Goal: Task Accomplishment & Management: Use online tool/utility

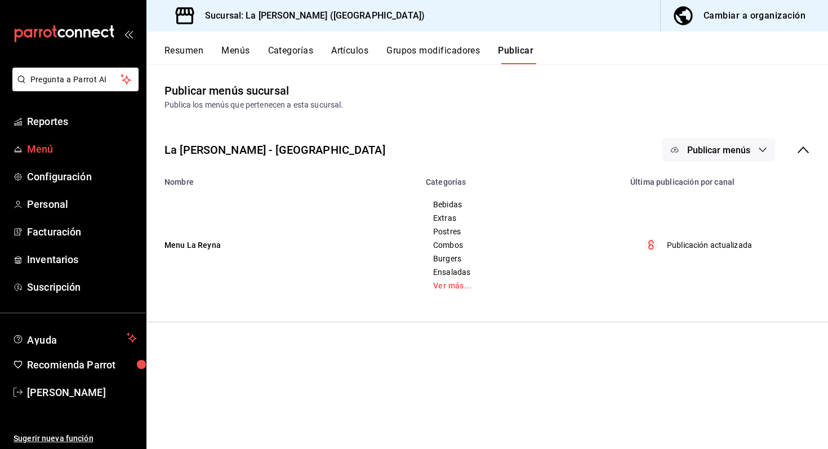
click at [46, 141] on link "Menú" at bounding box center [73, 149] width 146 height 24
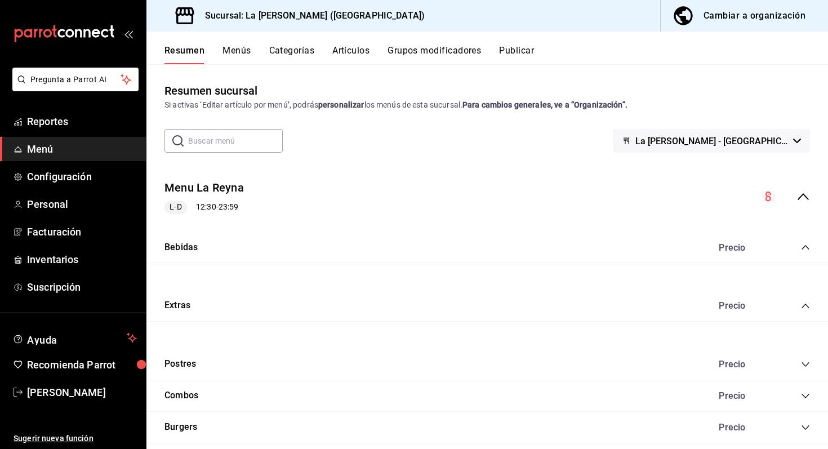
click at [755, 6] on button "Cambiar a organización" at bounding box center [740, 16] width 158 height 32
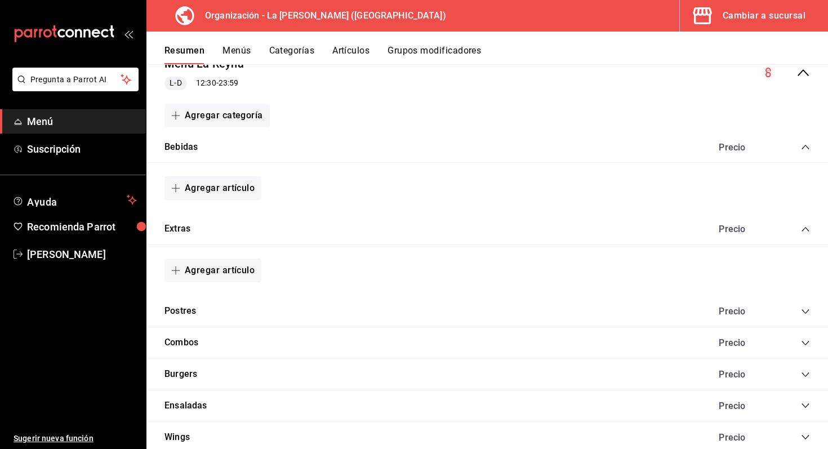
scroll to position [255, 0]
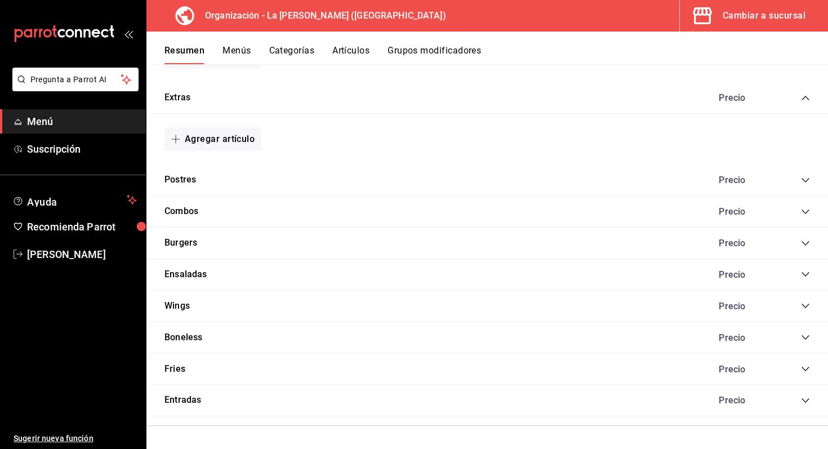
click at [801, 338] on icon "collapse-category-row" at bounding box center [805, 337] width 9 height 9
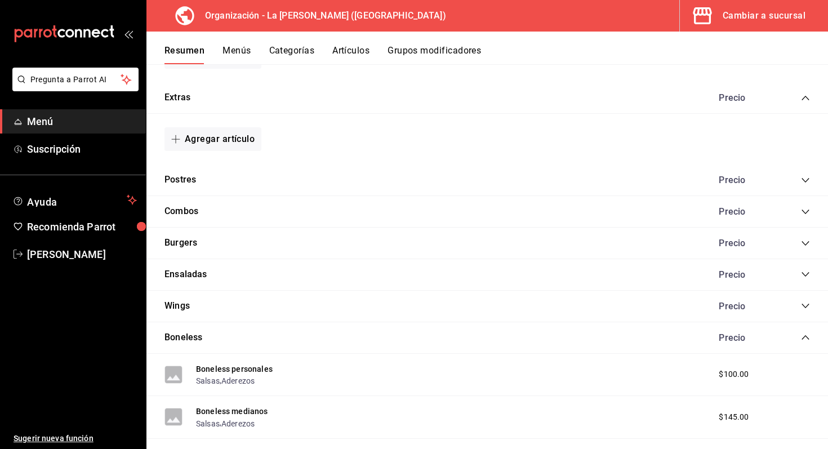
click at [806, 308] on icon "collapse-category-row" at bounding box center [805, 305] width 9 height 9
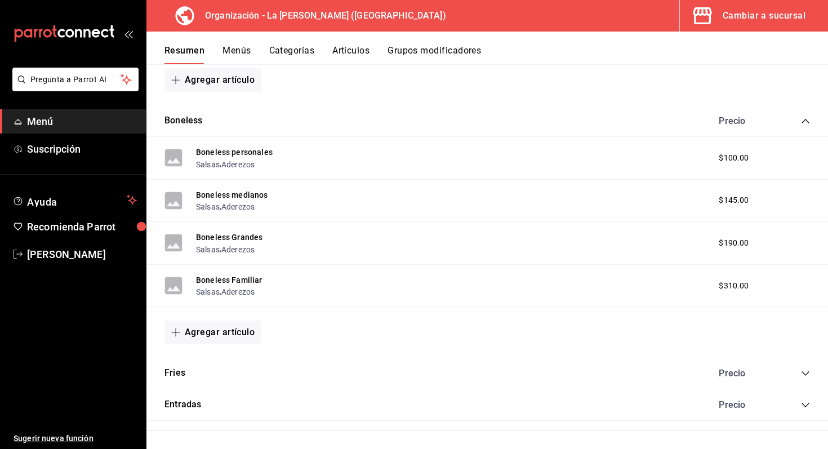
scroll to position [698, 0]
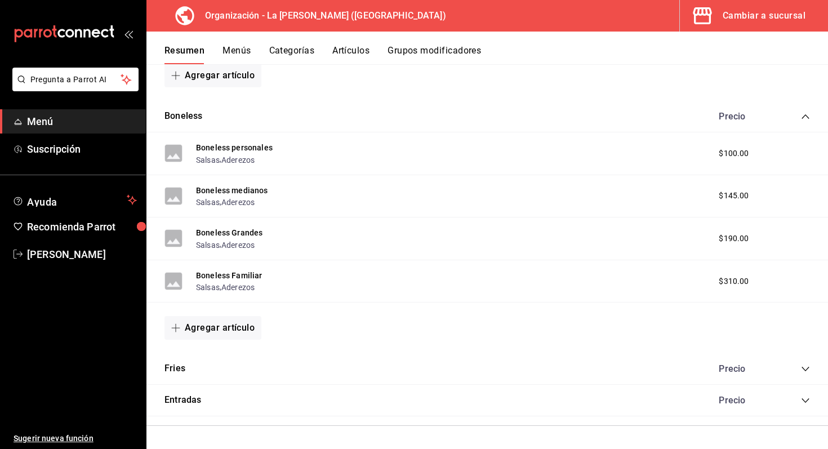
click at [804, 370] on icon "collapse-category-row" at bounding box center [805, 369] width 9 height 9
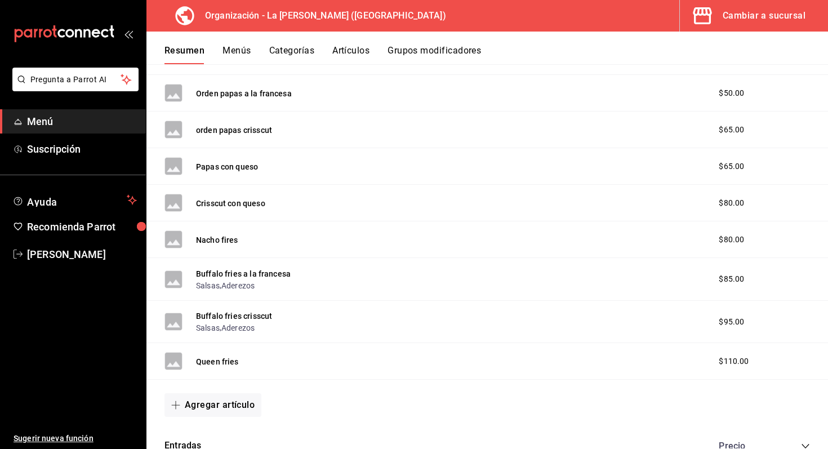
scroll to position [1024, 0]
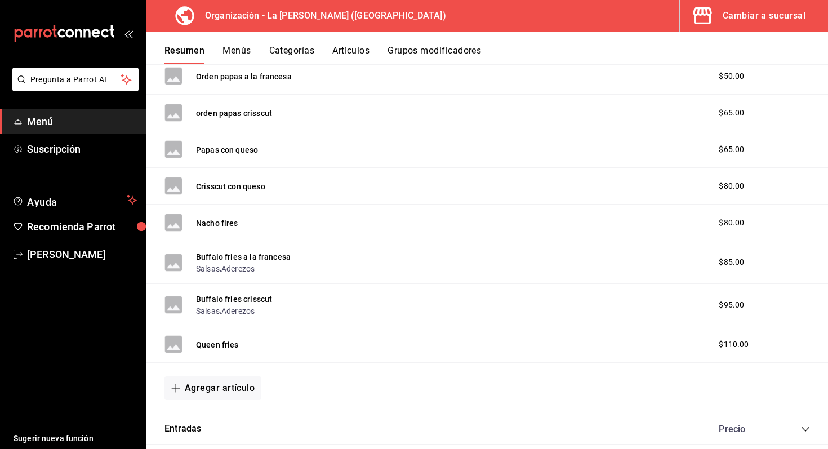
click at [797, 424] on div "Precio" at bounding box center [759, 429] width 103 height 11
click at [806, 433] on icon "collapse-category-row" at bounding box center [805, 429] width 9 height 9
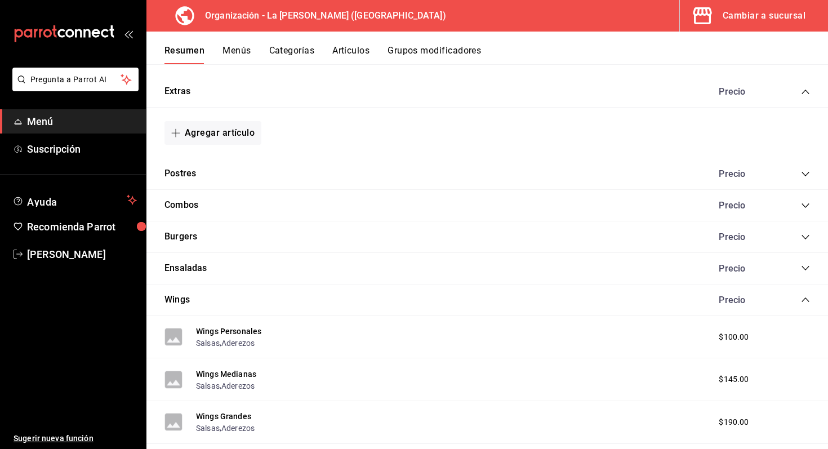
scroll to position [243, 0]
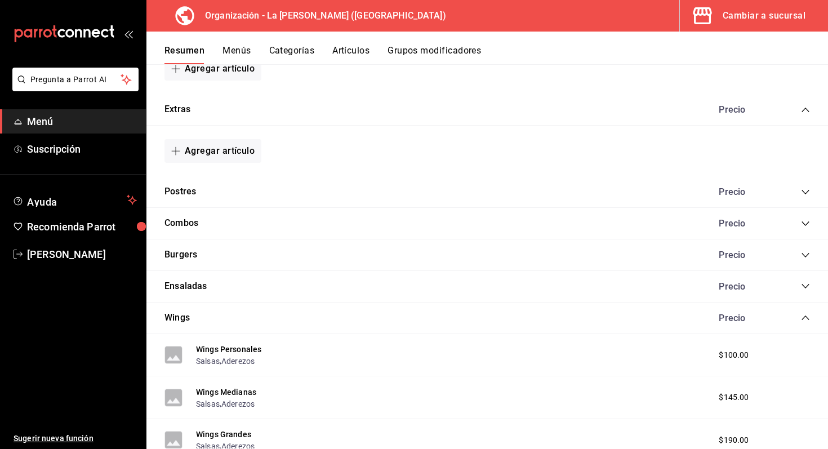
click at [803, 321] on icon "collapse-category-row" at bounding box center [805, 317] width 9 height 9
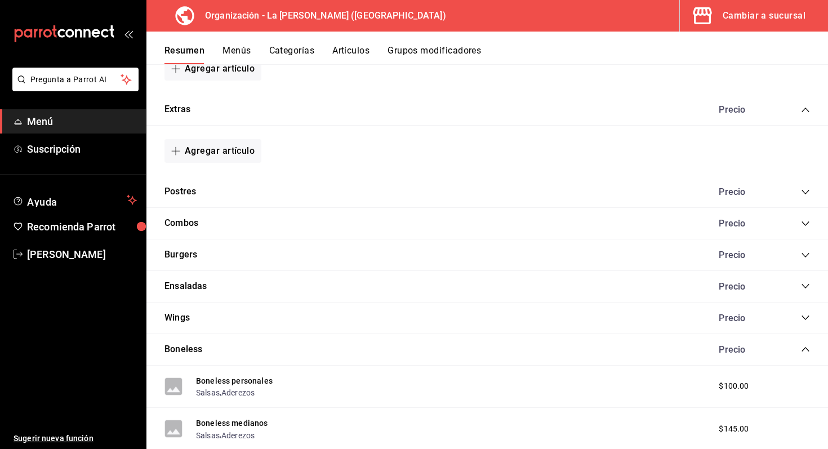
click at [801, 289] on icon "collapse-category-row" at bounding box center [805, 286] width 9 height 9
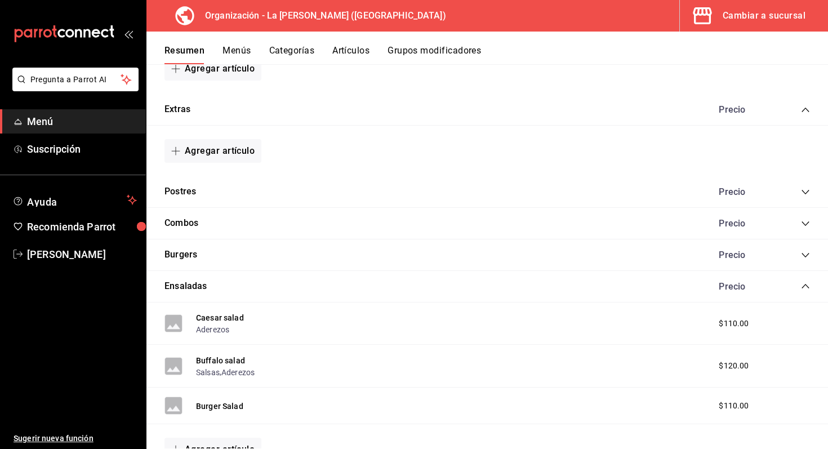
click at [802, 253] on icon "collapse-category-row" at bounding box center [805, 255] width 7 height 5
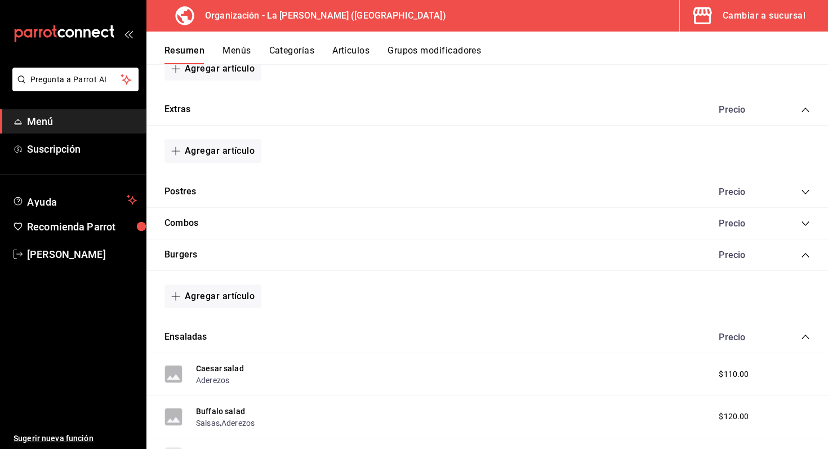
click at [802, 252] on icon "collapse-category-row" at bounding box center [805, 255] width 9 height 9
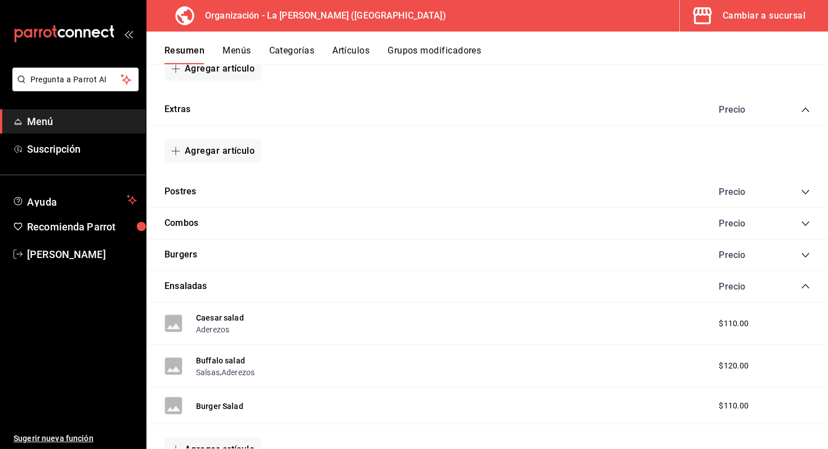
click at [440, 43] on div "Resumen Menús Categorías Artículos Grupos modificadores" at bounding box center [488, 48] width 682 height 33
click at [426, 55] on button "Grupos modificadores" at bounding box center [435, 54] width 94 height 19
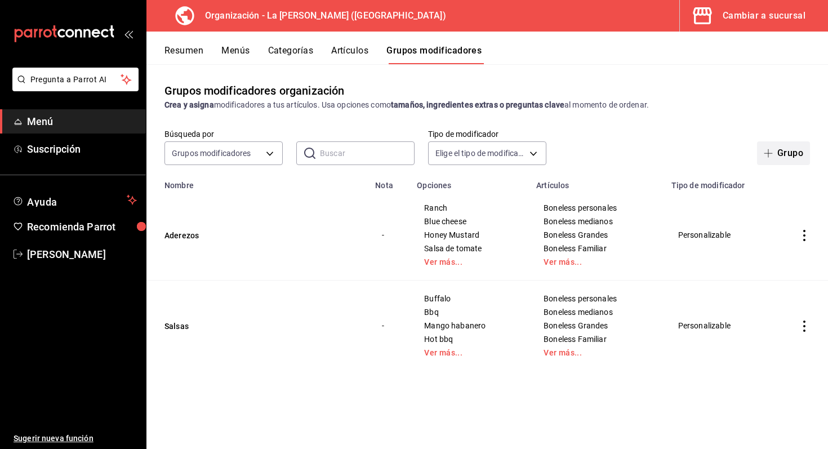
click at [774, 156] on span "button" at bounding box center [771, 153] width 14 height 9
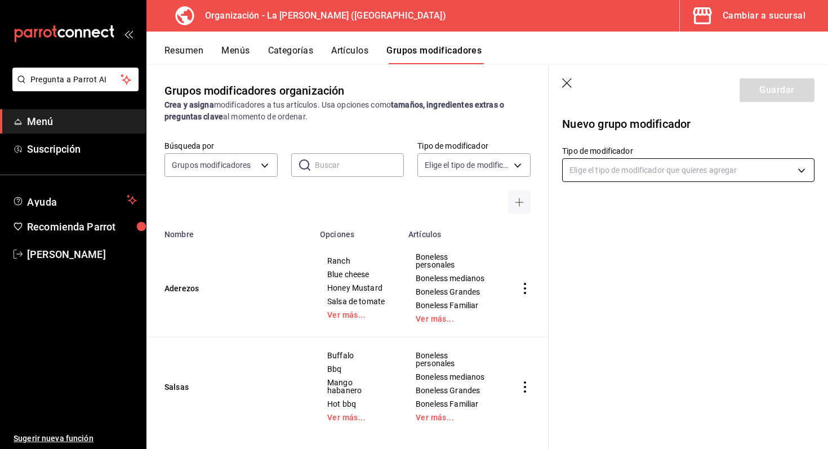
click at [606, 174] on body "Pregunta a Parrot AI Menú Suscripción Ayuda Recomienda Parrot [PERSON_NAME] Sug…" at bounding box center [414, 224] width 828 height 449
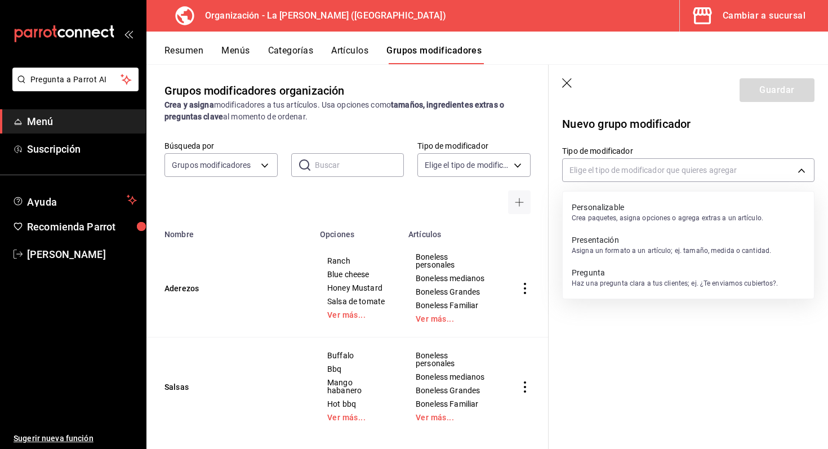
click at [606, 207] on p "Personalizable" at bounding box center [668, 207] width 192 height 11
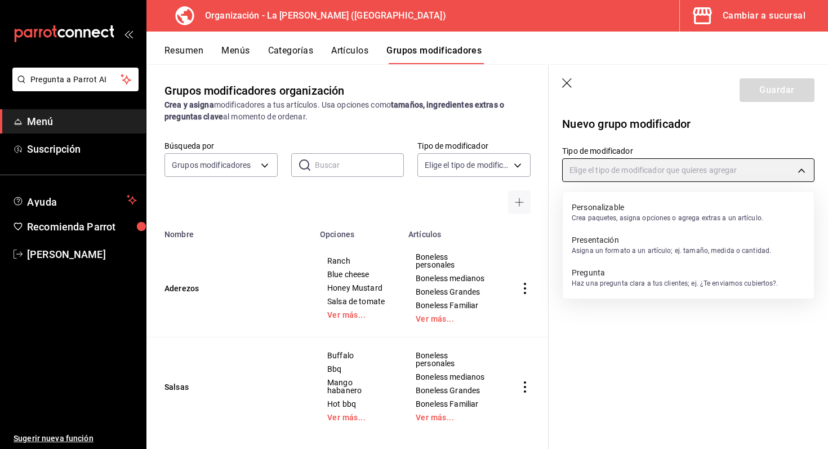
type input "CUSTOMIZABLE"
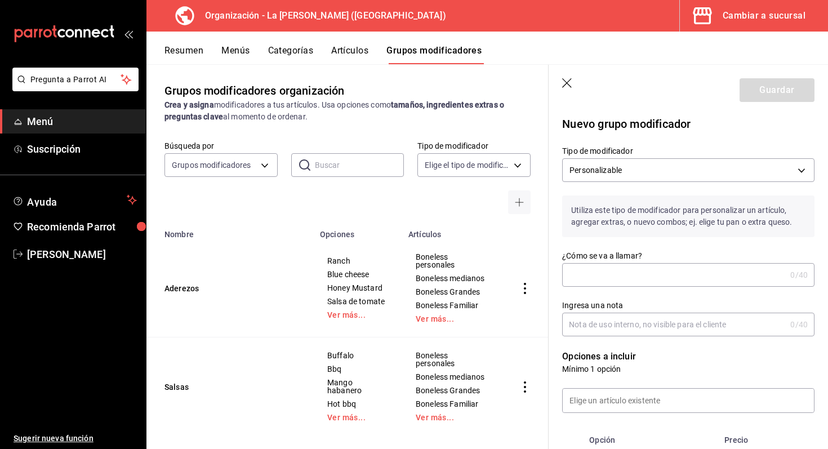
click at [614, 280] on input "¿Cómo se va a llamar?" at bounding box center [674, 275] width 224 height 23
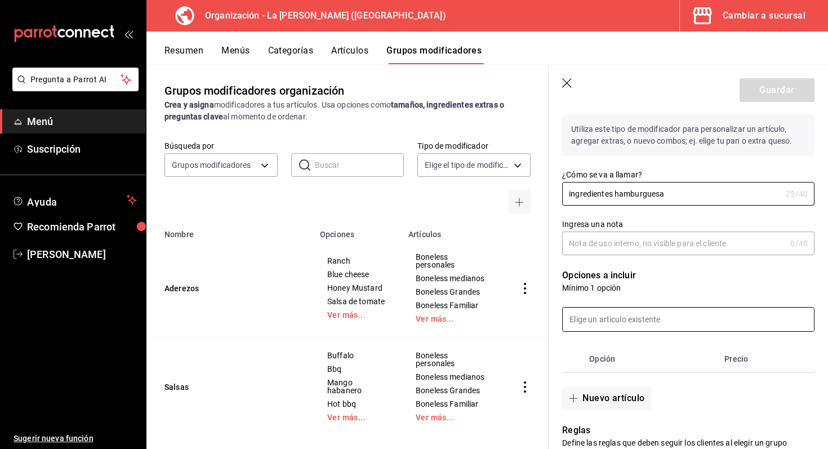
scroll to position [112, 0]
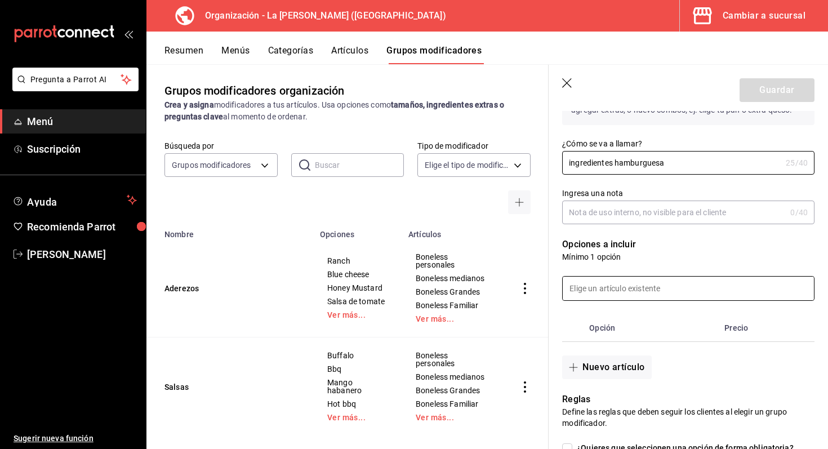
type input "ingredientes hamburguesa"
click at [649, 290] on input at bounding box center [688, 289] width 251 height 24
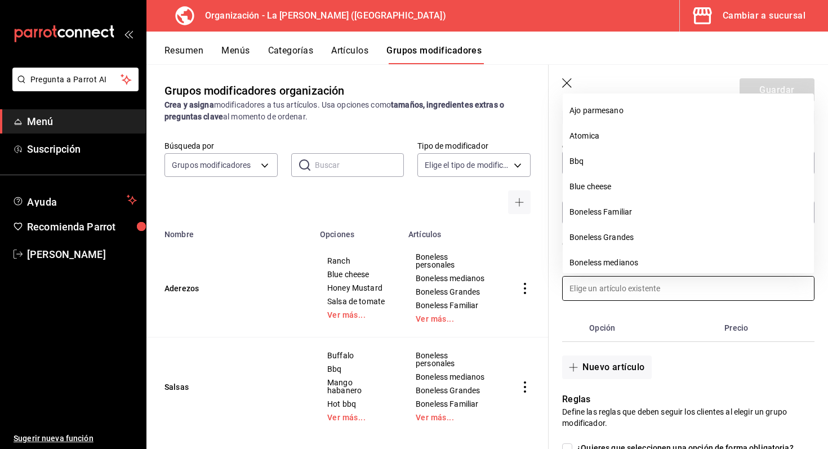
click at [649, 290] on input at bounding box center [688, 289] width 251 height 24
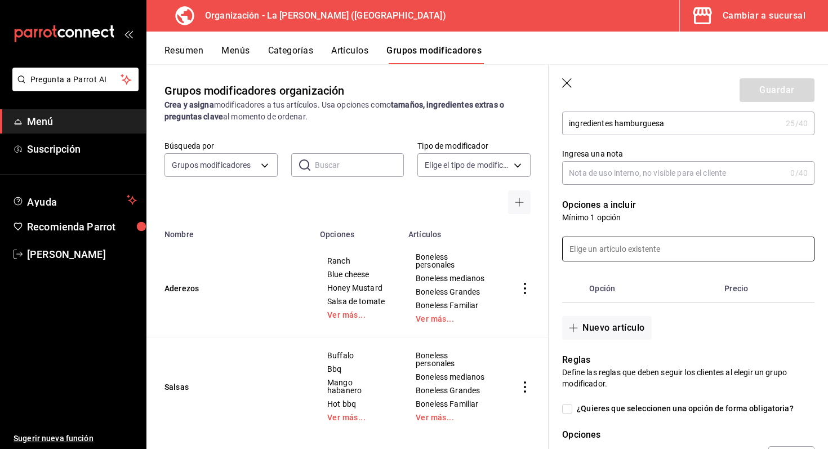
scroll to position [153, 0]
click at [609, 287] on th "Opción" at bounding box center [652, 287] width 135 height 27
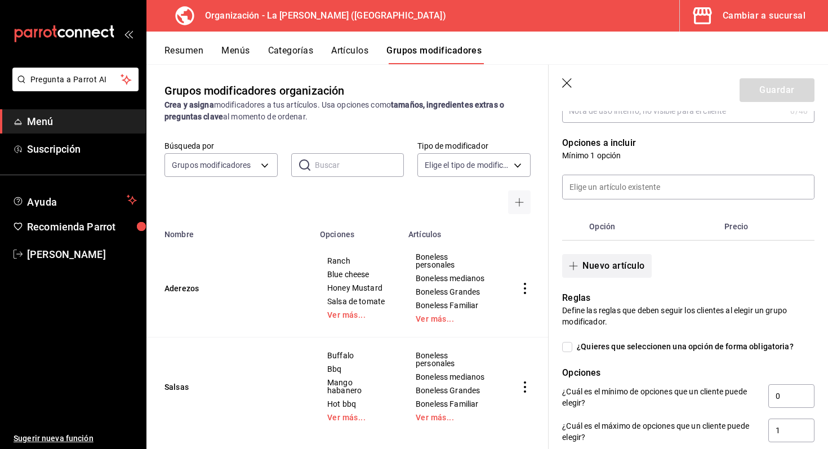
scroll to position [215, 0]
click at [618, 272] on button "Nuevo artículo" at bounding box center [606, 265] width 89 height 24
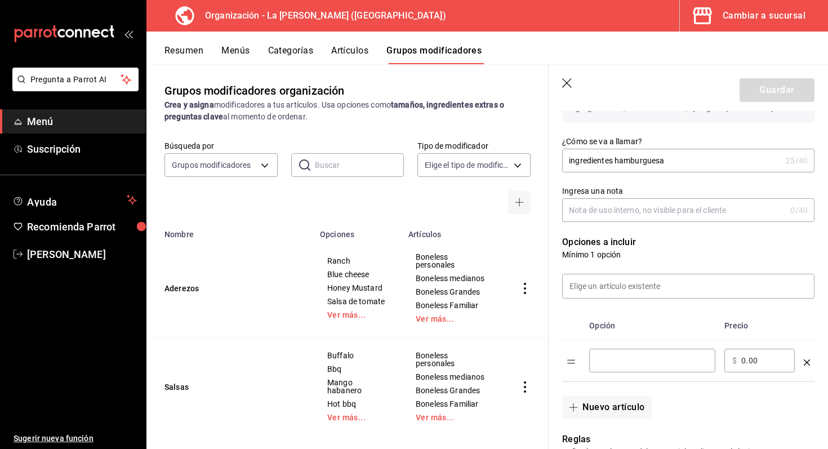
scroll to position [141, 0]
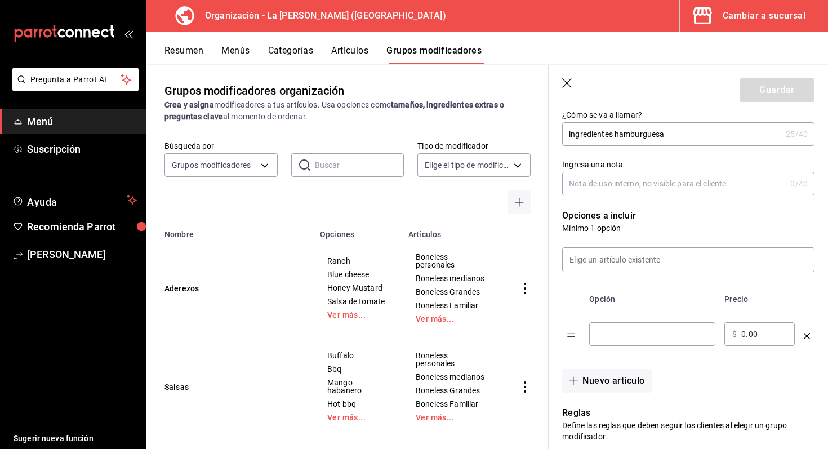
click at [629, 342] on div "​" at bounding box center [652, 334] width 126 height 24
type input "sin lechuga"
click at [619, 383] on button "Nuevo artículo" at bounding box center [606, 381] width 89 height 24
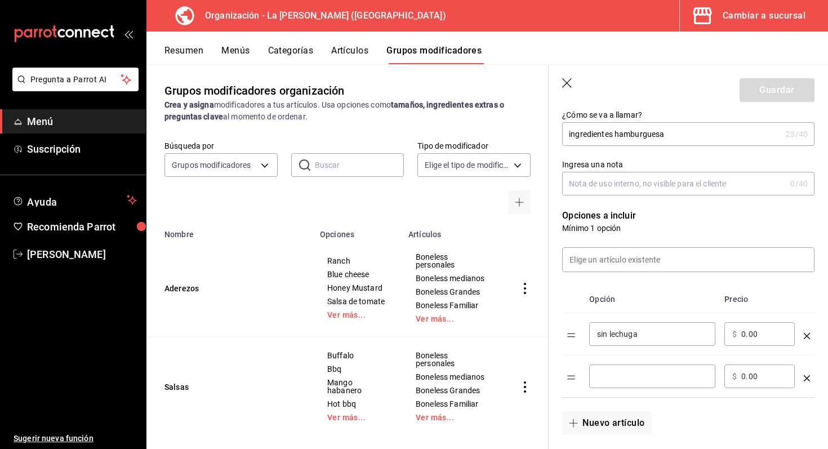
click at [666, 340] on input "sin lechuga" at bounding box center [652, 334] width 110 height 11
click at [647, 384] on div "​" at bounding box center [652, 377] width 126 height 24
type input "sin tomate"
click at [633, 425] on button "Nuevo artículo" at bounding box center [606, 423] width 89 height 24
click at [636, 419] on input "optionsTable" at bounding box center [652, 418] width 110 height 11
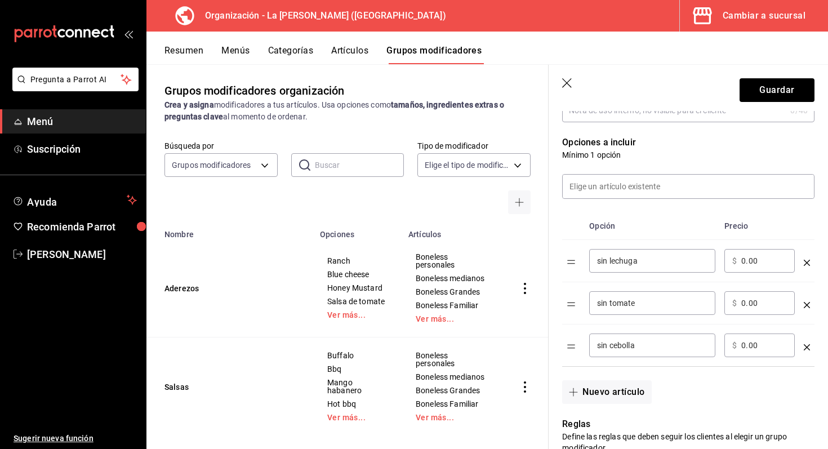
scroll to position [218, 0]
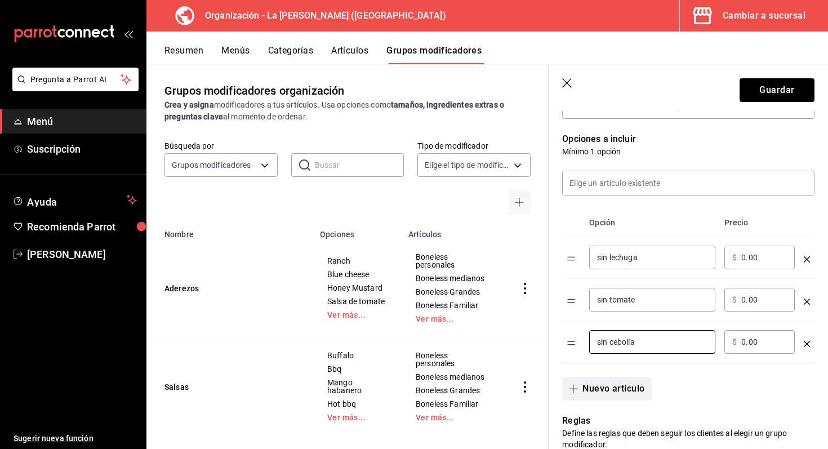
type input "sin cebolla"
click at [626, 397] on button "Nuevo artículo" at bounding box center [606, 389] width 89 height 24
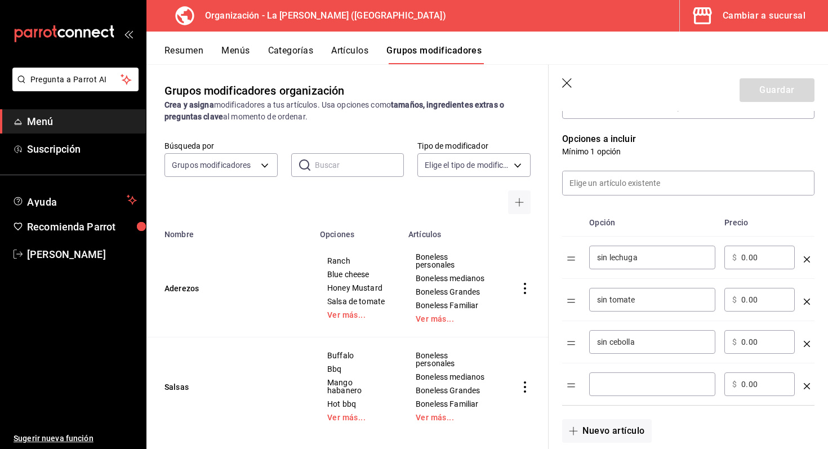
click at [629, 390] on input "optionsTable" at bounding box center [652, 384] width 110 height 11
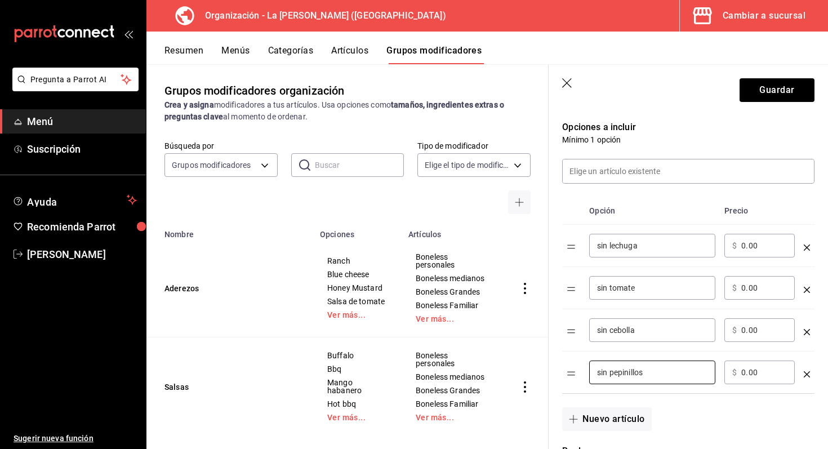
scroll to position [238, 0]
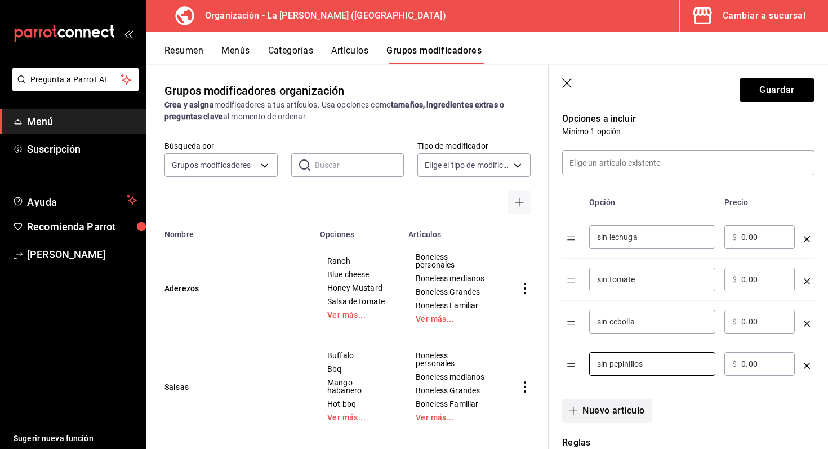
type input "sin pepinillos"
click at [616, 407] on button "Nuevo artículo" at bounding box center [606, 411] width 89 height 24
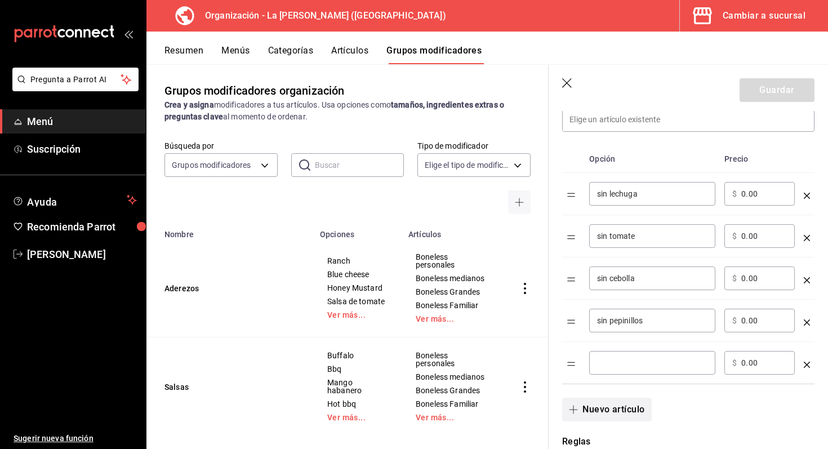
scroll to position [282, 0]
click at [635, 369] on div "​" at bounding box center [652, 362] width 126 height 24
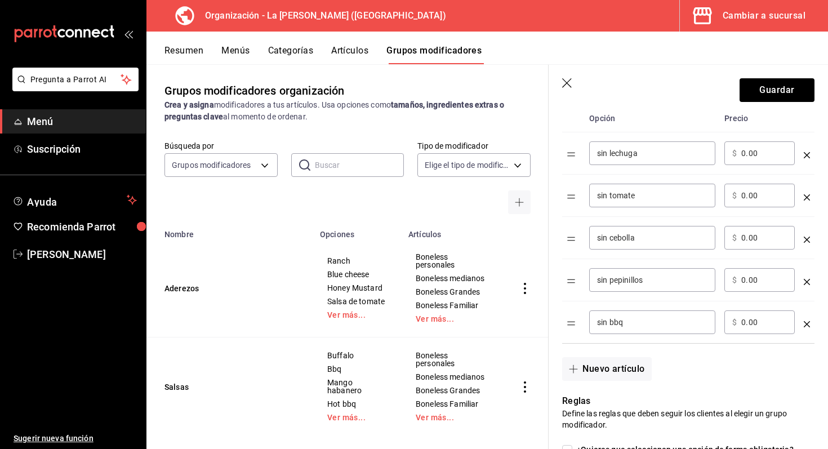
click at [636, 362] on button "Nuevo artículo" at bounding box center [606, 369] width 89 height 24
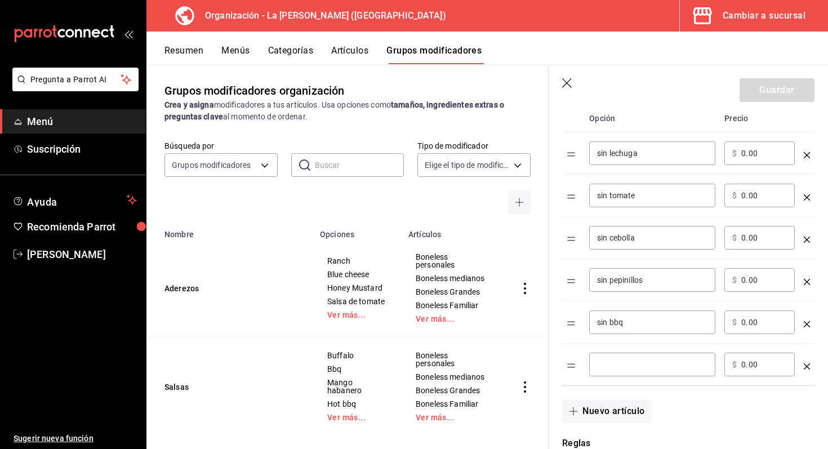
click at [636, 362] on input "optionsTable" at bounding box center [652, 364] width 110 height 11
click at [621, 369] on input "optionsTable" at bounding box center [652, 364] width 110 height 11
click at [644, 320] on input "sin bbq" at bounding box center [652, 322] width 110 height 11
type input "sin queso"
click at [651, 369] on input "optionsTable" at bounding box center [652, 364] width 110 height 11
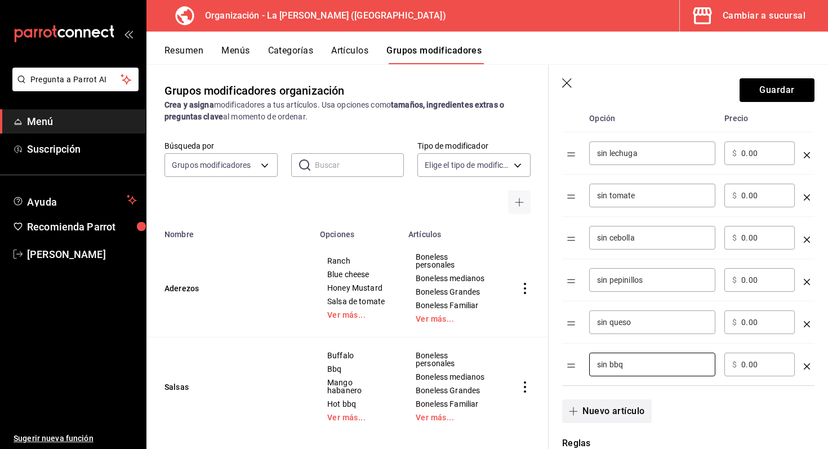
type input "sin bbq"
click at [601, 411] on button "Nuevo artículo" at bounding box center [606, 412] width 89 height 24
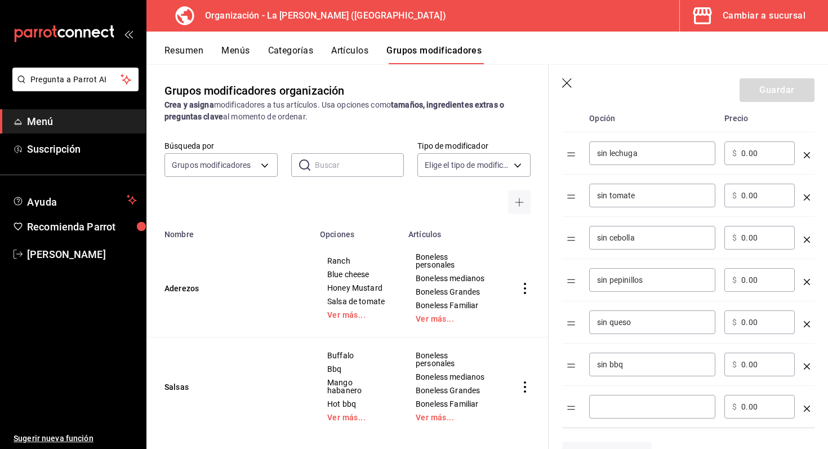
click at [614, 407] on input "optionsTable" at bounding box center [652, 406] width 110 height 11
type input "carne extra"
click at [746, 408] on input "0.00" at bounding box center [765, 406] width 46 height 11
type input "0.00"
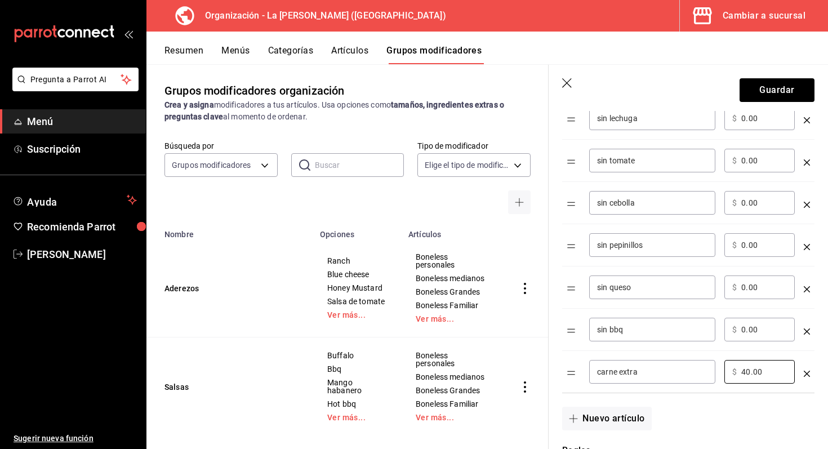
scroll to position [357, 0]
type input "40.00"
click at [628, 416] on button "Nuevo artículo" at bounding box center [606, 418] width 89 height 24
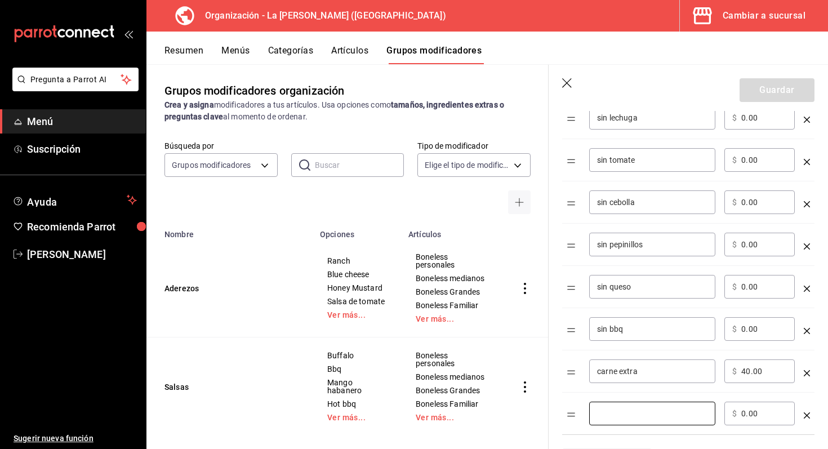
click at [628, 416] on input "optionsTable" at bounding box center [652, 413] width 110 height 11
type input "tocino extra"
click at [740, 419] on div "​ $ 0.00 ​" at bounding box center [760, 414] width 70 height 24
click at [744, 413] on input "0.00" at bounding box center [765, 413] width 46 height 11
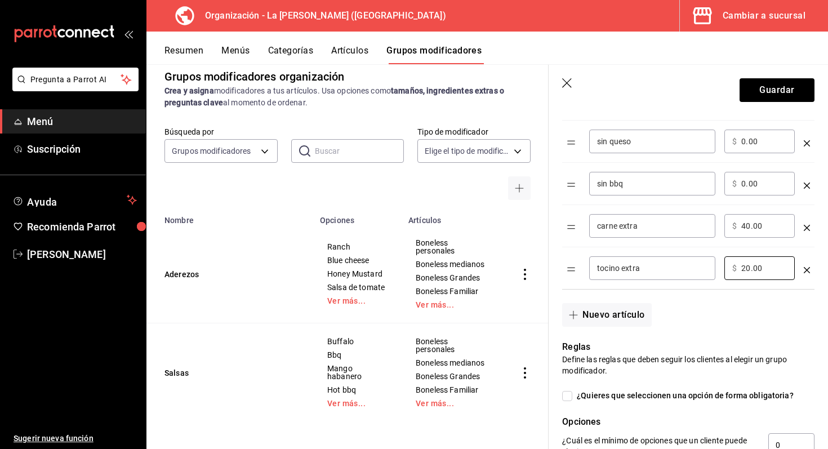
scroll to position [514, 0]
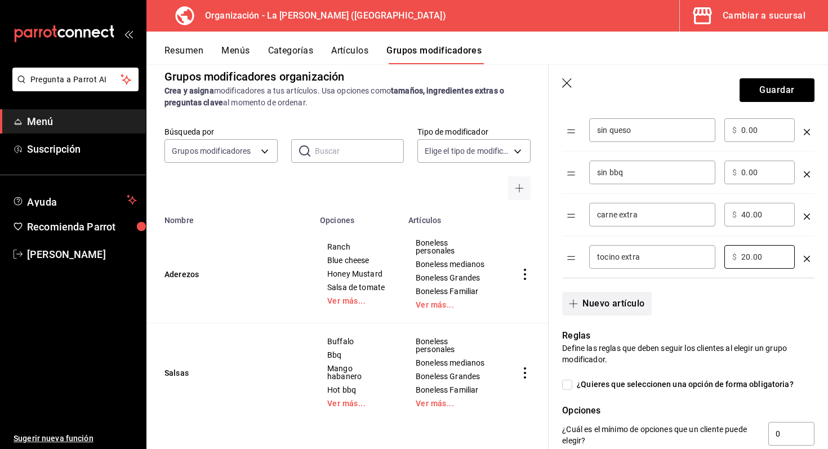
type input "20.00"
click at [621, 312] on button "Nuevo artículo" at bounding box center [606, 304] width 89 height 24
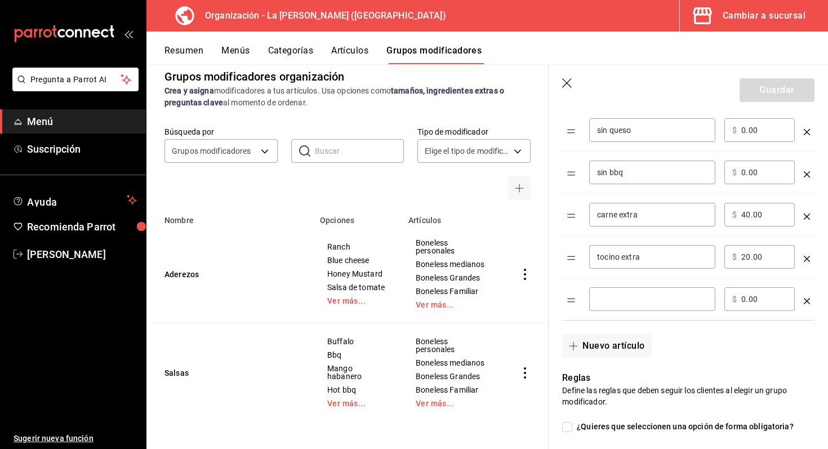
click at [625, 295] on input "optionsTable" at bounding box center [652, 299] width 110 height 11
type input "sin verdura"
click at [618, 352] on button "Nuevo artículo" at bounding box center [606, 346] width 89 height 24
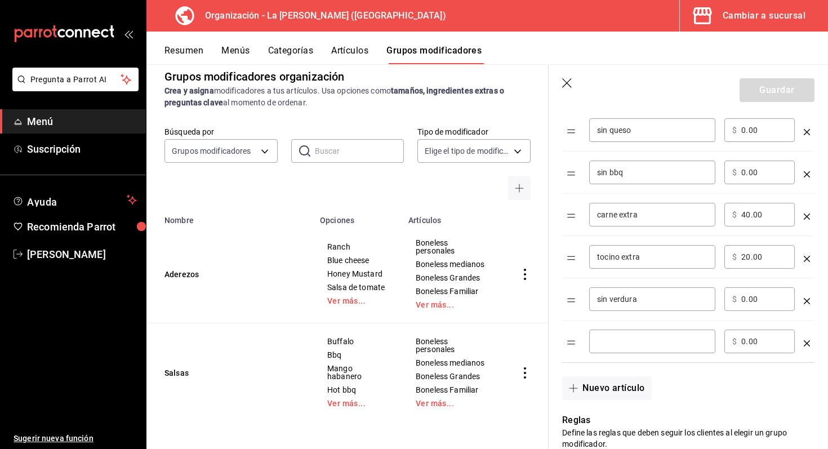
click at [623, 347] on input "optionsTable" at bounding box center [652, 341] width 110 height 11
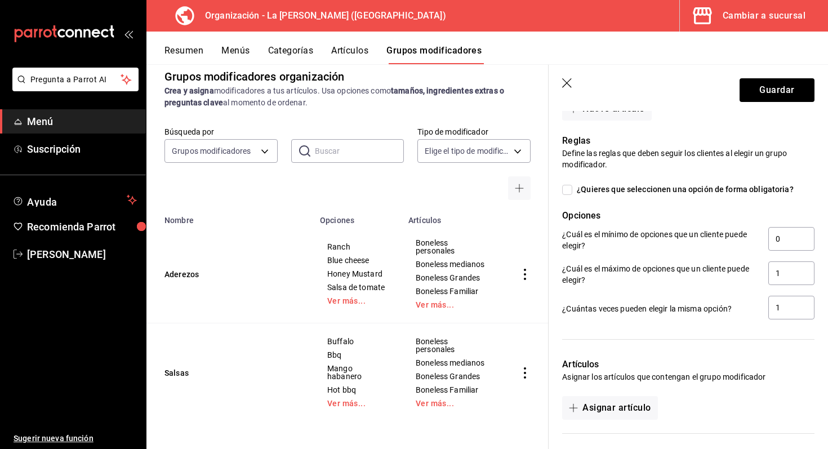
scroll to position [791, 0]
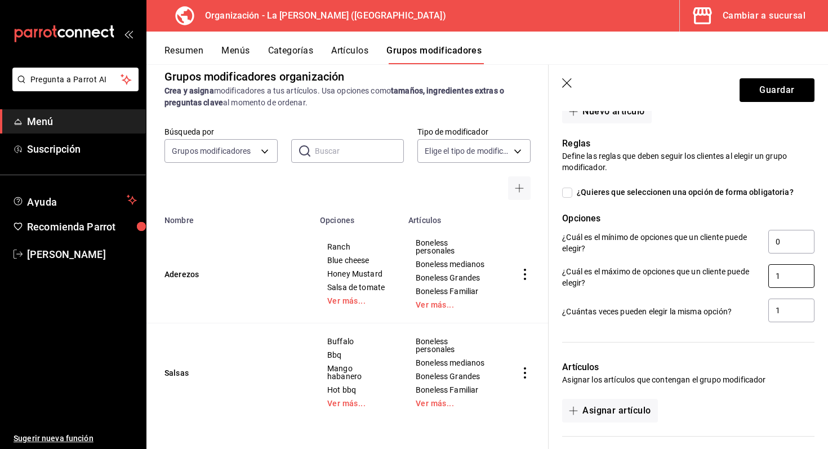
type input "verdura aparte"
click at [792, 277] on input "1" at bounding box center [792, 276] width 46 height 24
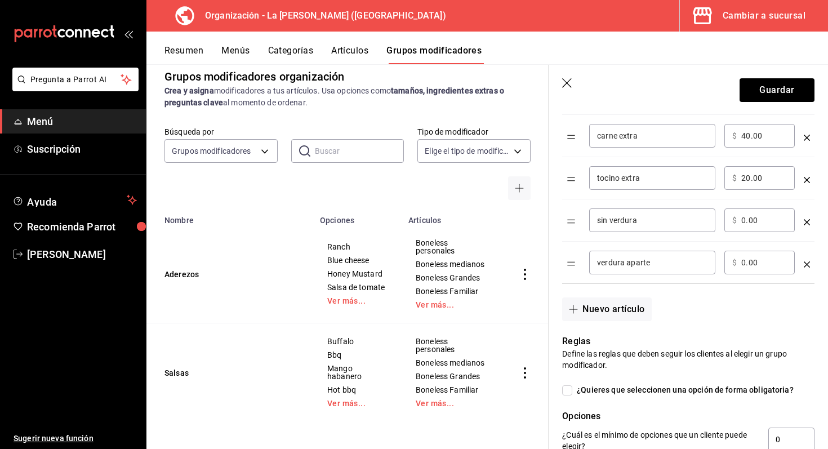
scroll to position [383, 0]
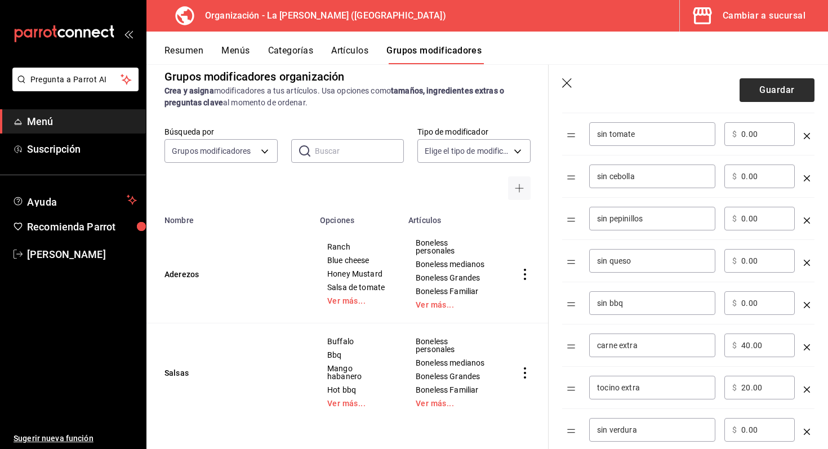
type input "4"
click at [784, 87] on button "Guardar" at bounding box center [777, 90] width 75 height 24
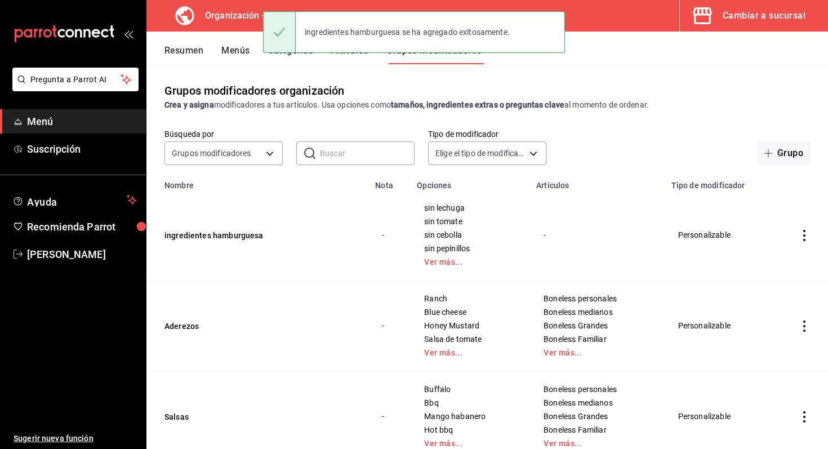
scroll to position [40, 0]
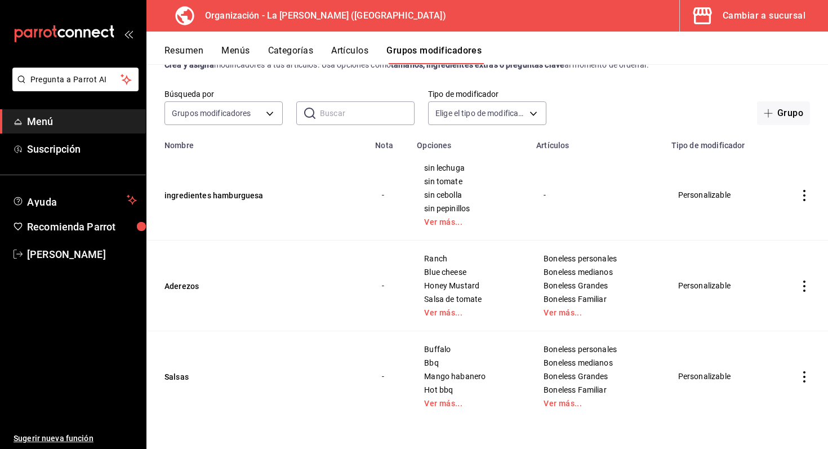
click at [804, 378] on icon "actions" at bounding box center [804, 376] width 11 height 11
click at [776, 369] on span "Editar" at bounding box center [770, 373] width 29 height 12
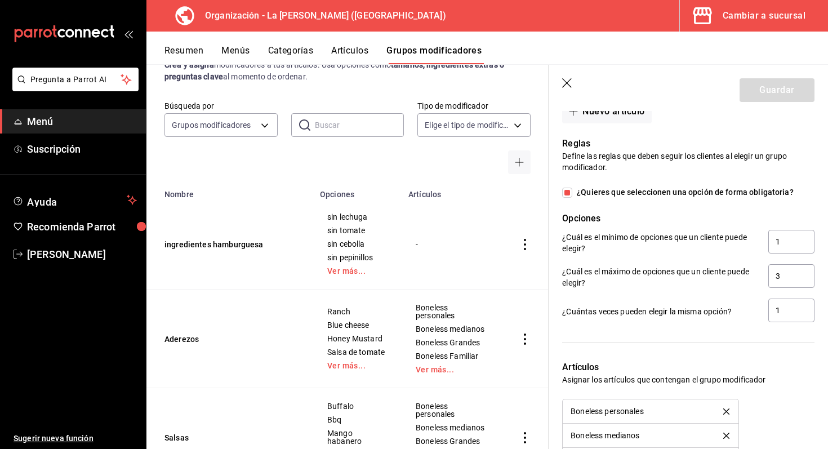
scroll to position [934, 0]
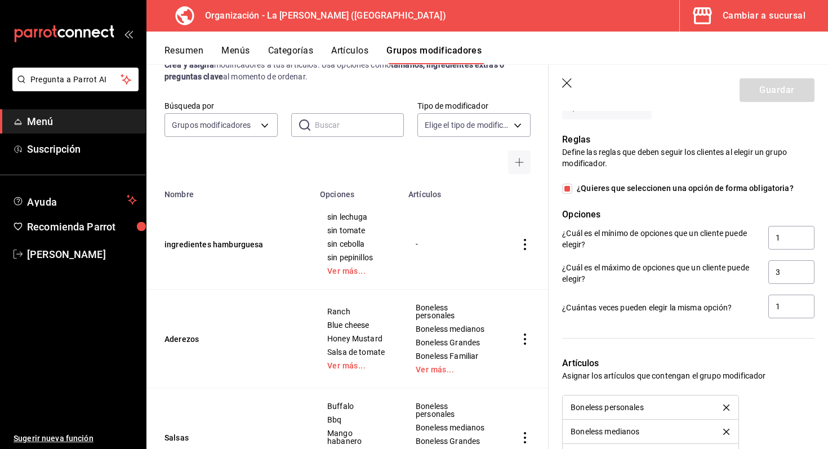
click at [566, 187] on input "¿Quieres que seleccionen una opción de forma obligatoria?" at bounding box center [567, 189] width 10 height 10
checkbox input "false"
type input "0"
click at [761, 83] on button "Guardar" at bounding box center [777, 90] width 75 height 24
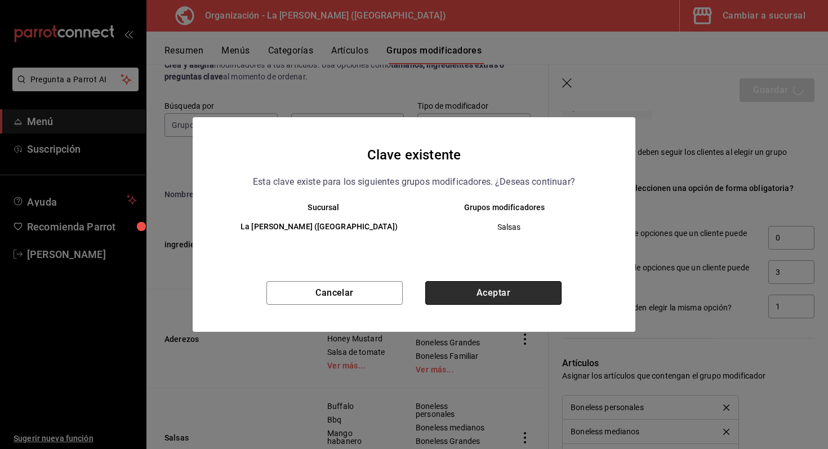
click at [513, 290] on button "Aceptar" at bounding box center [493, 293] width 136 height 24
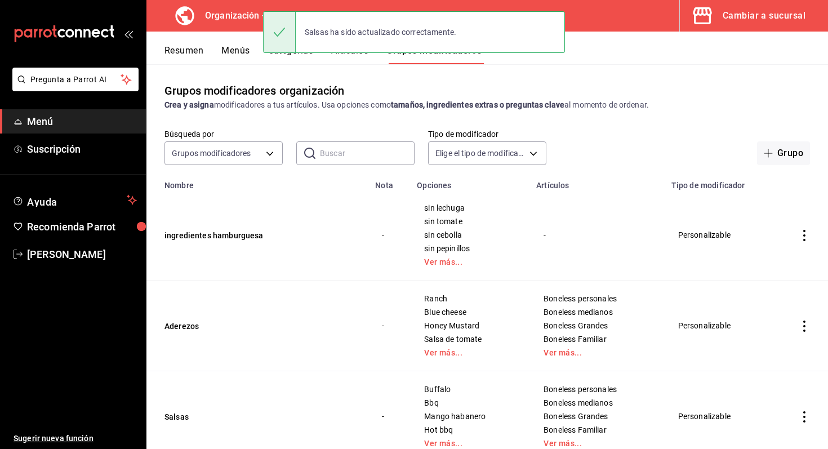
click at [799, 331] on icon "actions" at bounding box center [804, 326] width 11 height 11
click at [753, 358] on div at bounding box center [746, 353] width 20 height 14
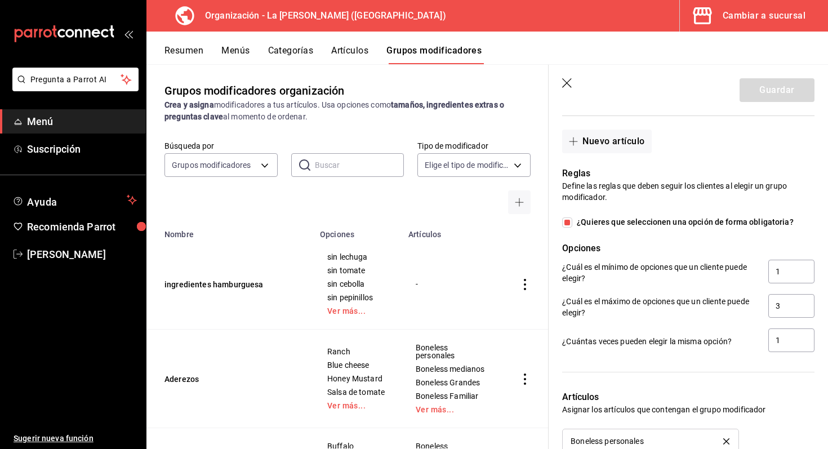
scroll to position [647, 0]
click at [567, 225] on input "¿Quieres que seleccionen una opción de forma obligatoria?" at bounding box center [567, 222] width 10 height 10
checkbox input "false"
type input "0"
click at [769, 84] on button "Guardar" at bounding box center [777, 90] width 75 height 24
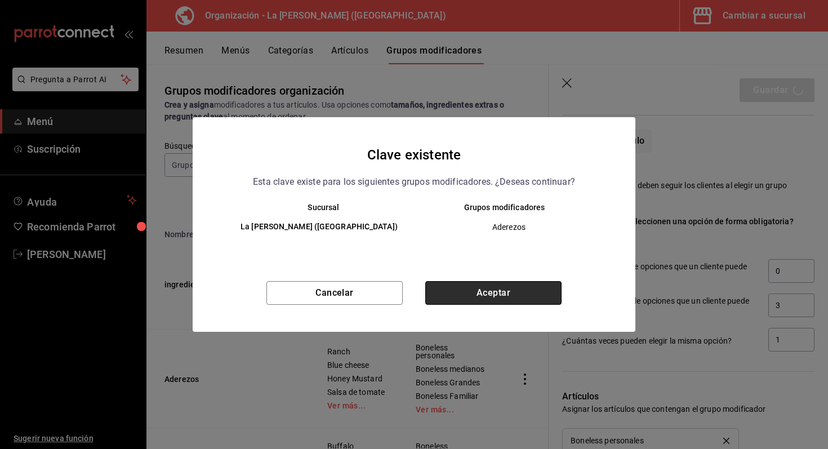
click at [515, 297] on button "Aceptar" at bounding box center [493, 293] width 136 height 24
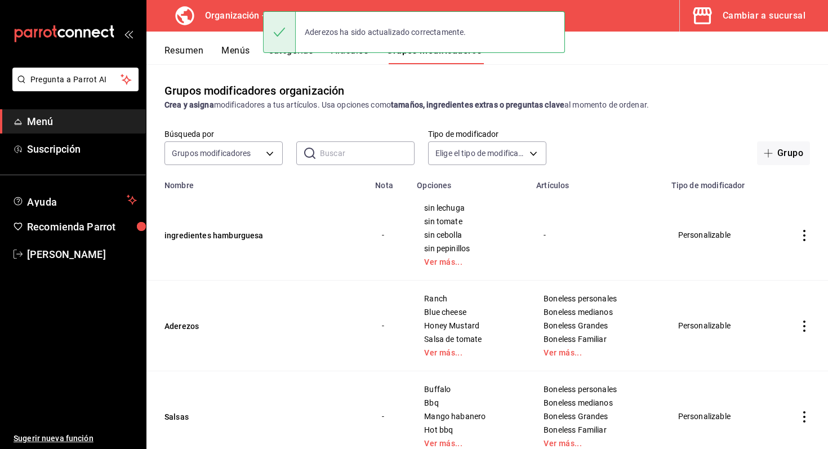
click at [537, 88] on div "Grupos modificadores organización Crea y asigna modificadores a tus artículos. …" at bounding box center [488, 96] width 682 height 29
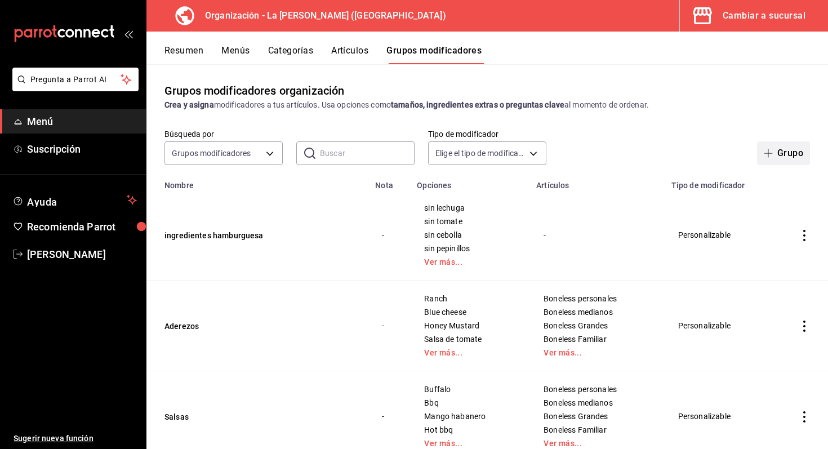
click at [773, 154] on span "button" at bounding box center [771, 153] width 14 height 9
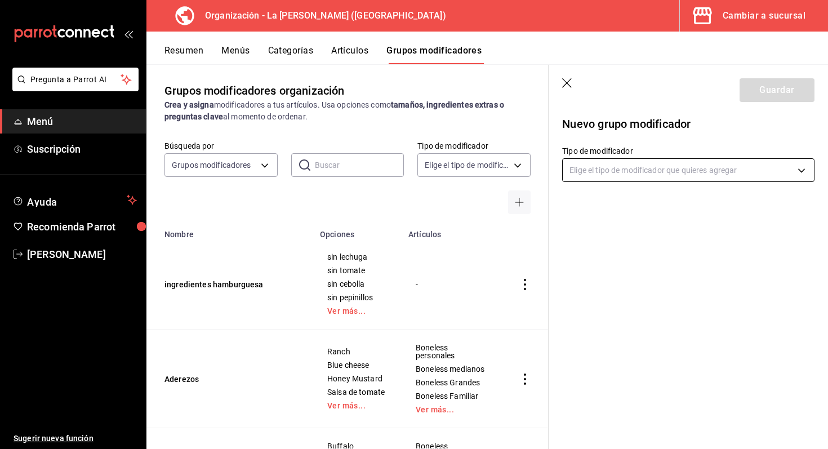
click at [619, 173] on body "Pregunta a Parrot AI Menú Suscripción Ayuda Recomienda Parrot [PERSON_NAME] Sug…" at bounding box center [414, 224] width 828 height 449
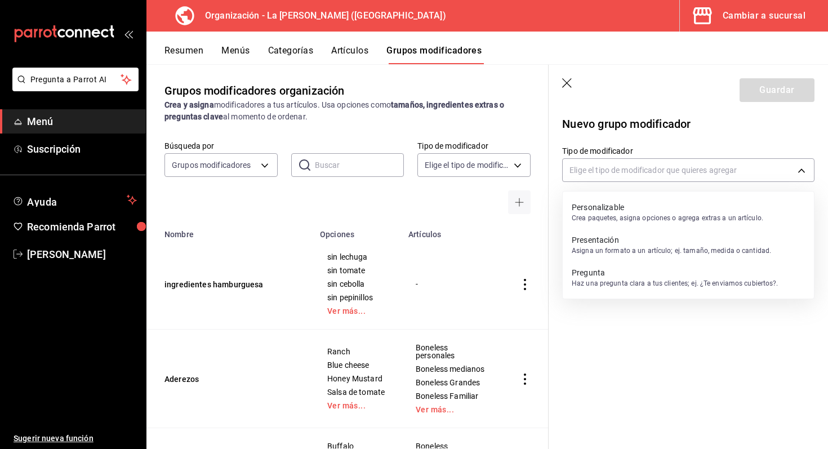
click at [616, 202] on p "Personalizable" at bounding box center [668, 207] width 192 height 11
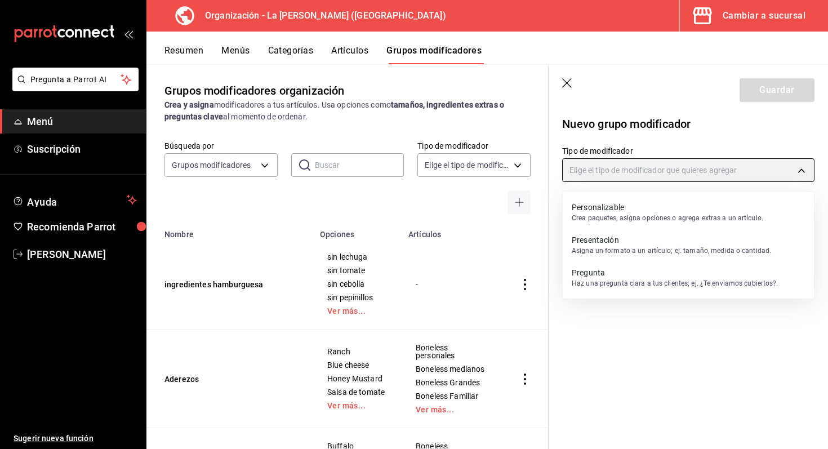
type input "CUSTOMIZABLE"
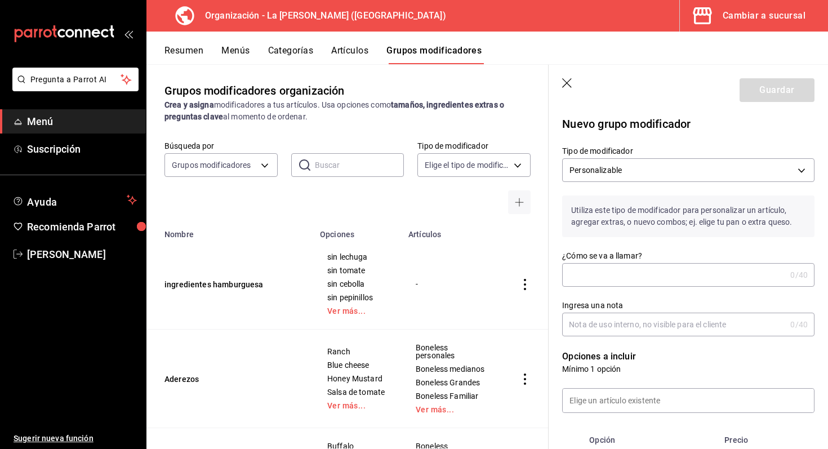
click at [613, 269] on input "¿Cómo se va a llamar?" at bounding box center [674, 275] width 224 height 23
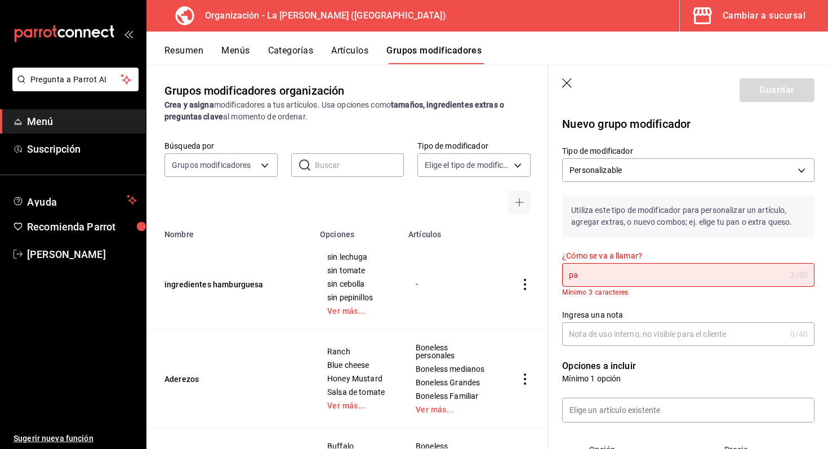
type input "p"
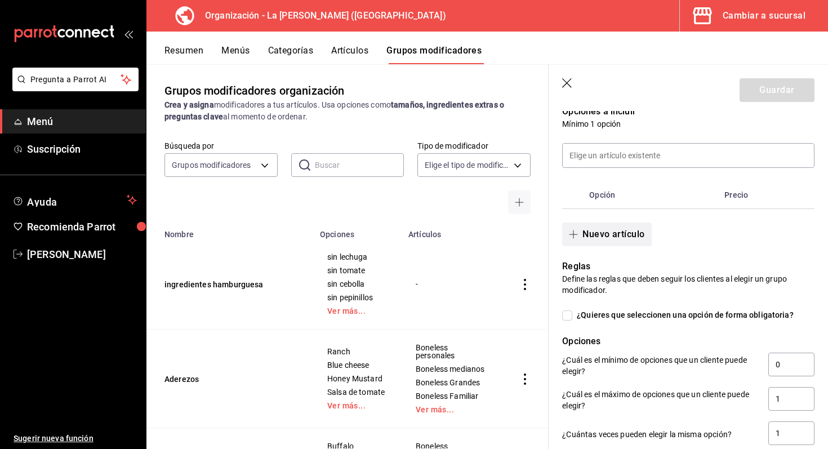
scroll to position [254, 0]
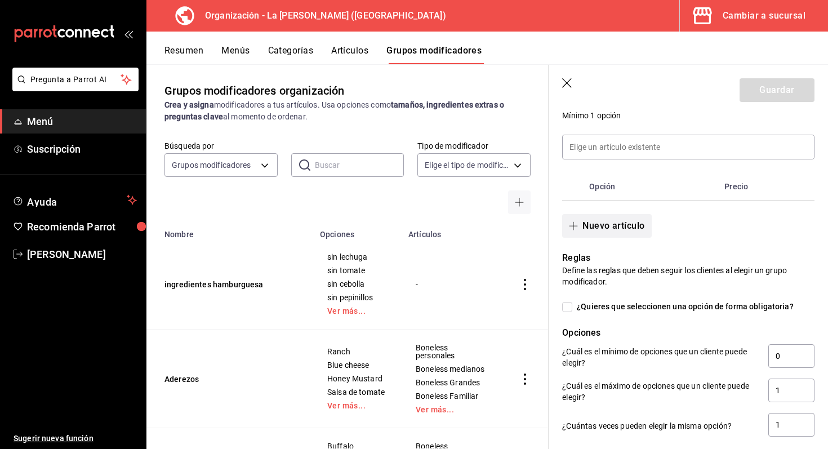
type input "agrega papas"
click at [632, 227] on button "Nuevo artículo" at bounding box center [606, 226] width 89 height 24
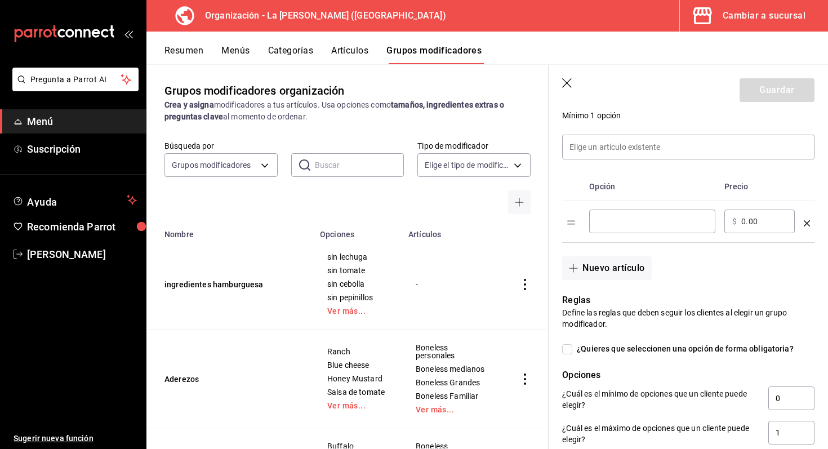
click at [640, 220] on input "optionsTable" at bounding box center [652, 221] width 110 height 11
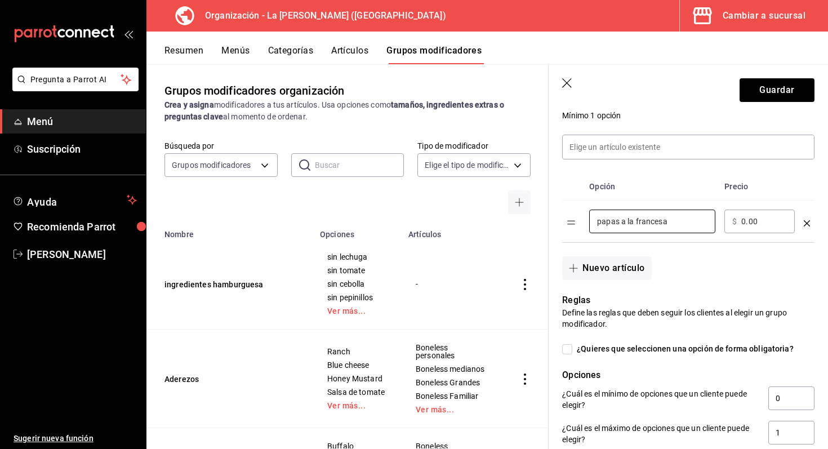
type input "papas a la francesa"
click at [744, 218] on input "0.00" at bounding box center [765, 221] width 46 height 11
type input "0.00"
type input "25.00"
click at [638, 269] on button "Nuevo artículo" at bounding box center [606, 268] width 89 height 24
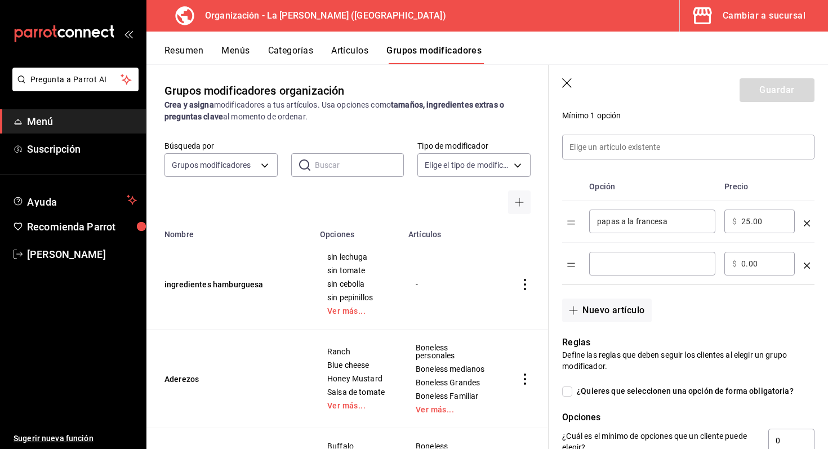
click at [637, 272] on div "​" at bounding box center [652, 264] width 126 height 24
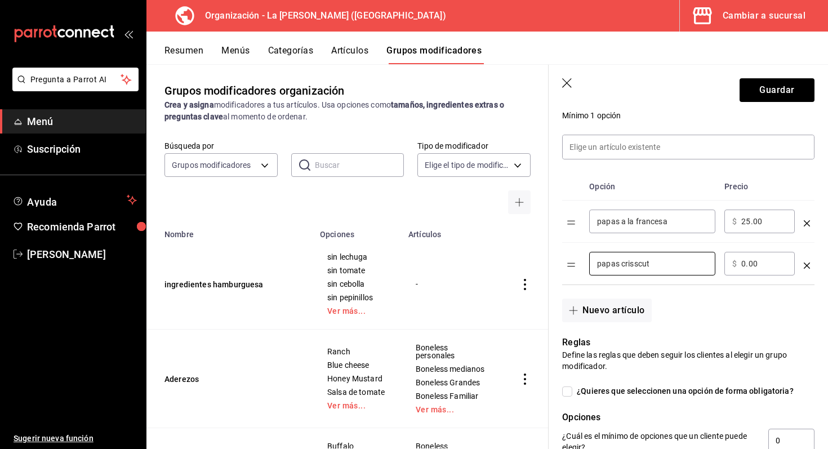
type input "papas crisscut"
click at [749, 266] on input "0.00" at bounding box center [765, 263] width 46 height 11
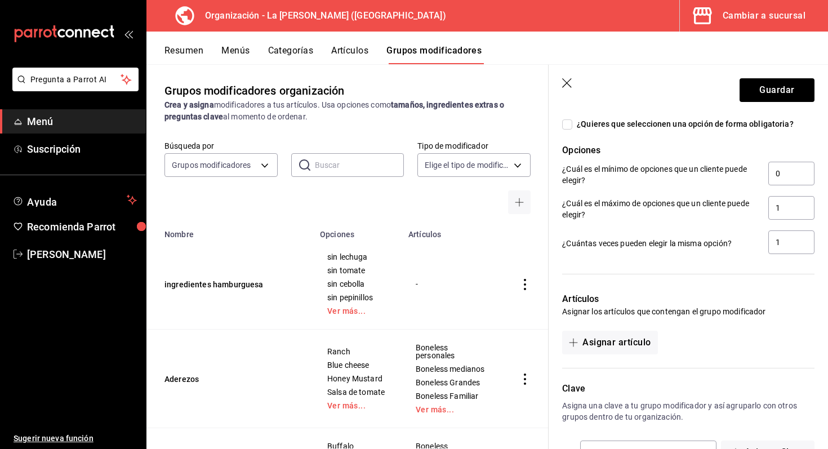
scroll to position [560, 0]
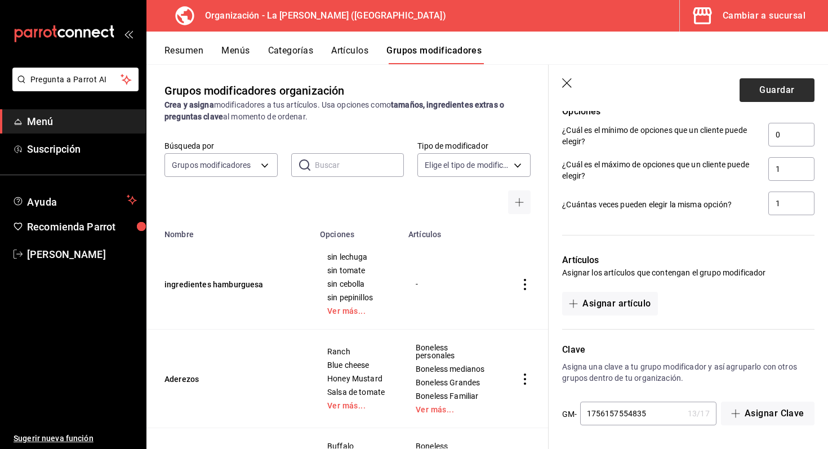
type input "35.00"
click at [760, 91] on button "Guardar" at bounding box center [777, 90] width 75 height 24
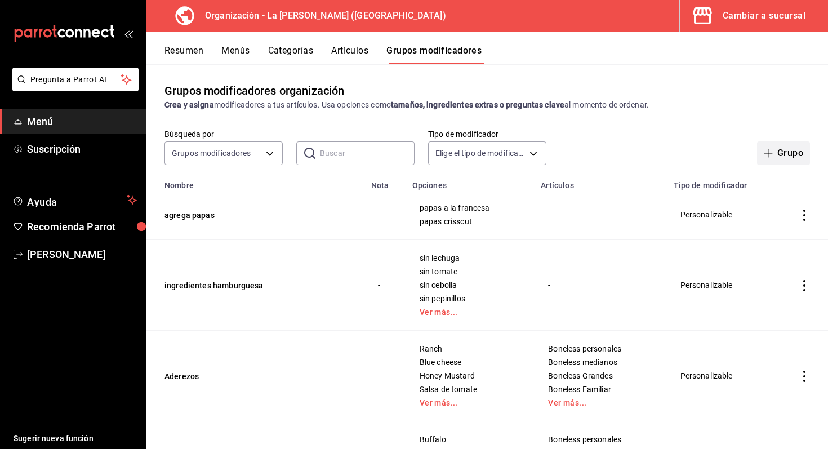
click at [786, 152] on button "Grupo" at bounding box center [783, 153] width 53 height 24
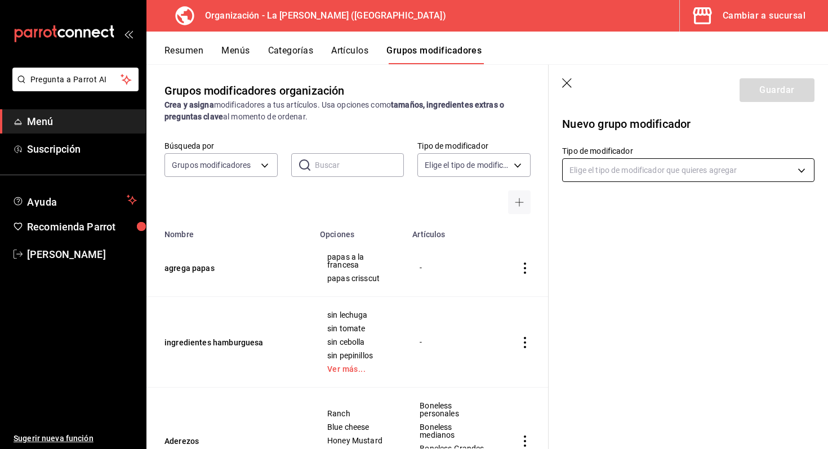
click at [665, 174] on body "Pregunta a Parrot AI Menú Suscripción Ayuda Recomienda Parrot [PERSON_NAME] Sug…" at bounding box center [414, 224] width 828 height 449
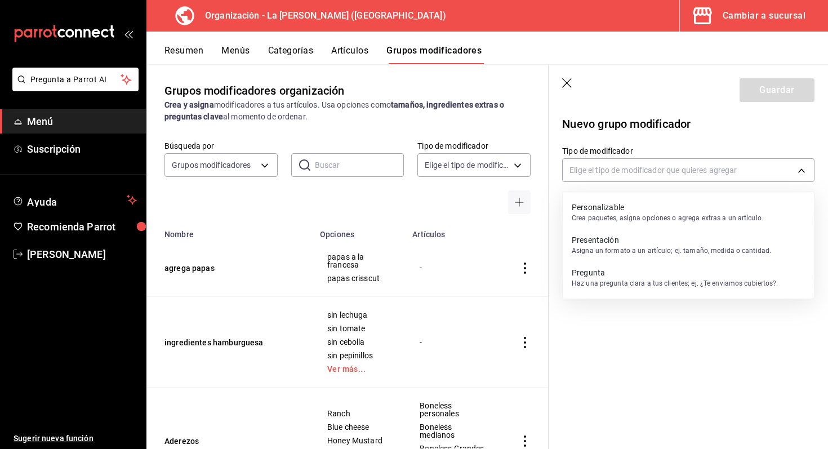
click at [613, 367] on div at bounding box center [414, 224] width 828 height 449
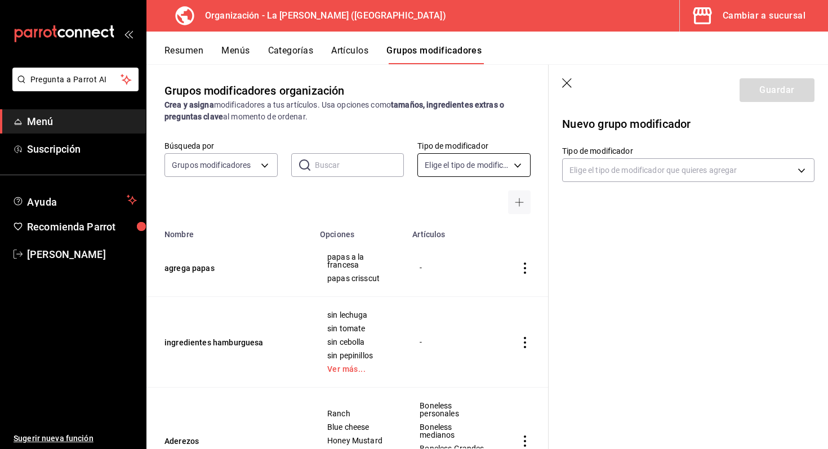
click at [496, 172] on body "Pregunta a Parrot AI Menú Suscripción Ayuda Recomienda Parrot Marco Romo Sugeri…" at bounding box center [414, 224] width 828 height 449
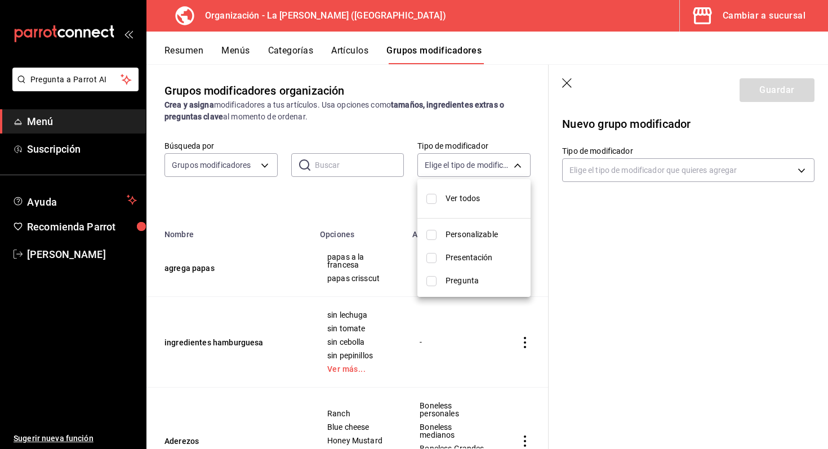
click at [575, 220] on div at bounding box center [414, 224] width 828 height 449
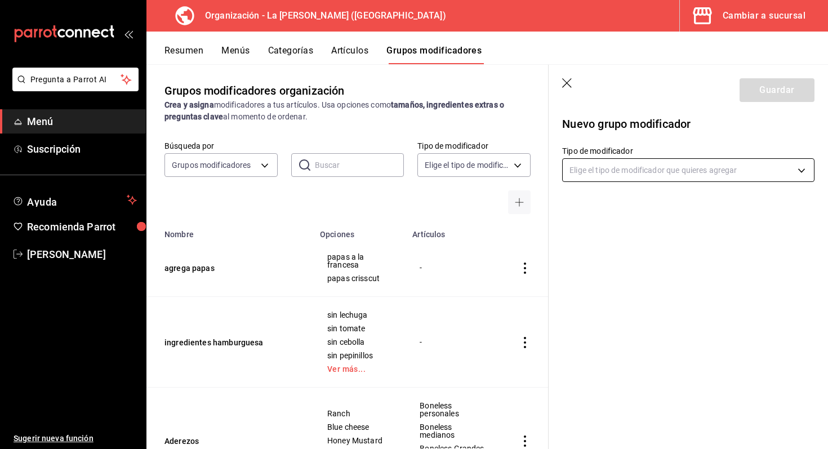
click at [622, 167] on body "Pregunta a Parrot AI Menú Suscripción Ayuda Recomienda Parrot Marco Romo Sugeri…" at bounding box center [414, 224] width 828 height 449
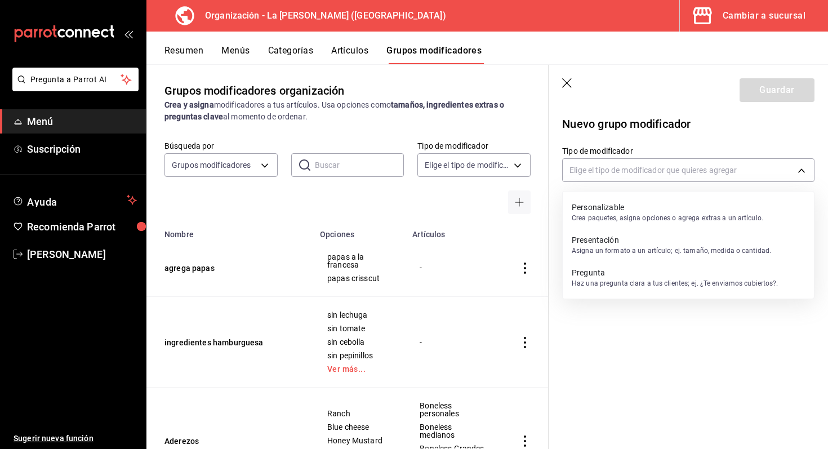
click at [617, 209] on p "Personalizable" at bounding box center [668, 207] width 192 height 11
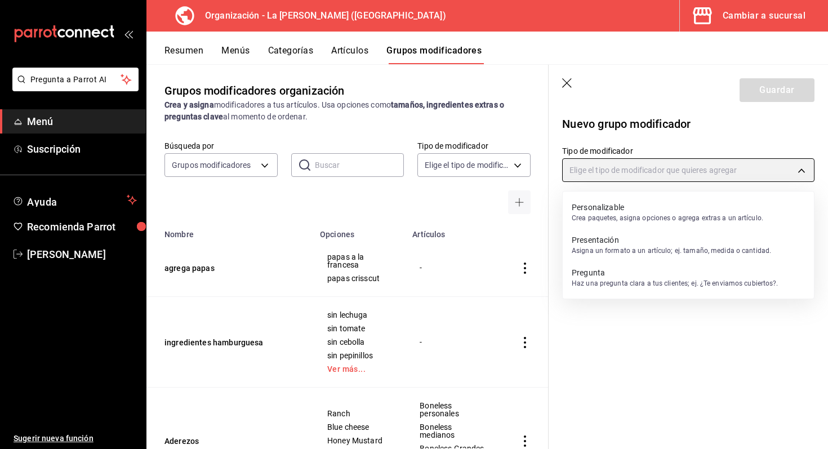
type input "CUSTOMIZABLE"
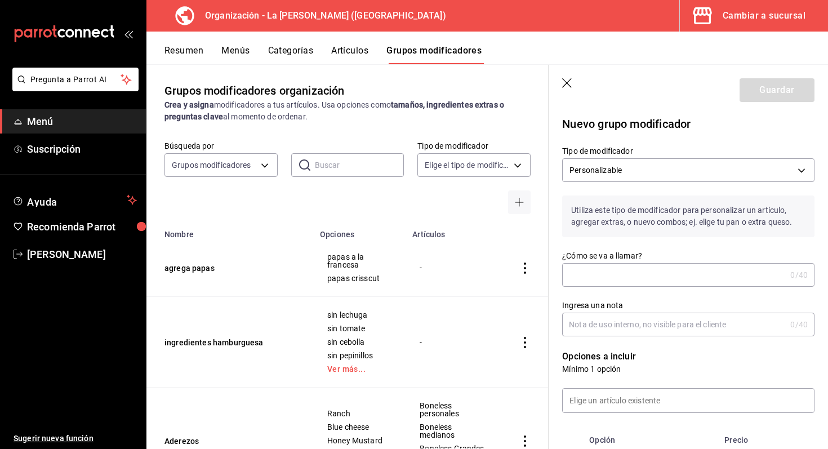
click at [621, 275] on input "¿Cómo se va a llamar?" at bounding box center [674, 275] width 224 height 23
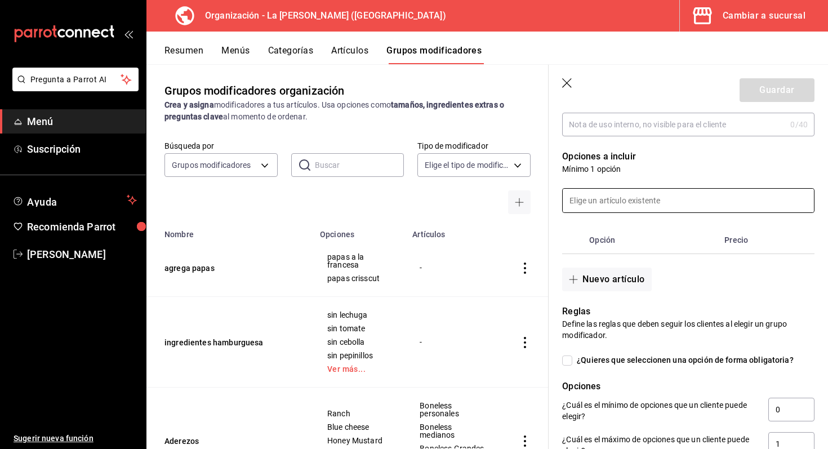
scroll to position [197, 0]
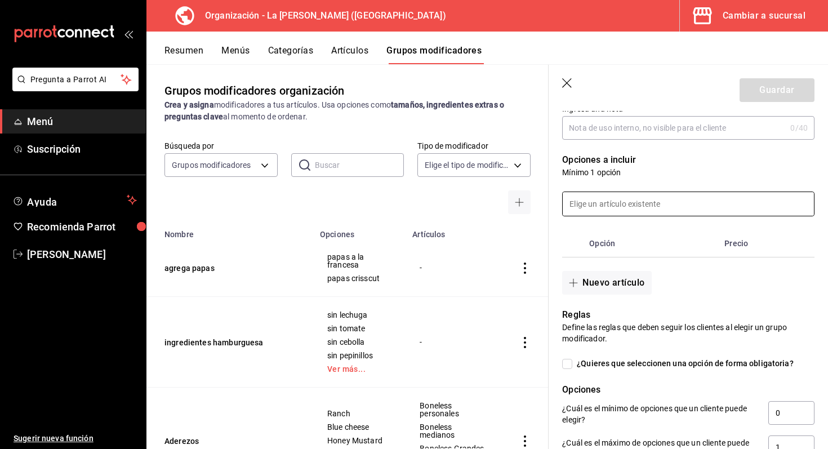
type input "cambio de papas"
click at [634, 209] on input at bounding box center [688, 204] width 251 height 24
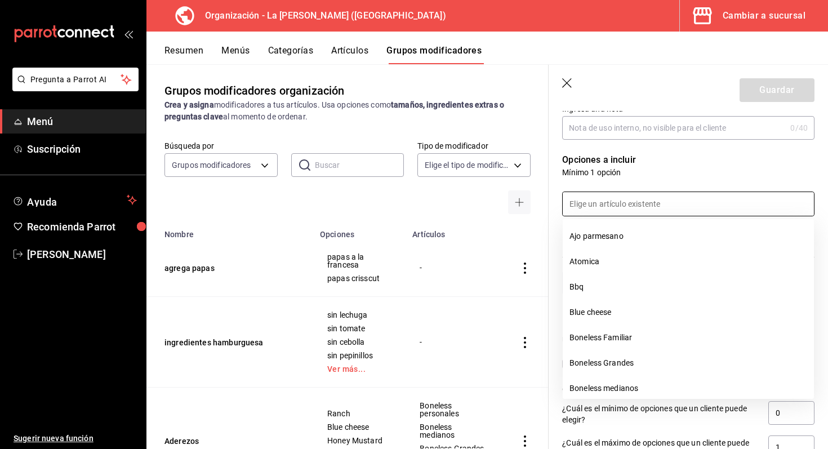
click at [632, 202] on input at bounding box center [688, 204] width 251 height 24
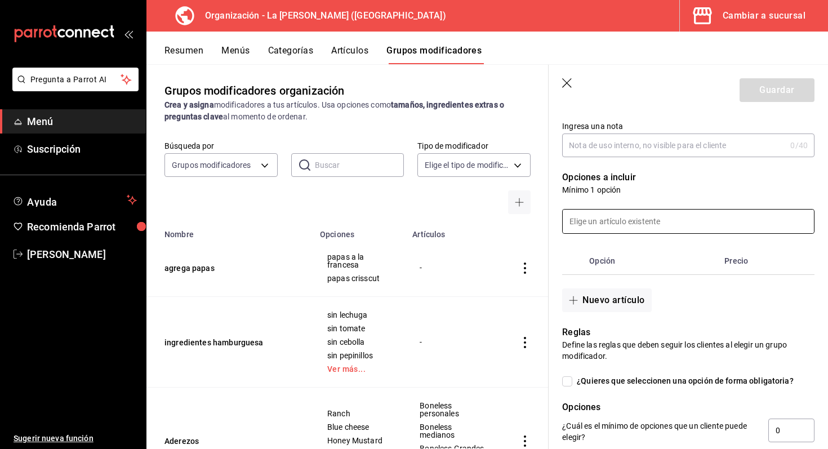
scroll to position [180, 0]
click at [606, 263] on th "Opción" at bounding box center [652, 260] width 135 height 27
click at [605, 294] on button "Nuevo artículo" at bounding box center [606, 300] width 89 height 24
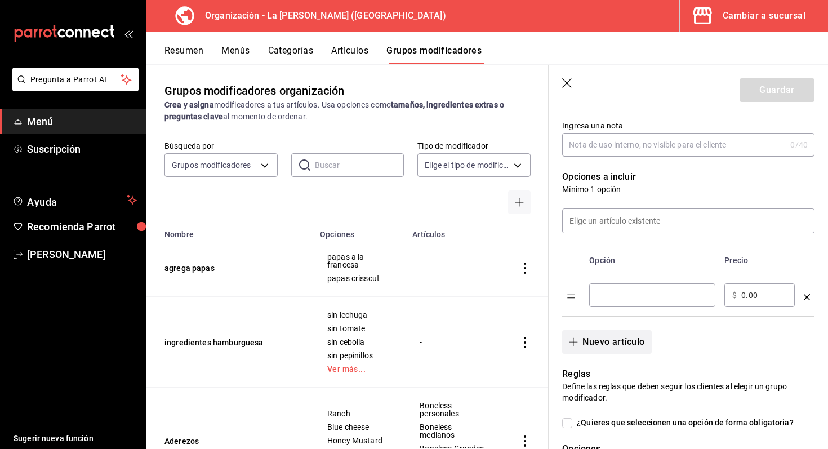
click at [605, 294] on input "optionsTable" at bounding box center [652, 295] width 110 height 11
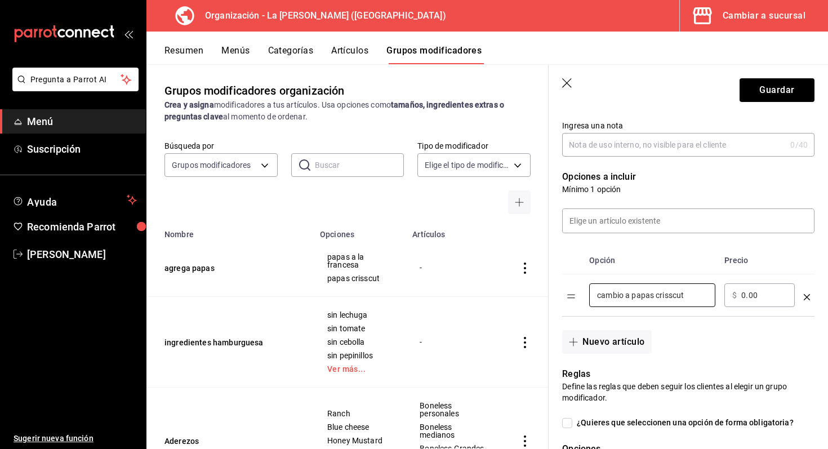
type input "cambio a papas crisscut"
click at [741, 294] on div "​ $ 0.00 ​" at bounding box center [760, 295] width 70 height 24
click at [743, 295] on input "0.00" at bounding box center [765, 295] width 46 height 11
click at [784, 296] on input "150.00" at bounding box center [765, 295] width 46 height 11
type input "15.00"
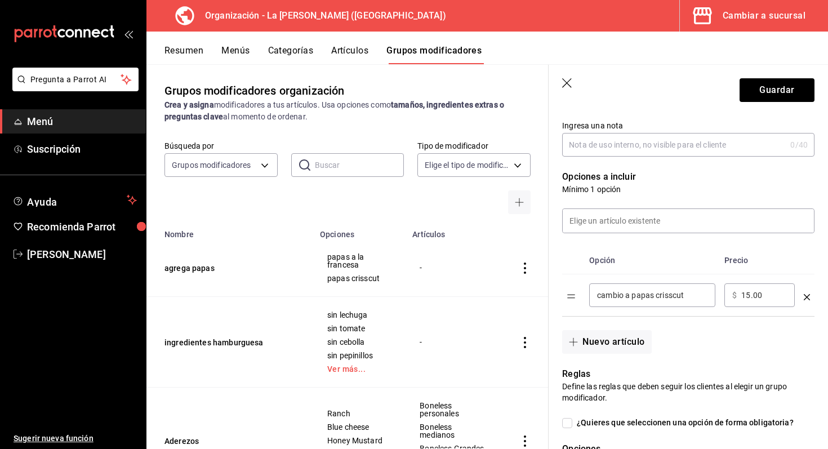
click at [782, 351] on div "Nuevo artículo" at bounding box center [682, 335] width 266 height 37
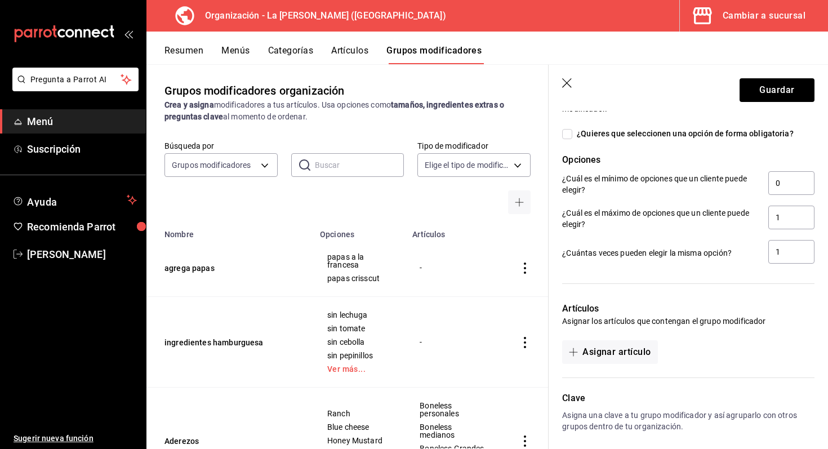
scroll to position [517, 0]
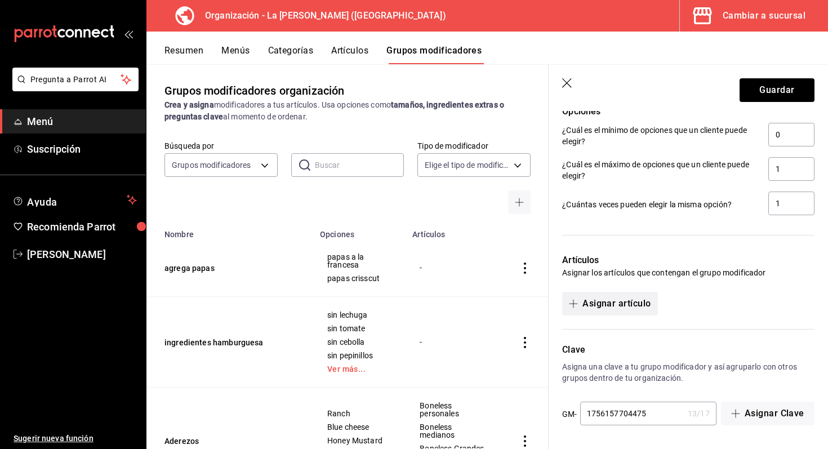
click at [637, 305] on button "Asignar artículo" at bounding box center [609, 304] width 95 height 24
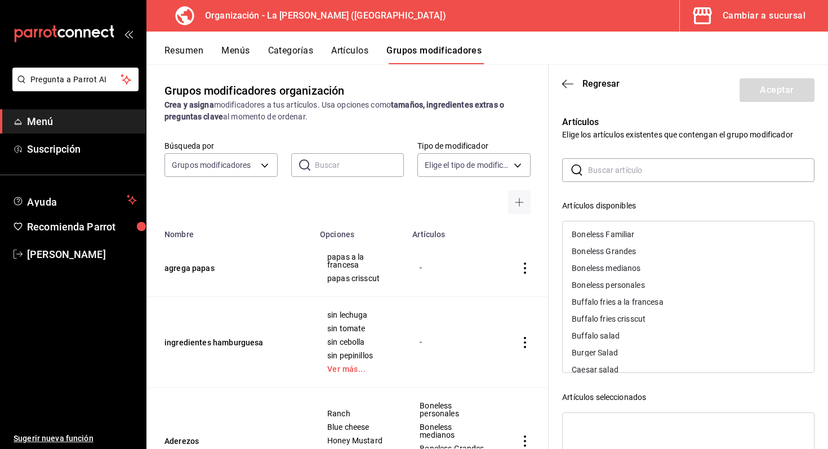
click at [623, 235] on div "Boneless Familiar" at bounding box center [603, 234] width 63 height 8
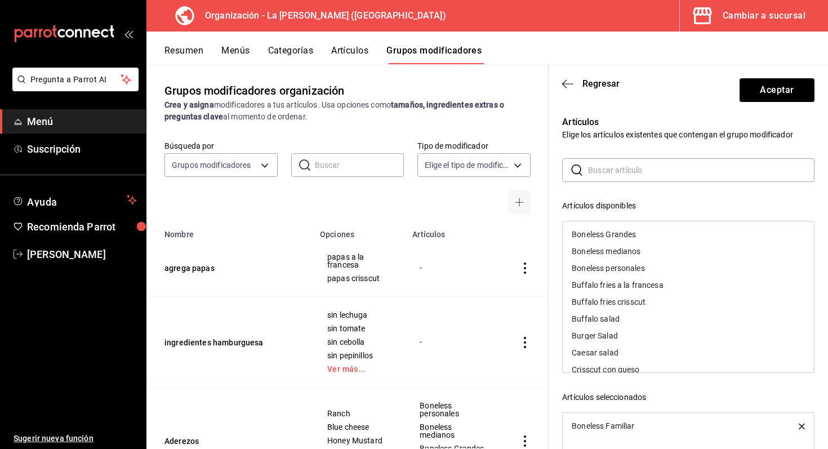
click at [626, 233] on div "Boneless Grandes" at bounding box center [604, 234] width 64 height 8
click at [626, 233] on div "Boneless medianos" at bounding box center [606, 234] width 69 height 8
click at [626, 233] on div "Boneless personales" at bounding box center [608, 234] width 73 height 8
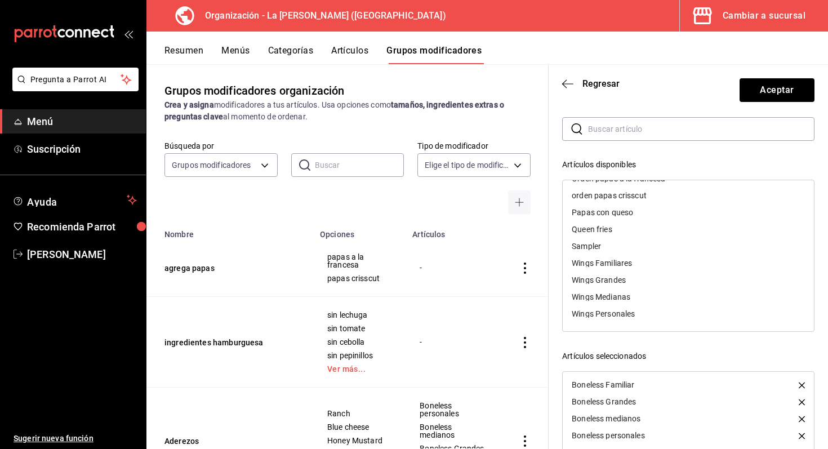
scroll to position [49, 0]
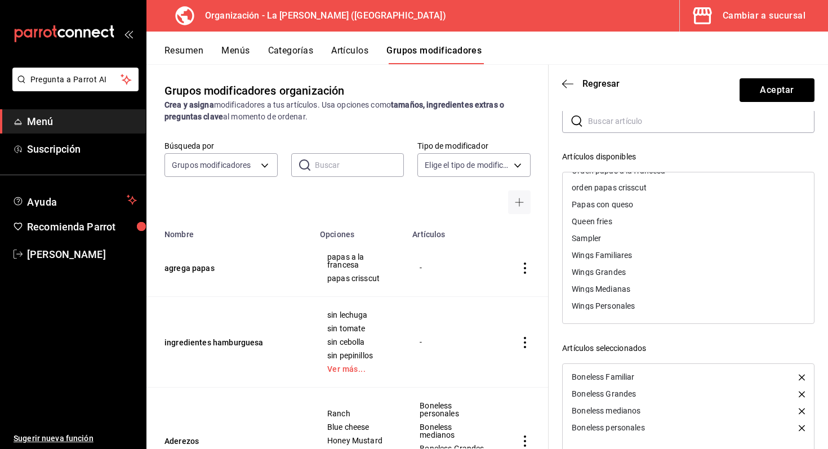
click at [622, 258] on div "Wings Familiares" at bounding box center [602, 255] width 60 height 8
click at [621, 270] on div "Wings Grandes" at bounding box center [599, 272] width 54 height 8
click at [617, 288] on div "Wings Medianas" at bounding box center [601, 289] width 59 height 8
click at [613, 301] on div "Wings Personales" at bounding box center [688, 306] width 251 height 17
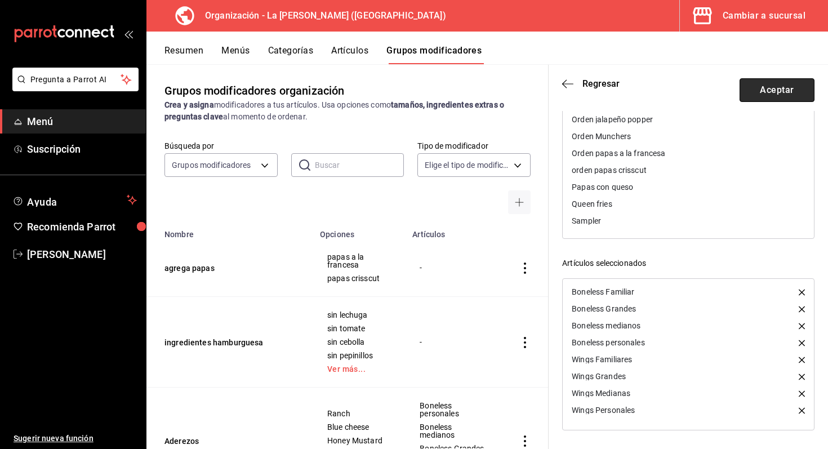
click at [795, 88] on button "Aceptar" at bounding box center [777, 90] width 75 height 24
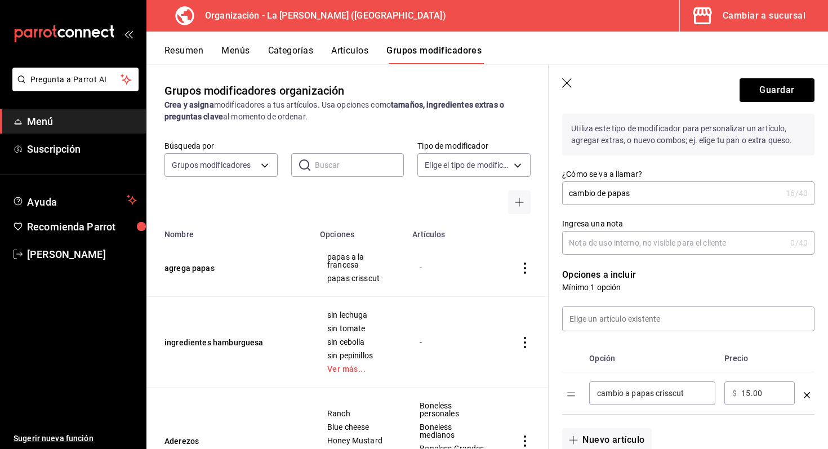
scroll to position [0, 0]
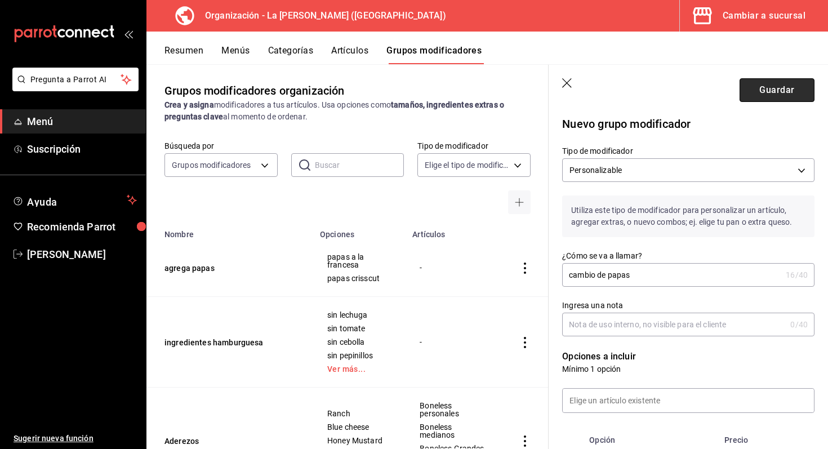
click at [765, 97] on button "Guardar" at bounding box center [777, 90] width 75 height 24
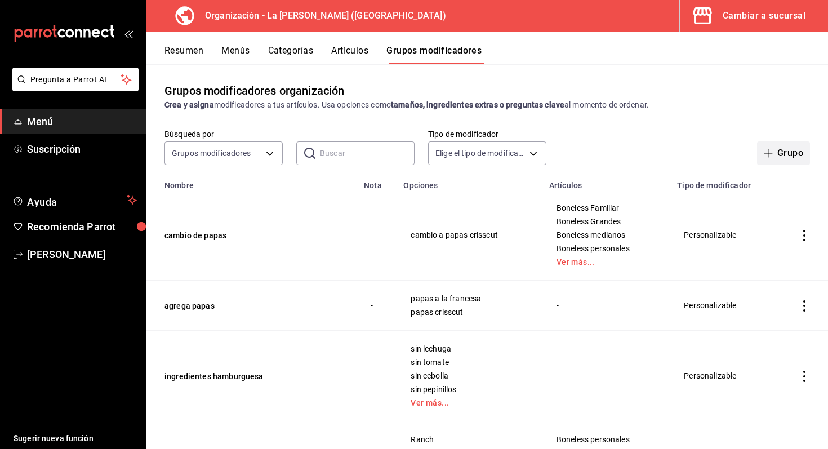
click at [782, 148] on button "Grupo" at bounding box center [783, 153] width 53 height 24
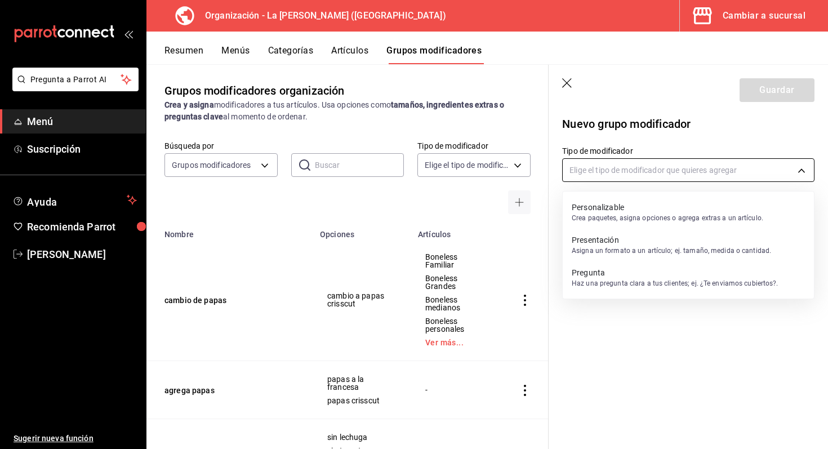
click at [605, 175] on body "Pregunta a Parrot AI Menú Suscripción Ayuda Recomienda Parrot Marco Romo Sugeri…" at bounding box center [414, 224] width 828 height 449
click at [609, 168] on div at bounding box center [414, 224] width 828 height 449
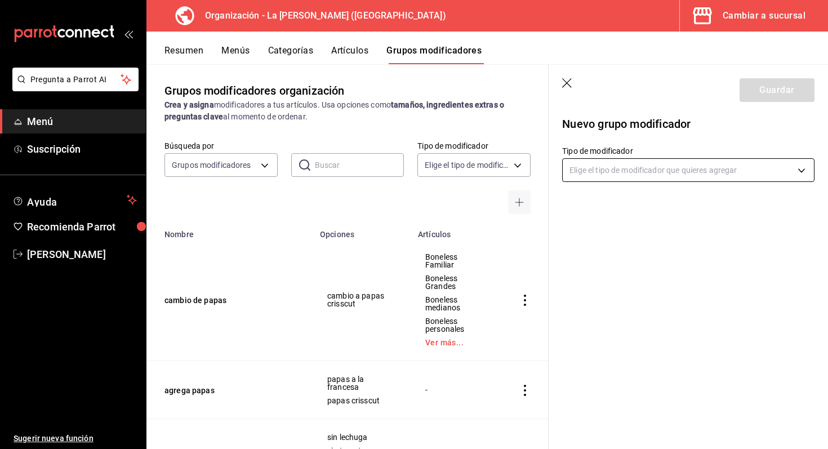
click at [598, 173] on body "Pregunta a Parrot AI Menú Suscripción Ayuda Recomienda Parrot Marco Romo Sugeri…" at bounding box center [414, 224] width 828 height 449
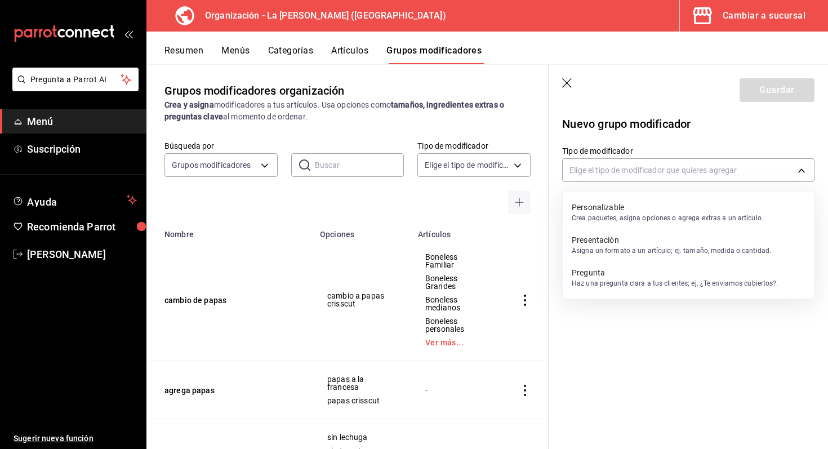
click at [589, 209] on p "Personalizable" at bounding box center [668, 207] width 192 height 11
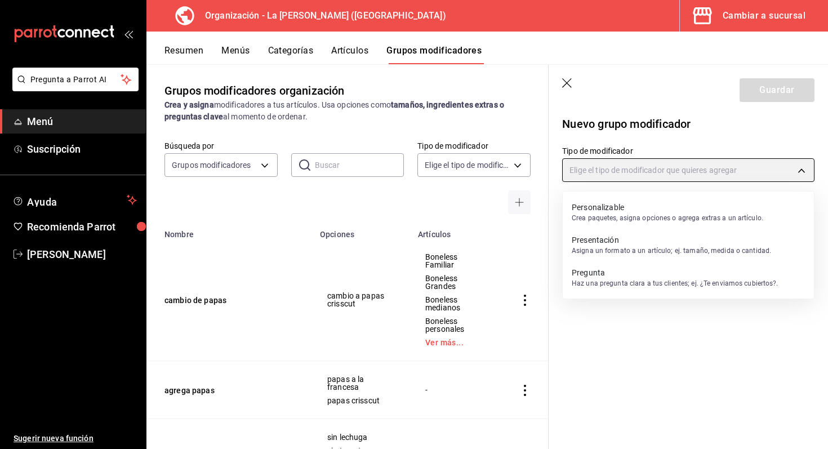
type input "CUSTOMIZABLE"
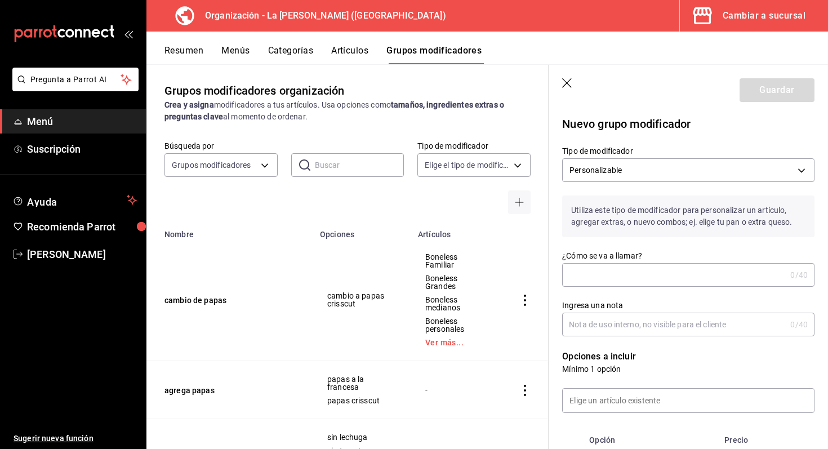
click at [600, 270] on input "¿Cómo se va a llamar?" at bounding box center [674, 275] width 224 height 23
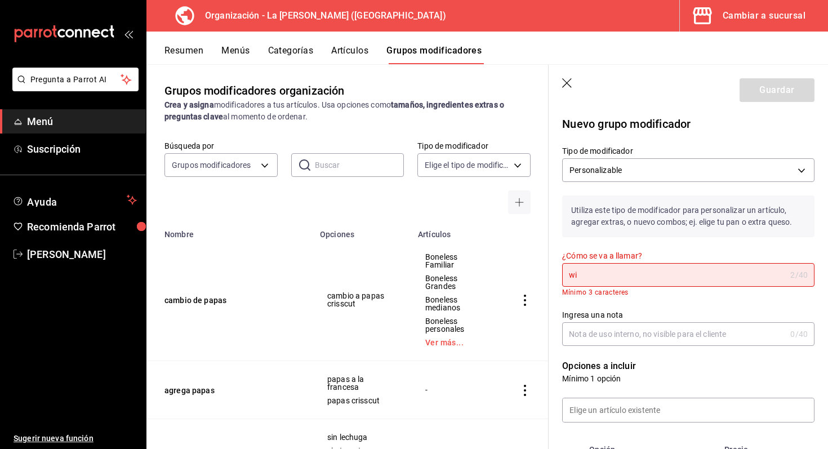
type input "w"
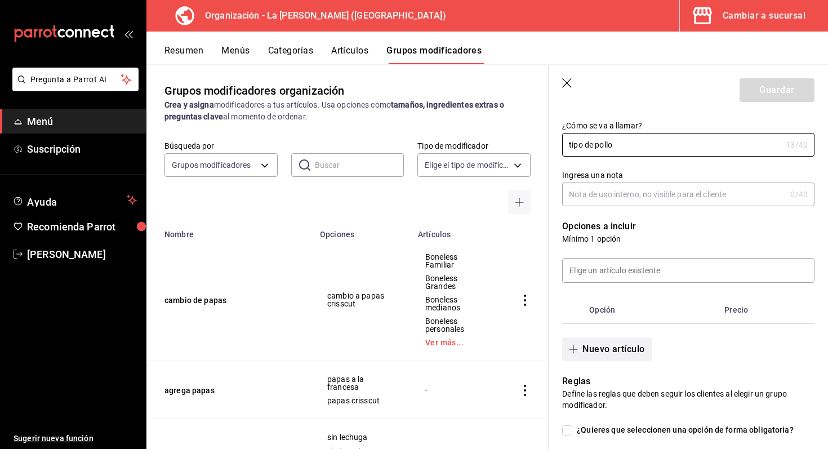
scroll to position [131, 0]
type input "tipo de pollo"
click at [609, 354] on button "Nuevo artículo" at bounding box center [606, 349] width 89 height 24
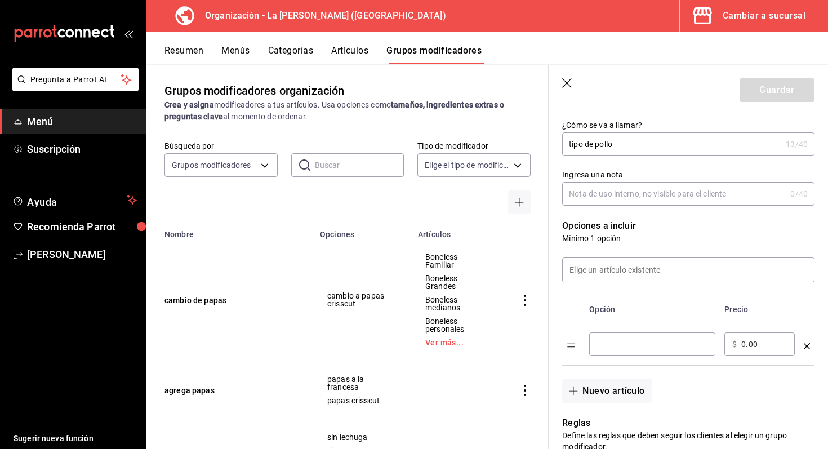
click at [615, 350] on div "​" at bounding box center [652, 344] width 126 height 24
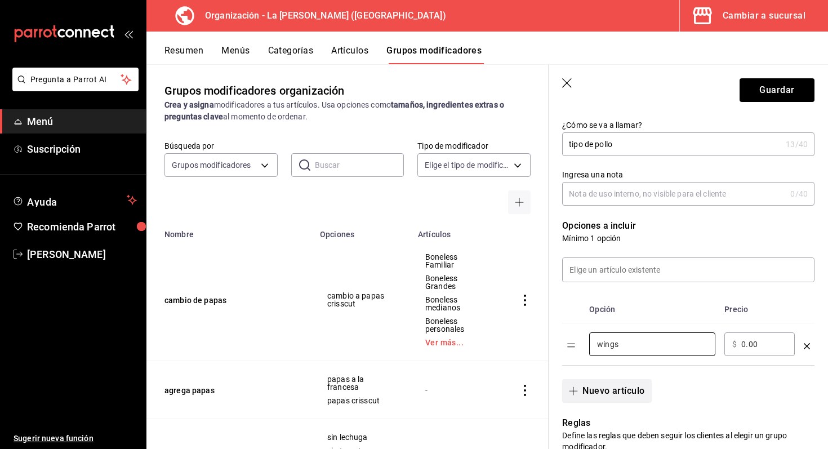
type input "wings"
click at [619, 392] on button "Nuevo artículo" at bounding box center [606, 391] width 89 height 24
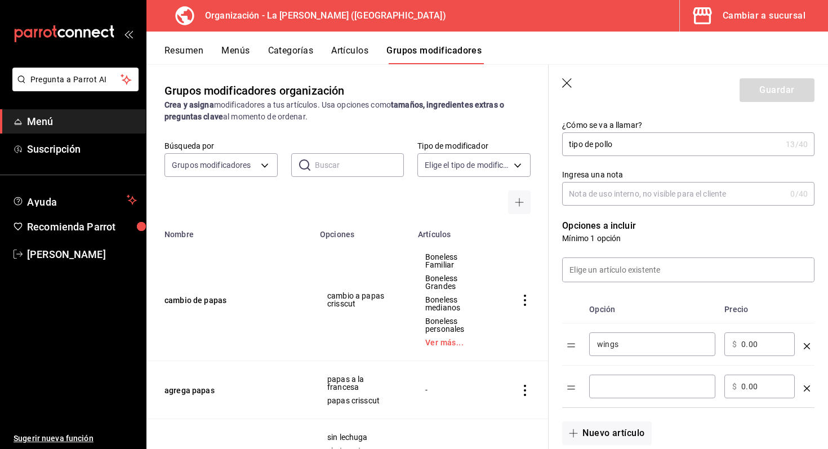
click at [620, 386] on input "optionsTable" at bounding box center [652, 386] width 110 height 11
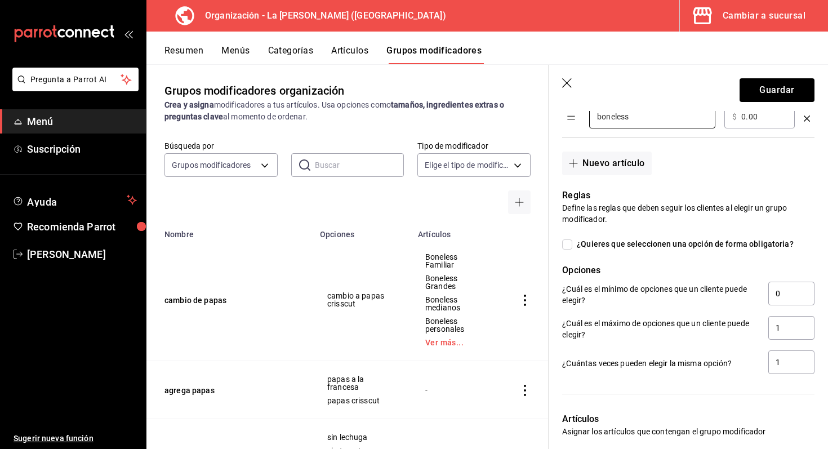
scroll to position [409, 0]
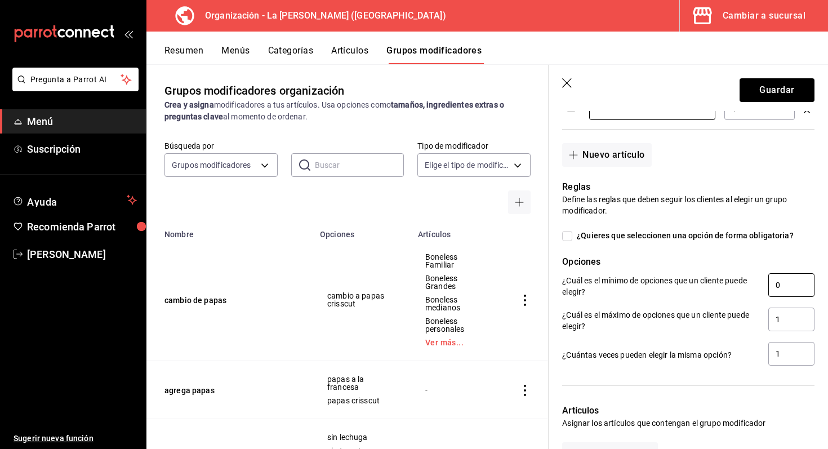
type input "boneless"
click at [793, 293] on input "0" at bounding box center [792, 285] width 46 height 24
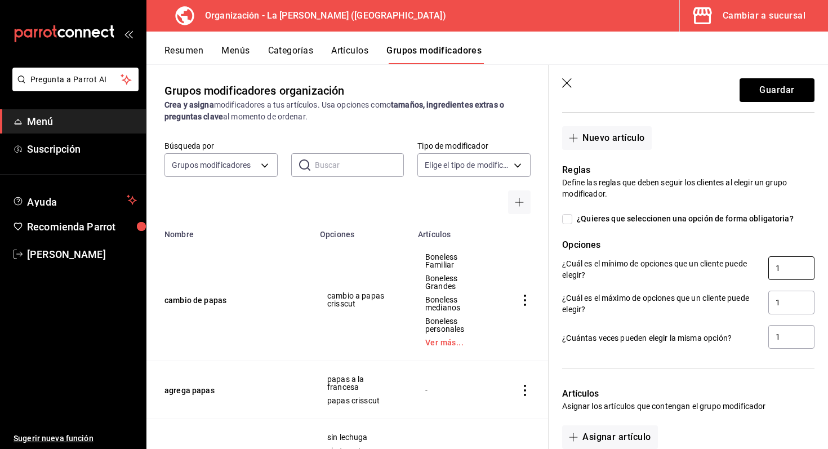
scroll to position [442, 0]
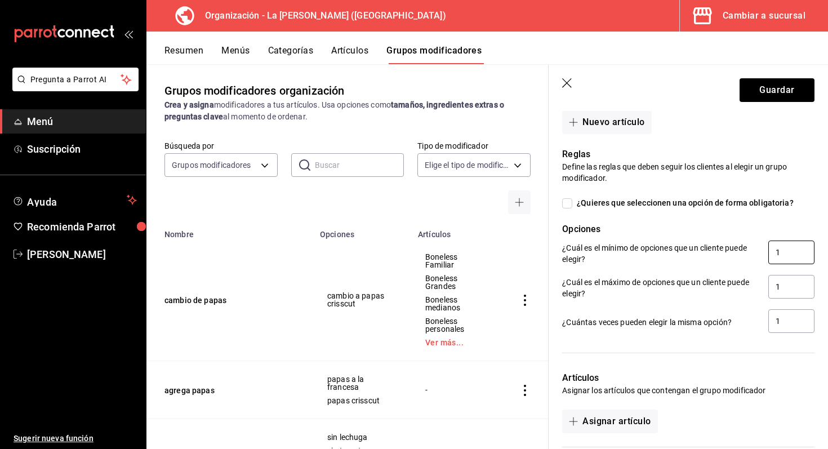
type input "1"
click at [569, 206] on input "¿Quieres que seleccionen una opción de forma obligatoria?" at bounding box center [567, 203] width 10 height 10
checkbox input "true"
click at [785, 95] on button "Guardar" at bounding box center [777, 90] width 75 height 24
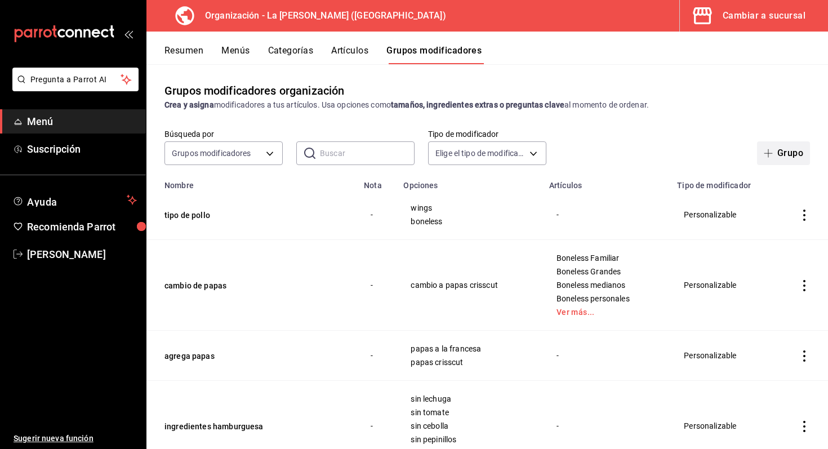
click at [777, 147] on button "Grupo" at bounding box center [783, 153] width 53 height 24
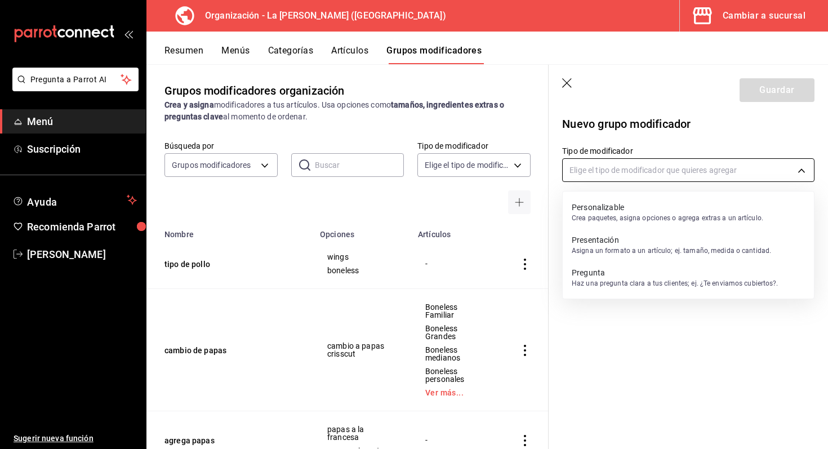
click at [710, 179] on body "Pregunta a Parrot AI Menú Suscripción Ayuda Recomienda Parrot Marco Romo Sugeri…" at bounding box center [414, 224] width 828 height 449
click at [700, 172] on div at bounding box center [414, 224] width 828 height 449
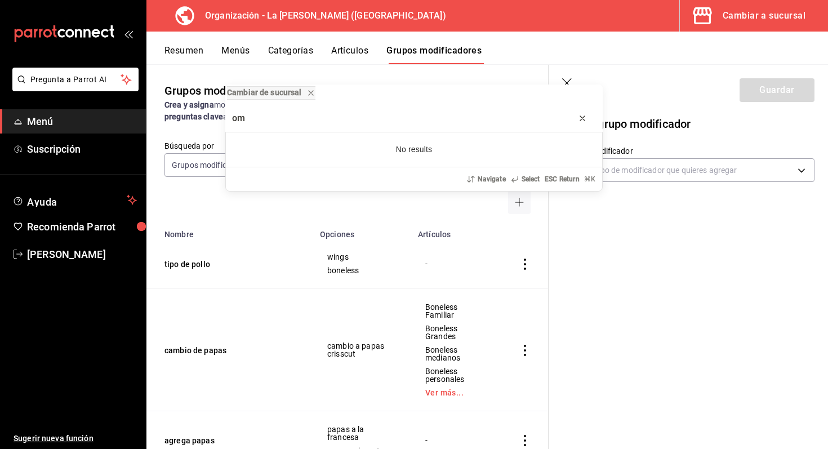
type input "om"
click at [583, 118] on icon "progress bar" at bounding box center [582, 118] width 5 height 5
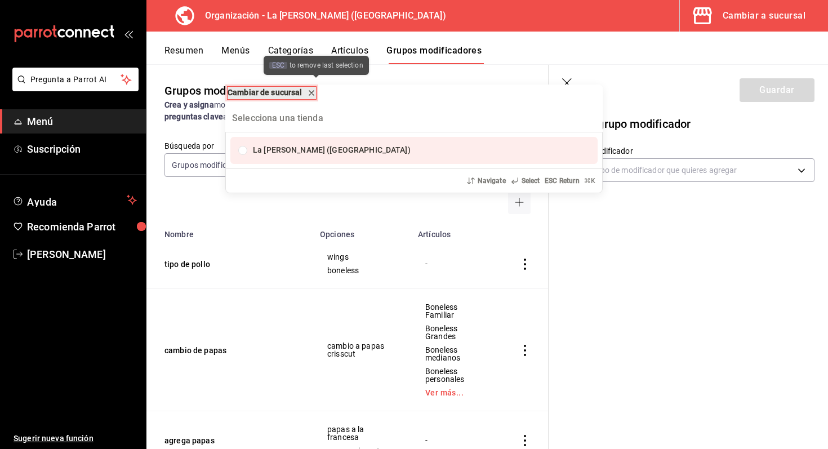
click at [313, 93] on icon "remove-block-cambiar-de sucursal" at bounding box center [311, 92] width 9 height 9
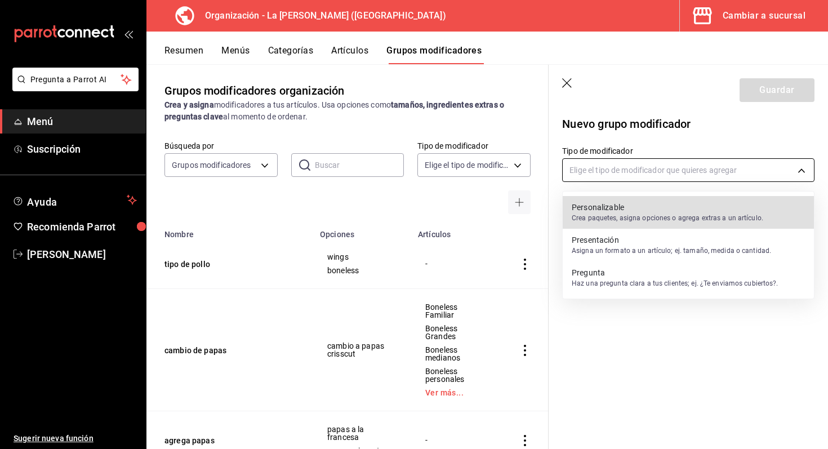
click at [654, 174] on body "Pregunta a Parrot AI Menú Suscripción Ayuda Recomienda Parrot Marco Romo Sugeri…" at bounding box center [414, 224] width 828 height 449
click at [641, 213] on p "Crea paquetes, asigna opciones o agrega extras a un artículo." at bounding box center [668, 218] width 192 height 10
type input "CUSTOMIZABLE"
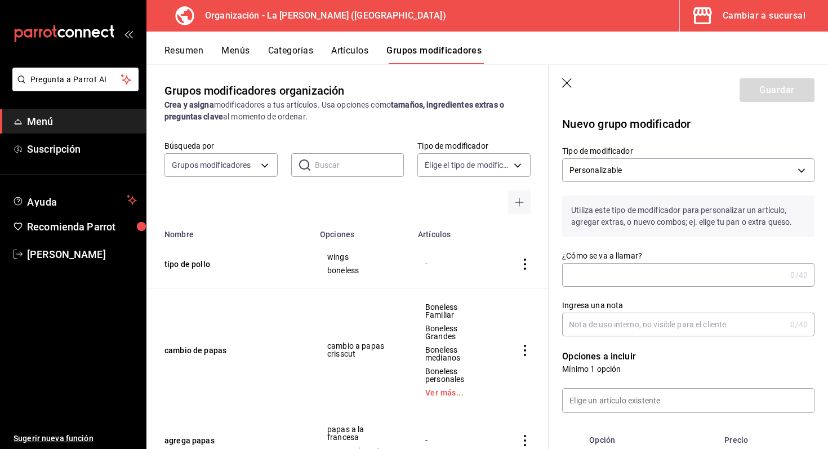
click at [619, 281] on input "¿Cómo se va a llamar?" at bounding box center [674, 275] width 224 height 23
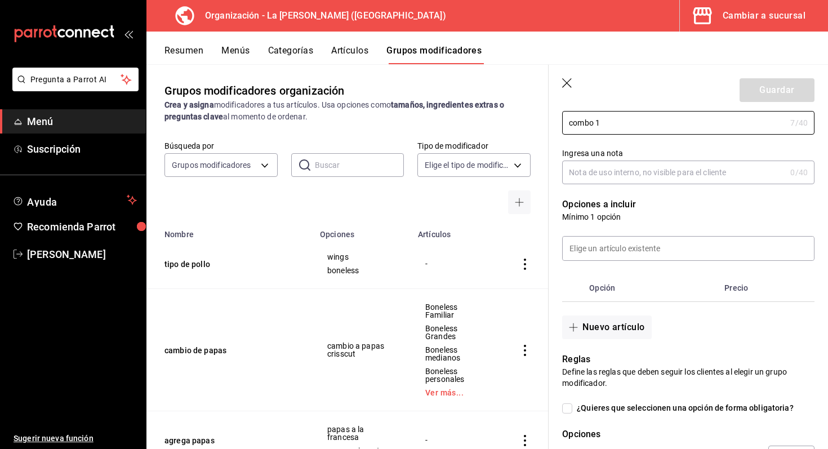
scroll to position [154, 0]
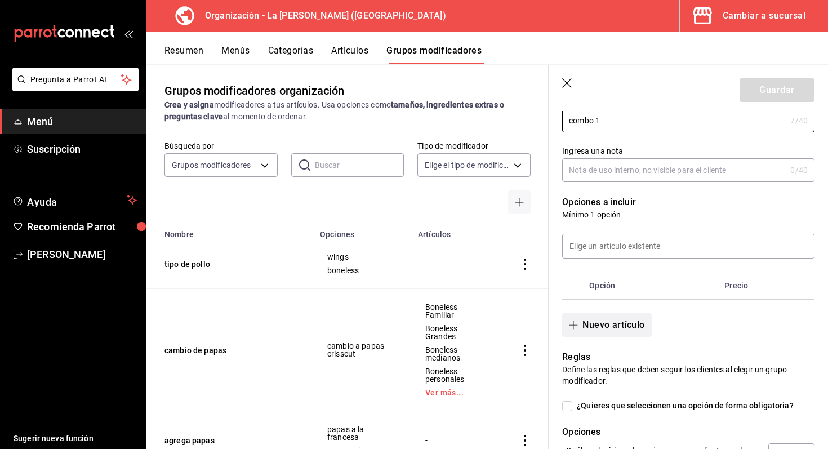
type input "combo 1"
click at [619, 323] on button "Nuevo artículo" at bounding box center [606, 325] width 89 height 24
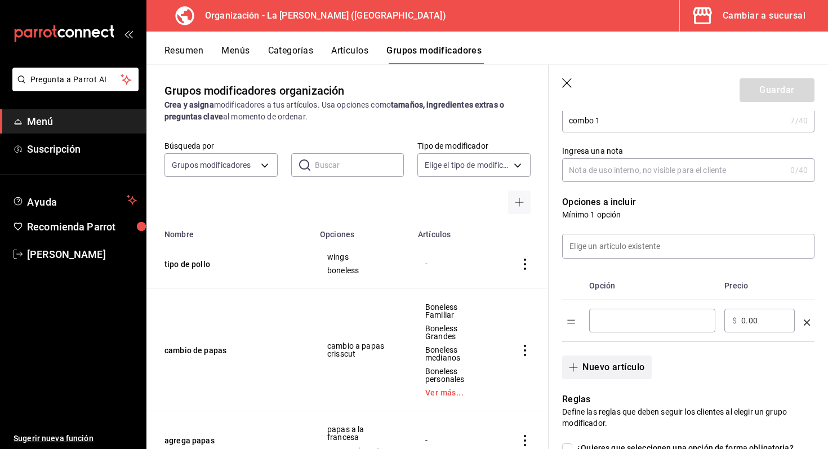
click at [619, 323] on input "optionsTable" at bounding box center [652, 320] width 110 height 11
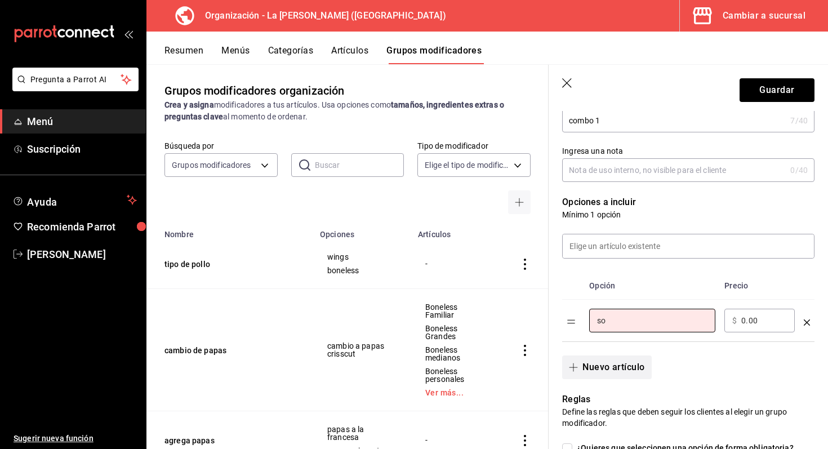
type input "s"
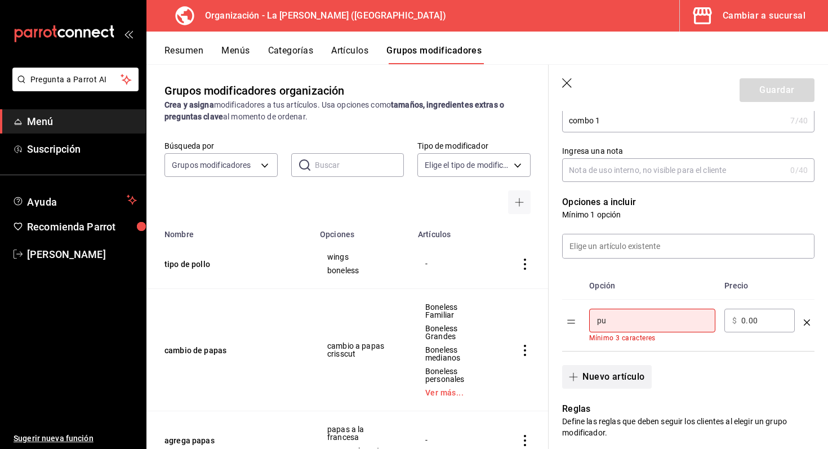
type input "p"
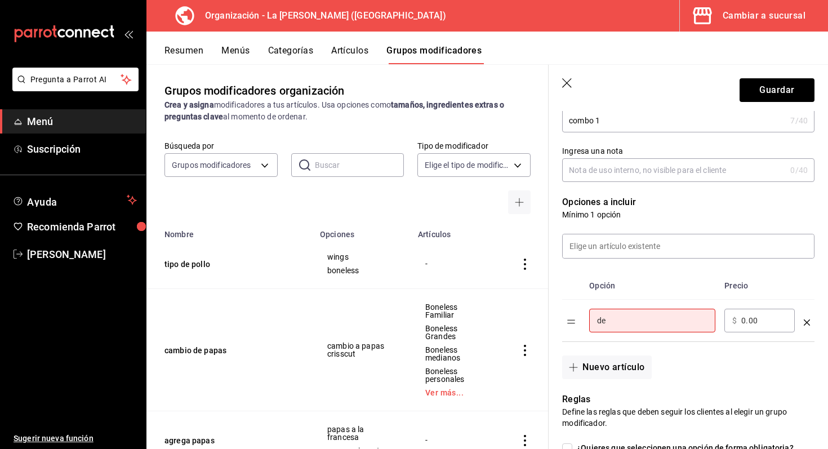
type input "d"
type input "solo dedos"
click at [595, 370] on button "Nuevo artículo" at bounding box center [606, 368] width 89 height 24
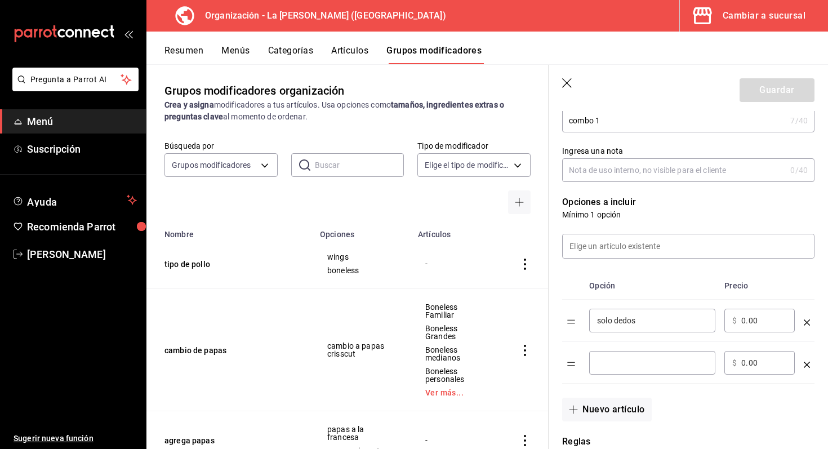
click at [610, 362] on input "optionsTable" at bounding box center [652, 362] width 110 height 11
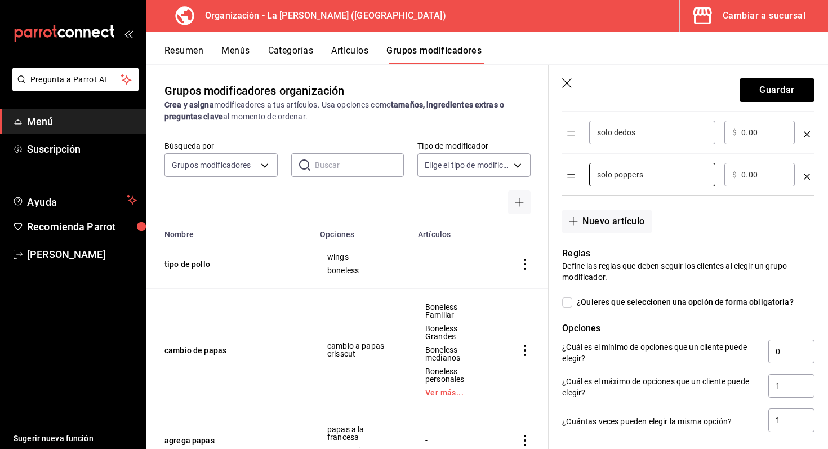
scroll to position [560, 0]
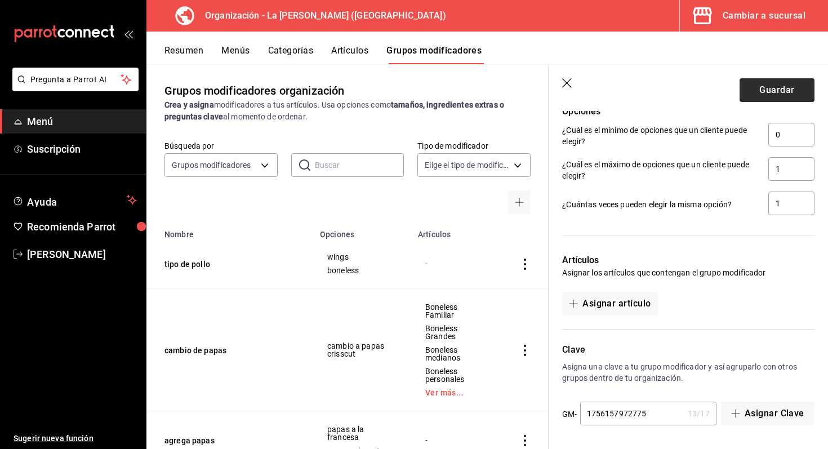
type input "solo poppers"
click at [760, 97] on button "Guardar" at bounding box center [777, 90] width 75 height 24
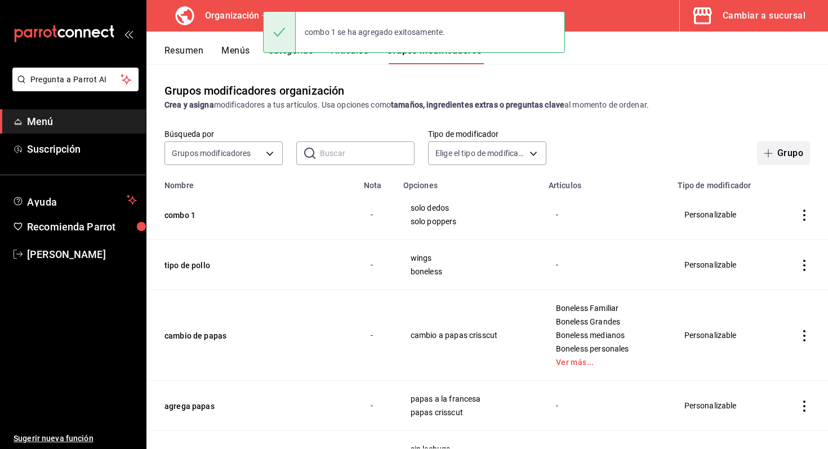
click at [771, 153] on icon "button" at bounding box center [768, 153] width 8 height 1
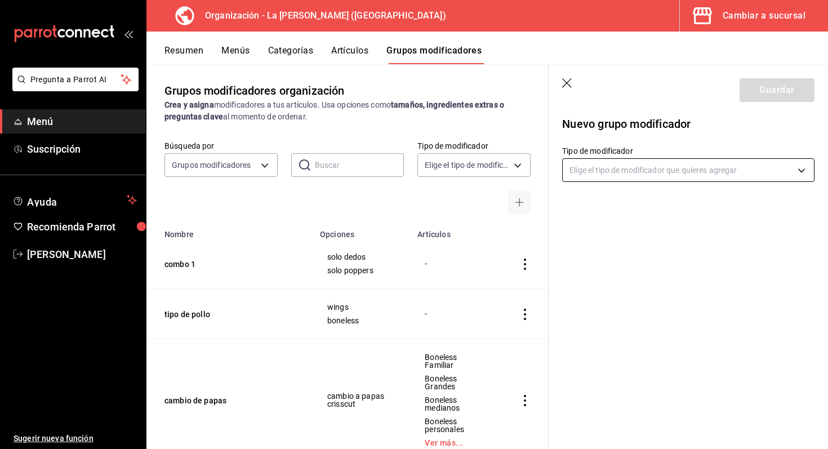
click at [631, 171] on body "Pregunta a Parrot AI Menú Suscripción Ayuda Recomienda Parrot Marco Romo Sugeri…" at bounding box center [414, 224] width 828 height 449
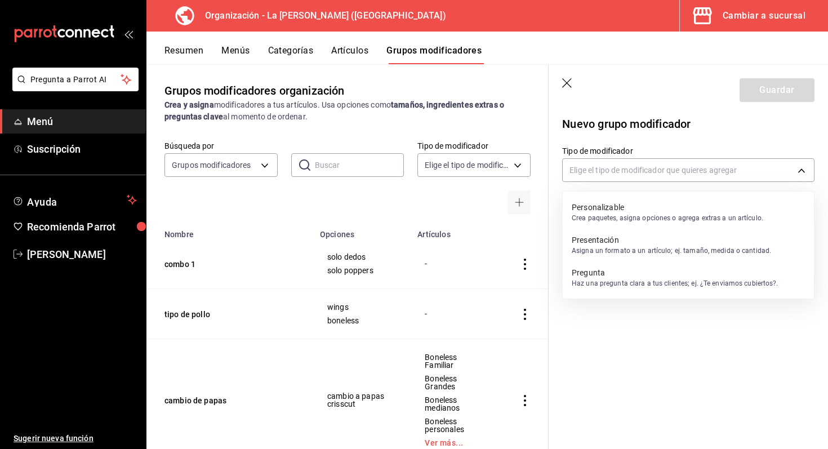
click at [618, 206] on p "Personalizable" at bounding box center [668, 207] width 192 height 11
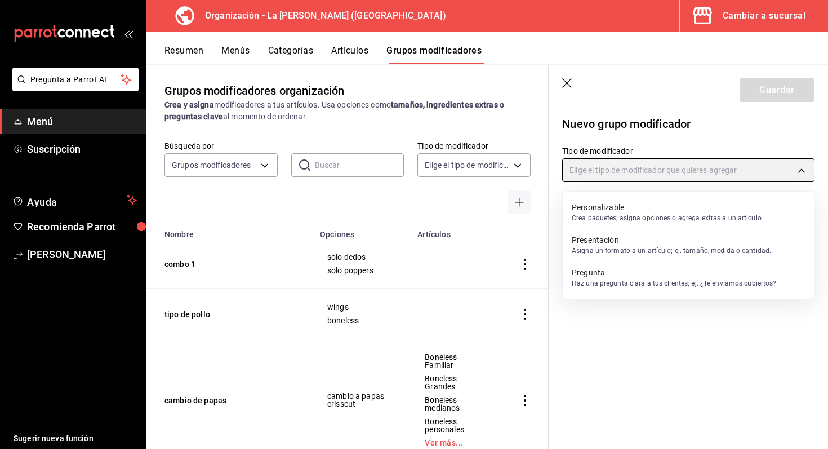
type input "CUSTOMIZABLE"
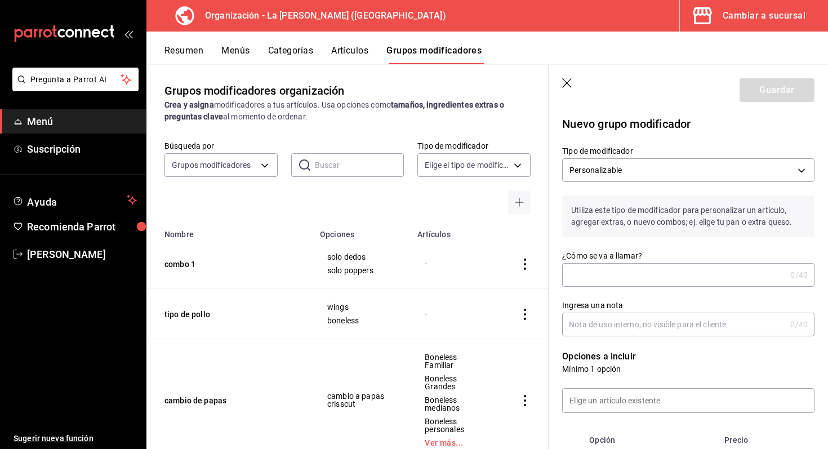
click at [619, 281] on input "¿Cómo se va a llamar?" at bounding box center [674, 275] width 224 height 23
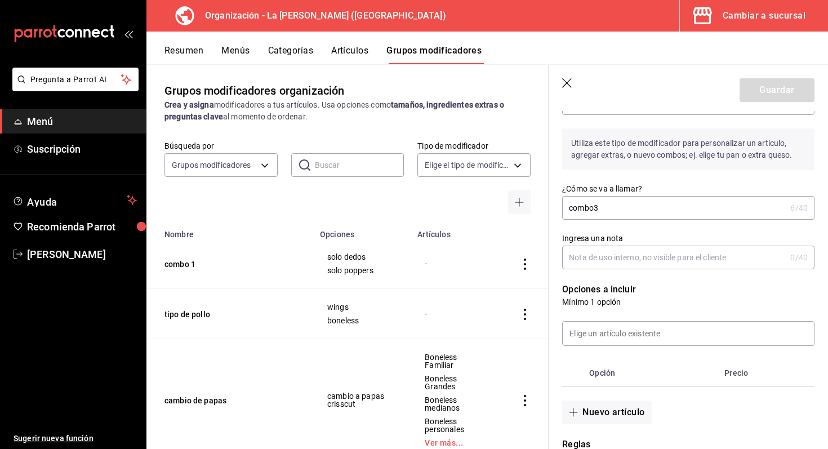
scroll to position [87, 0]
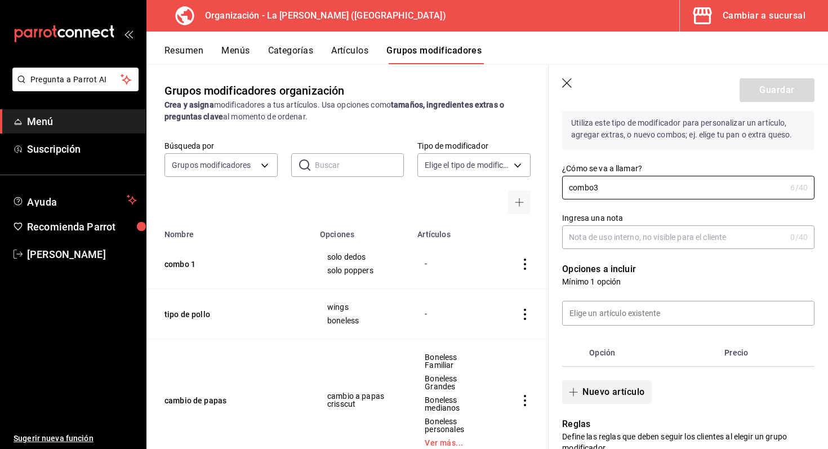
type input "combo3"
click at [599, 396] on button "Nuevo artículo" at bounding box center [606, 392] width 89 height 24
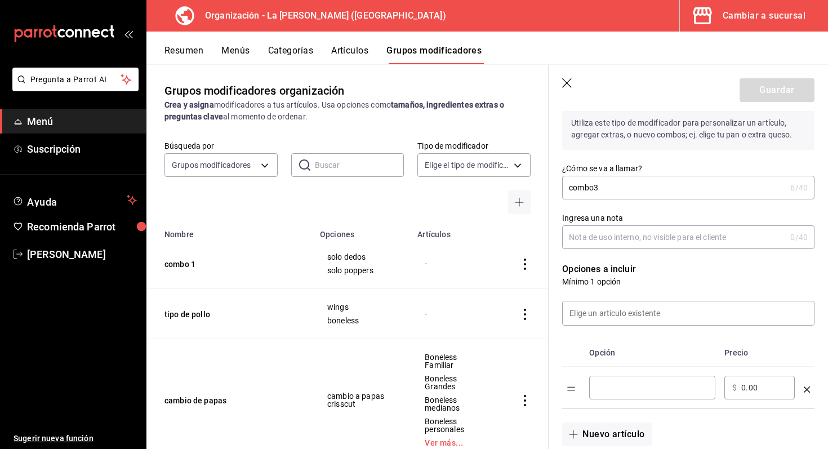
click at [607, 392] on input "optionsTable" at bounding box center [652, 387] width 110 height 11
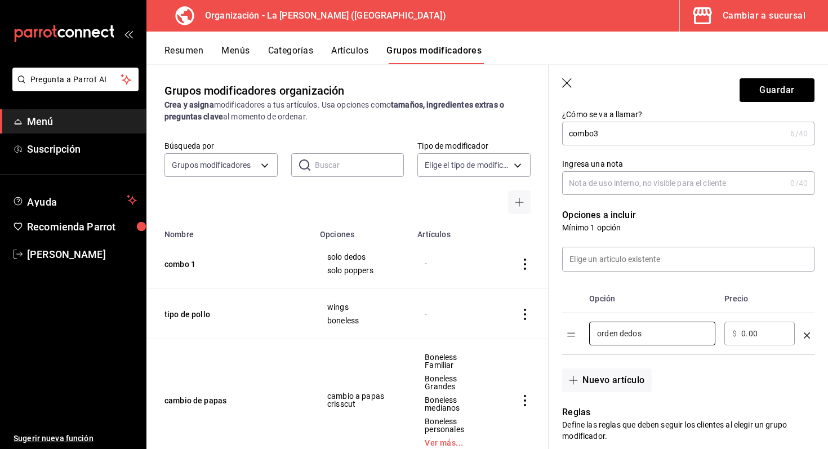
scroll to position [152, 0]
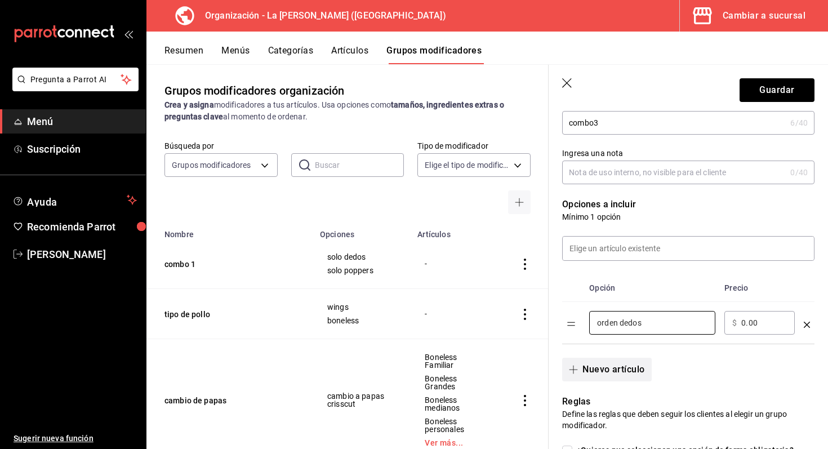
type input "orden dedos"
click at [629, 372] on button "Nuevo artículo" at bounding box center [606, 370] width 89 height 24
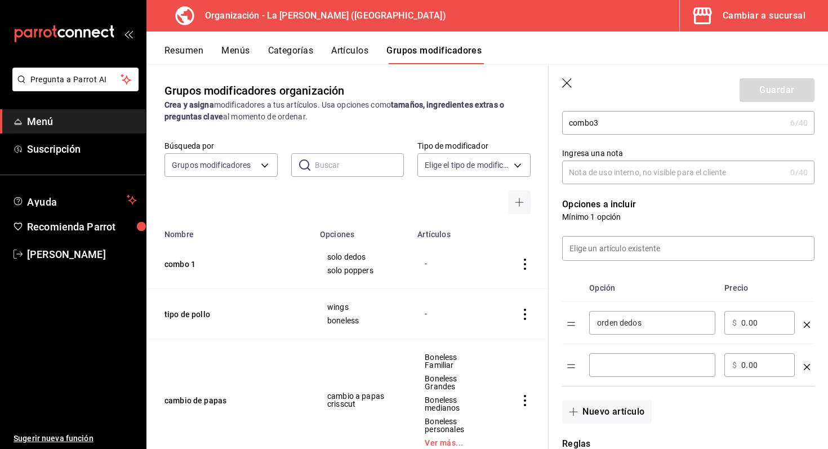
click at [629, 360] on input "optionsTable" at bounding box center [652, 365] width 110 height 11
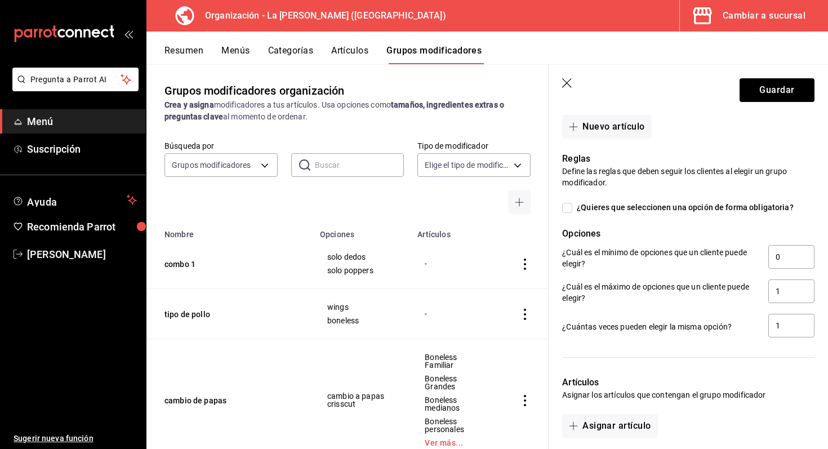
scroll to position [441, 0]
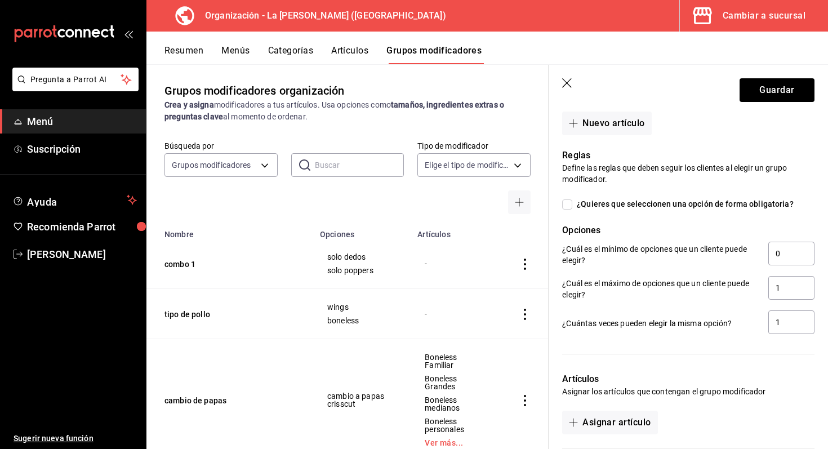
type input "orden jalapeño popper"
click at [572, 204] on input "¿Quieres que seleccionen una opción de forma obligatoria?" at bounding box center [567, 204] width 10 height 10
checkbox input "true"
type input "1"
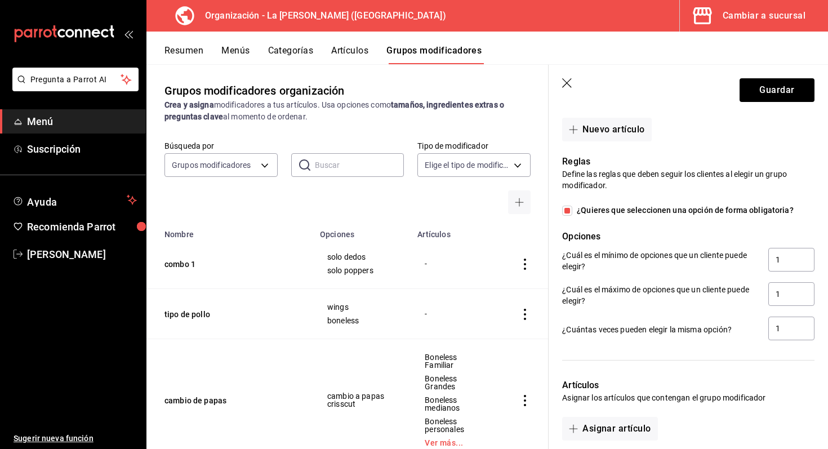
scroll to position [433, 0]
click at [785, 83] on button "Guardar" at bounding box center [777, 90] width 75 height 24
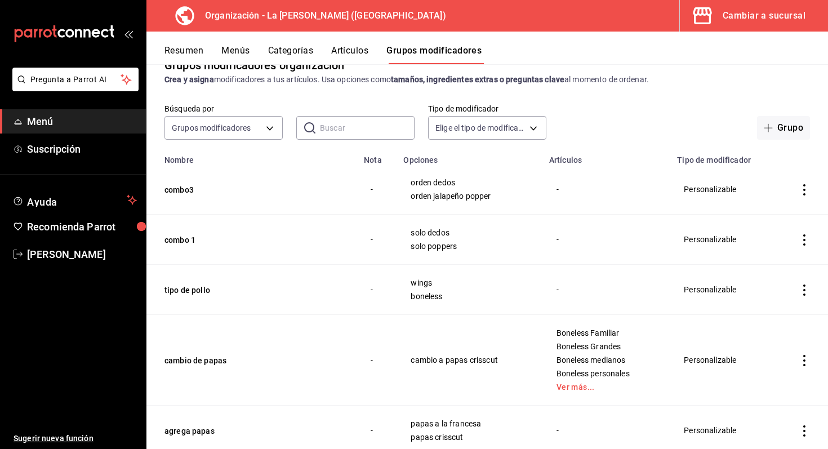
scroll to position [26, 0]
click at [804, 188] on icon "actions" at bounding box center [804, 189] width 11 height 11
click at [748, 217] on icon at bounding box center [743, 216] width 14 height 14
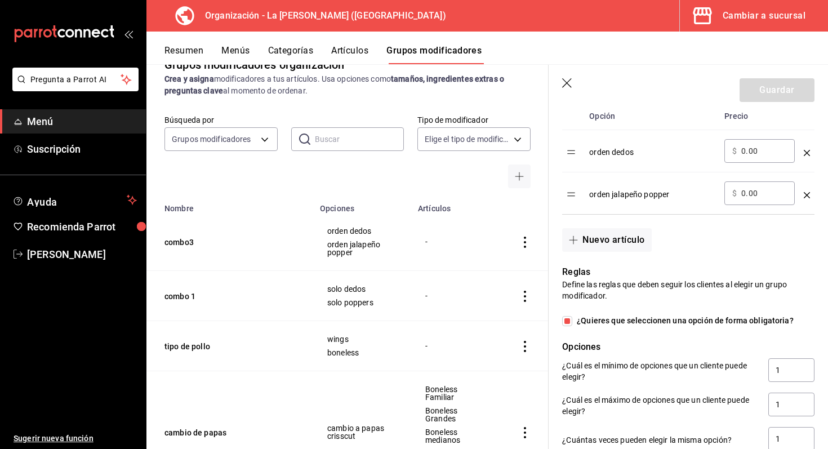
scroll to position [380, 0]
click at [609, 228] on button "Nuevo artículo" at bounding box center [606, 239] width 89 height 24
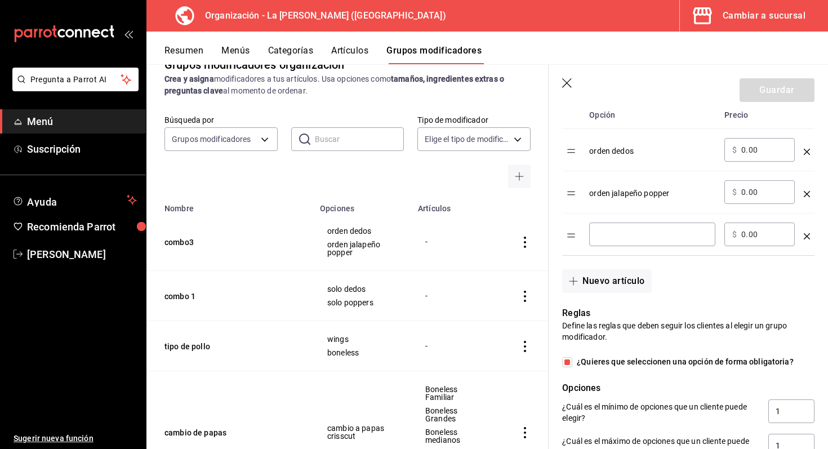
click at [607, 241] on div "​" at bounding box center [652, 235] width 126 height 24
click at [640, 237] on input "orden mixta (dedos y jalapeños" at bounding box center [652, 234] width 110 height 11
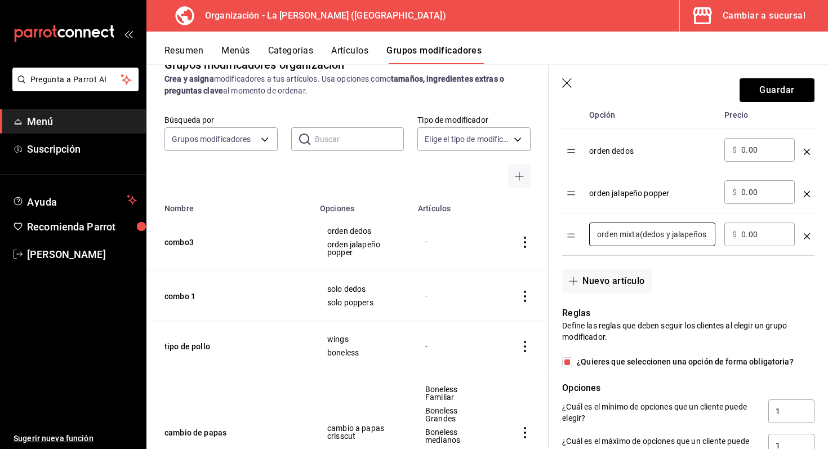
scroll to position [0, 0]
click at [709, 236] on div "orden mixta(dedos y jalapeños ​" at bounding box center [652, 235] width 126 height 24
click at [708, 236] on div "orden mixta(dedos y jalapeños ​" at bounding box center [652, 235] width 126 height 24
click at [708, 237] on input "orden mixta(dedos y jalapeños" at bounding box center [652, 234] width 110 height 11
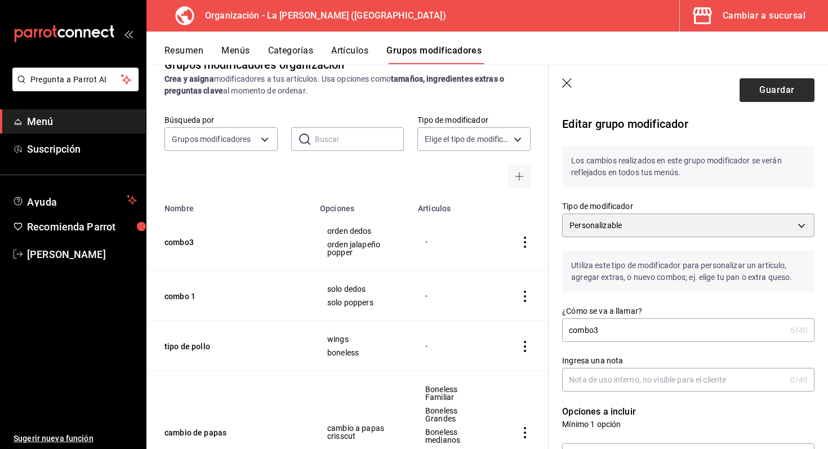
type input "orden mixta(dedos y jalapeños)"
click at [765, 92] on button "Guardar" at bounding box center [777, 90] width 75 height 24
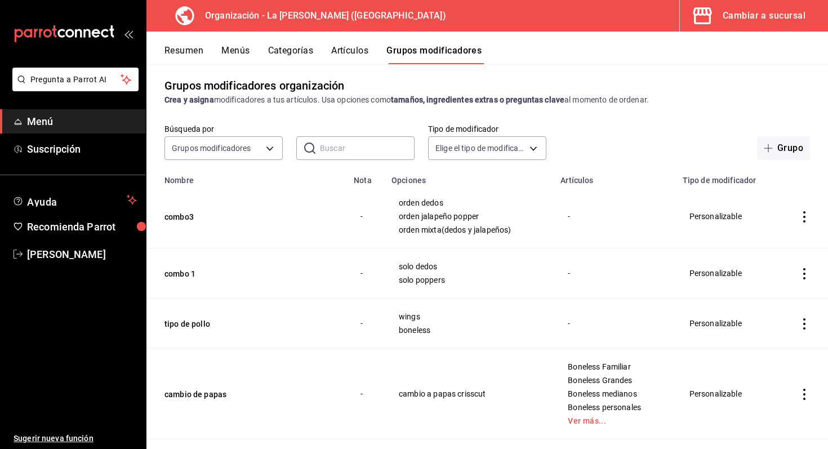
scroll to position [3, 0]
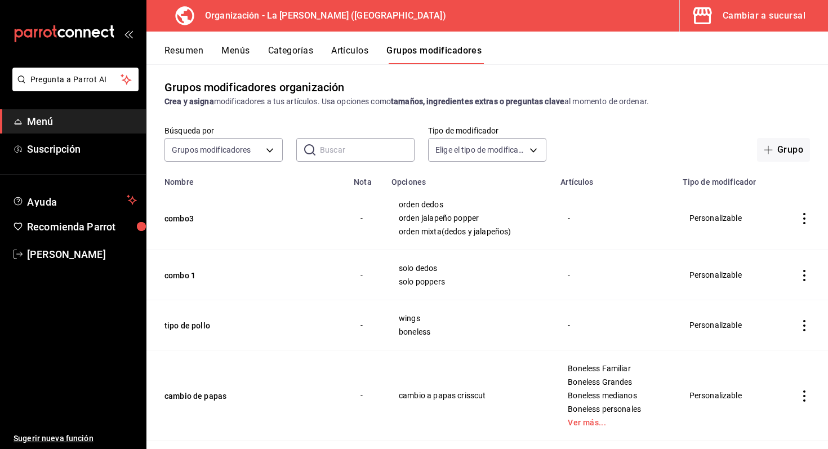
click at [804, 323] on icon "actions" at bounding box center [804, 325] width 11 height 11
click at [787, 343] on li "Editar" at bounding box center [761, 351] width 68 height 23
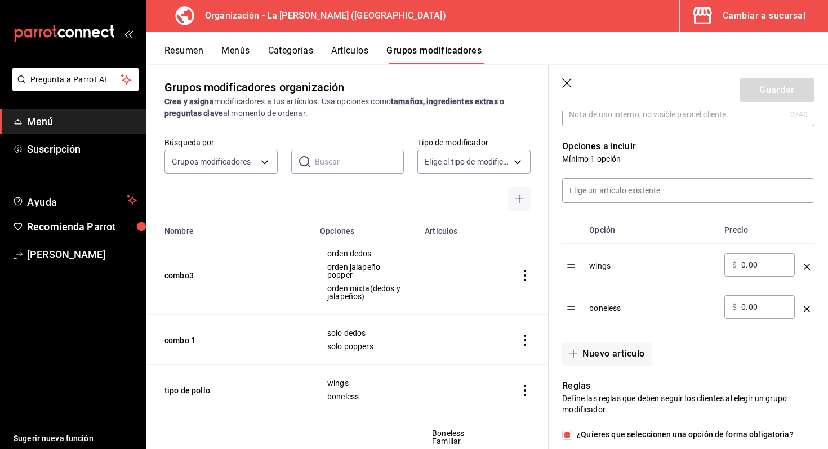
scroll to position [290, 0]
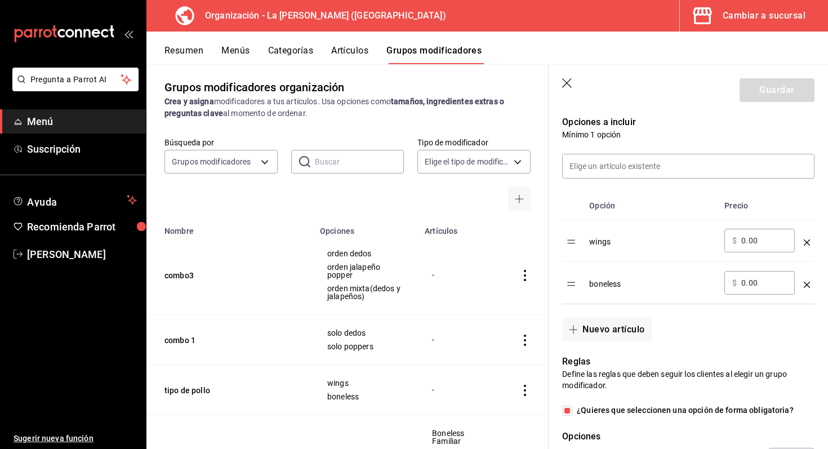
click at [611, 242] on div "wings" at bounding box center [652, 238] width 126 height 19
click at [608, 243] on div "wings" at bounding box center [652, 238] width 126 height 19
click at [805, 243] on icon "optionsTable" at bounding box center [807, 242] width 6 height 6
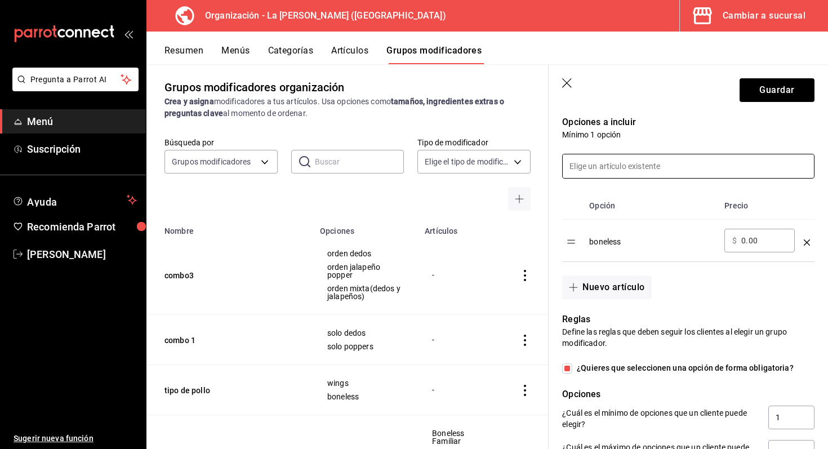
click at [669, 165] on input at bounding box center [688, 166] width 251 height 24
type input "a"
click at [639, 381] on div "Reglas Define las reglas que deben seguir los clientes al elegir un grupo modif…" at bounding box center [682, 399] width 266 height 201
click at [593, 281] on button "Nuevo artículo" at bounding box center [606, 288] width 89 height 24
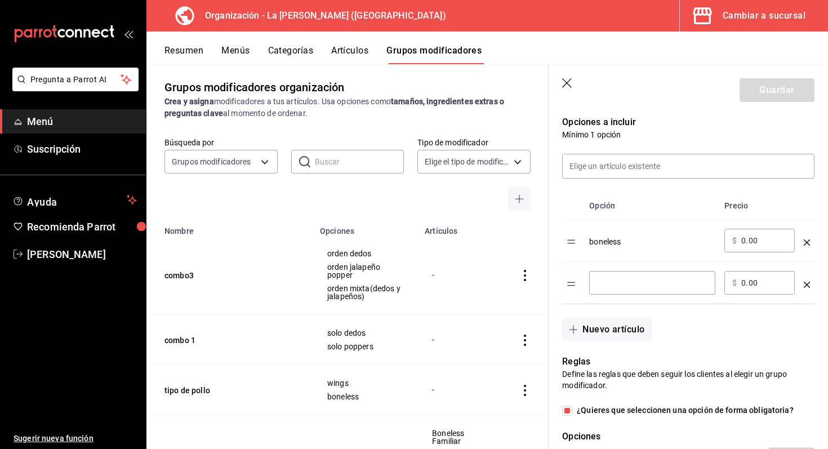
click at [643, 286] on input "optionsTable" at bounding box center [652, 282] width 110 height 11
type input "alitas"
click at [782, 94] on button "Guardar" at bounding box center [777, 90] width 75 height 24
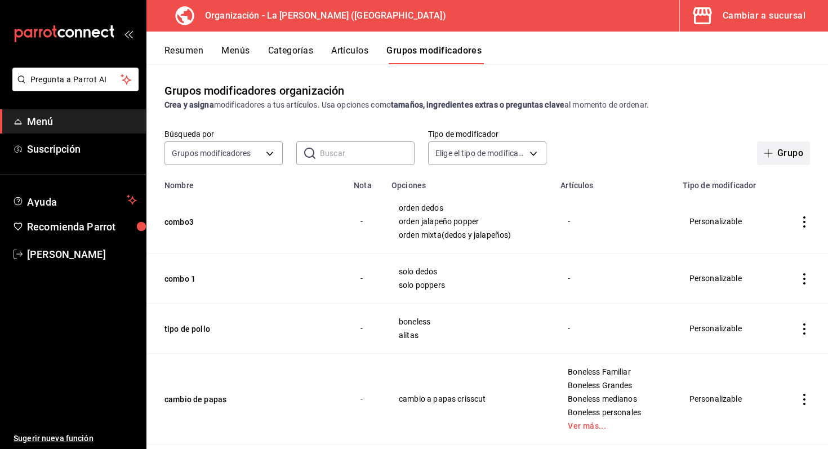
click at [784, 156] on button "Grupo" at bounding box center [783, 153] width 53 height 24
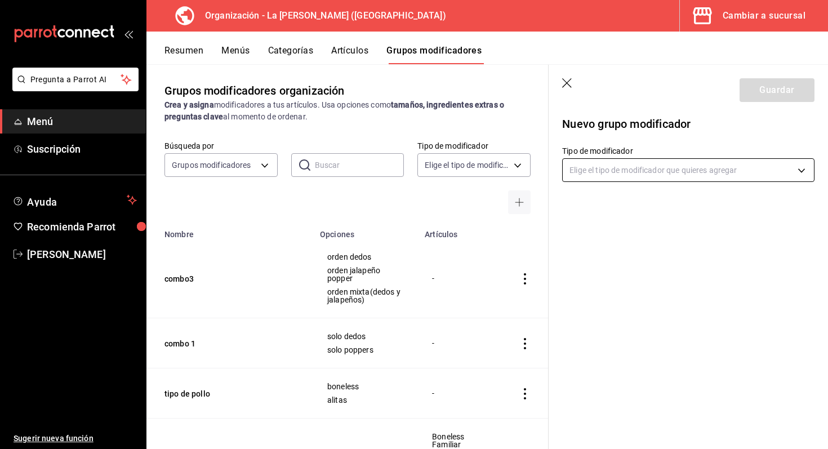
click at [601, 161] on body "Pregunta a Parrot AI Menú Suscripción Ayuda Recomienda Parrot Marco Romo Sugeri…" at bounding box center [414, 224] width 828 height 449
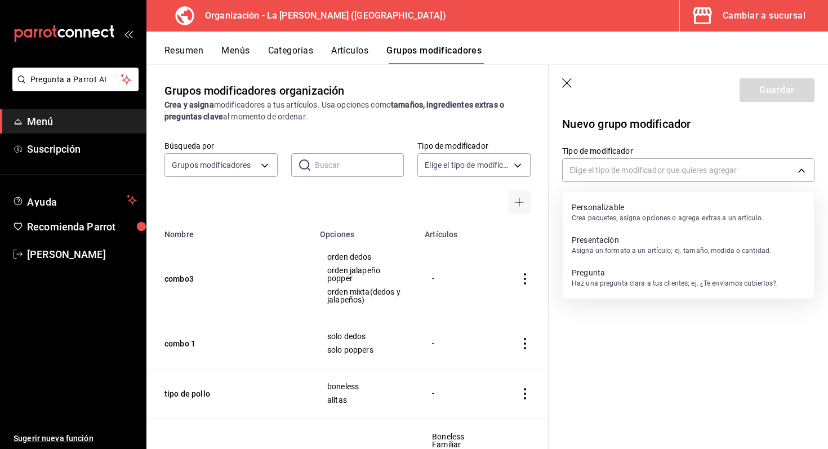
click at [599, 174] on div at bounding box center [414, 224] width 828 height 449
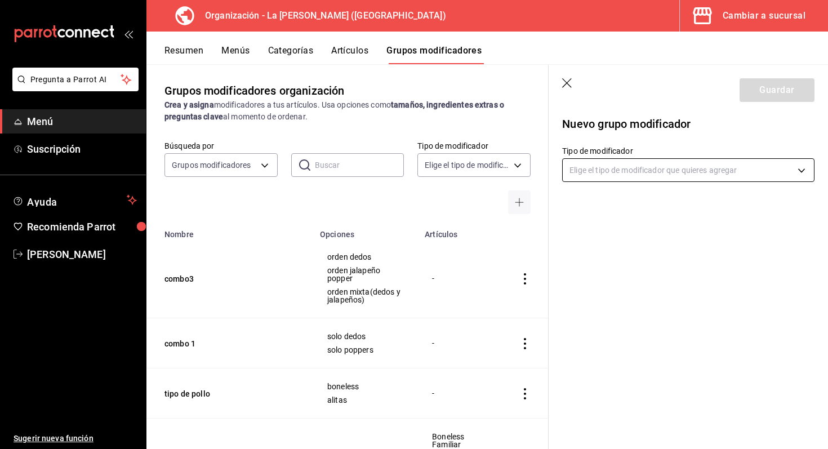
click at [601, 170] on body "Pregunta a Parrot AI Menú Suscripción Ayuda Recomienda Parrot Marco Romo Sugeri…" at bounding box center [414, 224] width 828 height 449
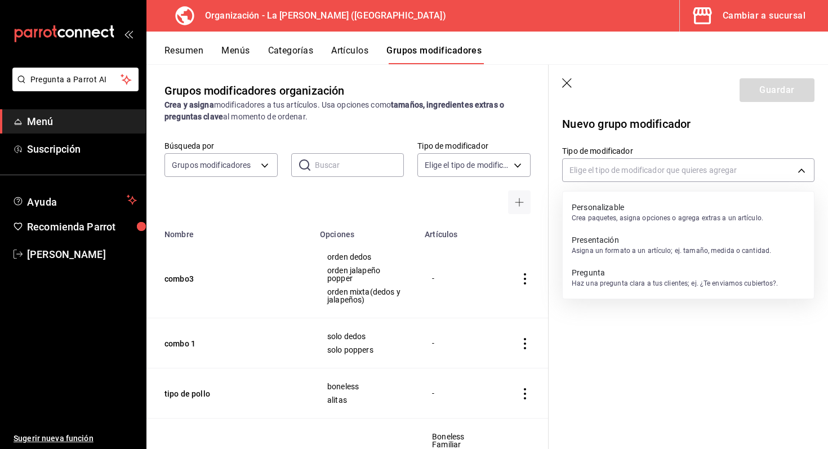
click at [594, 211] on p "Personalizable" at bounding box center [668, 207] width 192 height 11
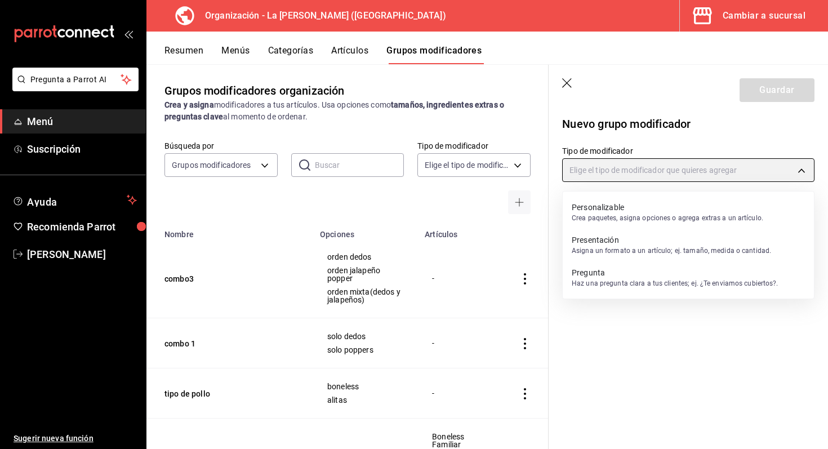
type input "CUSTOMIZABLE"
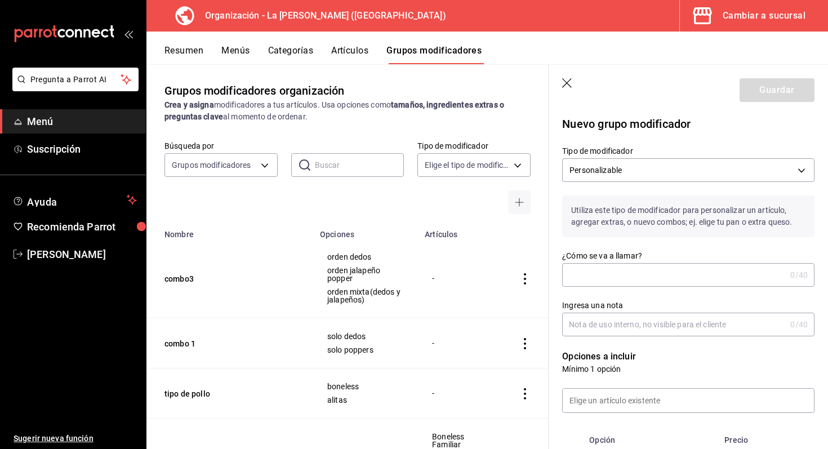
click at [609, 275] on input "¿Cómo se va a llamar?" at bounding box center [674, 275] width 224 height 23
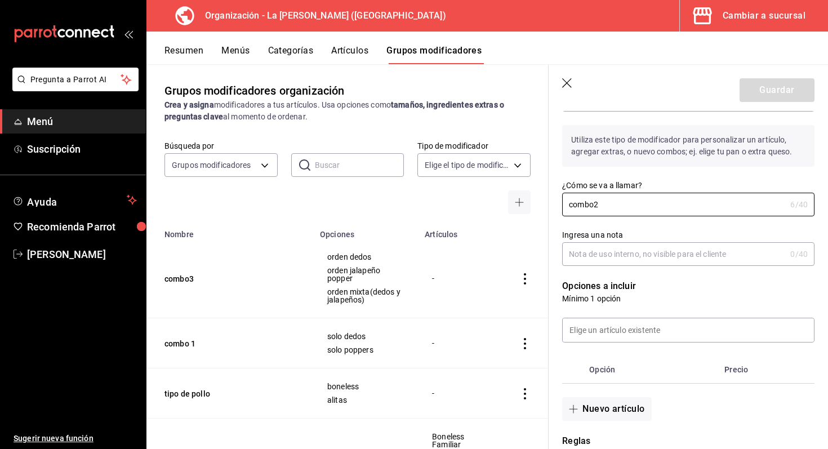
scroll to position [104, 0]
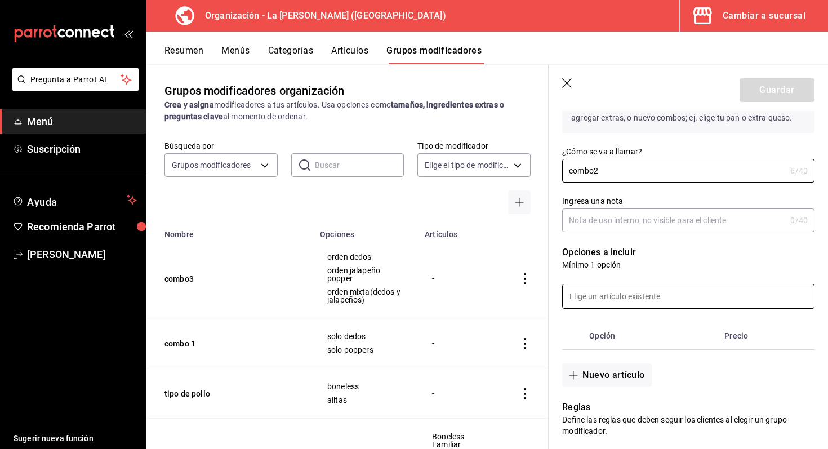
type input "combo2"
click at [601, 304] on input at bounding box center [688, 297] width 251 height 24
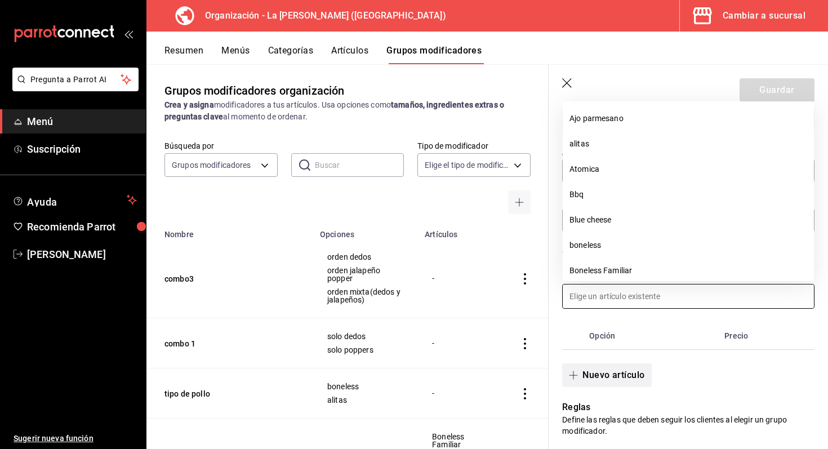
click at [627, 370] on button "Nuevo artículo" at bounding box center [606, 375] width 89 height 24
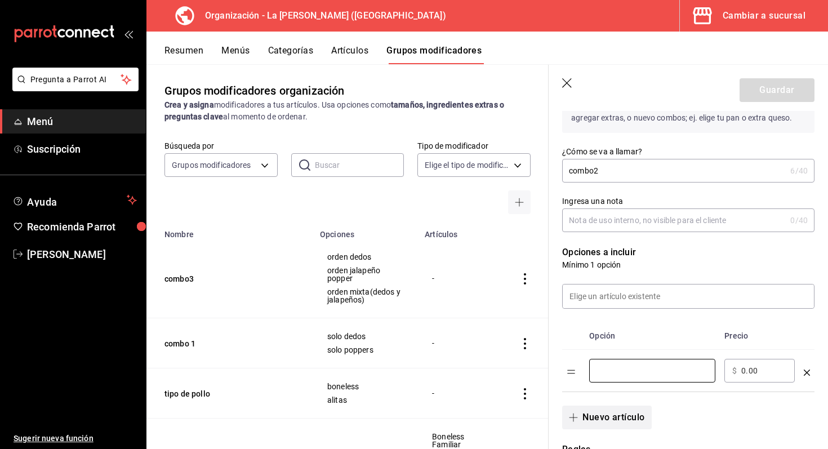
click at [627, 370] on input "optionsTable" at bounding box center [652, 370] width 110 height 11
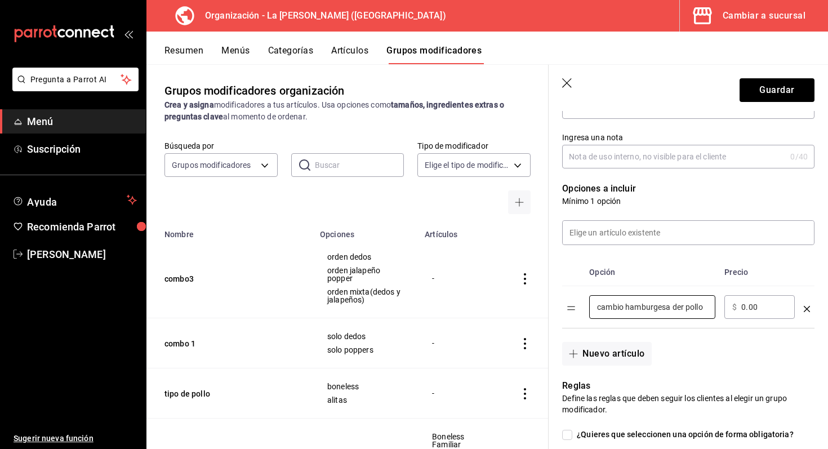
scroll to position [169, 0]
click at [654, 313] on div "cambio hamburgesa der pollo ​" at bounding box center [652, 306] width 126 height 24
click at [660, 305] on input "cambio hamburgesa der pollo" at bounding box center [652, 305] width 110 height 11
click at [688, 311] on input "cambio hamburguesa der pollo" at bounding box center [652, 305] width 110 height 11
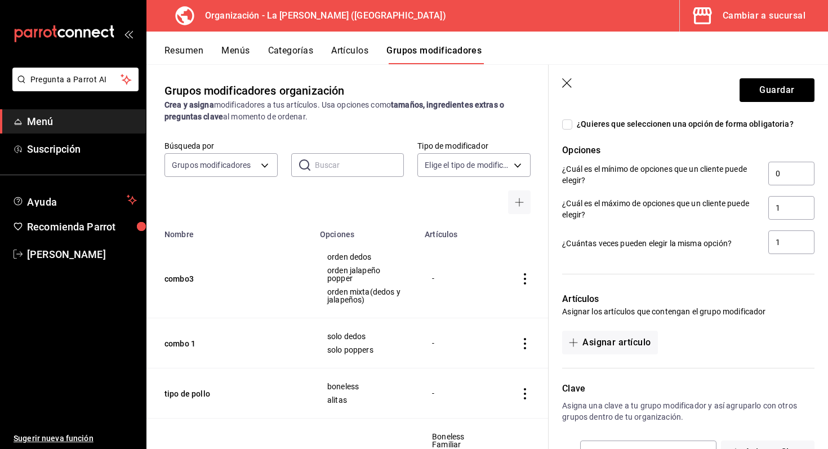
scroll to position [396, 0]
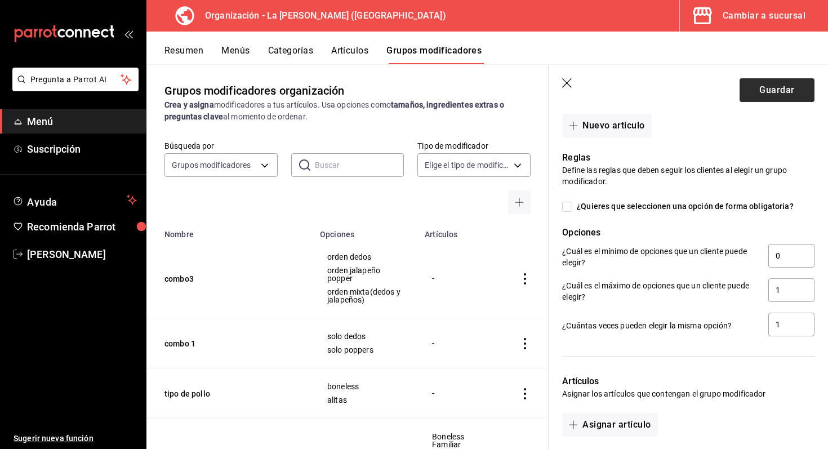
type input "cambio hamburguesa de pollo"
click at [772, 93] on button "Guardar" at bounding box center [777, 90] width 75 height 24
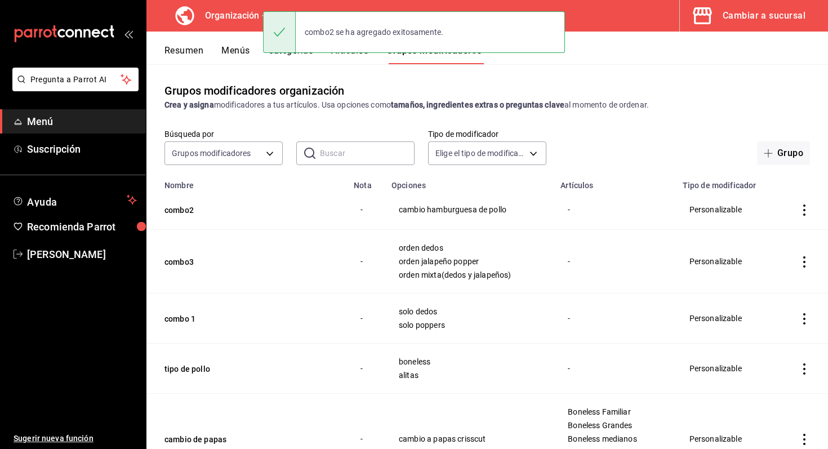
click at [640, 107] on div "Crea y asigna modificadores a tus artículos. Usa opciones como tamaños, ingredi…" at bounding box center [488, 105] width 646 height 12
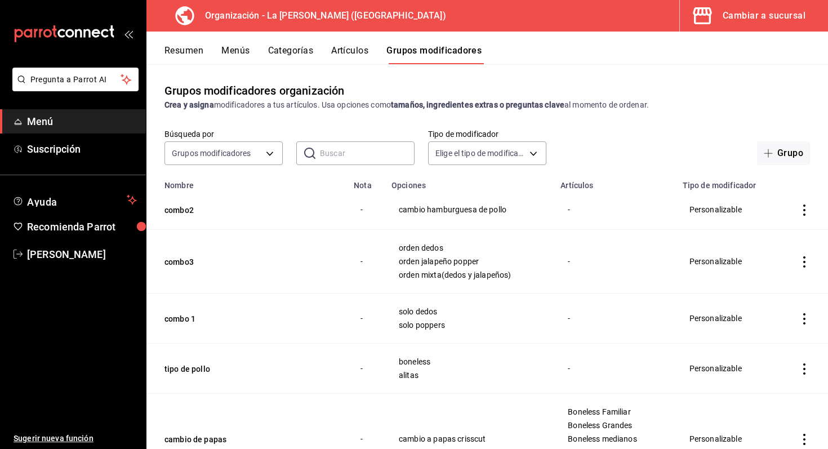
click at [353, 56] on button "Artículos" at bounding box center [349, 54] width 37 height 19
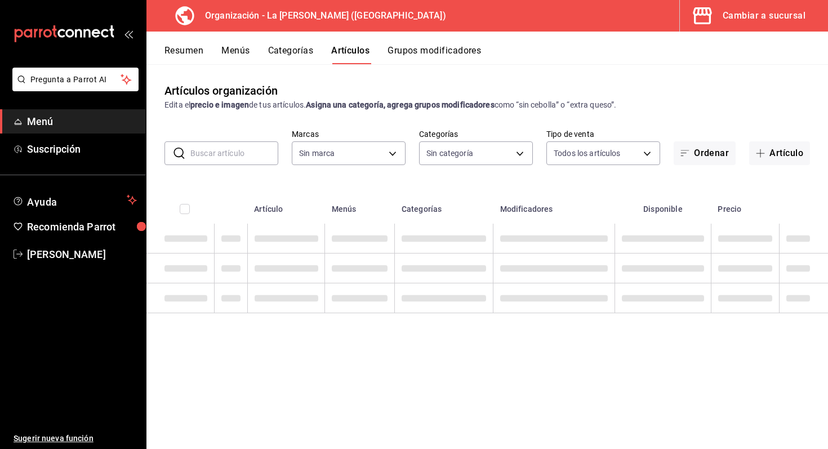
type input "21e8f741-d7e9-4a52-ba38-779e4aaec189"
type input "51611846-7282-4160-8bc2-1aa9d450d589,e343757e-b4b1-40f0-bd1c-e3d9384438a0,9d13c…"
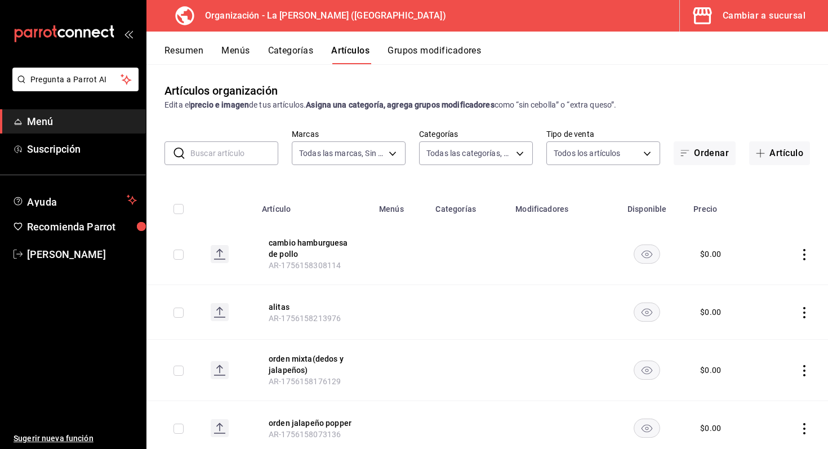
click at [227, 52] on button "Menús" at bounding box center [235, 54] width 28 height 19
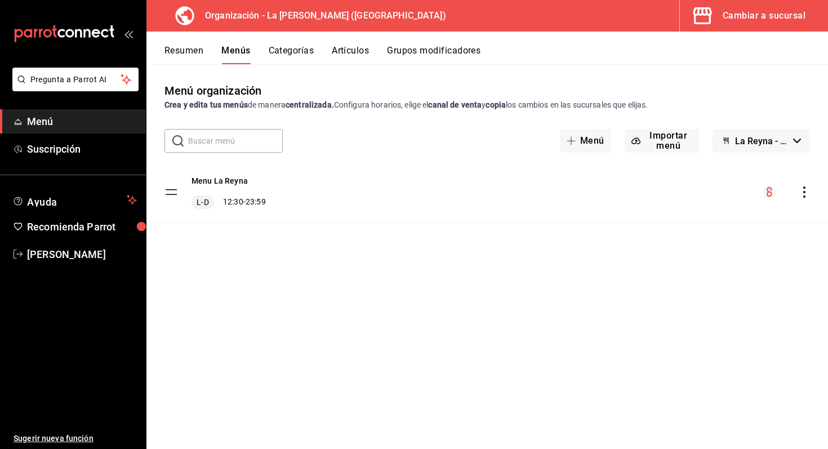
click at [293, 61] on button "Categorías" at bounding box center [292, 54] width 46 height 19
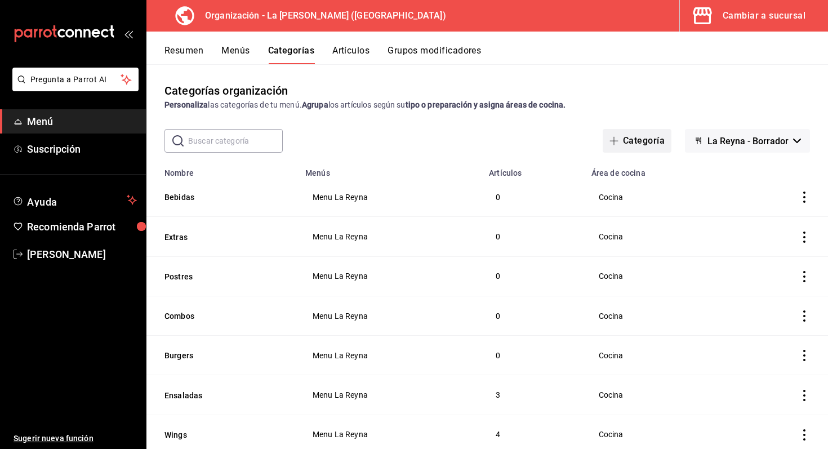
click at [640, 141] on button "Categoría" at bounding box center [637, 141] width 69 height 24
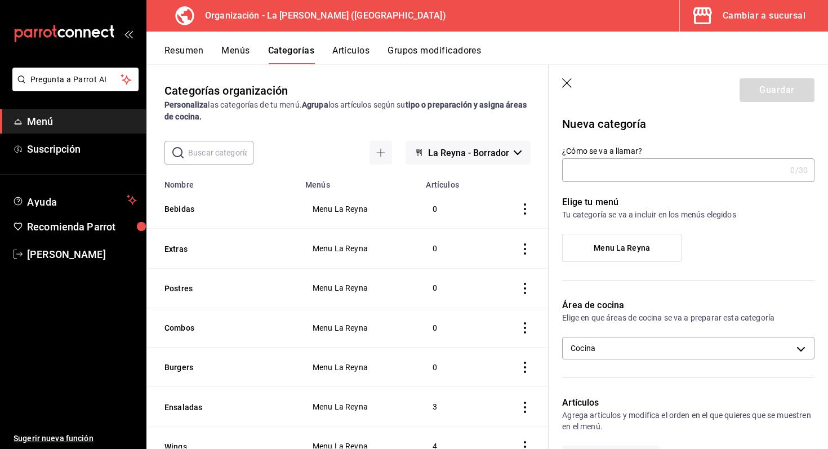
click at [639, 180] on input "¿Cómo se va a llamar?" at bounding box center [674, 170] width 224 height 23
type input "p"
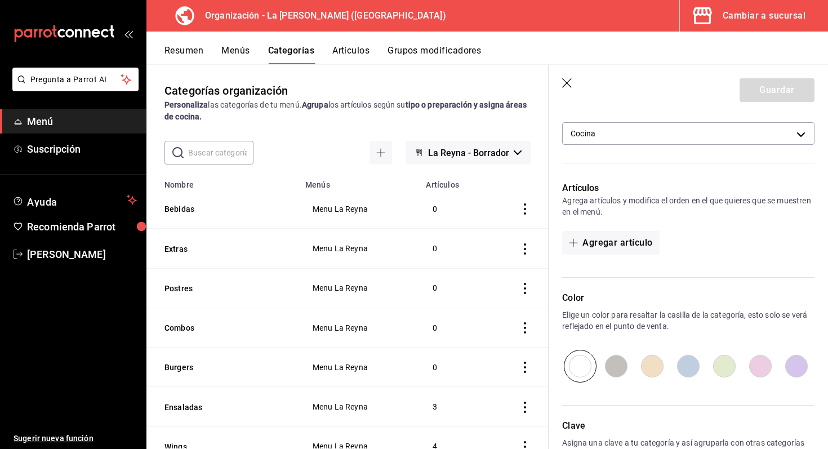
scroll to position [299, 0]
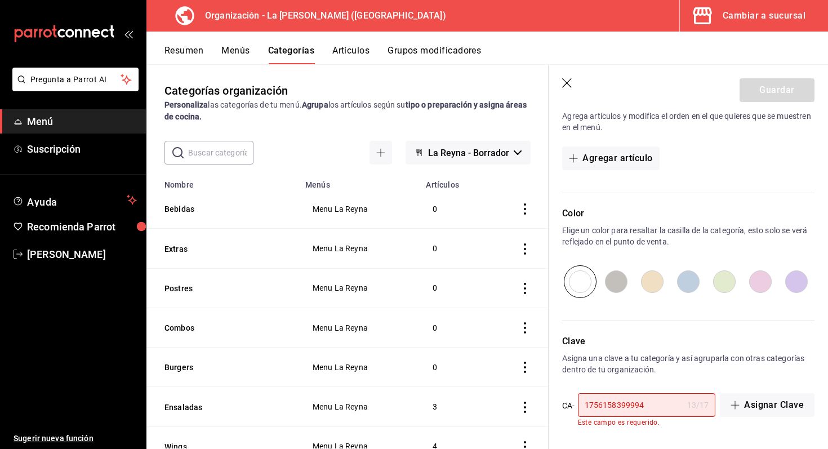
type input "Promociones"
click at [664, 432] on div "Nueva categoría ¿Cómo se va a llamar? Promociones 11 /30 ¿Cómo se va a llamar? …" at bounding box center [689, 131] width 280 height 638
click at [661, 405] on input "1756158399994" at bounding box center [630, 405] width 105 height 23
click at [754, 402] on button "Asignar Clave" at bounding box center [767, 405] width 95 height 24
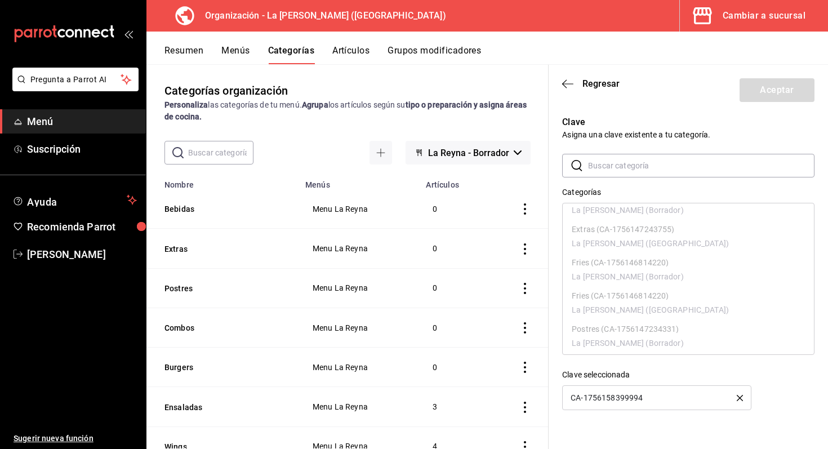
scroll to position [527, 0]
click at [565, 79] on icon "button" at bounding box center [567, 84] width 11 height 10
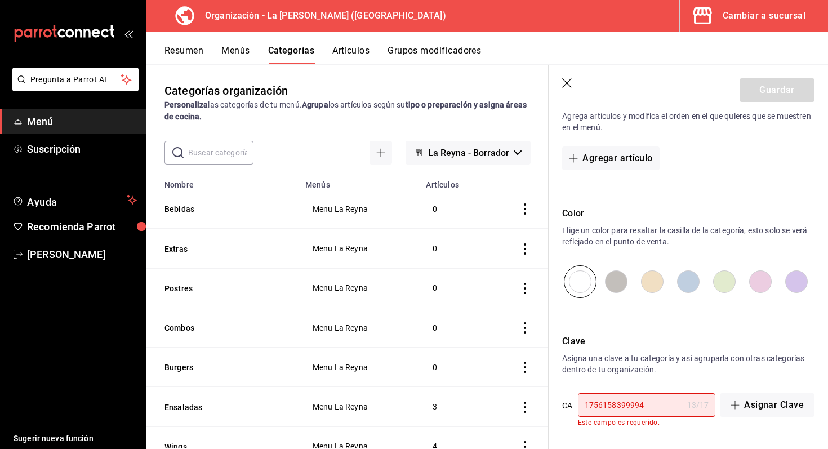
click at [604, 401] on input "1756158399994" at bounding box center [630, 405] width 105 height 23
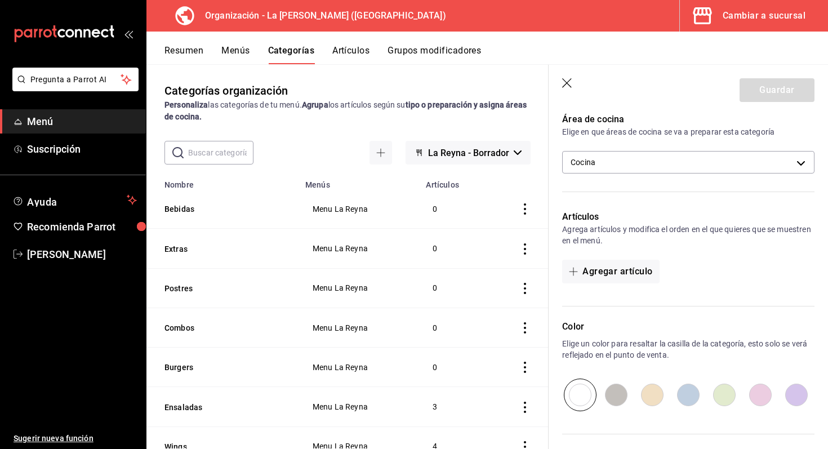
scroll to position [0, 0]
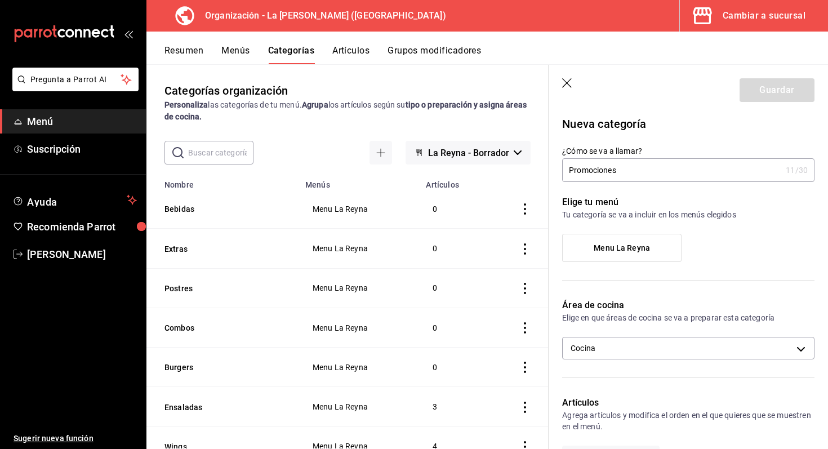
click at [566, 78] on icon "button" at bounding box center [567, 83] width 11 height 11
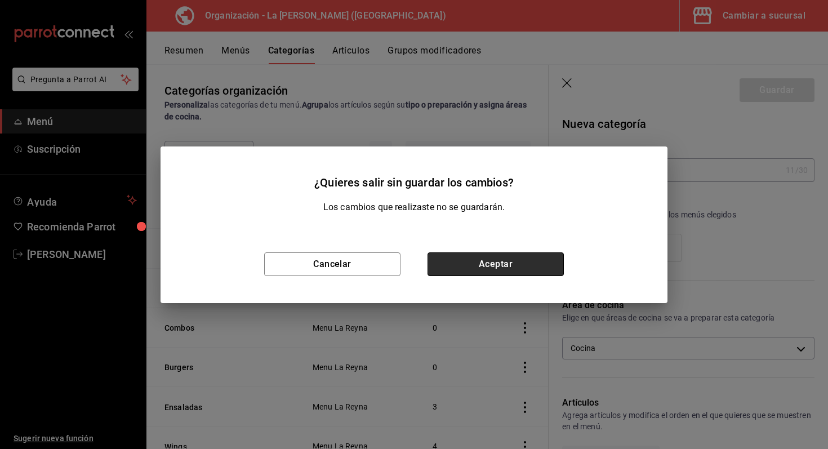
click at [477, 269] on button "Aceptar" at bounding box center [496, 264] width 136 height 24
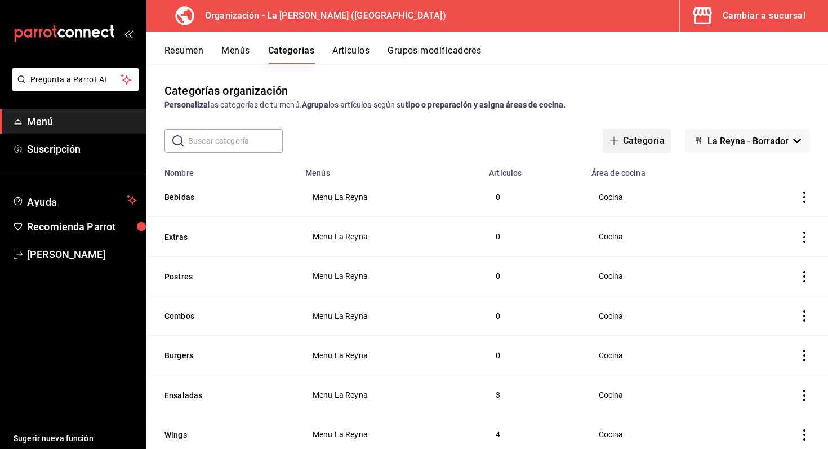
click at [646, 137] on button "Categoría" at bounding box center [637, 141] width 69 height 24
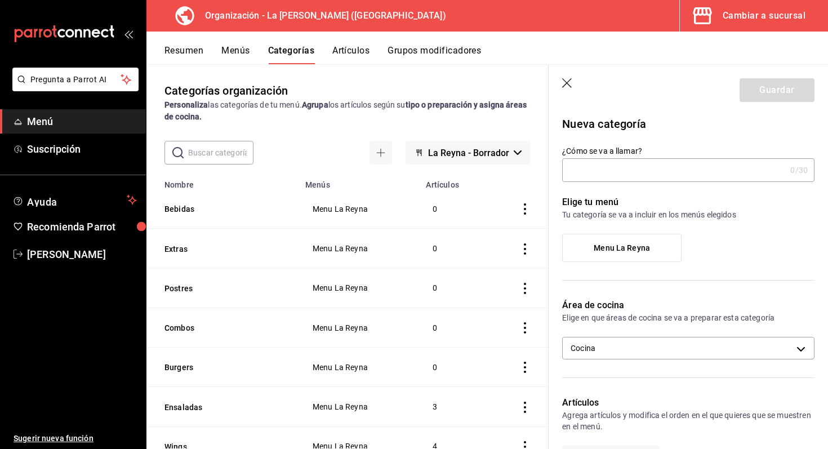
click at [625, 165] on input "¿Cómo se va a llamar?" at bounding box center [674, 170] width 224 height 23
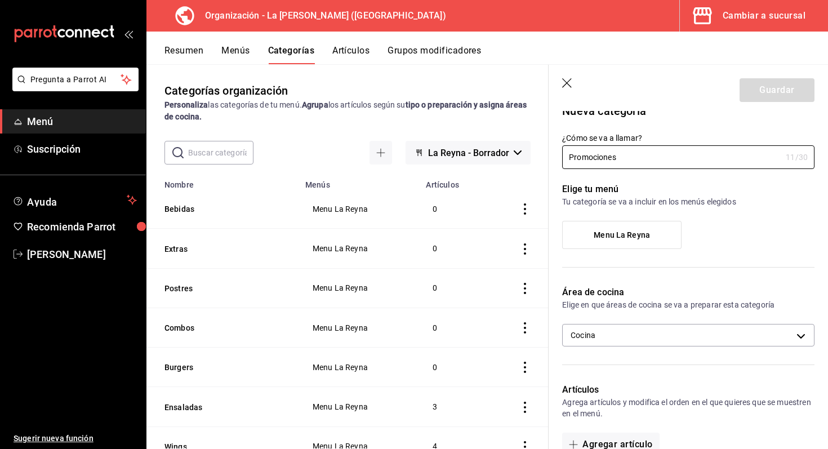
scroll to position [14, 0]
type input "Promociones"
click at [629, 242] on label "Menu La Reyna" at bounding box center [622, 234] width 118 height 27
click at [0, 0] on input "Menu La Reyna" at bounding box center [0, 0] width 0 height 0
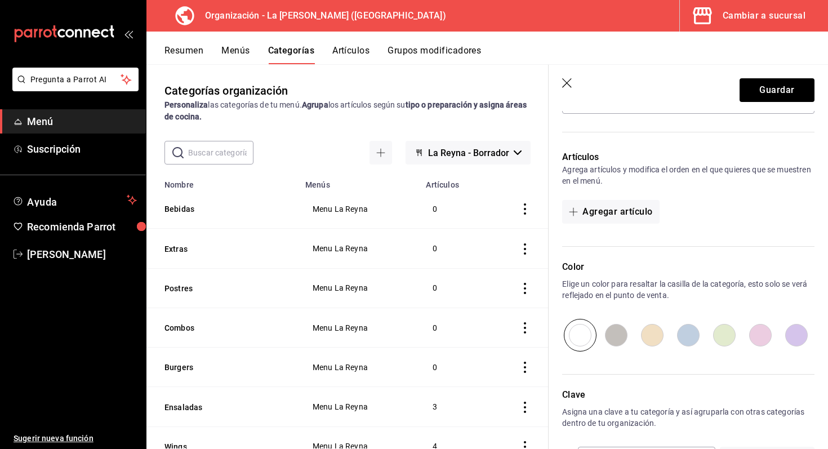
scroll to position [291, 0]
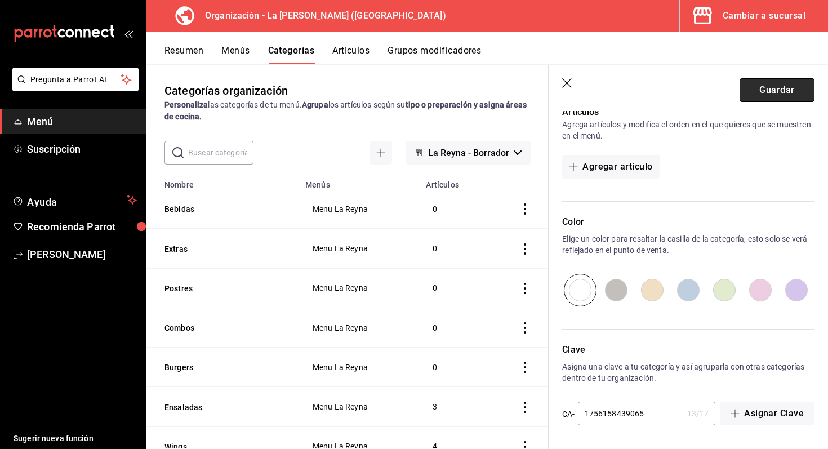
click at [780, 86] on button "Guardar" at bounding box center [777, 90] width 75 height 24
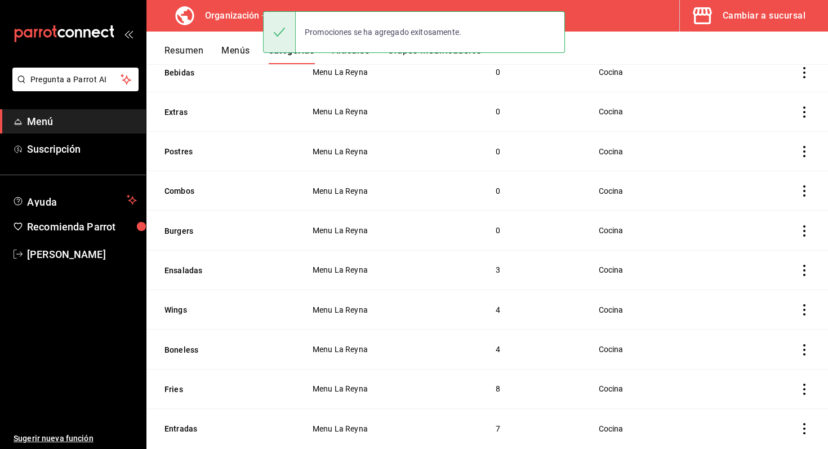
scroll to position [188, 0]
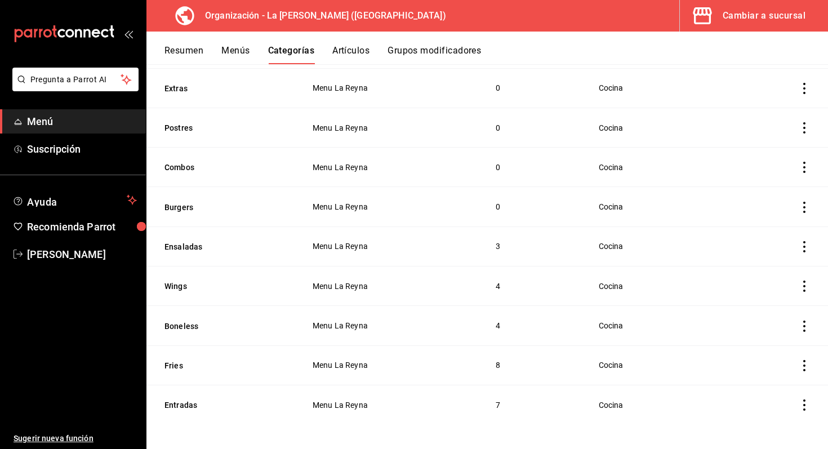
click at [607, 39] on div "Resumen Menús Categorías Artículos Grupos modificadores" at bounding box center [488, 48] width 682 height 33
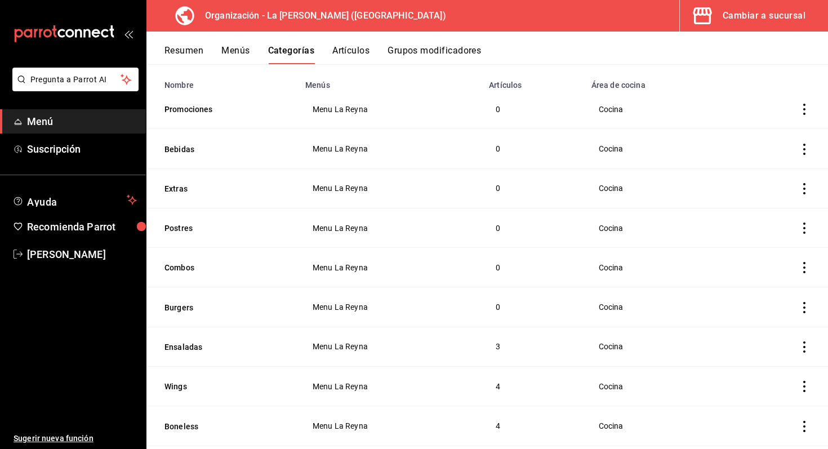
scroll to position [0, 0]
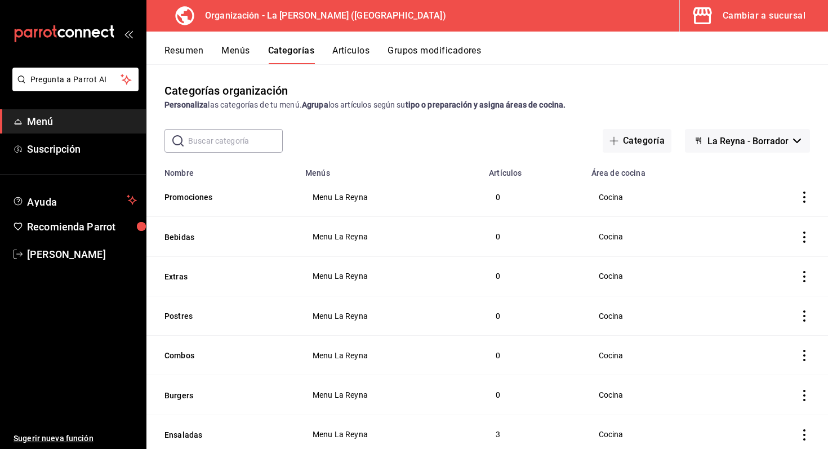
click at [347, 51] on button "Artículos" at bounding box center [350, 54] width 37 height 19
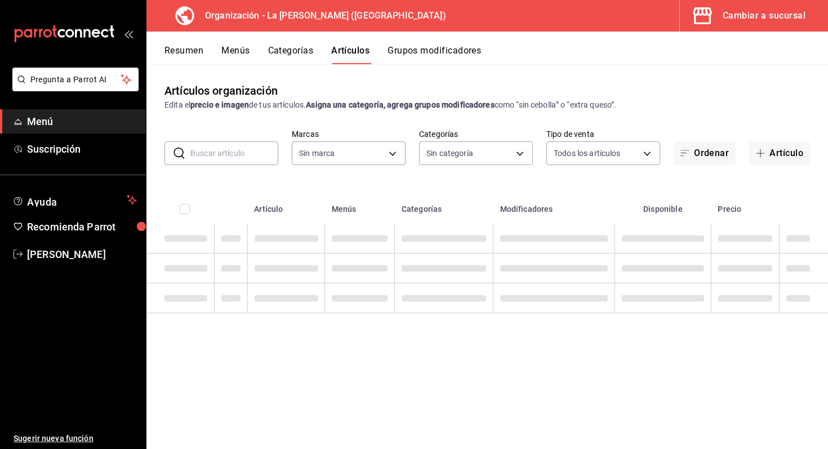
type input "21e8f741-d7e9-4a52-ba38-779e4aaec189"
type input "0b86c16e-0827-4d1e-86bd-c22f5e8398db,51611846-7282-4160-8bc2-1aa9d450d589,e3437…"
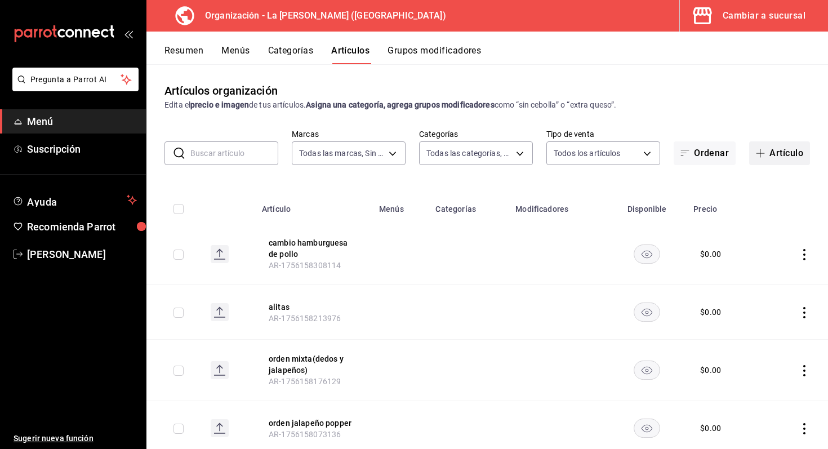
click at [786, 150] on button "Artículo" at bounding box center [779, 153] width 61 height 24
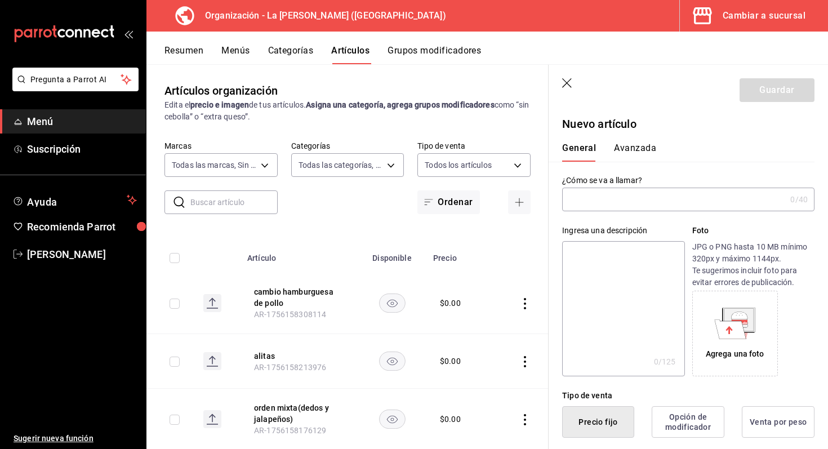
click at [600, 209] on input "text" at bounding box center [674, 199] width 224 height 23
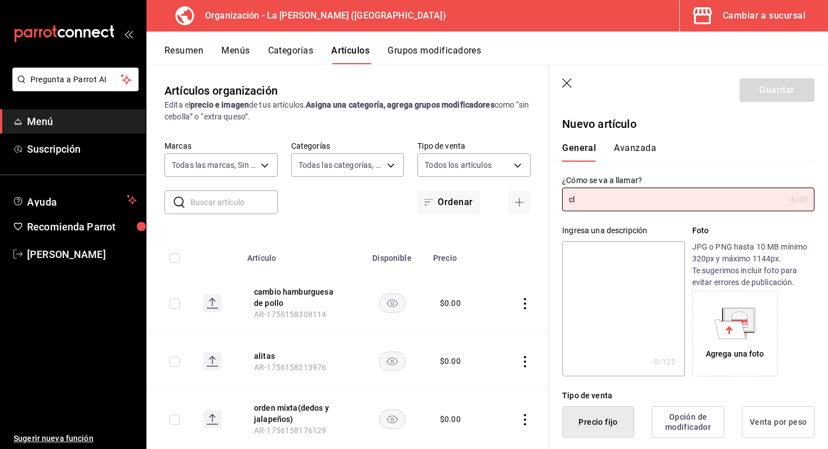
type input "c"
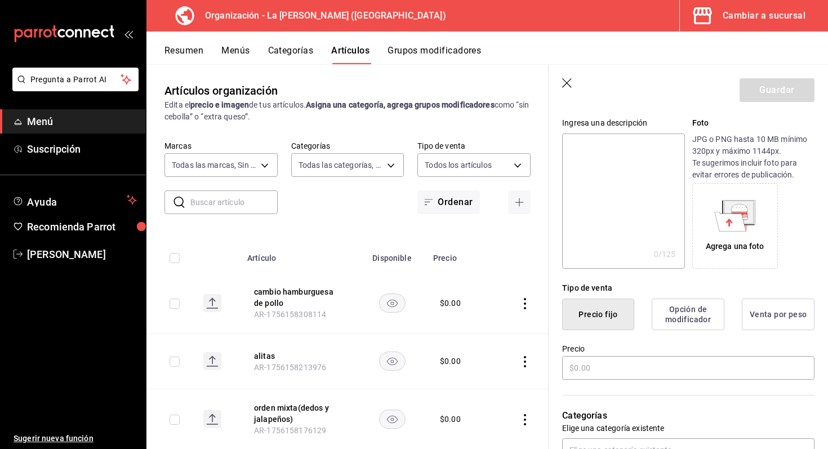
scroll to position [168, 0]
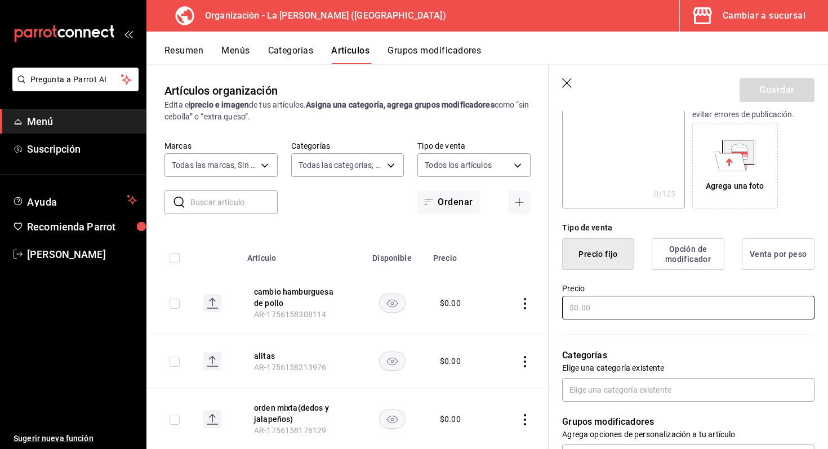
type input "Classic burger"
click at [682, 308] on input "text" at bounding box center [688, 308] width 252 height 24
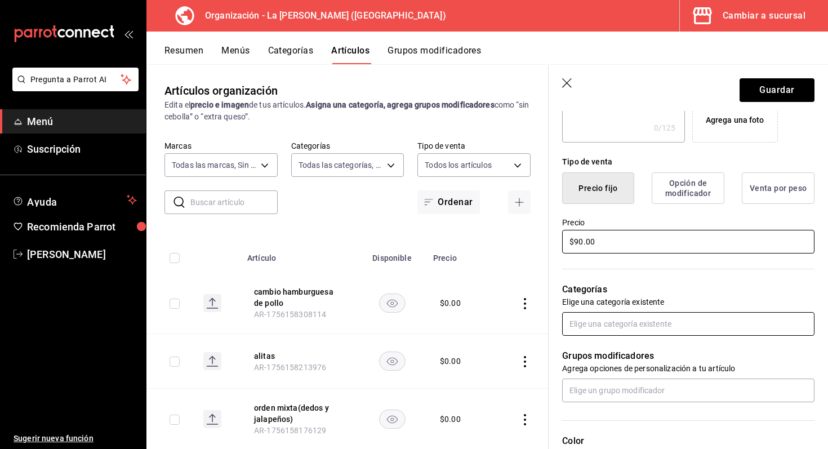
scroll to position [239, 0]
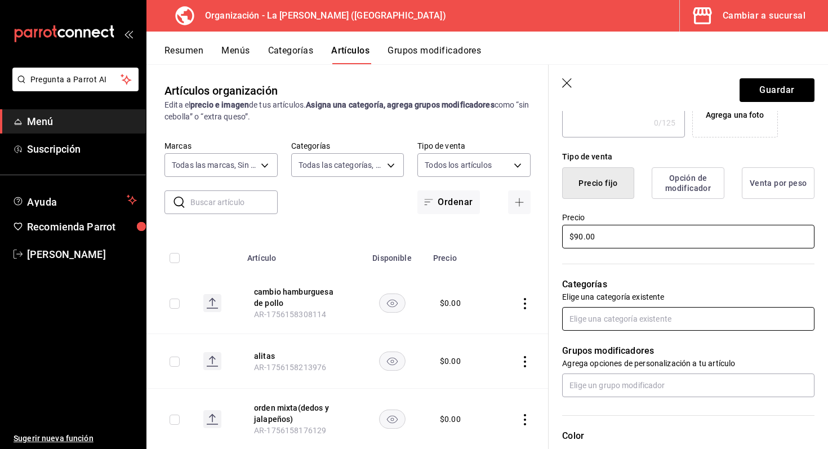
type input "$90.00"
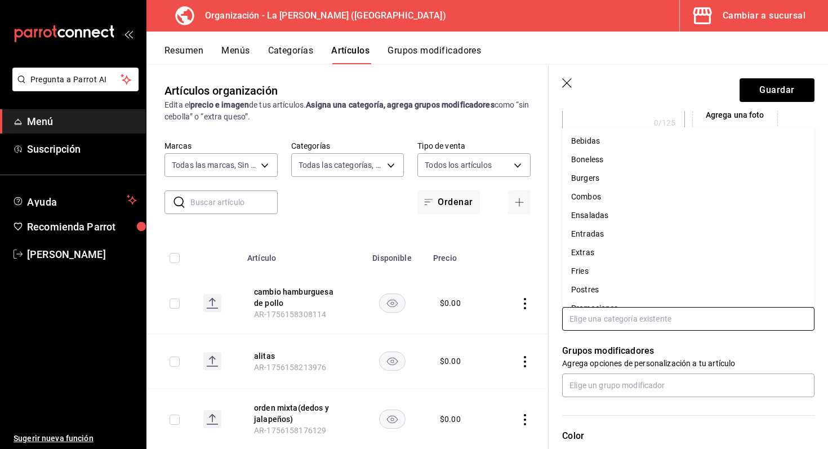
click at [662, 322] on input "text" at bounding box center [688, 319] width 252 height 24
click at [627, 182] on li "Burgers" at bounding box center [688, 178] width 252 height 19
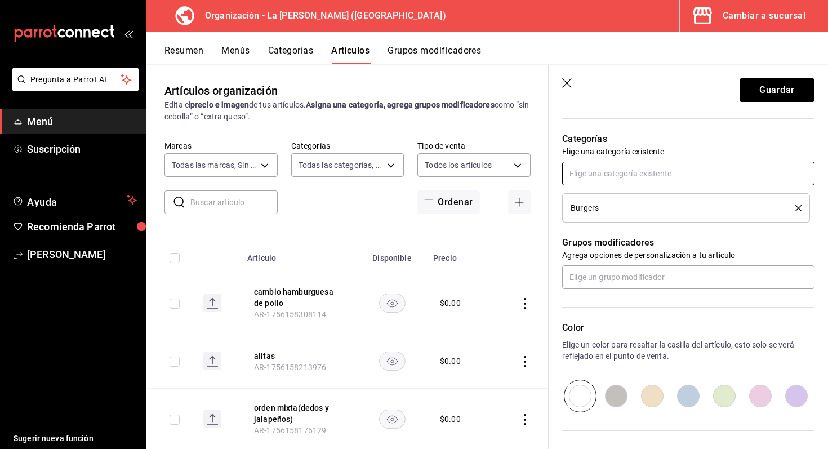
scroll to position [388, 0]
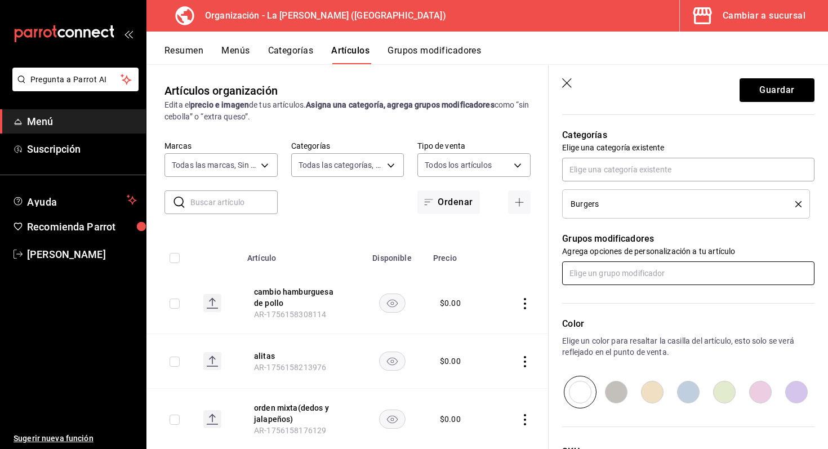
click at [627, 281] on input "text" at bounding box center [688, 273] width 252 height 24
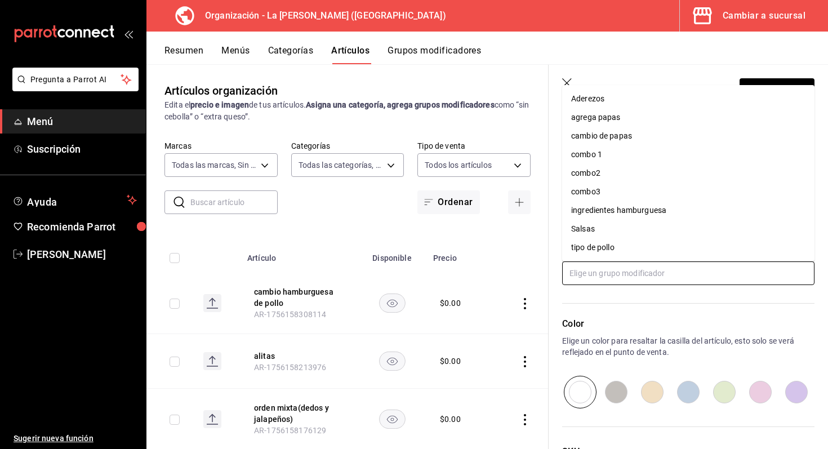
click at [638, 211] on div "ingredientes hamburguesa" at bounding box center [618, 211] width 95 height 12
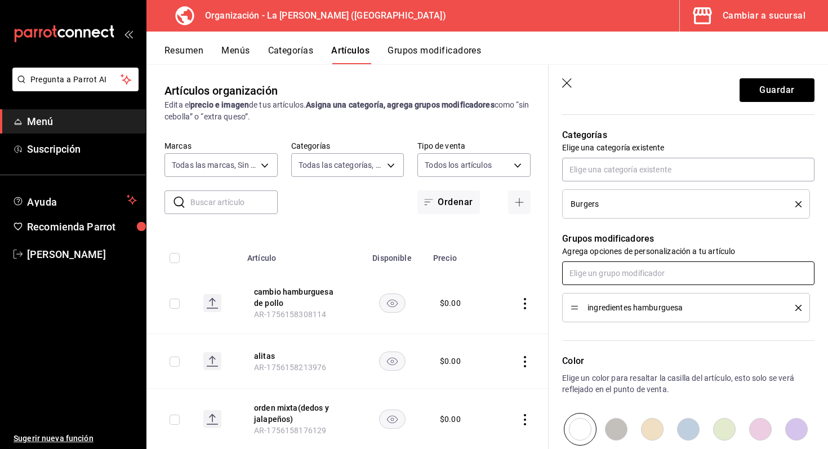
click at [636, 276] on input "text" at bounding box center [688, 273] width 252 height 24
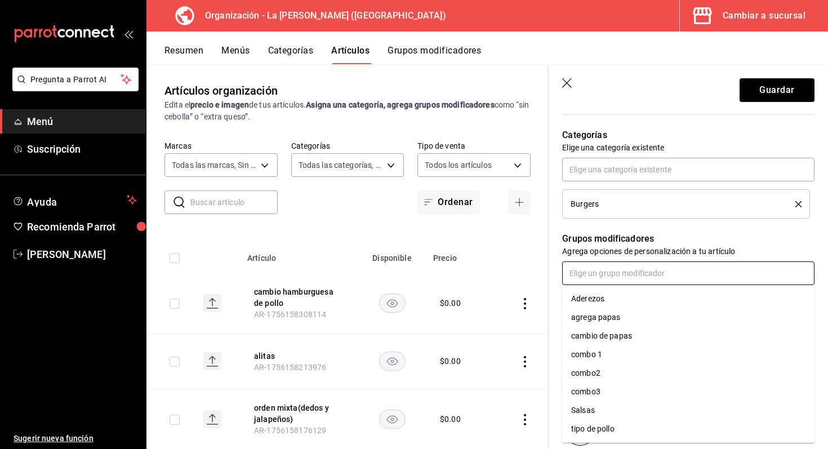
click at [635, 322] on li "agrega papas" at bounding box center [688, 317] width 252 height 19
click at [623, 276] on input "text" at bounding box center [688, 273] width 252 height 24
click at [745, 232] on p "Grupos modificadores" at bounding box center [688, 239] width 252 height 14
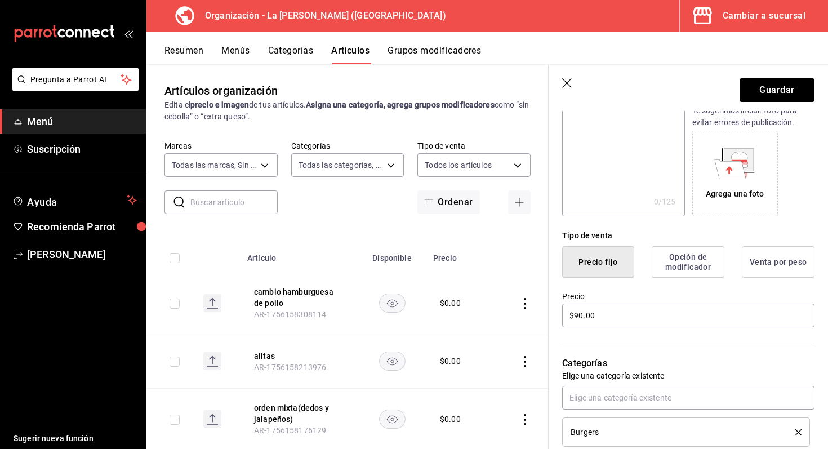
scroll to position [0, 0]
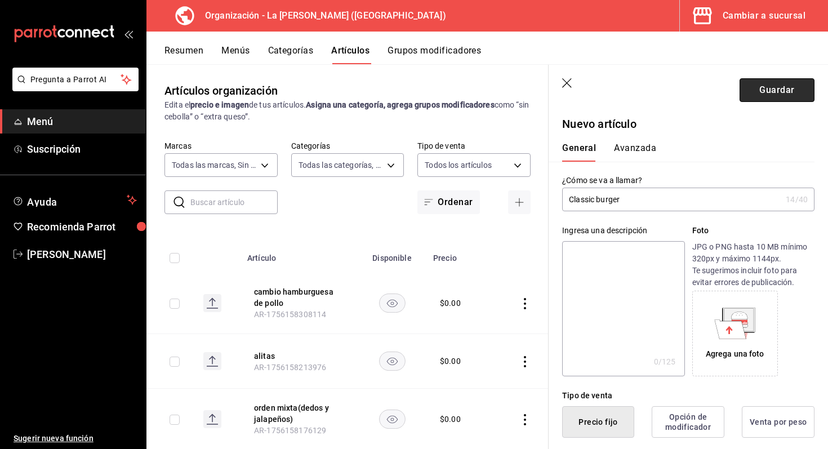
click at [756, 91] on button "Guardar" at bounding box center [777, 90] width 75 height 24
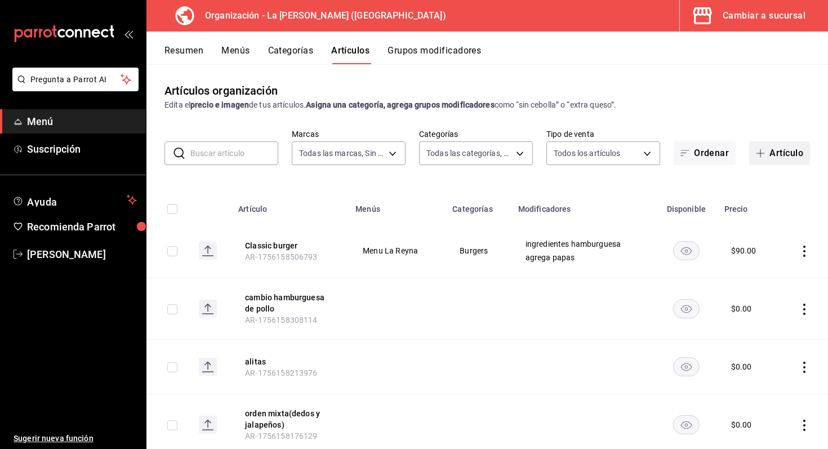
click at [773, 162] on button "Artículo" at bounding box center [779, 153] width 61 height 24
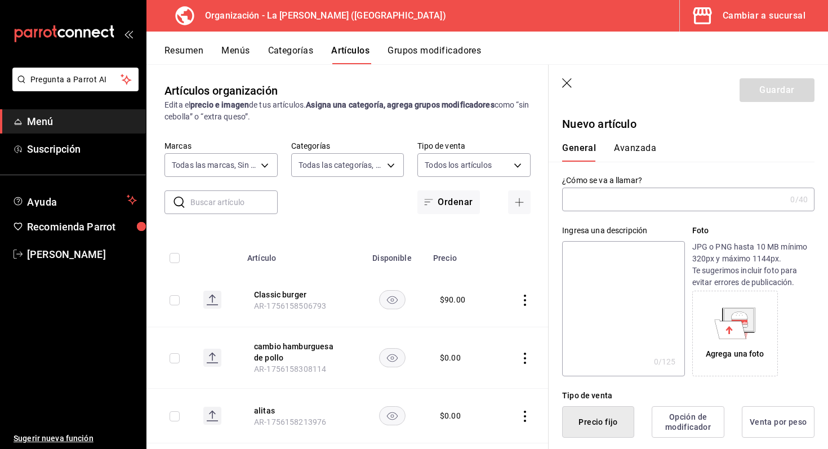
click at [632, 206] on input "text" at bounding box center [674, 199] width 224 height 23
click at [574, 205] on input "chicken burger" at bounding box center [671, 199] width 219 height 23
click at [573, 199] on input "chicken burger" at bounding box center [671, 199] width 219 height 23
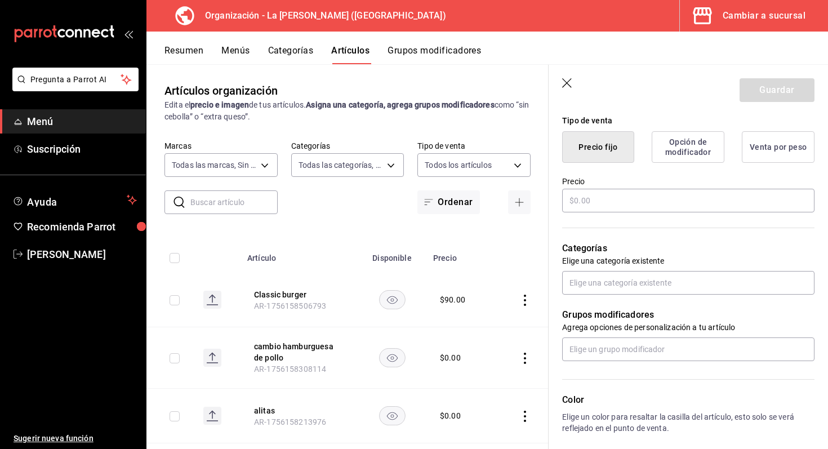
scroll to position [277, 0]
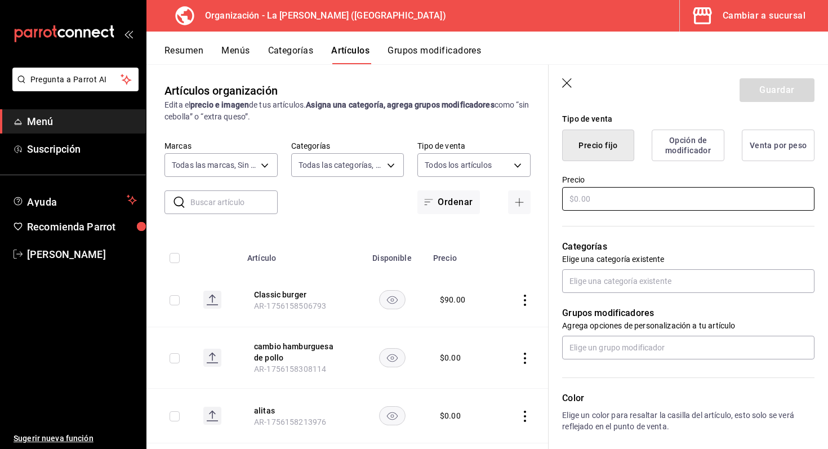
type input "Chicken burger"
click at [638, 205] on input "text" at bounding box center [688, 199] width 252 height 24
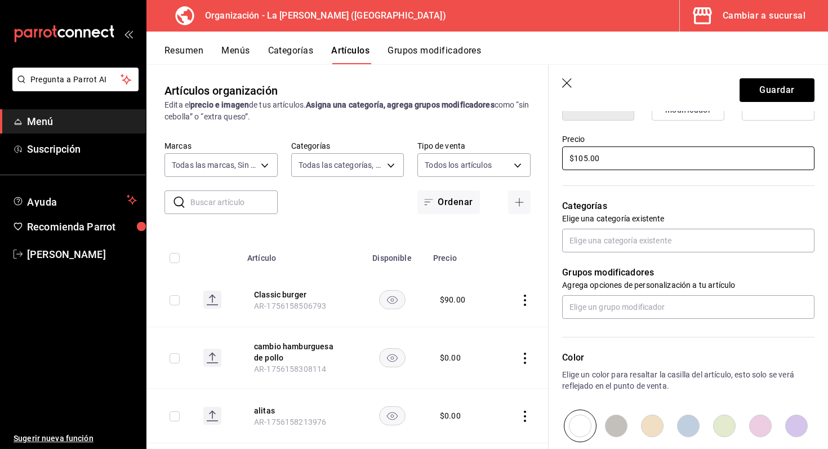
scroll to position [322, 0]
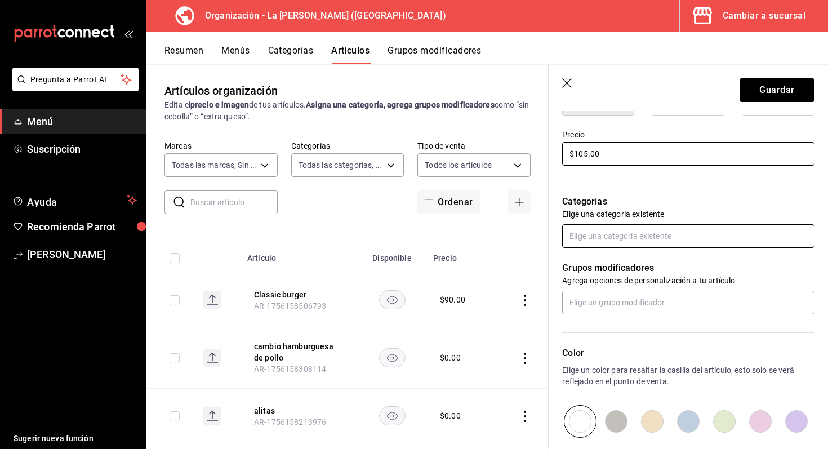
type input "$105.00"
click at [603, 233] on input "text" at bounding box center [688, 236] width 252 height 24
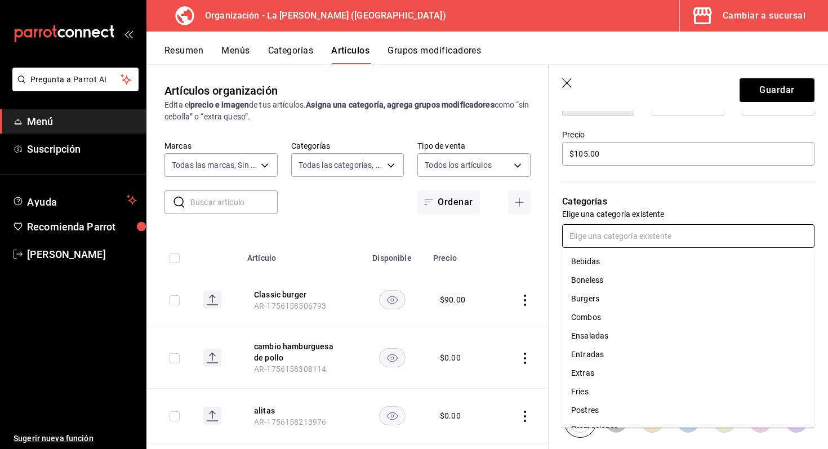
click at [603, 301] on li "Burgers" at bounding box center [688, 299] width 252 height 19
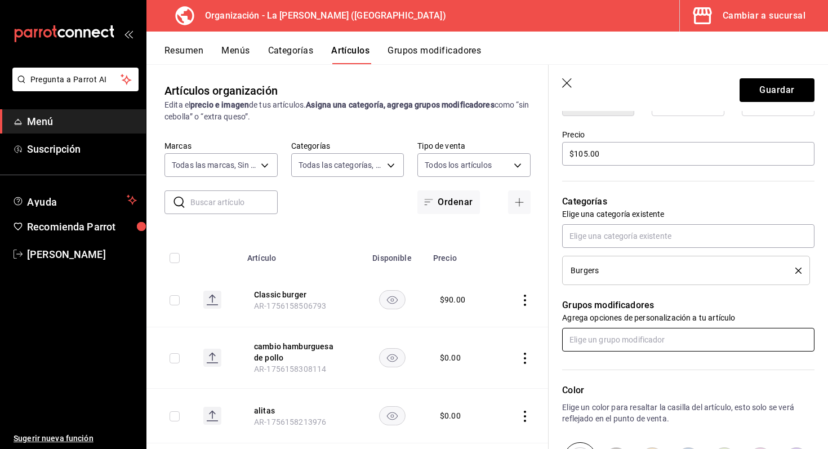
click at [600, 350] on input "text" at bounding box center [688, 340] width 252 height 24
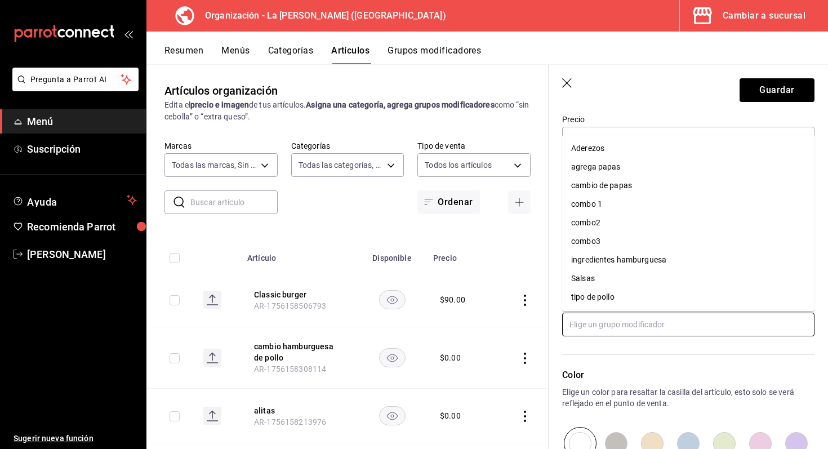
scroll to position [339, 0]
click at [639, 263] on div "ingredientes hamburguesa" at bounding box center [618, 260] width 95 height 12
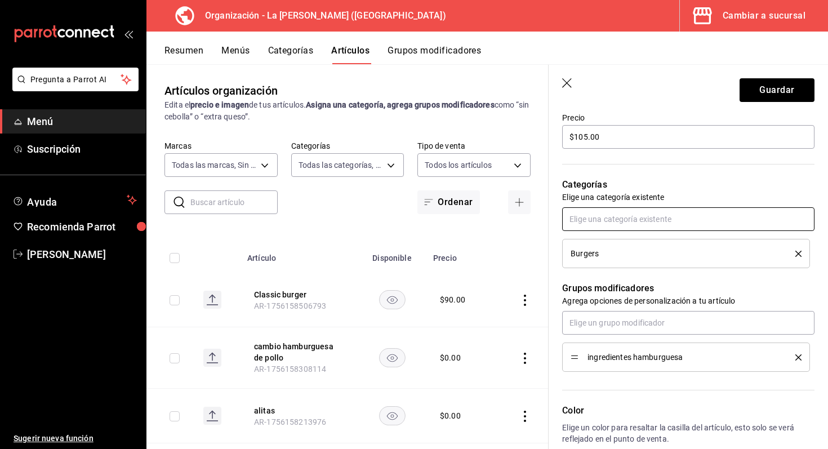
click at [628, 221] on input "text" at bounding box center [688, 219] width 252 height 24
click at [627, 216] on input "text" at bounding box center [688, 219] width 252 height 24
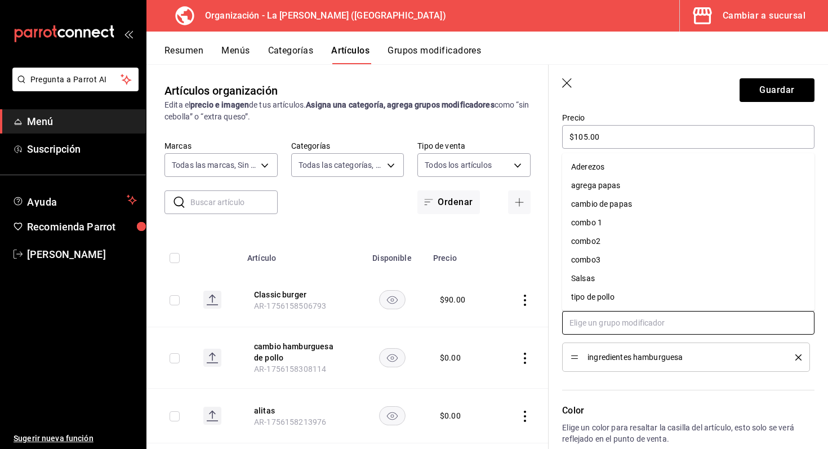
click at [616, 329] on input "text" at bounding box center [688, 323] width 252 height 24
click at [624, 180] on li "agrega papas" at bounding box center [688, 185] width 252 height 19
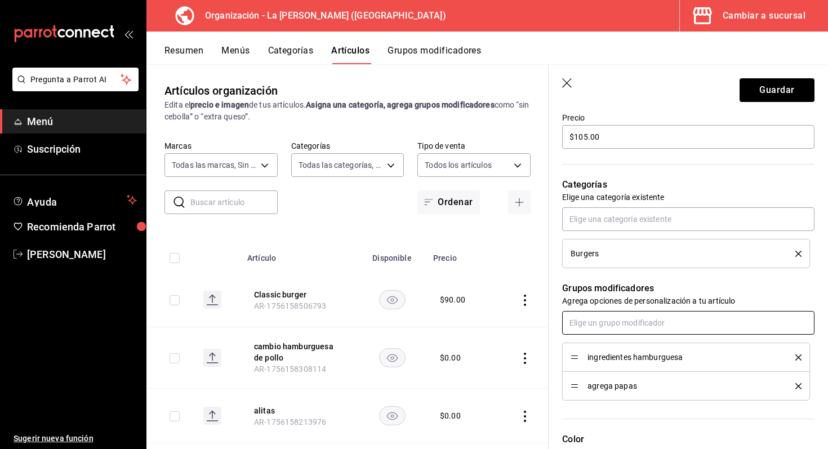
click at [620, 310] on body "Pregunta a Parrot AI Menú Suscripción Ayuda Recomienda Parrot Marco Romo Sugeri…" at bounding box center [414, 224] width 828 height 449
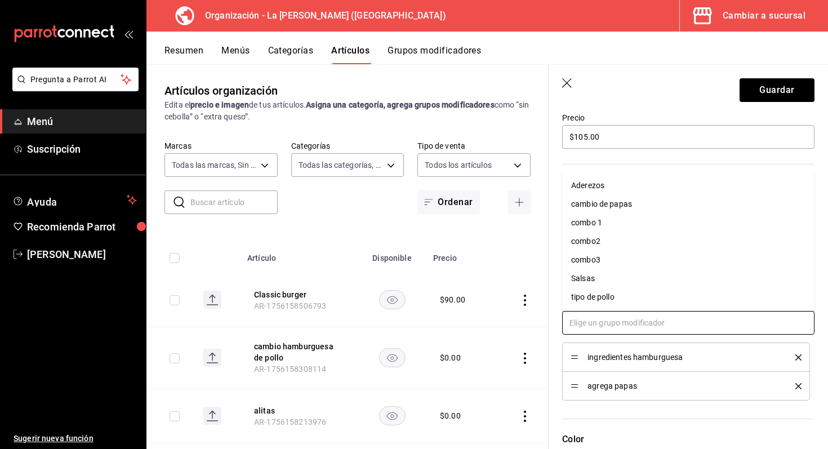
click at [601, 281] on li "Salsas" at bounding box center [688, 278] width 252 height 19
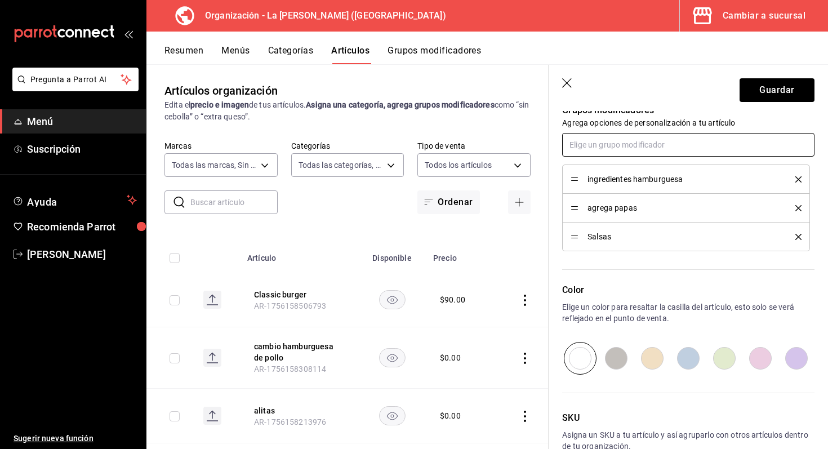
scroll to position [584, 0]
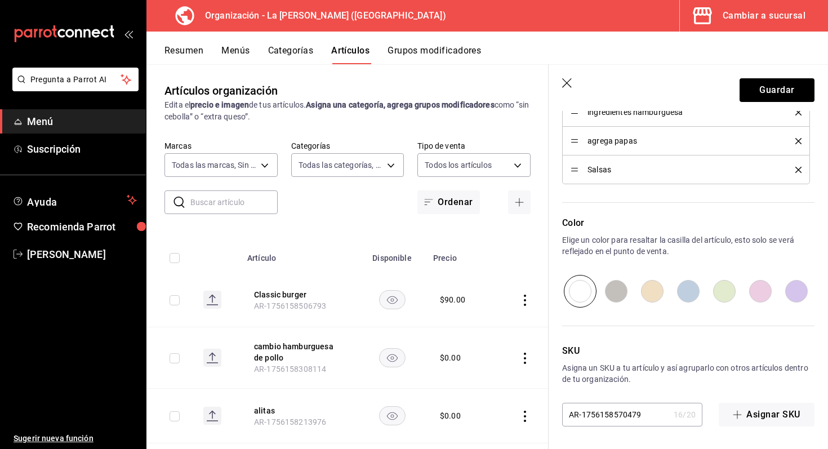
click at [618, 283] on input "radio" at bounding box center [616, 291] width 36 height 33
radio input "true"
click at [757, 85] on button "Guardar" at bounding box center [777, 90] width 75 height 24
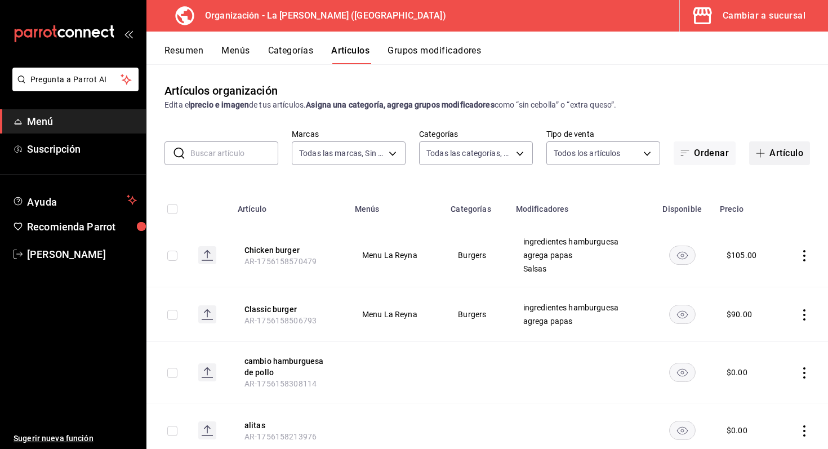
click at [780, 156] on button "Artículo" at bounding box center [779, 153] width 61 height 24
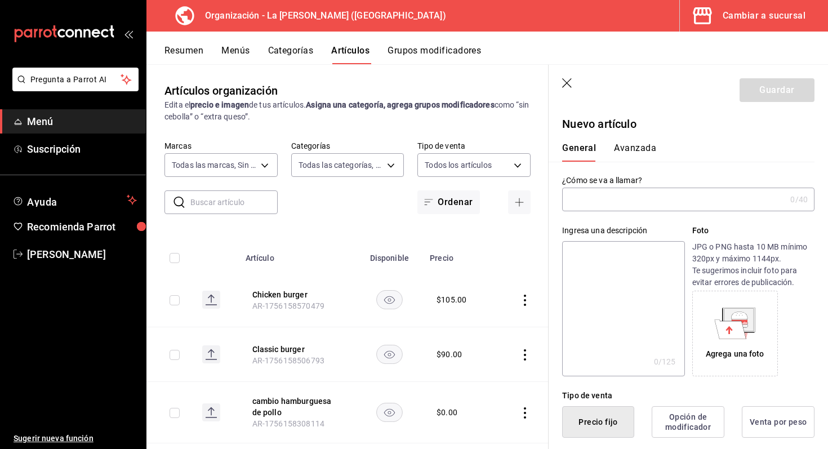
click at [653, 200] on input "text" at bounding box center [674, 199] width 224 height 23
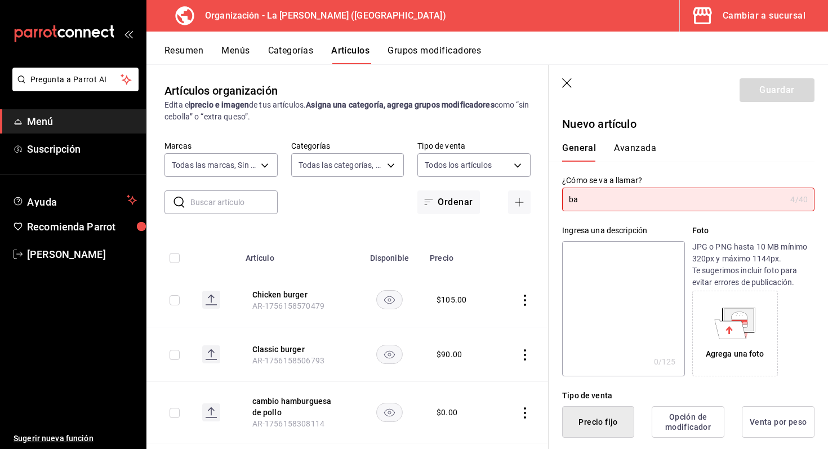
type input "b"
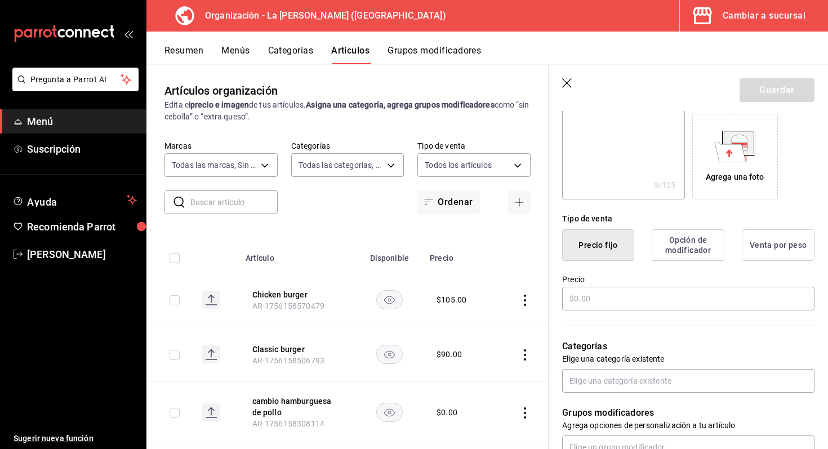
scroll to position [209, 0]
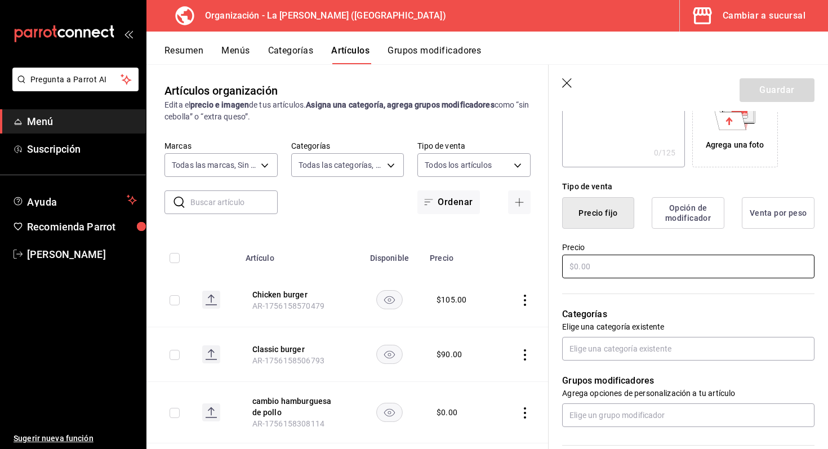
type input "Bacon burger"
click at [637, 264] on input "text" at bounding box center [688, 267] width 252 height 24
click at [592, 344] on input "text" at bounding box center [688, 349] width 252 height 24
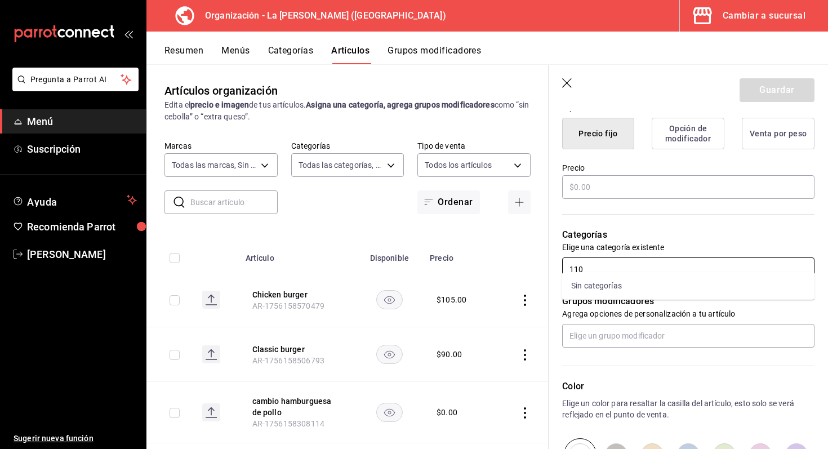
scroll to position [325, 0]
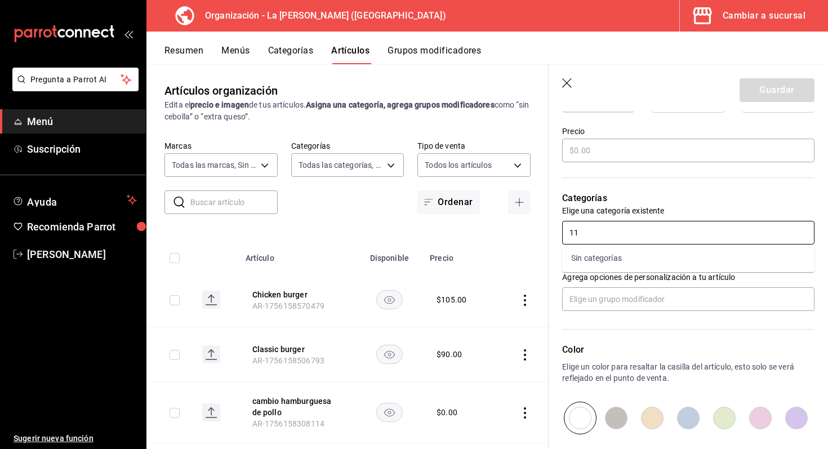
type input "1"
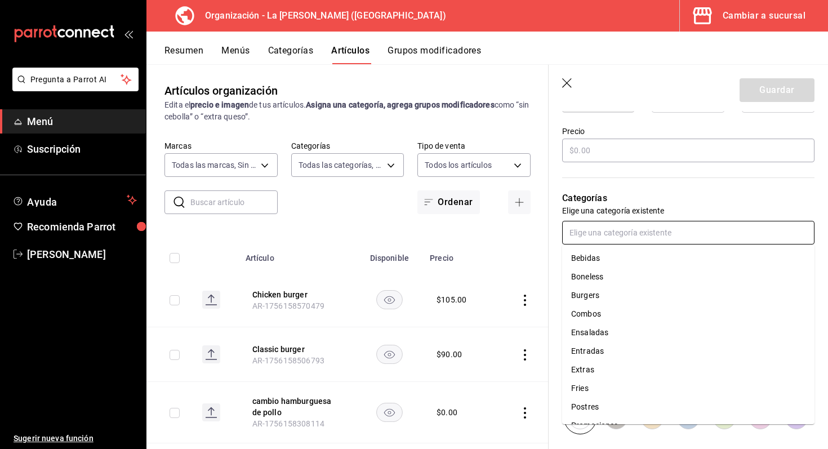
click at [611, 297] on li "Burgers" at bounding box center [688, 295] width 252 height 19
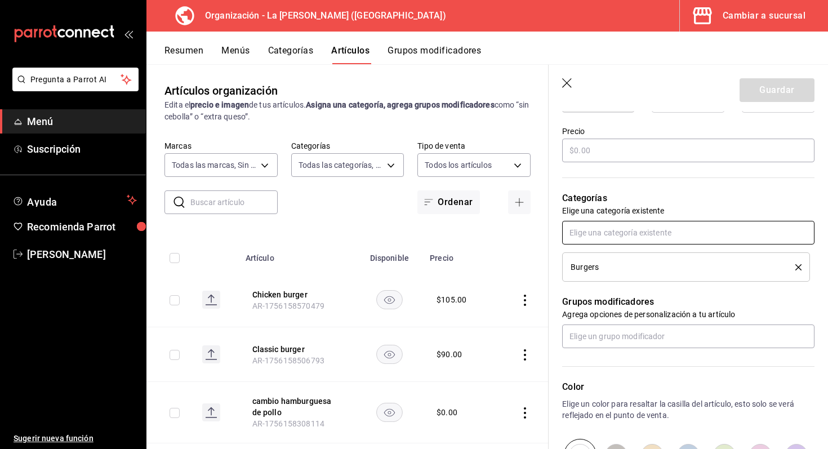
scroll to position [300, 0]
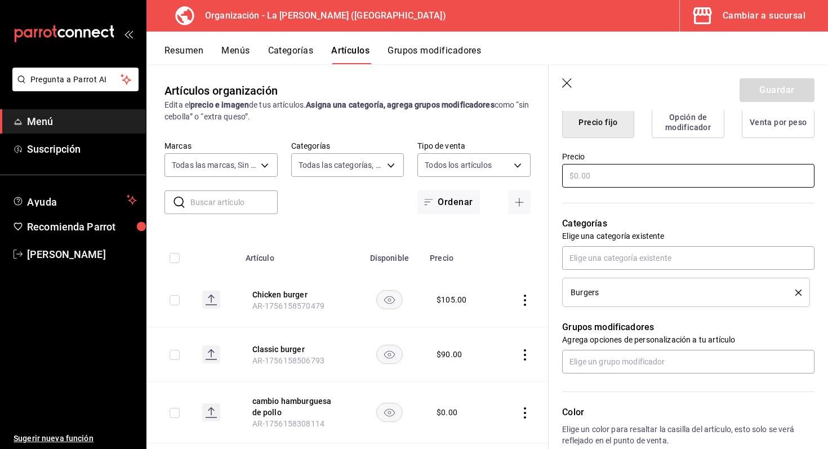
click at [600, 170] on input "text" at bounding box center [688, 176] width 252 height 24
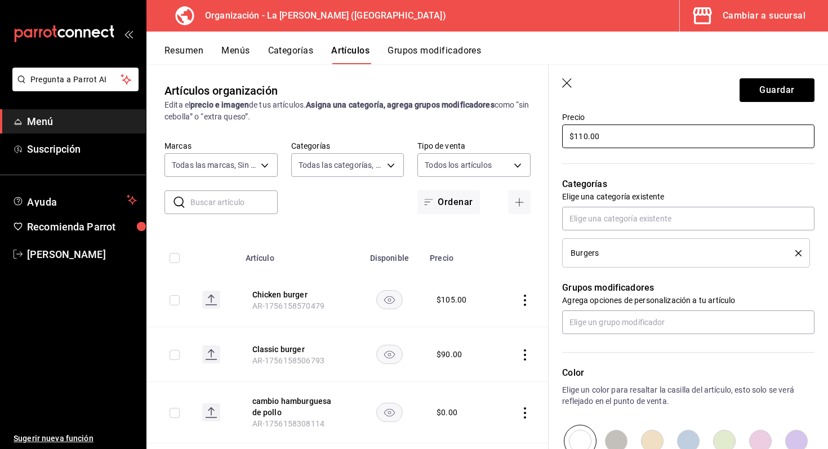
scroll to position [362, 0]
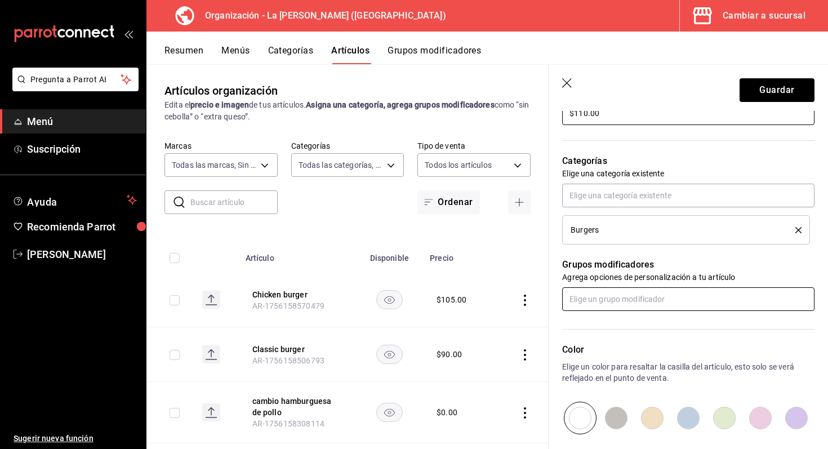
type input "$110.00"
click at [629, 305] on input "text" at bounding box center [688, 299] width 252 height 24
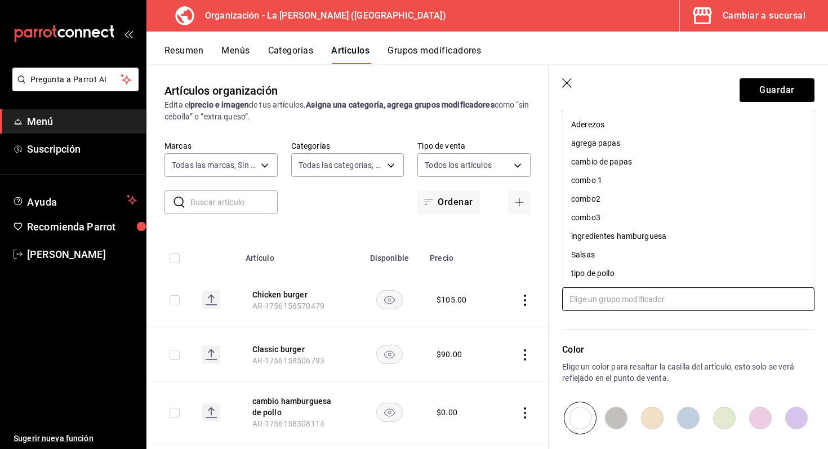
click at [644, 232] on div "ingredientes hamburguesa" at bounding box center [618, 236] width 95 height 12
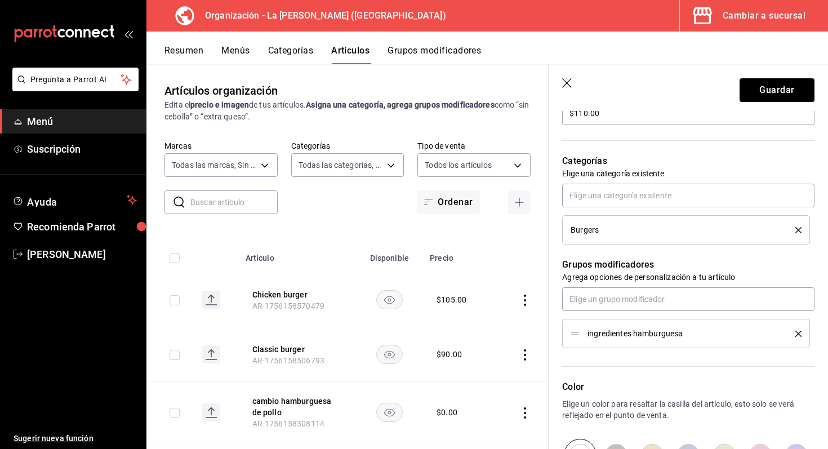
click at [640, 311] on div "ingredientes hamburguesa" at bounding box center [688, 317] width 252 height 61
click at [637, 301] on input "text" at bounding box center [688, 299] width 252 height 24
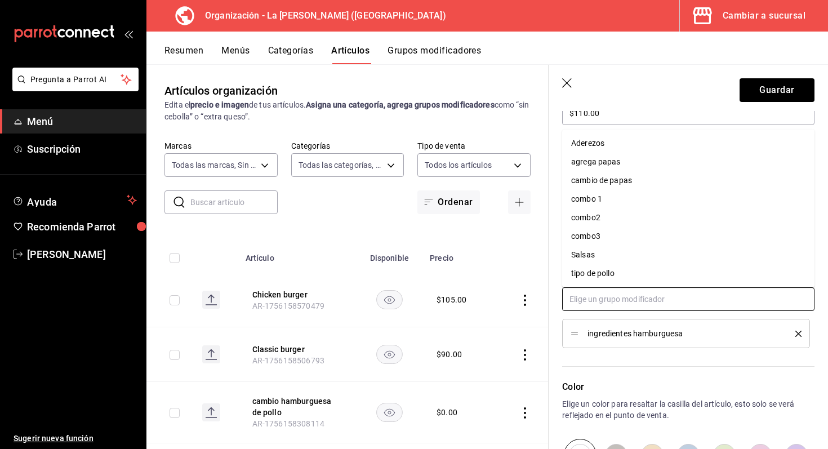
click at [600, 164] on div "agrega papas" at bounding box center [596, 162] width 50 height 12
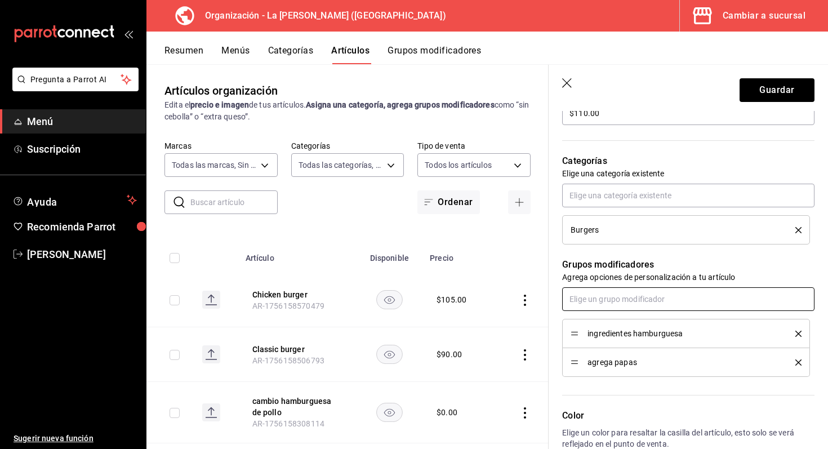
click at [628, 288] on input "text" at bounding box center [688, 299] width 252 height 24
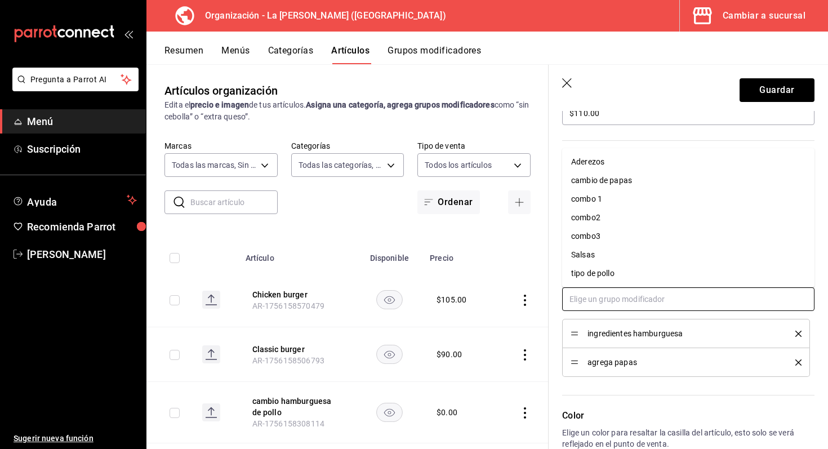
click at [642, 301] on input "text" at bounding box center [688, 299] width 252 height 24
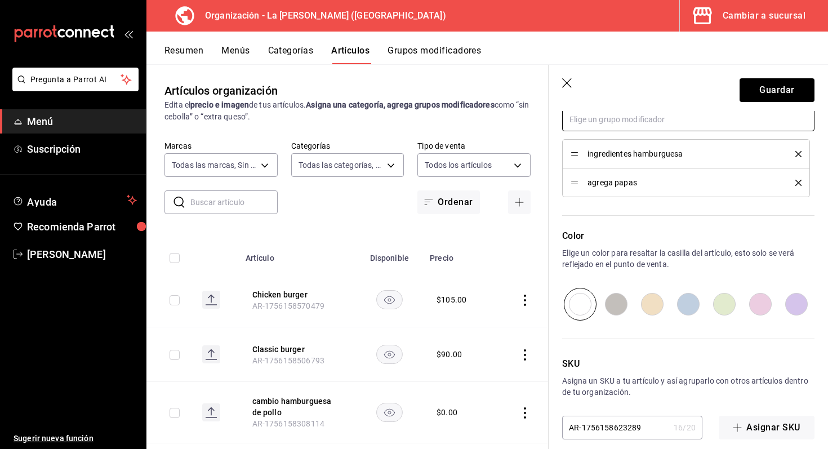
scroll to position [555, 0]
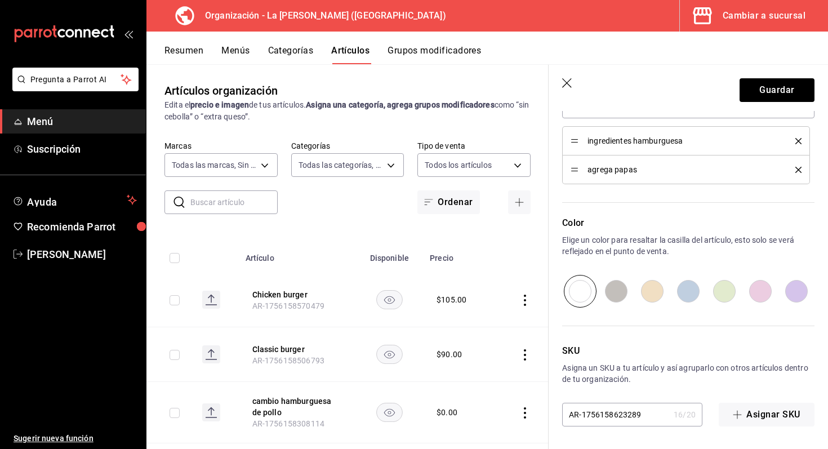
click at [655, 287] on input "radio" at bounding box center [653, 291] width 36 height 33
radio input "true"
click at [791, 90] on button "Guardar" at bounding box center [777, 90] width 75 height 24
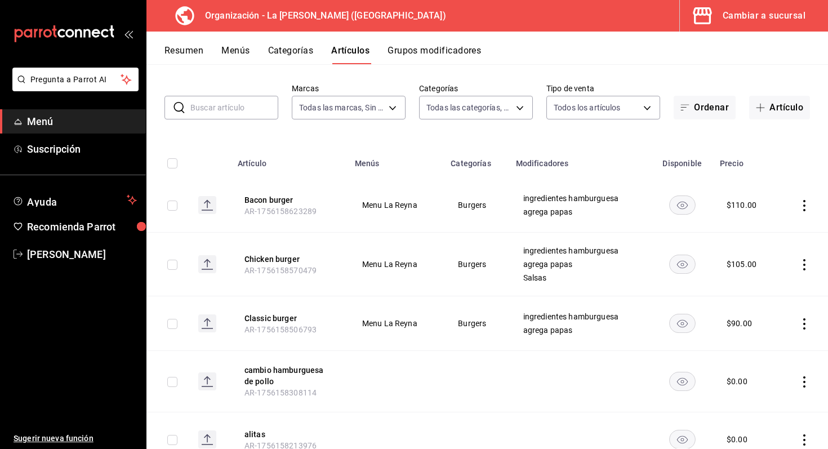
scroll to position [46, 0]
click at [762, 109] on icon "button" at bounding box center [760, 107] width 9 height 9
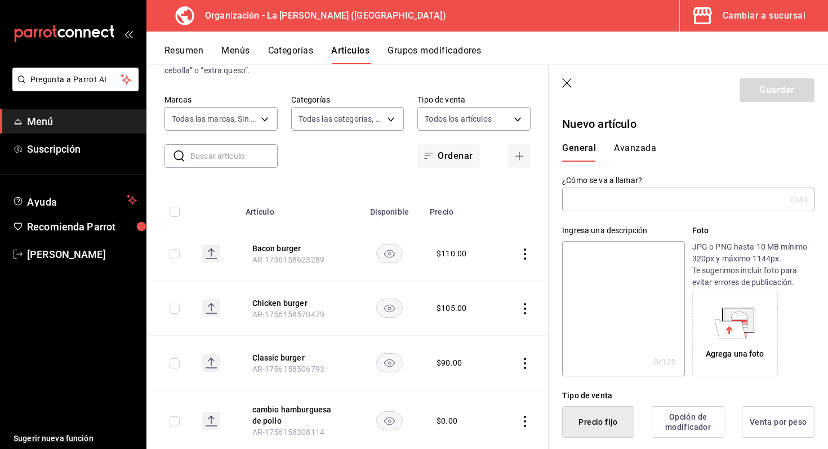
click at [666, 201] on input "text" at bounding box center [674, 199] width 224 height 23
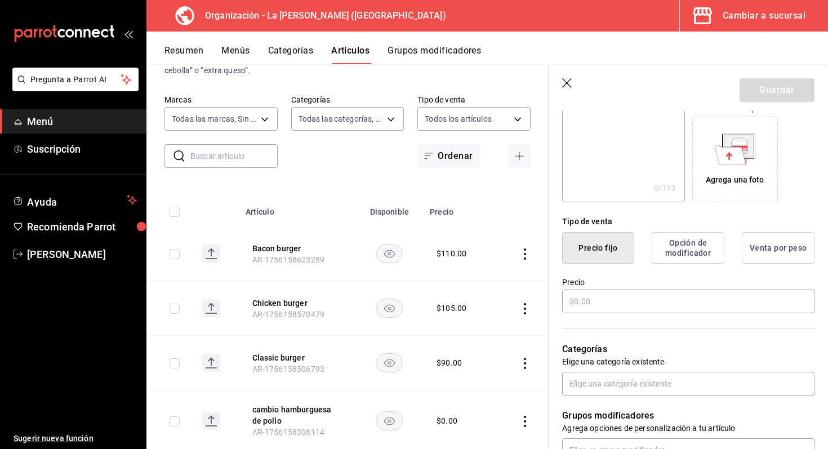
scroll to position [183, 0]
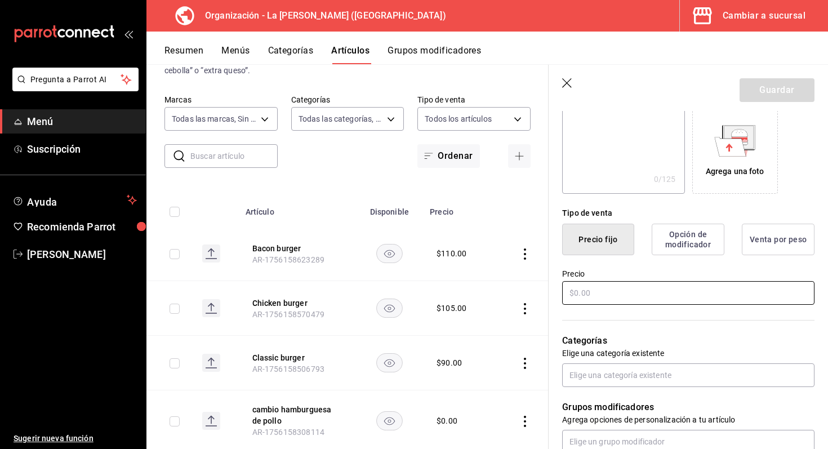
type input "chilli burger"
click at [582, 291] on input "text" at bounding box center [688, 293] width 252 height 24
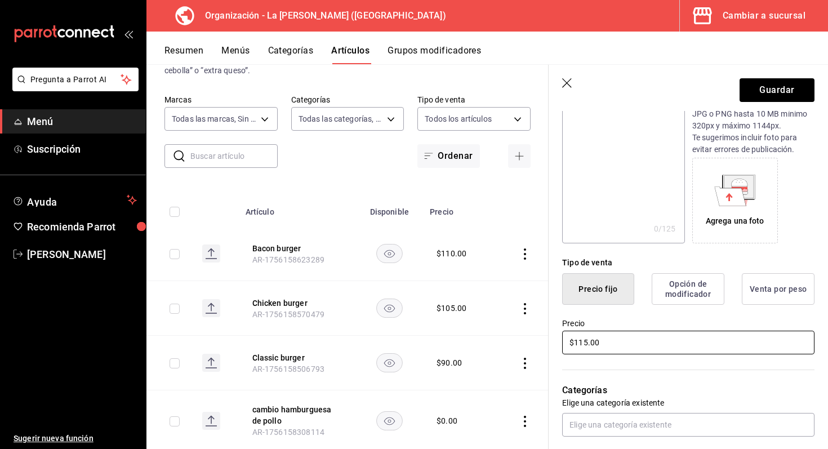
scroll to position [22, 0]
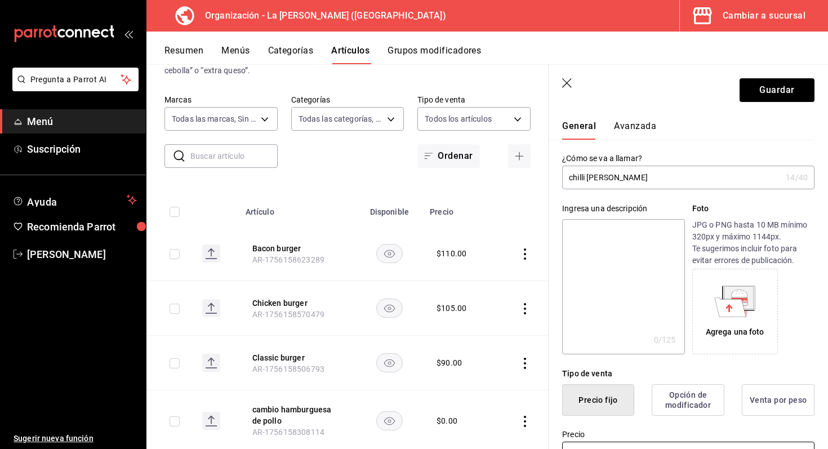
type input "$115.00"
click at [573, 181] on input "chilli burger" at bounding box center [671, 177] width 219 height 23
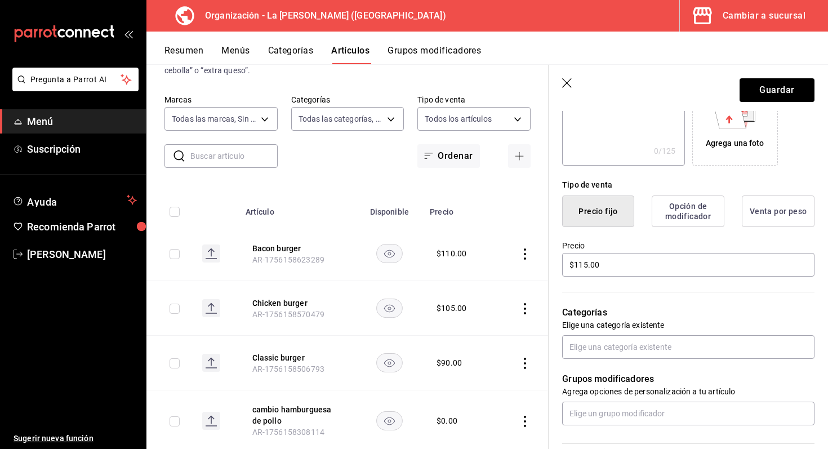
scroll to position [233, 0]
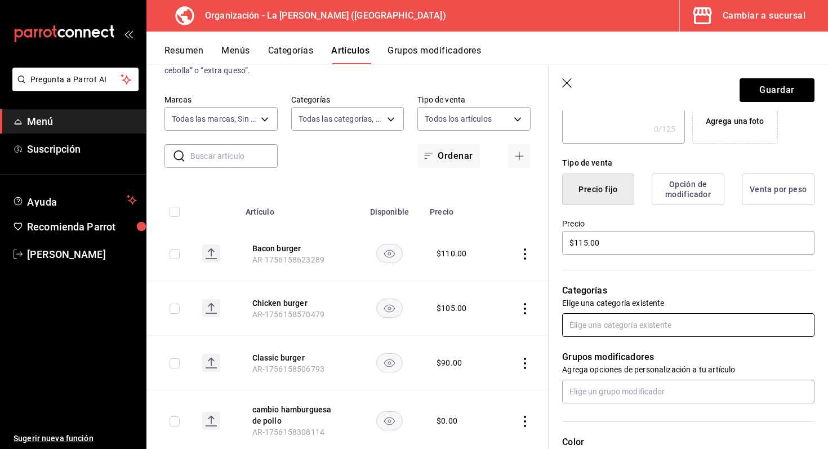
type input "Chilli burger"
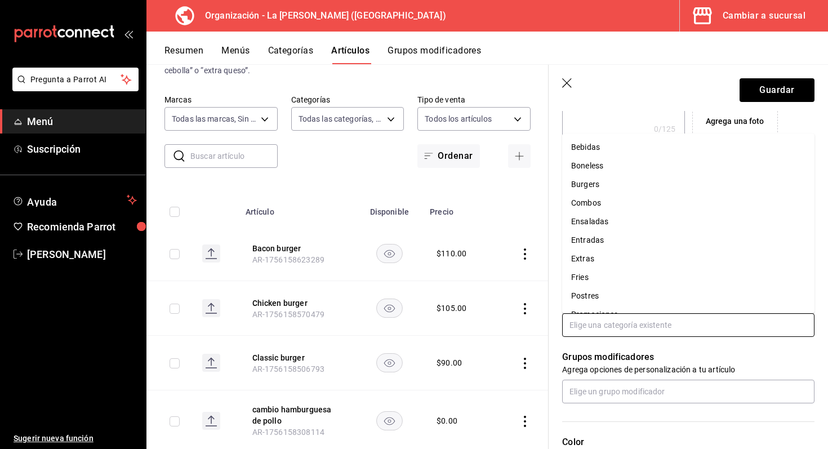
click at [673, 318] on input "text" at bounding box center [688, 325] width 252 height 24
click at [624, 190] on li "Burgers" at bounding box center [688, 184] width 252 height 19
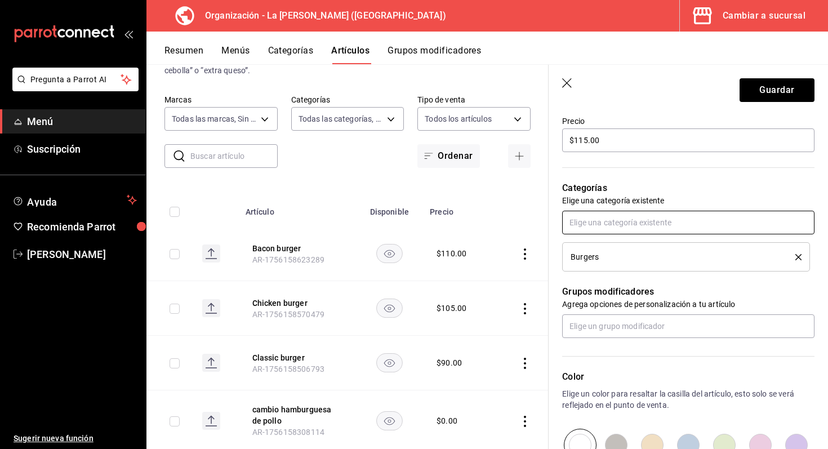
scroll to position [336, 0]
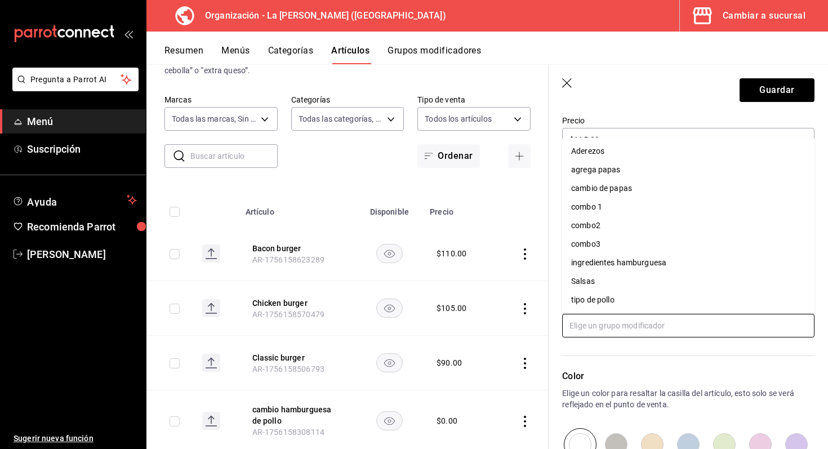
click at [607, 327] on input "text" at bounding box center [688, 326] width 252 height 24
click at [620, 173] on li "agrega papas" at bounding box center [688, 170] width 252 height 19
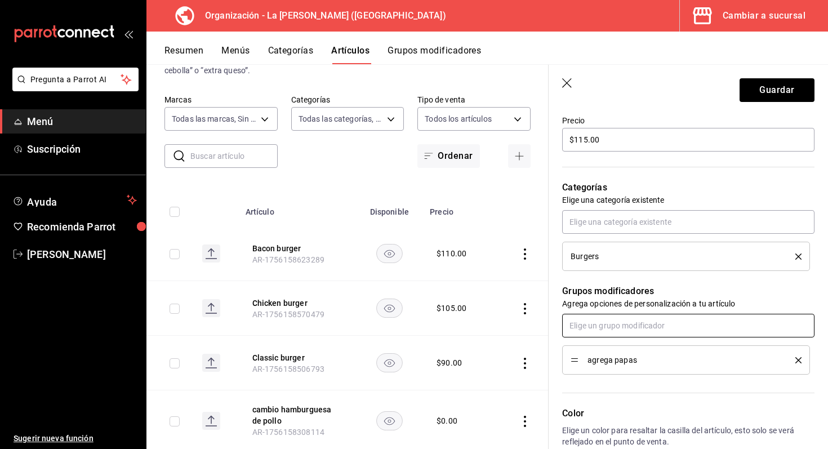
scroll to position [372, 0]
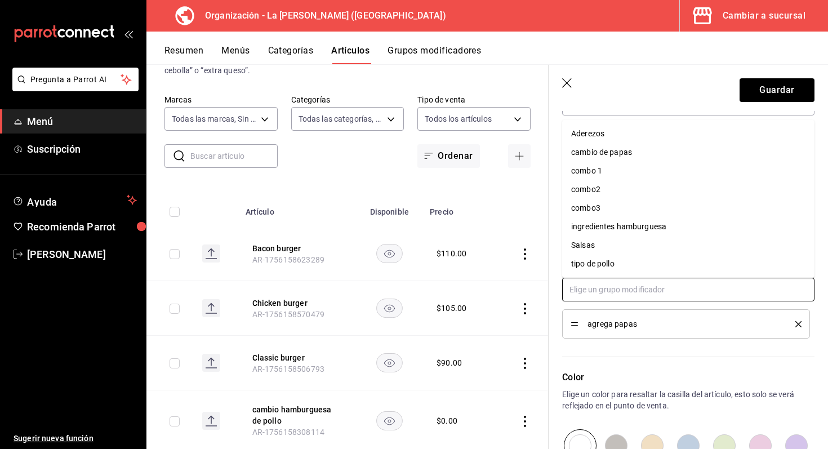
click at [631, 293] on input "text" at bounding box center [688, 290] width 252 height 24
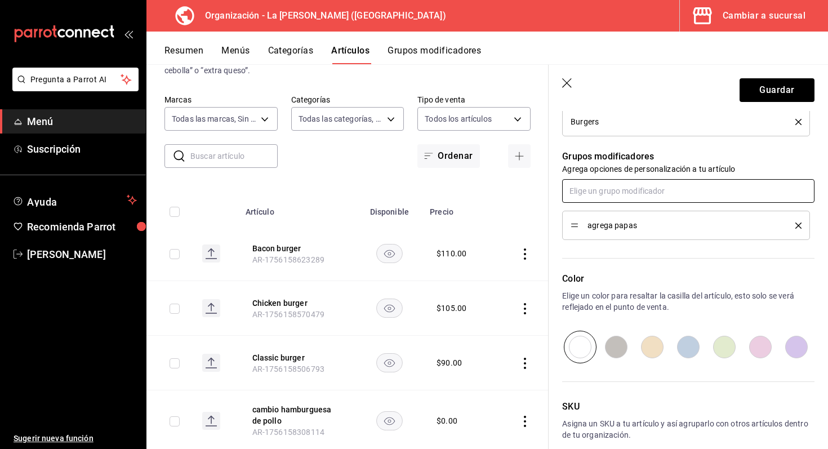
scroll to position [504, 0]
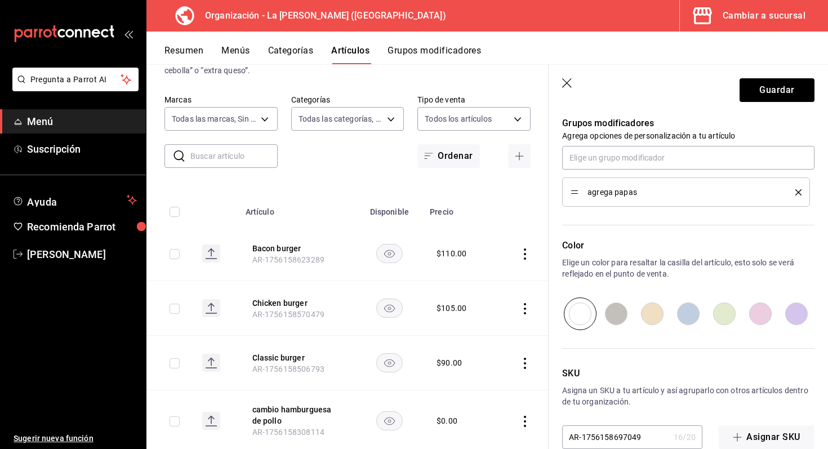
click at [685, 313] on input "radio" at bounding box center [689, 314] width 36 height 33
radio input "true"
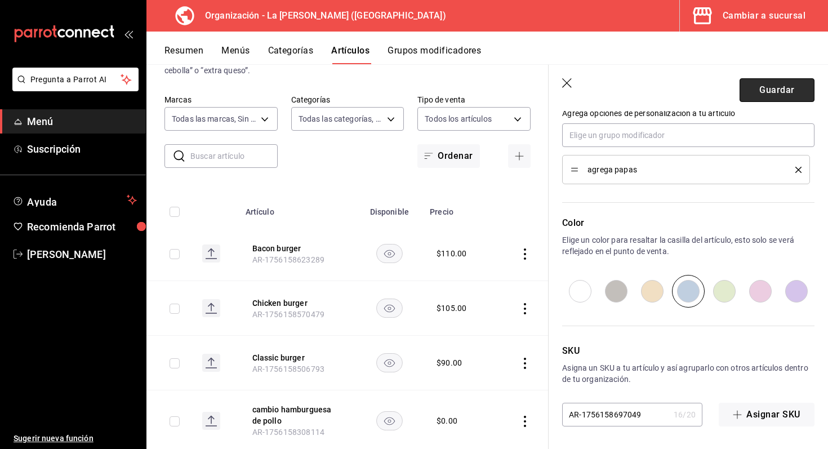
click at [758, 83] on button "Guardar" at bounding box center [777, 90] width 75 height 24
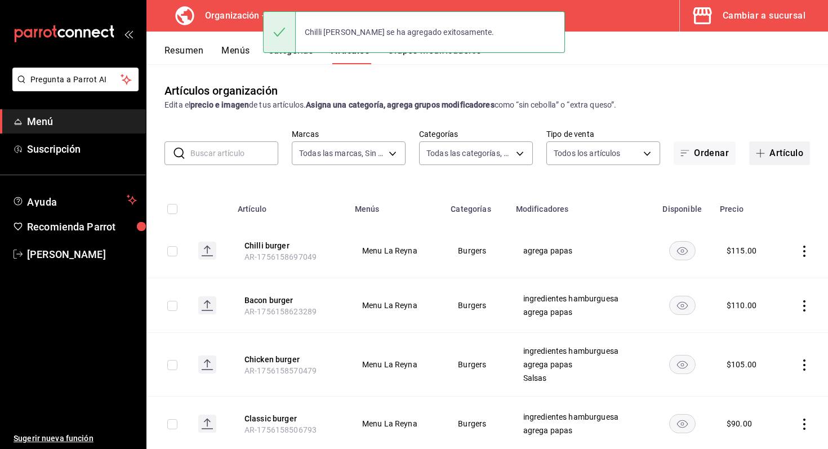
click at [777, 149] on button "Artículo" at bounding box center [779, 153] width 61 height 24
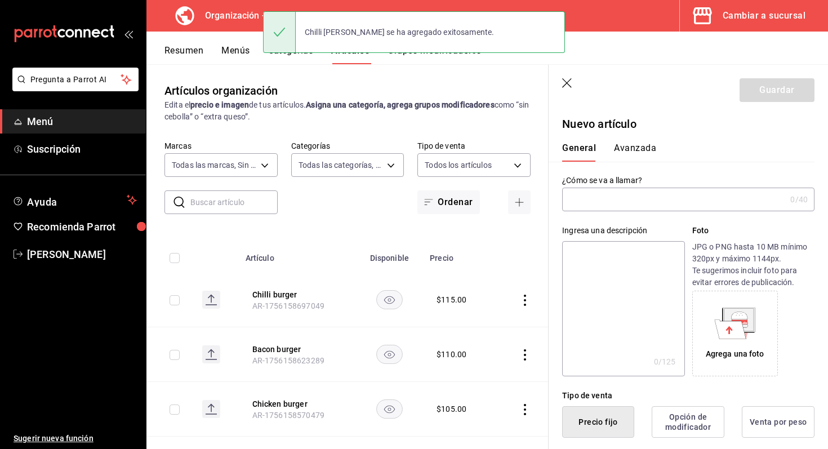
click at [587, 202] on input "text" at bounding box center [674, 199] width 224 height 23
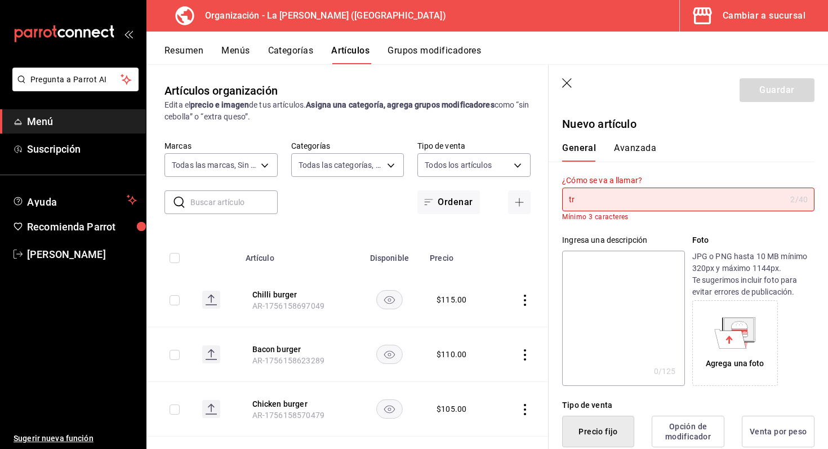
type input "t"
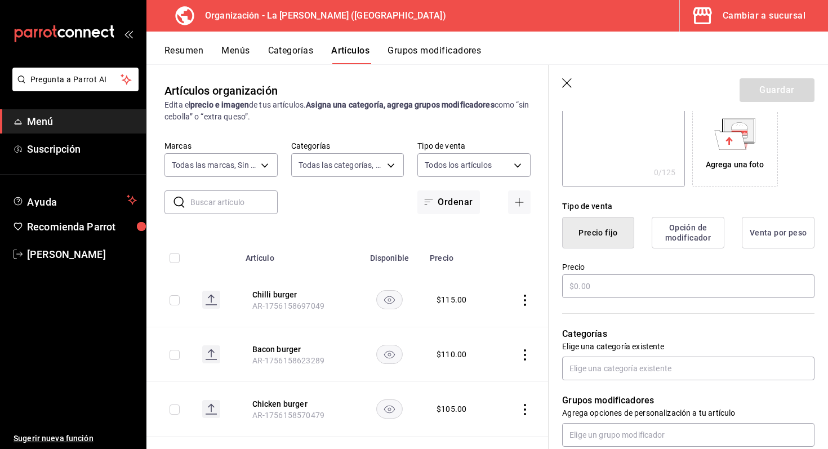
scroll to position [209, 0]
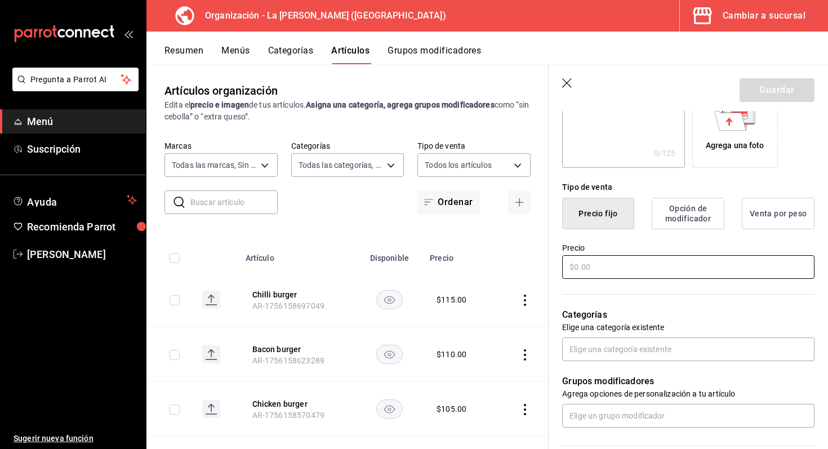
type input "Tropical burger"
click at [640, 271] on input "text" at bounding box center [688, 267] width 252 height 24
type input "$115.00"
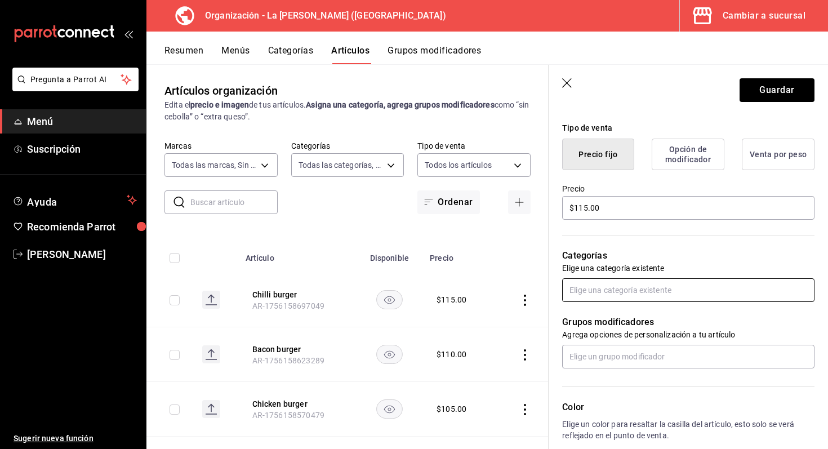
click at [630, 287] on input "text" at bounding box center [688, 290] width 252 height 24
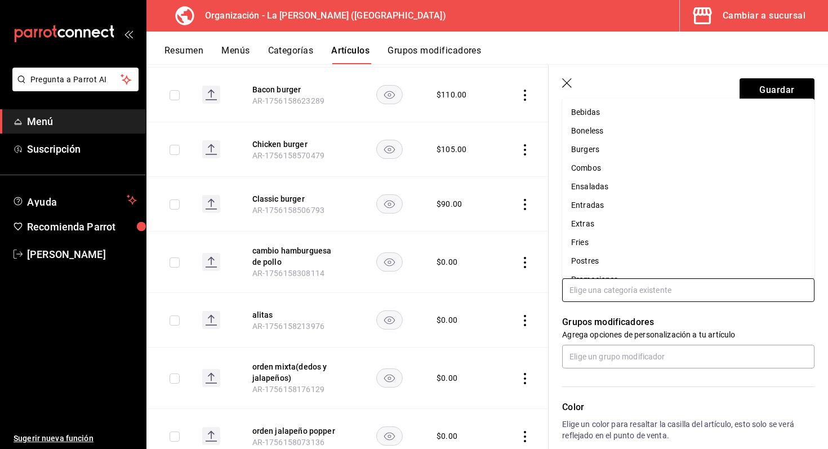
scroll to position [254, 0]
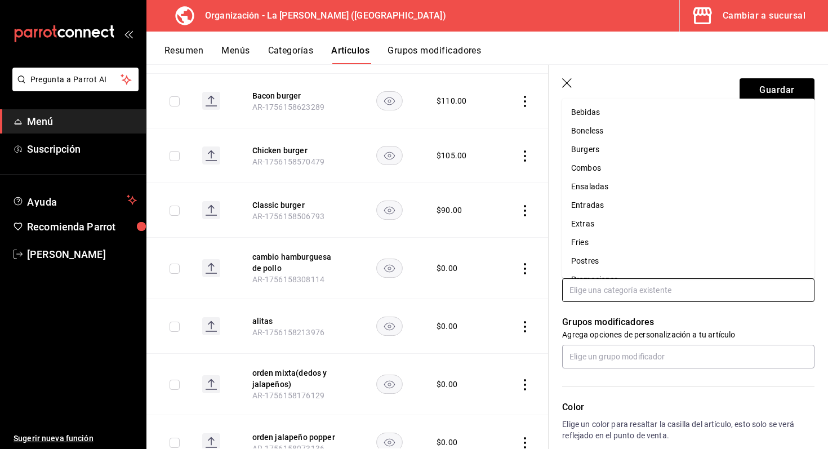
click at [597, 146] on li "Burgers" at bounding box center [688, 149] width 252 height 19
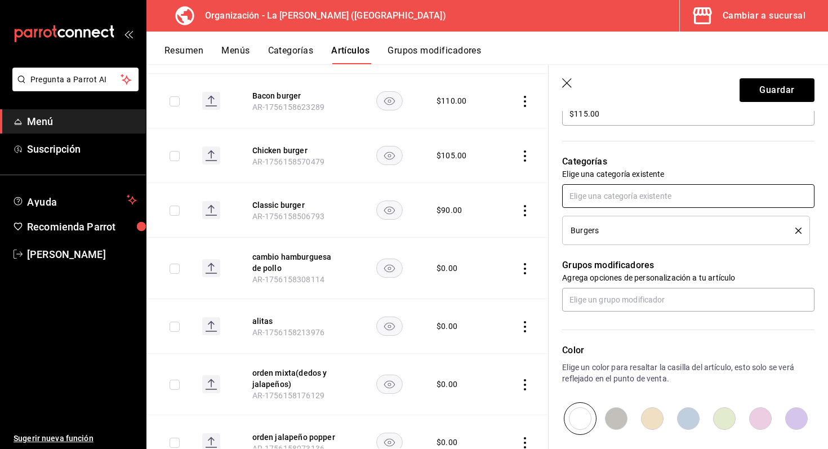
scroll to position [363, 0]
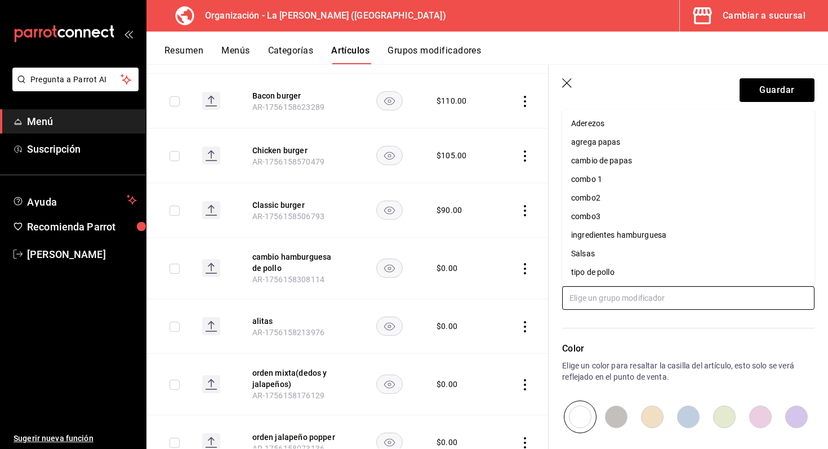
click at [638, 294] on input "text" at bounding box center [688, 298] width 252 height 24
click at [627, 136] on li "agrega papas" at bounding box center [688, 142] width 252 height 19
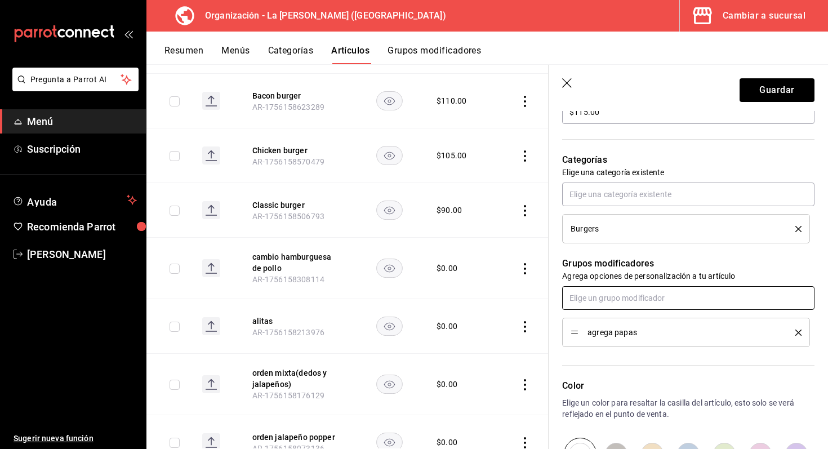
click at [641, 298] on input "text" at bounding box center [688, 298] width 252 height 24
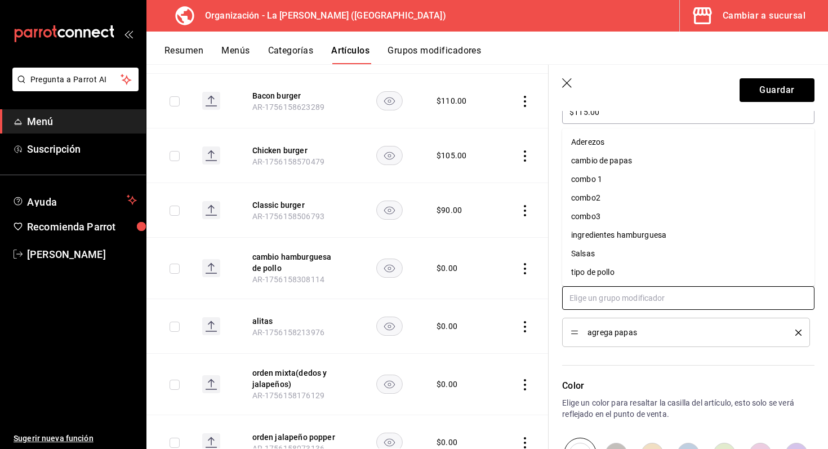
click at [641, 298] on input "text" at bounding box center [688, 298] width 252 height 24
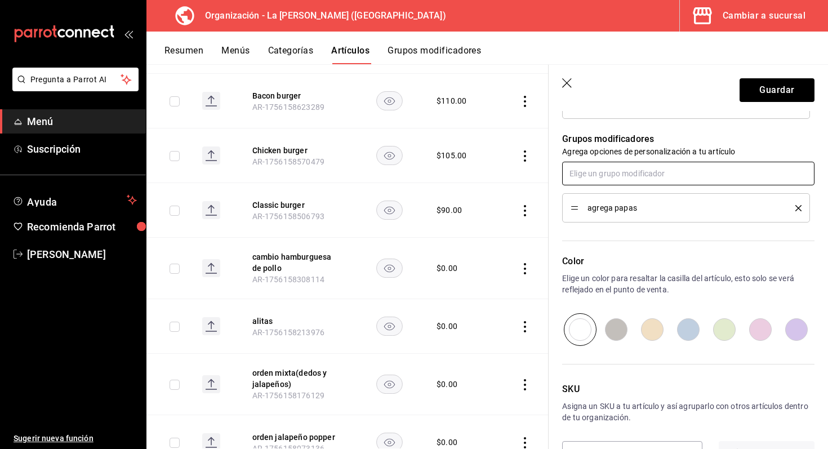
scroll to position [492, 0]
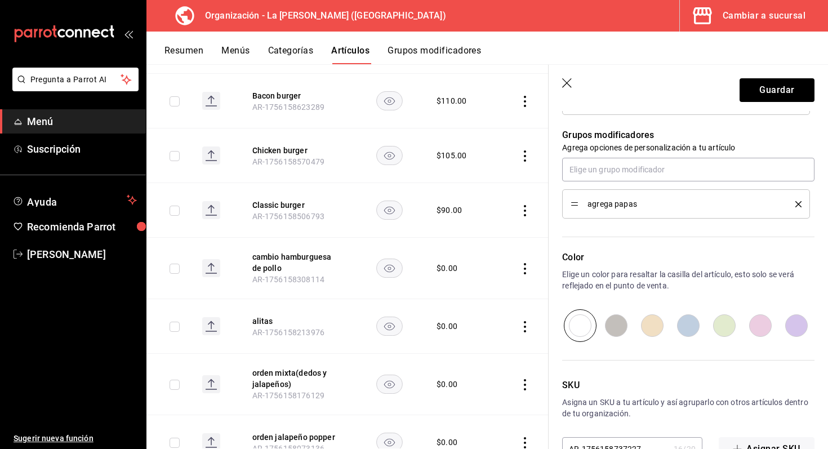
click at [719, 320] on input "radio" at bounding box center [725, 325] width 36 height 33
radio input "true"
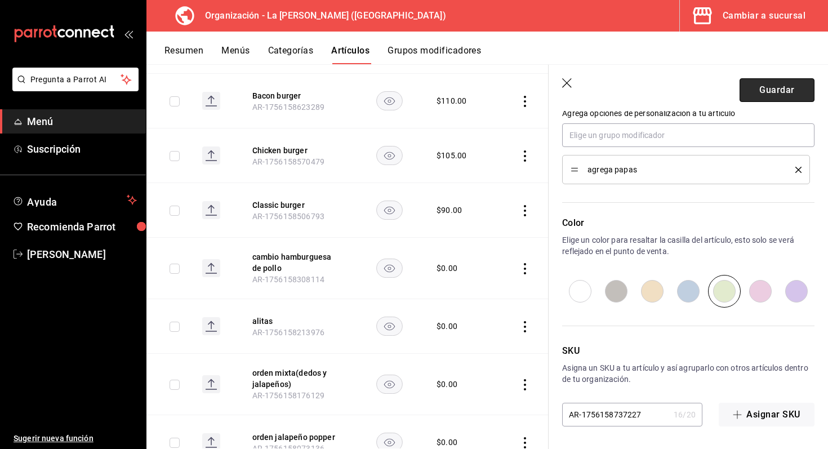
click at [793, 93] on button "Guardar" at bounding box center [777, 90] width 75 height 24
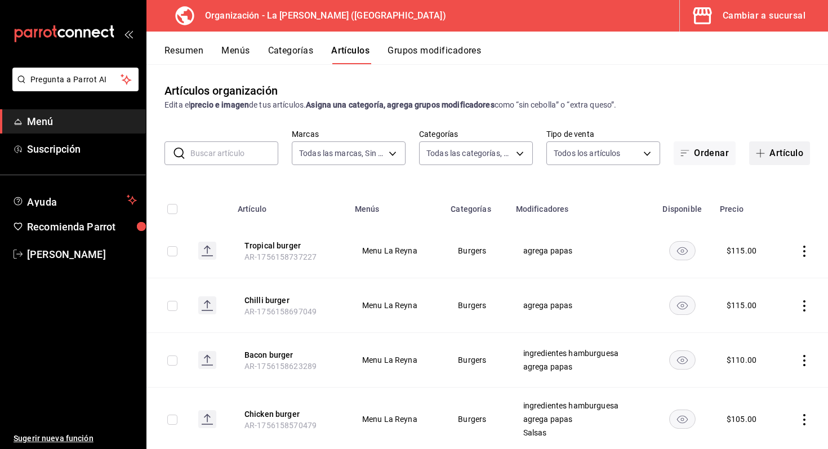
click at [771, 154] on button "Artículo" at bounding box center [779, 153] width 61 height 24
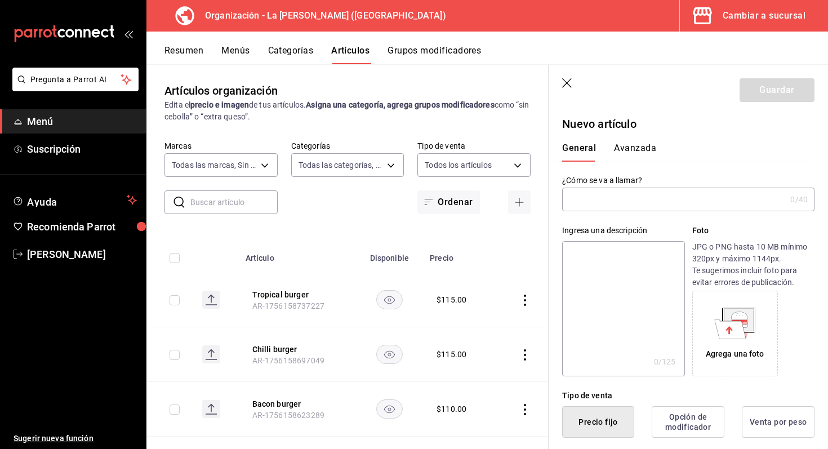
click at [637, 203] on input "text" at bounding box center [674, 199] width 224 height 23
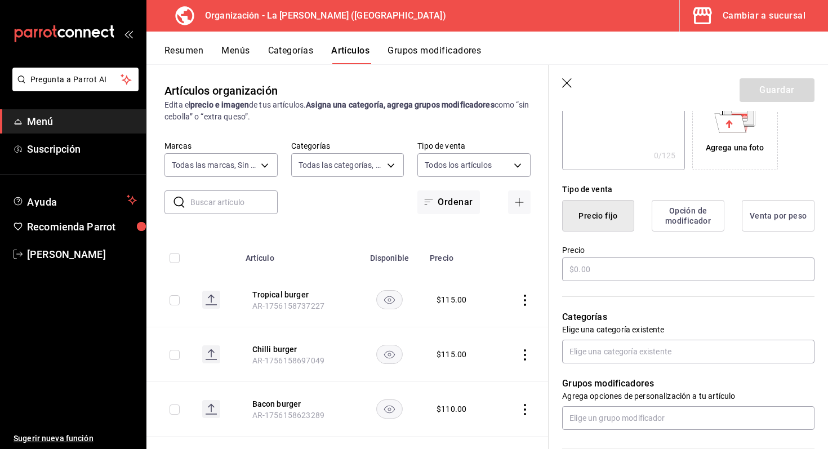
scroll to position [229, 0]
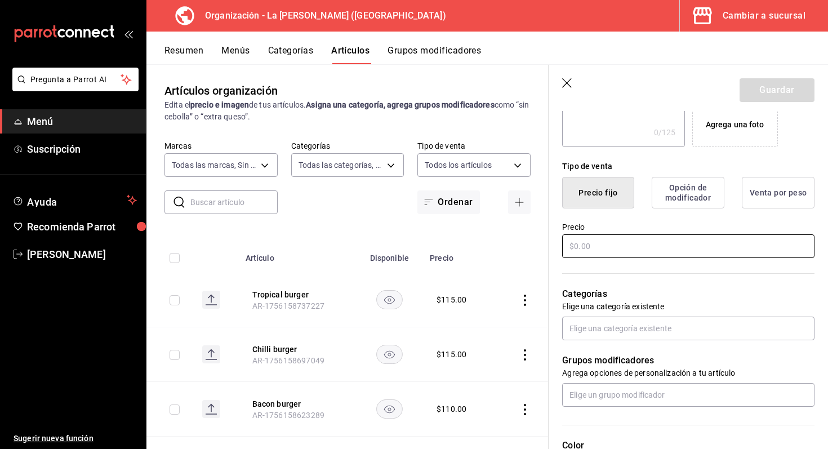
type input "Double burger"
click at [582, 250] on input "text" at bounding box center [688, 246] width 252 height 24
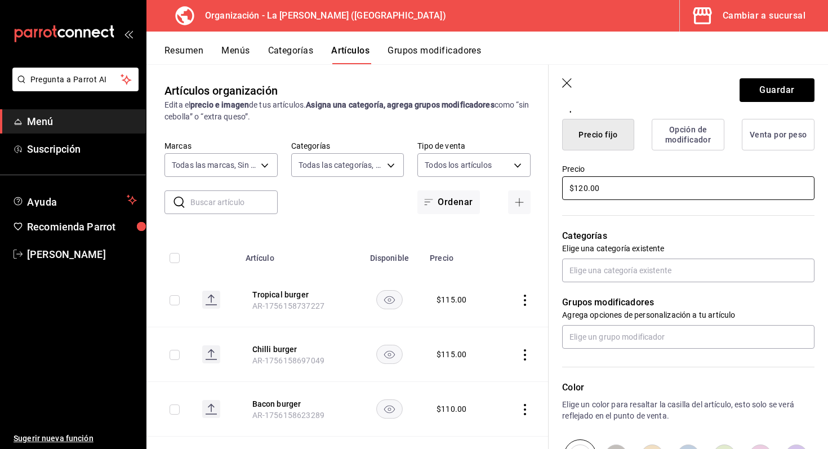
scroll to position [303, 0]
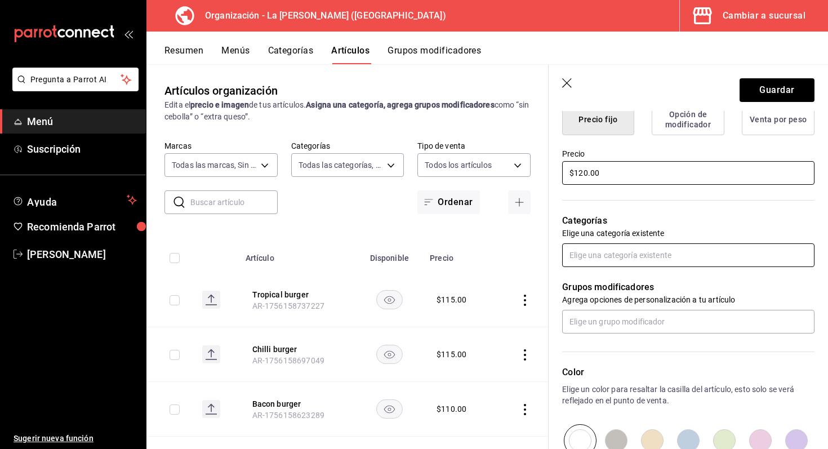
type input "$120.00"
click at [614, 249] on input "text" at bounding box center [688, 255] width 252 height 24
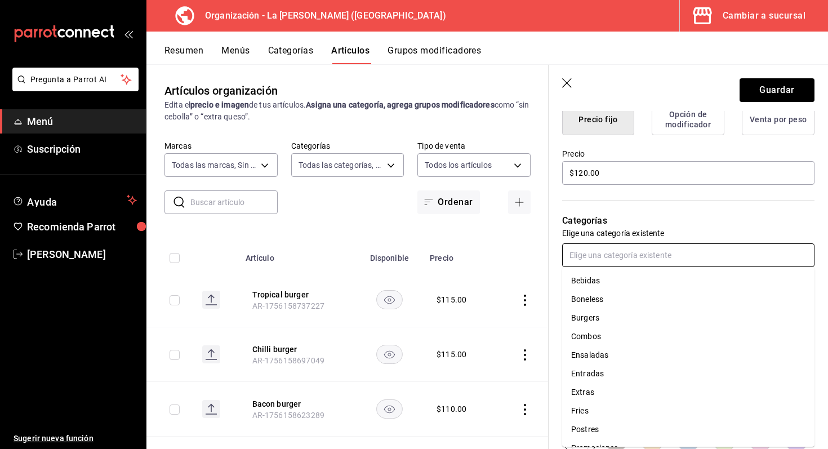
click at [599, 326] on li "Burgers" at bounding box center [688, 318] width 252 height 19
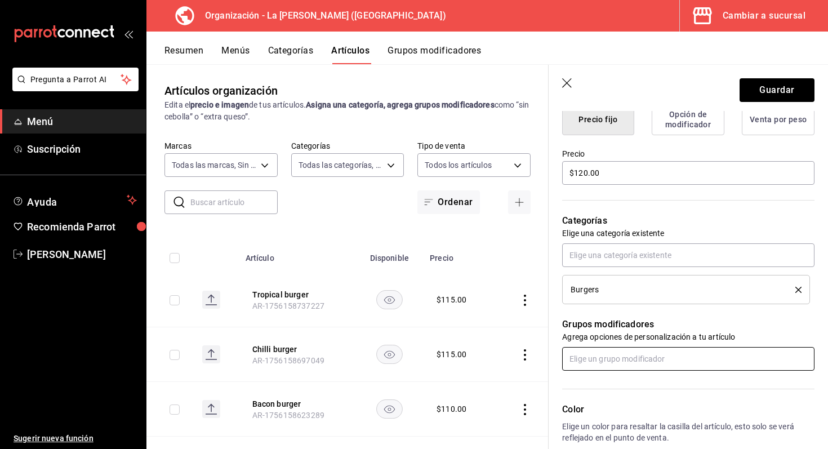
click at [599, 361] on input "text" at bounding box center [688, 359] width 252 height 24
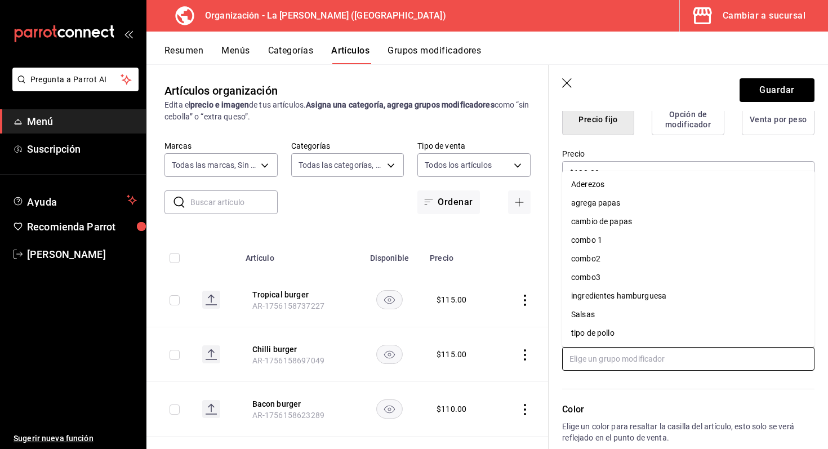
scroll to position [339, 0]
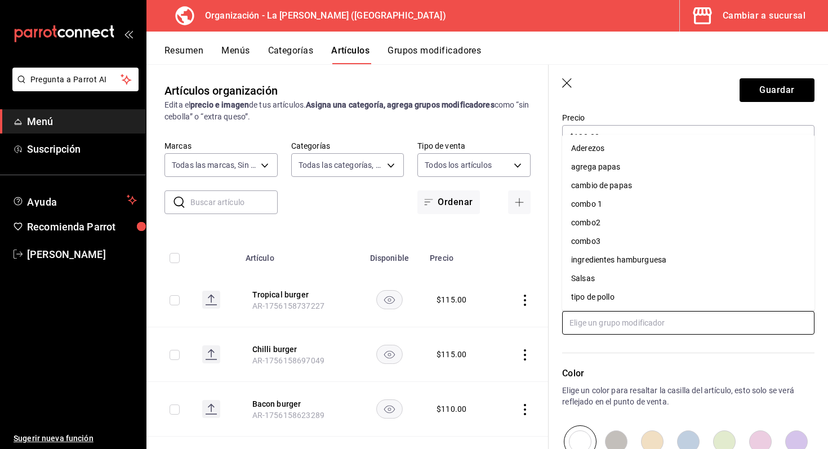
click at [615, 165] on div "agrega papas" at bounding box center [596, 167] width 50 height 12
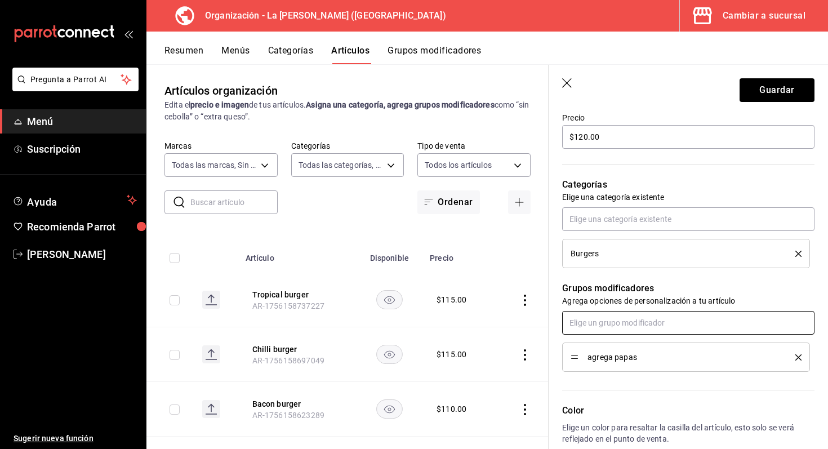
click at [614, 327] on input "text" at bounding box center [688, 323] width 252 height 24
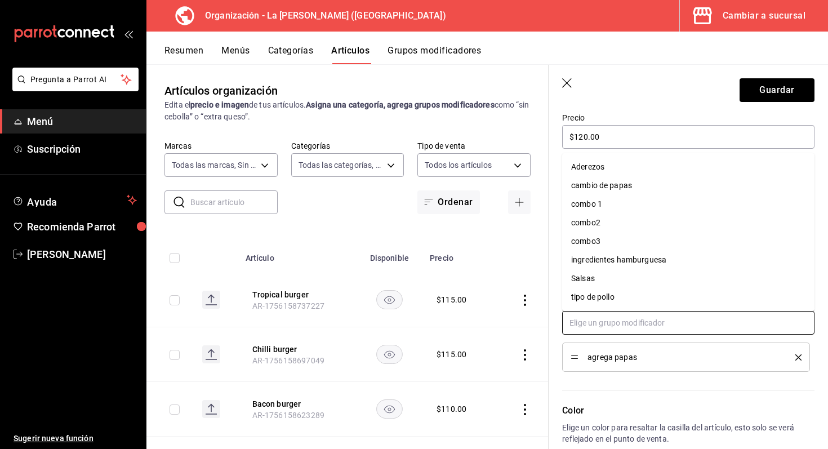
click at [636, 259] on div "ingredientes hamburguesa" at bounding box center [618, 260] width 95 height 12
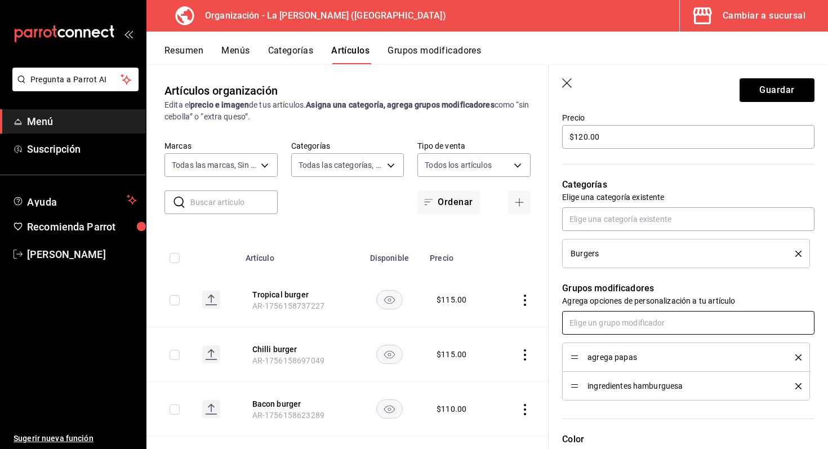
click at [623, 326] on input "text" at bounding box center [688, 323] width 252 height 24
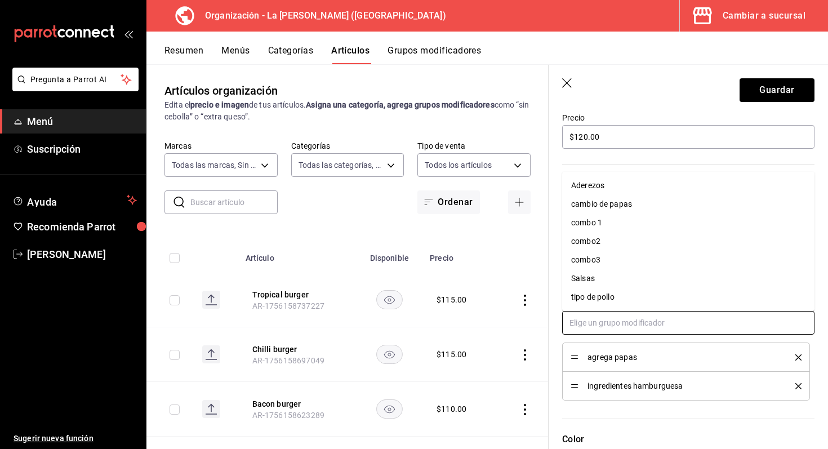
click at [623, 326] on input "text" at bounding box center [688, 323] width 252 height 24
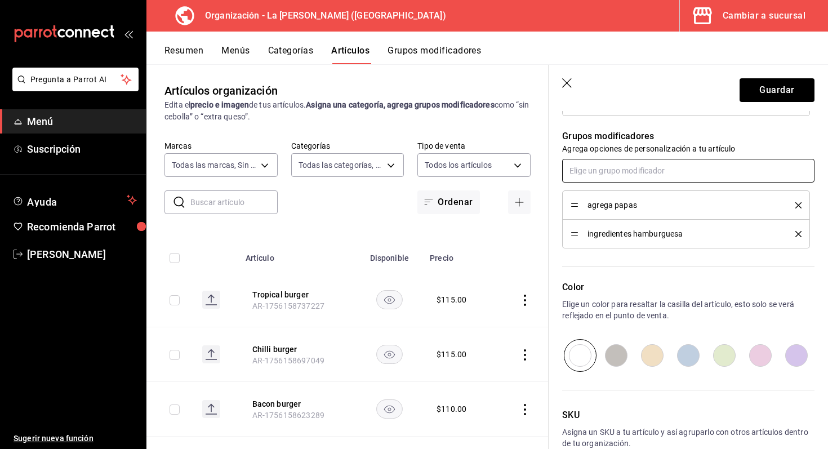
scroll to position [531, 0]
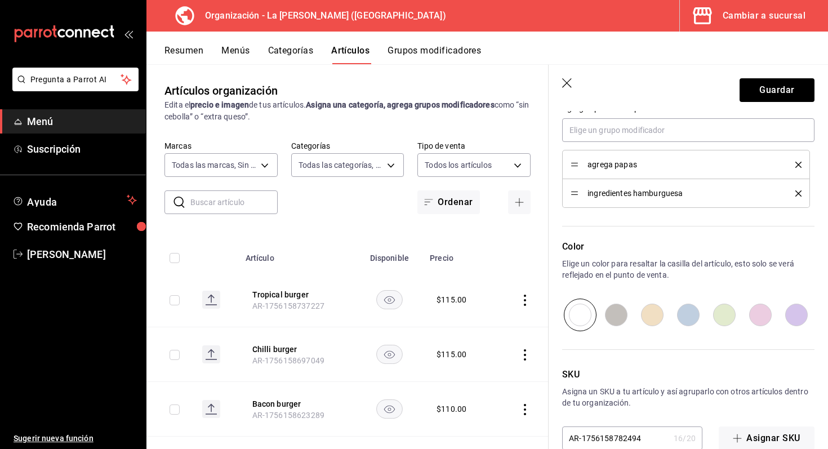
click at [749, 317] on input "radio" at bounding box center [761, 315] width 36 height 33
radio input "true"
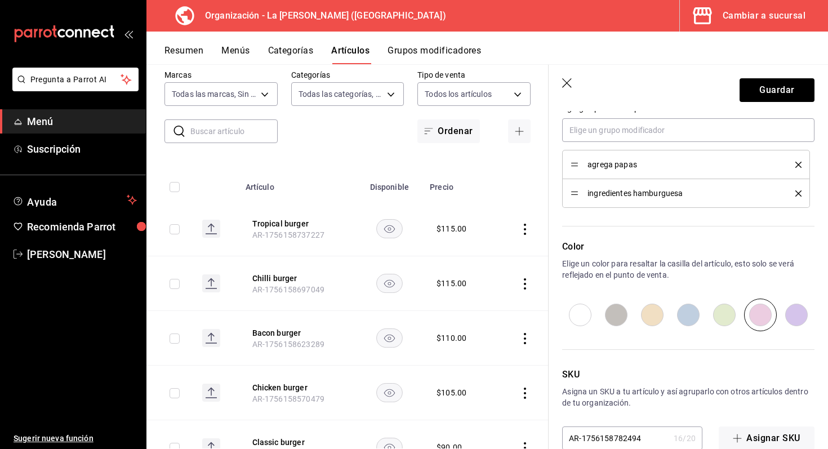
scroll to position [555, 0]
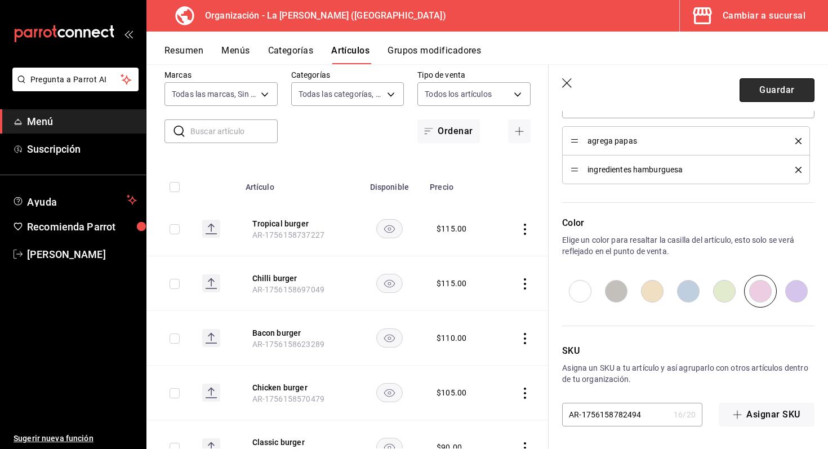
click at [766, 88] on button "Guardar" at bounding box center [777, 90] width 75 height 24
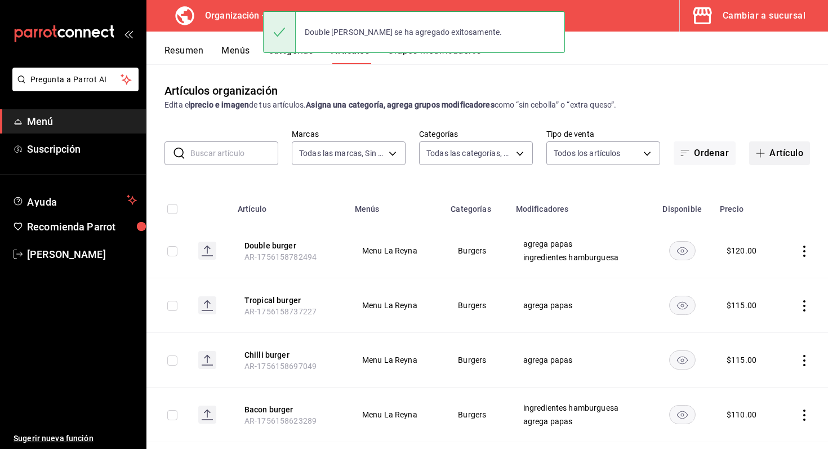
click at [782, 146] on button "Artículo" at bounding box center [779, 153] width 61 height 24
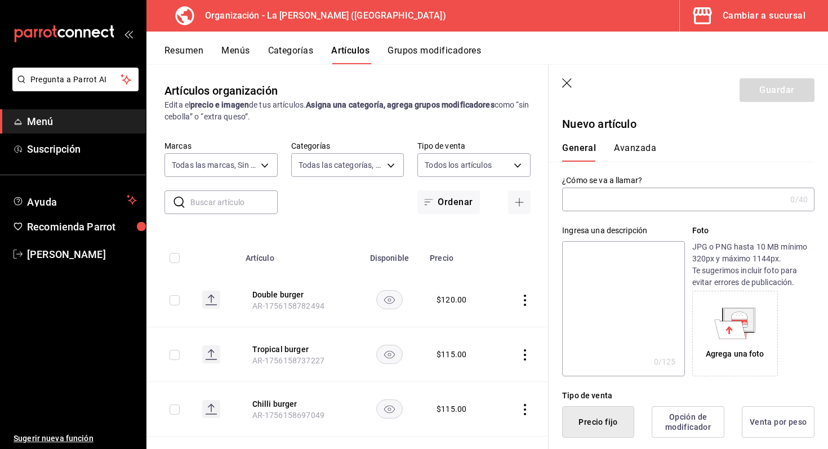
click at [631, 202] on input "text" at bounding box center [674, 199] width 224 height 23
click at [572, 202] on input "jalapeño popper burger" at bounding box center [671, 199] width 219 height 23
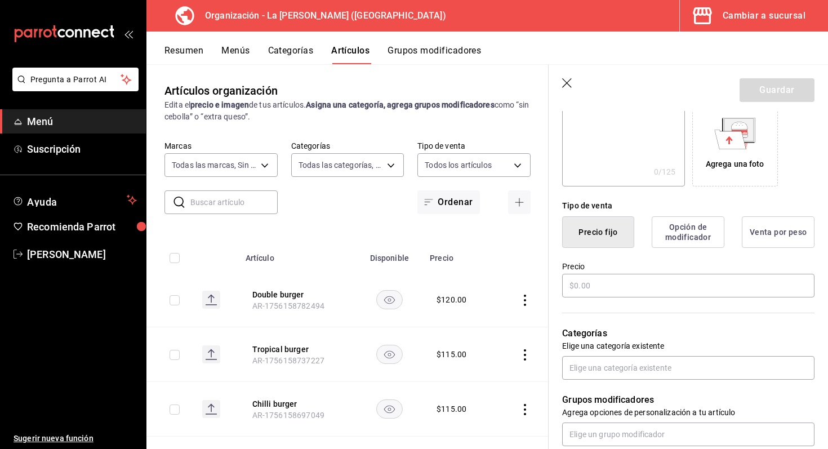
scroll to position [234, 0]
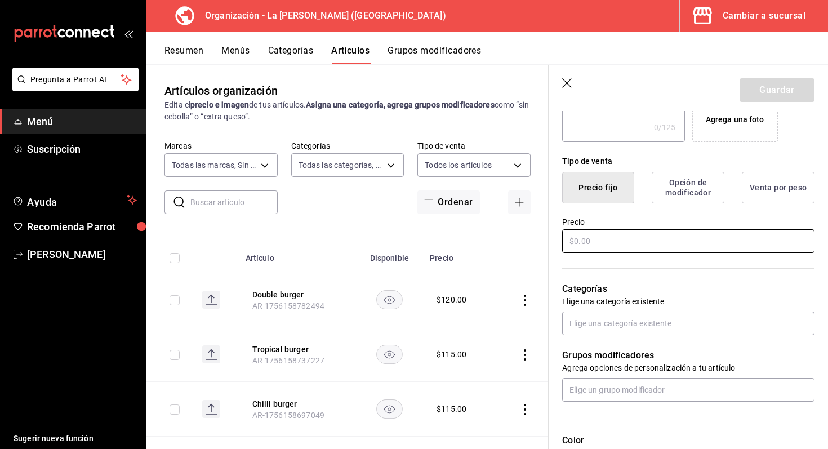
type input "Jalapeño popper burger"
click at [575, 239] on input "text" at bounding box center [688, 241] width 252 height 24
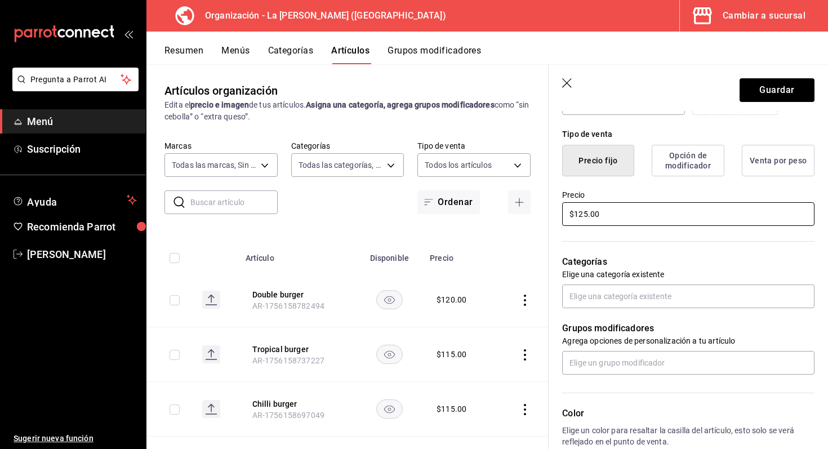
scroll to position [282, 0]
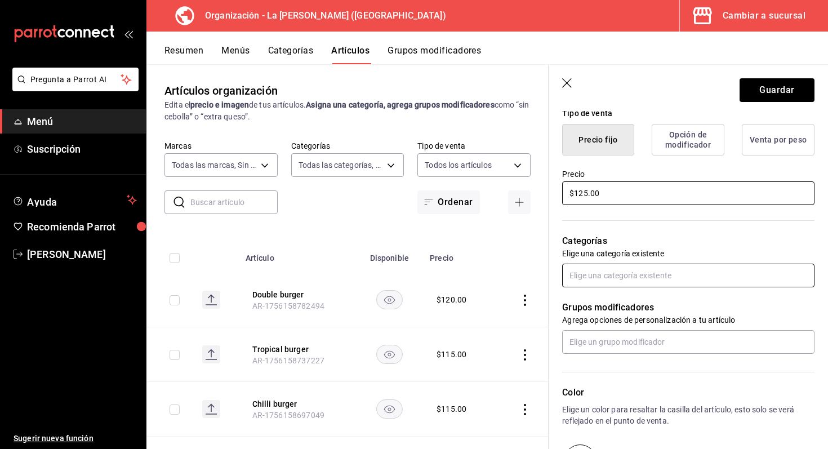
type input "$125.00"
click at [581, 276] on input "text" at bounding box center [688, 276] width 252 height 24
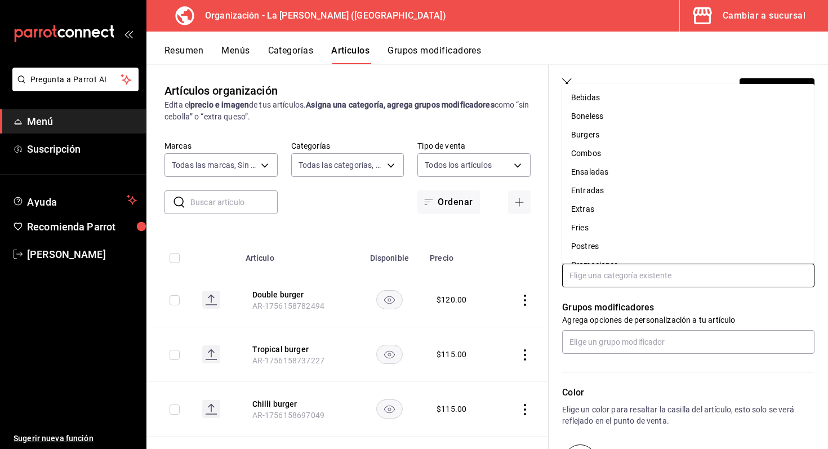
click at [596, 136] on li "Burgers" at bounding box center [688, 135] width 252 height 19
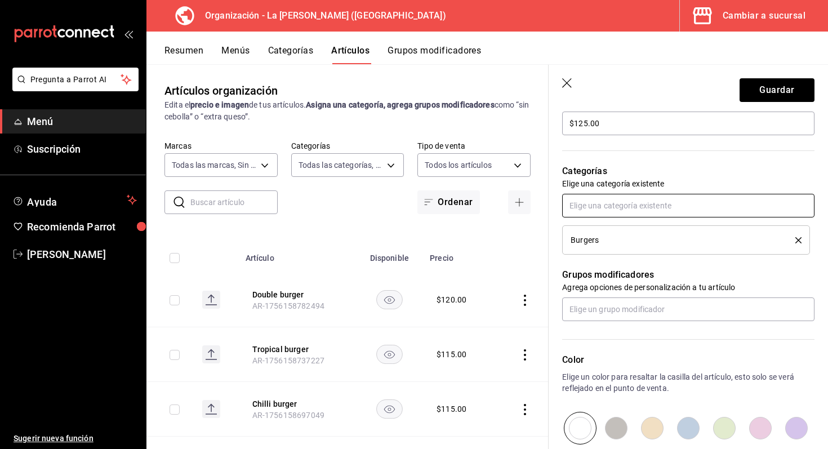
scroll to position [354, 0]
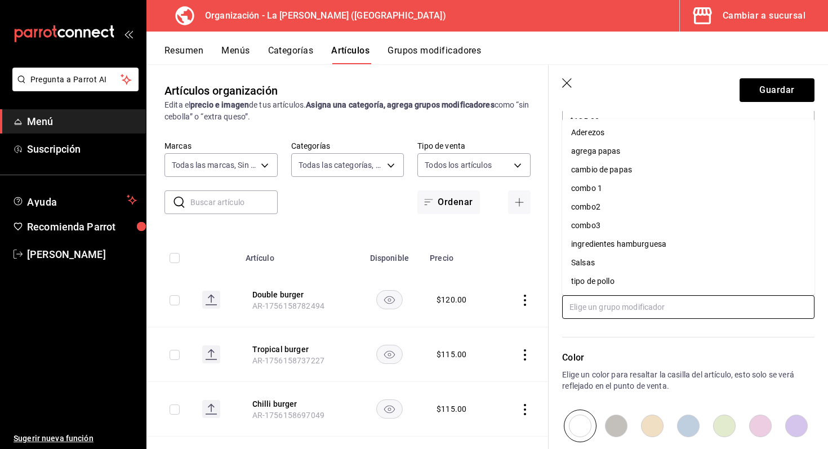
click at [607, 304] on input "text" at bounding box center [688, 307] width 252 height 24
click at [626, 149] on li "agrega papas" at bounding box center [688, 151] width 252 height 19
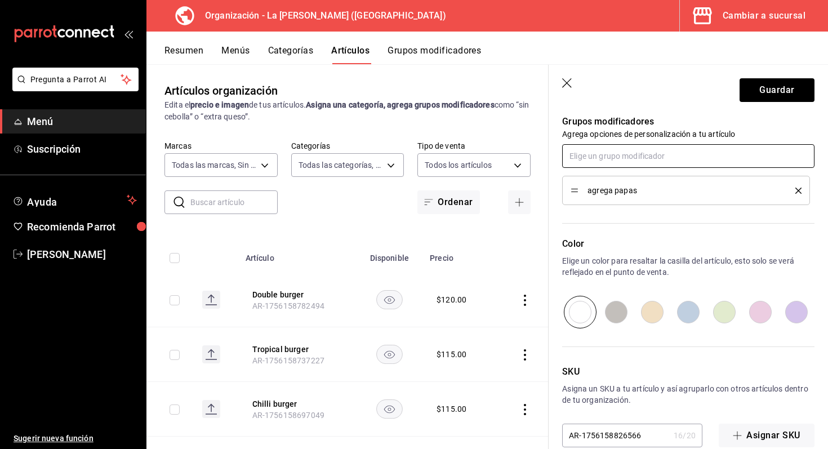
scroll to position [516, 0]
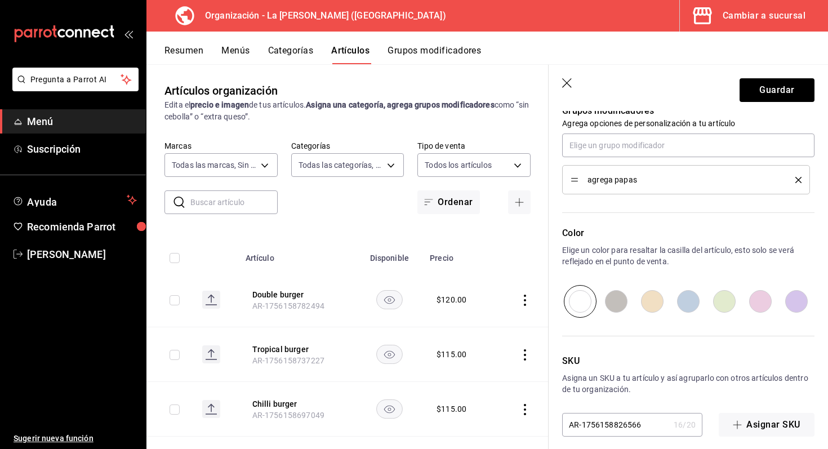
click at [812, 301] on input "radio" at bounding box center [797, 301] width 36 height 33
radio input "true"
click at [764, 86] on button "Guardar" at bounding box center [777, 90] width 75 height 24
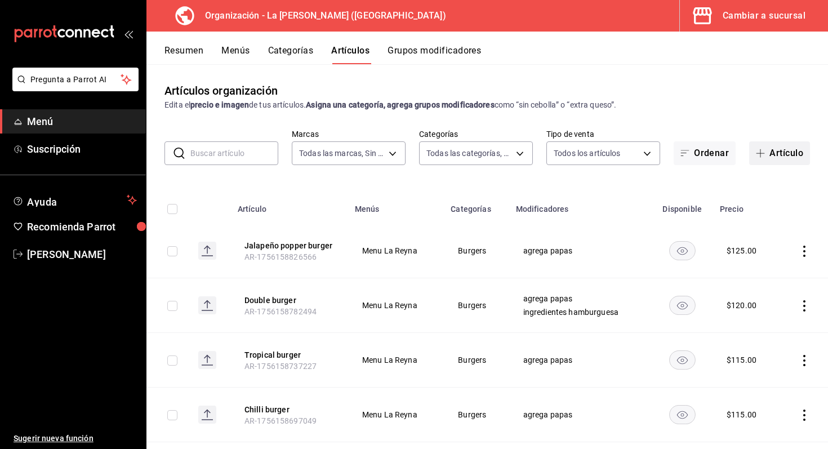
click at [764, 147] on button "Artículo" at bounding box center [779, 153] width 61 height 24
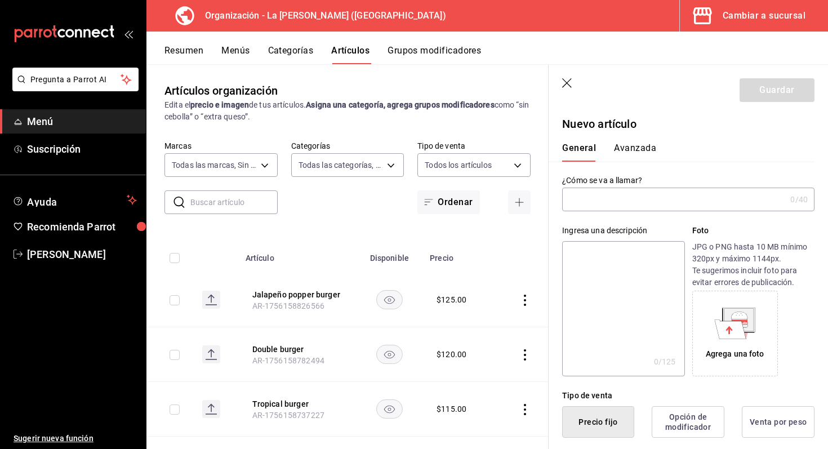
click at [596, 206] on input "text" at bounding box center [674, 199] width 224 height 23
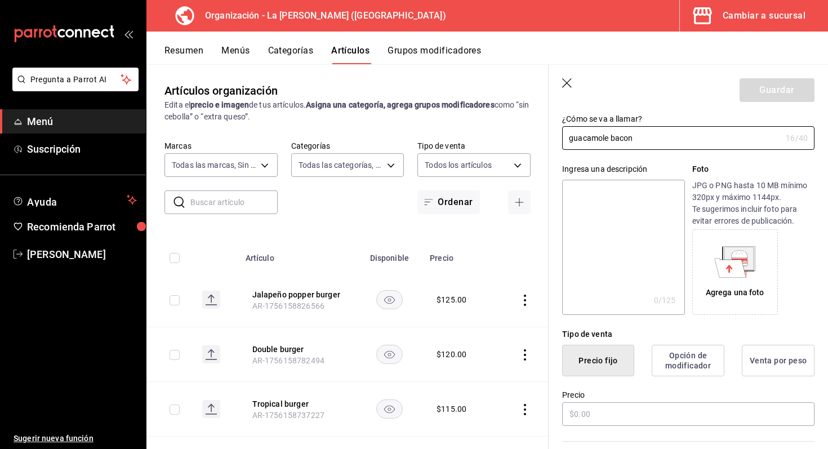
scroll to position [64, 0]
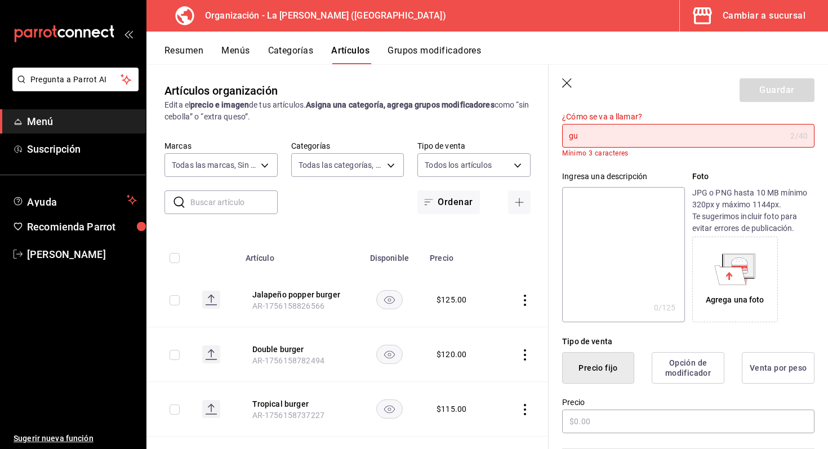
type input "g"
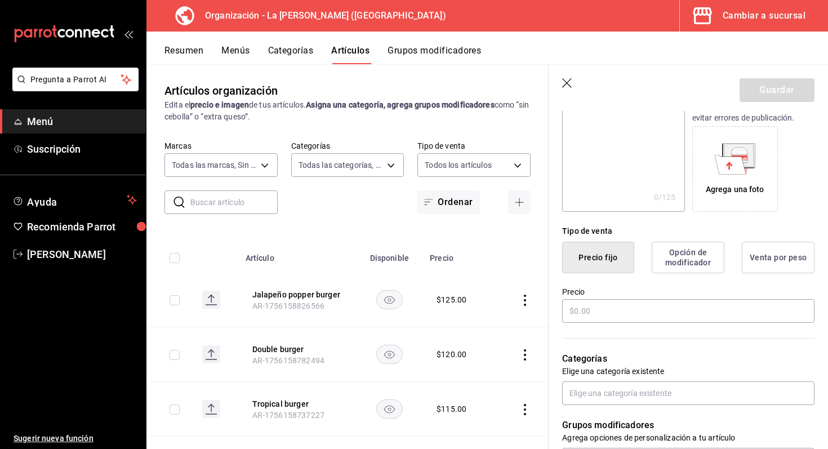
scroll to position [200, 0]
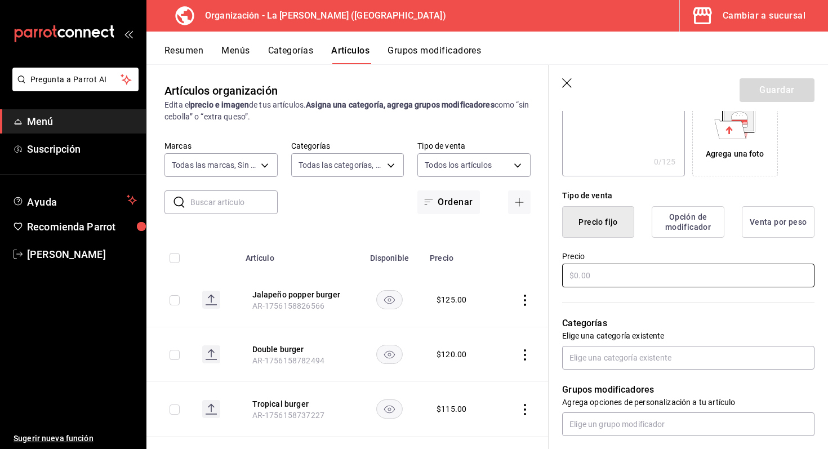
type input "Guacamole bacon burger"
click at [640, 278] on input "text" at bounding box center [688, 276] width 252 height 24
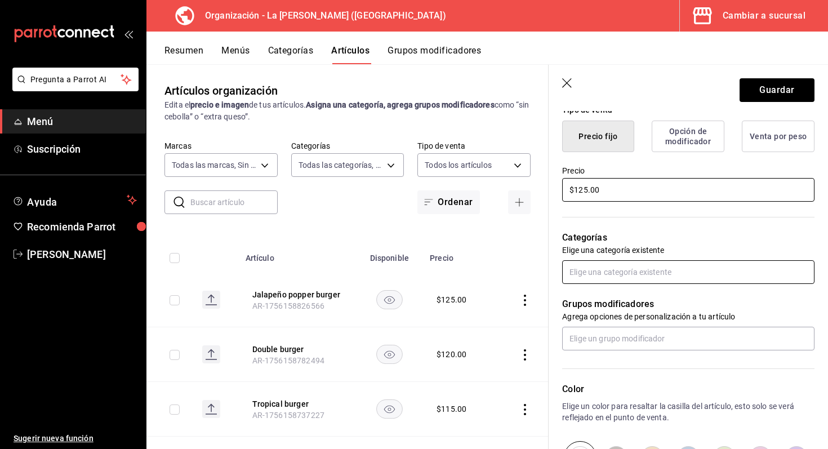
type input "$125.00"
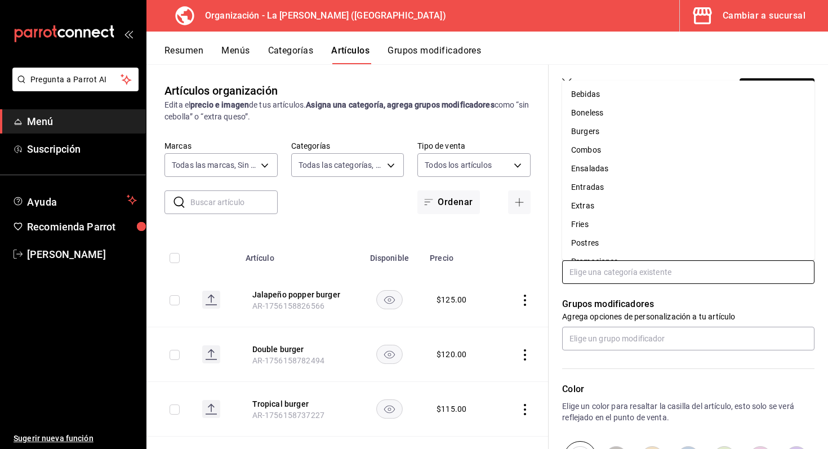
click at [646, 273] on input "text" at bounding box center [688, 272] width 252 height 24
click at [626, 136] on li "Burgers" at bounding box center [688, 131] width 252 height 19
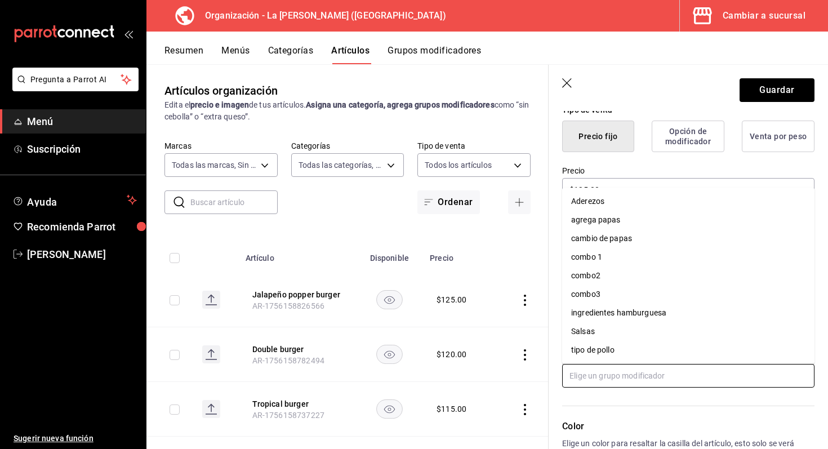
click at [626, 386] on input "text" at bounding box center [688, 376] width 252 height 24
click at [626, 223] on li "agrega papas" at bounding box center [688, 220] width 252 height 19
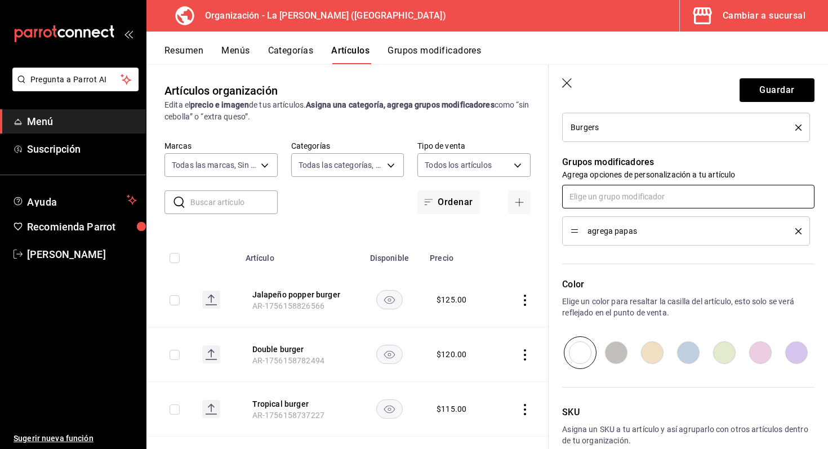
scroll to position [526, 0]
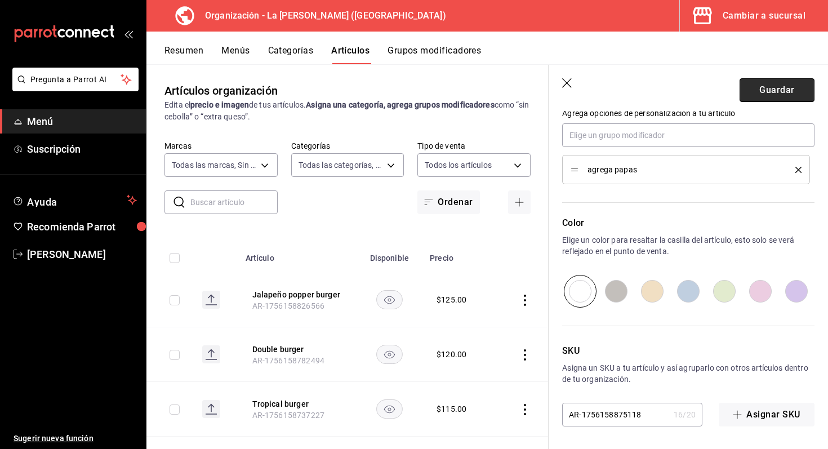
click at [794, 86] on button "Guardar" at bounding box center [777, 90] width 75 height 24
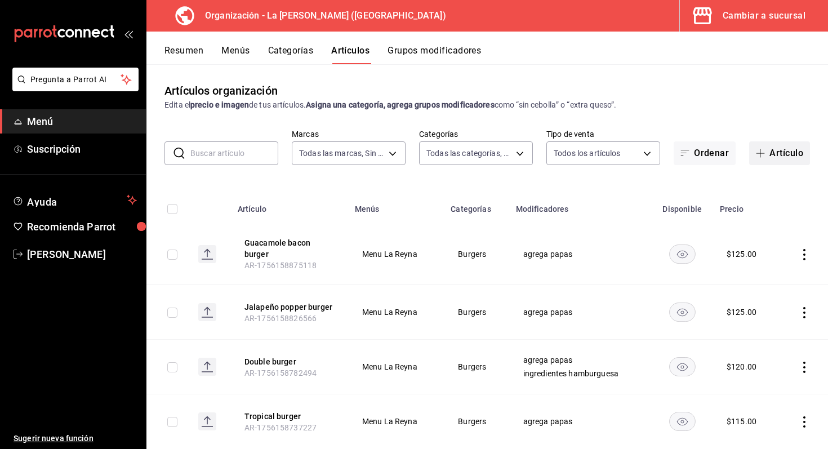
click at [762, 154] on icon "button" at bounding box center [760, 153] width 9 height 9
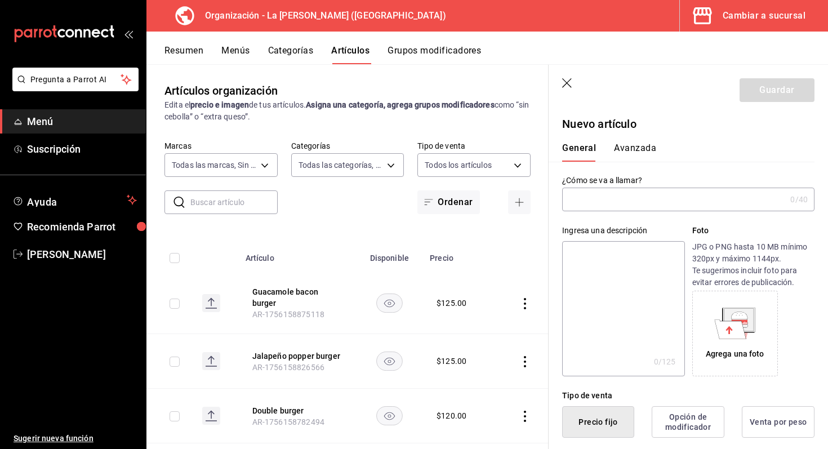
click at [599, 196] on input "text" at bounding box center [674, 199] width 224 height 23
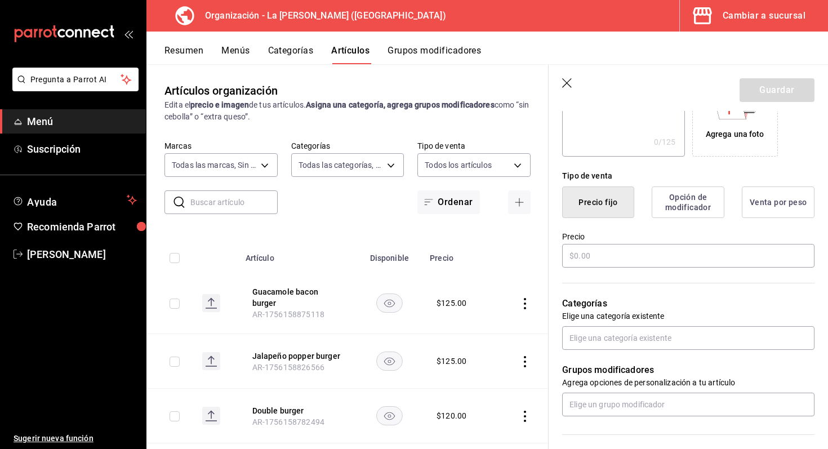
scroll to position [219, 0]
type input "combo 1"
click at [631, 260] on input "text" at bounding box center [688, 257] width 252 height 24
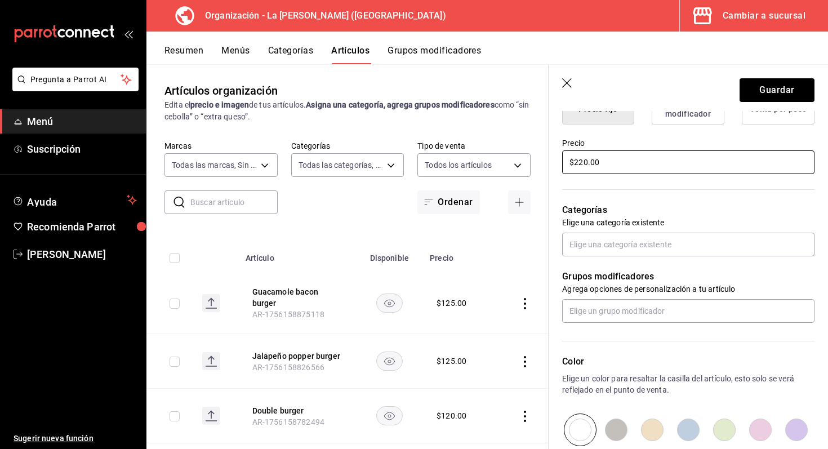
scroll to position [328, 0]
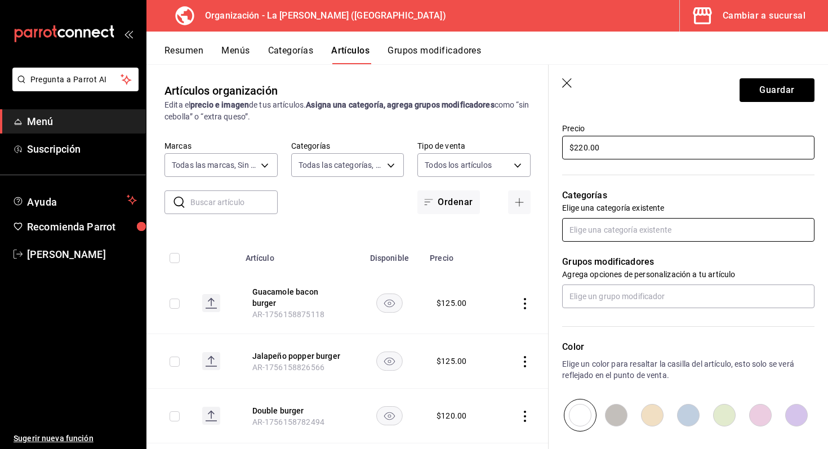
type input "$220.00"
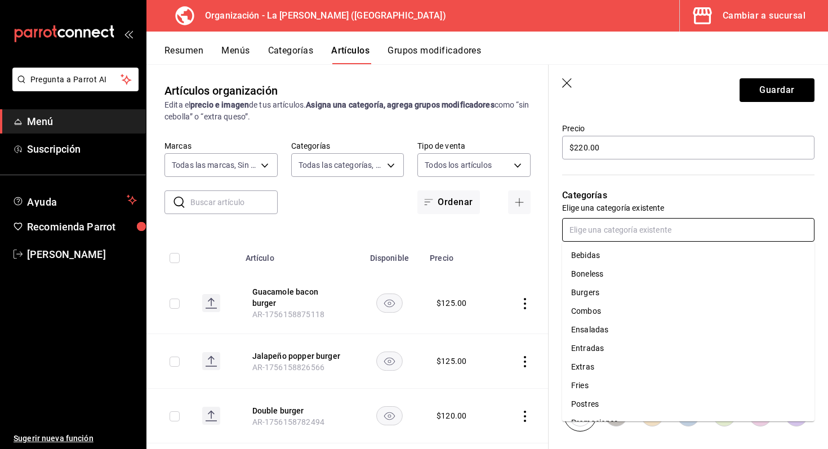
click at [587, 228] on input "text" at bounding box center [688, 230] width 252 height 24
click at [600, 298] on li "Burgers" at bounding box center [688, 292] width 252 height 19
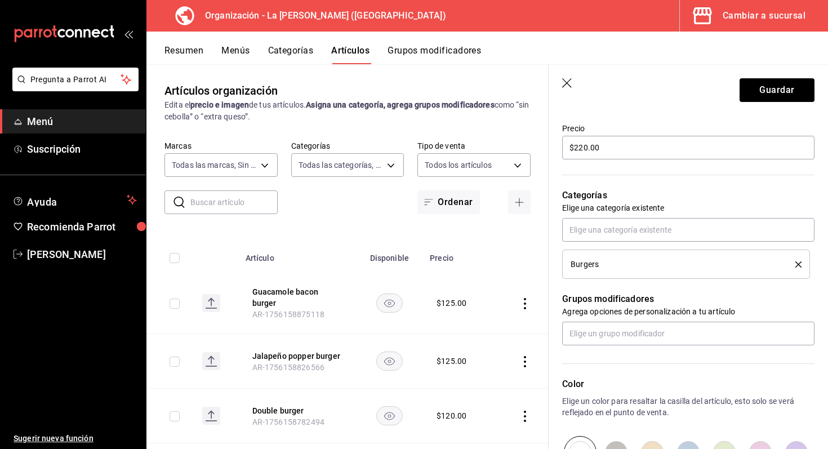
click at [797, 263] on icon "delete" at bounding box center [799, 264] width 6 height 6
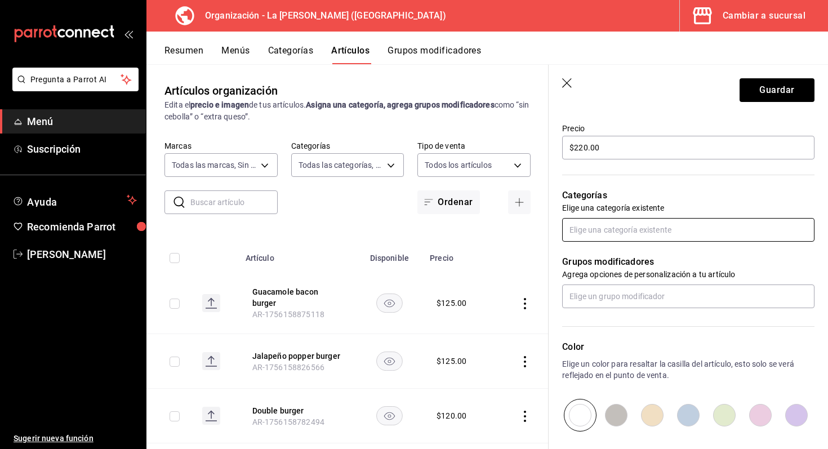
click at [715, 230] on input "text" at bounding box center [688, 230] width 252 height 24
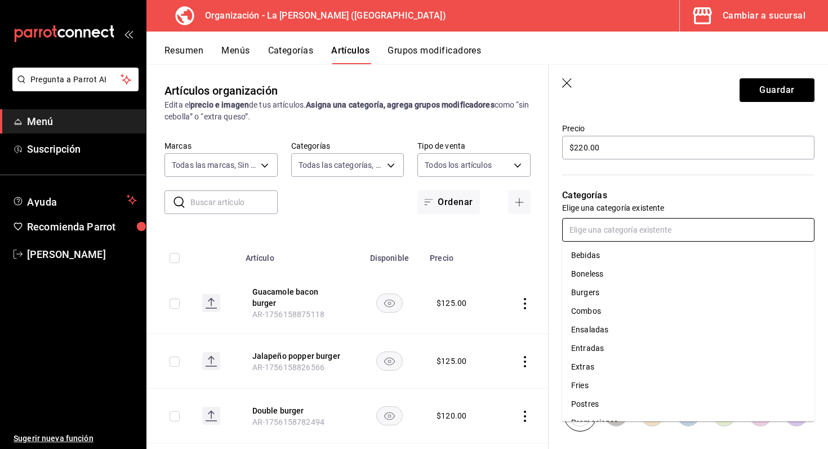
click at [620, 316] on li "Combos" at bounding box center [688, 311] width 252 height 19
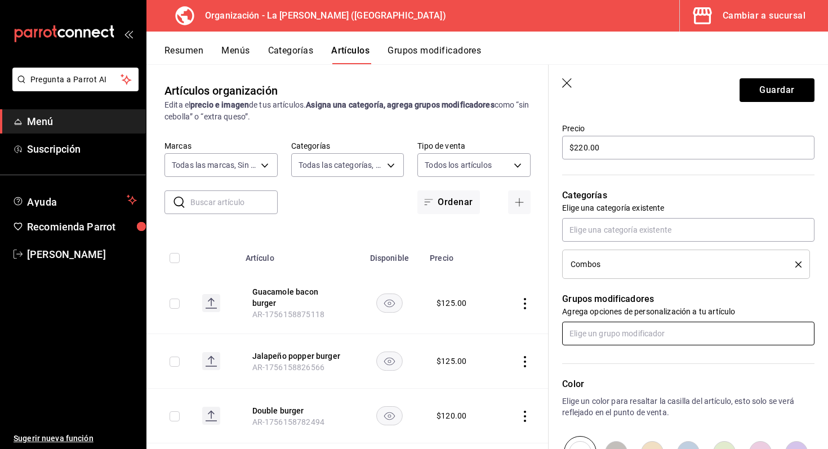
click at [610, 335] on input "text" at bounding box center [688, 334] width 252 height 24
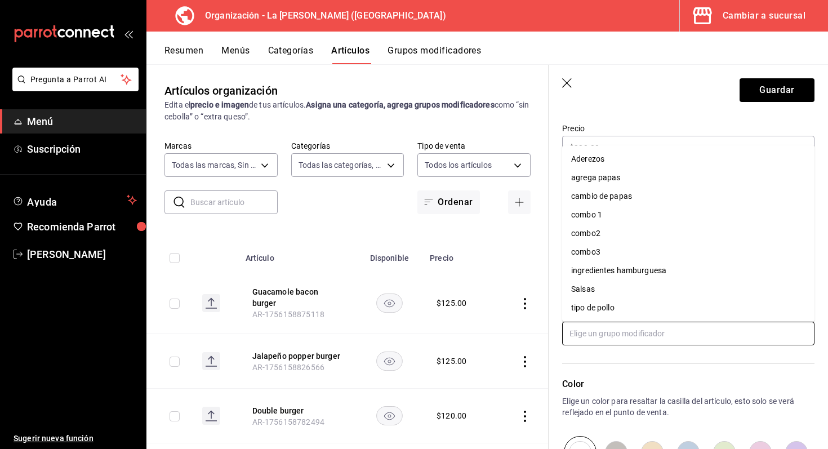
click at [633, 214] on li "combo 1" at bounding box center [688, 215] width 252 height 19
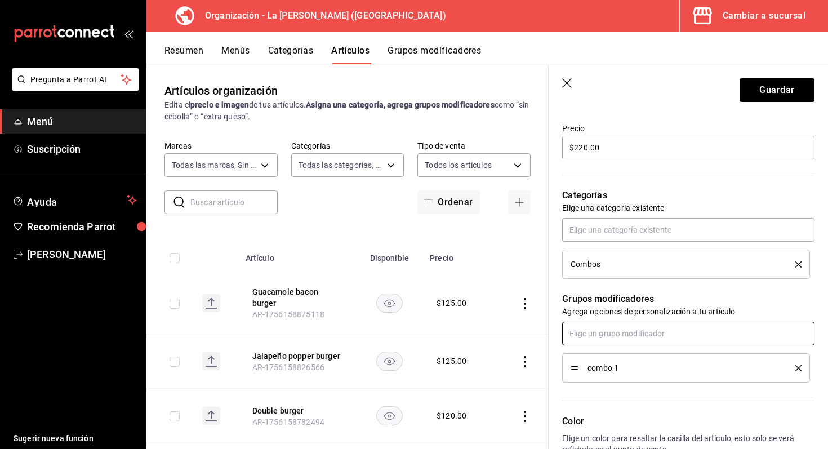
click at [635, 334] on input "text" at bounding box center [688, 334] width 252 height 24
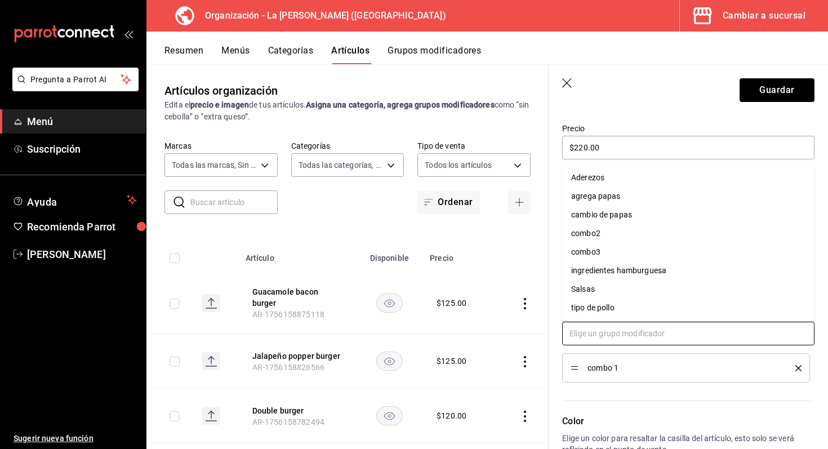
click at [626, 303] on li "tipo de pollo" at bounding box center [688, 308] width 252 height 19
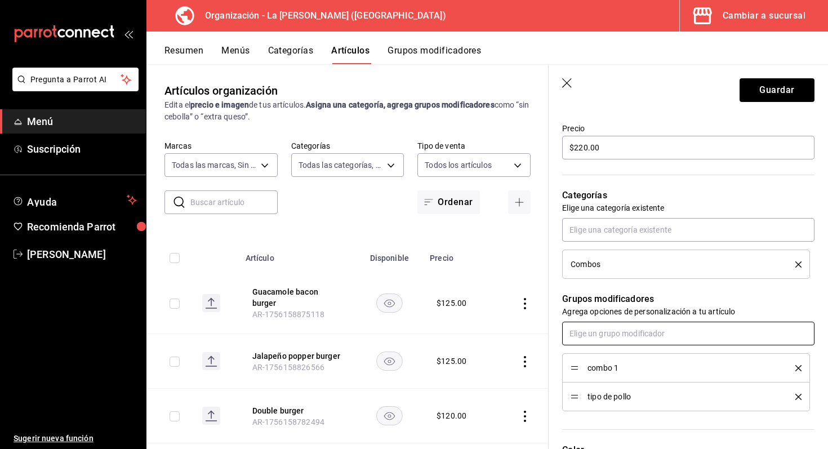
click at [626, 334] on input "text" at bounding box center [688, 334] width 252 height 24
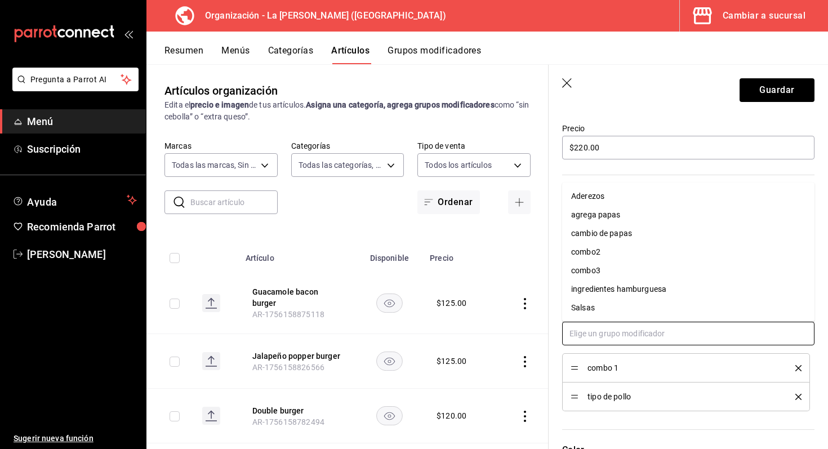
click at [623, 304] on li "Salsas" at bounding box center [688, 308] width 252 height 19
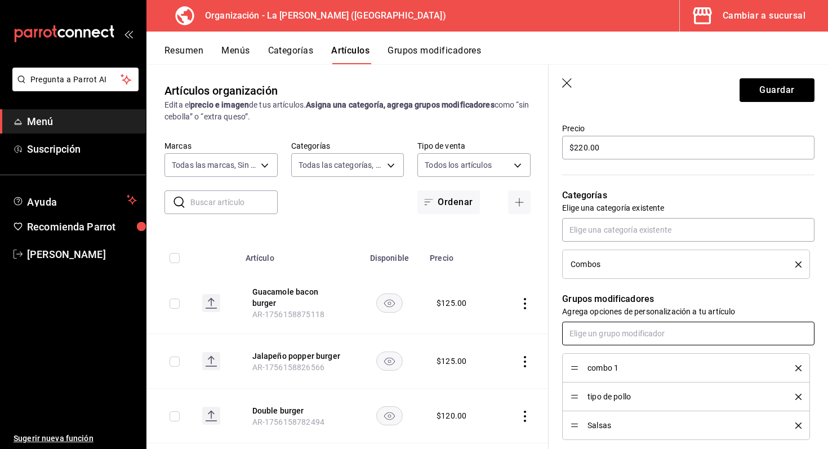
click at [615, 339] on input "text" at bounding box center [688, 334] width 252 height 24
click at [616, 330] on input "text" at bounding box center [688, 334] width 252 height 24
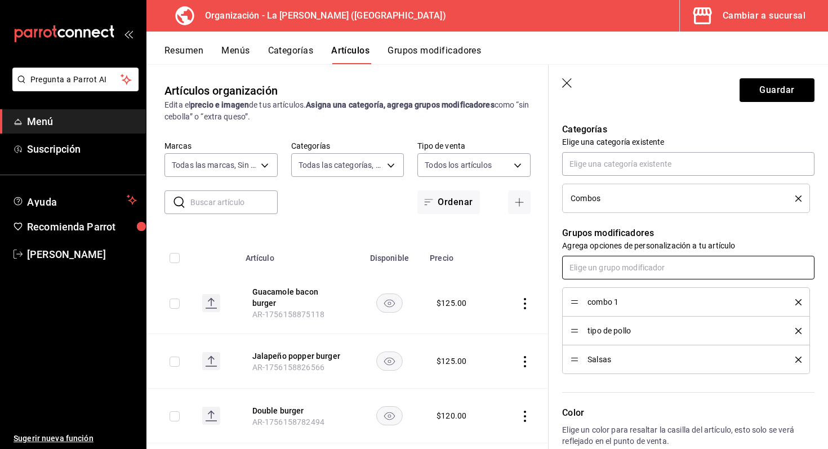
scroll to position [394, 0]
click at [642, 272] on input "text" at bounding box center [688, 267] width 252 height 24
click at [628, 296] on li "Aderezos" at bounding box center [688, 292] width 252 height 19
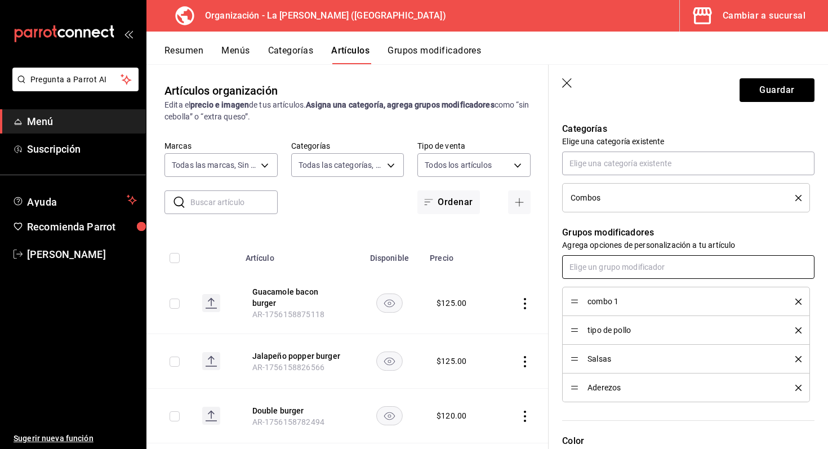
click at [636, 264] on input "text" at bounding box center [688, 267] width 252 height 24
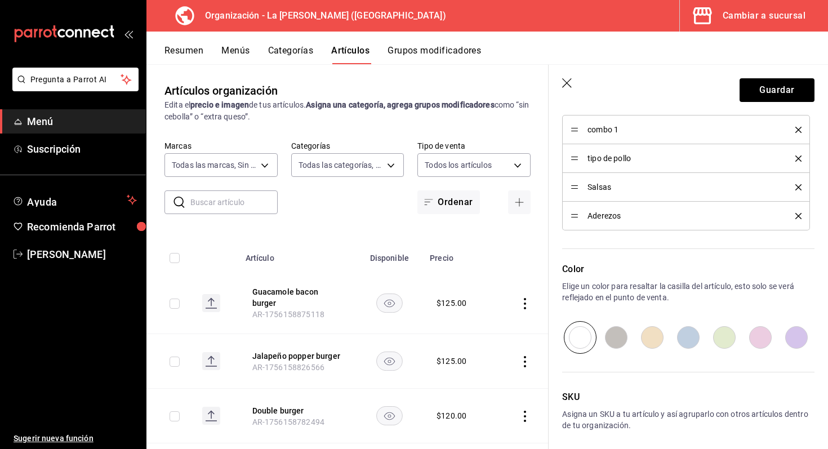
scroll to position [613, 0]
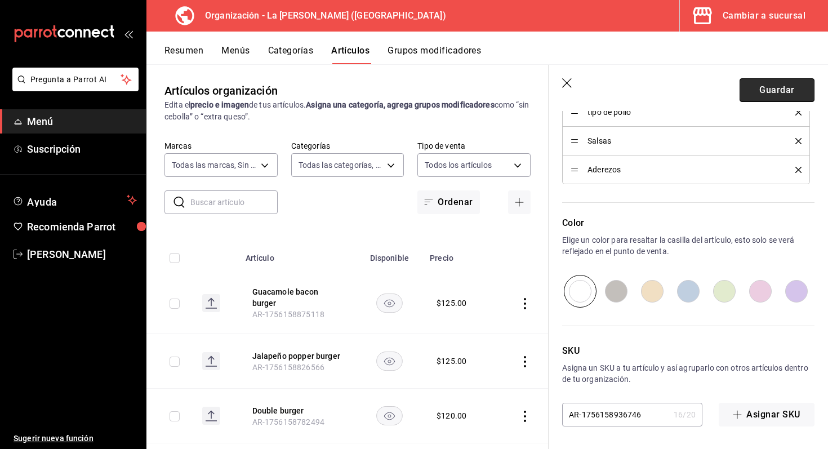
click at [757, 89] on button "Guardar" at bounding box center [777, 90] width 75 height 24
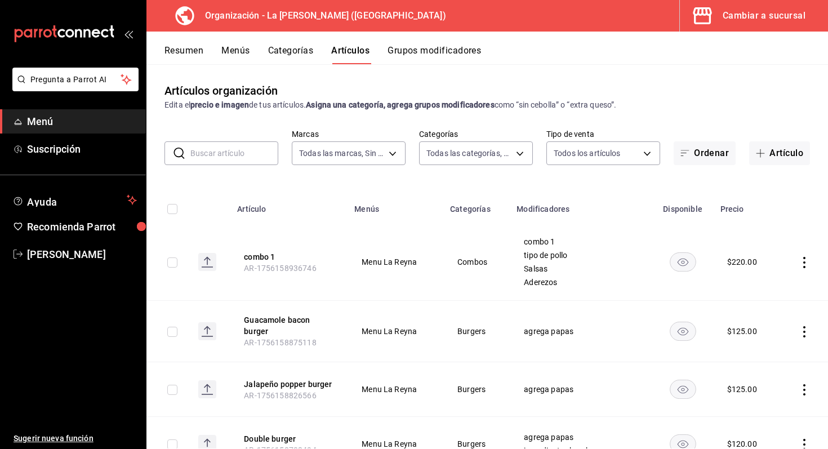
click at [406, 48] on button "Grupos modificadores" at bounding box center [435, 54] width 94 height 19
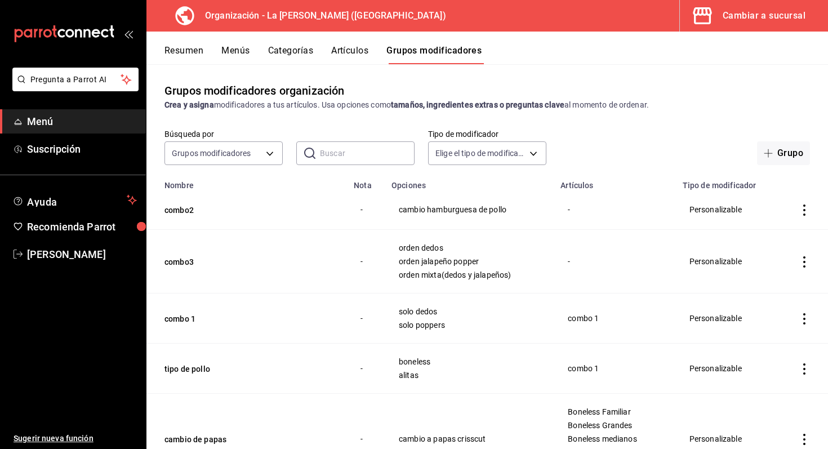
click at [343, 50] on button "Artículos" at bounding box center [349, 54] width 37 height 19
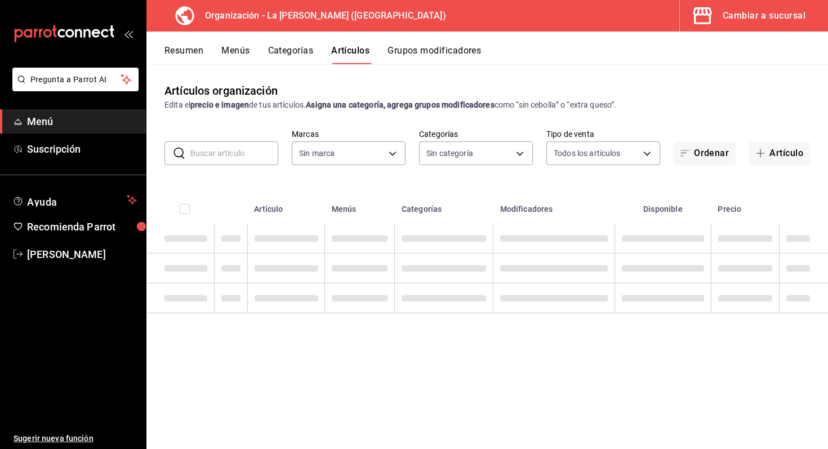
type input "21e8f741-d7e9-4a52-ba38-779e4aaec189"
type input "0b86c16e-0827-4d1e-86bd-c22f5e8398db,51611846-7282-4160-8bc2-1aa9d450d589,e3437…"
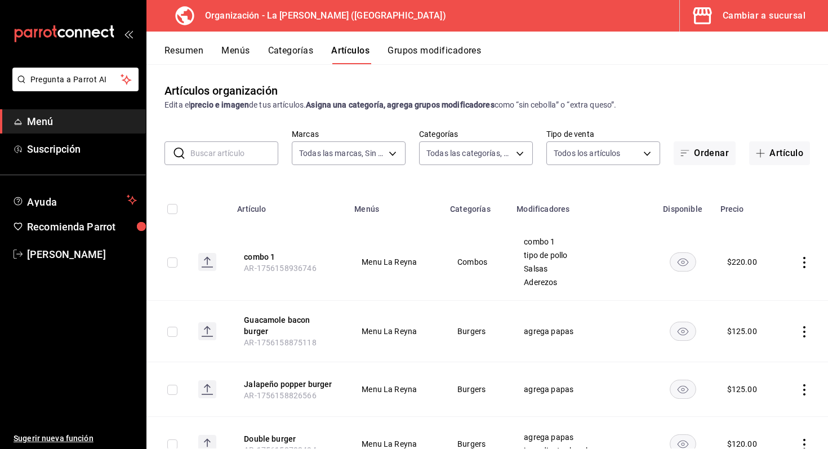
click at [802, 264] on icon "actions" at bounding box center [804, 262] width 11 height 11
click at [789, 285] on li "Editar" at bounding box center [761, 288] width 68 height 23
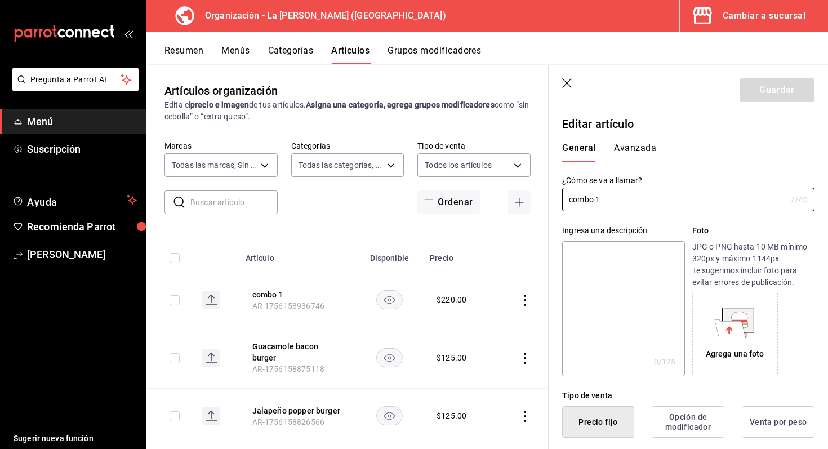
type input "$220.00"
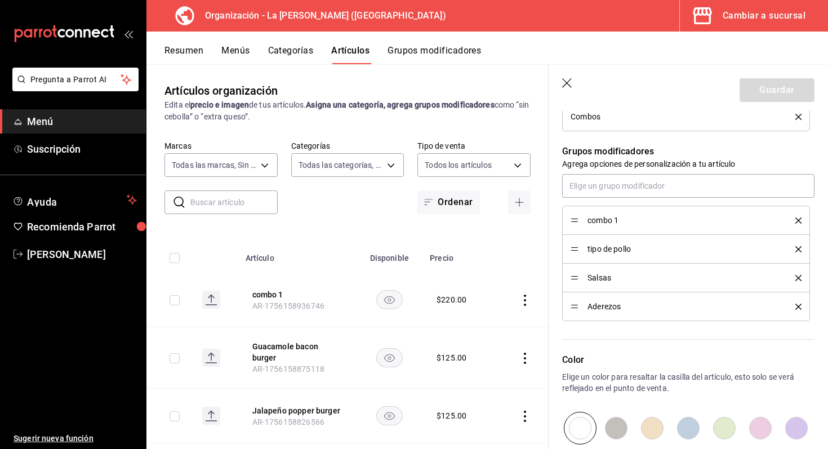
scroll to position [465, 0]
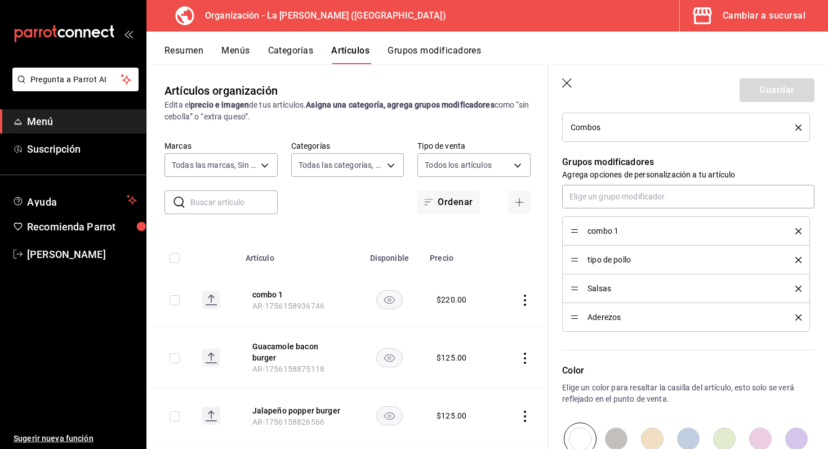
click at [800, 232] on icon "delete" at bounding box center [799, 231] width 6 height 6
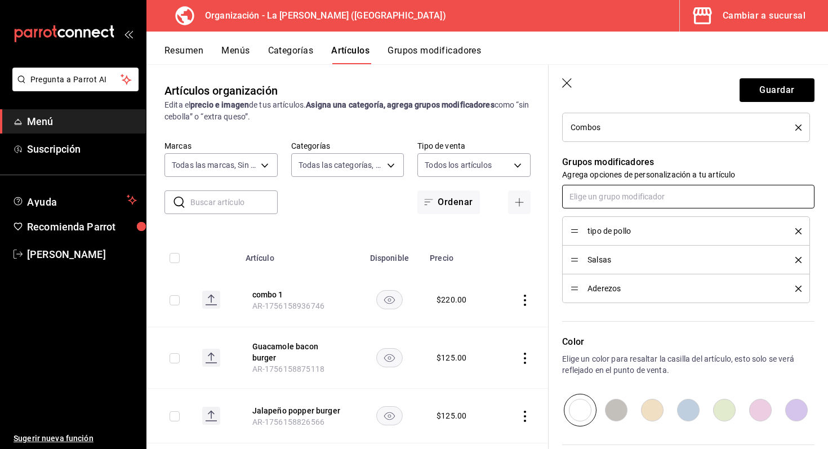
click at [728, 198] on input "text" at bounding box center [688, 197] width 252 height 24
click at [658, 262] on li "combo 1" at bounding box center [688, 259] width 252 height 19
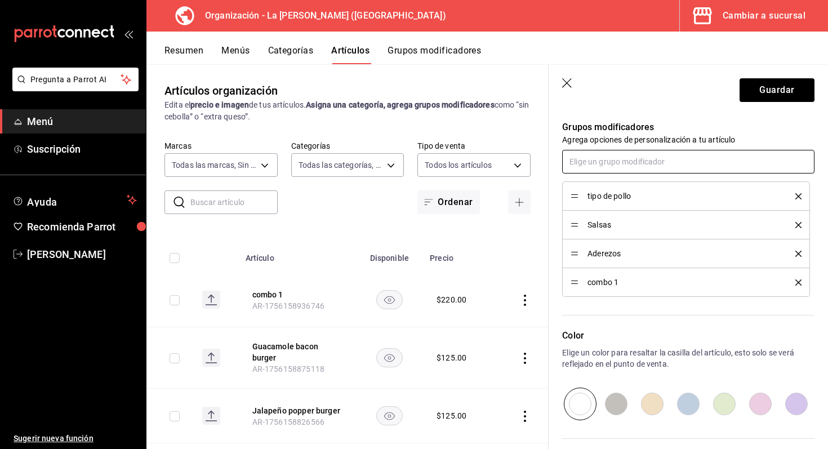
scroll to position [494, 0]
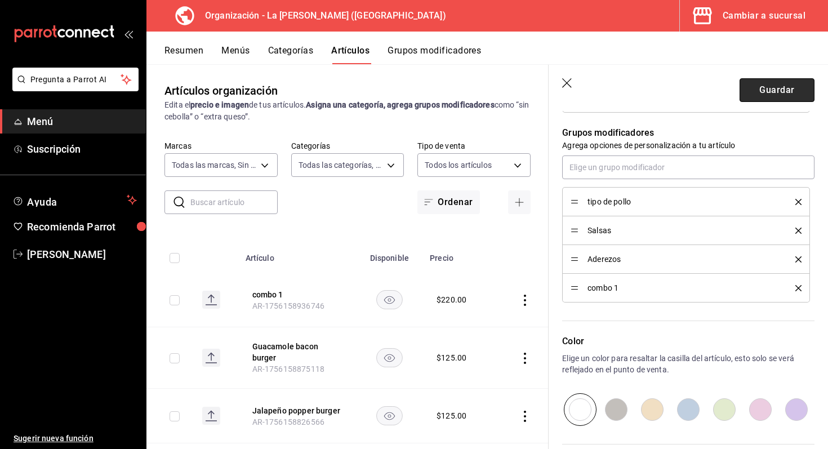
click at [759, 93] on button "Guardar" at bounding box center [777, 90] width 75 height 24
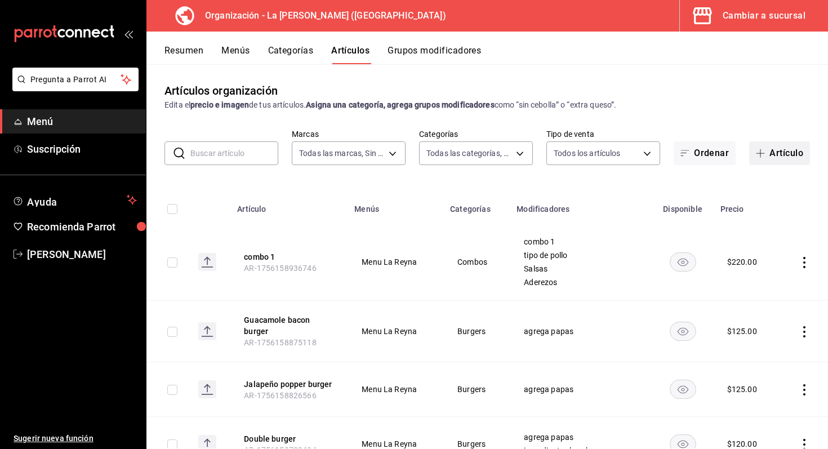
click at [778, 152] on button "Artículo" at bounding box center [779, 153] width 61 height 24
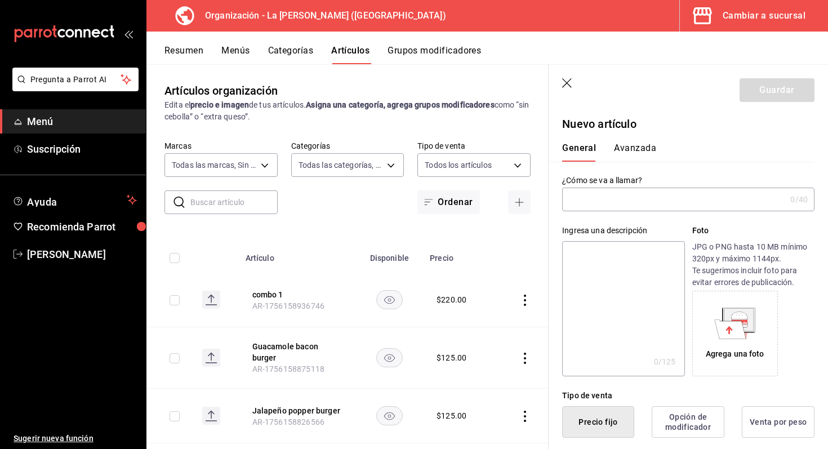
click at [647, 189] on input "text" at bounding box center [674, 199] width 224 height 23
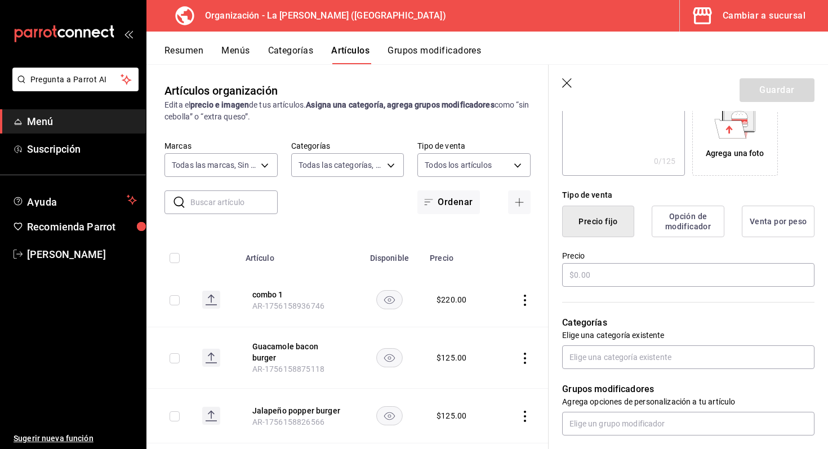
scroll to position [203, 0]
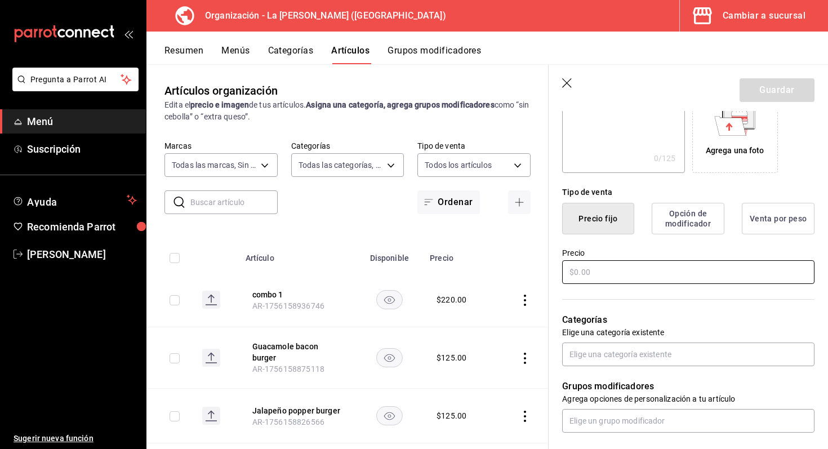
type input "combo 2"
click at [620, 272] on input "text" at bounding box center [688, 272] width 252 height 24
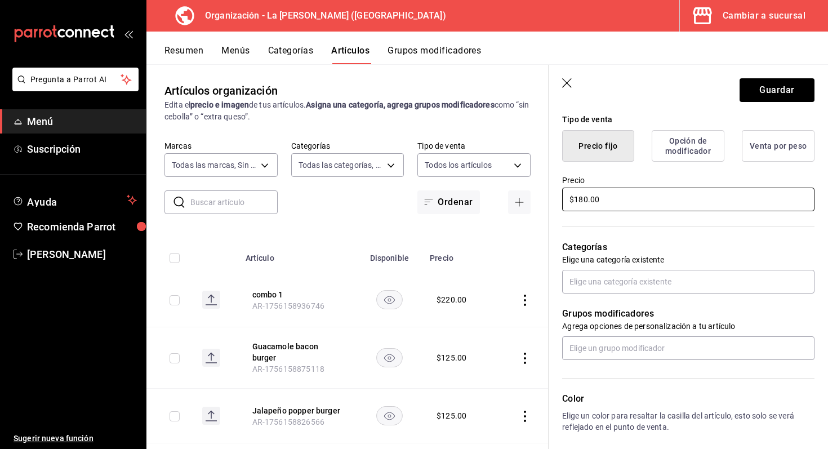
scroll to position [288, 0]
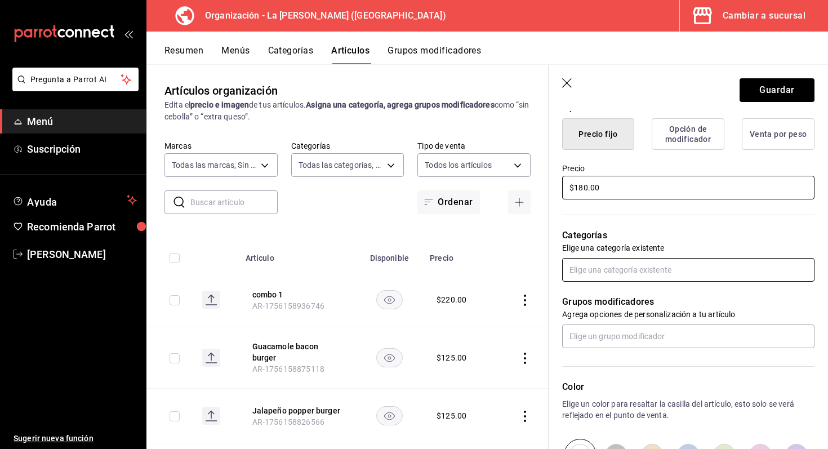
type input "$180.00"
click at [614, 276] on input "text" at bounding box center [688, 270] width 252 height 24
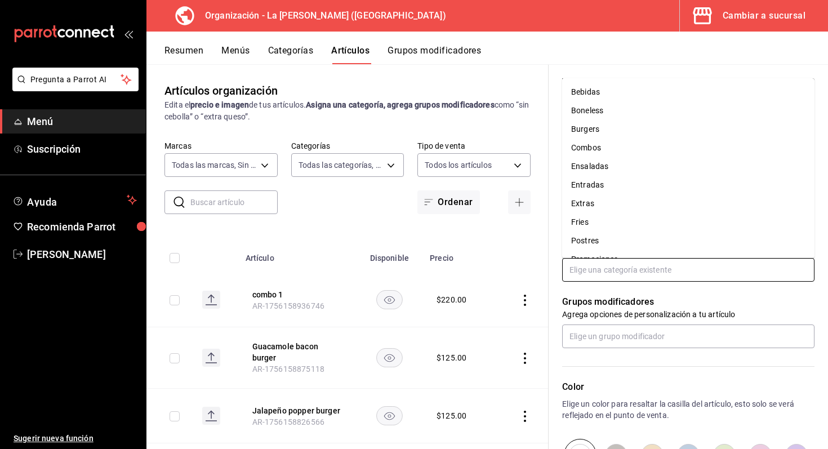
click at [614, 148] on li "Combos" at bounding box center [688, 148] width 252 height 19
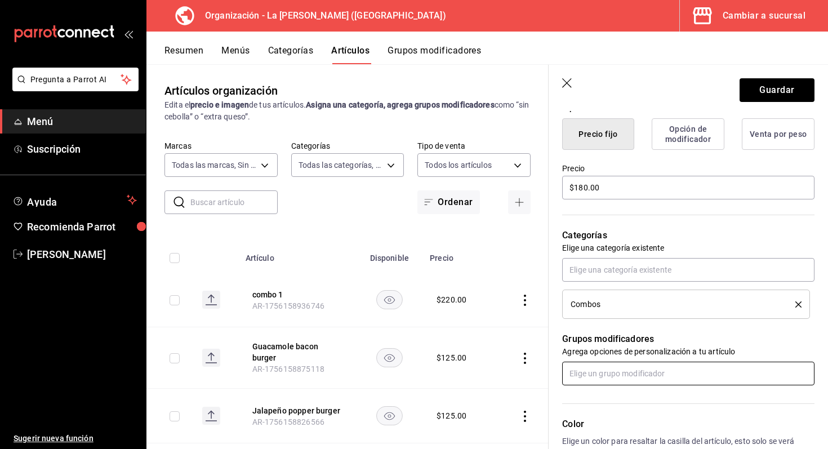
click at [616, 375] on input "text" at bounding box center [688, 374] width 252 height 24
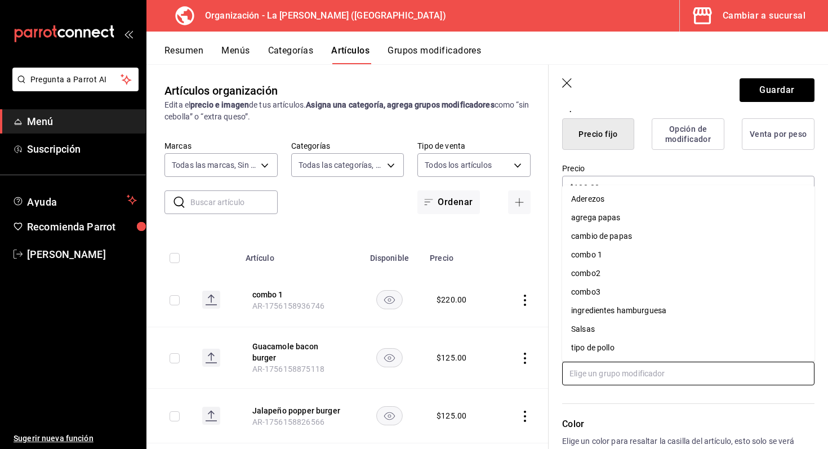
click at [618, 327] on li "Salsas" at bounding box center [688, 329] width 252 height 19
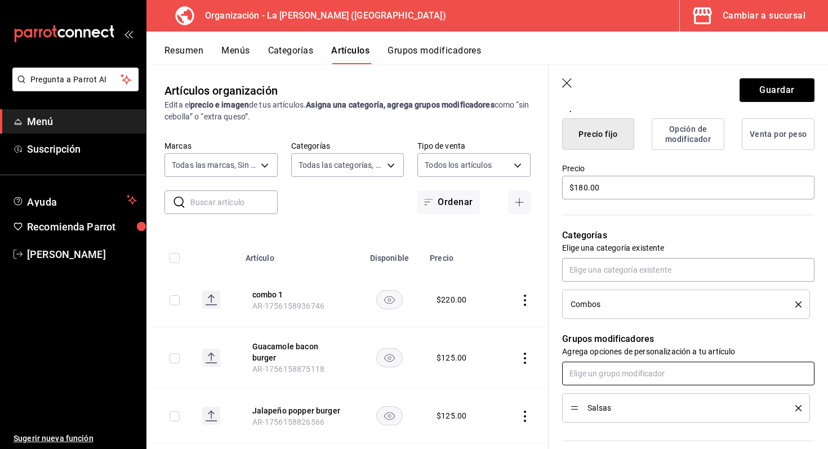
click at [607, 380] on input "text" at bounding box center [688, 374] width 252 height 24
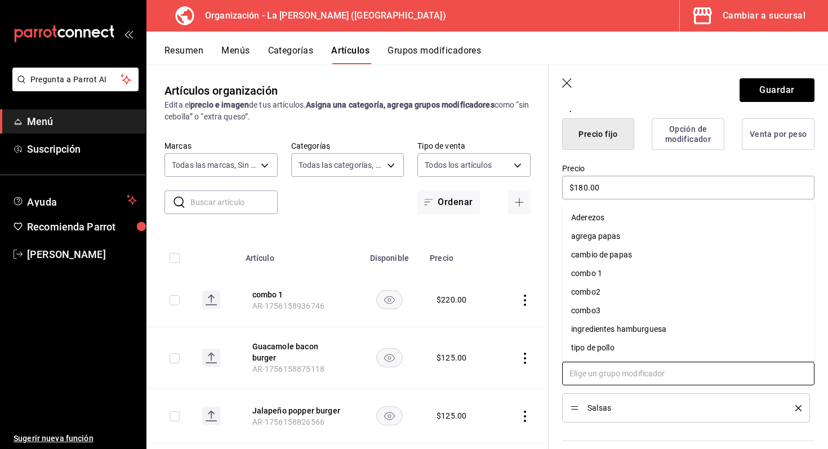
click at [611, 220] on li "Aderezos" at bounding box center [688, 218] width 252 height 19
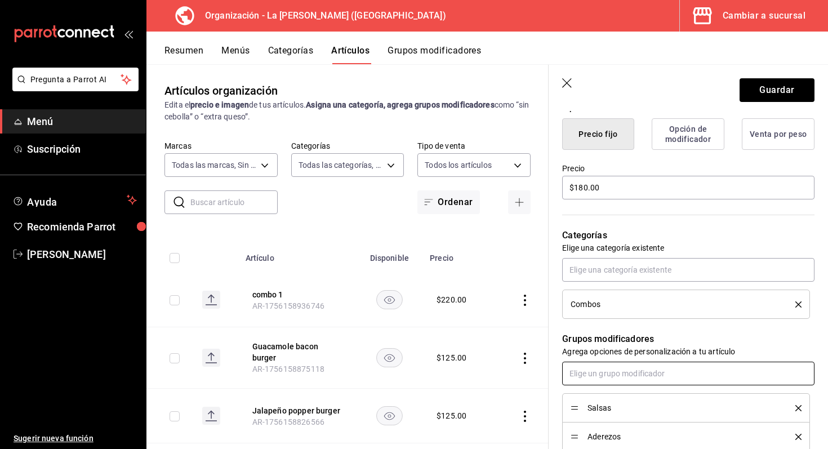
click at [615, 370] on input "text" at bounding box center [688, 374] width 252 height 24
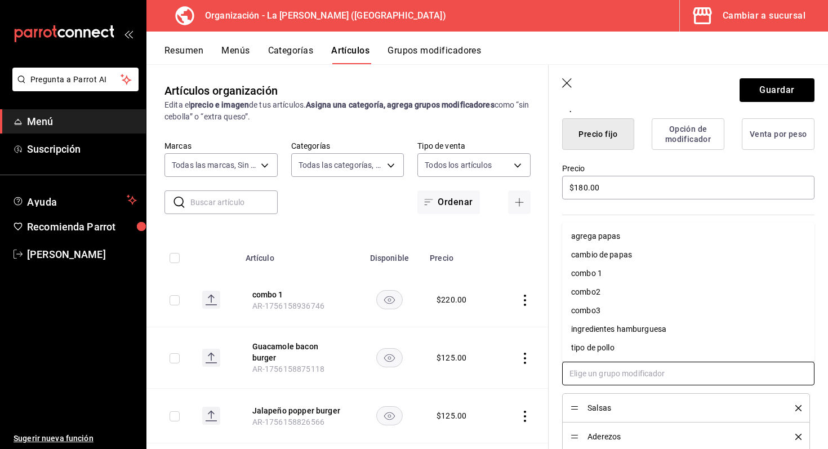
click at [595, 349] on div "tipo de pollo" at bounding box center [592, 348] width 43 height 12
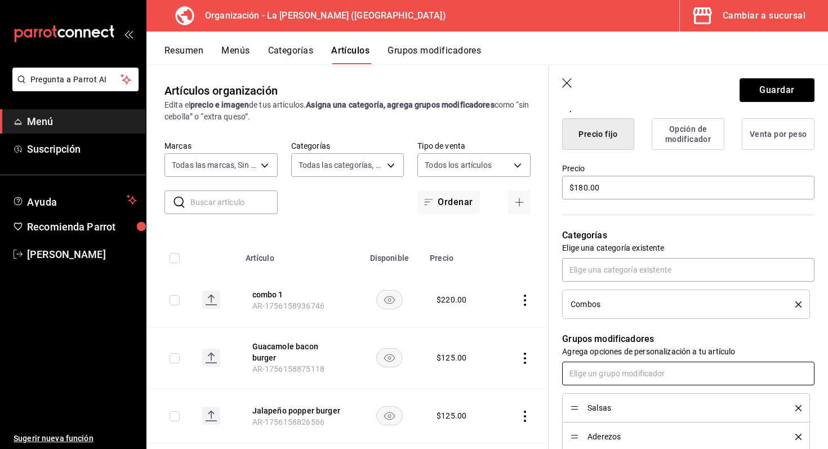
click at [595, 379] on input "text" at bounding box center [688, 374] width 252 height 24
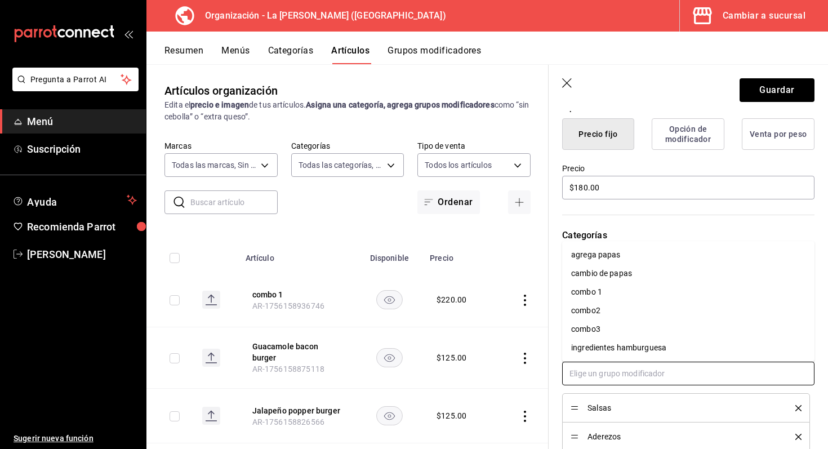
click at [604, 342] on div "ingredientes hamburguesa" at bounding box center [618, 348] width 95 height 12
click at [604, 371] on input "text" at bounding box center [688, 374] width 252 height 24
click at [600, 327] on div "combo2" at bounding box center [585, 329] width 29 height 12
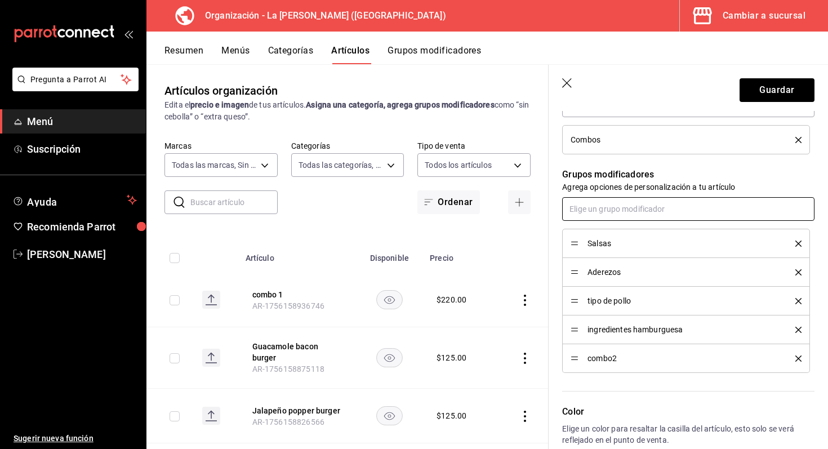
scroll to position [456, 0]
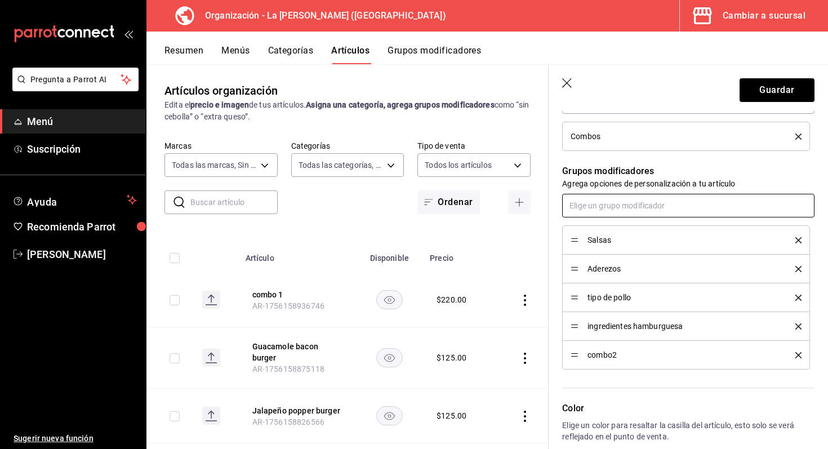
click at [620, 204] on input "text" at bounding box center [688, 206] width 252 height 24
click at [605, 252] on div "cambio de papas" at bounding box center [601, 250] width 61 height 12
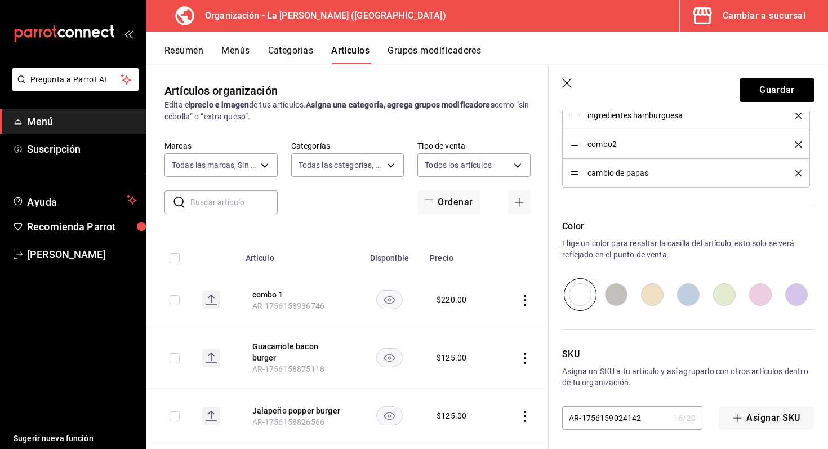
scroll to position [670, 0]
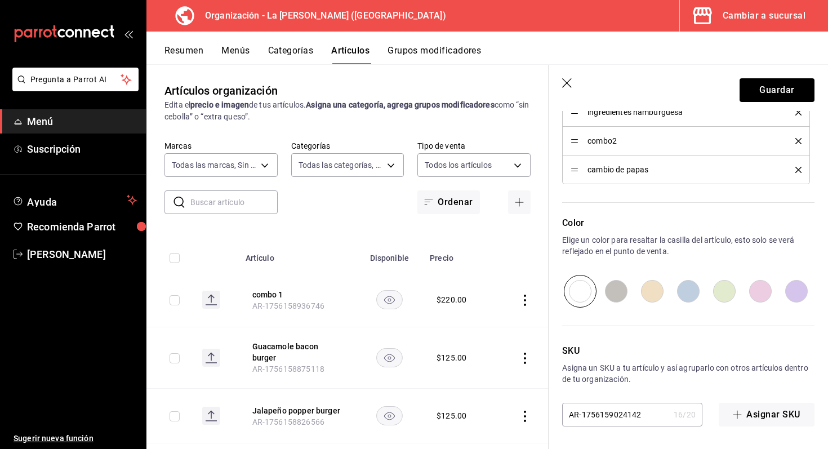
click at [623, 286] on input "radio" at bounding box center [616, 291] width 36 height 33
radio input "true"
click at [780, 94] on button "Guardar" at bounding box center [777, 90] width 75 height 24
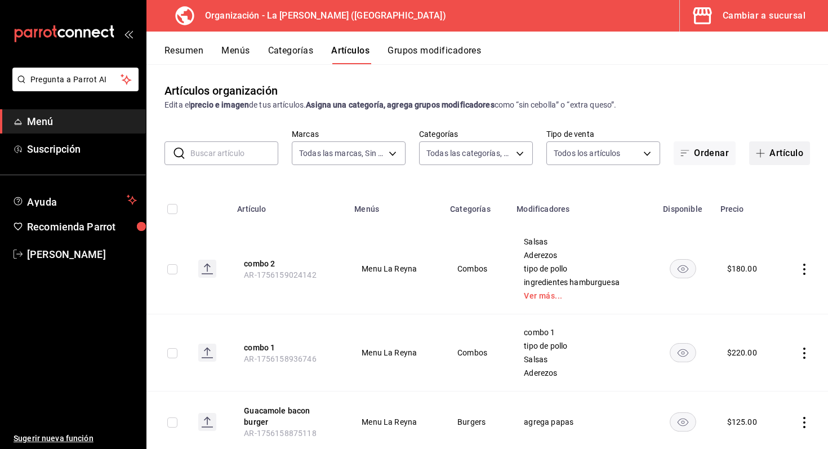
click at [789, 153] on button "Artículo" at bounding box center [779, 153] width 61 height 24
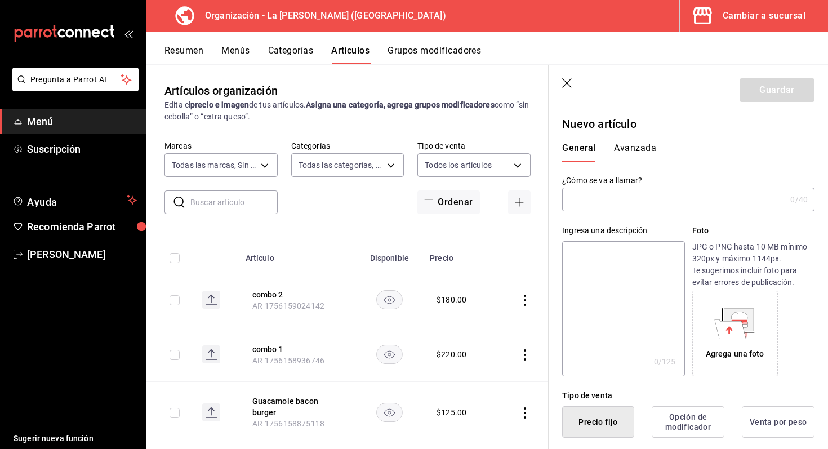
click at [675, 196] on input "text" at bounding box center [674, 199] width 224 height 23
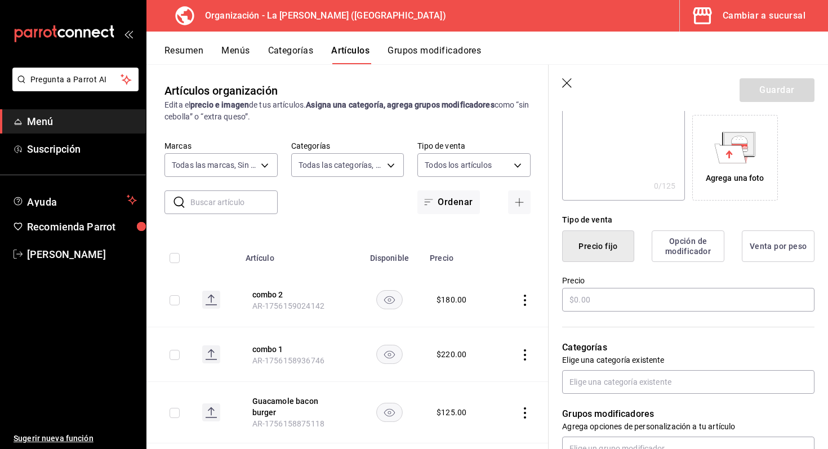
scroll to position [179, 0]
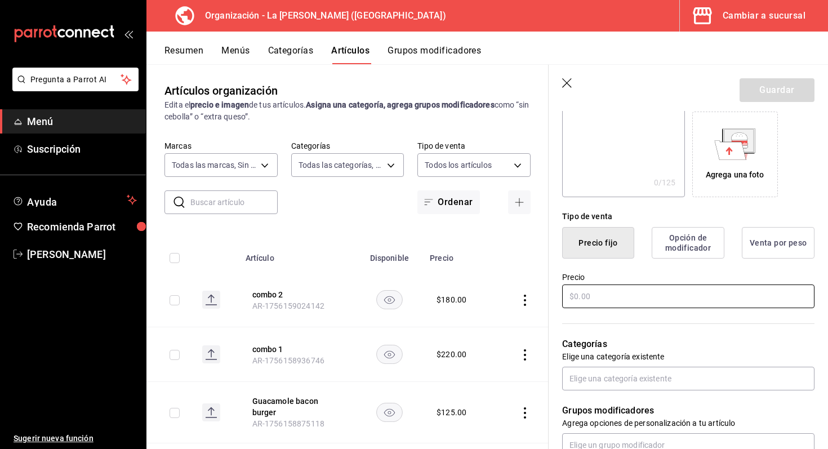
type input "combo 3"
click at [626, 290] on input "text" at bounding box center [688, 297] width 252 height 24
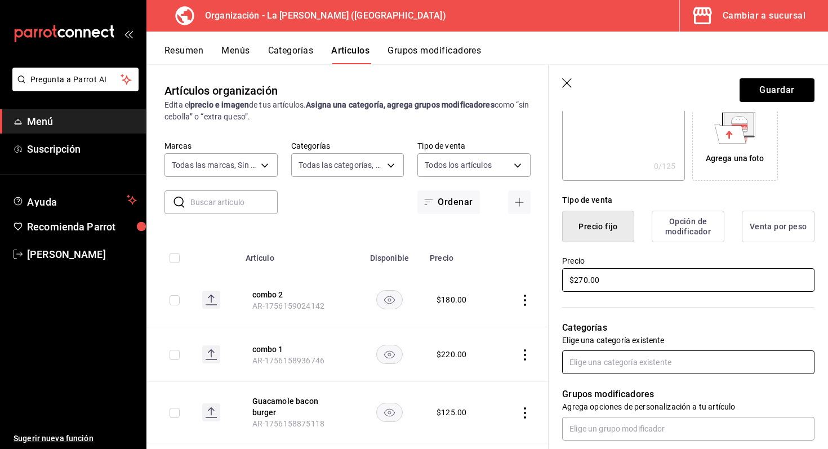
scroll to position [207, 0]
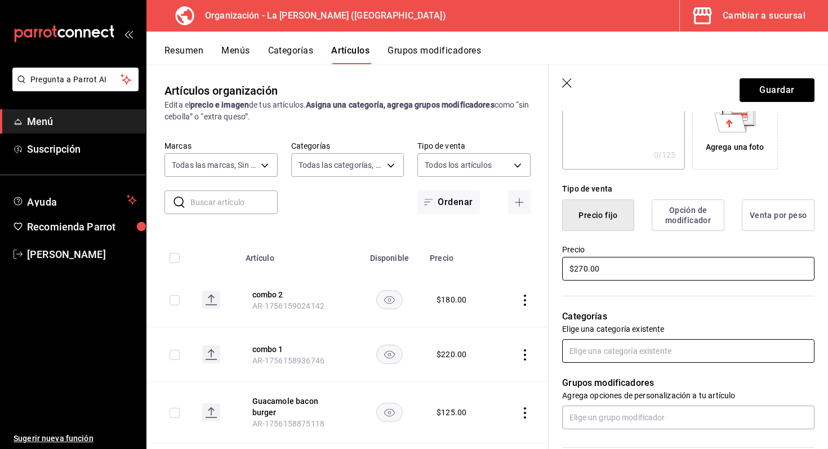
type input "$270.00"
click at [605, 367] on div "Grupos modificadores Agrega opciones de personalización a tu artículo" at bounding box center [682, 396] width 266 height 66
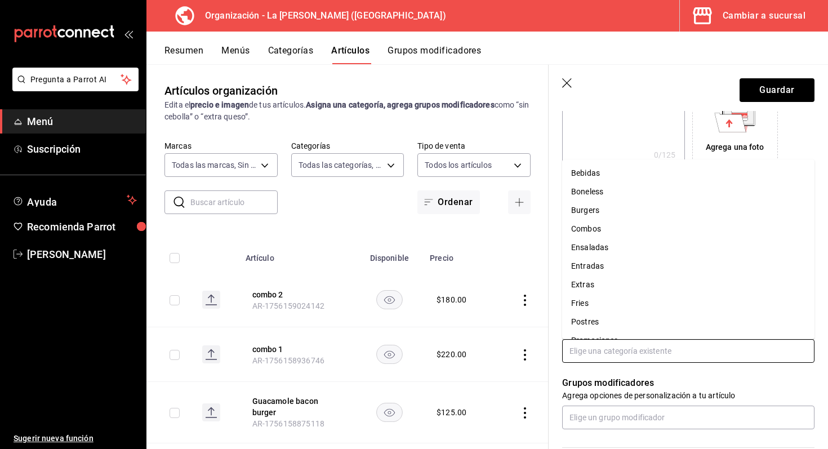
click at [605, 352] on input "text" at bounding box center [688, 351] width 252 height 24
click at [628, 231] on li "Combos" at bounding box center [688, 229] width 252 height 19
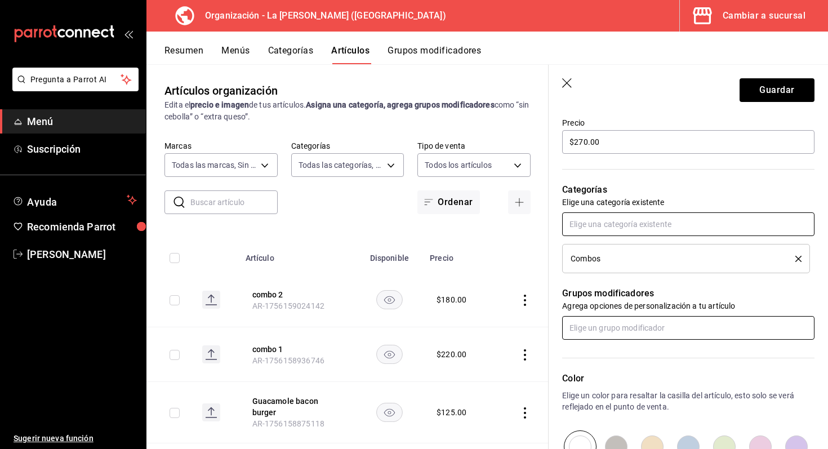
scroll to position [344, 0]
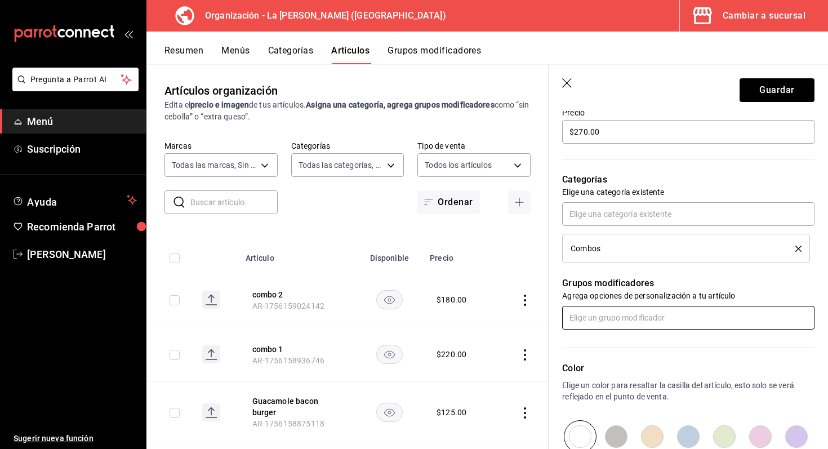
click at [615, 319] on input "text" at bounding box center [688, 318] width 252 height 24
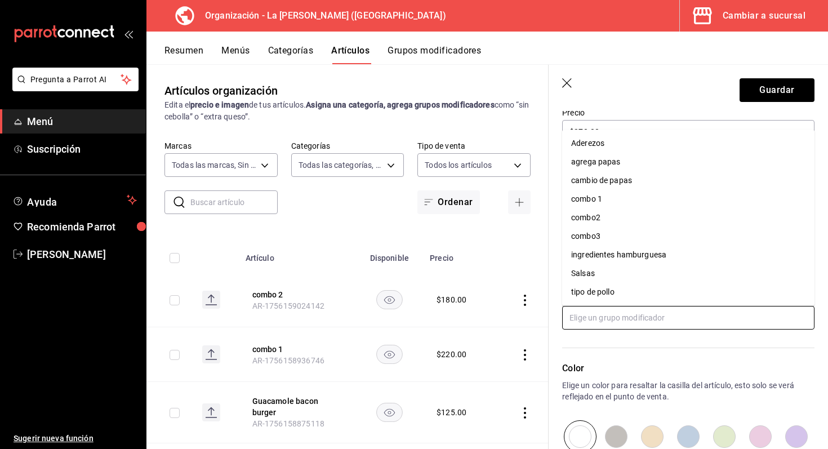
click at [627, 272] on li "Salsas" at bounding box center [688, 273] width 252 height 19
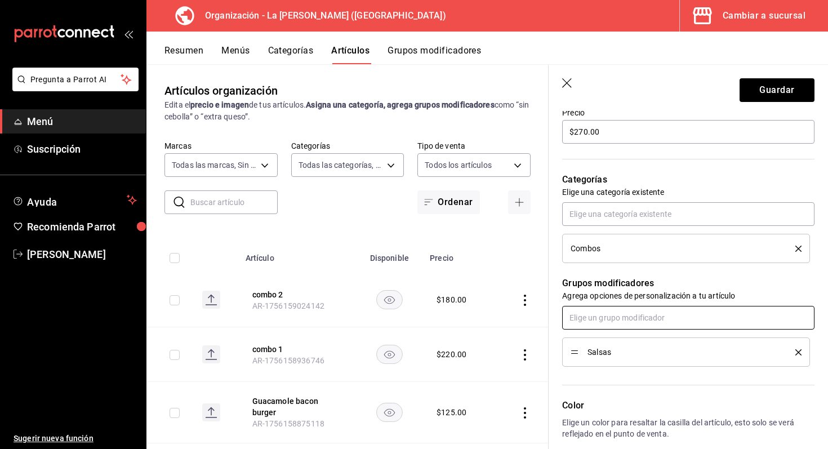
click at [616, 317] on input "text" at bounding box center [688, 318] width 252 height 24
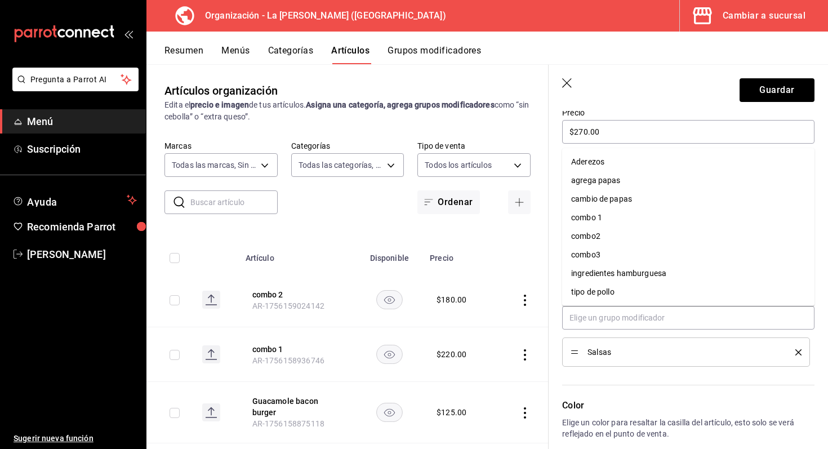
click at [801, 347] on div "Salsas" at bounding box center [686, 352] width 231 height 12
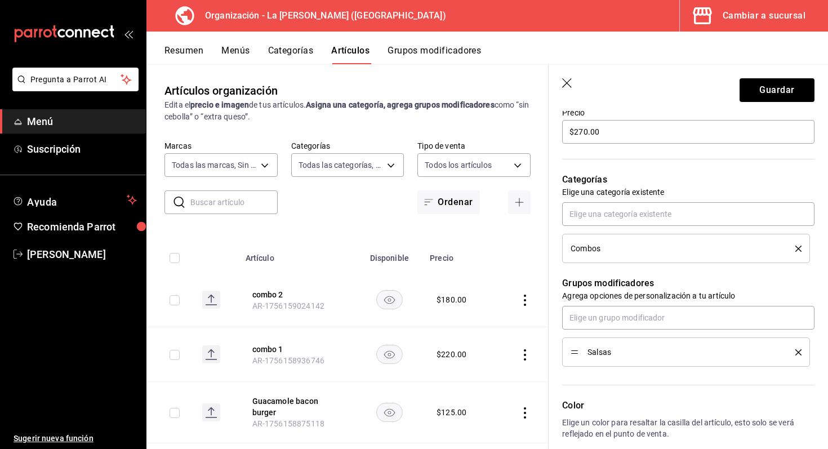
click at [799, 351] on icon "delete" at bounding box center [799, 352] width 6 height 6
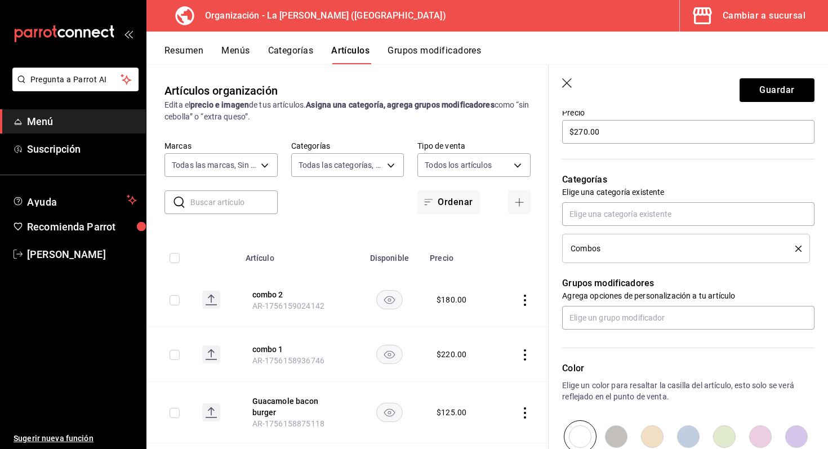
click at [732, 335] on div "Color Elige un color para resaltar la casilla del artículo, esto solo se verá r…" at bounding box center [682, 391] width 266 height 123
click at [713, 321] on input "text" at bounding box center [688, 318] width 252 height 24
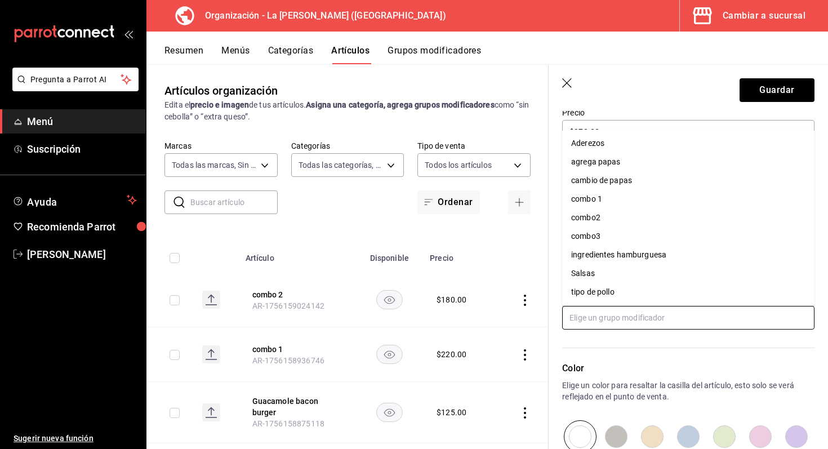
click at [651, 292] on li "tipo de pollo" at bounding box center [688, 292] width 252 height 19
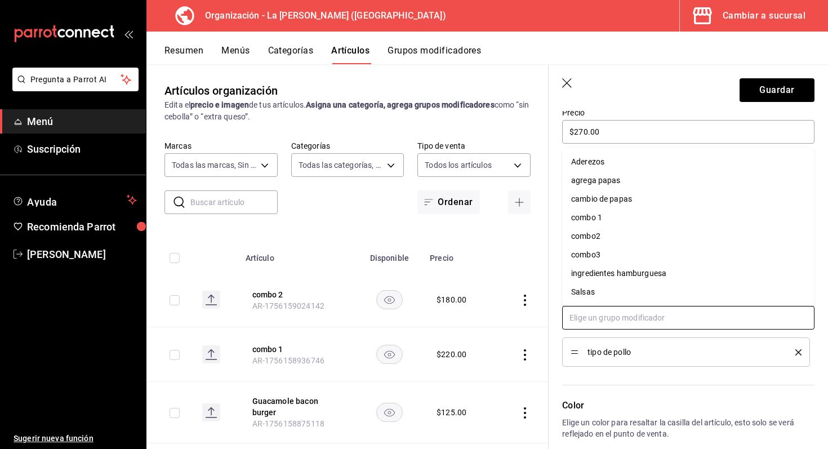
click at [640, 317] on input "text" at bounding box center [688, 318] width 252 height 24
click at [627, 286] on li "Salsas" at bounding box center [688, 292] width 252 height 19
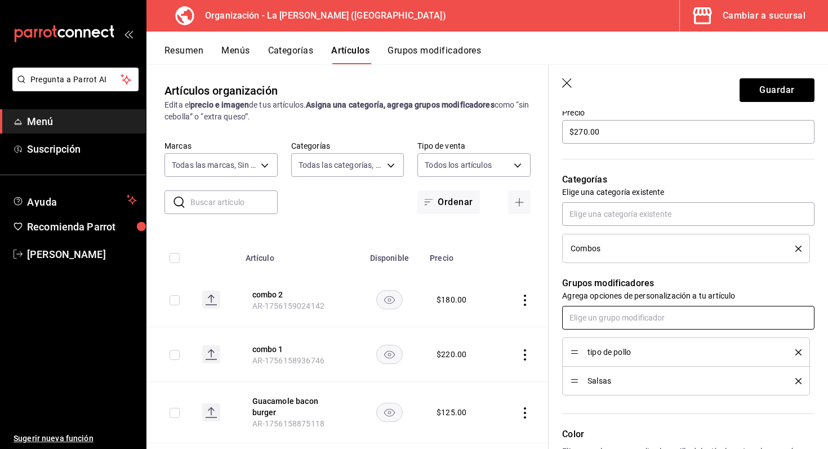
click at [625, 318] on input "text" at bounding box center [688, 318] width 252 height 24
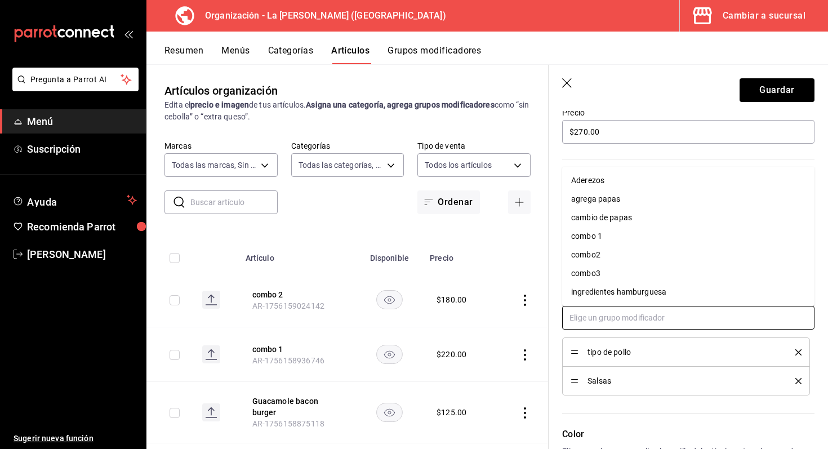
click at [614, 181] on li "Aderezos" at bounding box center [688, 180] width 252 height 19
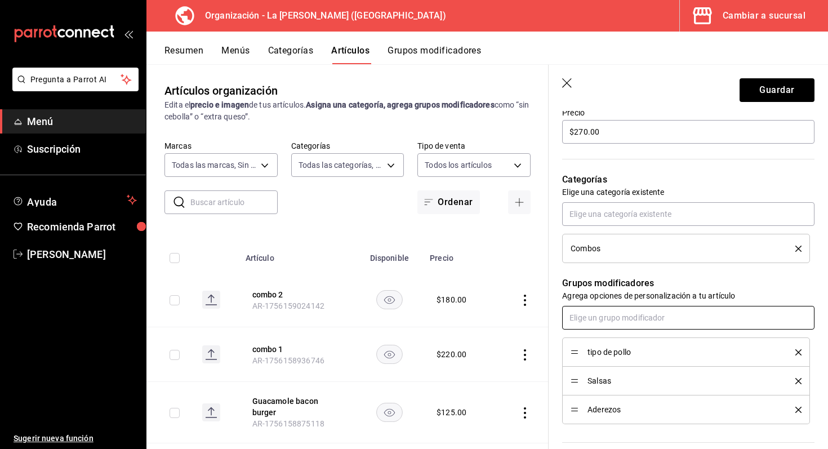
click at [615, 314] on input "text" at bounding box center [688, 318] width 252 height 24
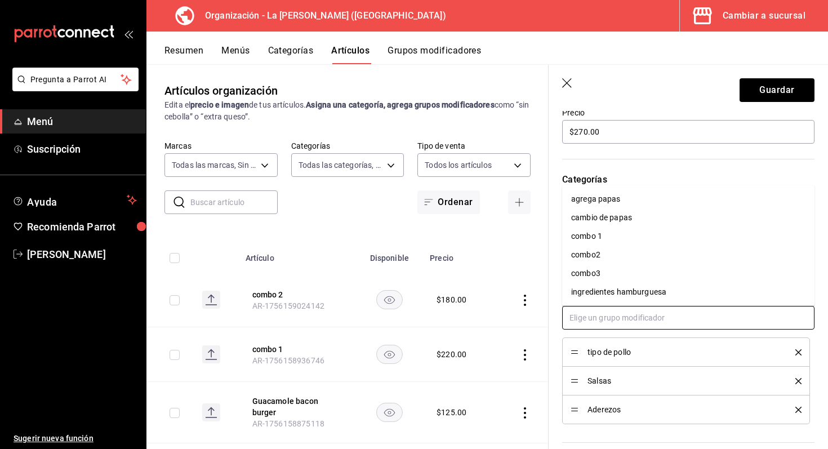
click at [623, 276] on li "combo3" at bounding box center [688, 273] width 252 height 19
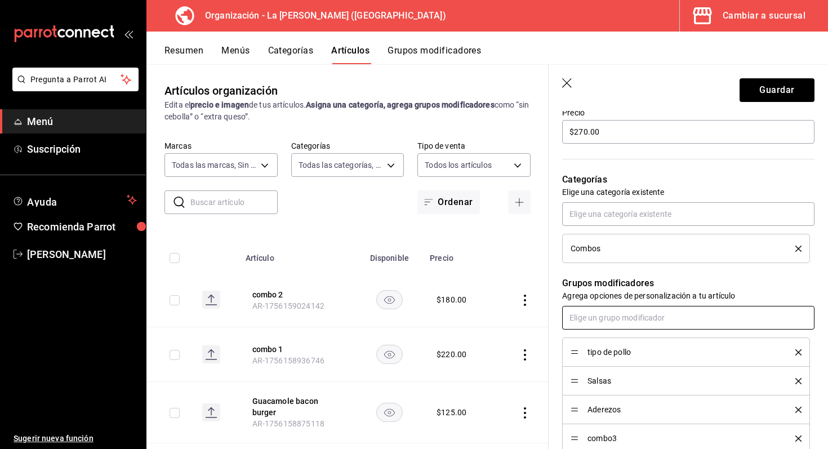
click at [621, 314] on input "text" at bounding box center [688, 318] width 252 height 24
click at [620, 358] on div "cambio de papas" at bounding box center [601, 362] width 61 height 12
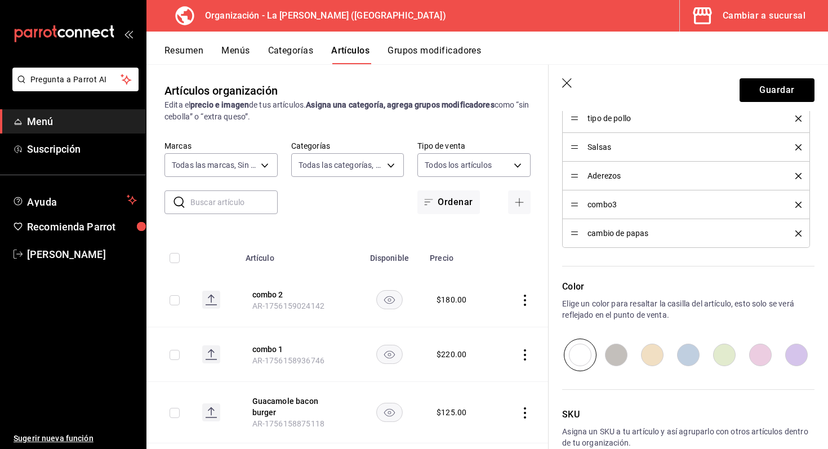
scroll to position [584, 0]
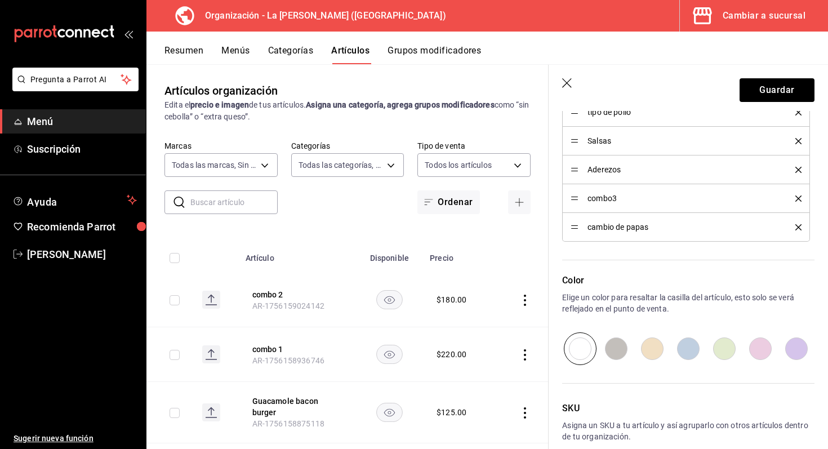
click at [649, 338] on input "radio" at bounding box center [653, 348] width 36 height 33
radio input "true"
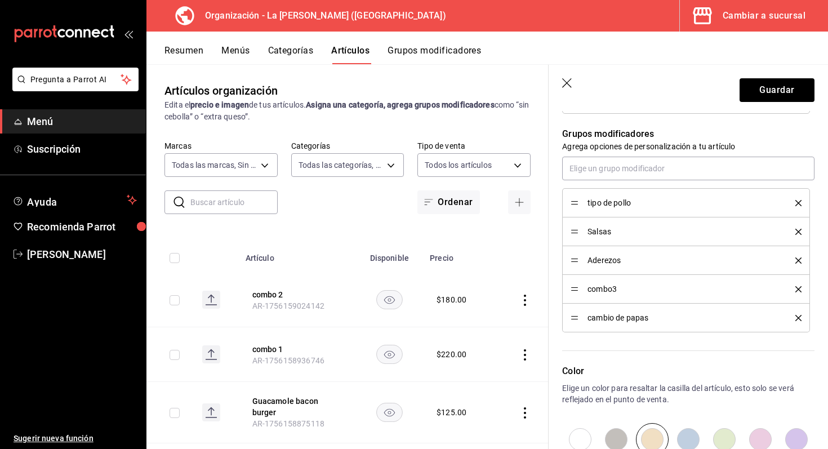
scroll to position [479, 0]
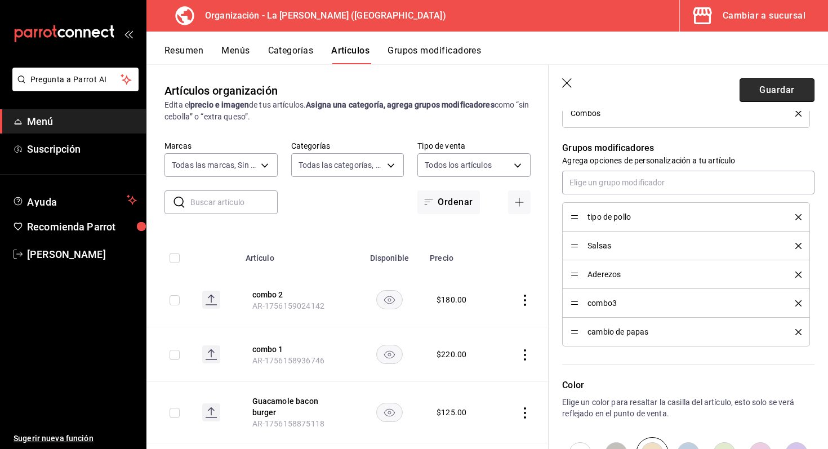
click at [752, 85] on button "Guardar" at bounding box center [777, 90] width 75 height 24
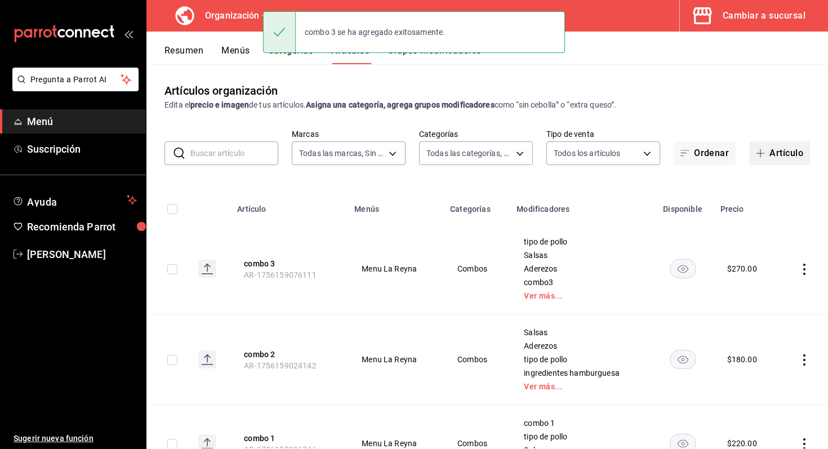
click at [765, 148] on button "Artículo" at bounding box center [779, 153] width 61 height 24
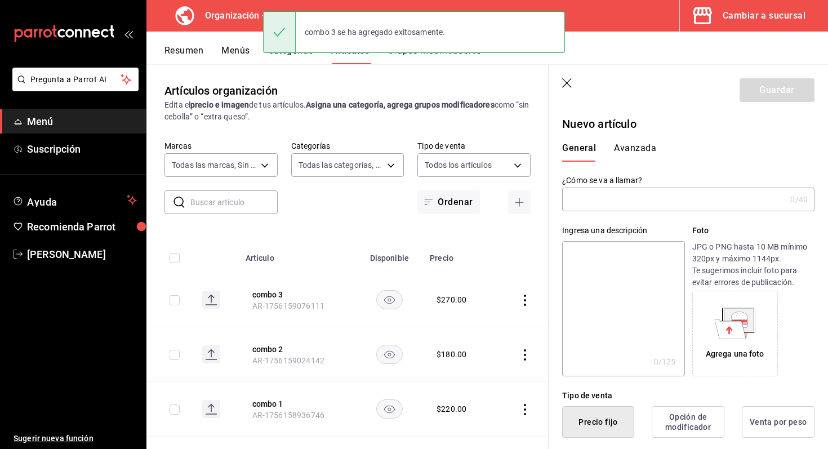
click at [651, 198] on input "text" at bounding box center [674, 199] width 224 height 23
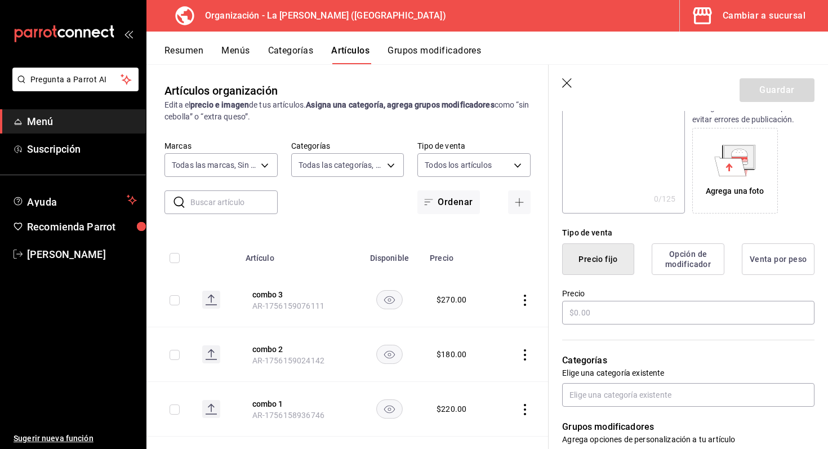
scroll to position [185, 0]
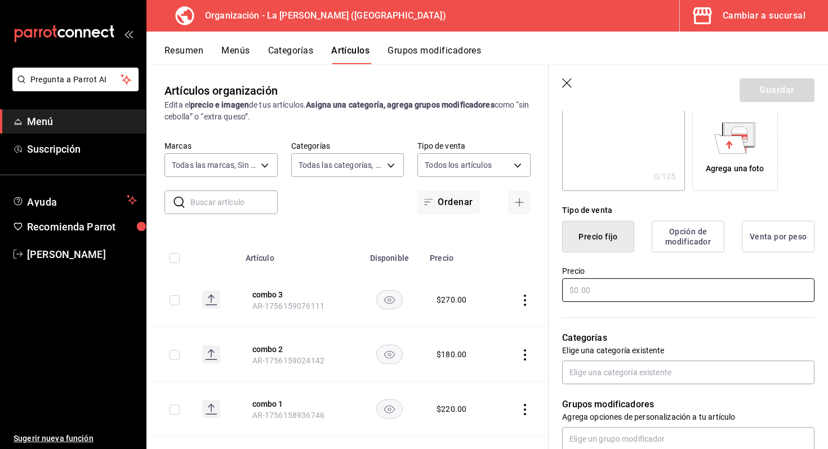
type input "combo 4"
click at [591, 291] on input "text" at bounding box center [688, 290] width 252 height 24
type input "$2.00"
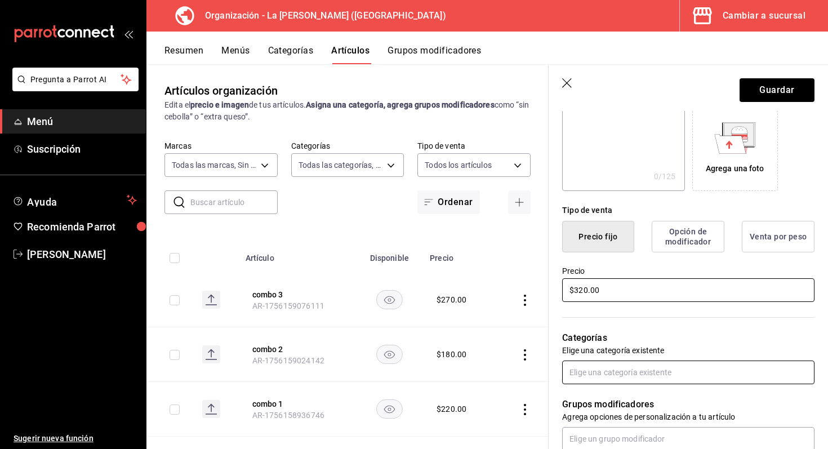
type input "$320.00"
click at [605, 383] on input "text" at bounding box center [688, 373] width 252 height 24
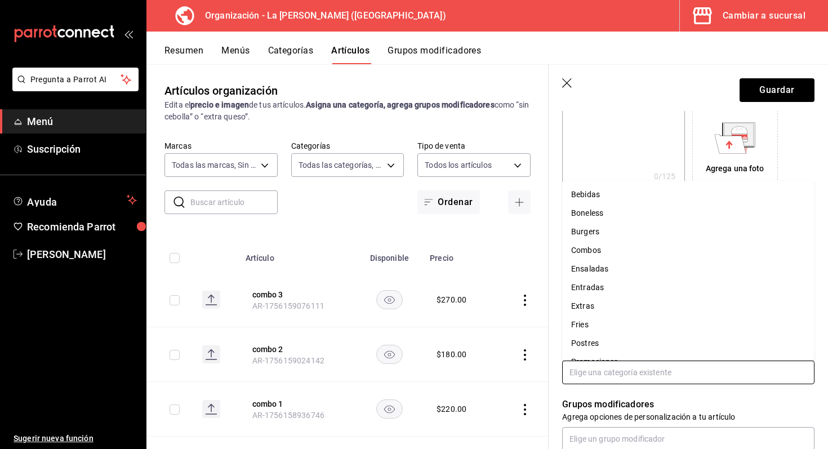
click at [623, 321] on li "Fries" at bounding box center [688, 325] width 252 height 19
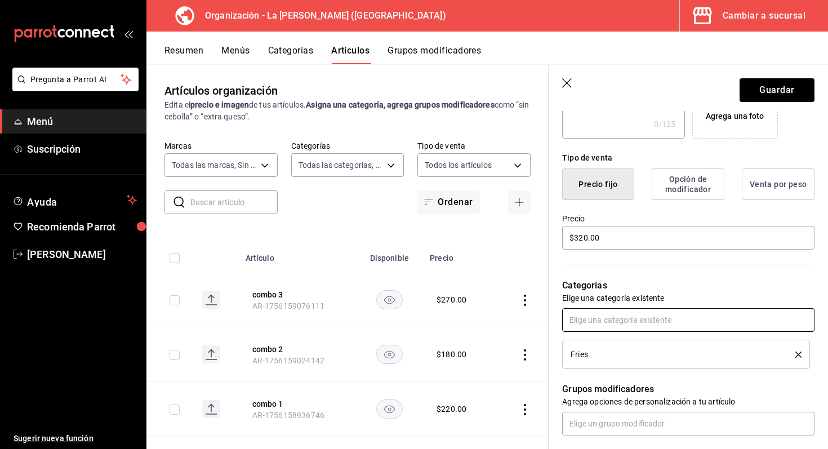
scroll to position [261, 0]
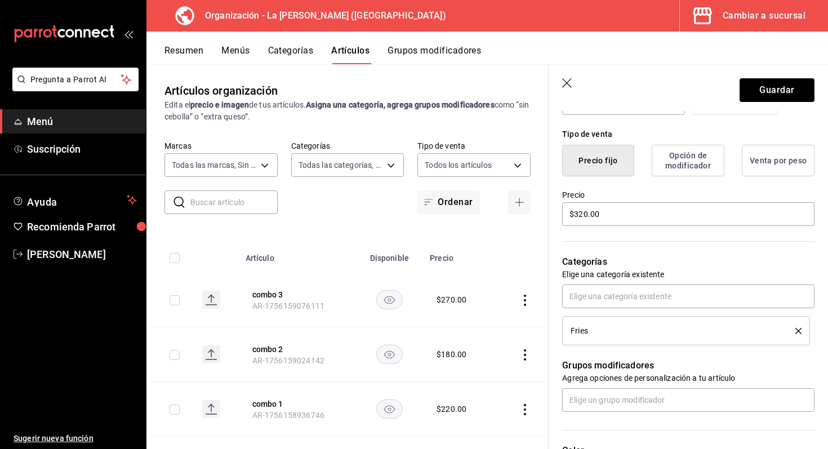
click at [798, 329] on icon "delete" at bounding box center [799, 331] width 6 height 6
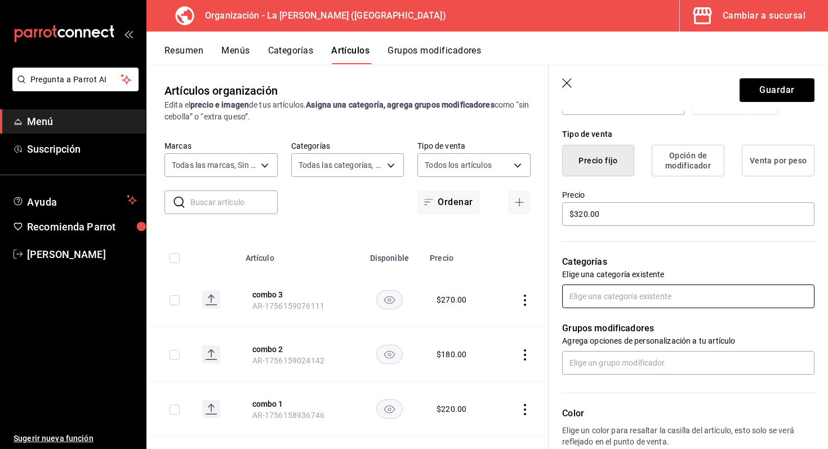
click at [746, 303] on input "text" at bounding box center [688, 297] width 252 height 24
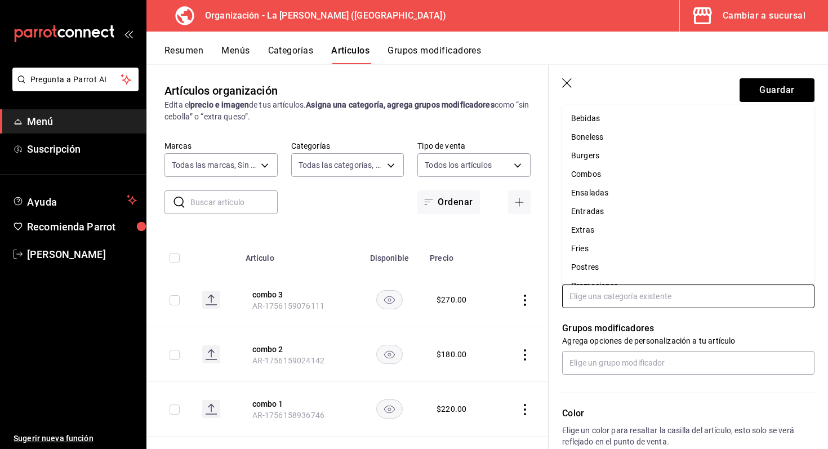
scroll to position [34, 0]
click at [632, 143] on li "Combos" at bounding box center [688, 140] width 252 height 19
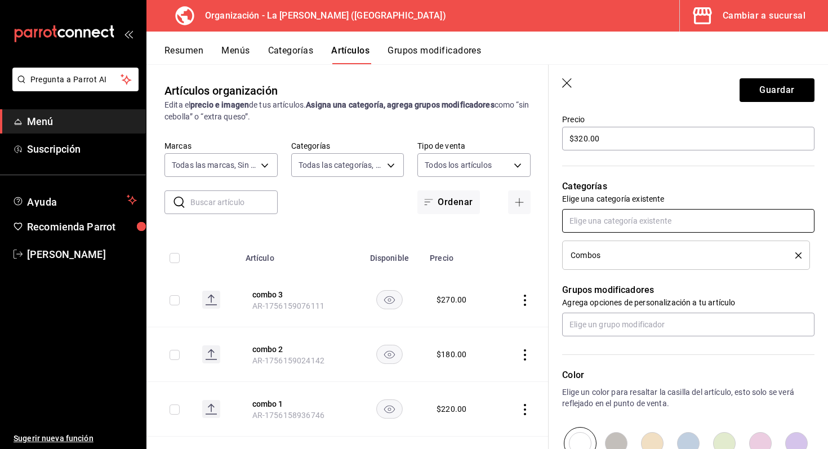
scroll to position [351, 0]
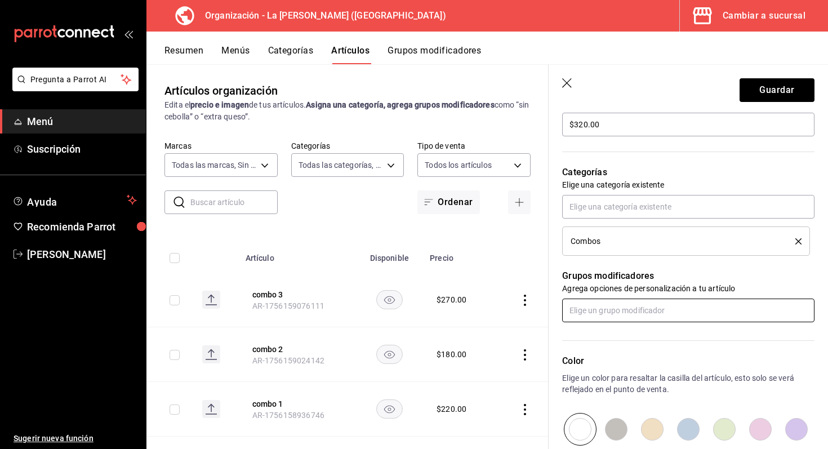
click at [618, 312] on input "text" at bounding box center [688, 311] width 252 height 24
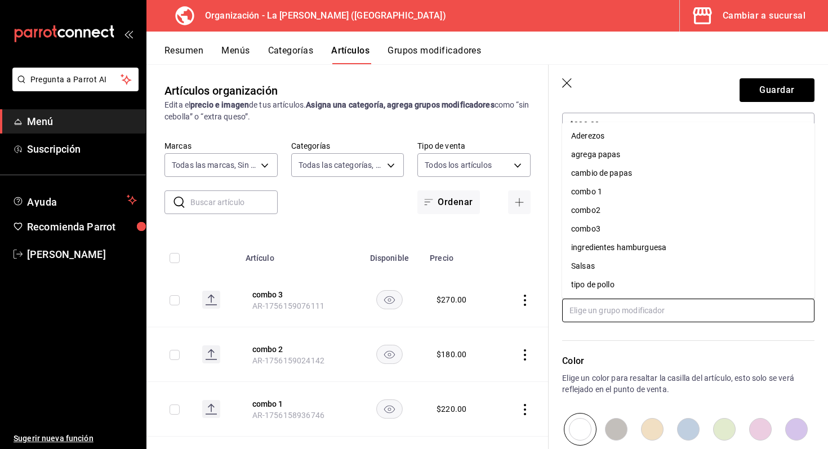
click at [622, 279] on li "tipo de pollo" at bounding box center [688, 285] width 252 height 19
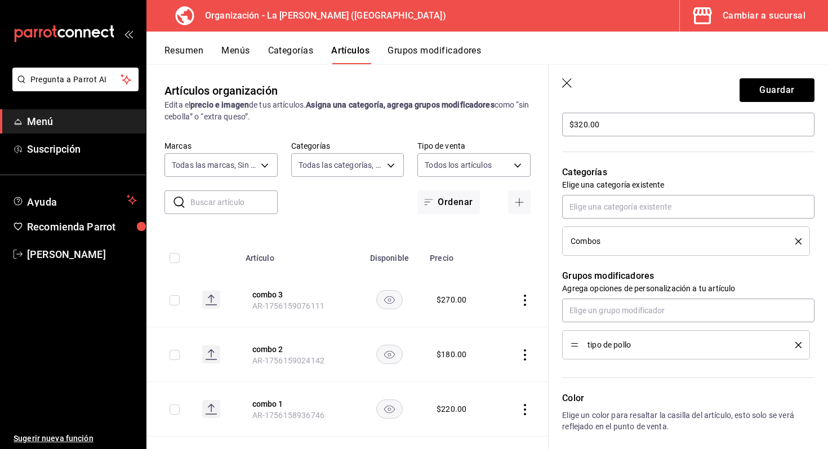
click at [793, 343] on button "delete" at bounding box center [795, 345] width 14 height 6
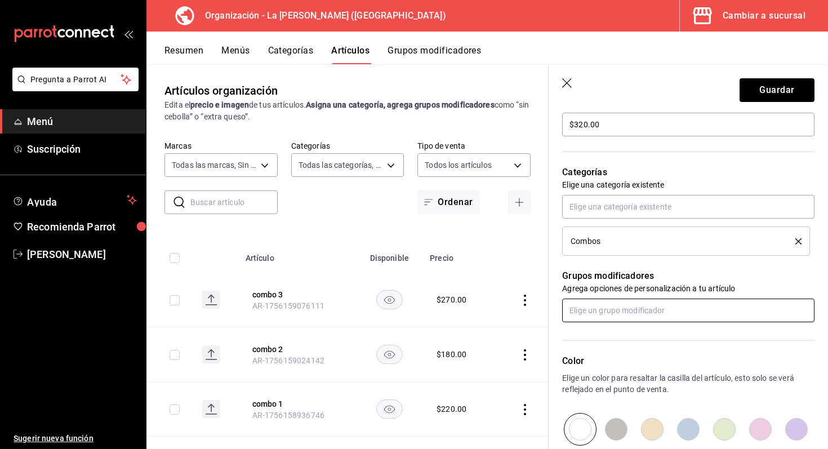
click at [761, 310] on input "text" at bounding box center [688, 311] width 252 height 24
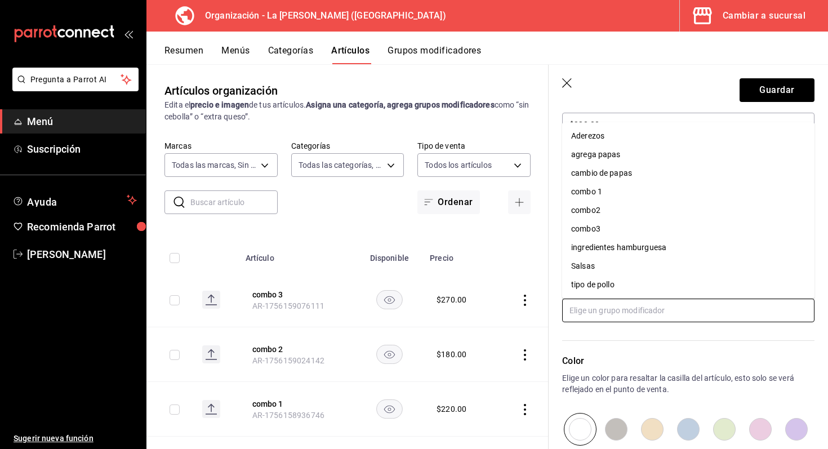
click at [668, 263] on li "Salsas" at bounding box center [688, 266] width 252 height 19
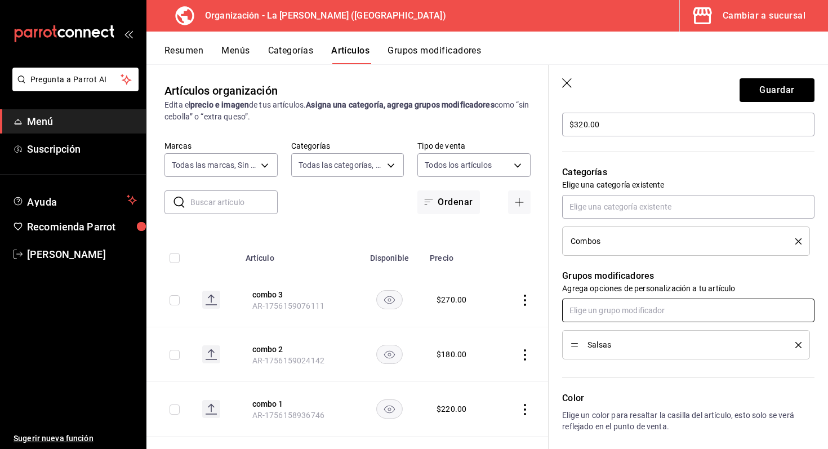
click at [672, 309] on input "text" at bounding box center [688, 311] width 252 height 24
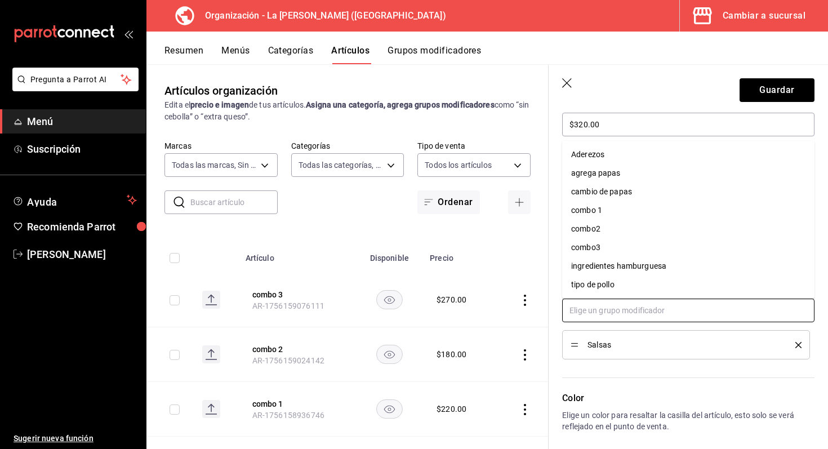
click at [650, 162] on li "Aderezos" at bounding box center [688, 154] width 252 height 19
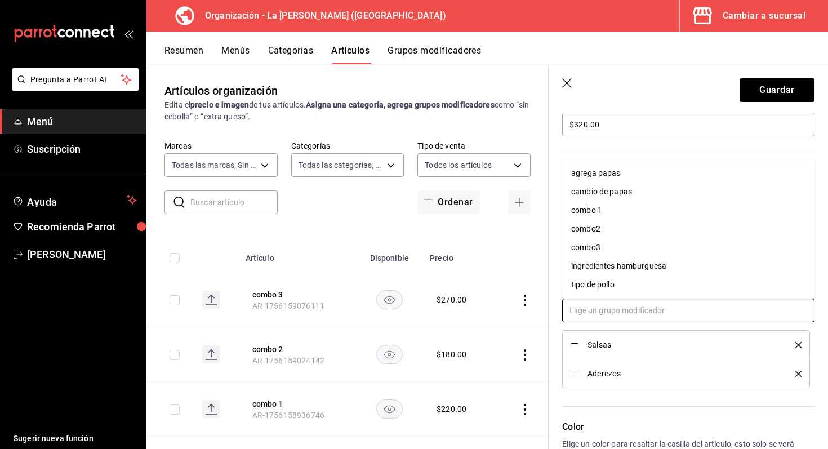
click at [638, 320] on input "text" at bounding box center [688, 311] width 252 height 24
click at [650, 190] on li "cambio de papas" at bounding box center [688, 192] width 252 height 19
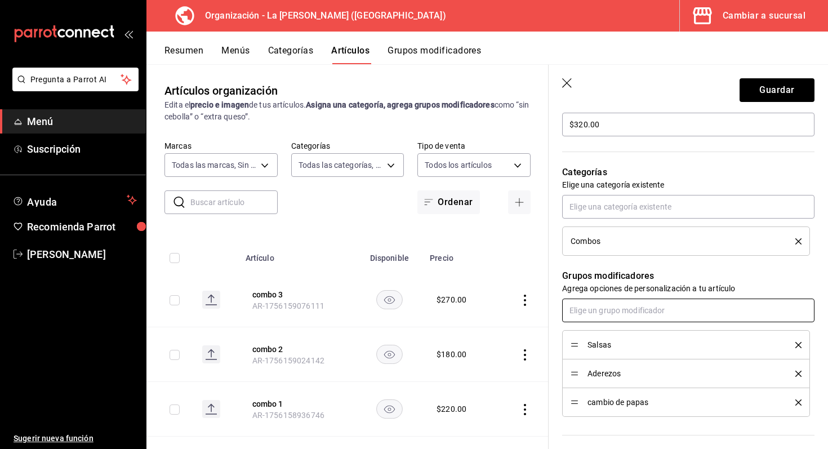
click at [638, 307] on input "text" at bounding box center [688, 311] width 252 height 24
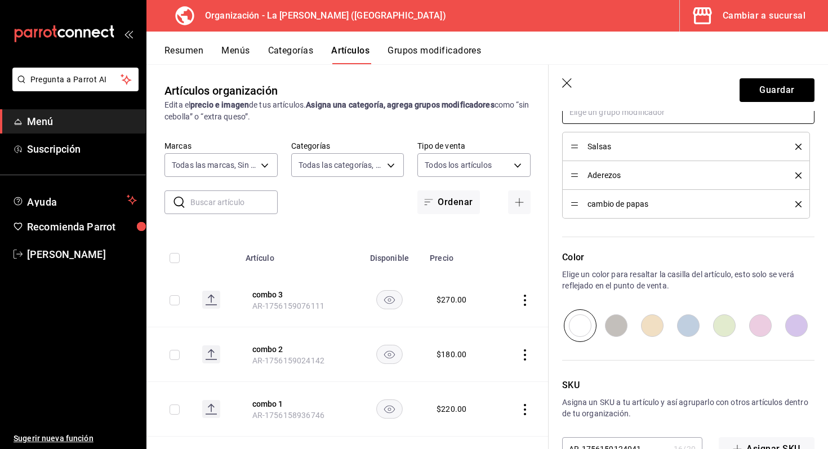
scroll to position [566, 0]
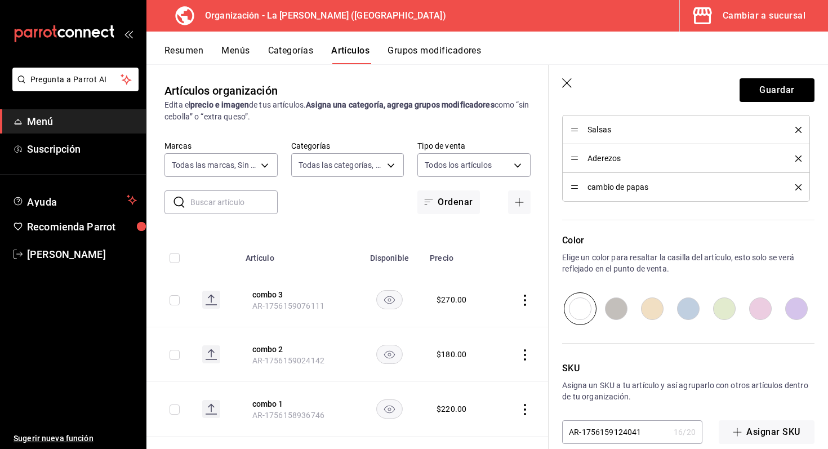
click at [698, 316] on input "radio" at bounding box center [689, 308] width 36 height 33
radio input "true"
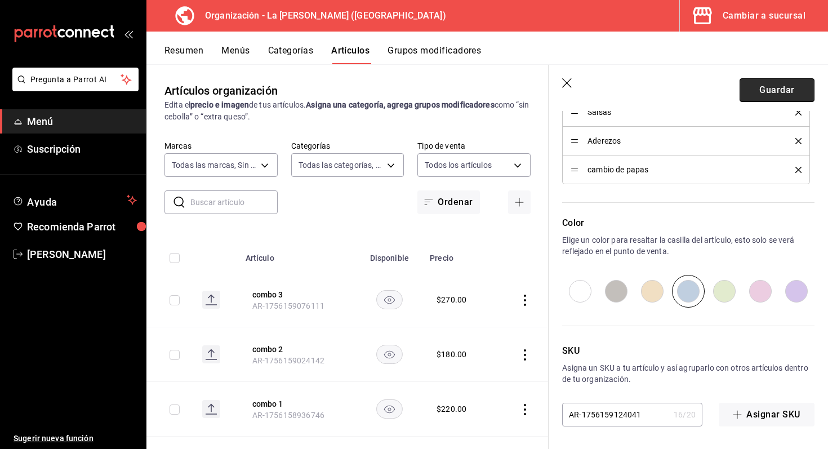
click at [802, 88] on button "Guardar" at bounding box center [777, 90] width 75 height 24
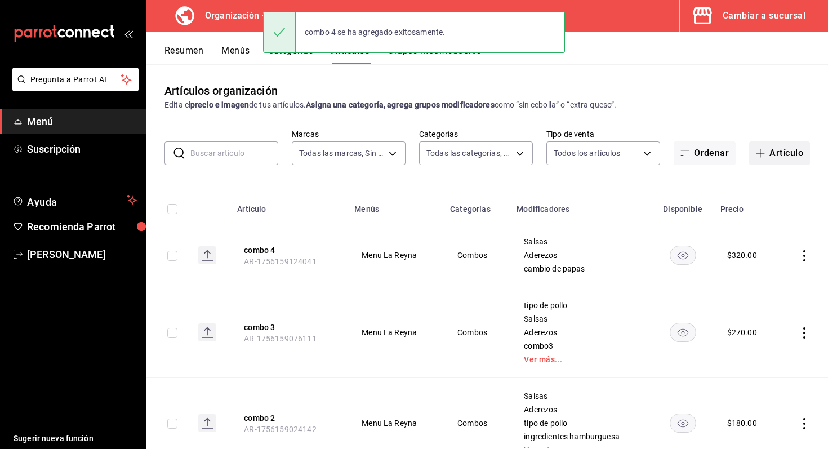
click at [779, 145] on button "Artículo" at bounding box center [779, 153] width 61 height 24
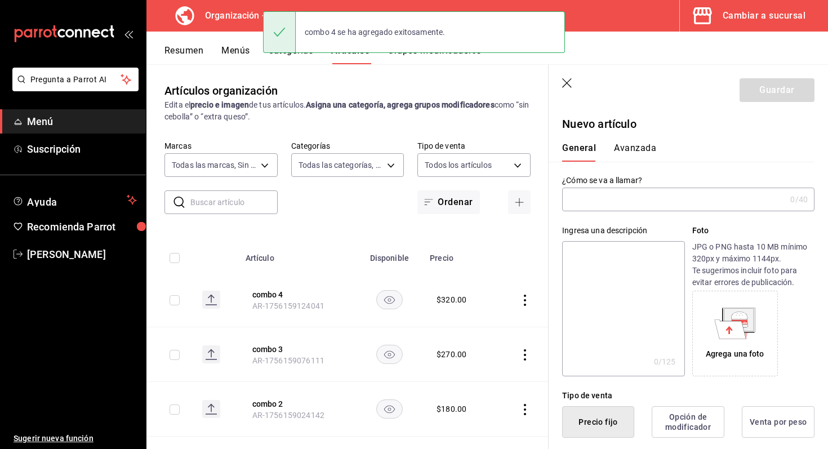
click at [687, 201] on input "text" at bounding box center [674, 199] width 224 height 23
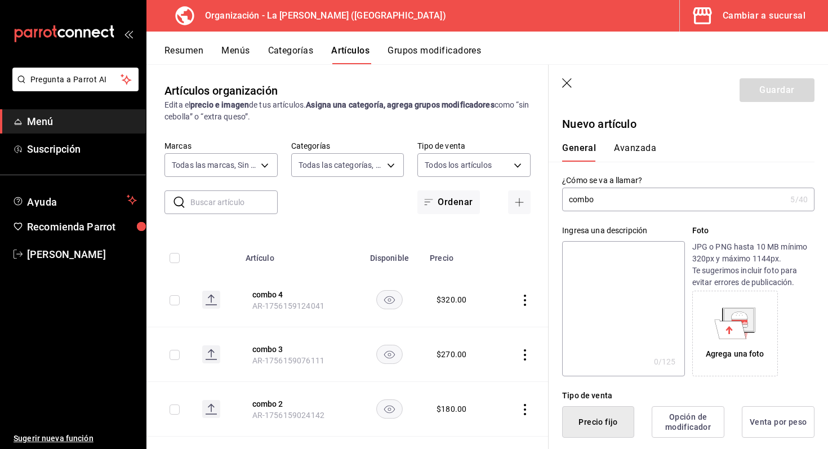
type input "combo"
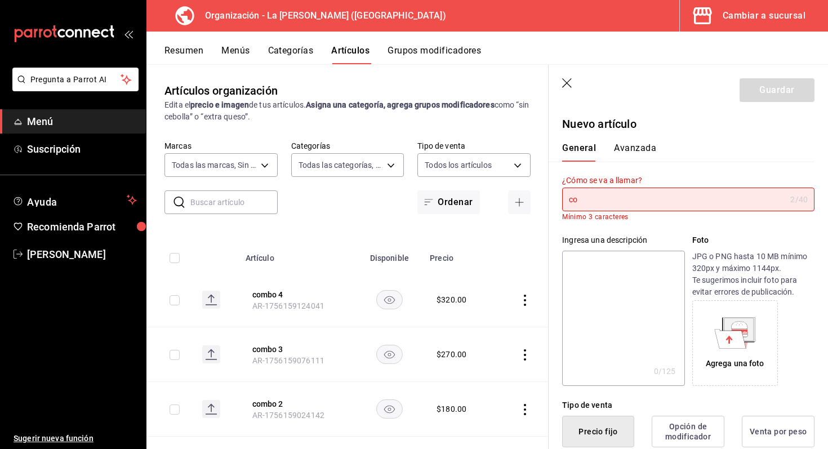
type input "c"
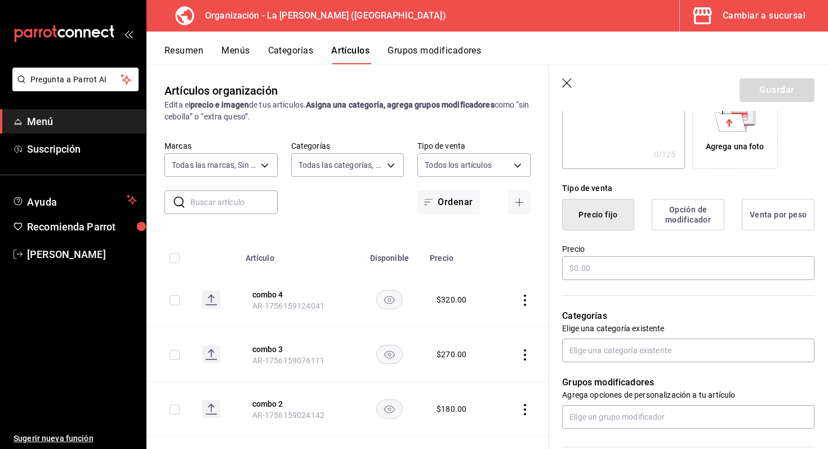
scroll to position [245, 0]
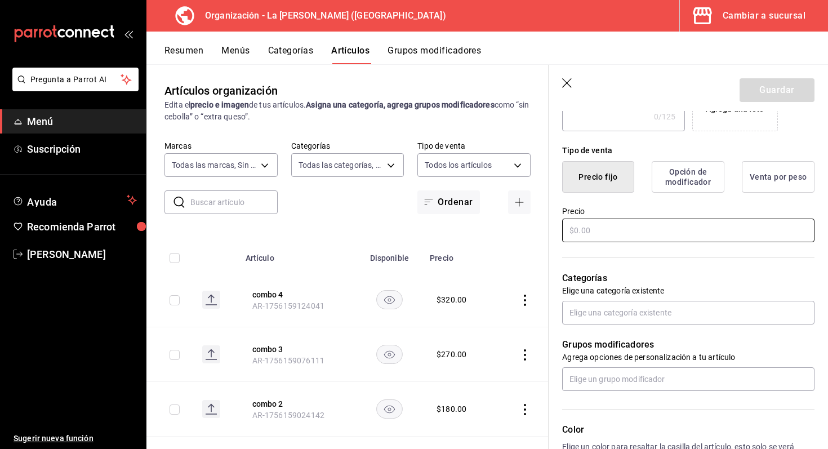
type input "Combo Reyna"
click at [645, 236] on input "text" at bounding box center [688, 231] width 252 height 24
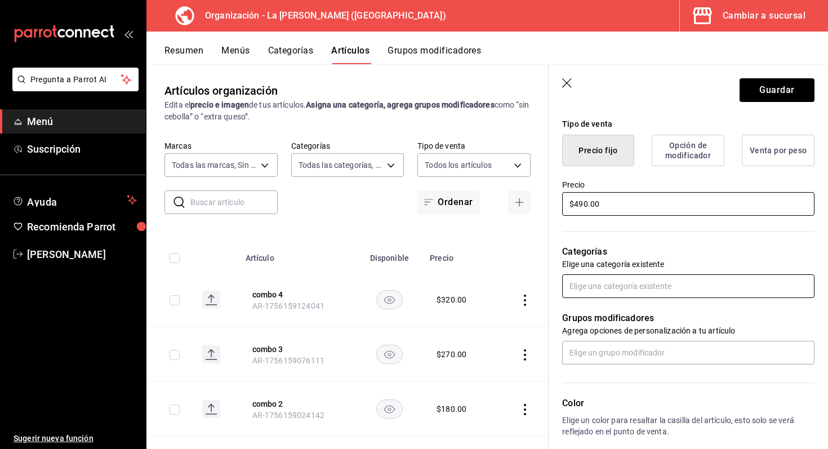
type input "$490.00"
click at [697, 287] on input "text" at bounding box center [688, 286] width 252 height 24
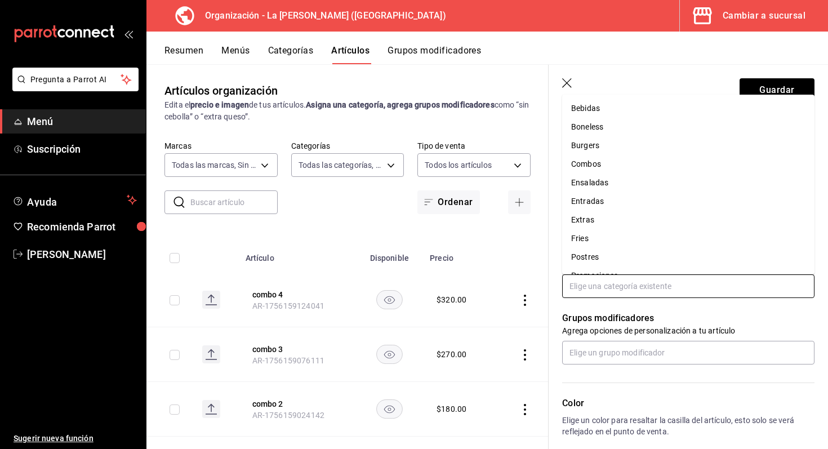
click at [653, 158] on li "Combos" at bounding box center [688, 164] width 252 height 19
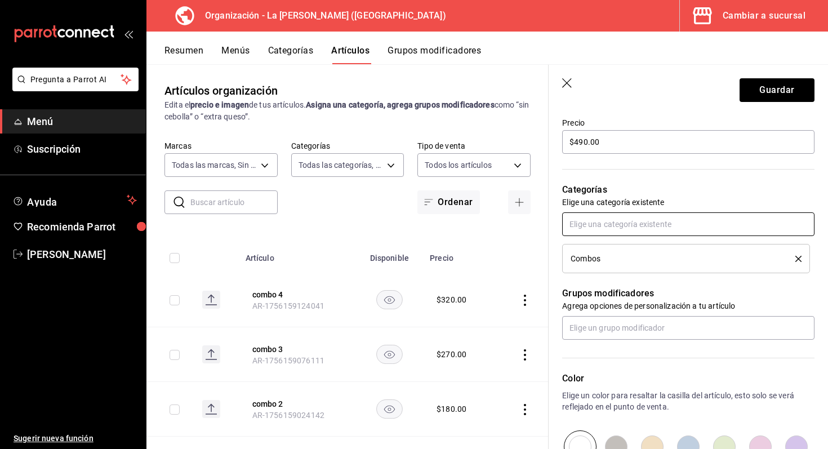
scroll to position [351, 0]
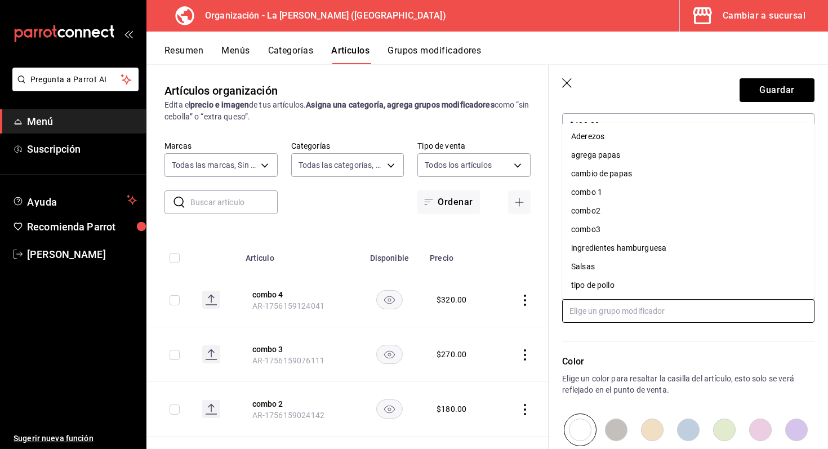
click at [640, 310] on input "text" at bounding box center [688, 311] width 252 height 24
click at [648, 265] on li "Salsas" at bounding box center [688, 267] width 252 height 19
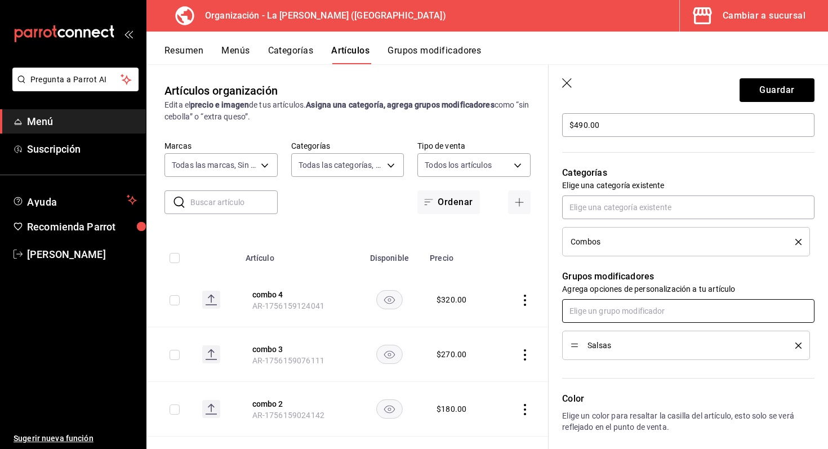
click at [643, 322] on input "text" at bounding box center [688, 311] width 252 height 24
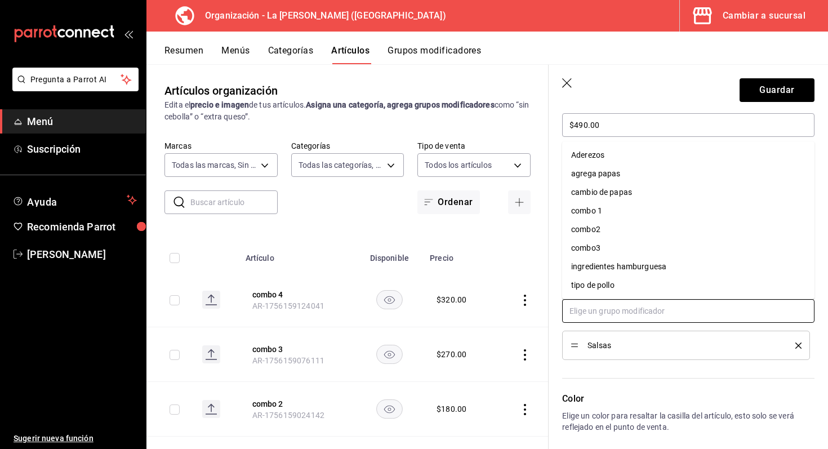
click at [644, 147] on li "Aderezos" at bounding box center [688, 155] width 252 height 19
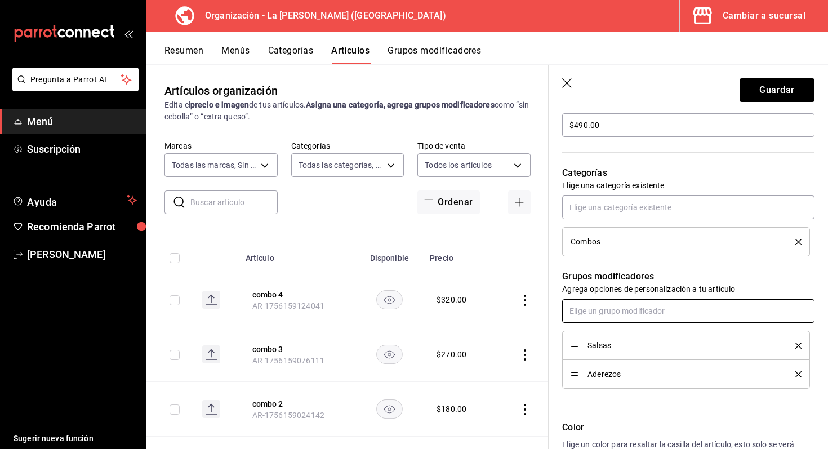
click at [627, 310] on input "text" at bounding box center [688, 311] width 252 height 24
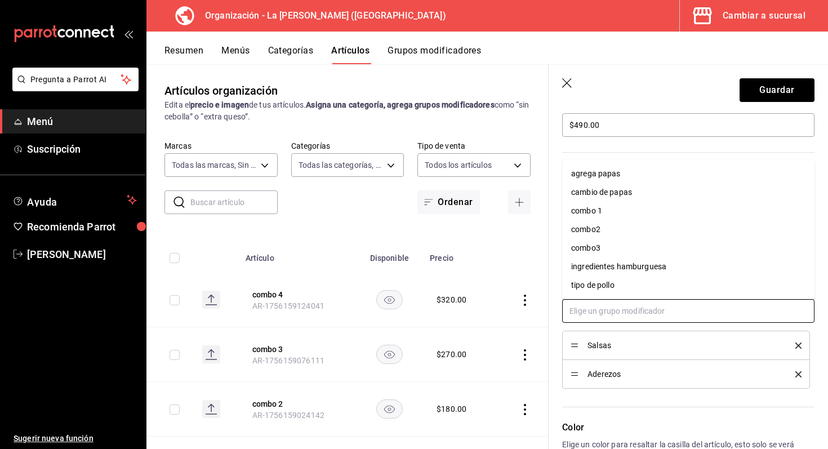
click at [636, 198] on li "cambio de papas" at bounding box center [688, 192] width 252 height 19
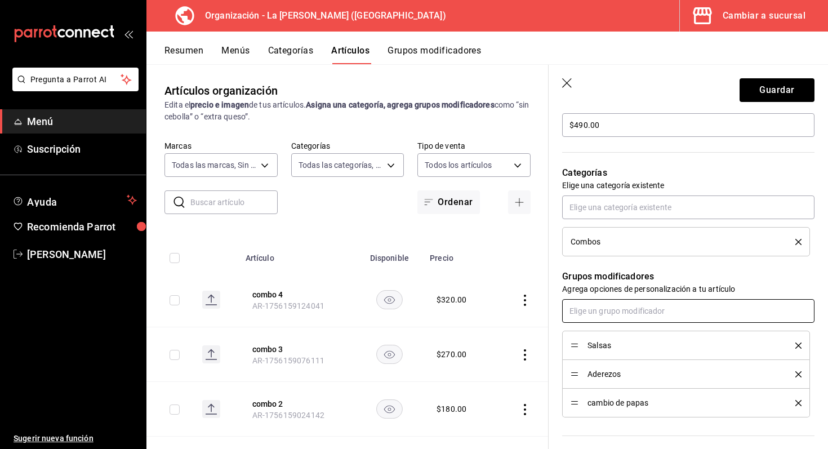
click at [648, 312] on input "text" at bounding box center [688, 311] width 252 height 24
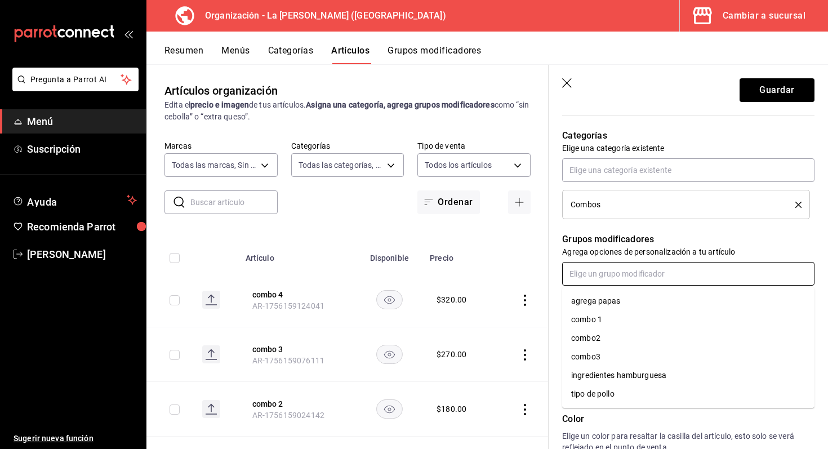
scroll to position [391, 0]
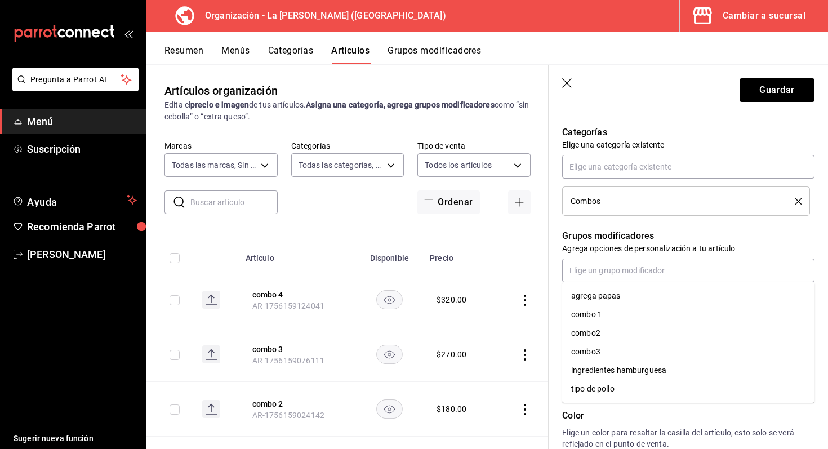
click at [717, 224] on div "Grupos modificadores Agrega opciones de personalización a tu artículo Salsas Ad…" at bounding box center [682, 296] width 266 height 161
click at [798, 357] on div "cambio de papas" at bounding box center [686, 362] width 231 height 12
click at [799, 329] on div "Aderezos" at bounding box center [686, 333] width 231 height 12
click at [799, 331] on icon "delete" at bounding box center [799, 334] width 6 height 6
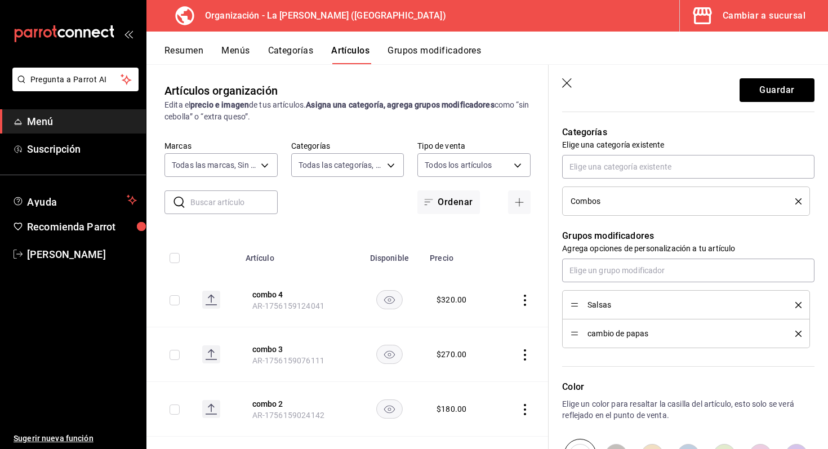
click at [796, 332] on icon "delete" at bounding box center [799, 334] width 6 height 6
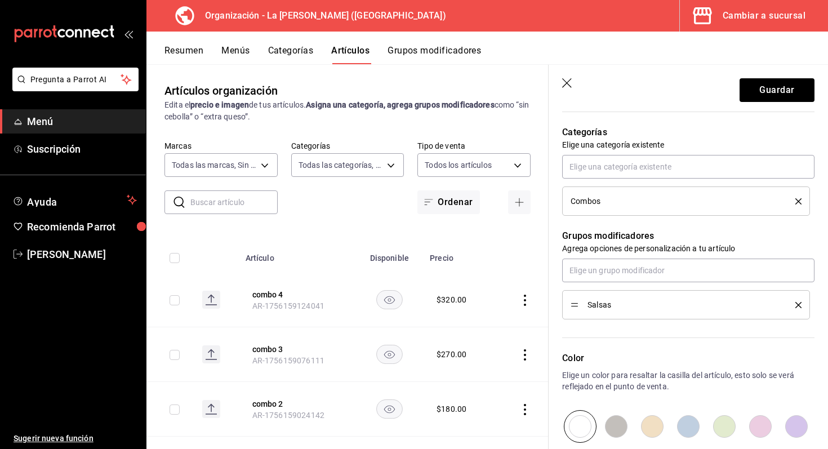
click at [797, 305] on icon "delete" at bounding box center [799, 305] width 6 height 6
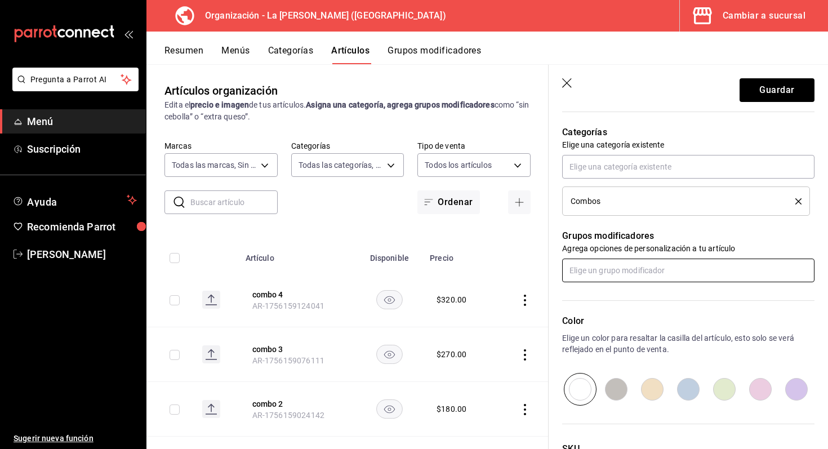
click at [737, 269] on input "text" at bounding box center [688, 271] width 252 height 24
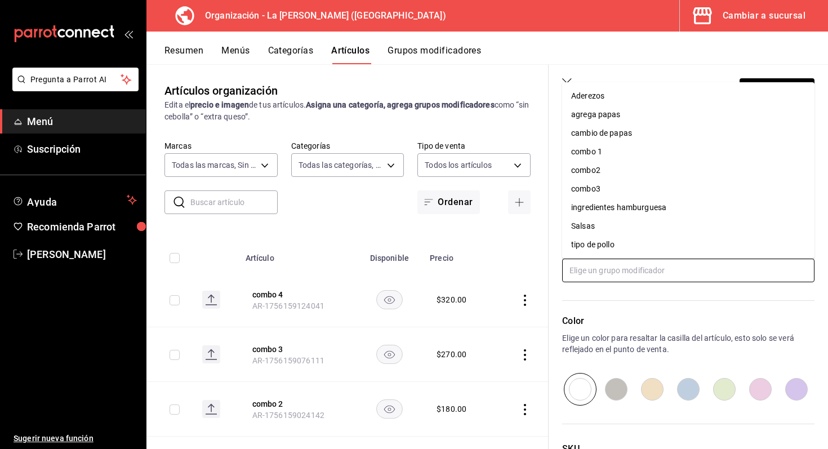
click at [632, 237] on li "tipo de pollo" at bounding box center [688, 245] width 252 height 19
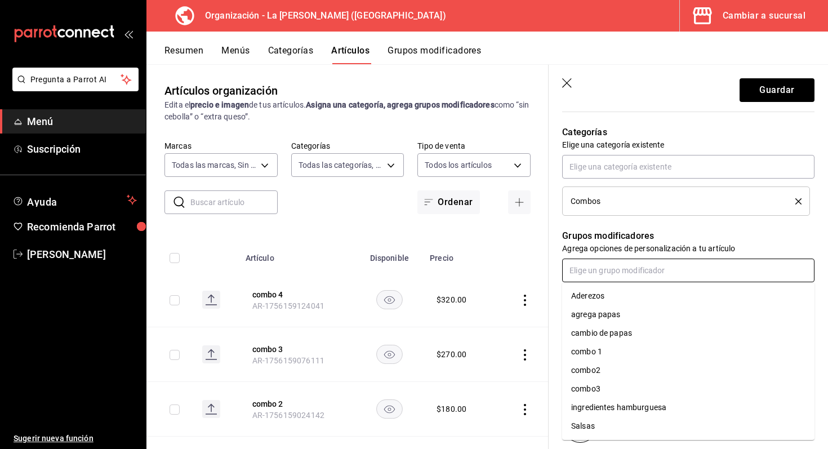
click at [626, 273] on input "text" at bounding box center [688, 271] width 252 height 24
click at [607, 428] on li "Salsas" at bounding box center [688, 426] width 252 height 19
click at [608, 269] on input "text" at bounding box center [688, 271] width 252 height 24
click at [606, 296] on li "Aderezos" at bounding box center [688, 296] width 252 height 19
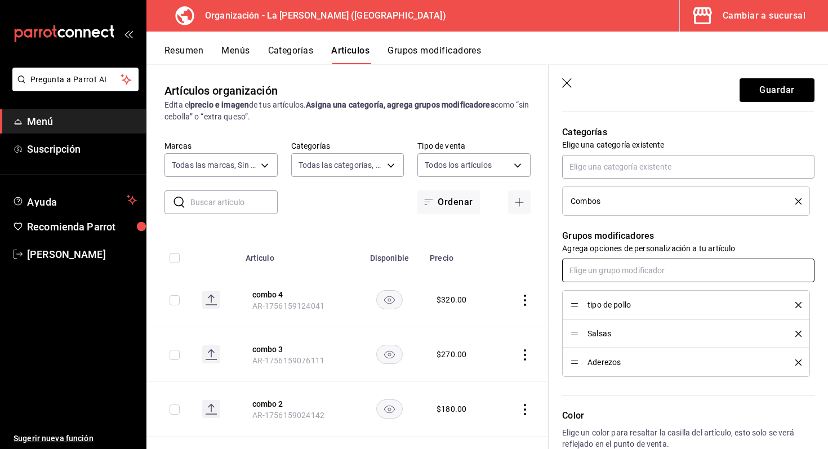
click at [614, 270] on input "text" at bounding box center [688, 271] width 252 height 24
click at [614, 316] on div "cambio de papas" at bounding box center [601, 315] width 61 height 12
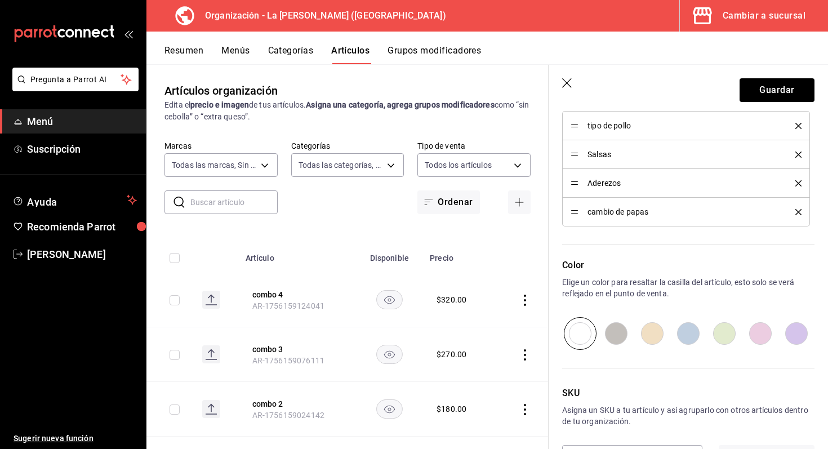
scroll to position [580, 0]
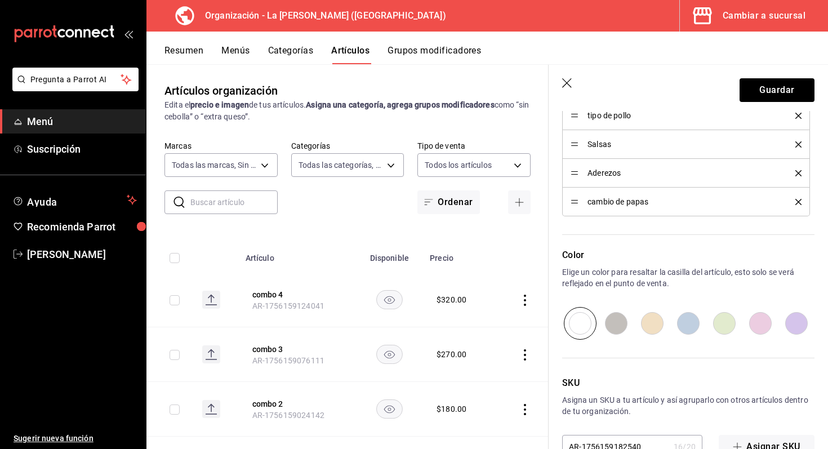
click at [730, 326] on input "radio" at bounding box center [725, 323] width 36 height 33
radio input "true"
click at [794, 79] on button "Guardar" at bounding box center [777, 90] width 75 height 24
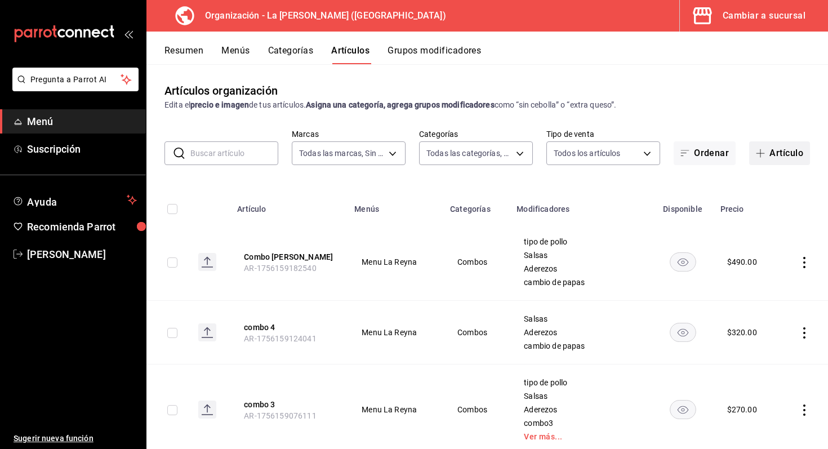
click at [779, 150] on button "Artículo" at bounding box center [779, 153] width 61 height 24
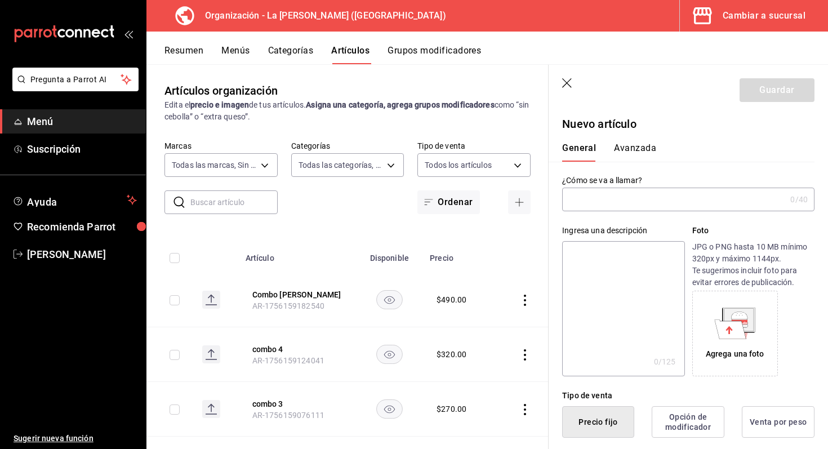
click at [604, 192] on input "text" at bounding box center [674, 199] width 224 height 23
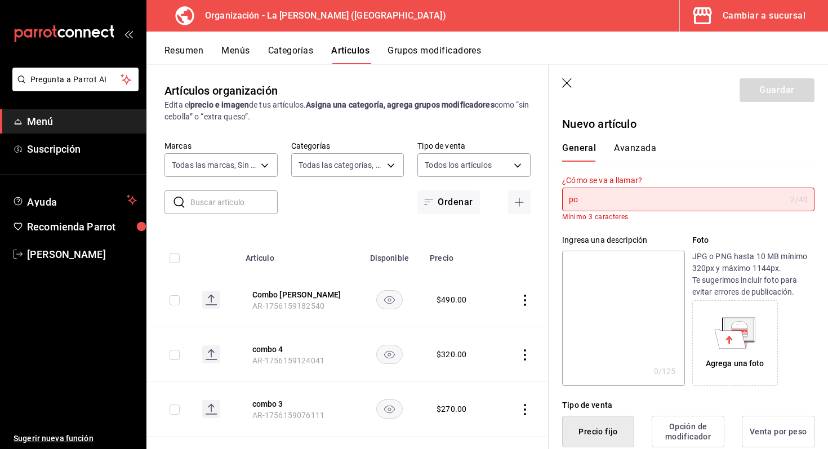
type input "p"
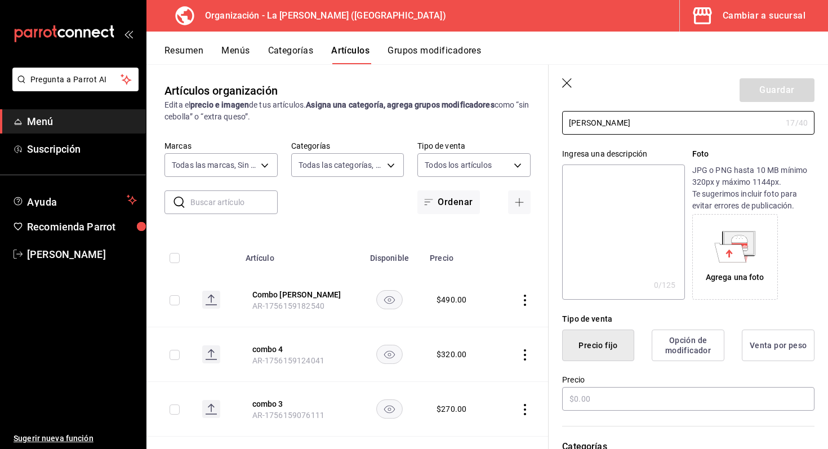
scroll to position [96, 0]
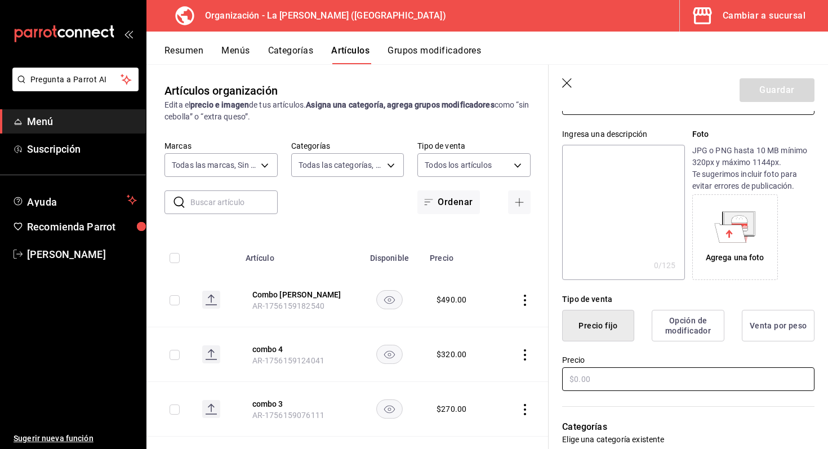
type input "Carlota de Limon"
click at [611, 374] on input "text" at bounding box center [688, 379] width 252 height 24
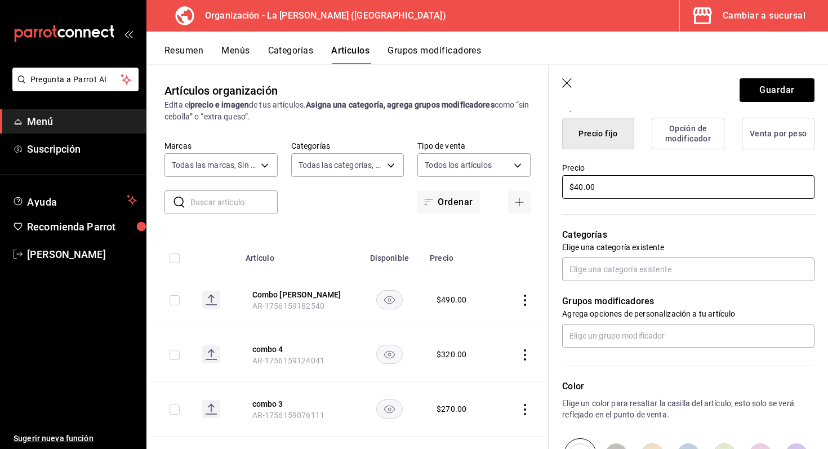
scroll to position [295, 0]
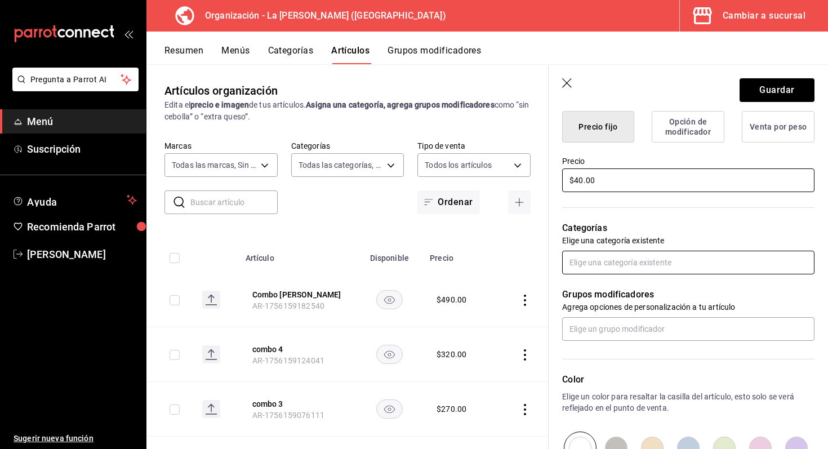
type input "$40.00"
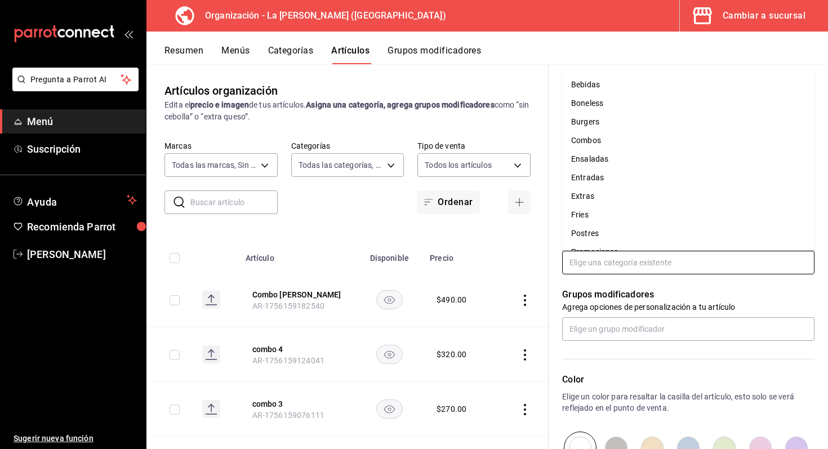
click at [610, 259] on input "text" at bounding box center [688, 263] width 252 height 24
click at [593, 203] on li "Postres" at bounding box center [688, 199] width 252 height 19
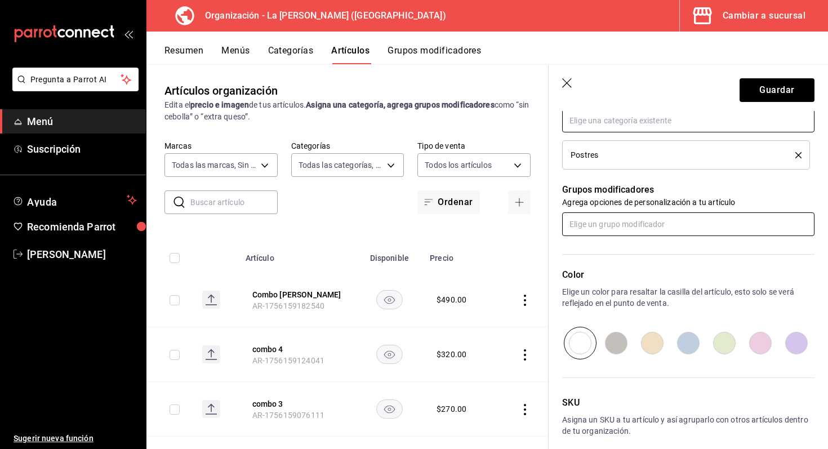
scroll to position [489, 0]
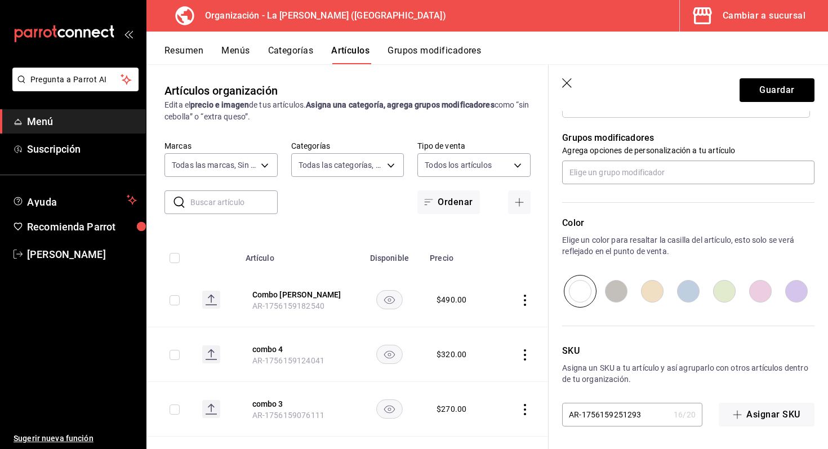
click at [614, 289] on input "radio" at bounding box center [616, 291] width 36 height 33
radio input "true"
click at [778, 90] on button "Guardar" at bounding box center [777, 90] width 75 height 24
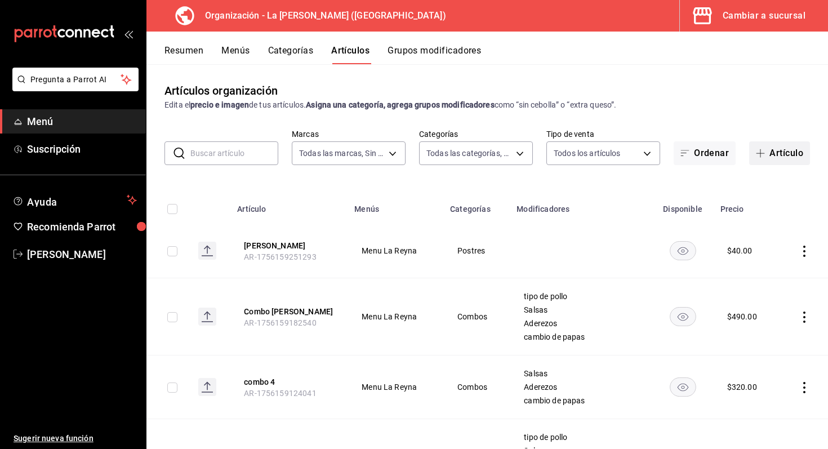
click at [786, 150] on button "Artículo" at bounding box center [779, 153] width 61 height 24
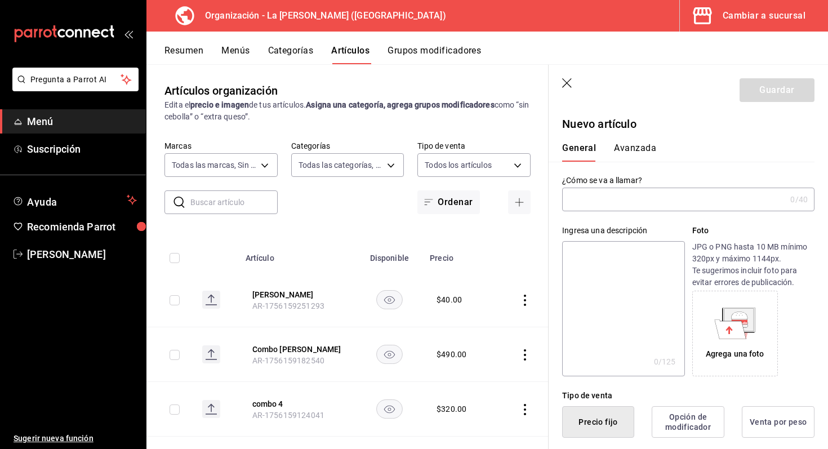
click at [711, 196] on input "text" at bounding box center [674, 199] width 224 height 23
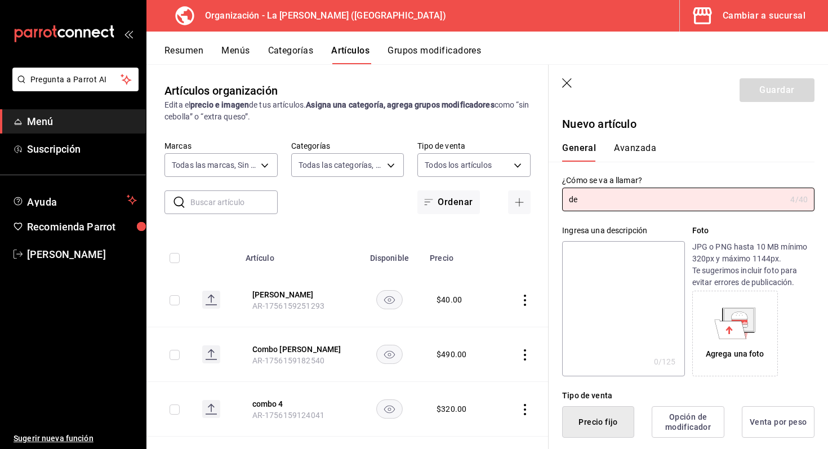
type input "d"
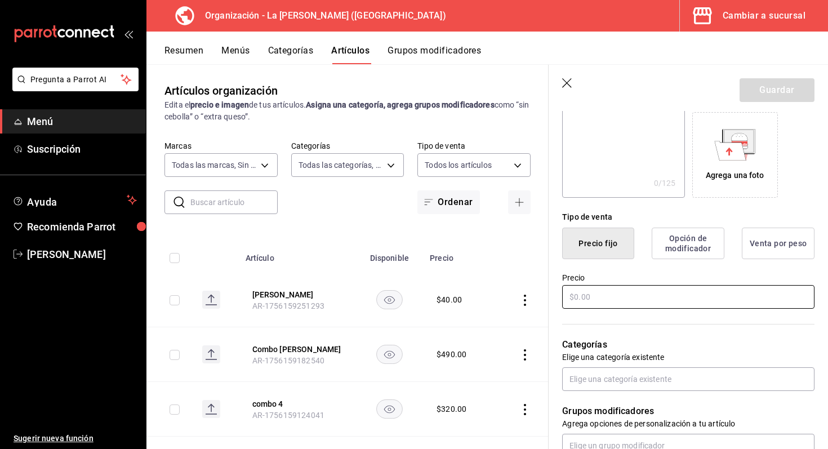
scroll to position [182, 0]
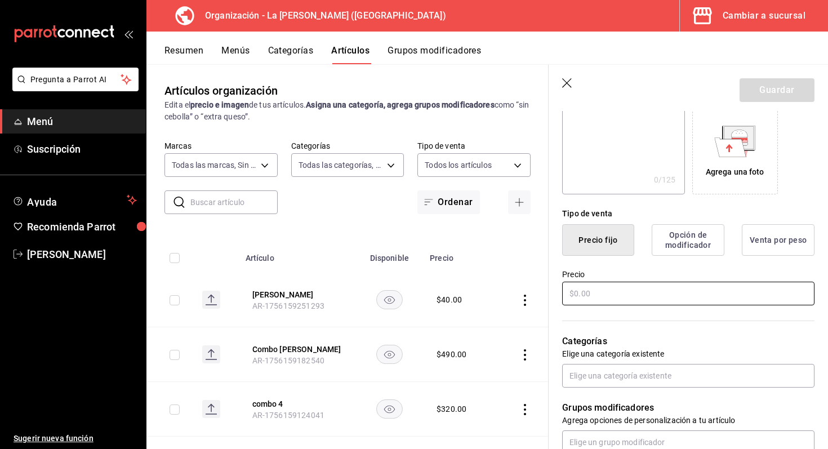
type input "Deep Fried Oreo´s"
click at [679, 301] on input "text" at bounding box center [688, 294] width 252 height 24
type input "$80.00"
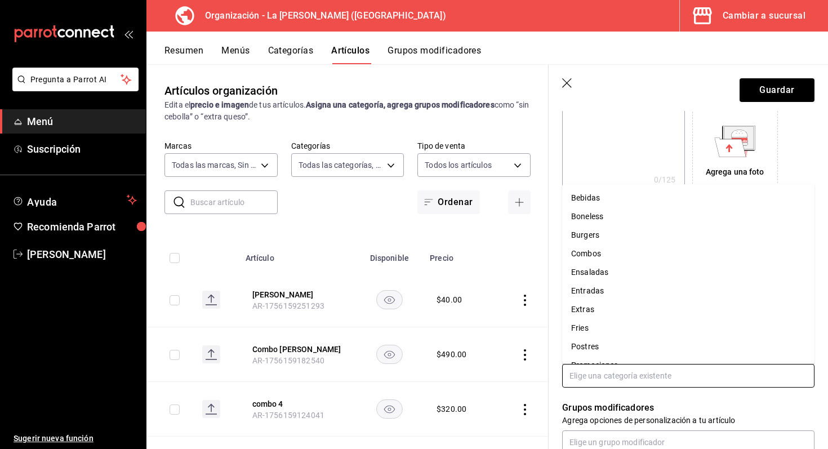
click at [647, 366] on input "text" at bounding box center [688, 376] width 252 height 24
click at [616, 347] on li "Postres" at bounding box center [688, 347] width 252 height 19
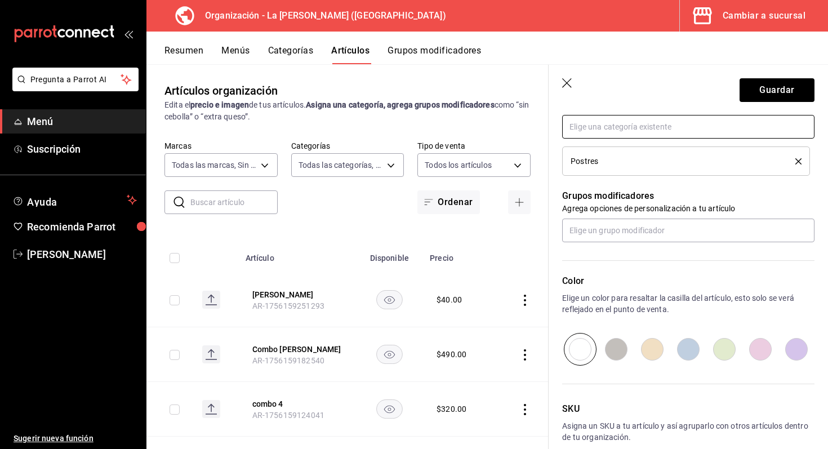
scroll to position [433, 0]
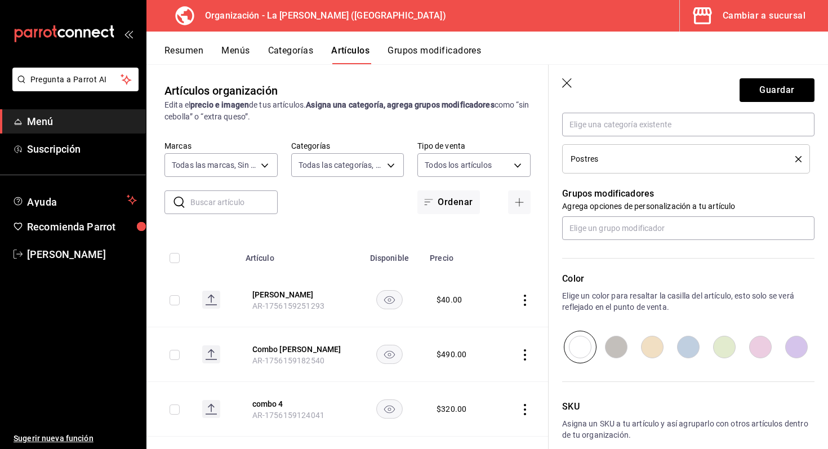
click at [653, 345] on input "radio" at bounding box center [653, 347] width 36 height 33
radio input "true"
click at [765, 82] on button "Guardar" at bounding box center [777, 90] width 75 height 24
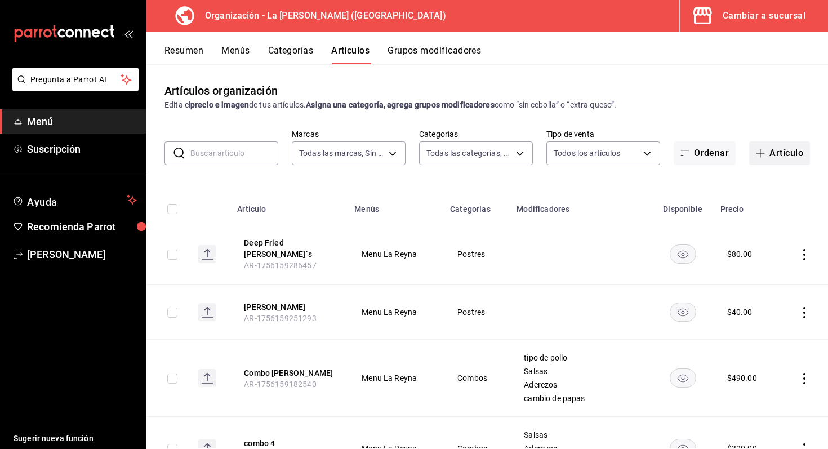
click at [773, 151] on button "Artículo" at bounding box center [779, 153] width 61 height 24
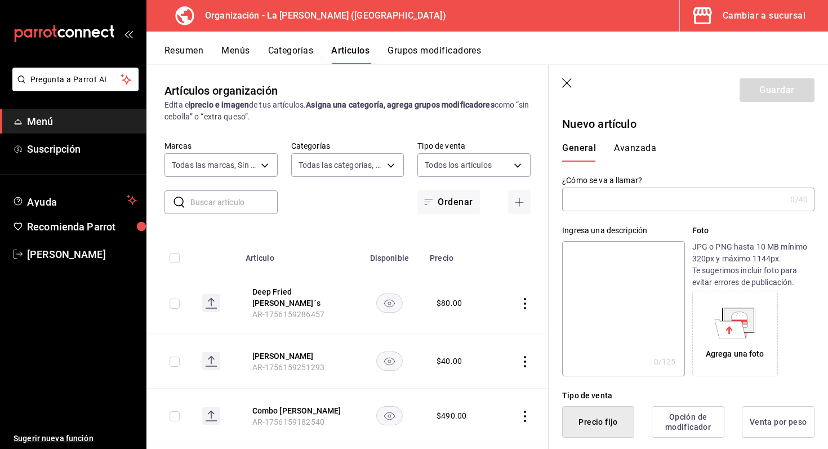
click at [664, 190] on input "text" at bounding box center [674, 199] width 224 height 23
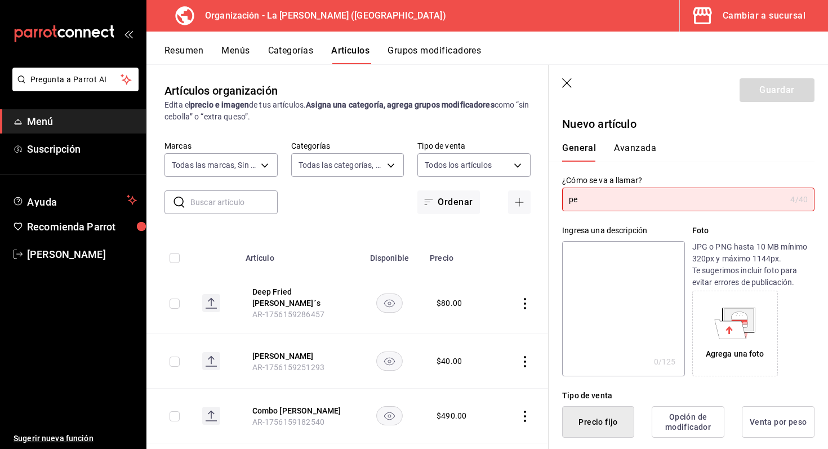
type input "p"
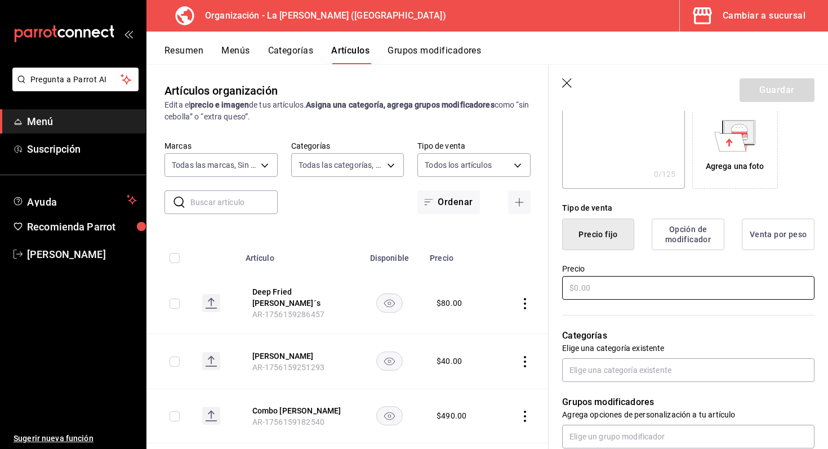
scroll to position [224, 0]
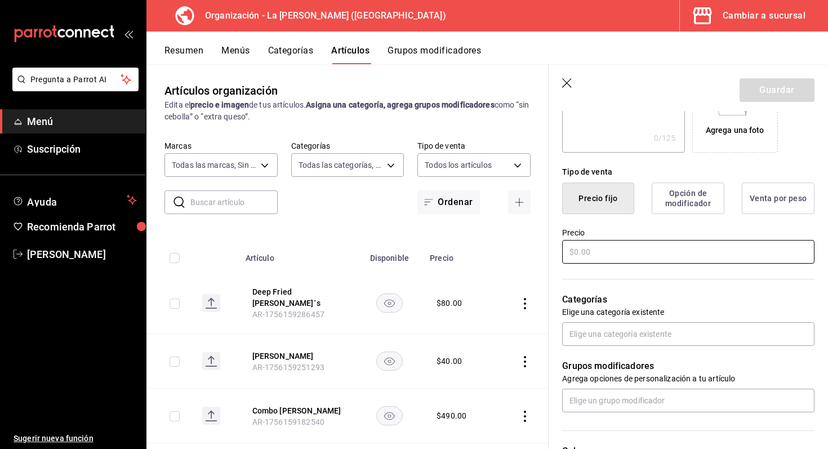
type input "Pepsi 355ml"
click at [646, 251] on input "text" at bounding box center [688, 252] width 252 height 24
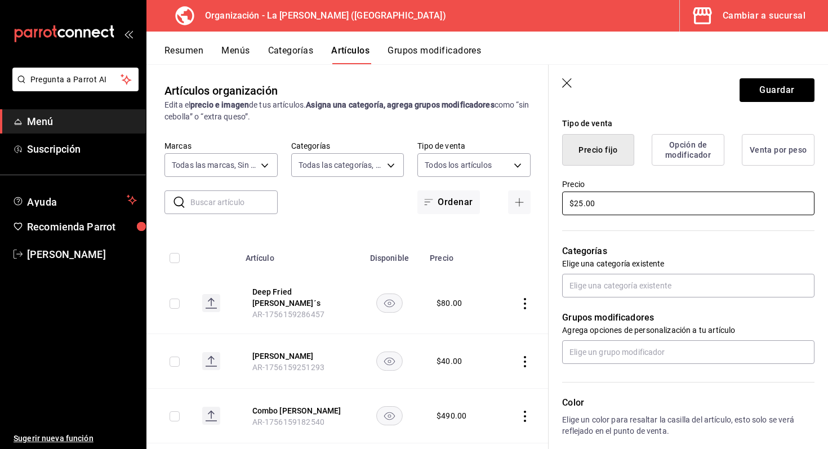
scroll to position [289, 0]
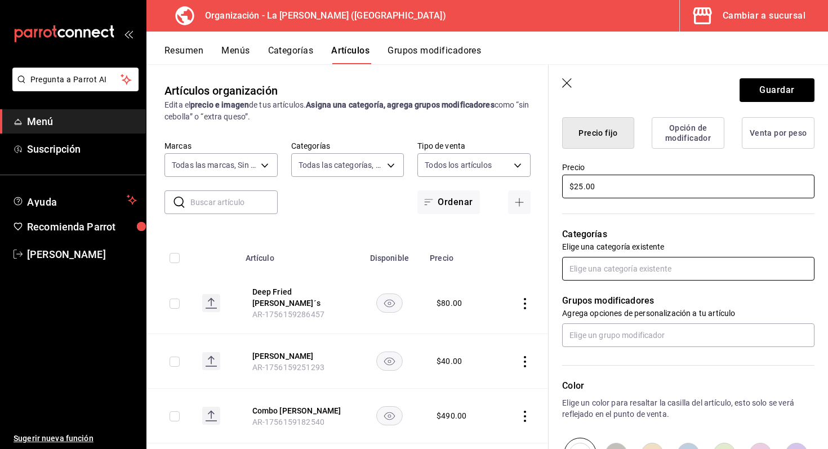
type input "$25.00"
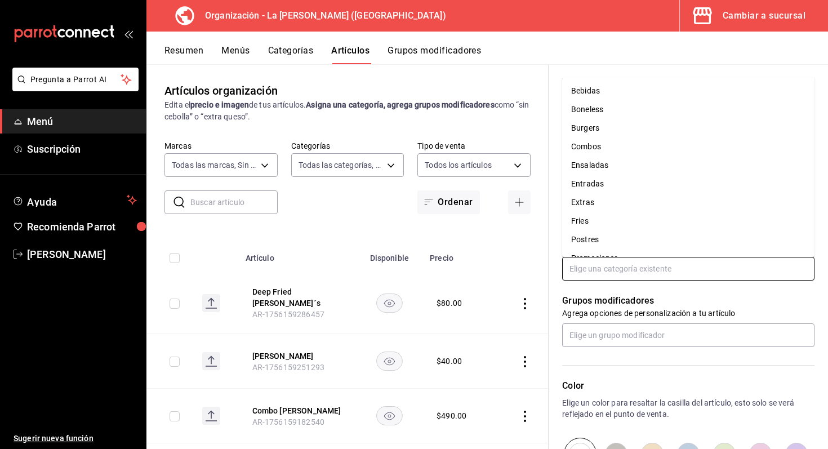
click at [629, 270] on input "text" at bounding box center [688, 269] width 252 height 24
click at [616, 94] on li "Bebidas" at bounding box center [688, 91] width 252 height 19
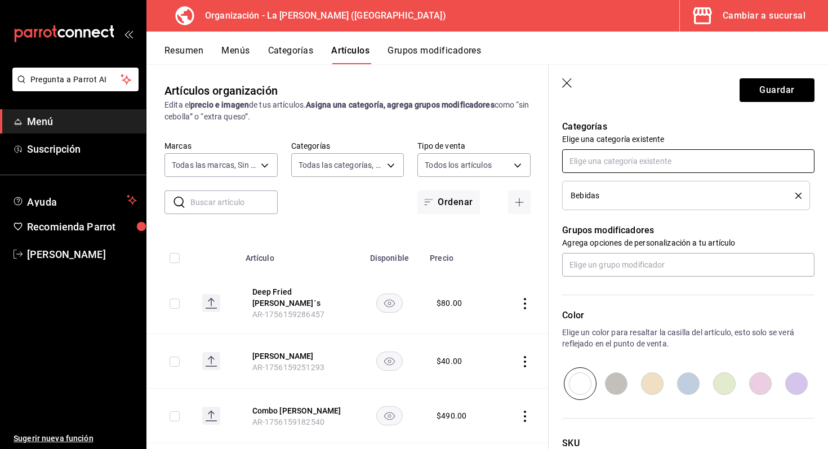
scroll to position [464, 0]
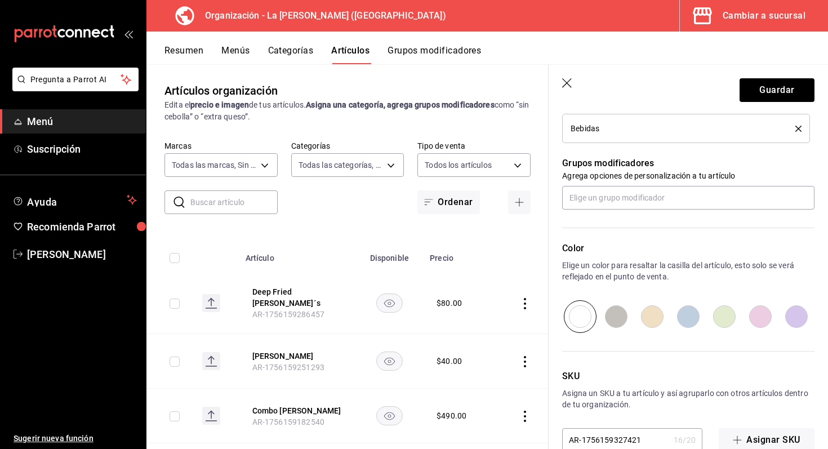
click at [689, 314] on input "radio" at bounding box center [689, 316] width 36 height 33
radio input "true"
click at [779, 90] on button "Guardar" at bounding box center [777, 90] width 75 height 24
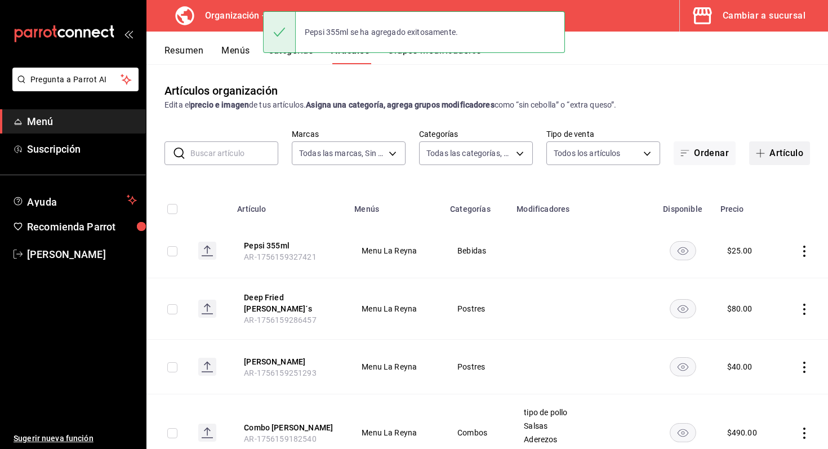
click at [769, 158] on button "Artículo" at bounding box center [779, 153] width 61 height 24
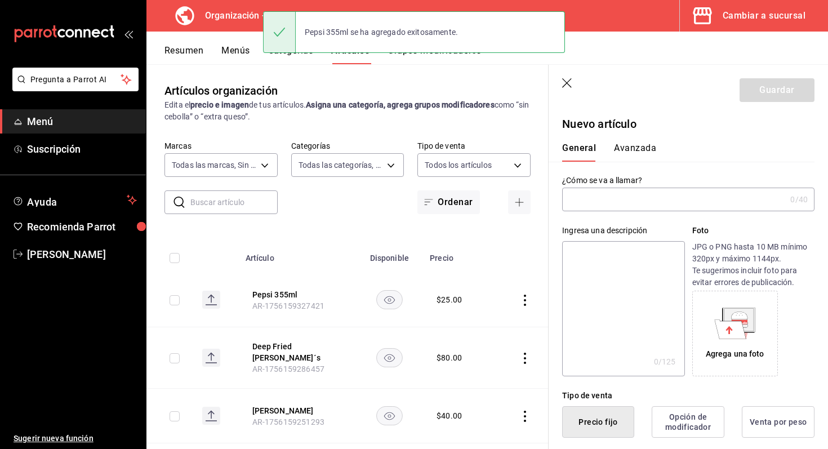
click at [671, 206] on input "text" at bounding box center [674, 199] width 224 height 23
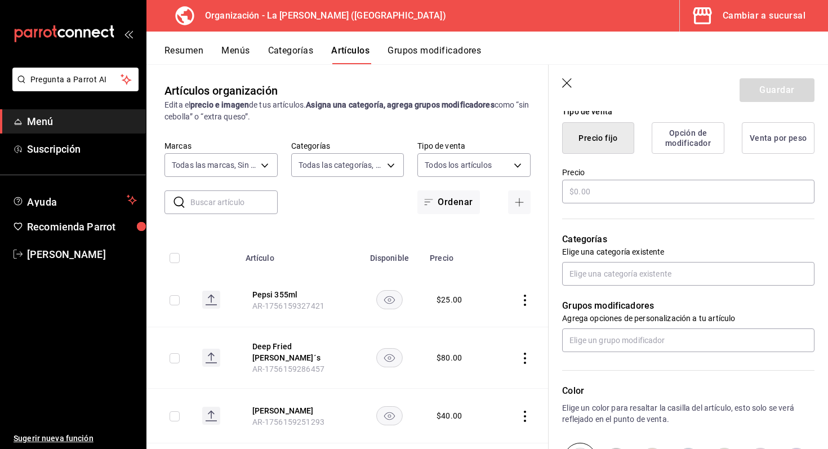
scroll to position [346, 0]
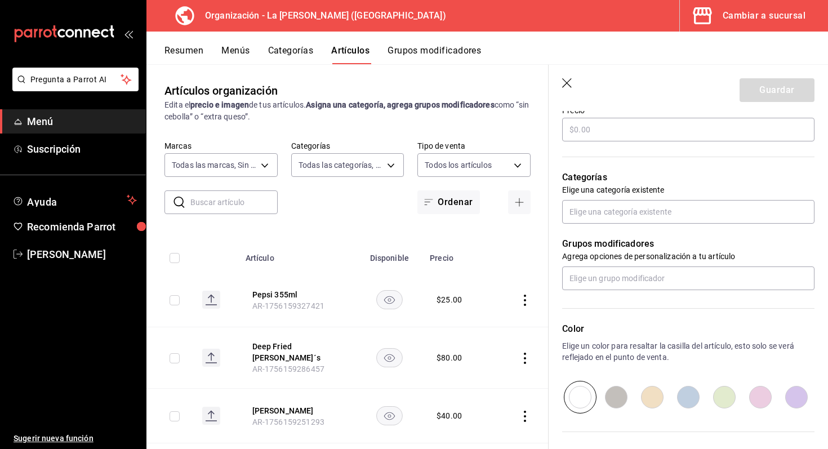
type input "Pepsi black"
click at [626, 401] on input "radio" at bounding box center [616, 397] width 36 height 33
radio input "true"
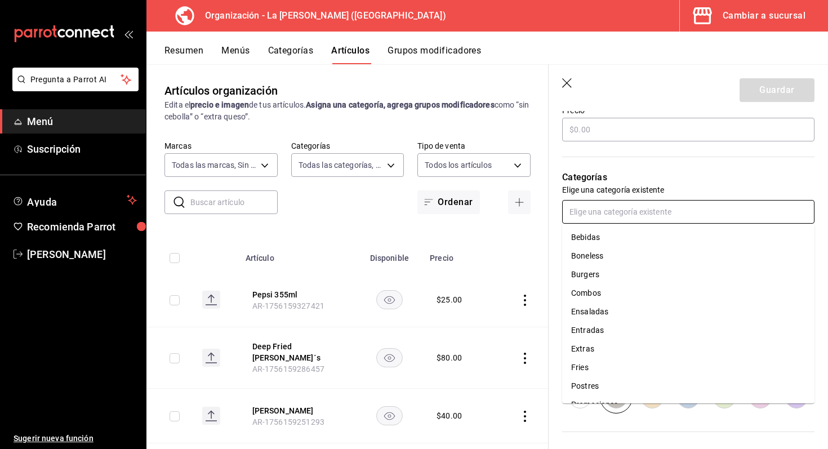
click at [672, 212] on input "text" at bounding box center [688, 212] width 252 height 24
click at [635, 241] on li "Bebidas" at bounding box center [688, 237] width 252 height 19
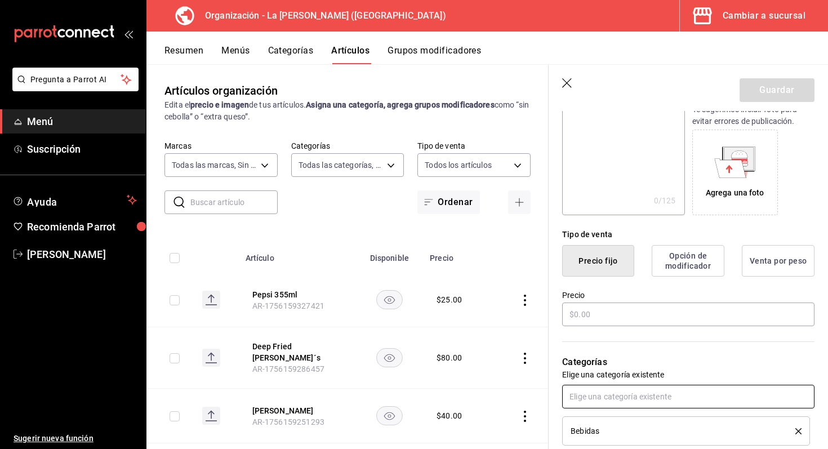
scroll to position [232, 0]
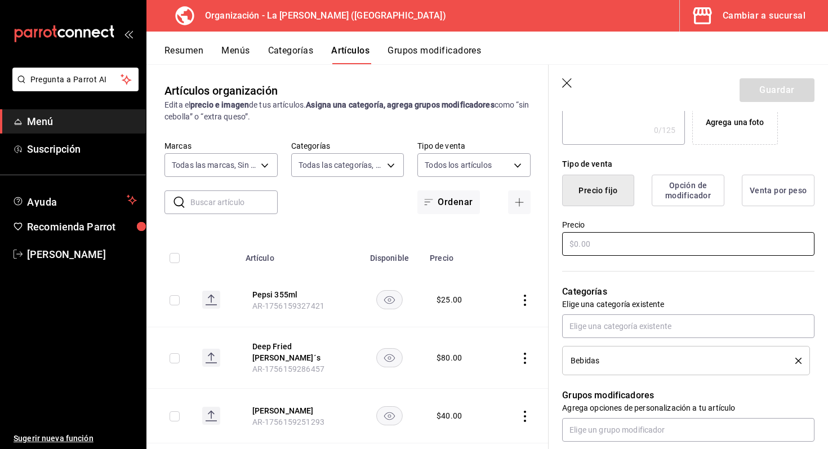
click at [648, 247] on input "text" at bounding box center [688, 244] width 252 height 24
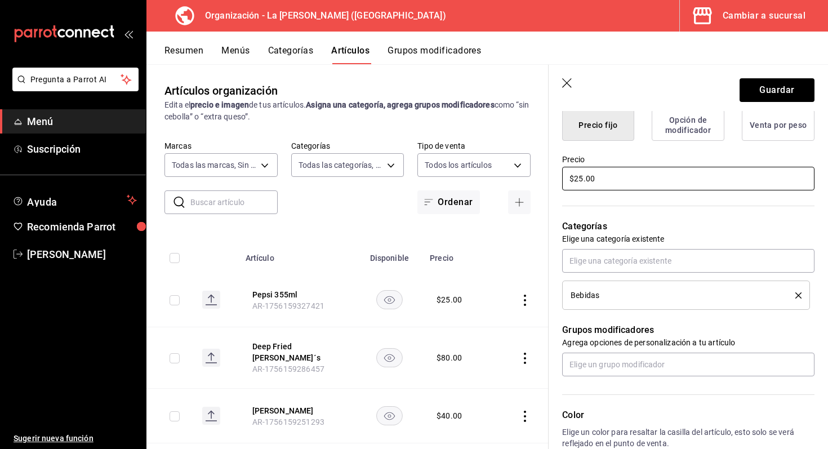
scroll to position [299, 0]
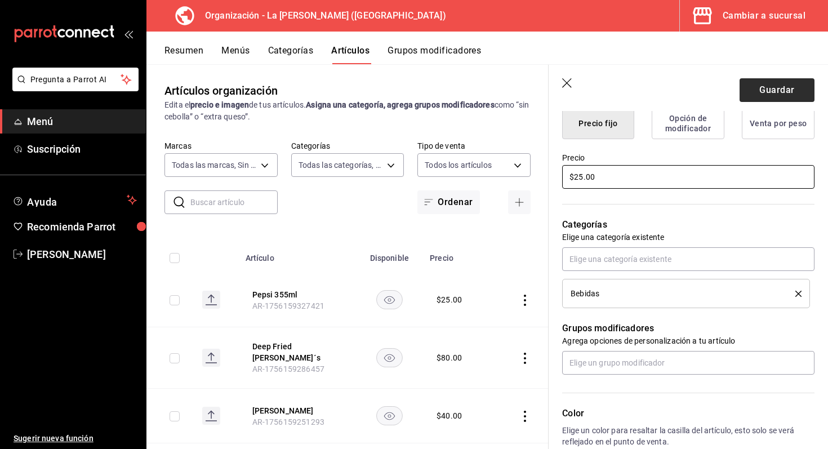
type input "$25.00"
click at [764, 82] on button "Guardar" at bounding box center [777, 90] width 75 height 24
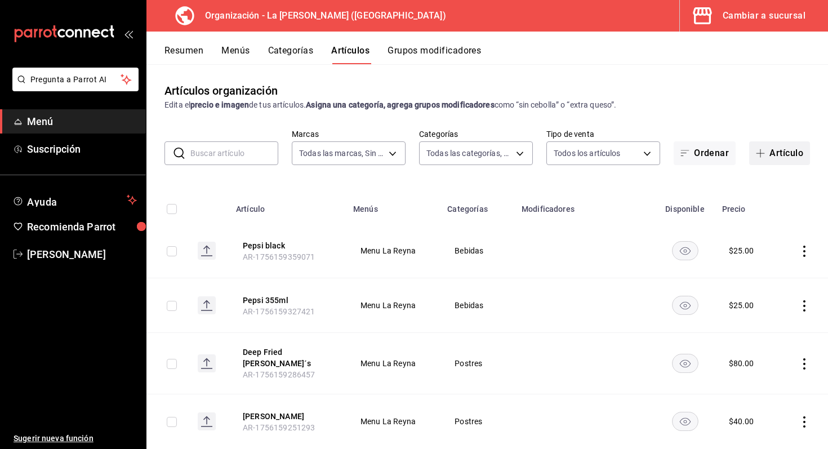
click at [792, 159] on button "Artículo" at bounding box center [779, 153] width 61 height 24
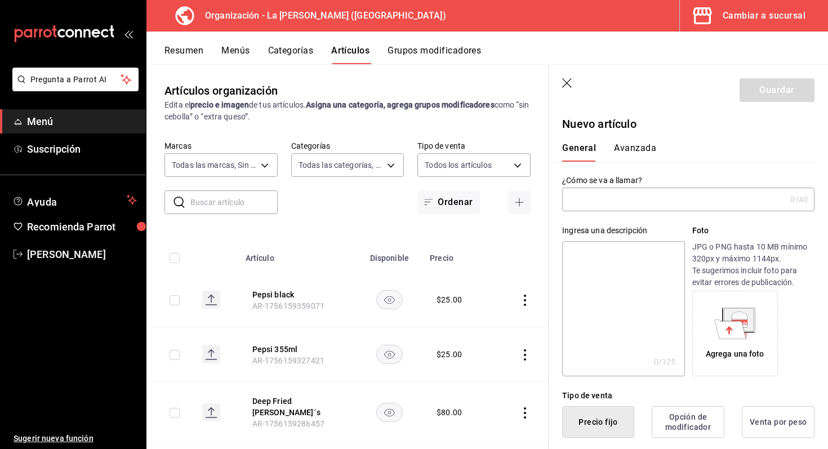
click at [614, 196] on input "text" at bounding box center [674, 199] width 224 height 23
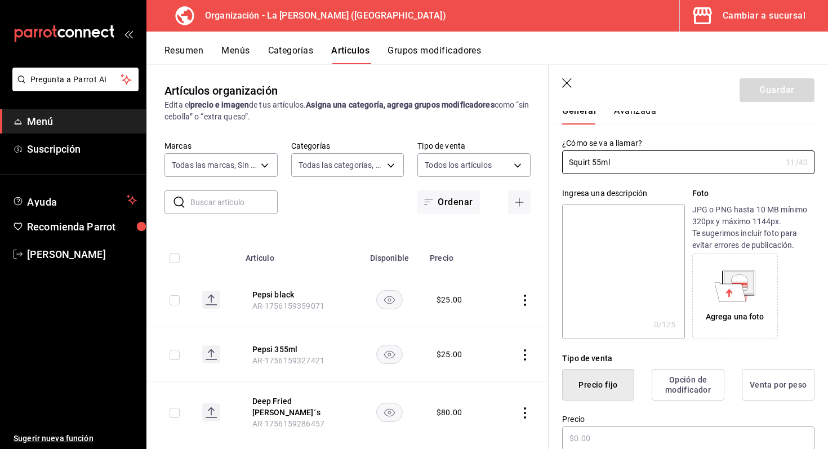
scroll to position [37, 0]
click at [594, 163] on input "Squirt 55ml" at bounding box center [671, 163] width 219 height 23
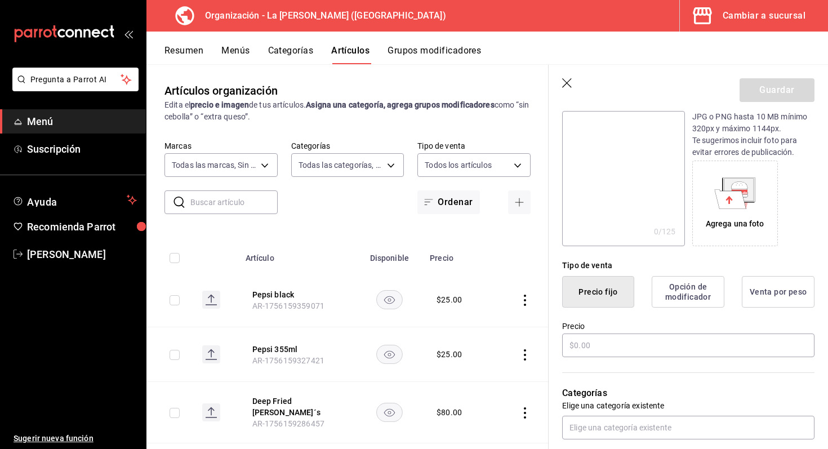
scroll to position [157, 0]
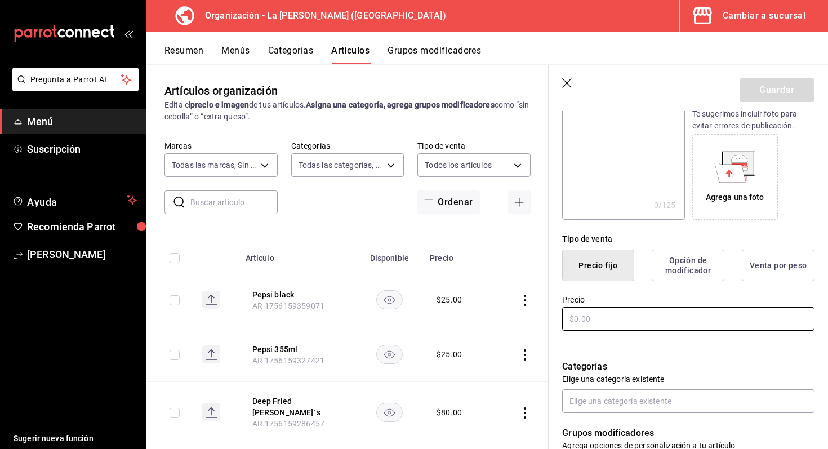
type input "Squirt 355ml"
click at [634, 319] on input "text" at bounding box center [688, 319] width 252 height 24
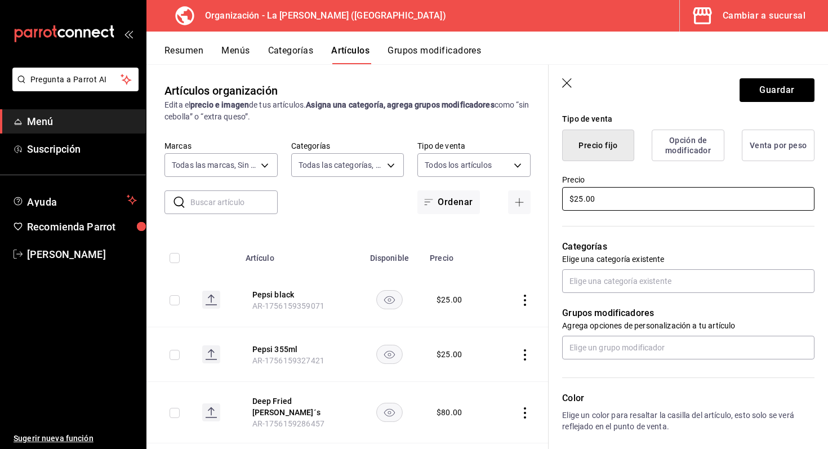
scroll to position [277, 0]
type input "$25.00"
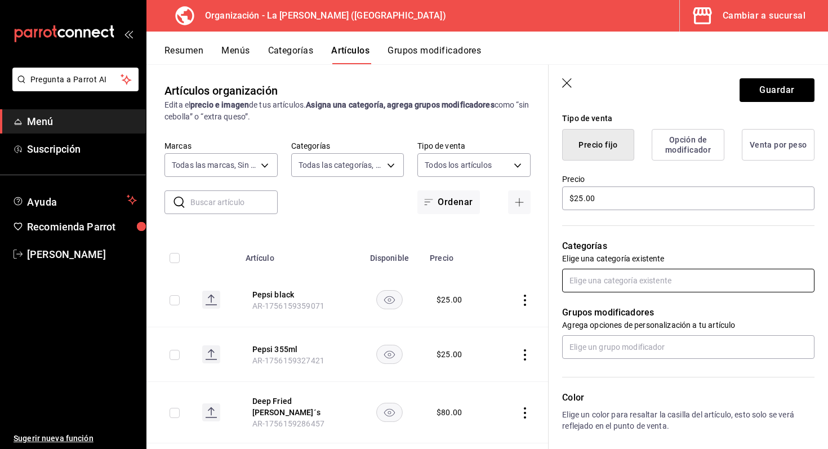
click at [578, 287] on input "text" at bounding box center [688, 281] width 252 height 24
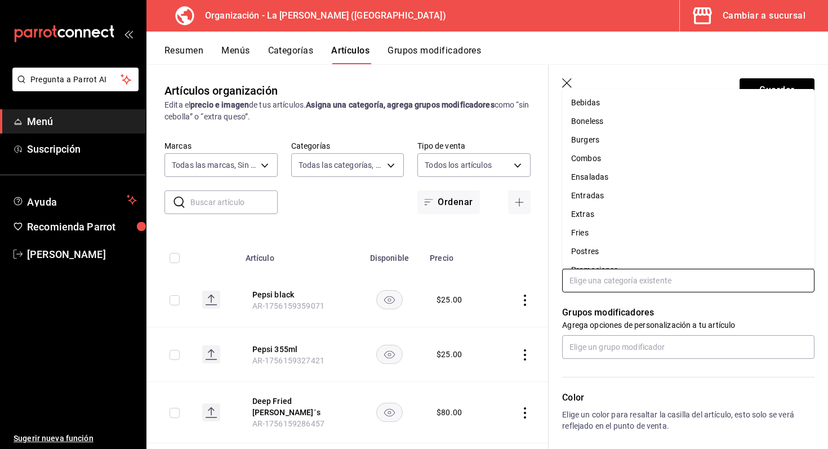
click at [640, 108] on li "Bebidas" at bounding box center [688, 103] width 252 height 19
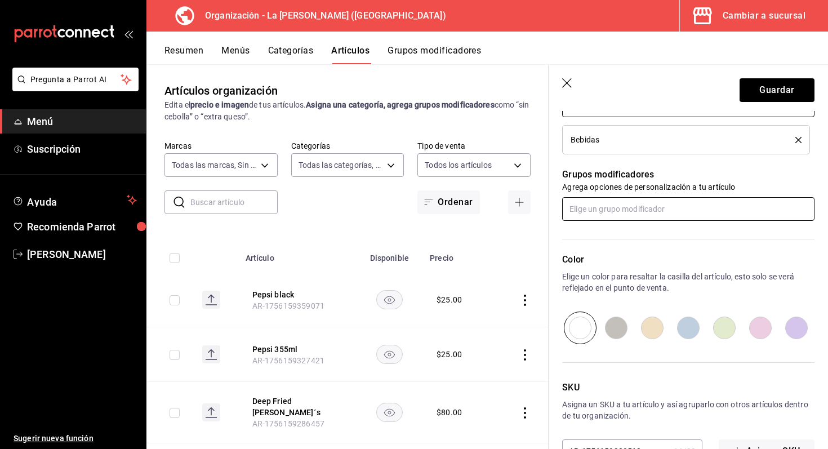
scroll to position [473, 0]
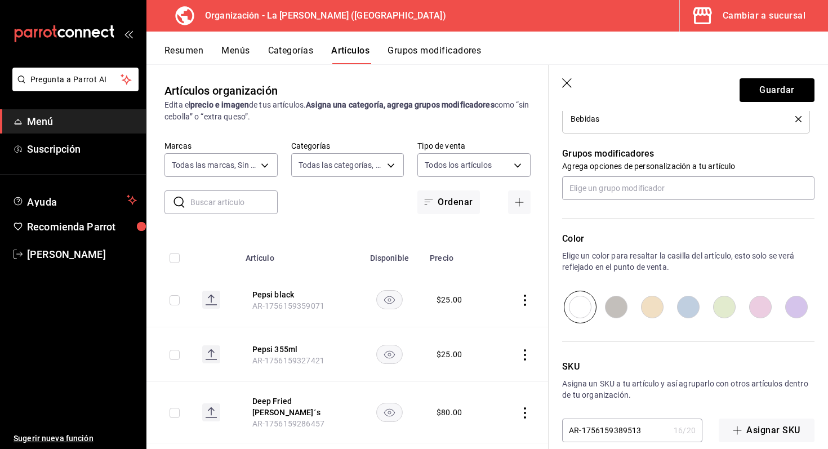
click at [724, 308] on input "radio" at bounding box center [725, 307] width 36 height 33
radio input "true"
click at [784, 82] on button "Guardar" at bounding box center [777, 90] width 75 height 24
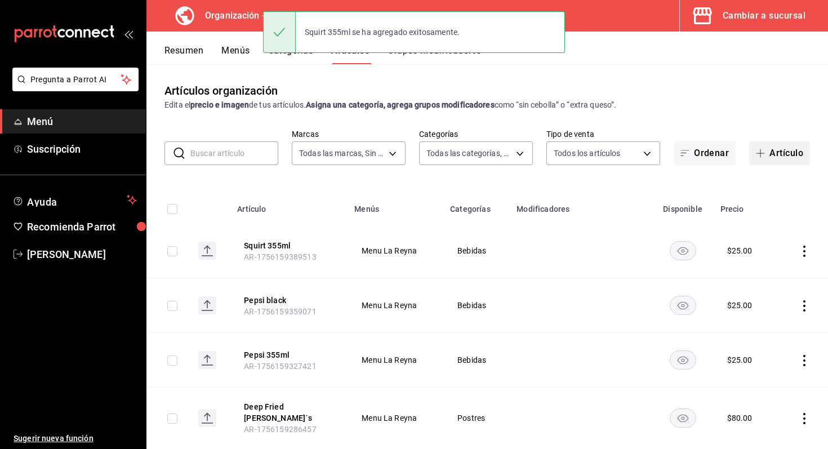
click at [769, 157] on span "button" at bounding box center [763, 153] width 14 height 9
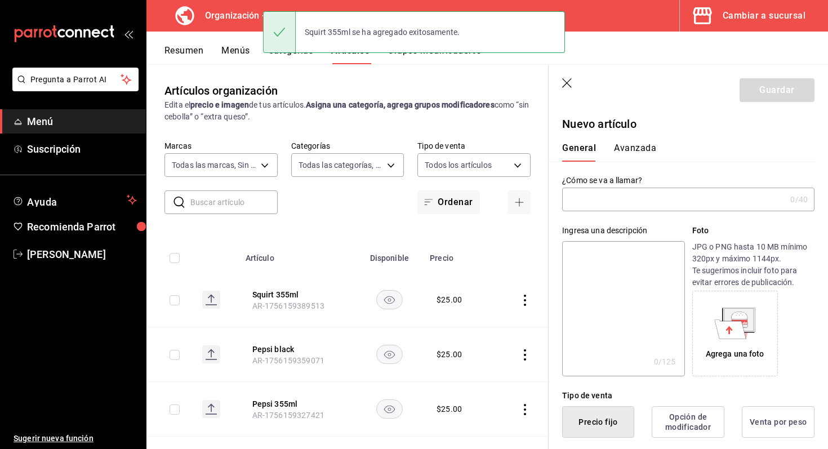
click at [695, 197] on input "text" at bounding box center [674, 199] width 224 height 23
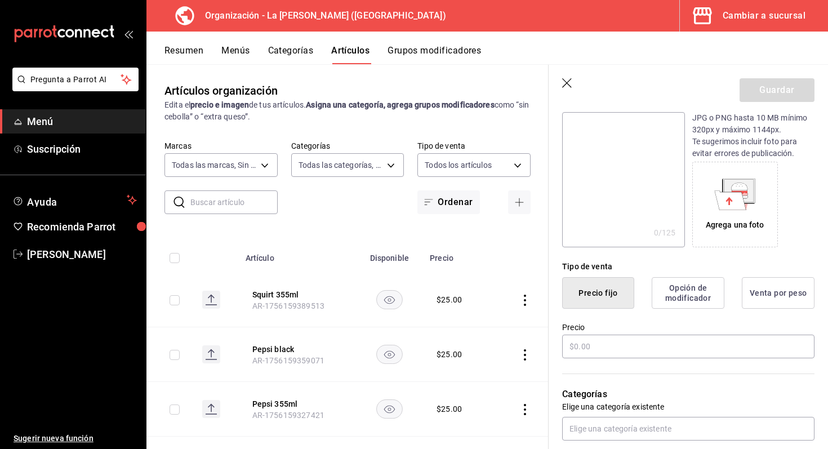
scroll to position [130, 0]
type input "manzanita"
click at [575, 353] on input "text" at bounding box center [688, 346] width 252 height 24
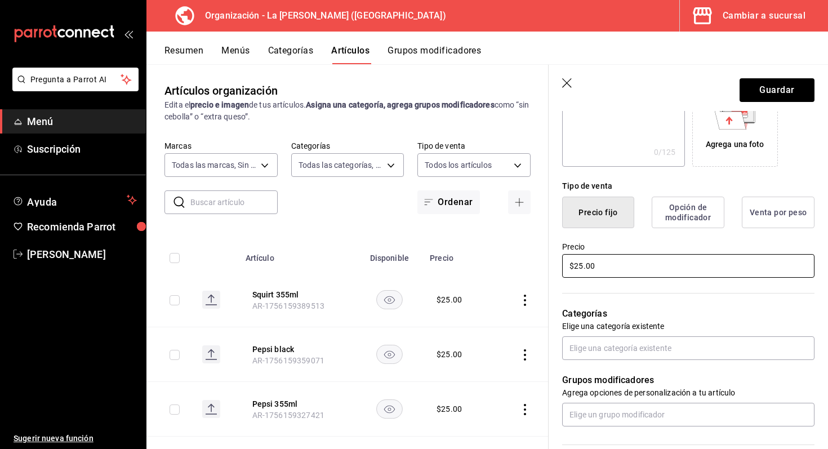
scroll to position [210, 0]
type input "$25.00"
click at [624, 347] on input "text" at bounding box center [688, 348] width 252 height 24
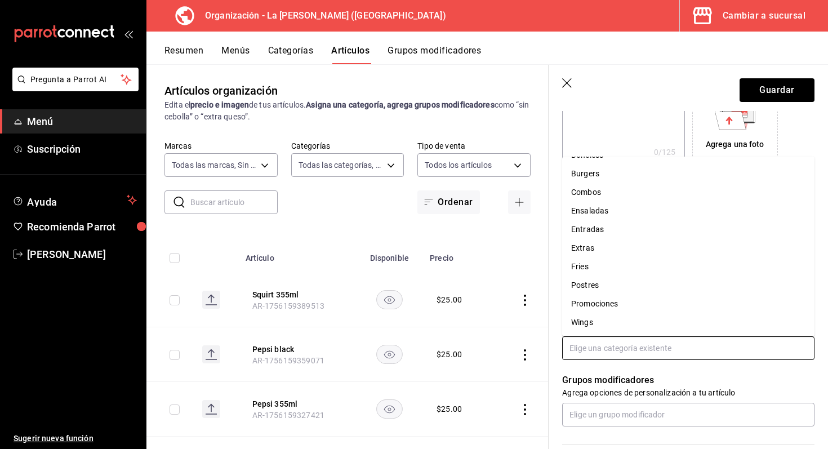
scroll to position [0, 0]
click at [614, 175] on li "Bebidas" at bounding box center [688, 170] width 252 height 19
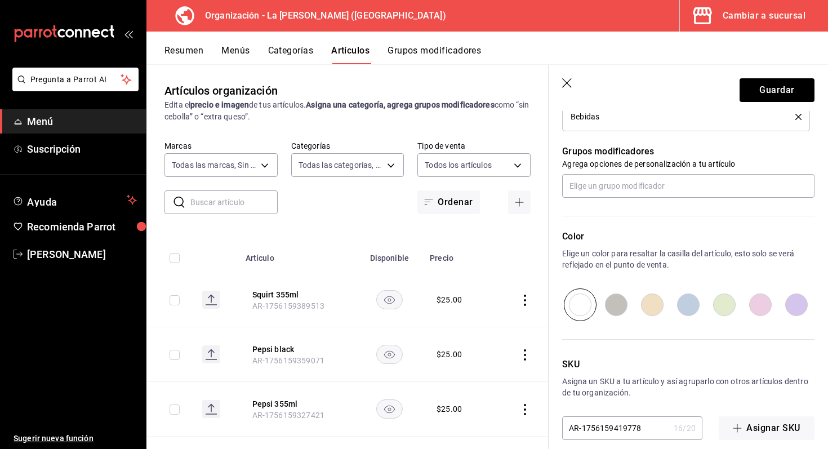
scroll to position [489, 0]
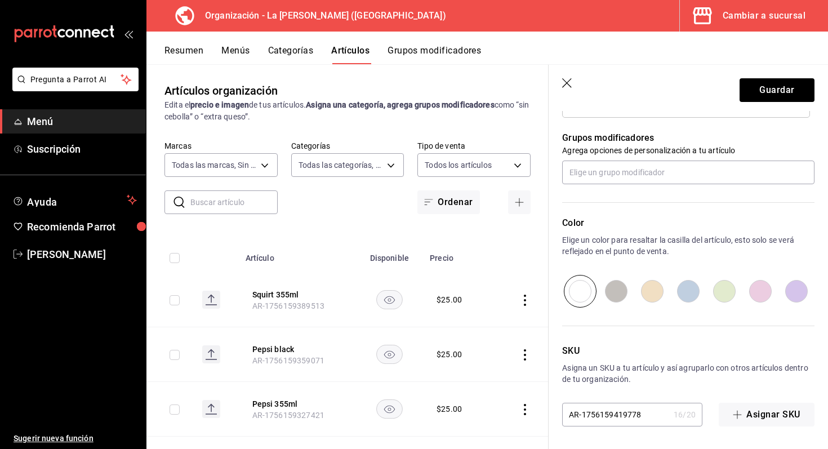
click at [655, 295] on input "radio" at bounding box center [653, 291] width 36 height 33
radio input "true"
click at [780, 84] on button "Guardar" at bounding box center [777, 90] width 75 height 24
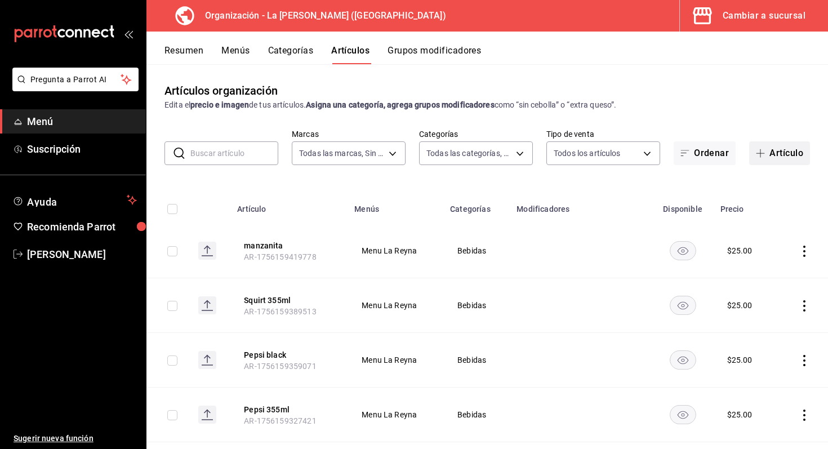
click at [765, 155] on span "button" at bounding box center [763, 153] width 14 height 9
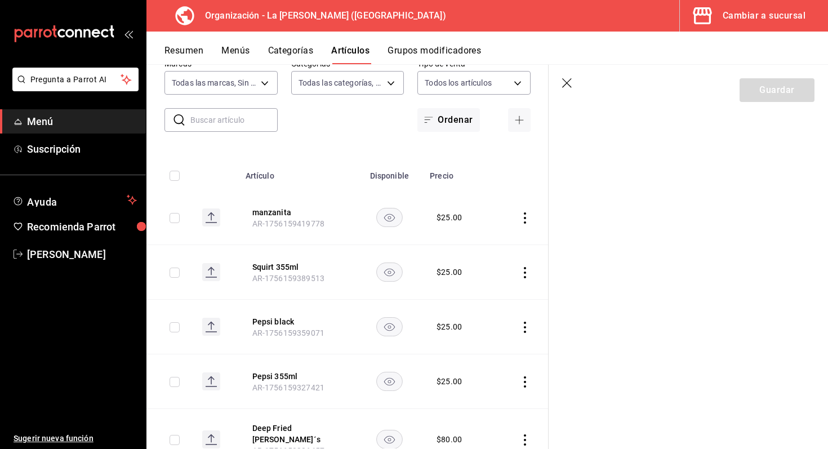
scroll to position [84, 0]
click at [529, 325] on icon "actions" at bounding box center [525, 325] width 11 height 11
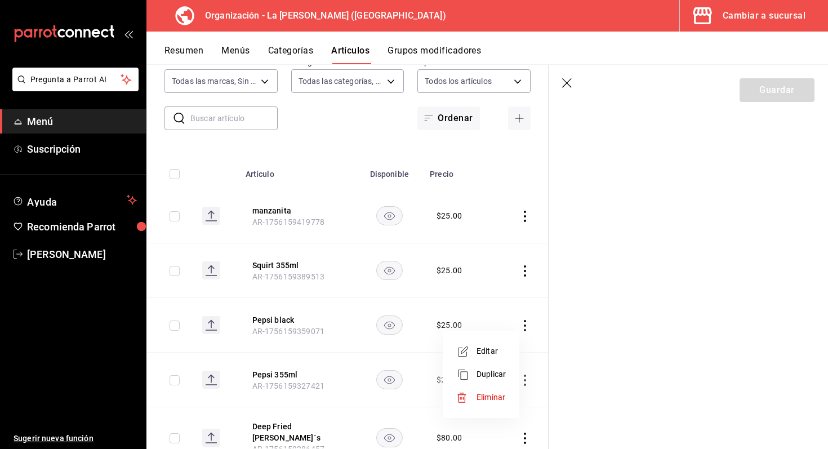
click at [503, 359] on li "Editar" at bounding box center [481, 351] width 68 height 23
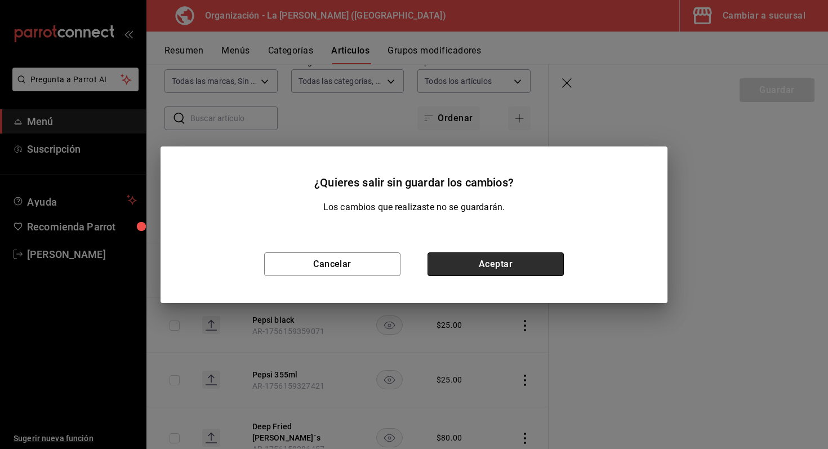
click at [527, 256] on button "Aceptar" at bounding box center [496, 264] width 136 height 24
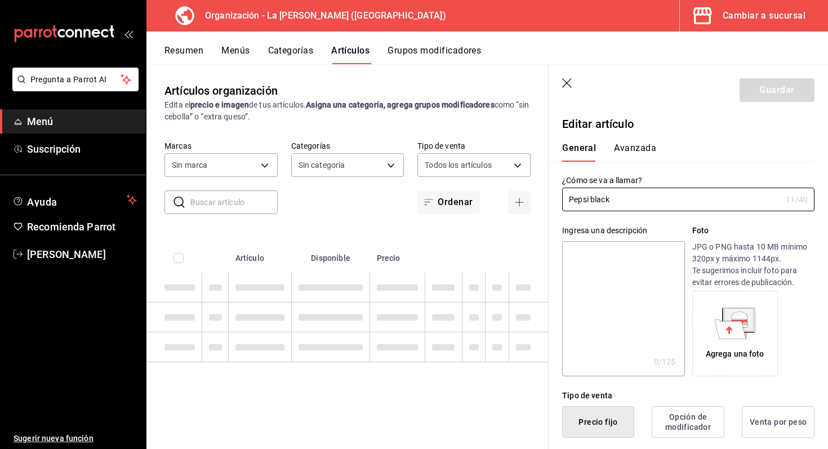
type input "21e8f741-d7e9-4a52-ba38-779e4aaec189"
type input "0b86c16e-0827-4d1e-86bd-c22f5e8398db,51611846-7282-4160-8bc2-1aa9d450d589,e3437…"
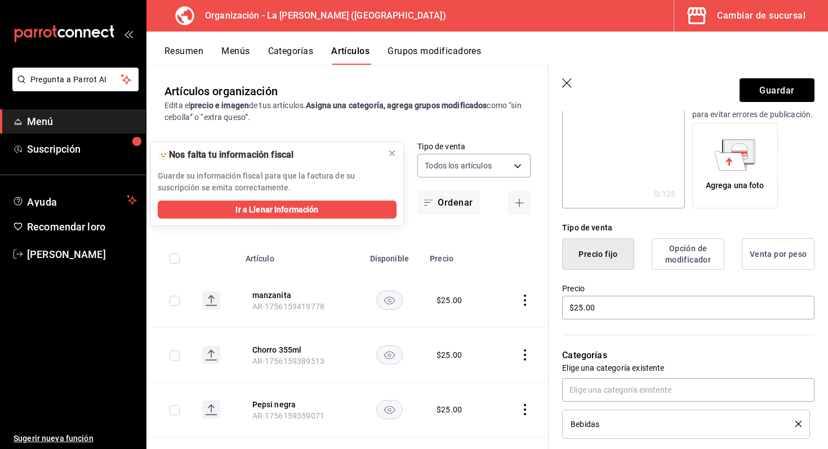
scroll to position [233, 0]
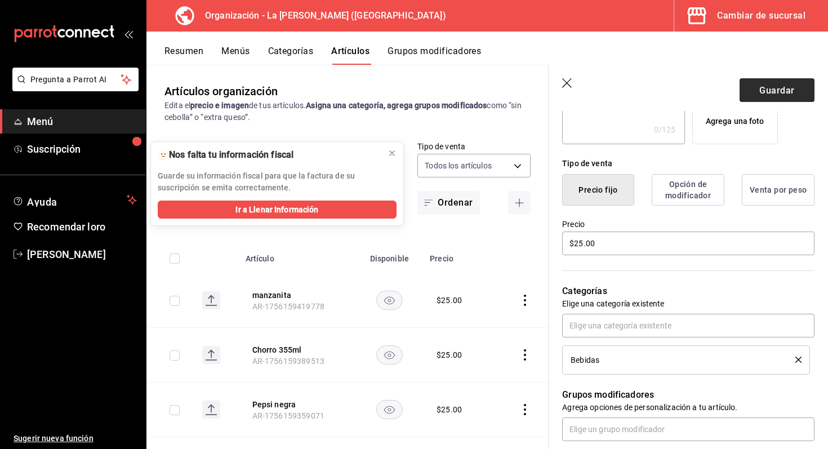
type input "Pepsi black 355ml"
click at [769, 81] on button "Guardar" at bounding box center [777, 90] width 75 height 24
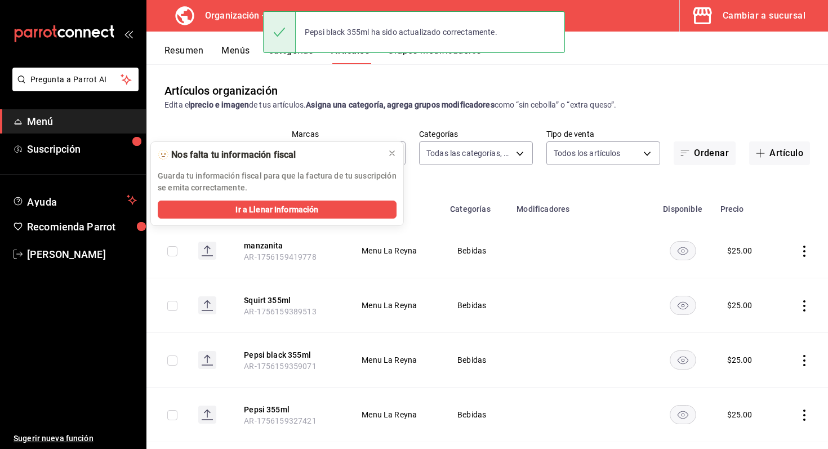
click at [801, 253] on icon "actions" at bounding box center [804, 251] width 11 height 11
click at [771, 286] on li "Editar" at bounding box center [761, 276] width 68 height 23
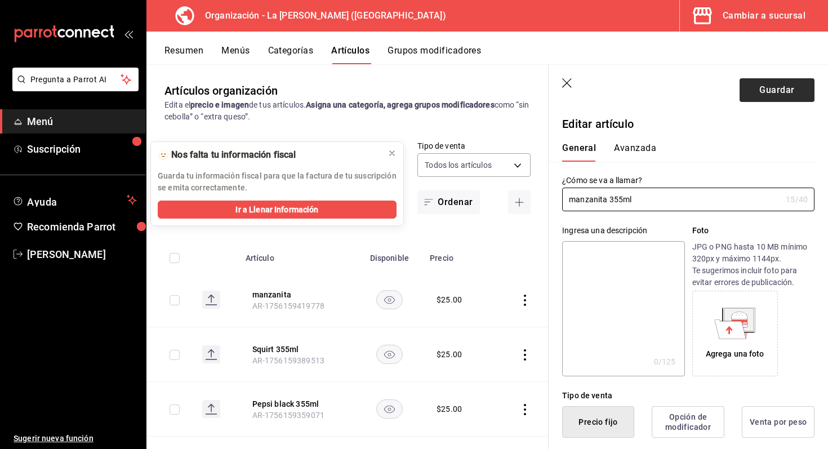
type input "manzanita 355ml"
click at [770, 89] on button "Guardar" at bounding box center [777, 90] width 75 height 24
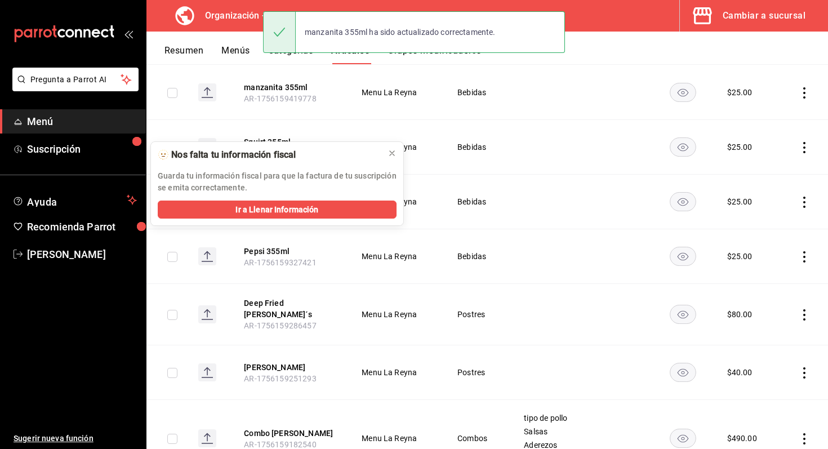
scroll to position [190, 0]
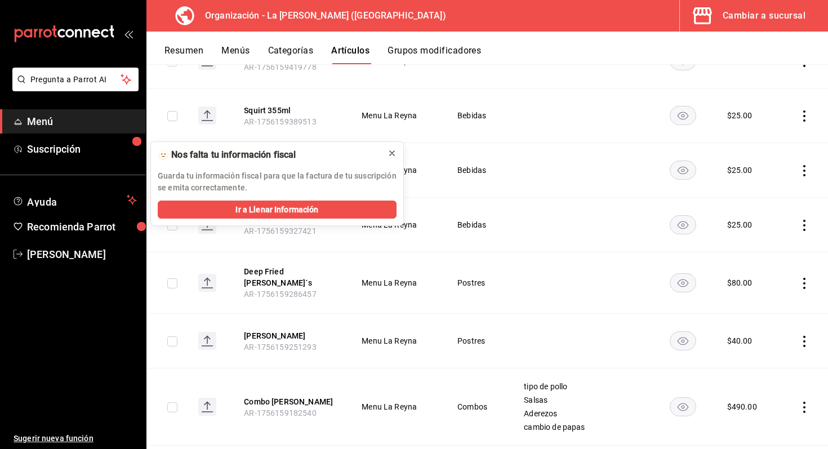
click at [391, 154] on icon at bounding box center [392, 153] width 5 height 5
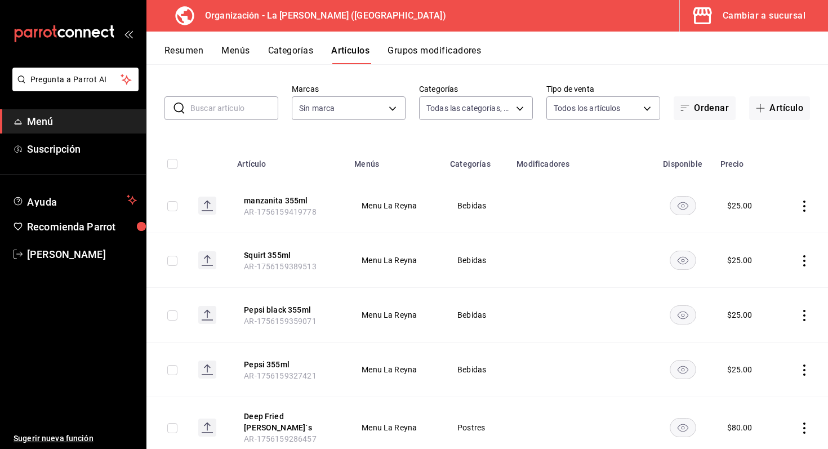
scroll to position [36, 0]
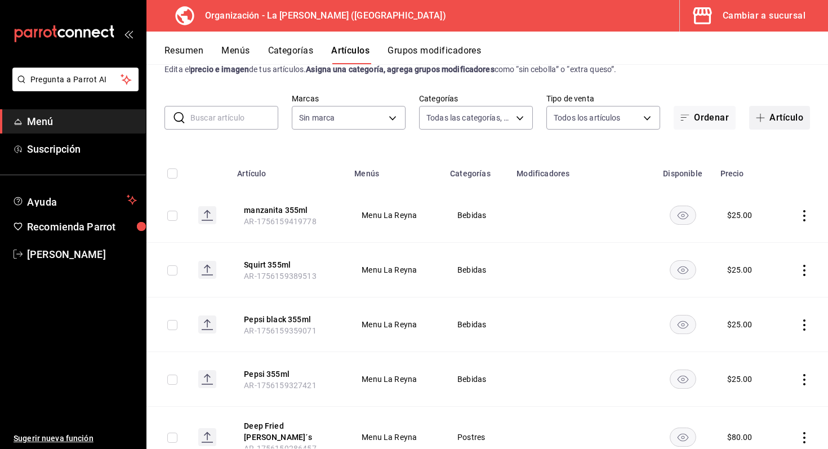
click at [777, 121] on button "Artículo" at bounding box center [779, 118] width 61 height 24
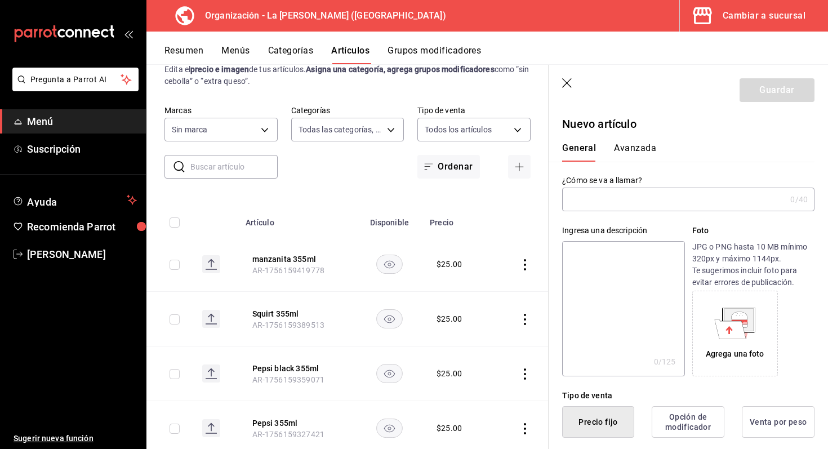
click at [660, 209] on input "text" at bounding box center [674, 199] width 224 height 23
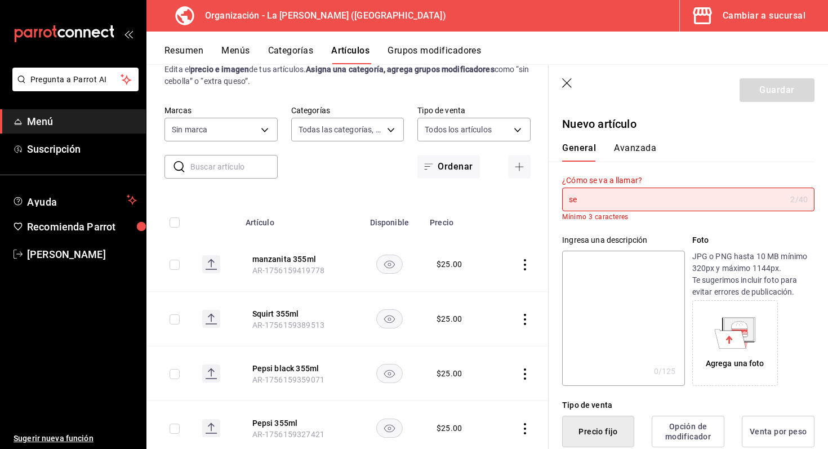
type input "s"
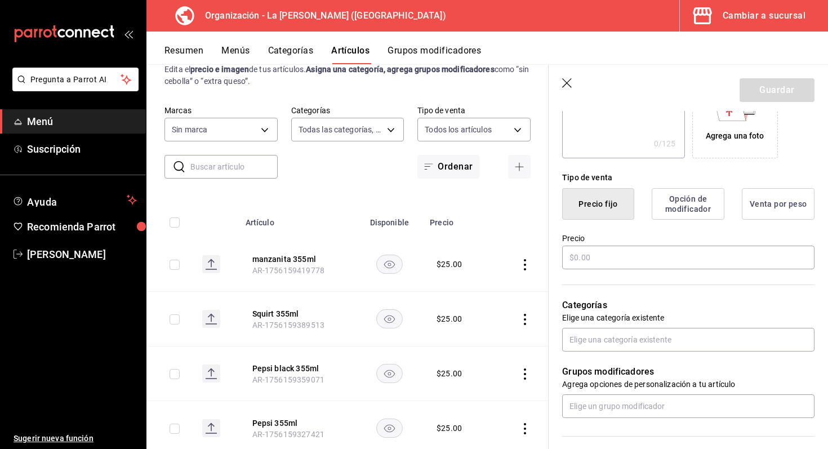
scroll to position [330, 0]
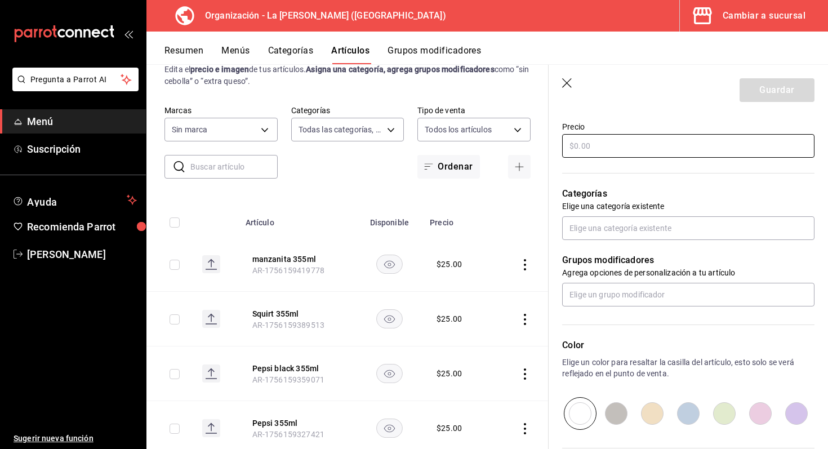
type input "Seven up 355 ml"
click at [668, 145] on input "text" at bounding box center [688, 146] width 252 height 24
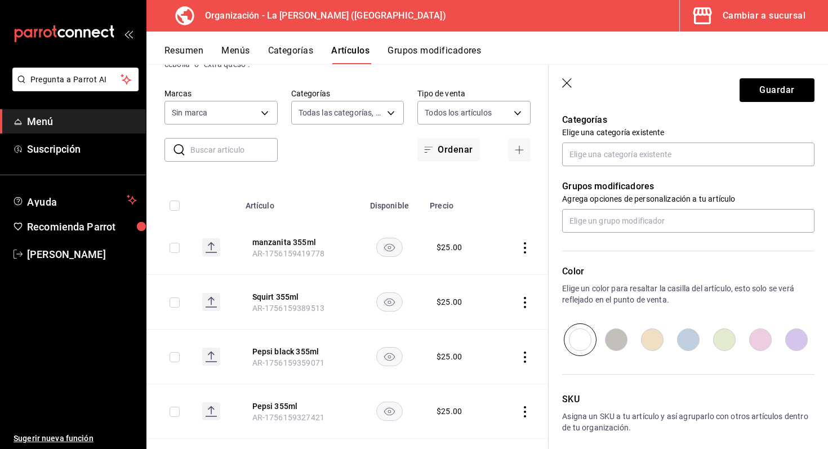
scroll to position [49, 0]
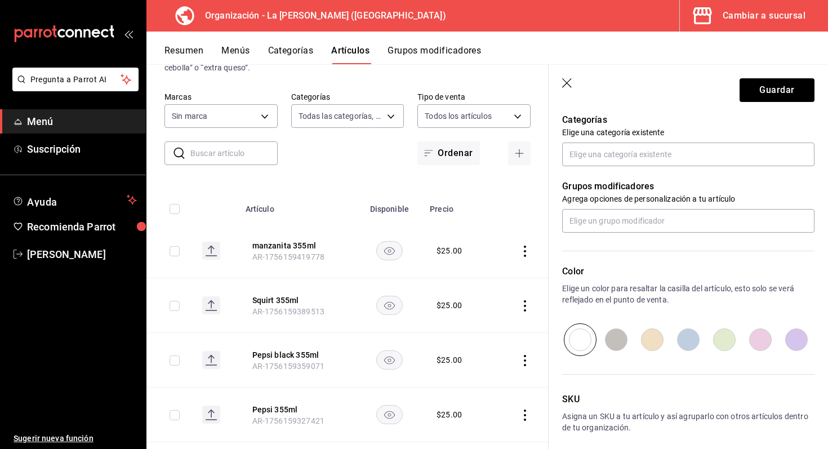
type input "$25.00"
click at [723, 345] on input "radio" at bounding box center [725, 339] width 36 height 33
radio input "true"
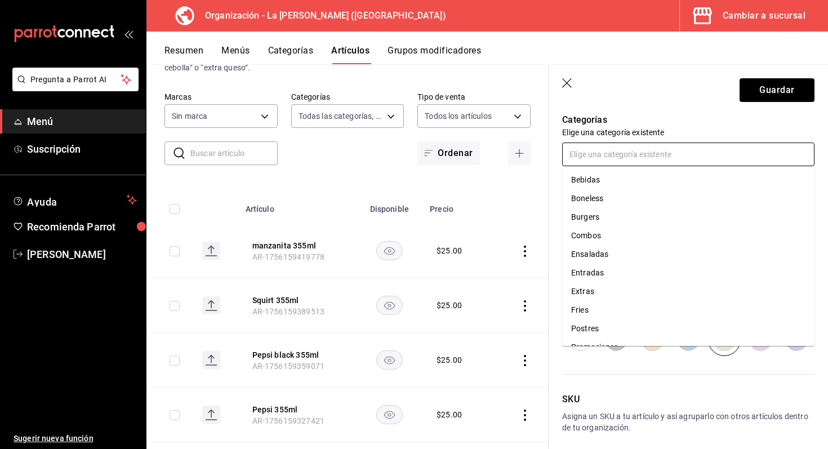
click at [675, 150] on input "text" at bounding box center [688, 155] width 252 height 24
click at [620, 179] on li "Bebidas" at bounding box center [688, 180] width 252 height 19
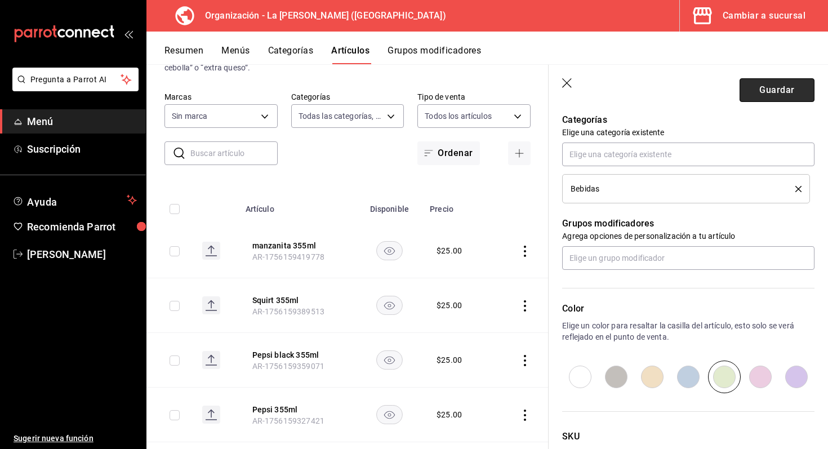
click at [758, 88] on button "Guardar" at bounding box center [777, 90] width 75 height 24
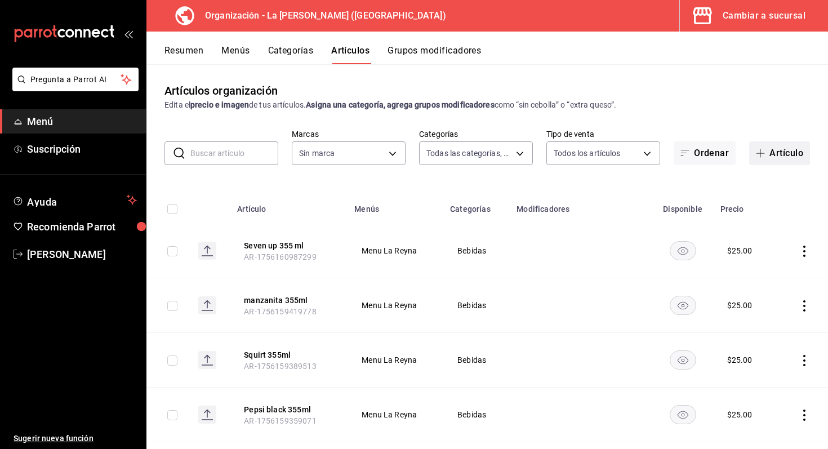
click at [785, 149] on button "Artículo" at bounding box center [779, 153] width 61 height 24
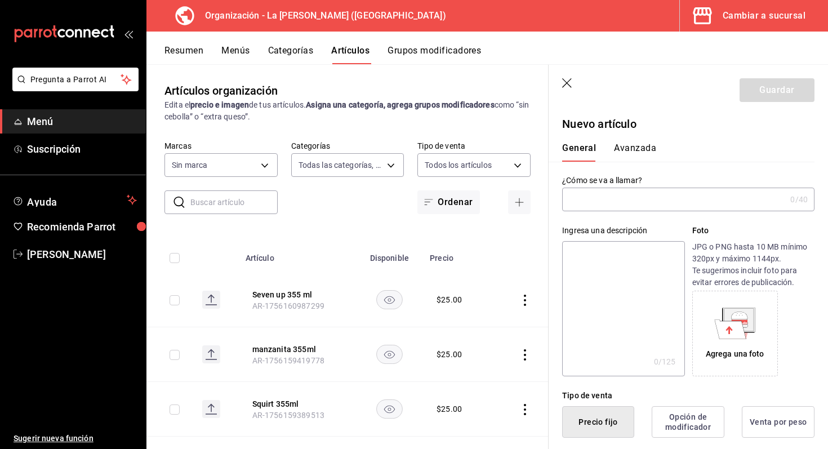
click at [627, 206] on input "text" at bounding box center [674, 199] width 224 height 23
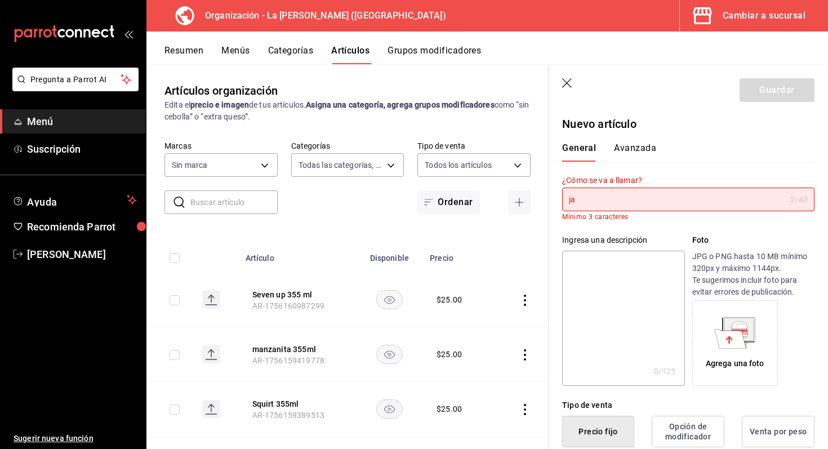
type input "j"
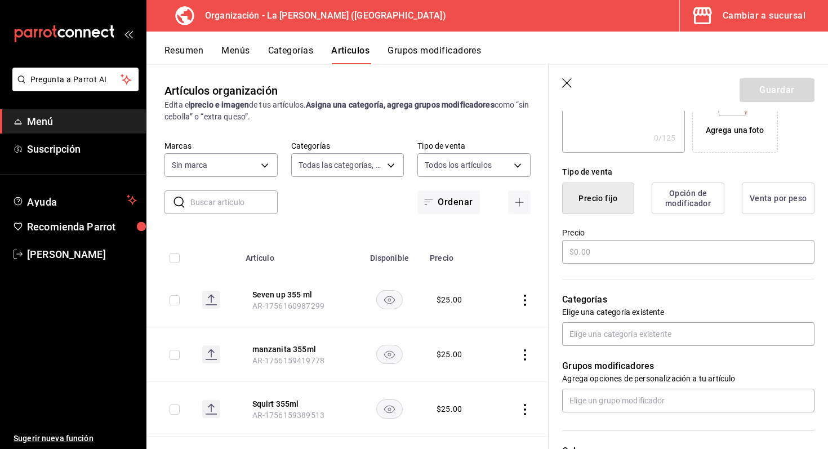
scroll to position [225, 0]
type input "Jarritos de piña"
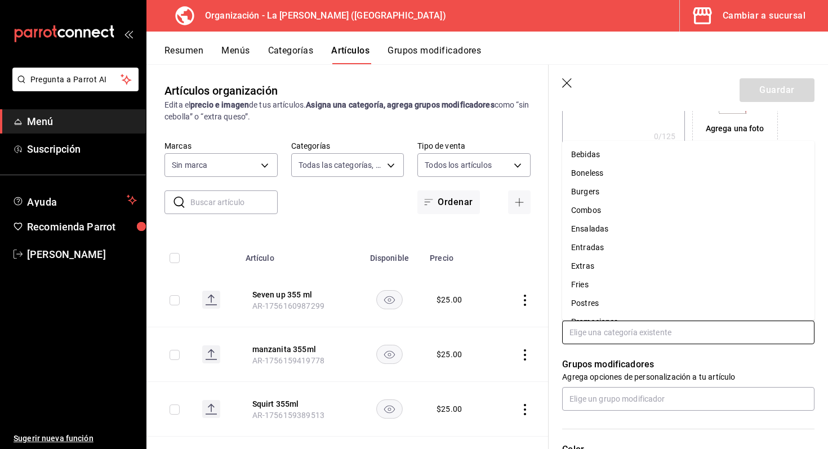
click at [647, 335] on input "text" at bounding box center [688, 333] width 252 height 24
click at [637, 163] on li "Bebidas" at bounding box center [688, 154] width 252 height 19
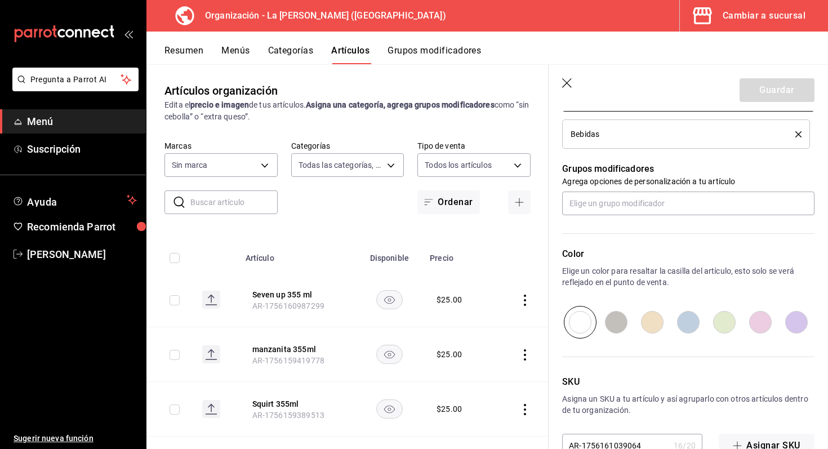
scroll to position [474, 0]
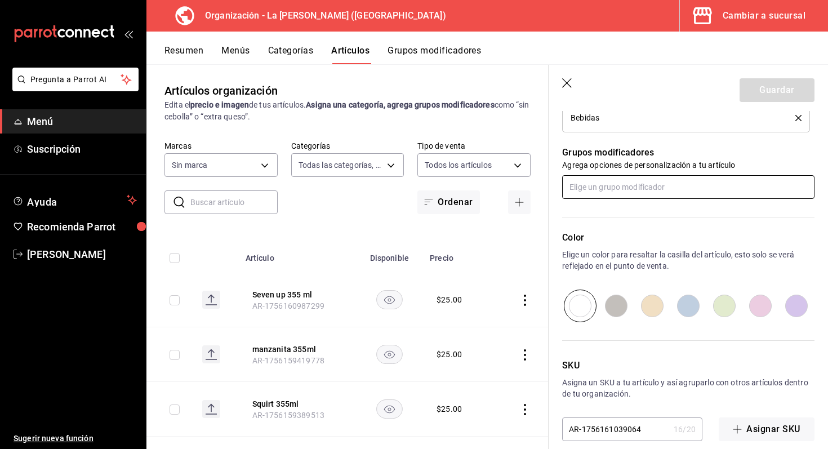
click at [631, 193] on input "text" at bounding box center [688, 187] width 252 height 24
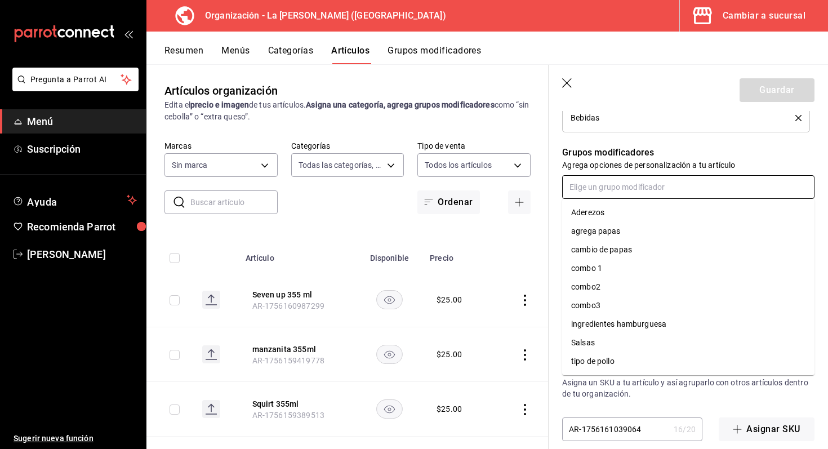
click at [633, 184] on input "text" at bounding box center [688, 187] width 252 height 24
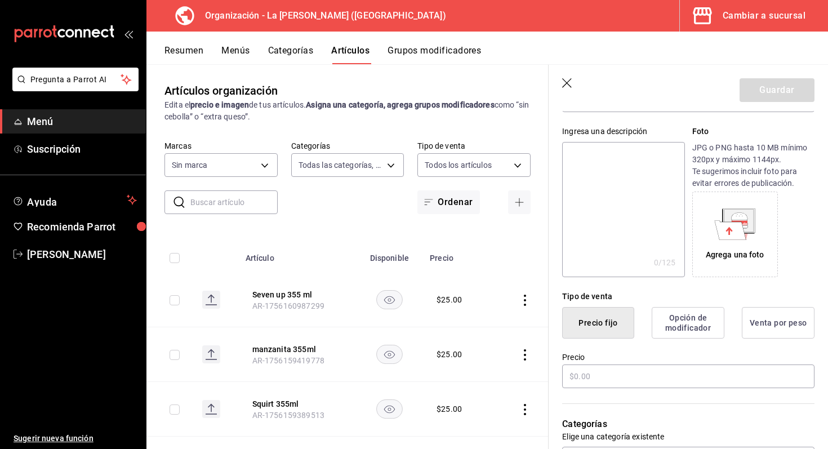
scroll to position [489, 0]
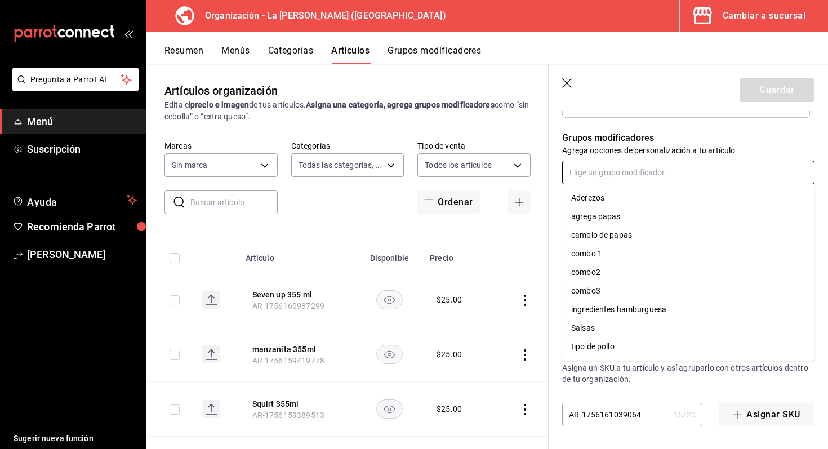
click at [629, 169] on input "text" at bounding box center [688, 173] width 252 height 24
click at [627, 173] on input "text" at bounding box center [688, 173] width 252 height 24
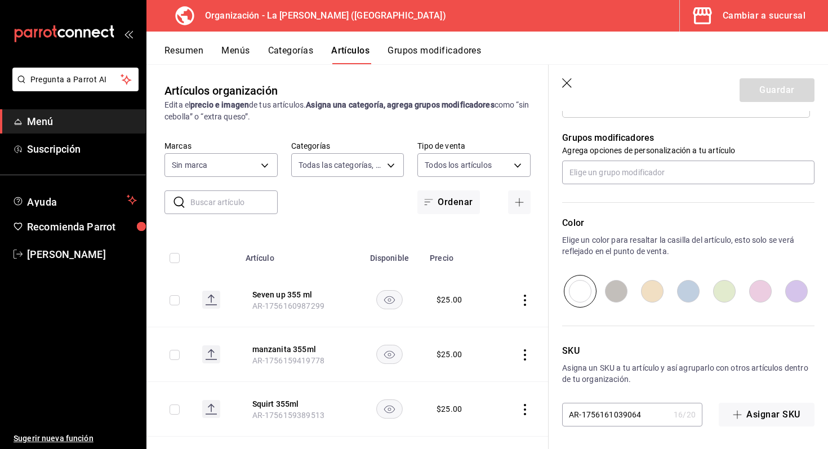
click at [649, 298] on input "radio" at bounding box center [653, 291] width 36 height 33
radio input "true"
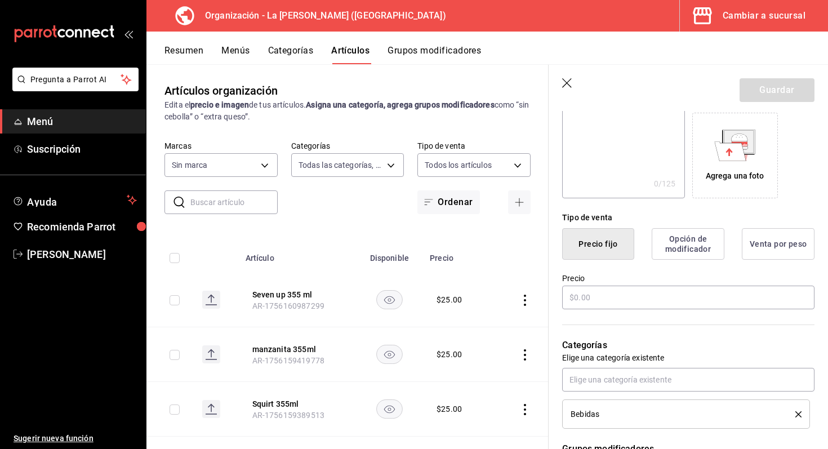
scroll to position [154, 0]
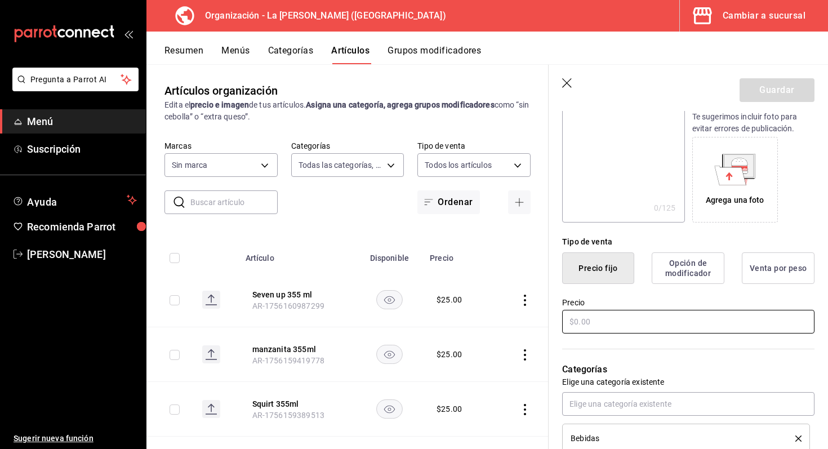
click at [581, 323] on input "text" at bounding box center [688, 322] width 252 height 24
type input "$25.00"
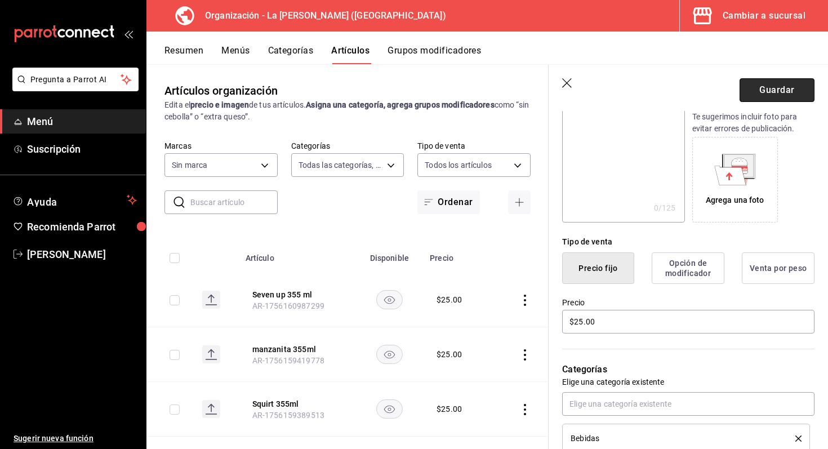
click at [779, 91] on button "Guardar" at bounding box center [777, 90] width 75 height 24
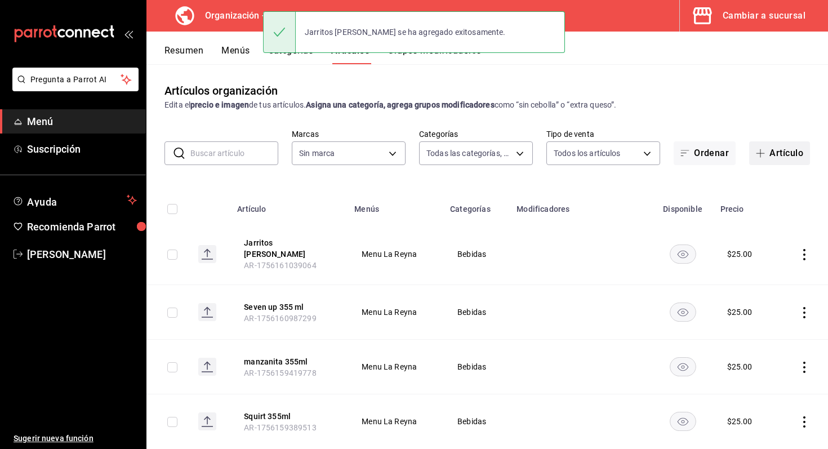
click at [779, 155] on button "Artículo" at bounding box center [779, 153] width 61 height 24
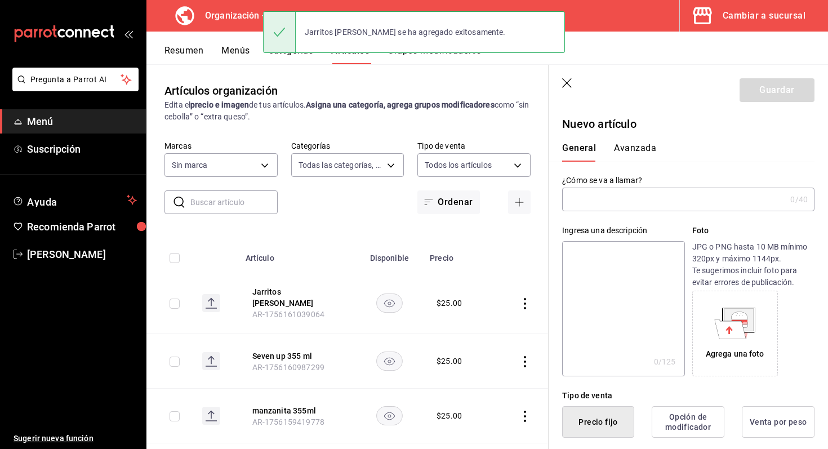
click at [652, 203] on input "text" at bounding box center [674, 199] width 224 height 23
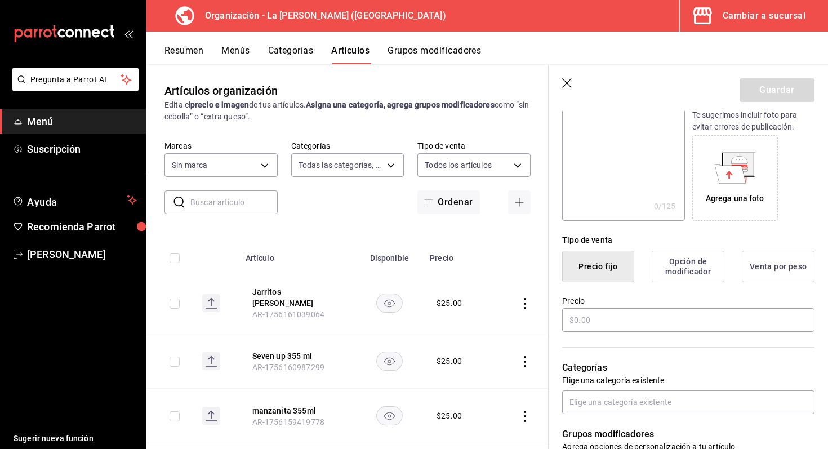
scroll to position [190, 0]
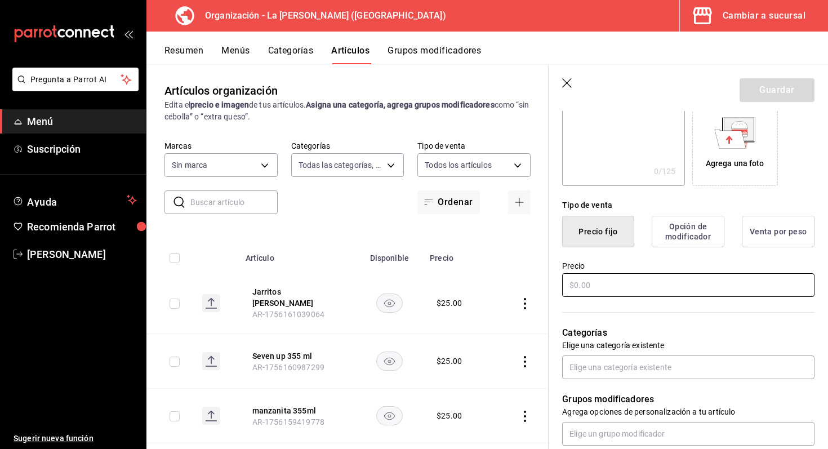
type input "jarritos de ponche"
click at [584, 288] on input "text" at bounding box center [688, 285] width 252 height 24
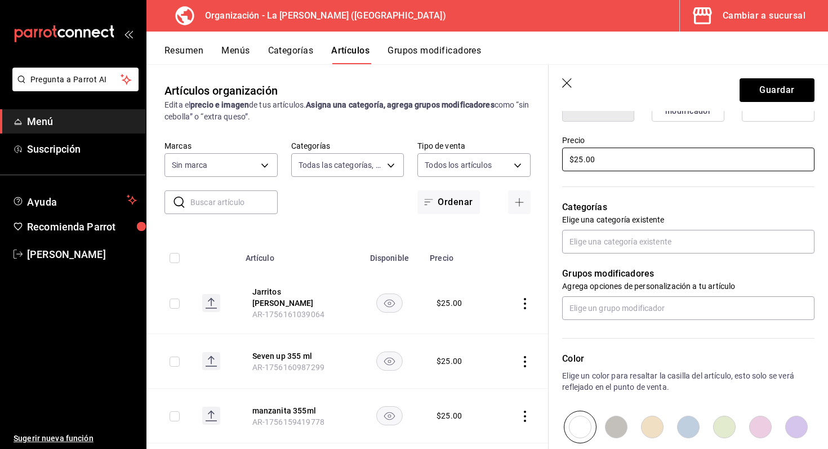
scroll to position [334, 0]
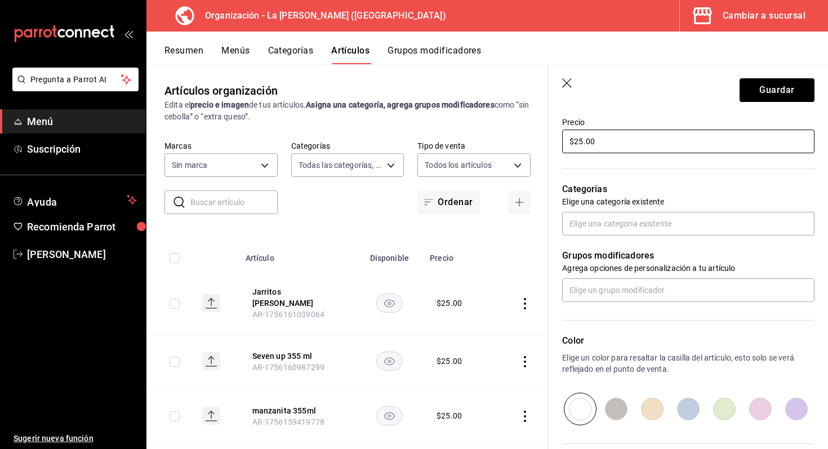
type input "$25.00"
click at [765, 412] on input "radio" at bounding box center [761, 409] width 36 height 33
radio input "true"
click at [675, 293] on input "text" at bounding box center [688, 290] width 252 height 24
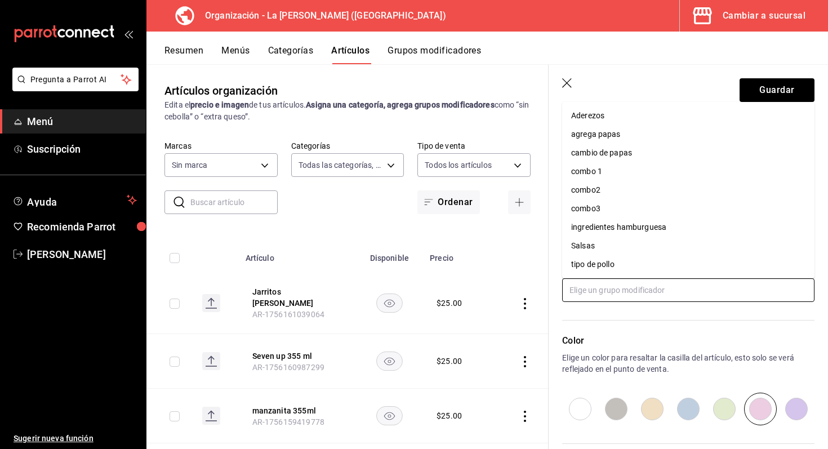
click at [675, 293] on input "text" at bounding box center [688, 290] width 252 height 24
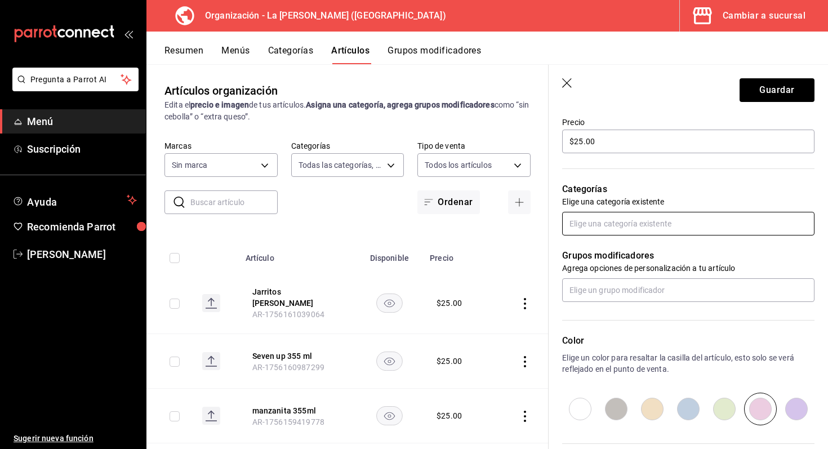
click at [607, 218] on input "text" at bounding box center [688, 224] width 252 height 24
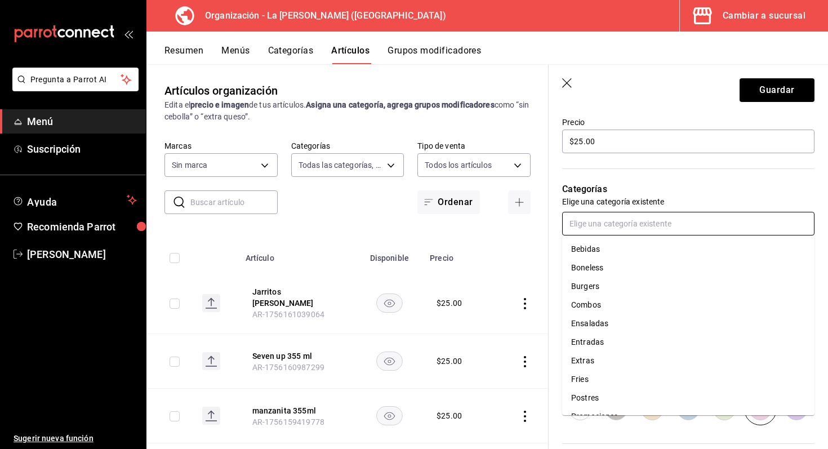
click at [600, 247] on li "Bebidas" at bounding box center [688, 249] width 252 height 19
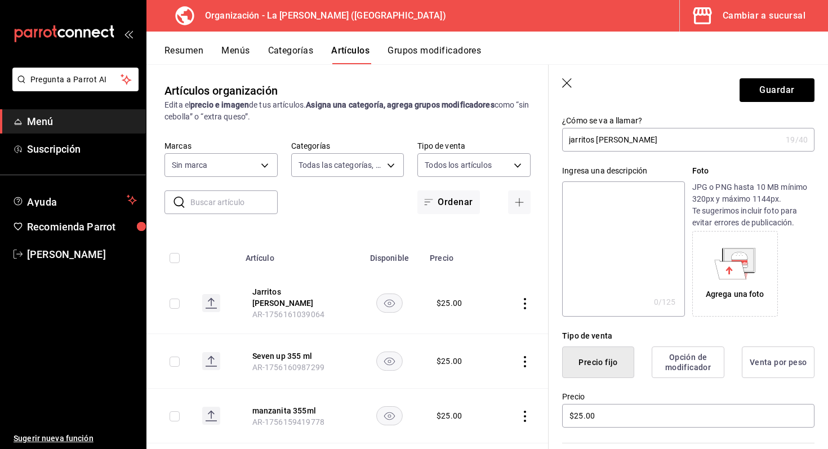
scroll to position [489, 0]
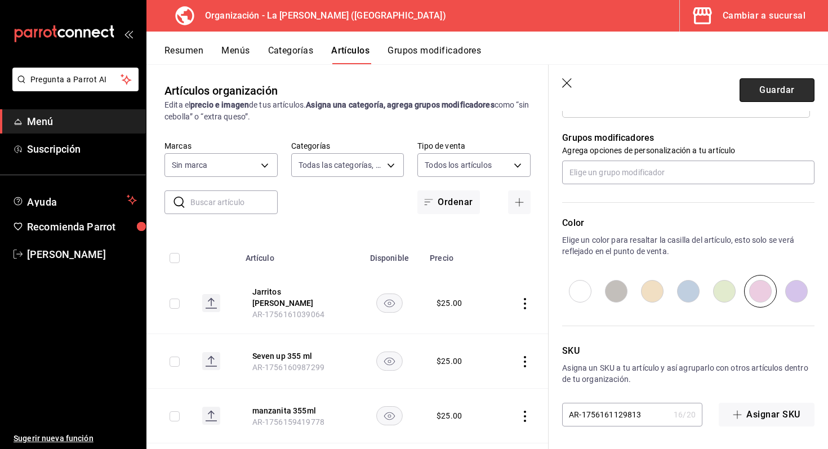
click at [783, 83] on button "Guardar" at bounding box center [777, 90] width 75 height 24
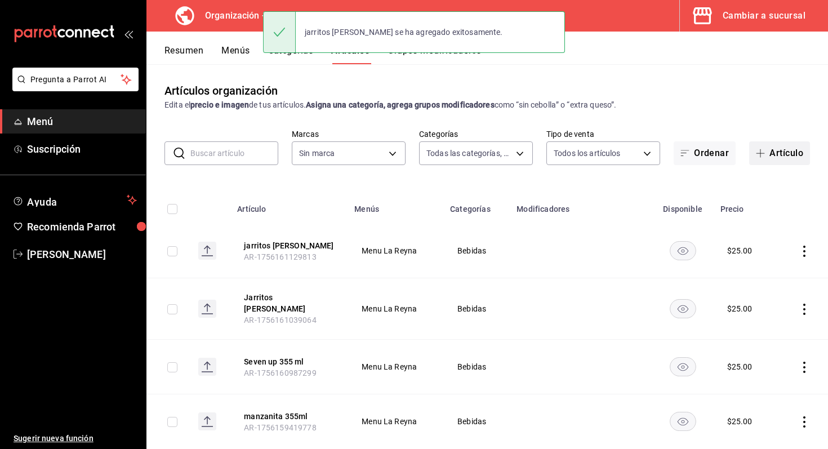
click at [768, 156] on span "button" at bounding box center [763, 153] width 14 height 9
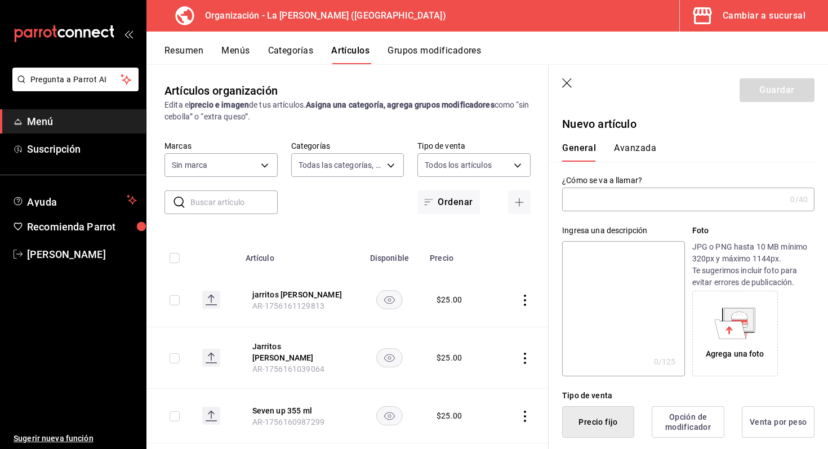
click at [636, 197] on input "text" at bounding box center [674, 199] width 224 height 23
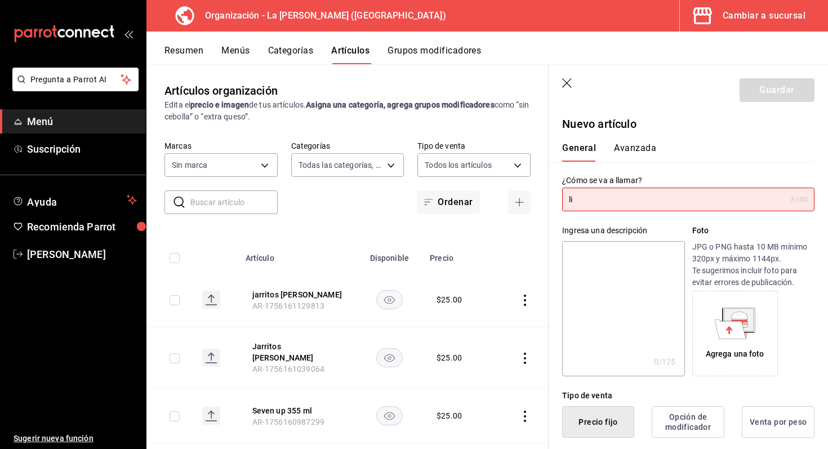
type input "l"
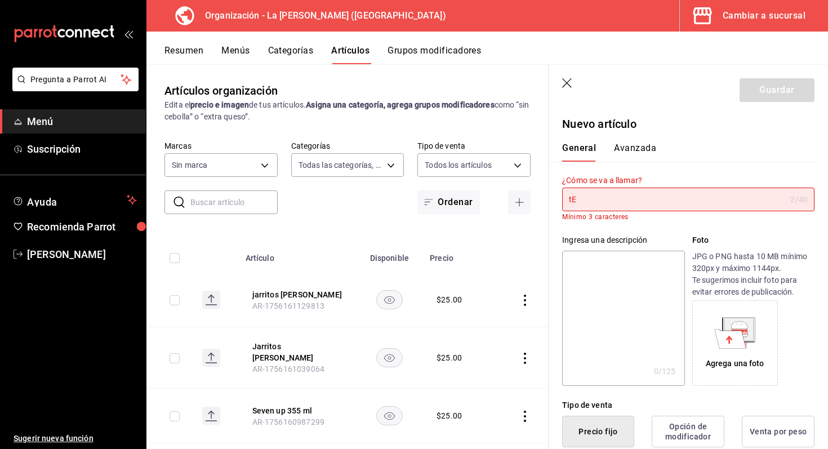
type input "t"
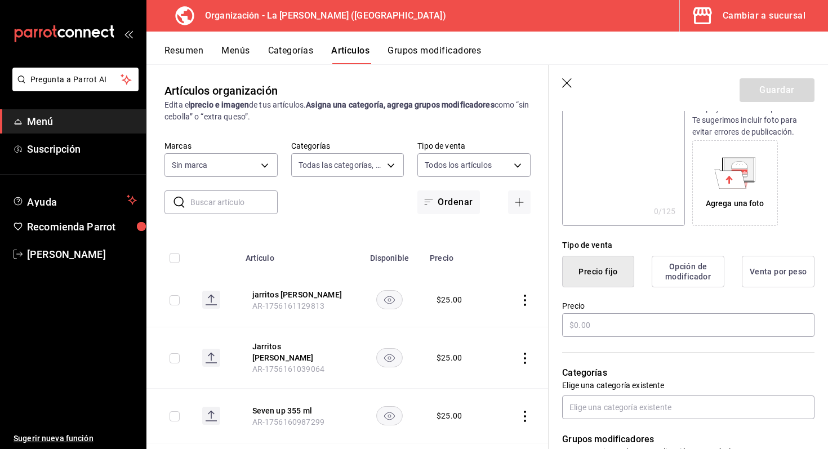
scroll to position [223, 0]
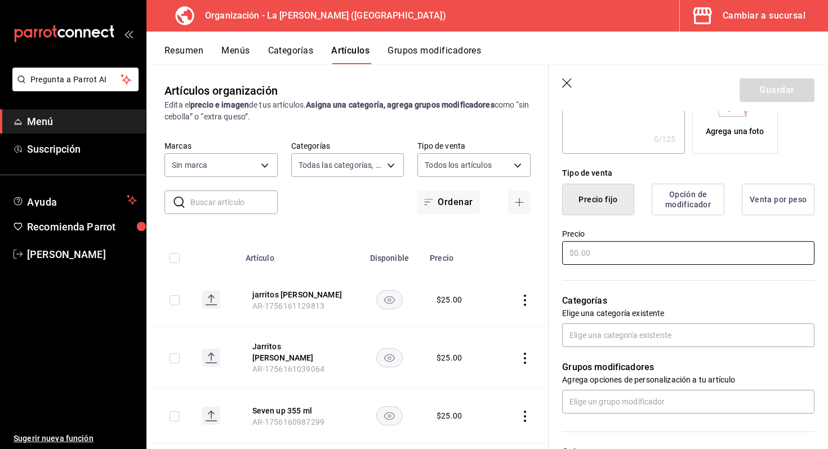
type input "Té lipton"
click at [638, 252] on input "text" at bounding box center [688, 253] width 252 height 24
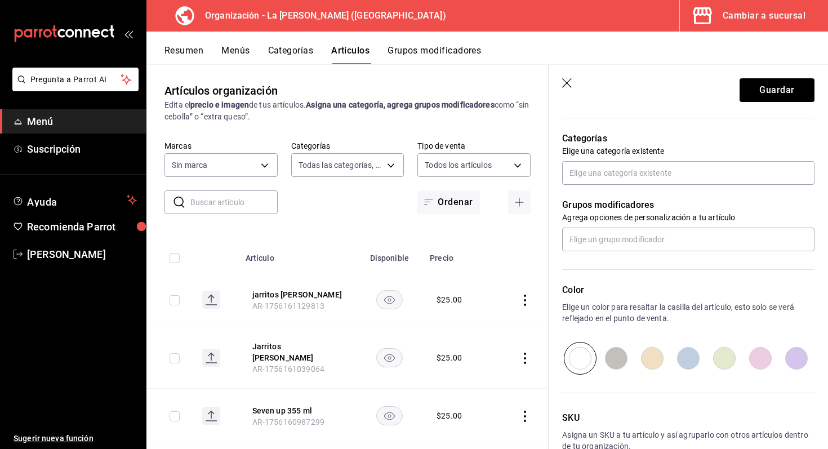
scroll to position [393, 0]
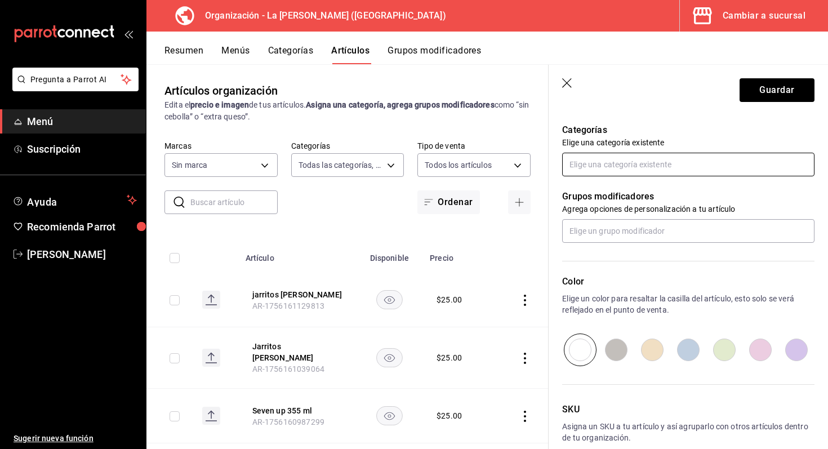
type input "$30.00"
click at [624, 172] on input "text" at bounding box center [688, 165] width 252 height 24
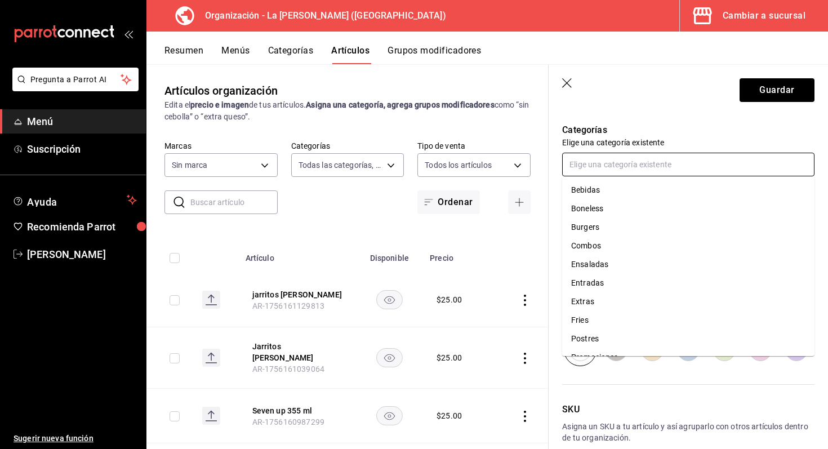
click at [616, 187] on li "Bebidas" at bounding box center [688, 190] width 252 height 19
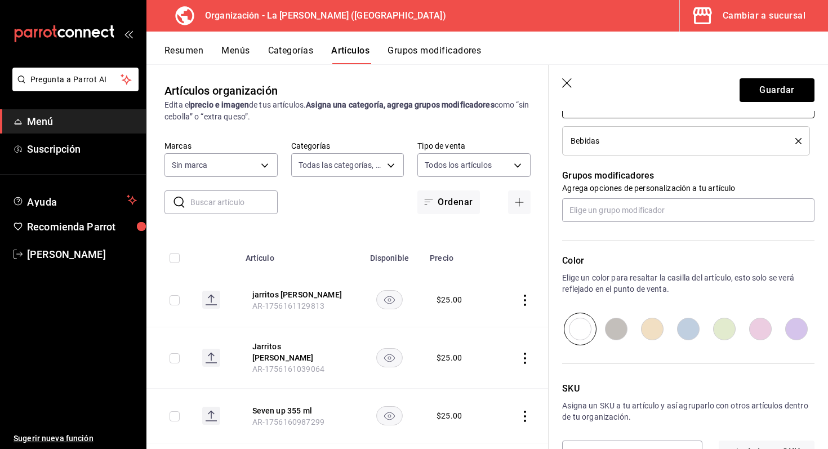
scroll to position [474, 0]
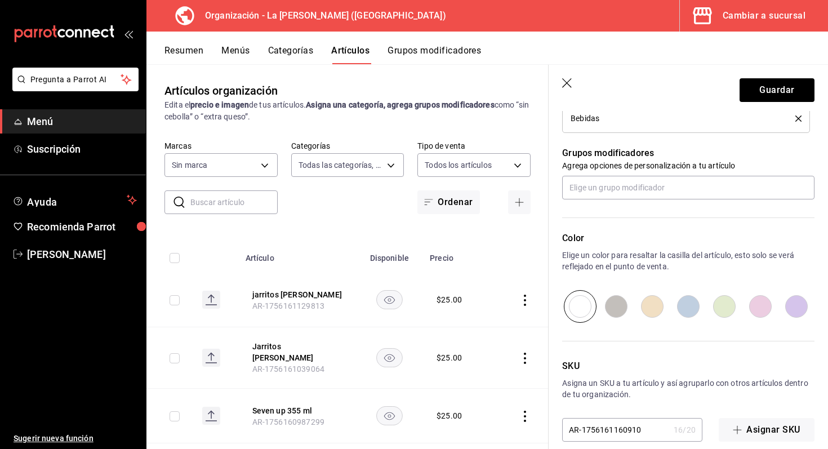
click at [720, 304] on input "radio" at bounding box center [725, 306] width 36 height 33
radio input "true"
click at [688, 310] on input "radio" at bounding box center [689, 306] width 36 height 33
radio input "true"
click at [769, 90] on button "Guardar" at bounding box center [777, 90] width 75 height 24
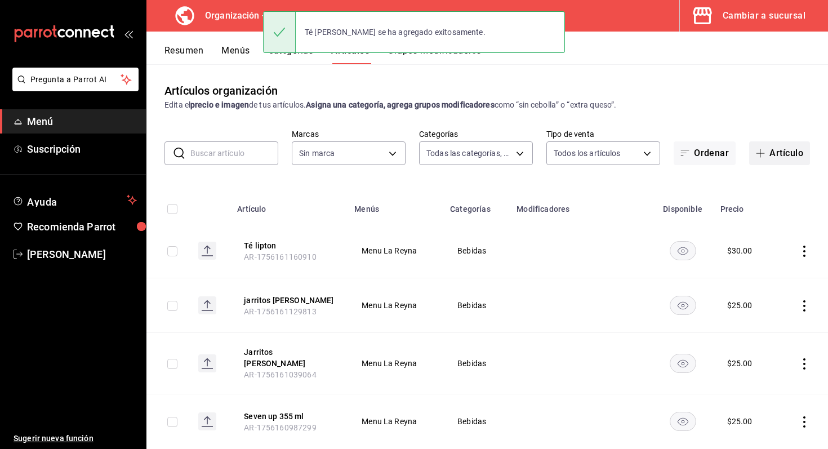
click at [784, 149] on button "Artículo" at bounding box center [779, 153] width 61 height 24
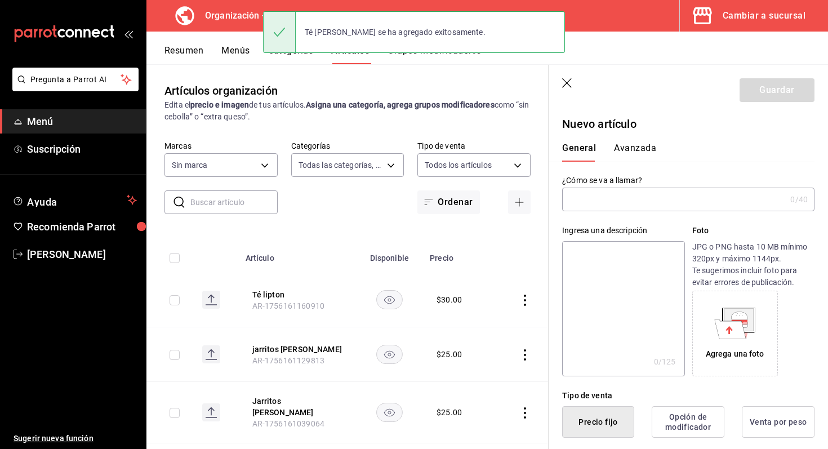
click at [682, 206] on input "text" at bounding box center [674, 199] width 224 height 23
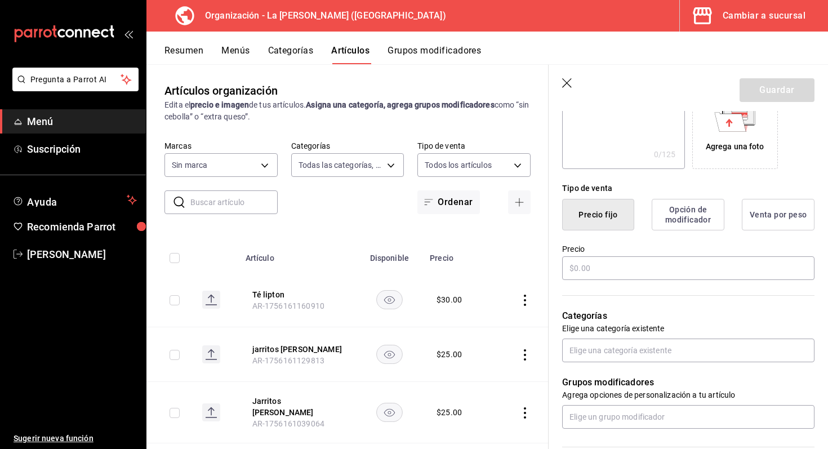
scroll to position [217, 0]
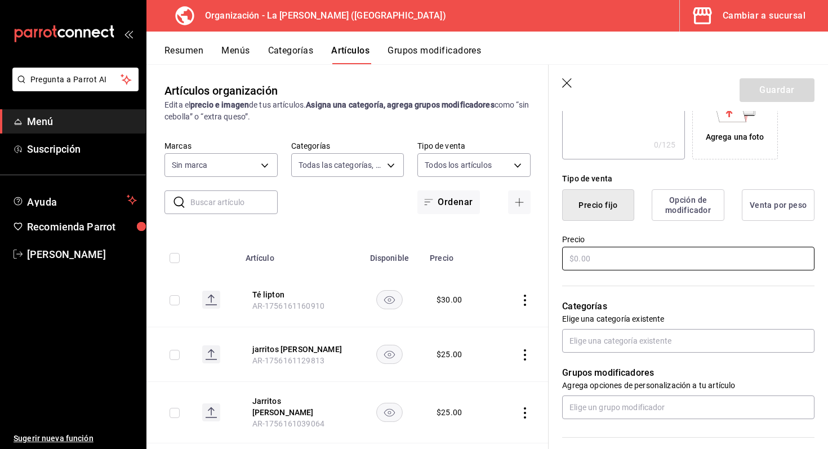
type input "Té lipton verde"
click at [622, 263] on input "text" at bounding box center [688, 259] width 252 height 24
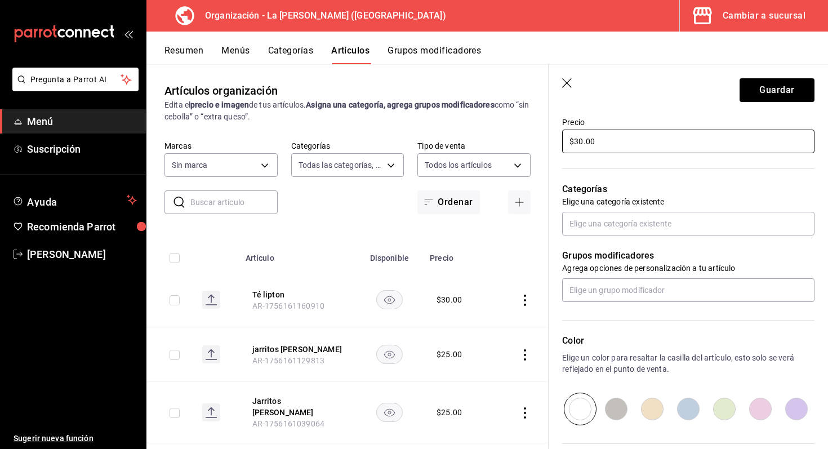
scroll to position [345, 0]
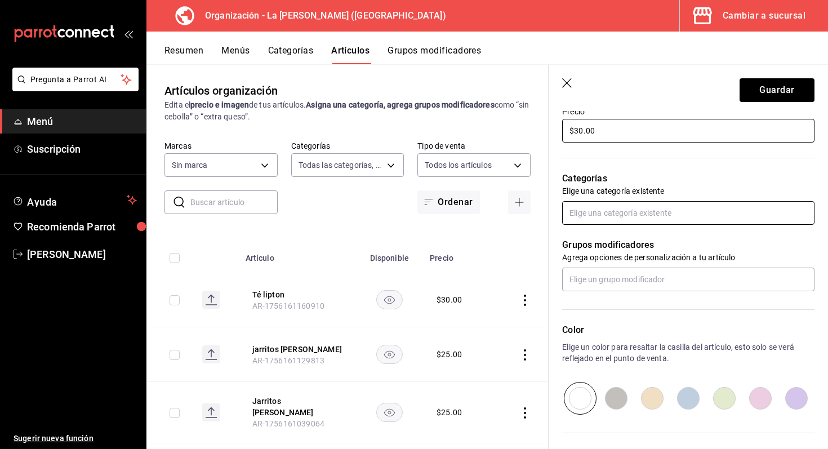
type input "$30.00"
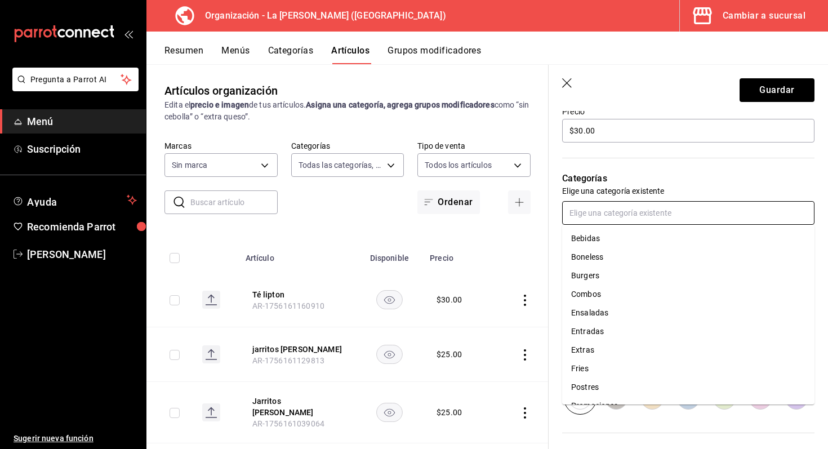
click at [613, 210] on input "text" at bounding box center [688, 213] width 252 height 24
click at [603, 244] on li "Bebidas" at bounding box center [688, 238] width 252 height 19
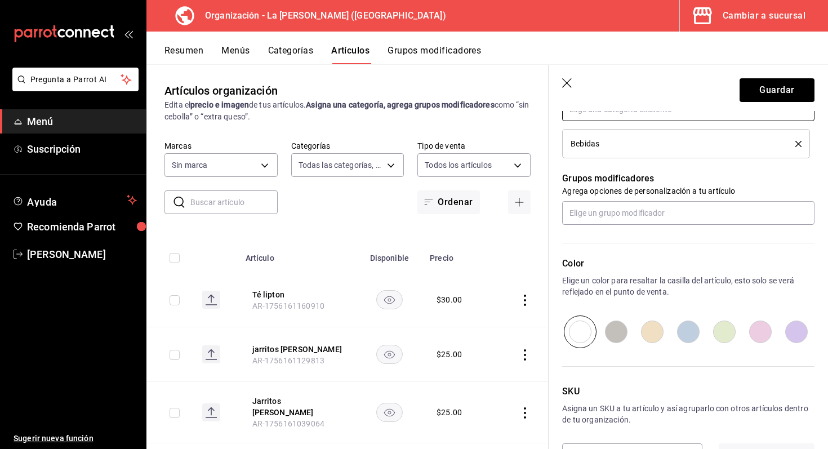
scroll to position [452, 0]
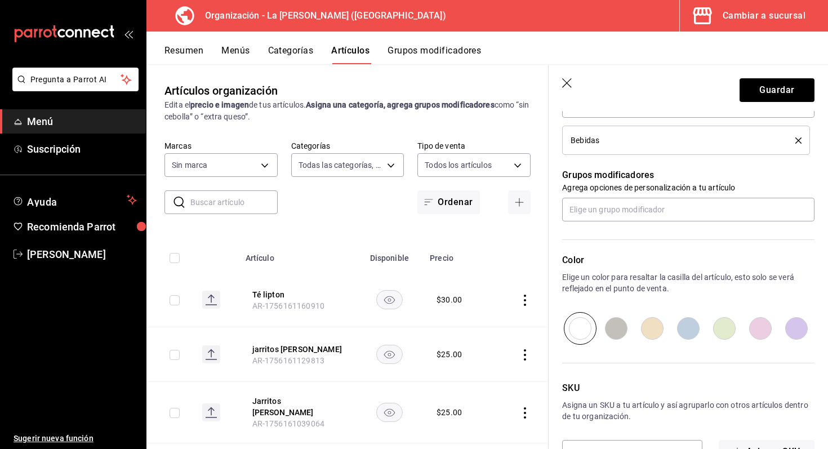
click at [716, 330] on input "radio" at bounding box center [725, 328] width 36 height 33
radio input "true"
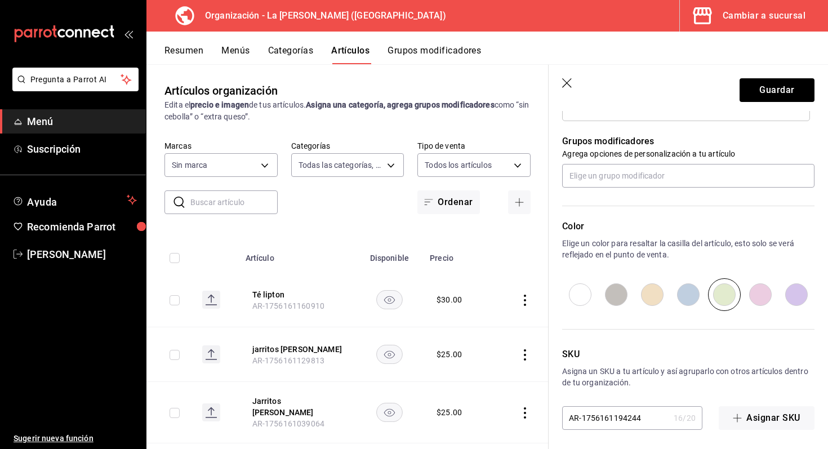
scroll to position [489, 0]
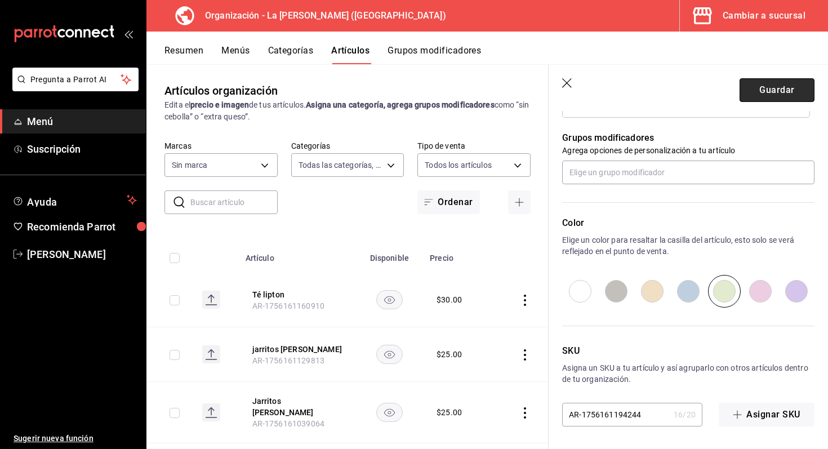
click at [778, 86] on button "Guardar" at bounding box center [777, 90] width 75 height 24
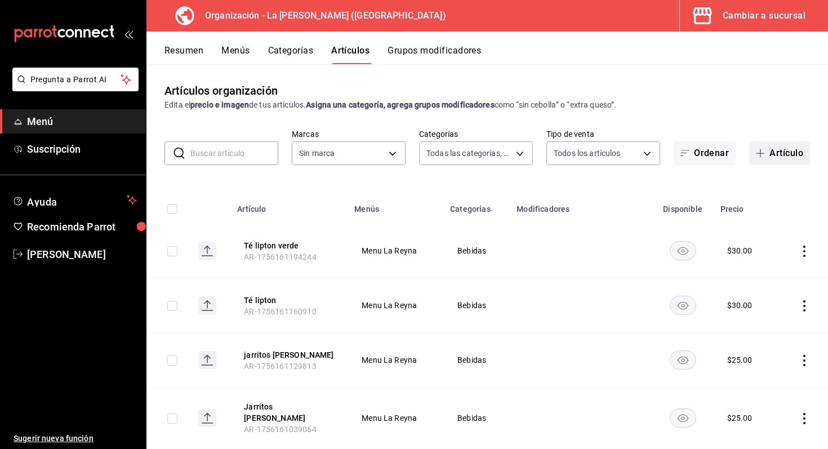
click at [780, 152] on button "Artículo" at bounding box center [779, 153] width 61 height 24
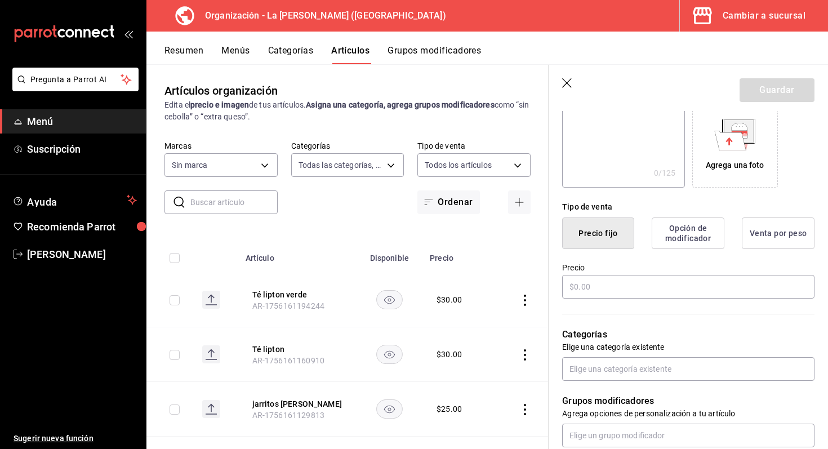
scroll to position [193, 0]
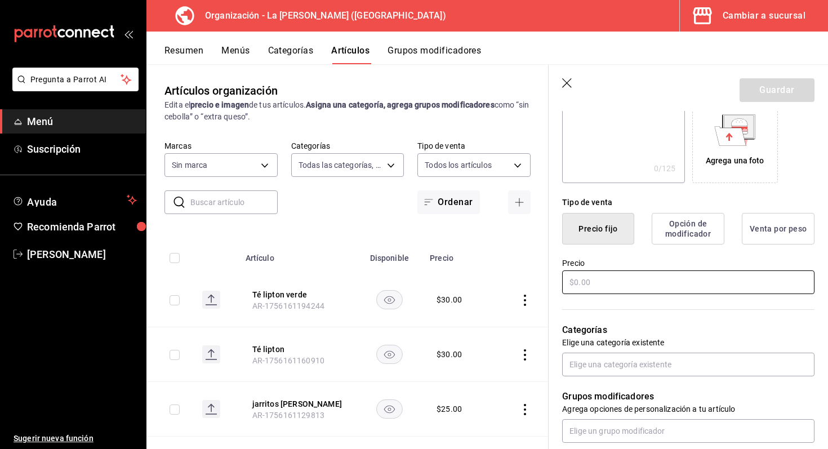
type input "Té lipton negro"
click at [608, 285] on input "text" at bounding box center [688, 282] width 252 height 24
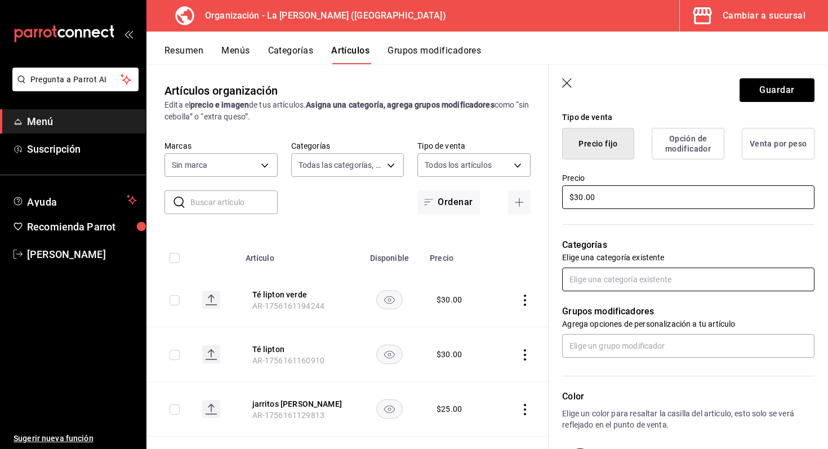
type input "$30.00"
click at [631, 274] on input "text" at bounding box center [688, 280] width 252 height 24
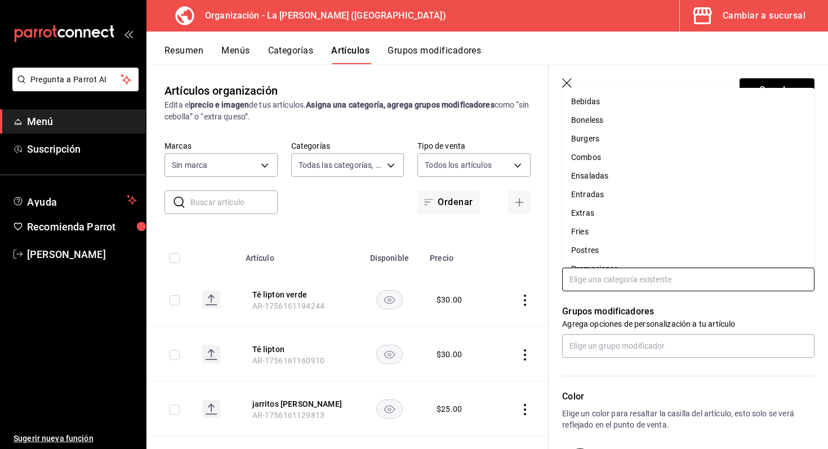
click at [620, 96] on li "Bebidas" at bounding box center [688, 101] width 252 height 19
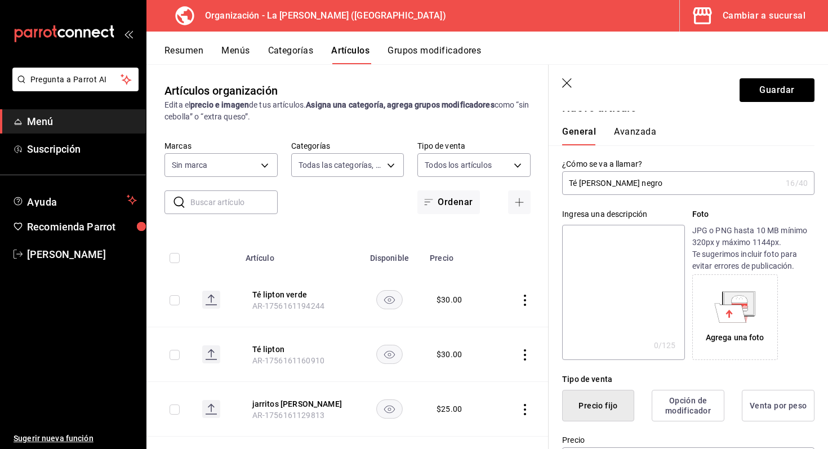
scroll to position [0, 0]
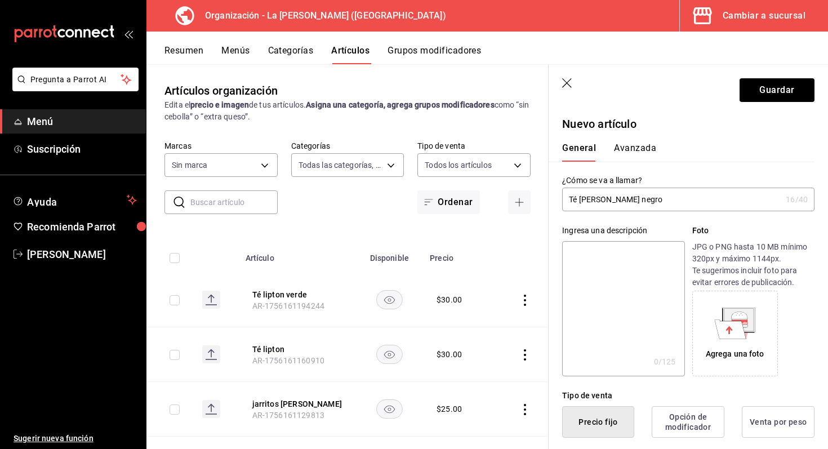
click at [666, 210] on input "Té lipton negro" at bounding box center [671, 199] width 219 height 23
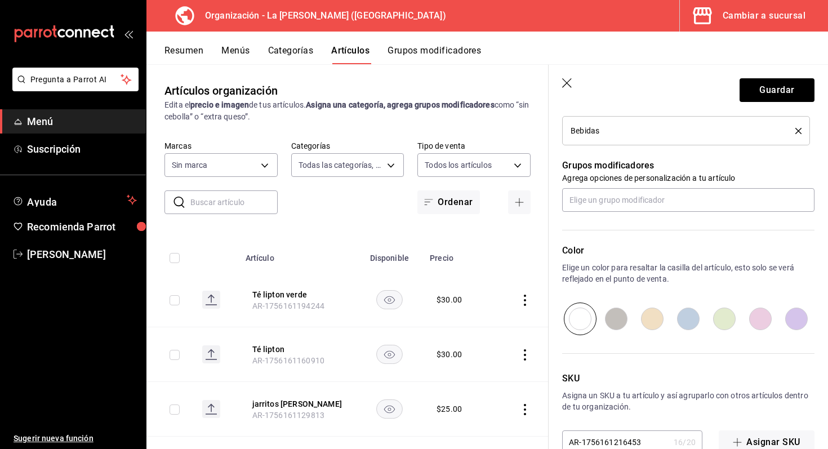
scroll to position [489, 0]
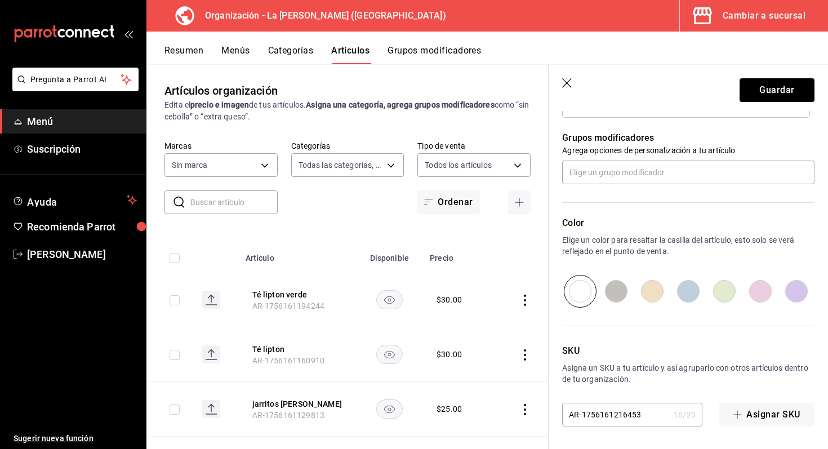
type input "Té lipton durazno"
click at [765, 299] on input "radio" at bounding box center [761, 291] width 36 height 33
radio input "true"
click at [653, 301] on input "radio" at bounding box center [653, 291] width 36 height 33
radio input "true"
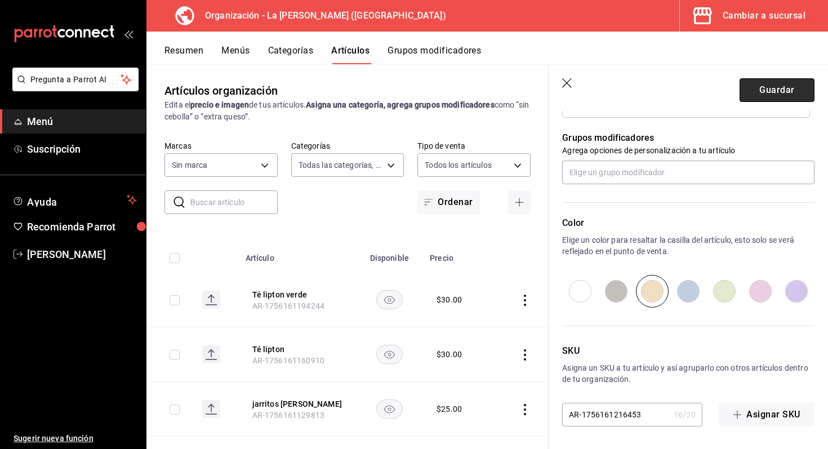
click at [788, 91] on button "Guardar" at bounding box center [777, 90] width 75 height 24
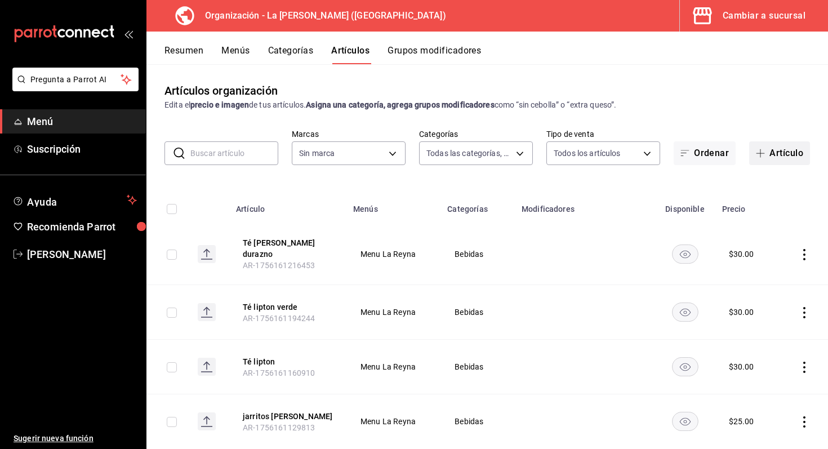
click at [777, 150] on button "Artículo" at bounding box center [779, 153] width 61 height 24
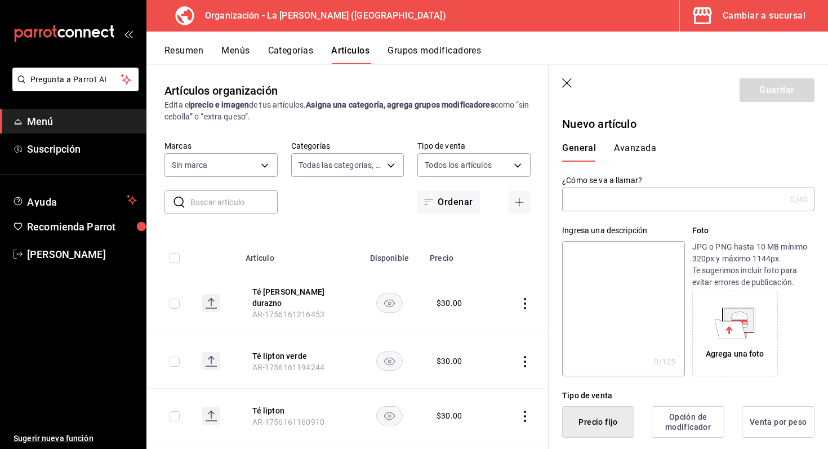
click at [613, 195] on input "text" at bounding box center [674, 199] width 224 height 23
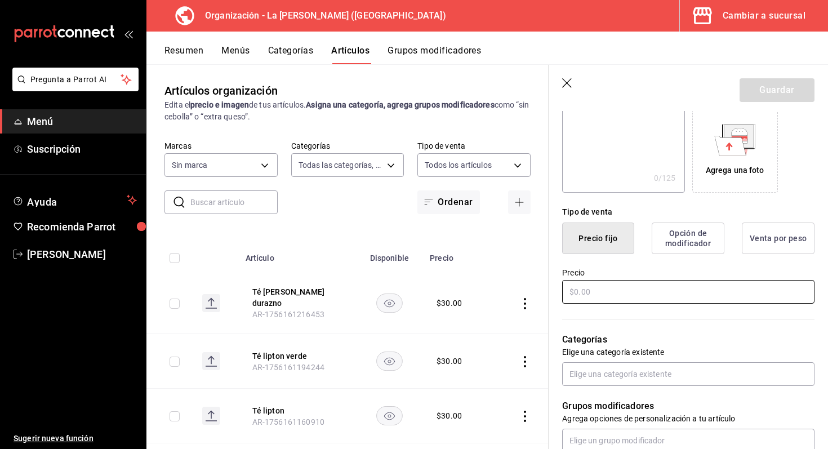
scroll to position [186, 0]
type input "dedo de queso 1pz"
click at [617, 286] on input "text" at bounding box center [688, 290] width 252 height 24
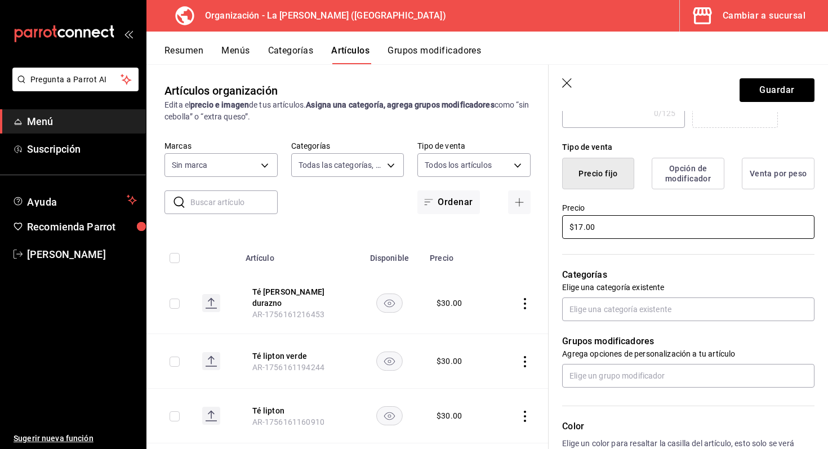
scroll to position [250, 0]
type input "$17.00"
click at [588, 305] on input "text" at bounding box center [688, 308] width 252 height 24
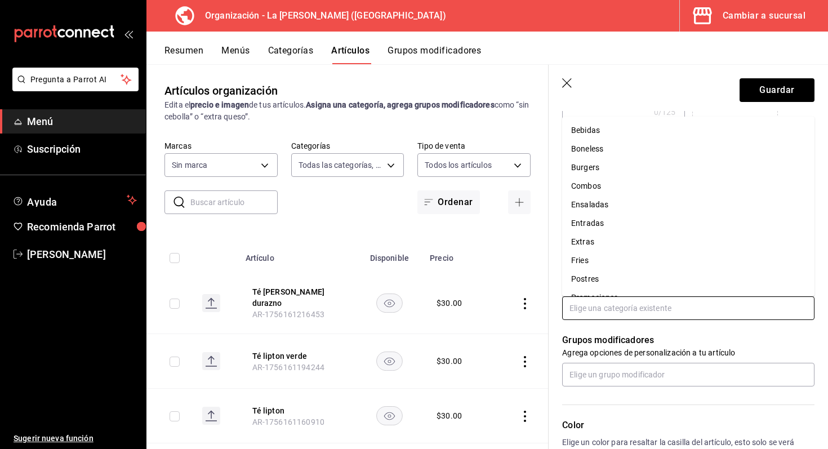
click at [607, 243] on li "Extras" at bounding box center [688, 242] width 252 height 19
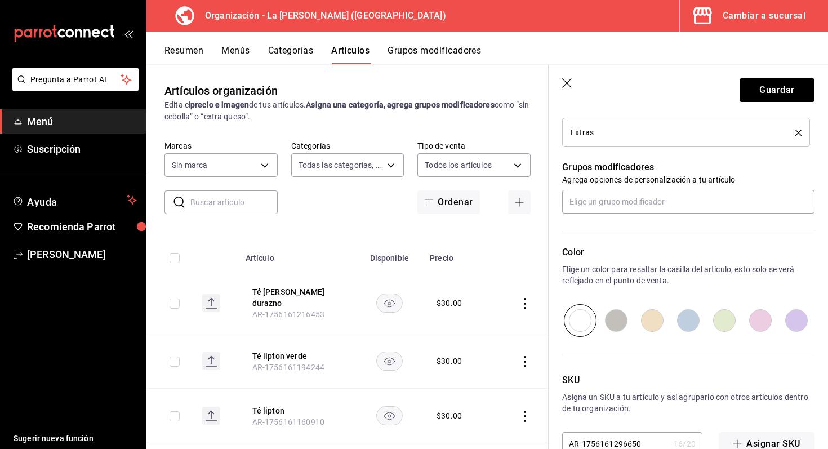
scroll to position [489, 0]
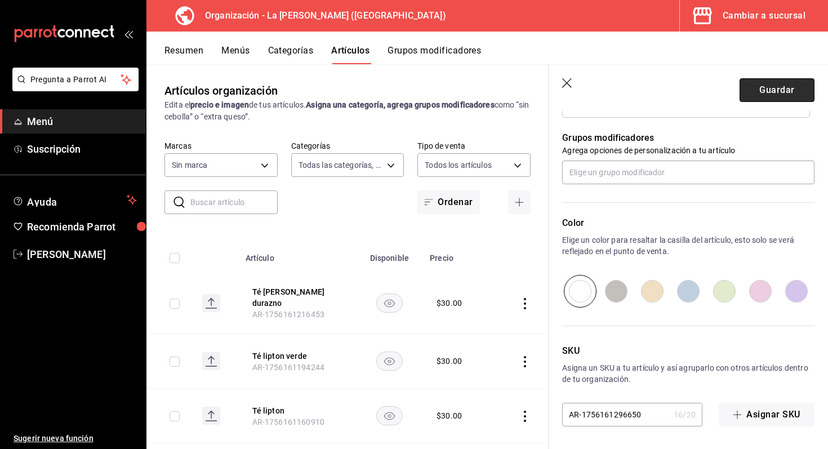
click at [778, 98] on button "Guardar" at bounding box center [777, 90] width 75 height 24
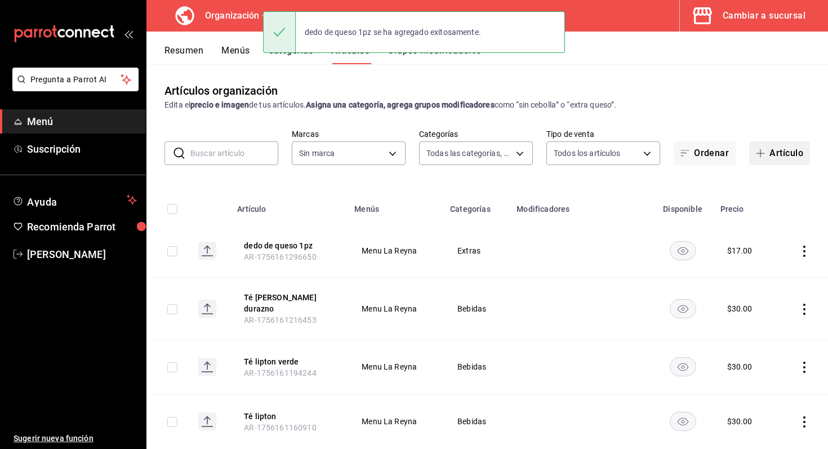
click at [765, 149] on icon "button" at bounding box center [760, 153] width 9 height 9
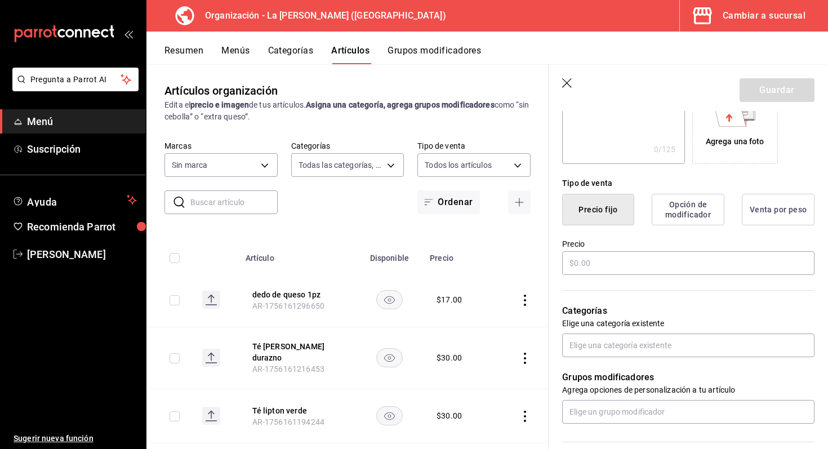
scroll to position [227, 0]
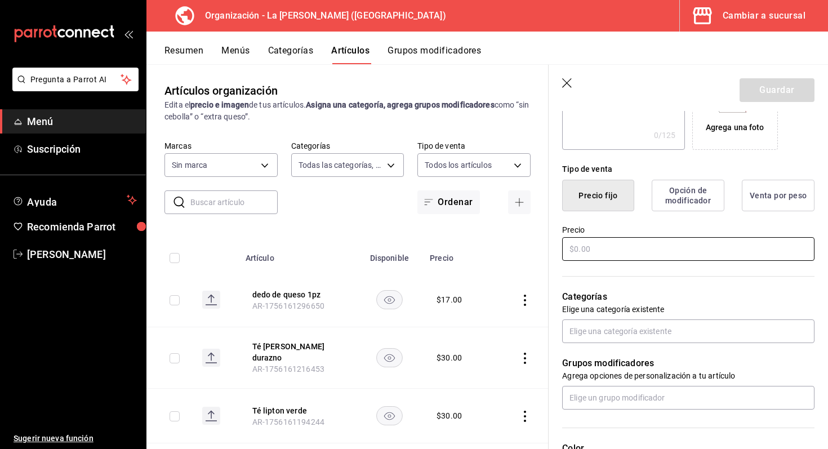
type input "jalapeño popper 1pz"
click at [611, 255] on input "text" at bounding box center [688, 249] width 252 height 24
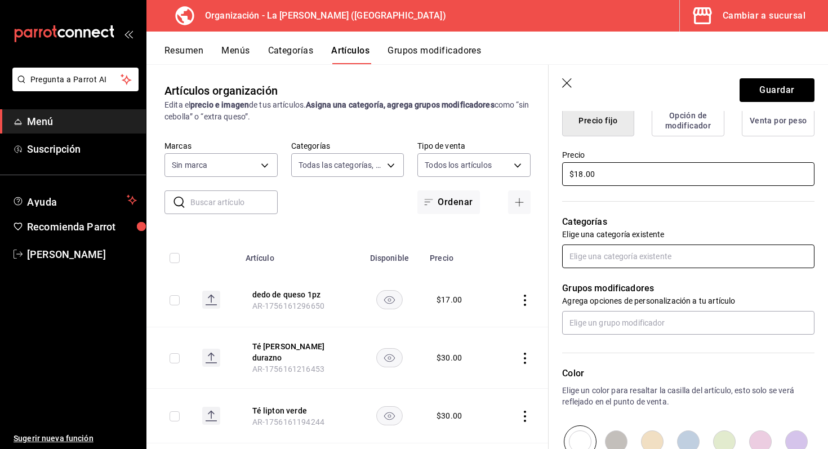
type input "$18.00"
click at [618, 255] on input "text" at bounding box center [688, 257] width 252 height 24
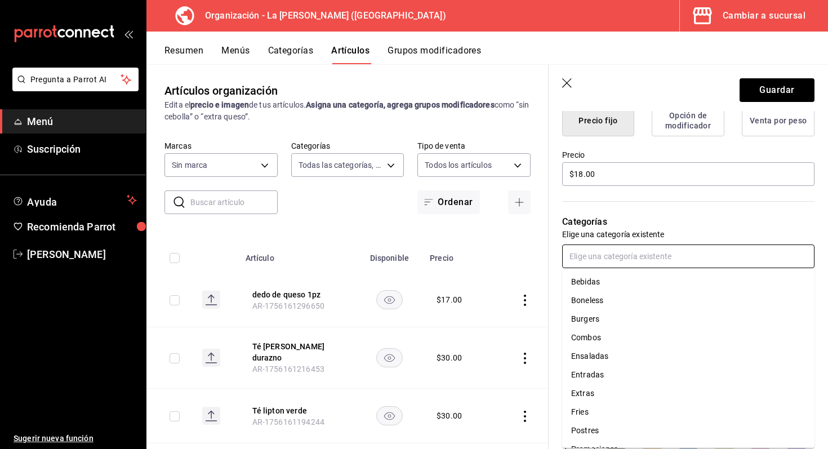
click at [600, 400] on li "Extras" at bounding box center [688, 393] width 252 height 19
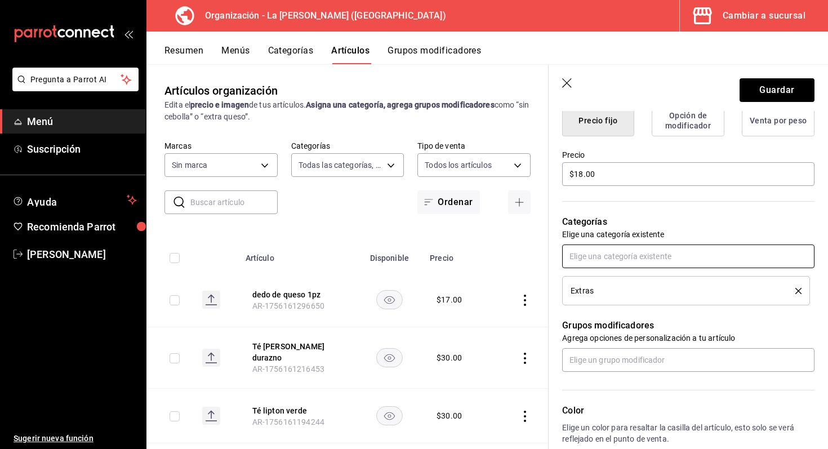
scroll to position [489, 0]
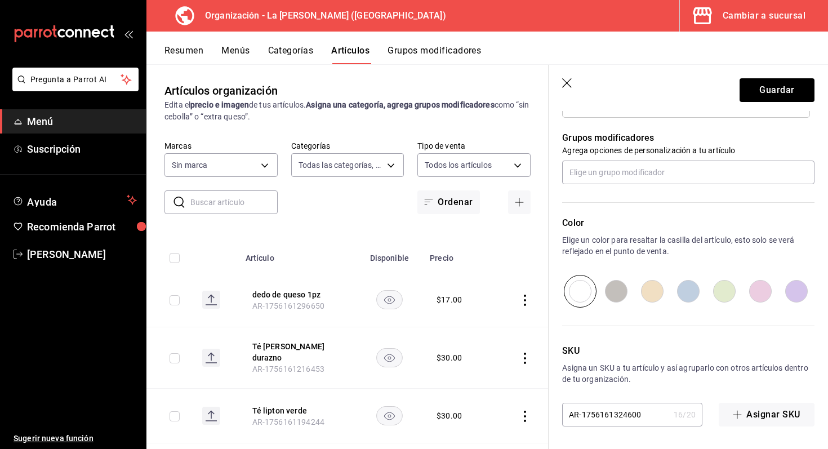
click at [622, 296] on input "radio" at bounding box center [616, 291] width 36 height 33
radio input "true"
click at [777, 96] on button "Guardar" at bounding box center [777, 90] width 75 height 24
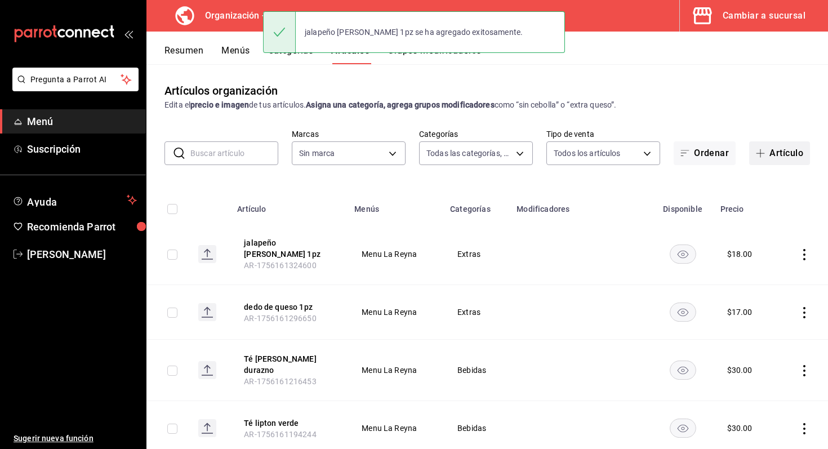
click at [773, 152] on button "Artículo" at bounding box center [779, 153] width 61 height 24
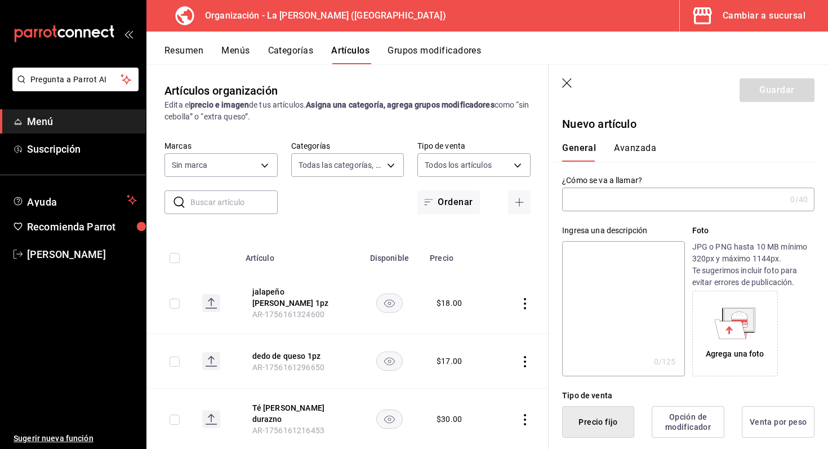
click at [627, 205] on input "text" at bounding box center [674, 199] width 224 height 23
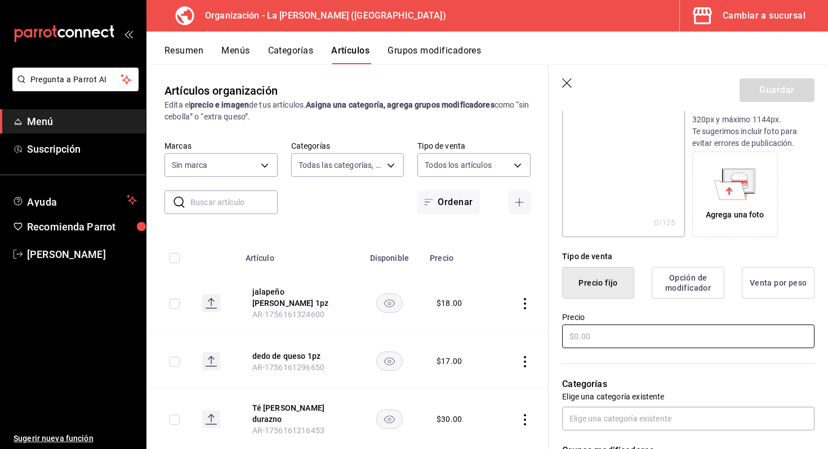
scroll to position [152, 0]
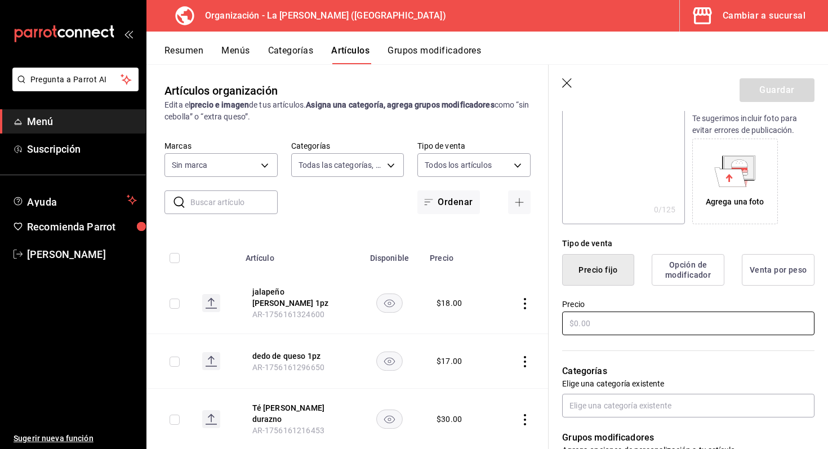
type input "dip de salsa"
click at [623, 330] on input "text" at bounding box center [688, 324] width 252 height 24
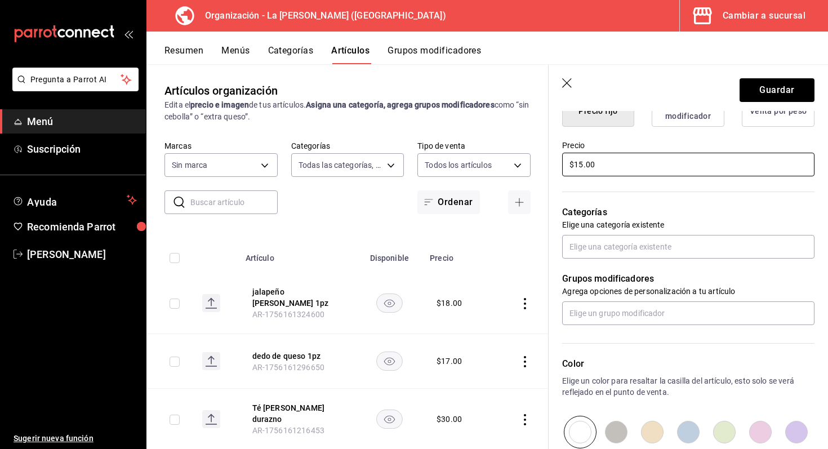
scroll to position [317, 0]
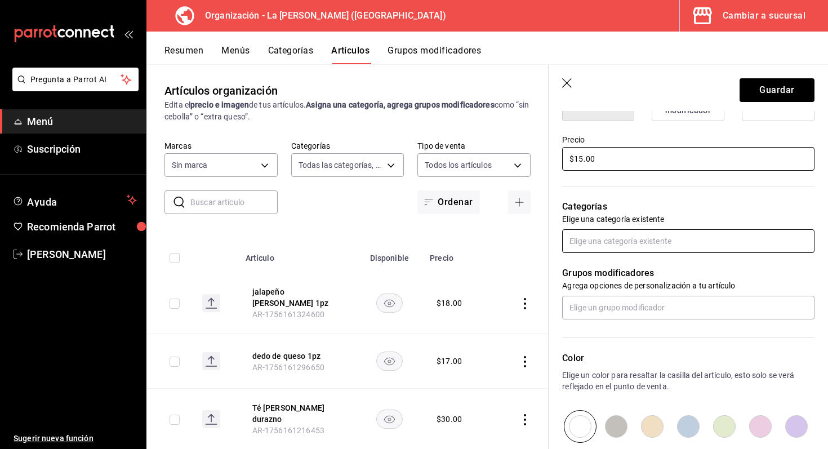
type input "$15.00"
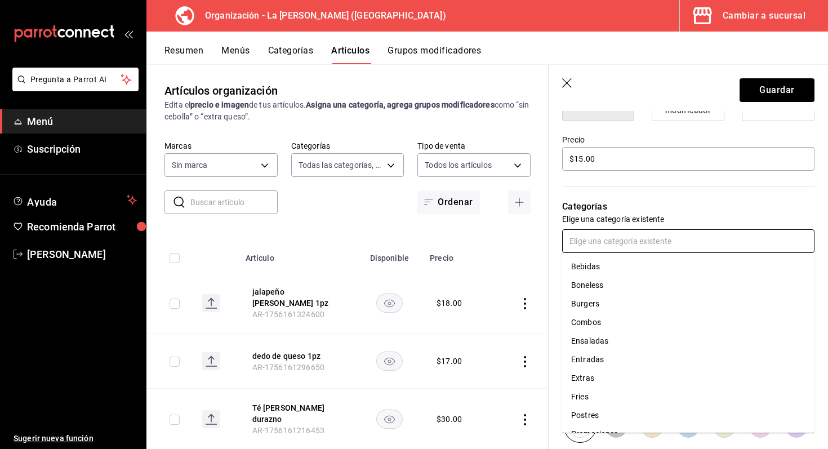
click at [596, 247] on input "text" at bounding box center [688, 241] width 252 height 24
click at [604, 360] on li "Extras" at bounding box center [688, 357] width 252 height 19
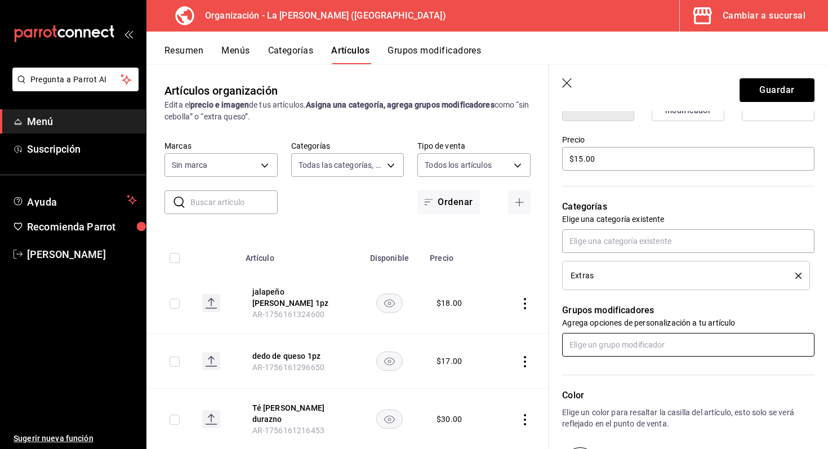
click at [609, 345] on input "text" at bounding box center [688, 345] width 252 height 24
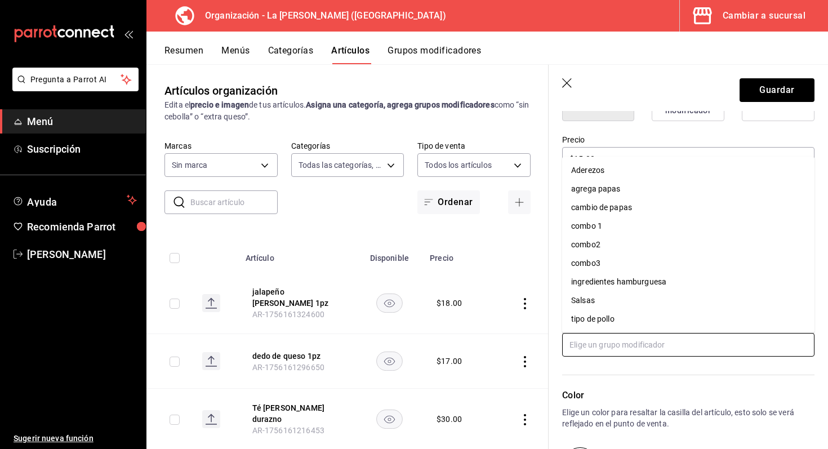
click at [610, 300] on li "Salsas" at bounding box center [688, 300] width 252 height 19
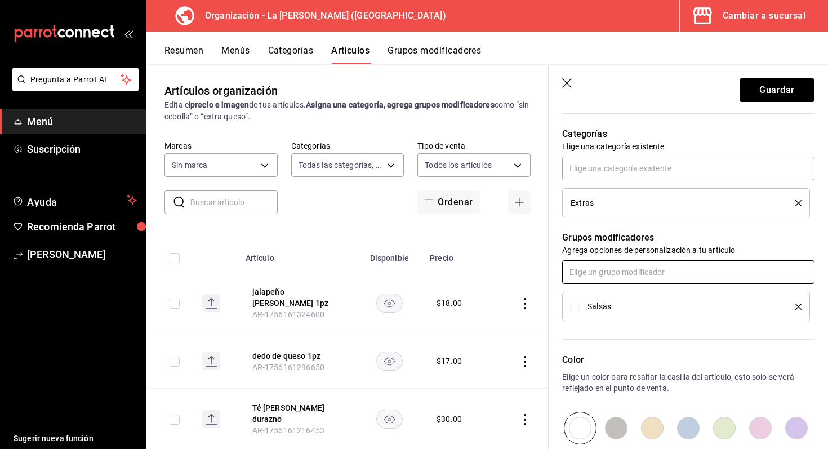
scroll to position [526, 0]
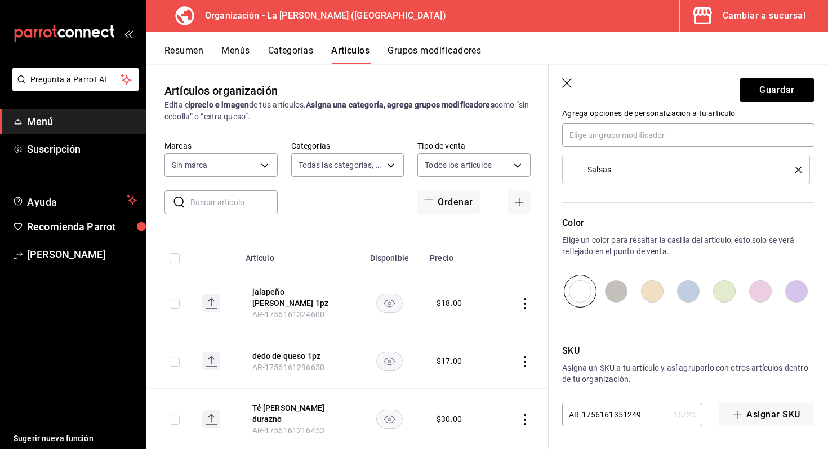
click at [663, 287] on input "radio" at bounding box center [653, 291] width 36 height 33
radio input "true"
click at [765, 99] on button "Guardar" at bounding box center [777, 90] width 75 height 24
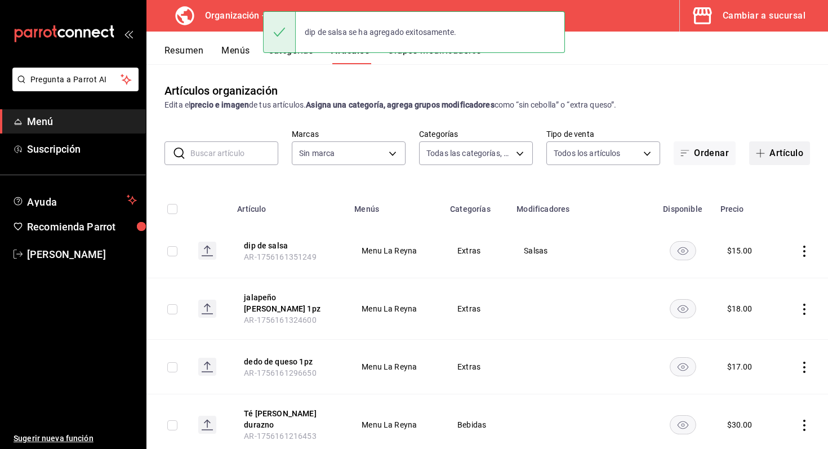
click at [773, 159] on button "Artículo" at bounding box center [779, 153] width 61 height 24
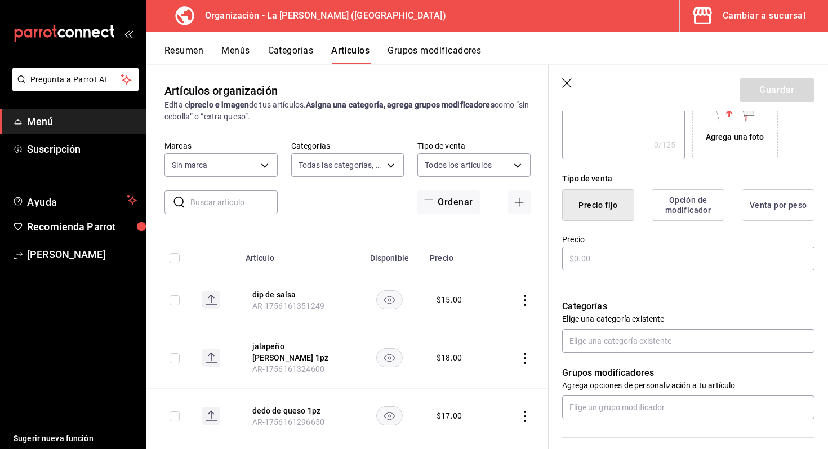
scroll to position [309, 0]
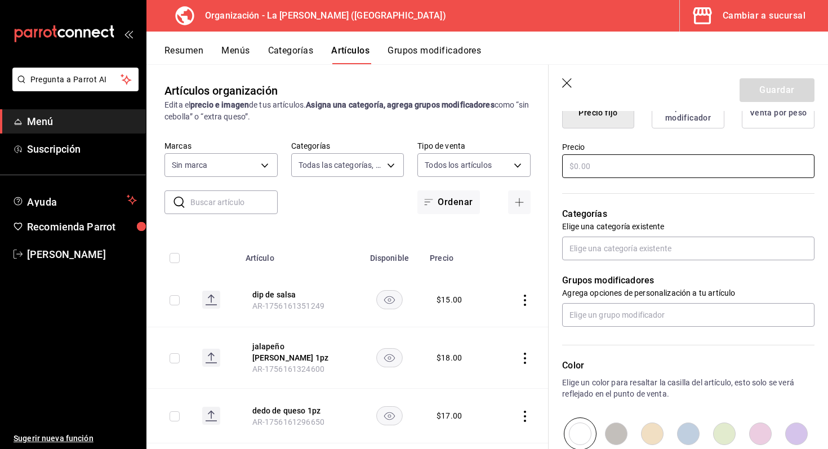
type input "dip de aderezo"
click at [596, 168] on input "text" at bounding box center [688, 166] width 252 height 24
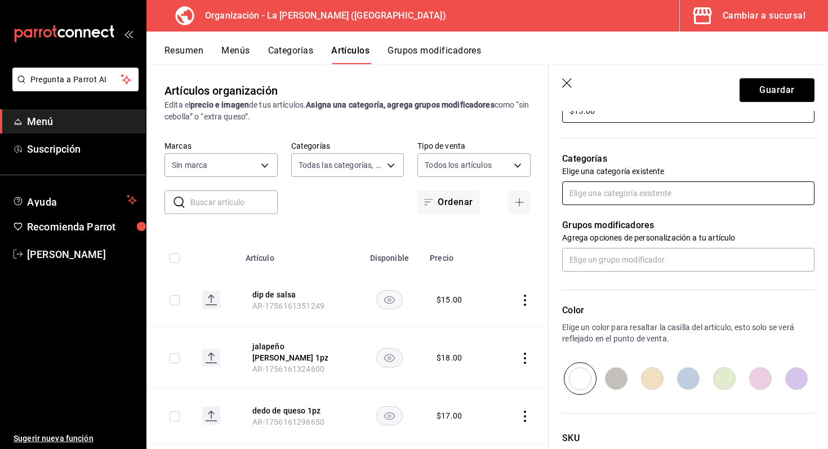
scroll to position [366, 0]
type input "$15.00"
click at [641, 202] on input "text" at bounding box center [688, 192] width 252 height 24
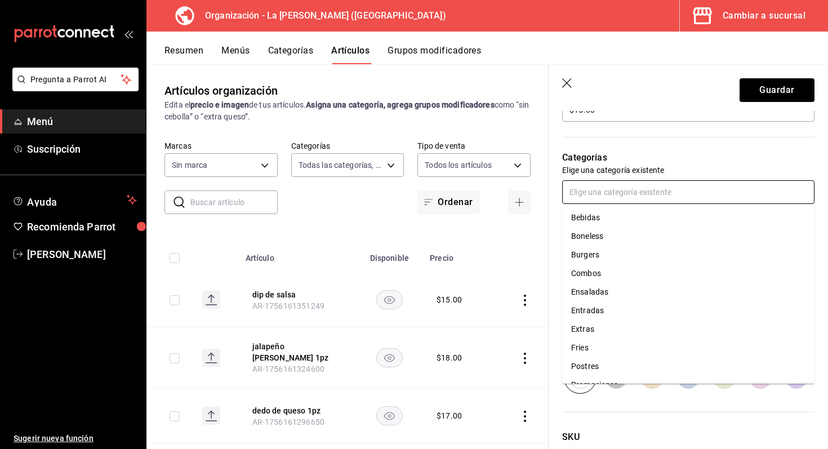
click at [631, 336] on li "Extras" at bounding box center [688, 329] width 252 height 19
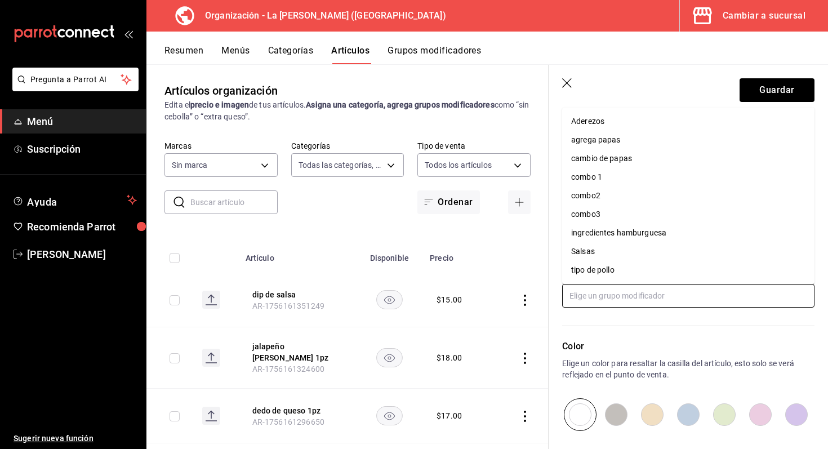
click at [614, 290] on input "text" at bounding box center [688, 296] width 252 height 24
click at [624, 119] on li "Aderezos" at bounding box center [688, 121] width 252 height 19
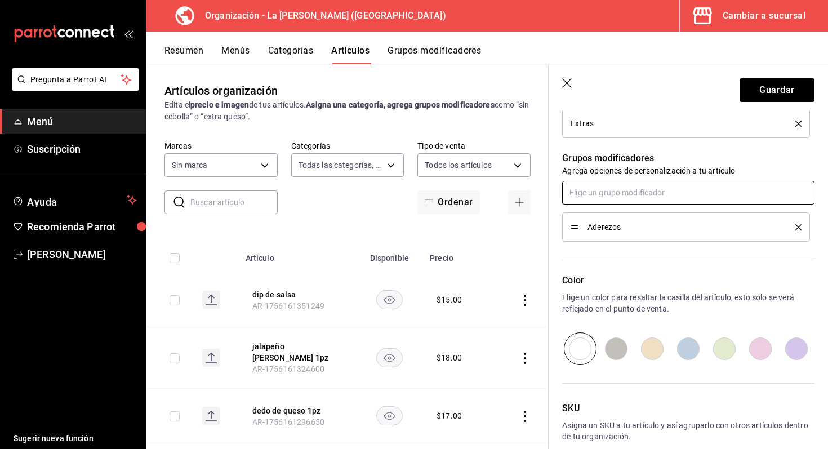
scroll to position [494, 0]
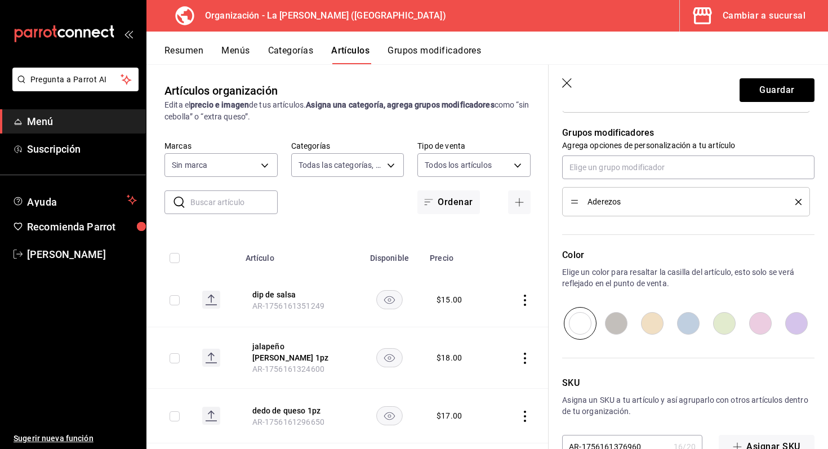
click at [619, 325] on input "radio" at bounding box center [616, 323] width 36 height 33
radio input "true"
click at [784, 85] on button "Guardar" at bounding box center [777, 90] width 75 height 24
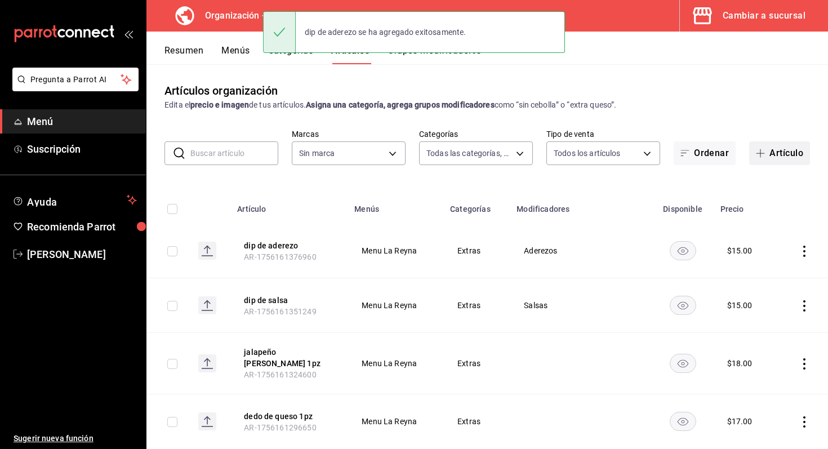
click at [791, 161] on button "Artículo" at bounding box center [779, 153] width 61 height 24
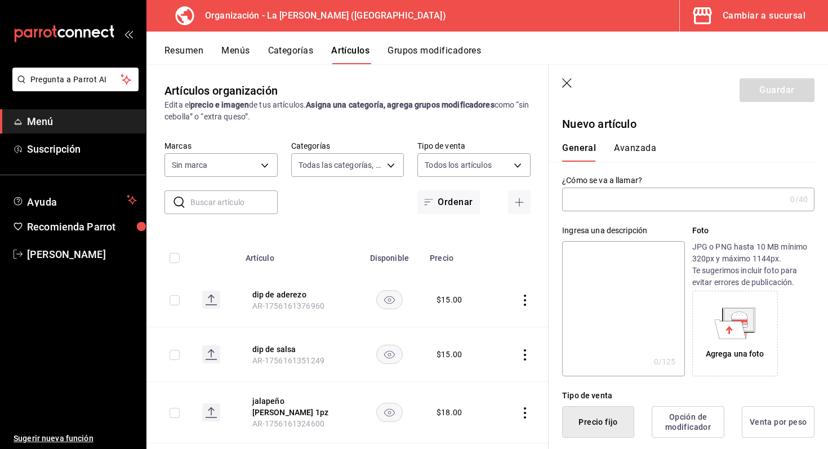
click at [694, 196] on input "text" at bounding box center [674, 199] width 224 height 23
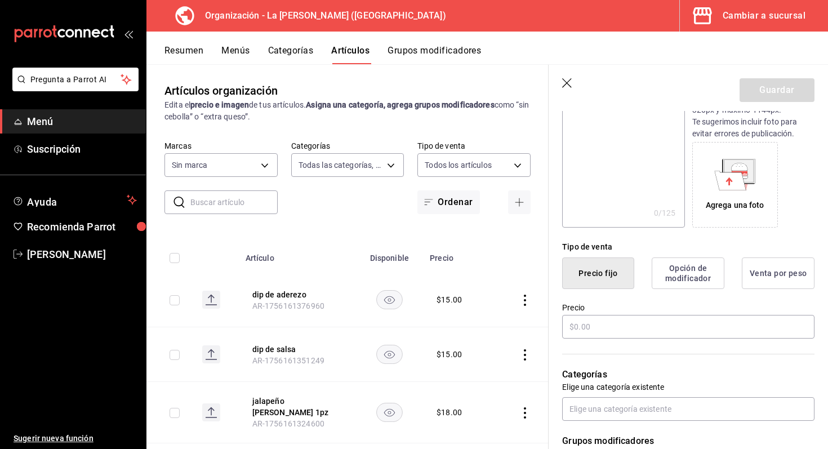
scroll to position [167, 0]
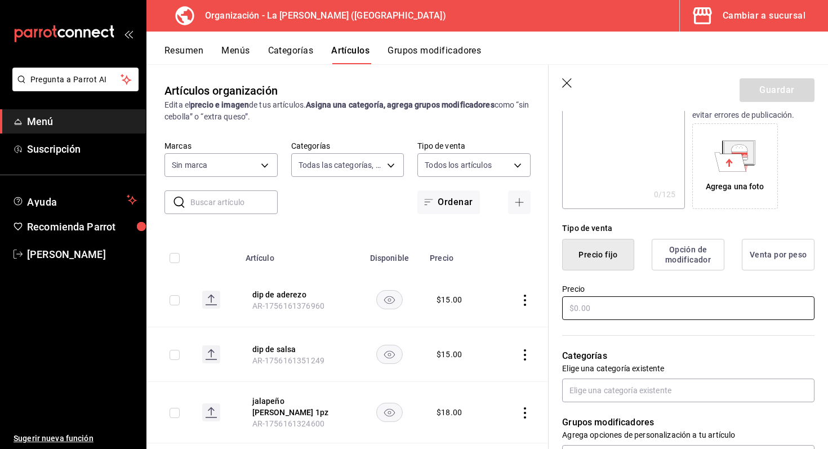
type input "alita 1pz"
click at [676, 308] on input "text" at bounding box center [688, 308] width 252 height 24
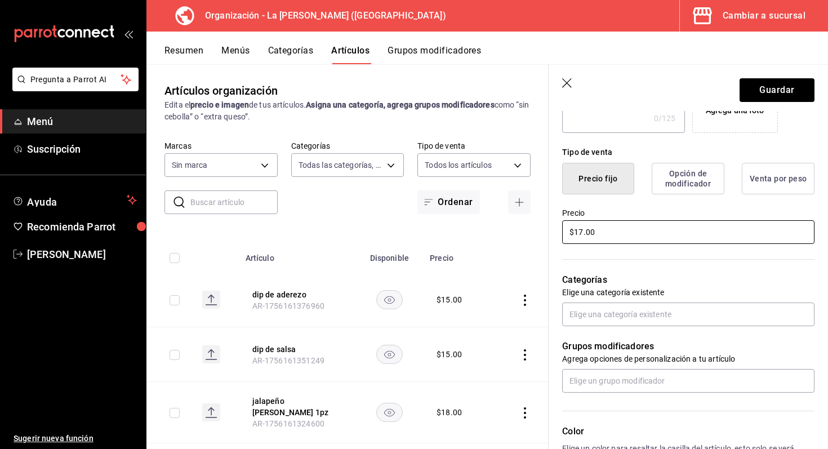
scroll to position [275, 0]
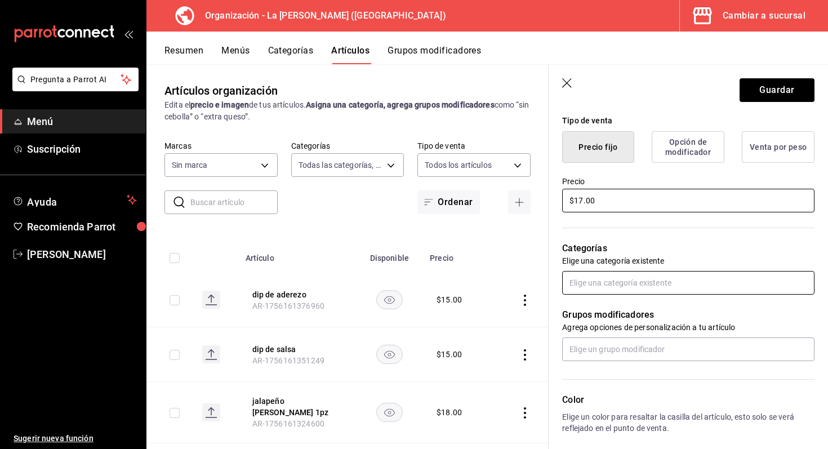
type input "$17.00"
click at [669, 285] on input "text" at bounding box center [688, 283] width 252 height 24
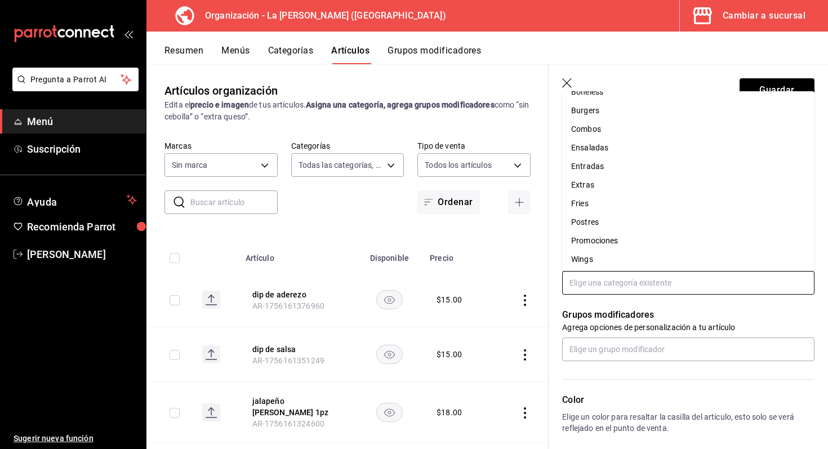
scroll to position [34, 0]
click at [608, 186] on li "Extras" at bounding box center [688, 183] width 252 height 19
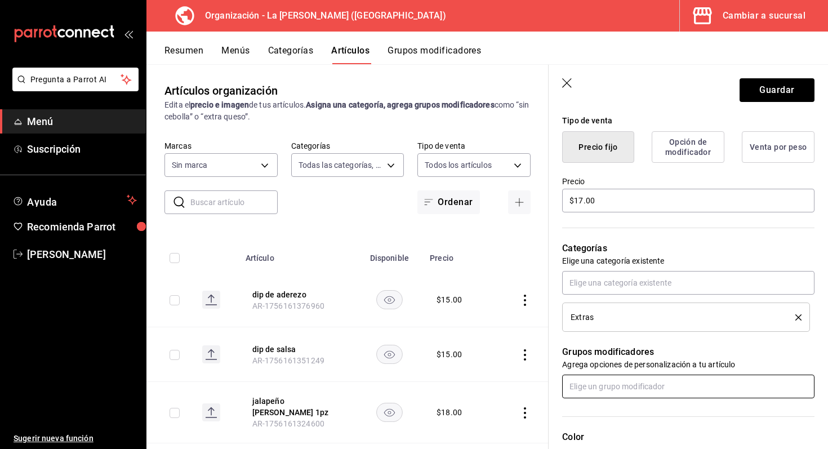
click at [618, 382] on input "text" at bounding box center [688, 387] width 252 height 24
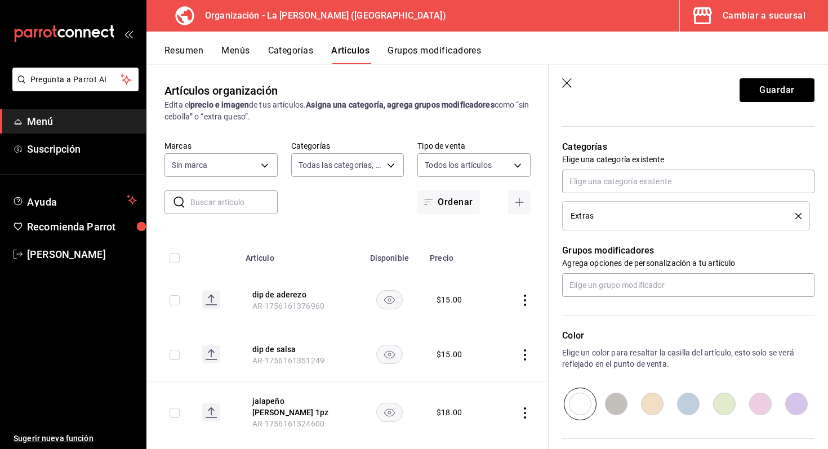
scroll to position [390, 0]
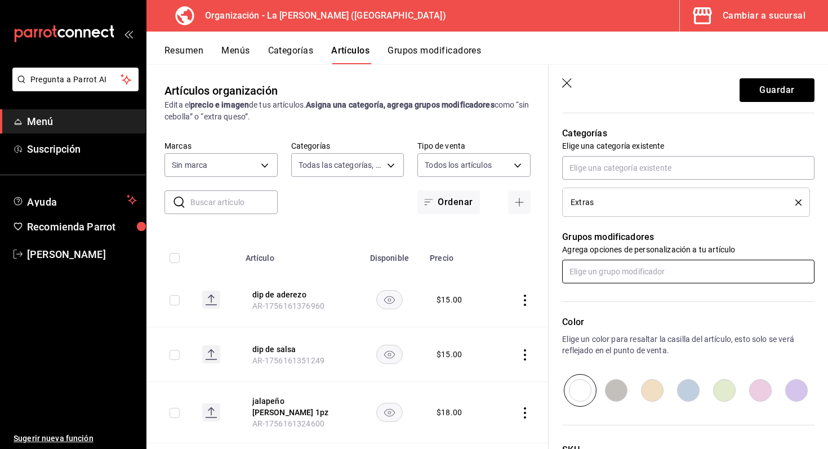
click at [663, 274] on input "text" at bounding box center [688, 272] width 252 height 24
click at [638, 277] on input "text" at bounding box center [688, 272] width 252 height 24
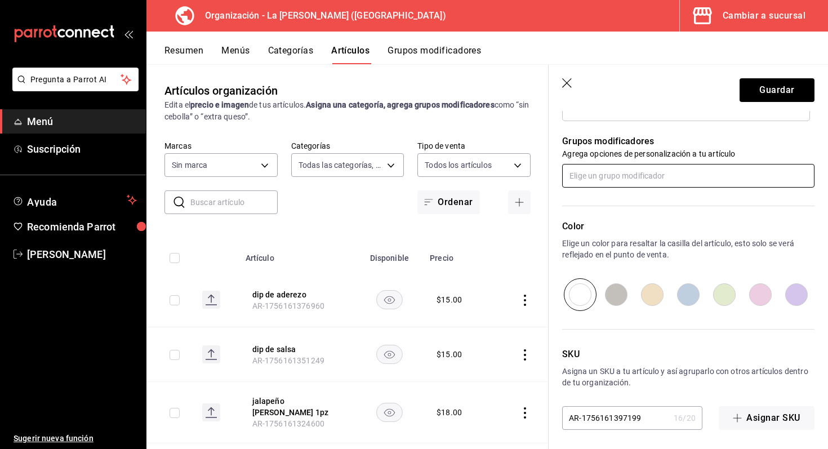
scroll to position [489, 0]
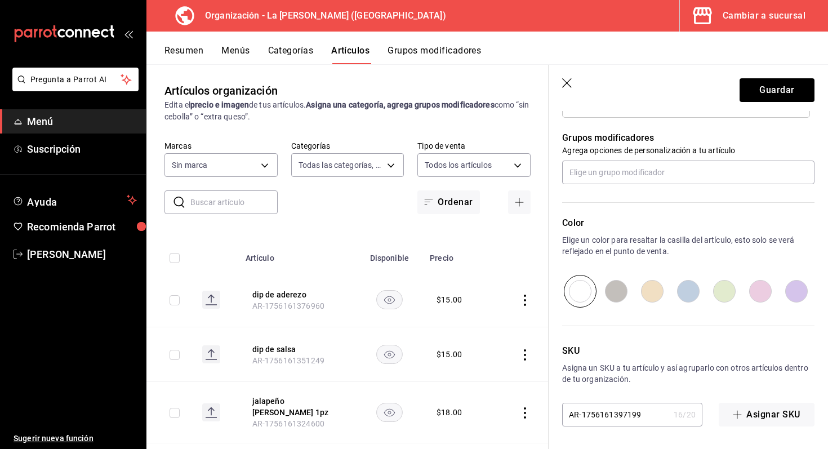
click at [689, 295] on input "radio" at bounding box center [689, 291] width 36 height 33
radio input "true"
click at [780, 90] on button "Guardar" at bounding box center [777, 90] width 75 height 24
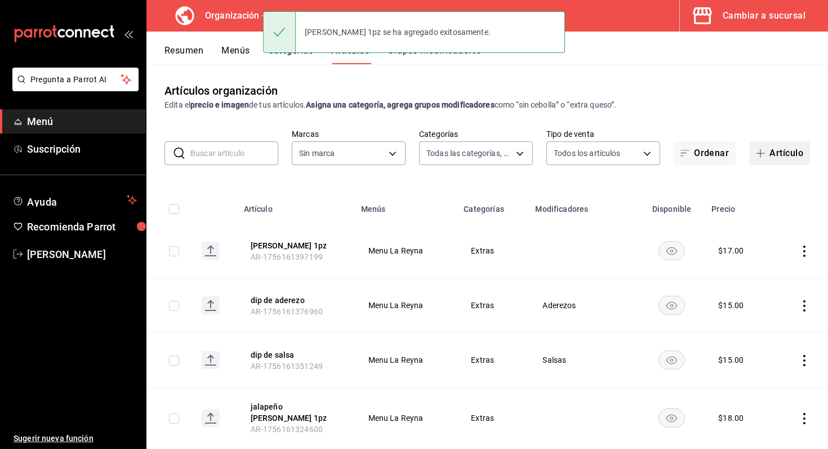
click at [781, 154] on button "Artículo" at bounding box center [779, 153] width 61 height 24
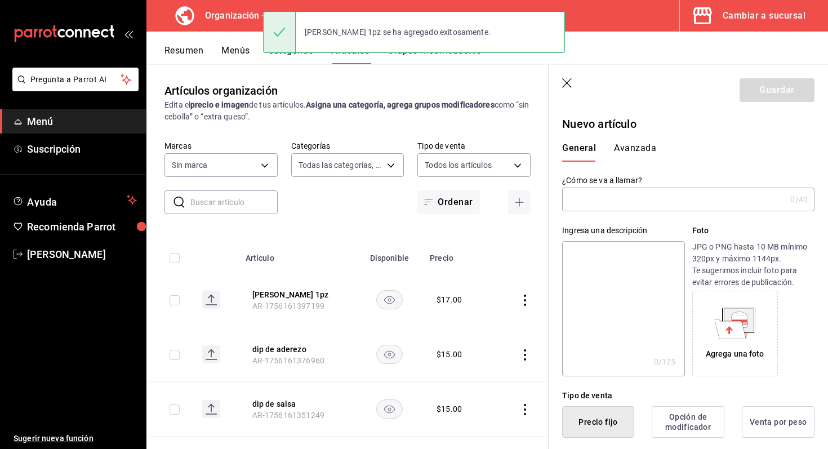
click at [716, 199] on input "text" at bounding box center [674, 199] width 224 height 23
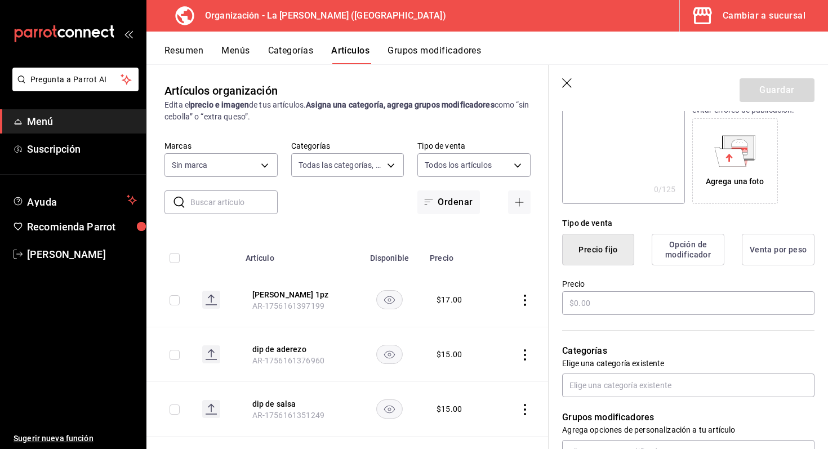
scroll to position [188, 0]
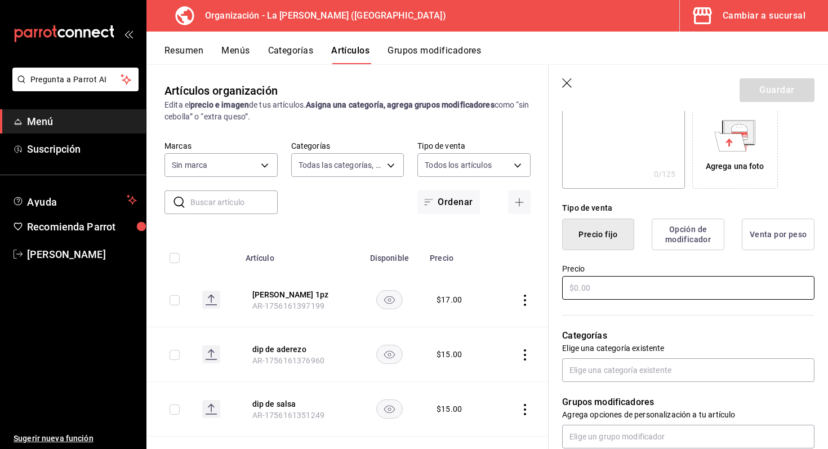
type input "boneless 1pz"
click at [607, 295] on input "text" at bounding box center [688, 288] width 252 height 24
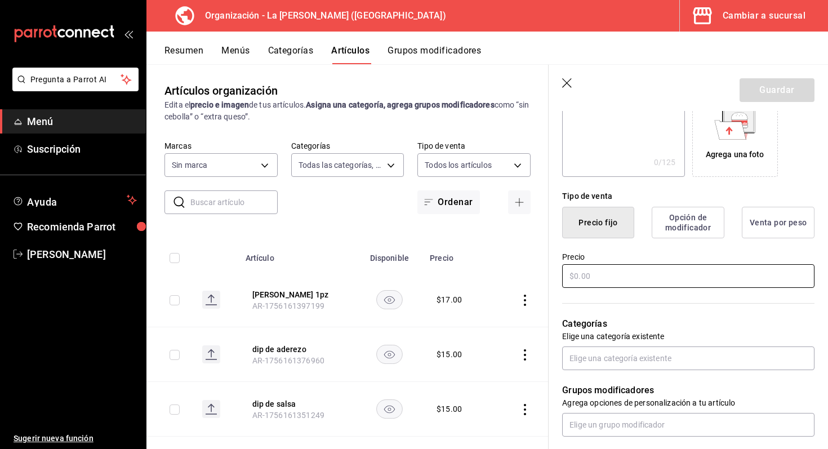
scroll to position [227, 0]
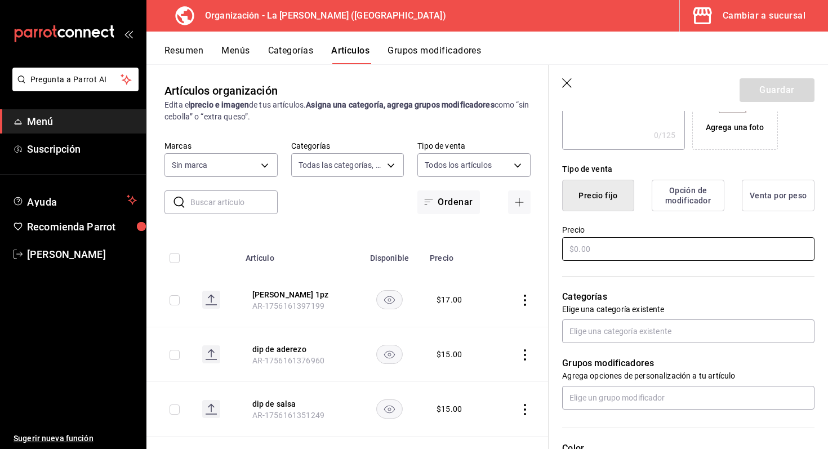
click at [622, 252] on input "text" at bounding box center [688, 249] width 252 height 24
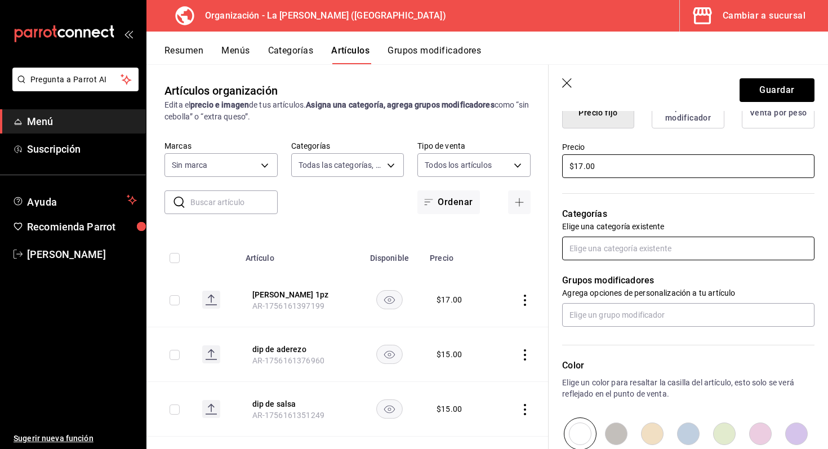
type input "$17.00"
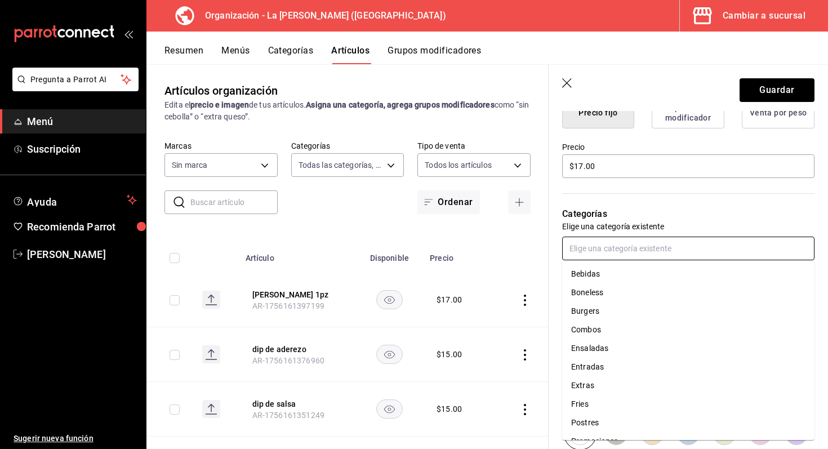
click at [615, 258] on input "text" at bounding box center [688, 249] width 252 height 24
click at [607, 270] on li "Bebidas" at bounding box center [688, 274] width 252 height 19
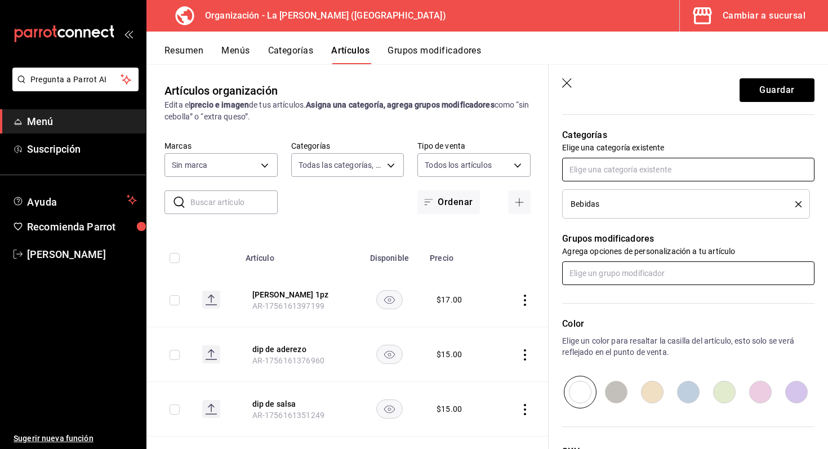
scroll to position [308, 0]
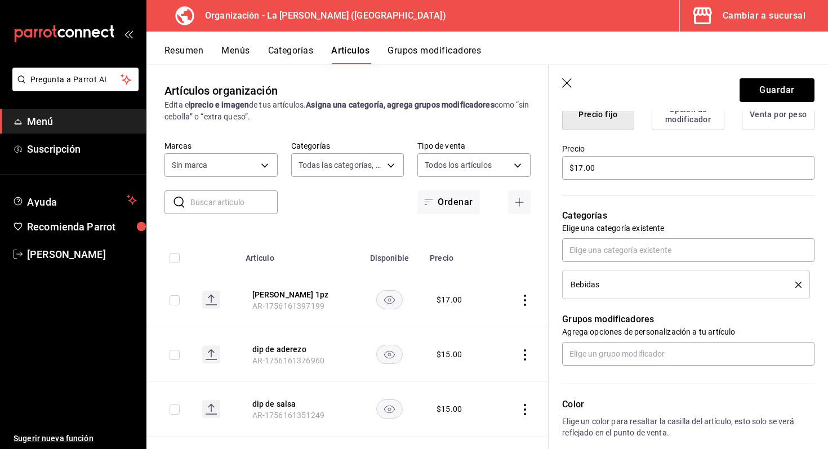
click at [799, 281] on div "Bebidas" at bounding box center [686, 284] width 231 height 12
click at [799, 284] on icon "delete" at bounding box center [799, 285] width 6 height 6
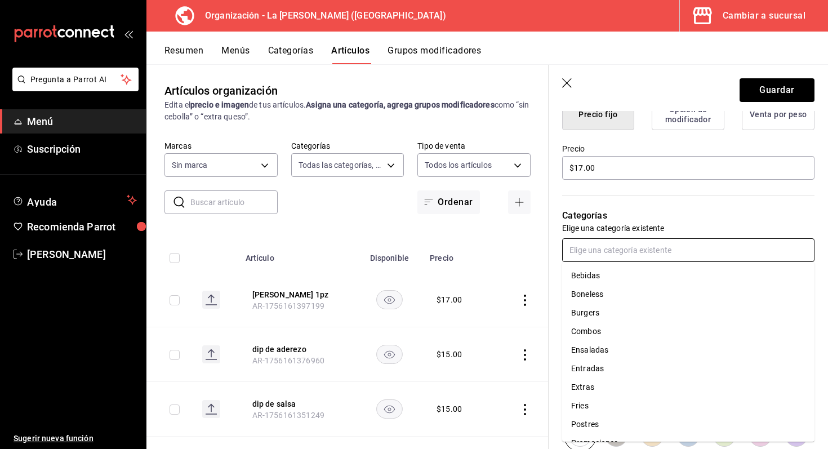
click at [773, 258] on input "text" at bounding box center [688, 250] width 252 height 24
click at [632, 348] on li "Extras" at bounding box center [688, 353] width 252 height 19
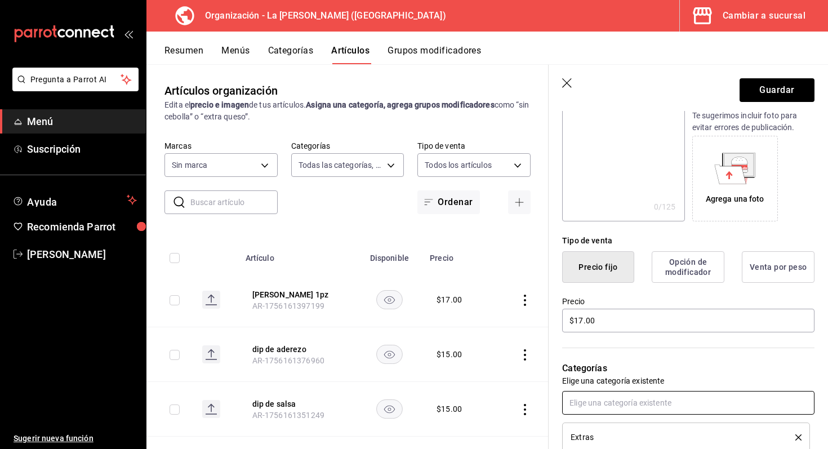
scroll to position [182, 0]
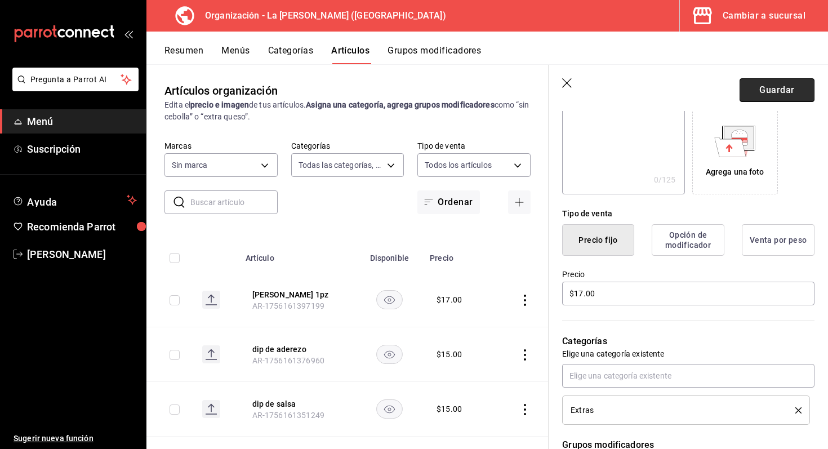
click at [787, 96] on button "Guardar" at bounding box center [777, 90] width 75 height 24
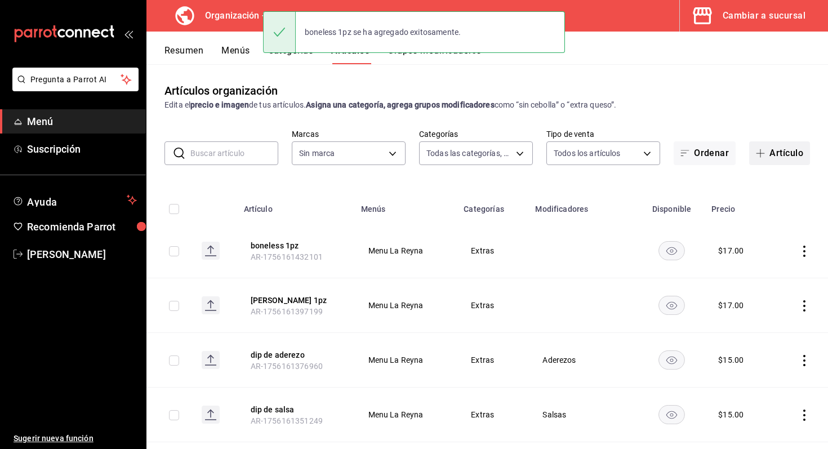
click at [790, 154] on button "Artículo" at bounding box center [779, 153] width 61 height 24
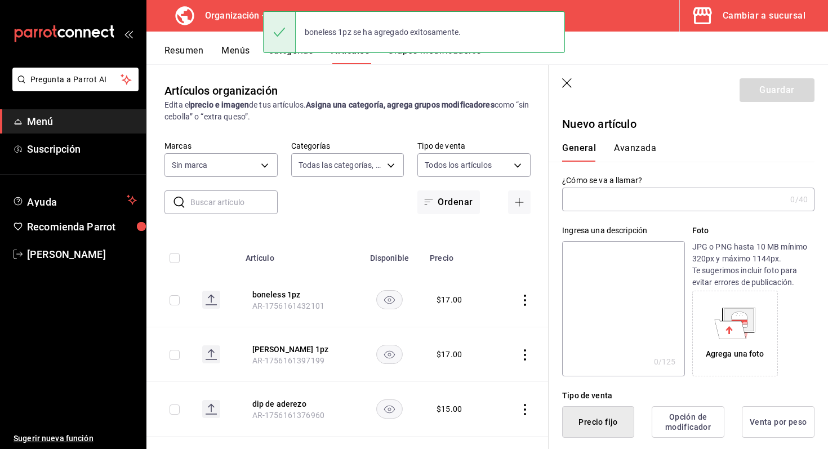
click at [645, 196] on input "text" at bounding box center [674, 199] width 224 height 23
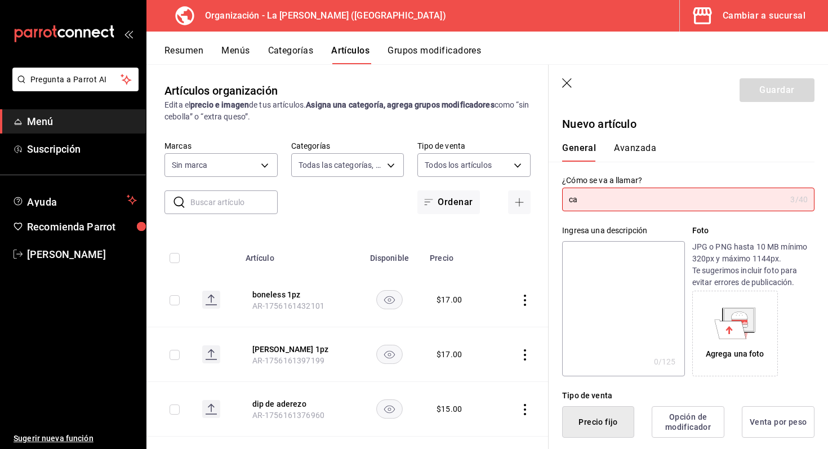
type input "c"
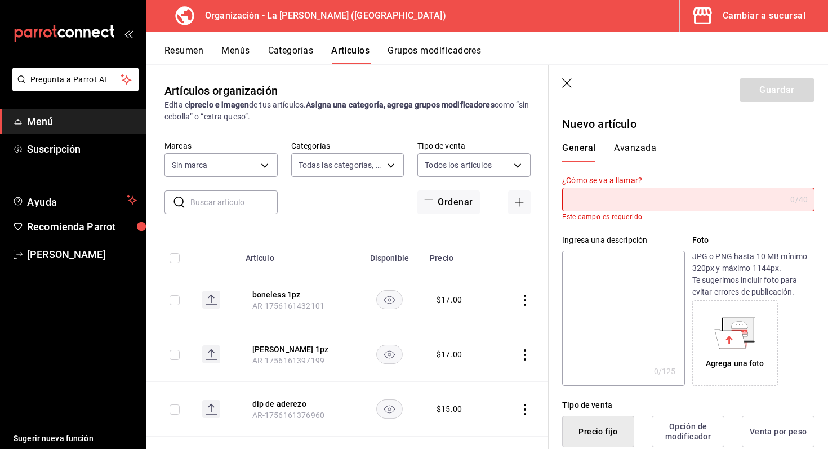
click at [565, 82] on icon "button" at bounding box center [567, 83] width 11 height 11
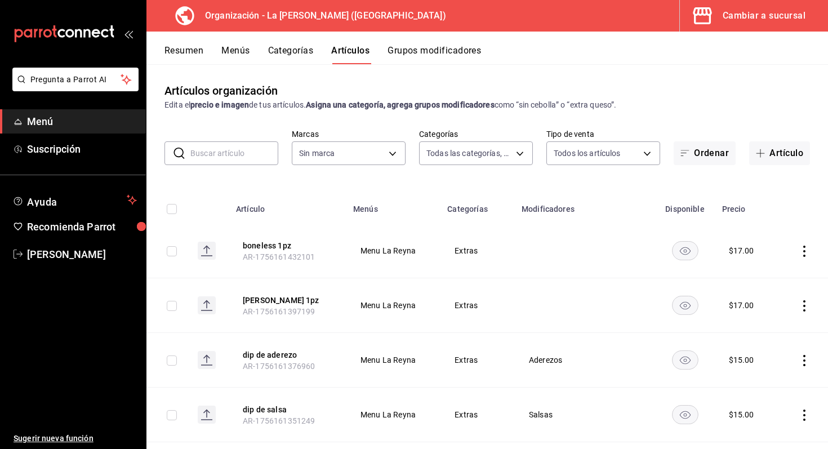
click at [242, 58] on button "Menús" at bounding box center [235, 54] width 28 height 19
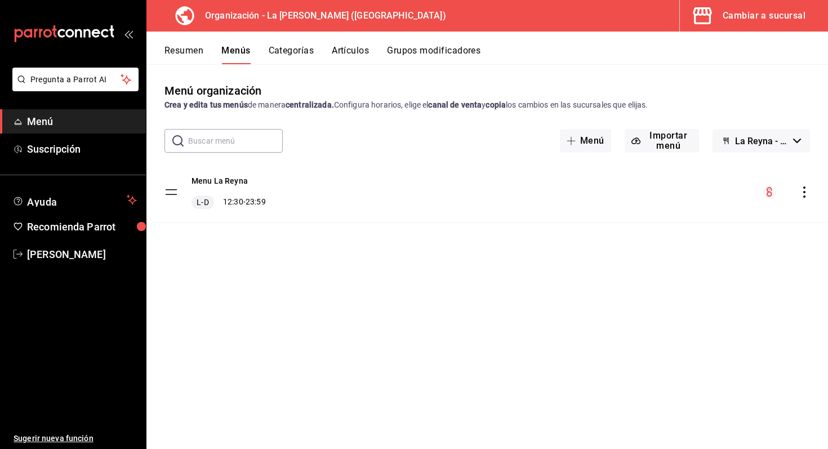
click at [801, 193] on icon "actions" at bounding box center [804, 192] width 11 height 11
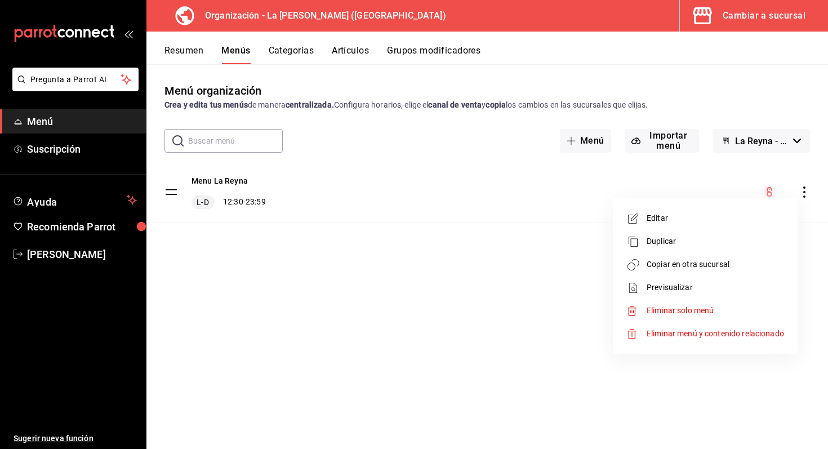
click at [707, 263] on span "Copiar en otra sucursal" at bounding box center [715, 265] width 137 height 12
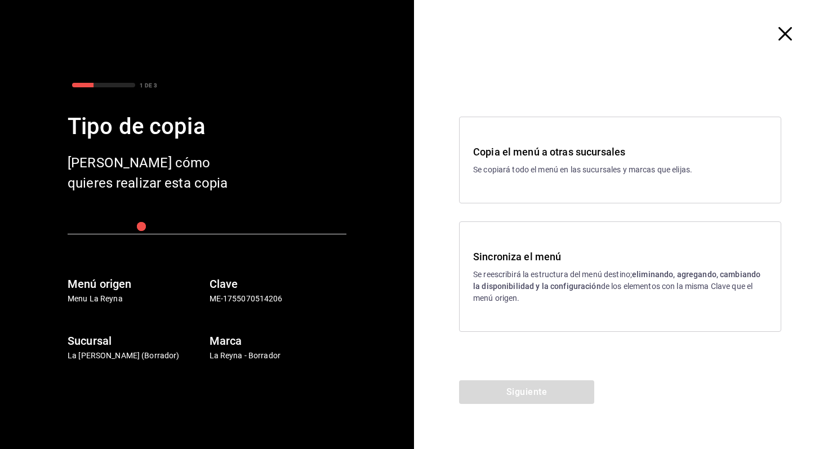
click at [575, 266] on div "Sincroniza el menú Se reescribirá la estructura del menú destino; eliminando, a…" at bounding box center [620, 276] width 294 height 55
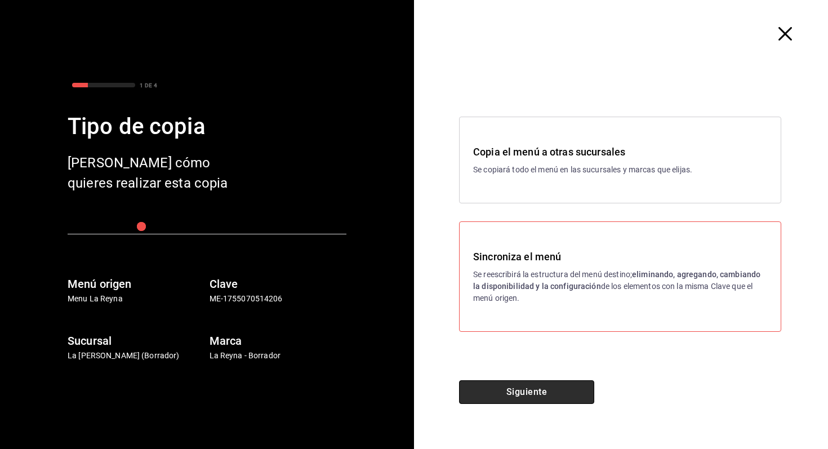
click at [548, 397] on button "Siguiente" at bounding box center [526, 392] width 135 height 24
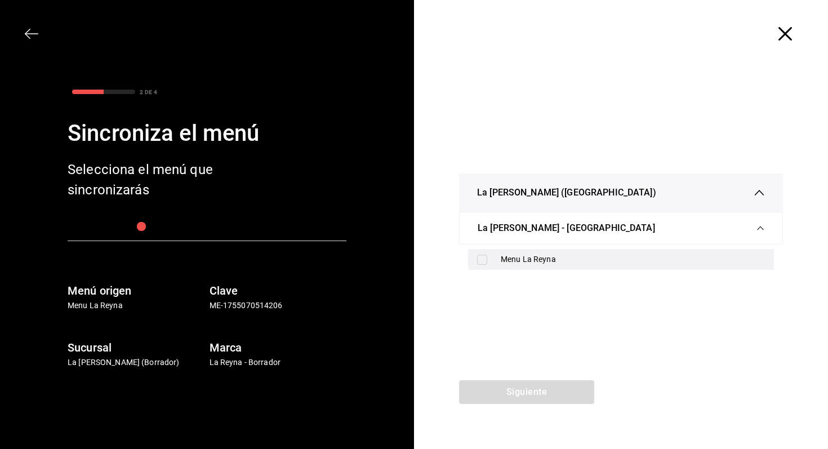
click at [490, 254] on div "Menu La Reyna" at bounding box center [621, 259] width 306 height 21
checkbox input "true"
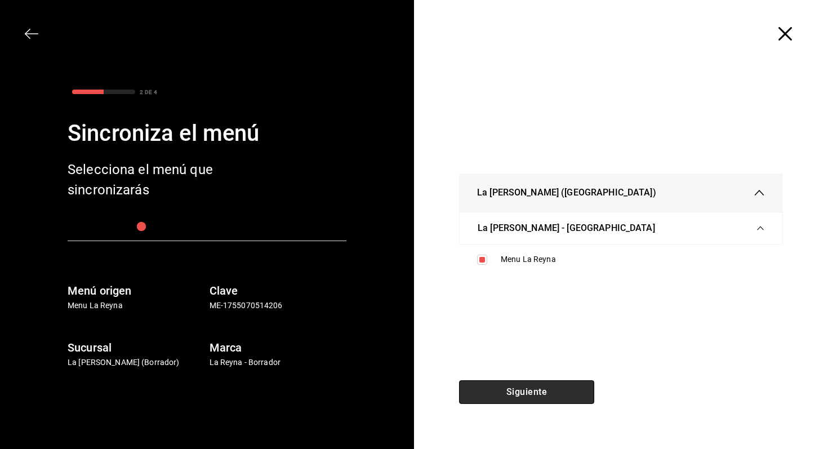
click at [558, 387] on button "Siguiente" at bounding box center [526, 392] width 135 height 24
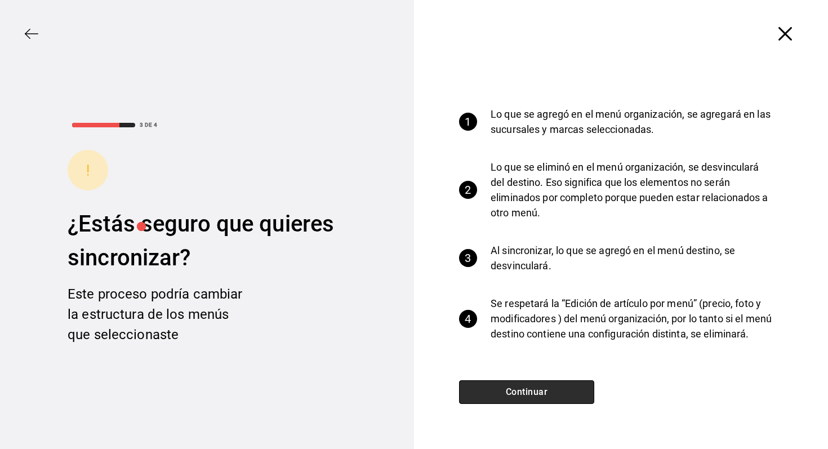
click at [539, 397] on button "Continuar" at bounding box center [526, 392] width 135 height 24
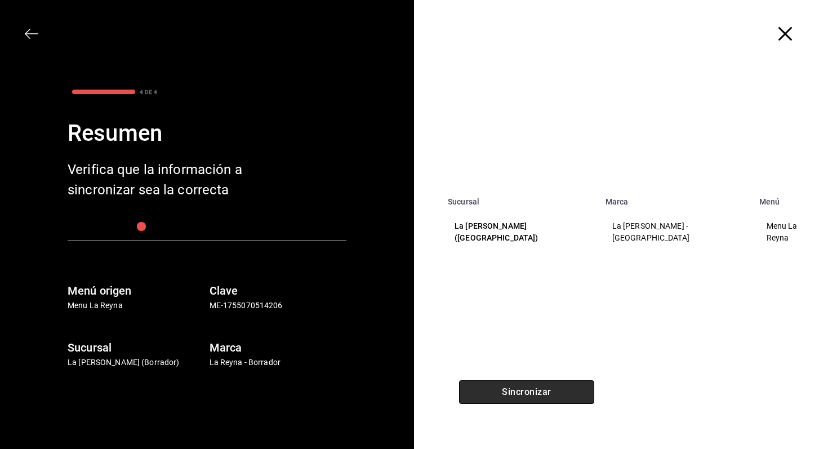
click at [538, 391] on button "Sincronizar" at bounding box center [526, 392] width 135 height 24
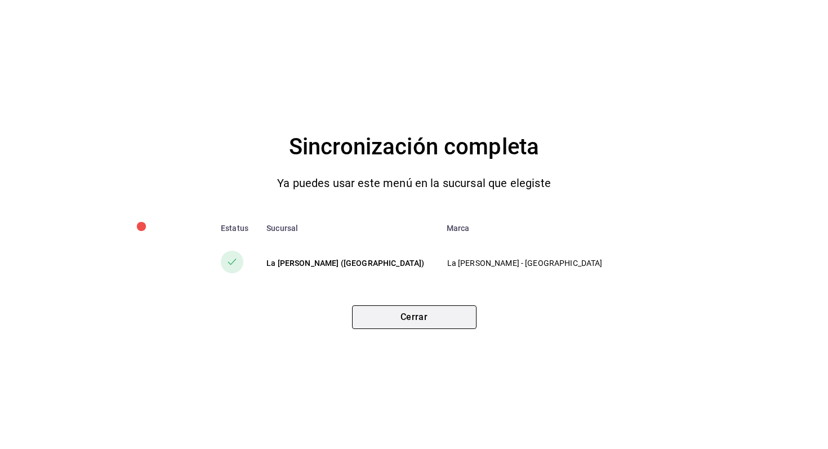
click at [453, 314] on button "Cerrar" at bounding box center [414, 317] width 125 height 24
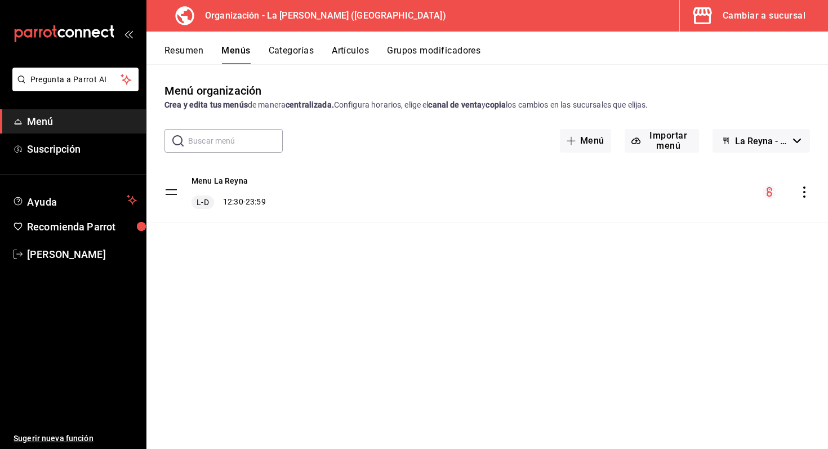
click at [738, 14] on div "Cambiar a sucursal" at bounding box center [764, 16] width 83 height 16
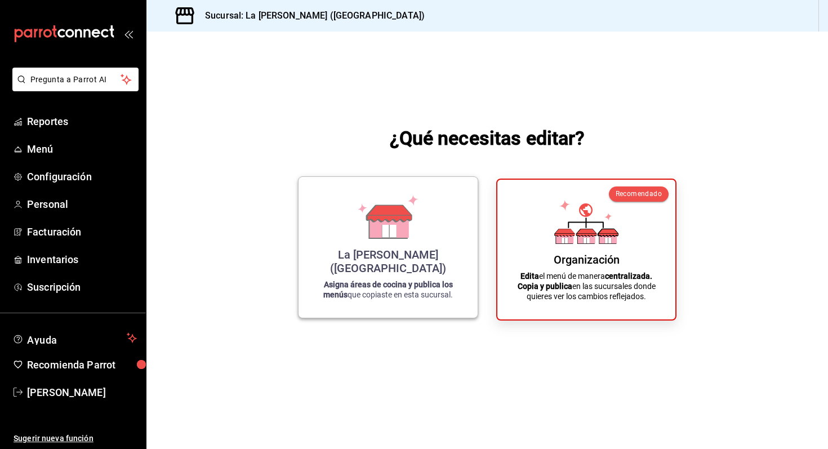
click at [403, 211] on icon at bounding box center [388, 217] width 64 height 44
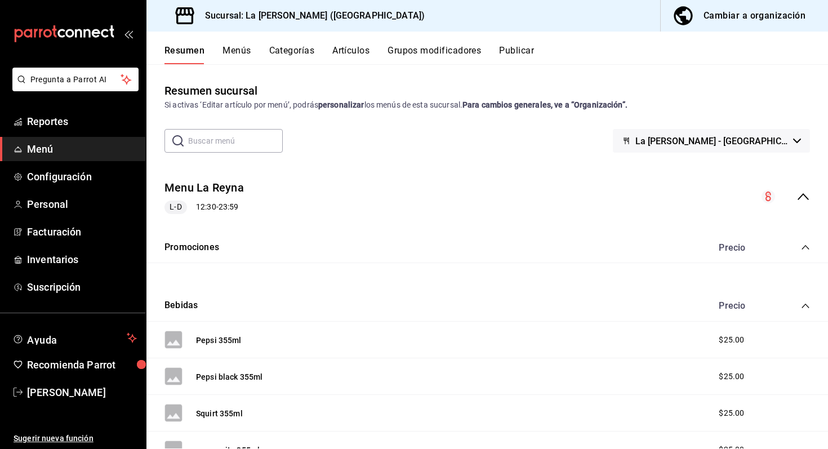
click at [246, 52] on button "Menús" at bounding box center [237, 54] width 28 height 19
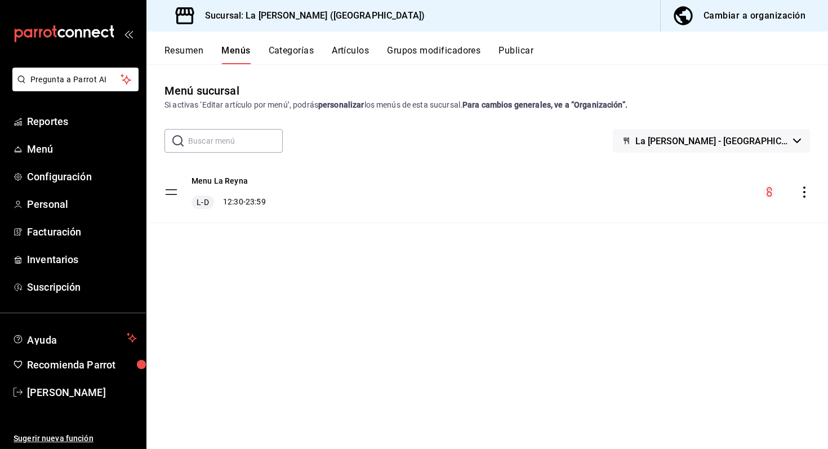
click at [806, 192] on icon "actions" at bounding box center [804, 192] width 11 height 11
click at [726, 292] on div at bounding box center [414, 224] width 828 height 449
click at [509, 49] on button "Publicar" at bounding box center [516, 54] width 35 height 19
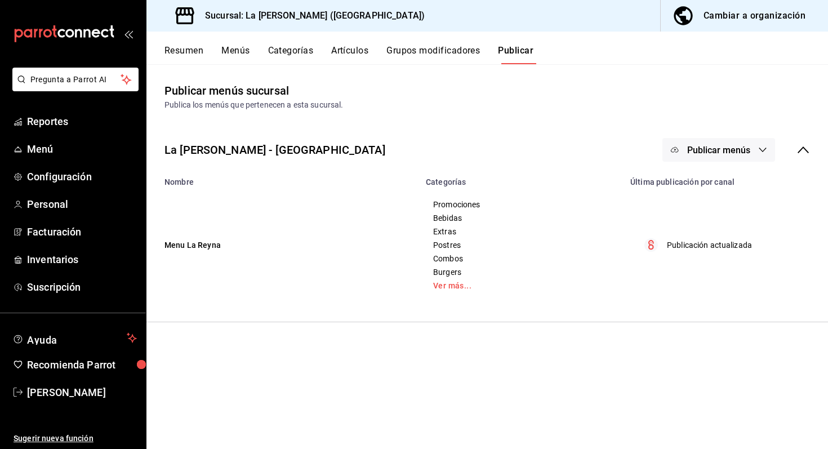
click at [749, 145] on span "Publicar menús" at bounding box center [718, 150] width 63 height 11
click at [730, 192] on span "Punto de venta" at bounding box center [735, 187] width 54 height 12
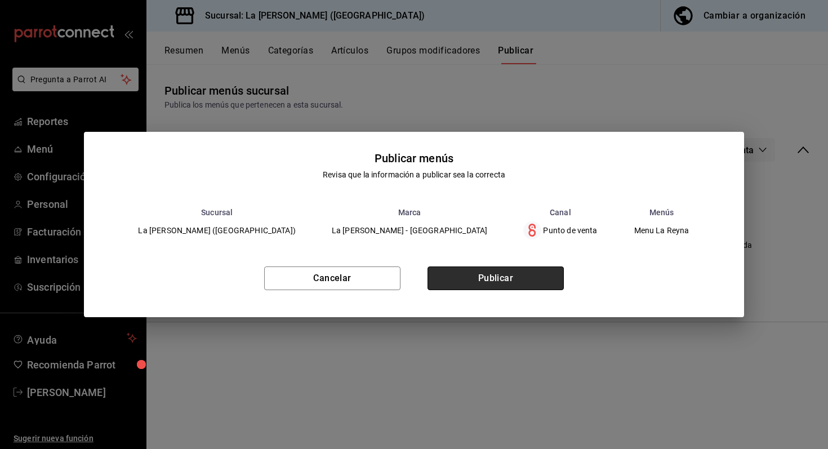
click at [545, 275] on button "Publicar" at bounding box center [496, 279] width 136 height 24
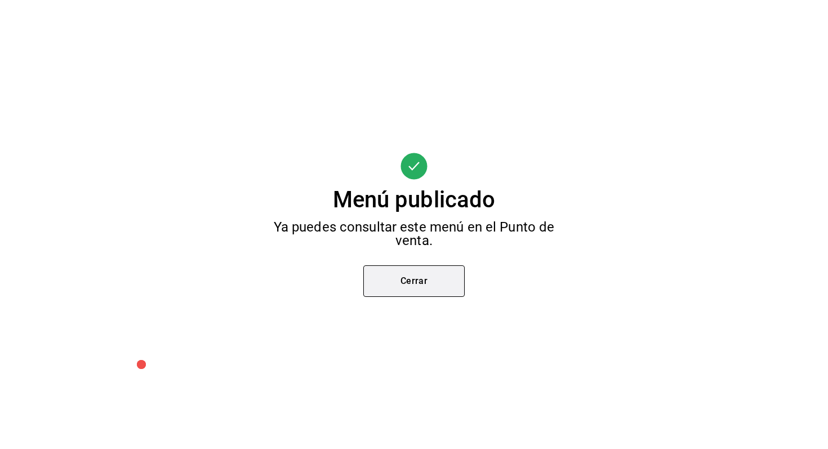
click at [455, 281] on button "Cerrar" at bounding box center [413, 281] width 101 height 32
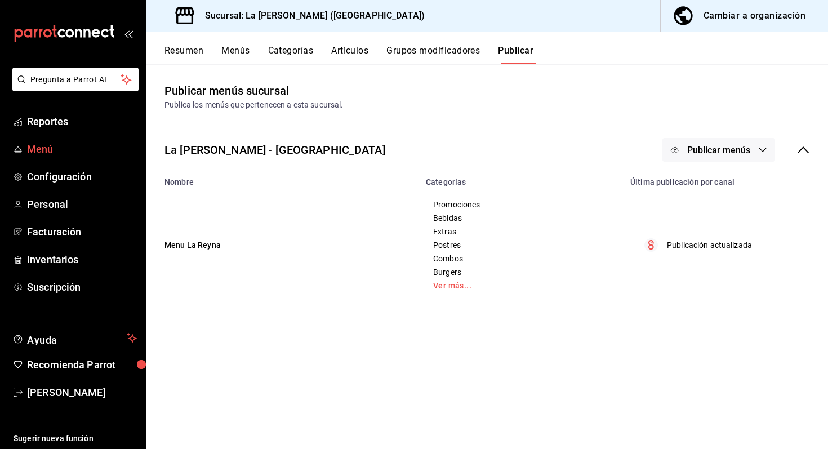
click at [43, 150] on span "Menú" at bounding box center [82, 148] width 110 height 15
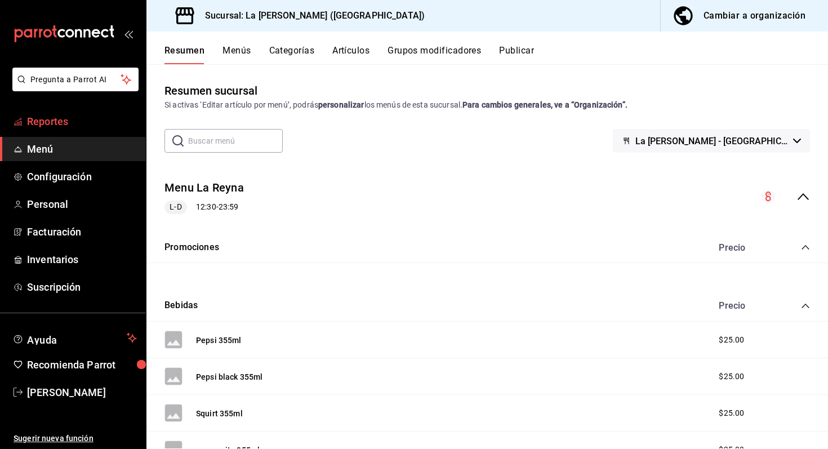
click at [57, 128] on span "Reportes" at bounding box center [82, 121] width 110 height 15
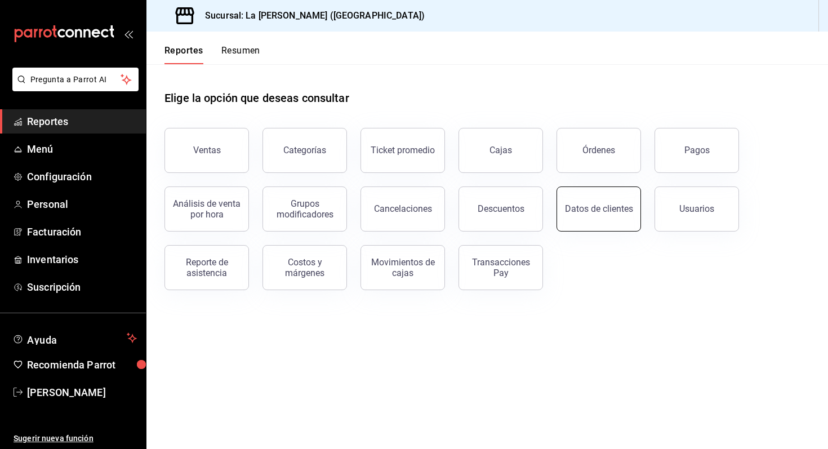
click at [597, 218] on button "Datos de clientes" at bounding box center [599, 209] width 85 height 45
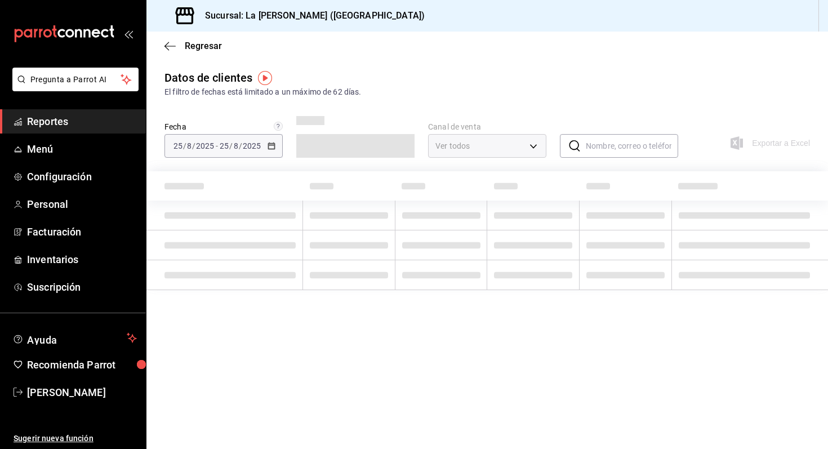
type input "PARROT,DIDI_FOOD,ONLINE"
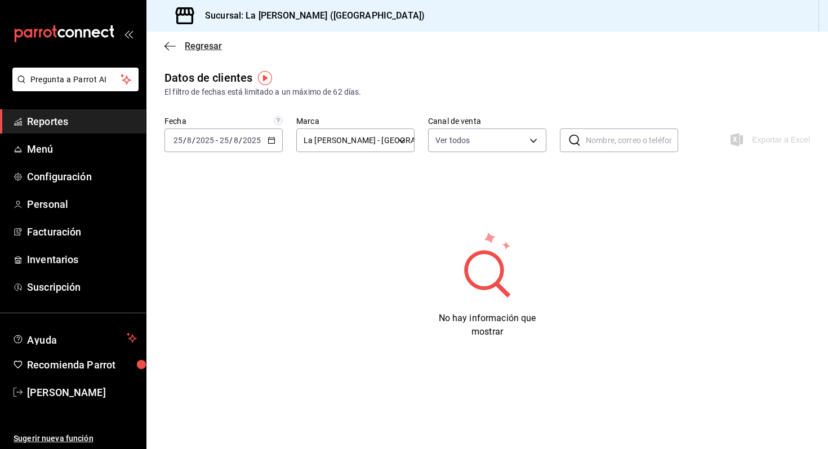
click at [165, 41] on icon "button" at bounding box center [170, 46] width 11 height 10
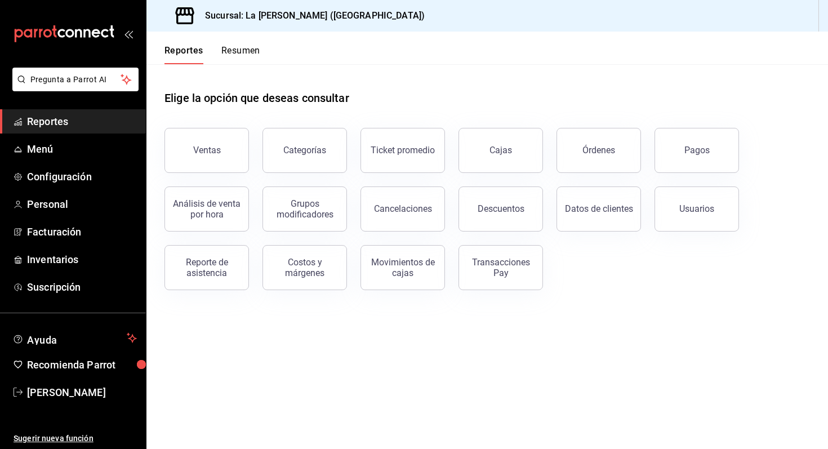
click at [238, 40] on div "Reportes Resumen" at bounding box center [204, 48] width 114 height 33
click at [224, 54] on button "Resumen" at bounding box center [240, 54] width 39 height 19
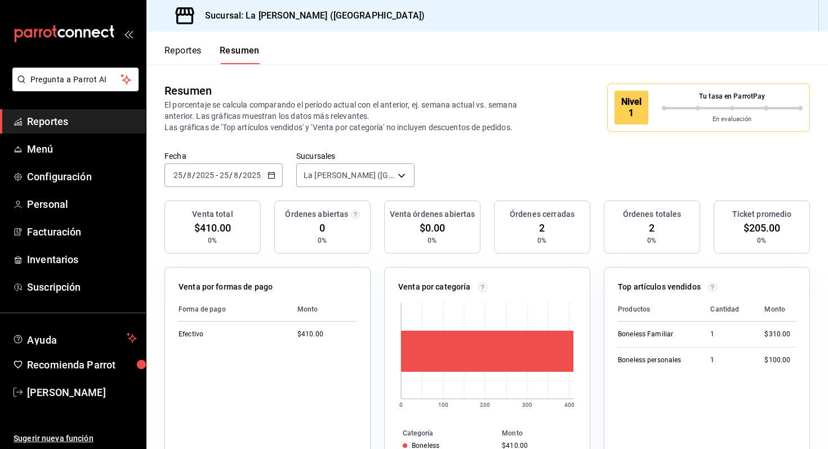
click at [190, 50] on button "Reportes" at bounding box center [183, 54] width 37 height 19
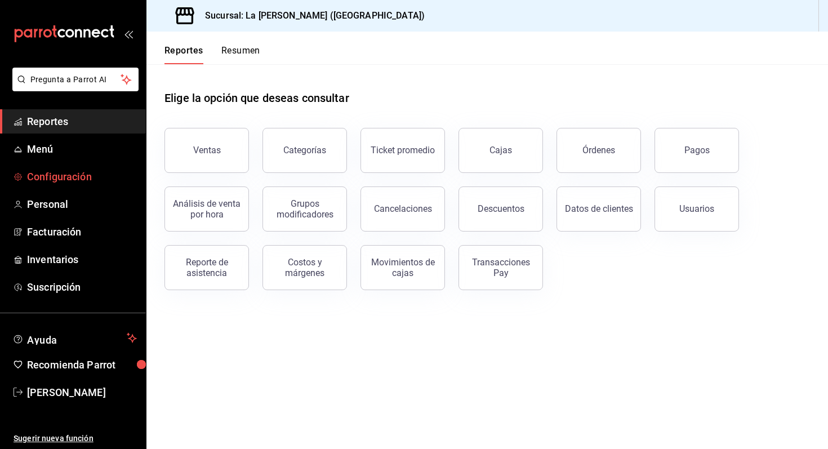
click at [83, 181] on span "Configuración" at bounding box center [82, 176] width 110 height 15
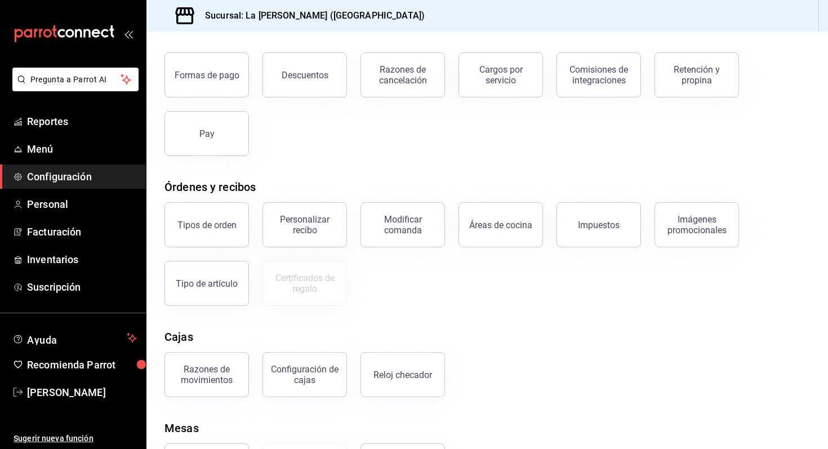
scroll to position [65, 0]
click at [425, 231] on div "Modificar comanda" at bounding box center [403, 224] width 70 height 21
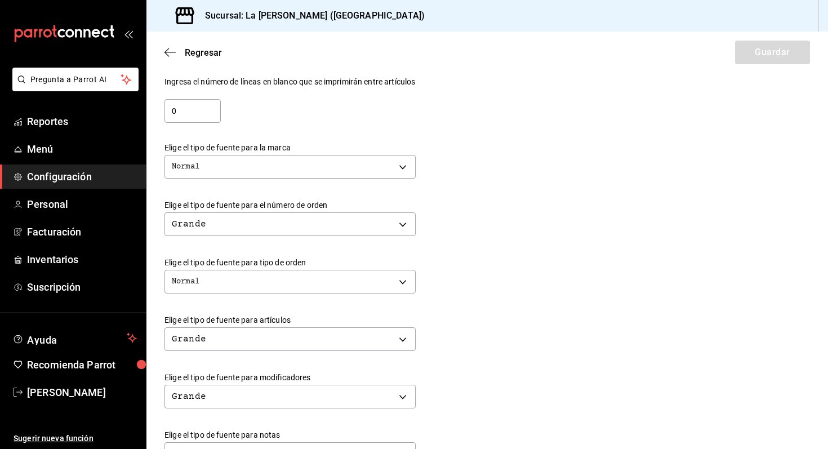
scroll to position [303, 0]
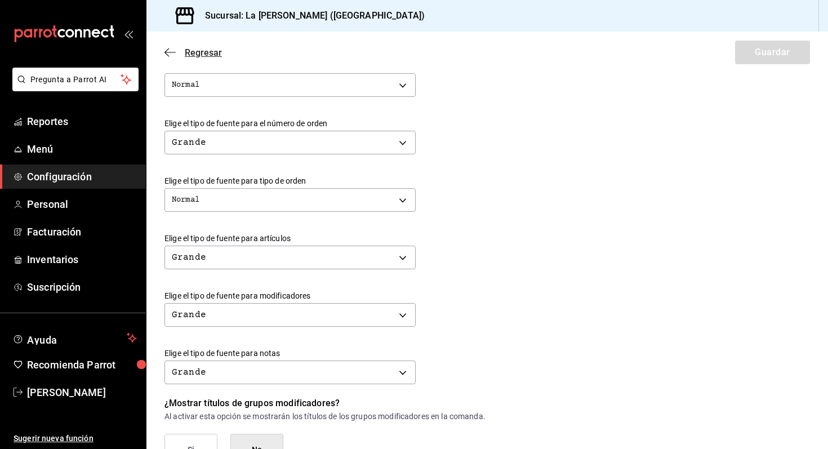
click at [168, 51] on icon "button" at bounding box center [170, 52] width 11 height 10
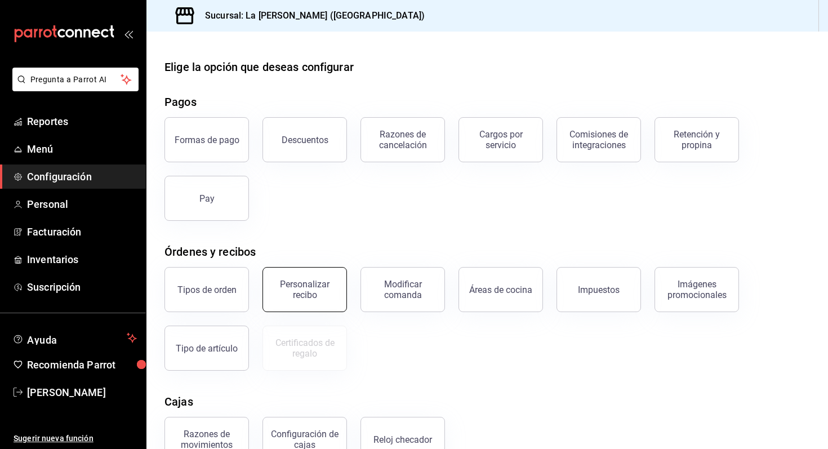
click at [315, 290] on div "Personalizar recibo" at bounding box center [305, 289] width 70 height 21
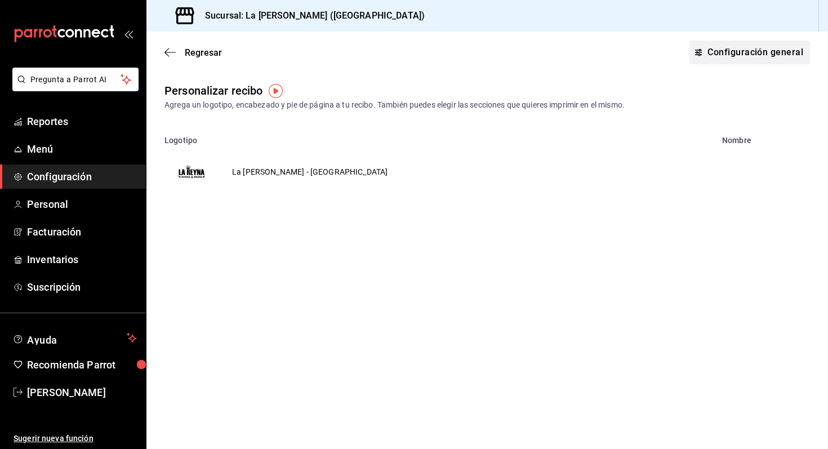
click at [731, 57] on button "Configuración general" at bounding box center [750, 53] width 121 height 24
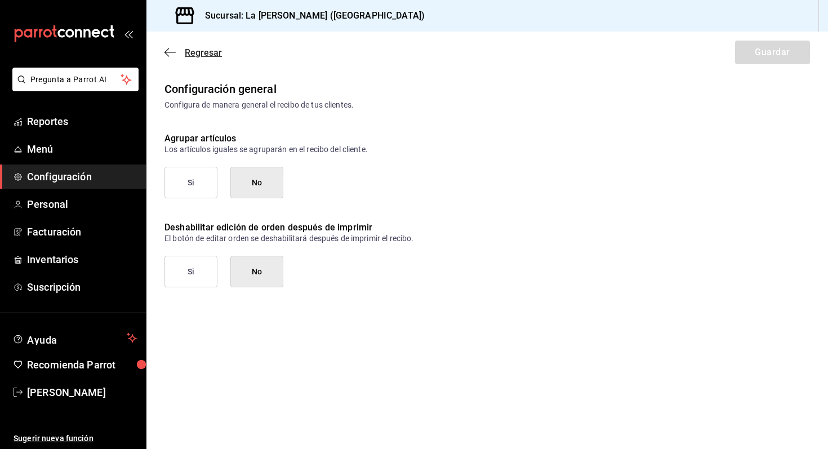
click at [167, 51] on icon "button" at bounding box center [170, 52] width 11 height 10
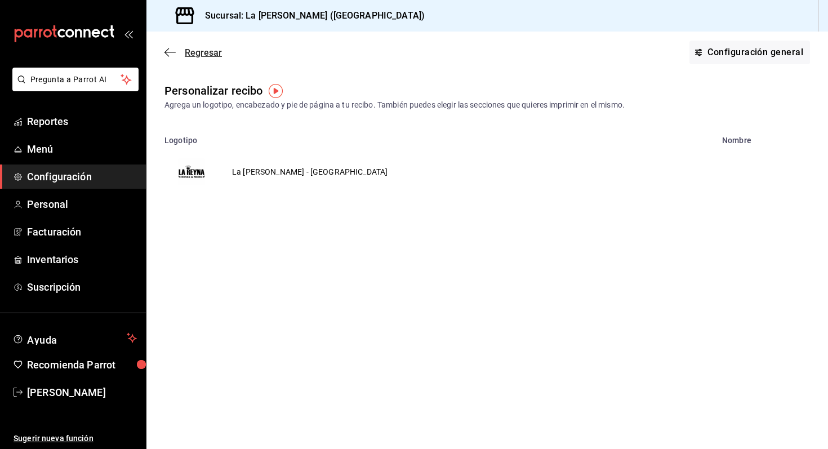
click at [192, 47] on span "Regresar" at bounding box center [203, 52] width 37 height 11
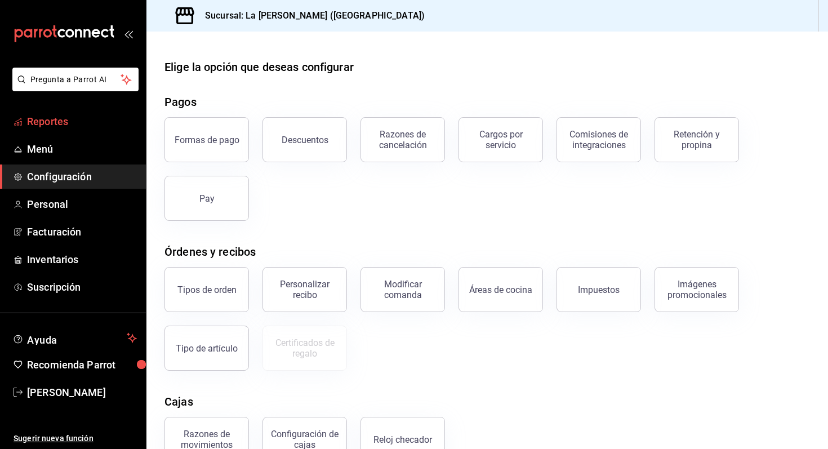
click at [81, 121] on span "Reportes" at bounding box center [82, 121] width 110 height 15
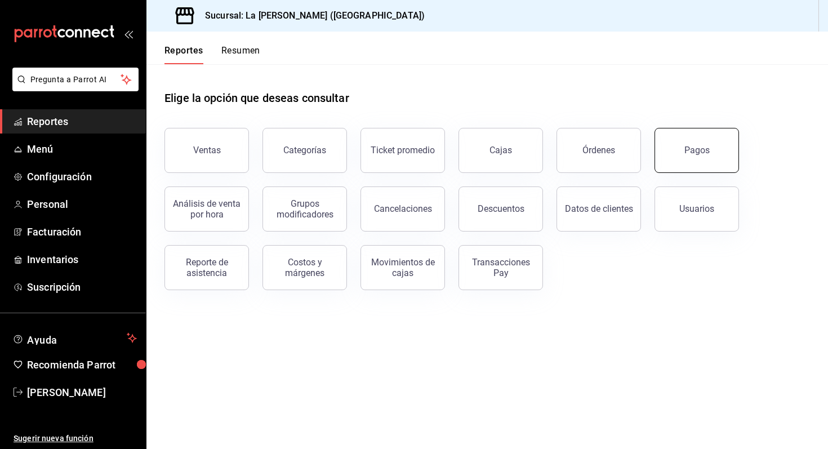
click at [666, 153] on button "Pagos" at bounding box center [697, 150] width 85 height 45
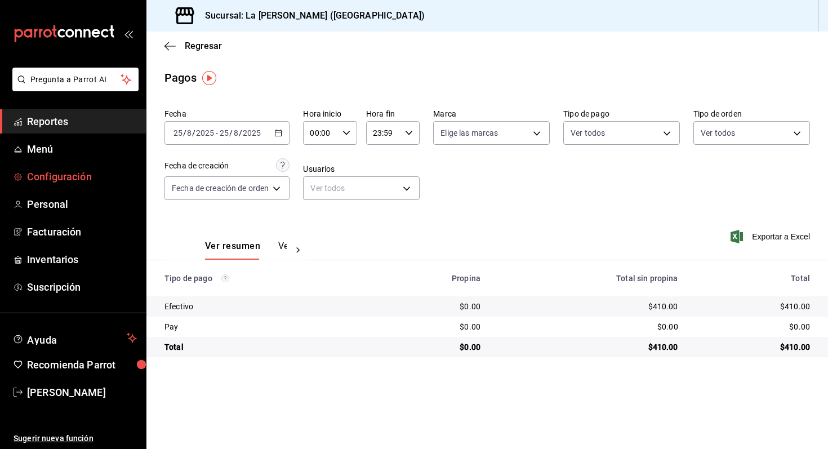
click at [93, 176] on span "Configuración" at bounding box center [82, 176] width 110 height 15
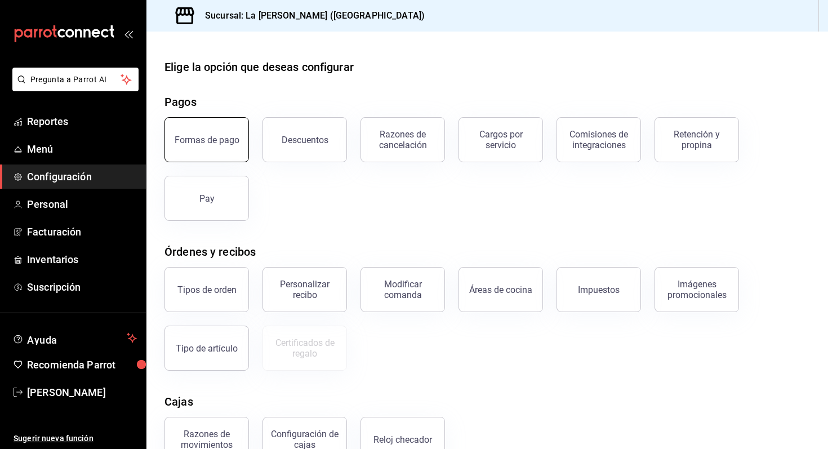
click at [219, 149] on button "Formas de pago" at bounding box center [207, 139] width 85 height 45
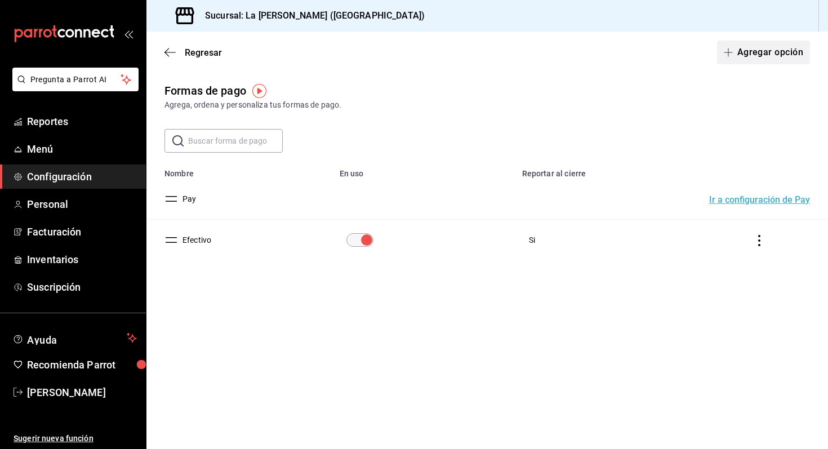
click at [765, 52] on button "Agregar opción" at bounding box center [763, 53] width 93 height 24
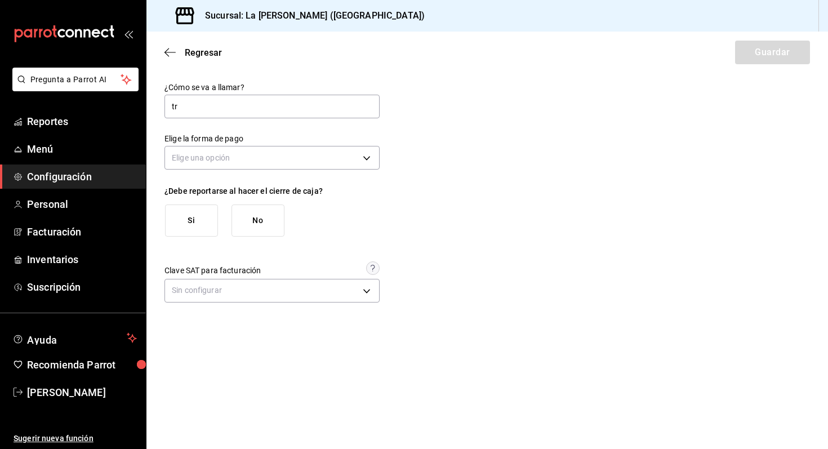
type input "t"
type input "Transferencia"
click at [369, 159] on body "Pregunta a Parrot AI Reportes Menú Configuración Personal Facturación Inventari…" at bounding box center [414, 224] width 828 height 449
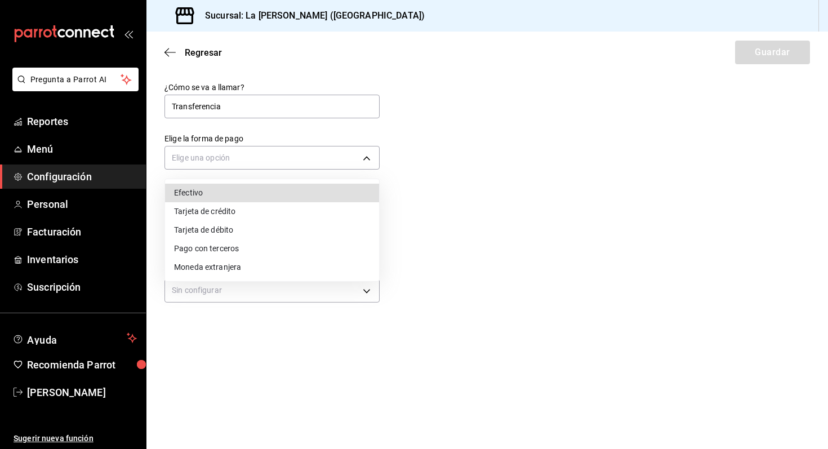
click at [327, 247] on li "Pago con terceros" at bounding box center [272, 248] width 214 height 19
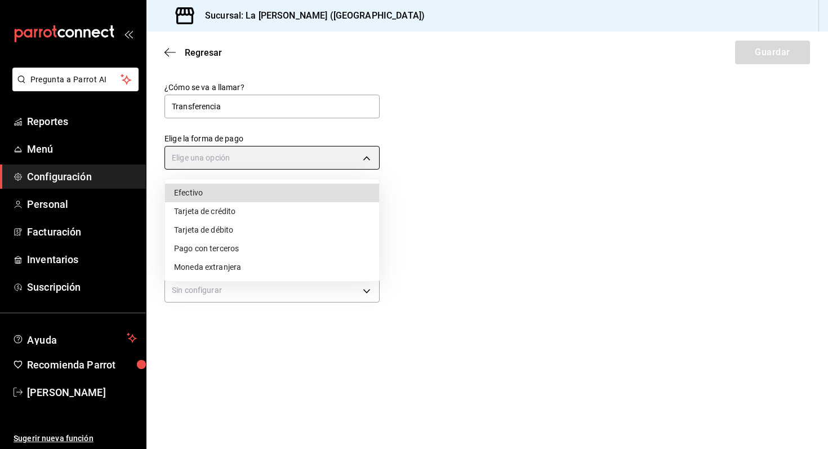
type input "THIRD_PARTY"
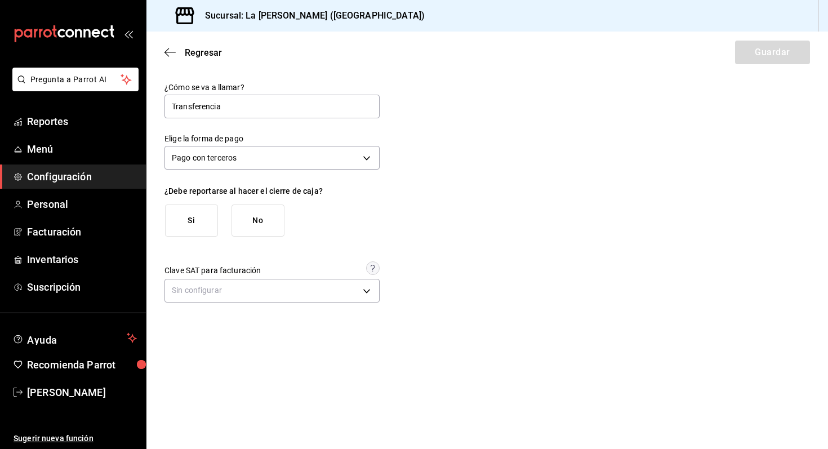
click at [209, 221] on button "Si" at bounding box center [191, 221] width 53 height 32
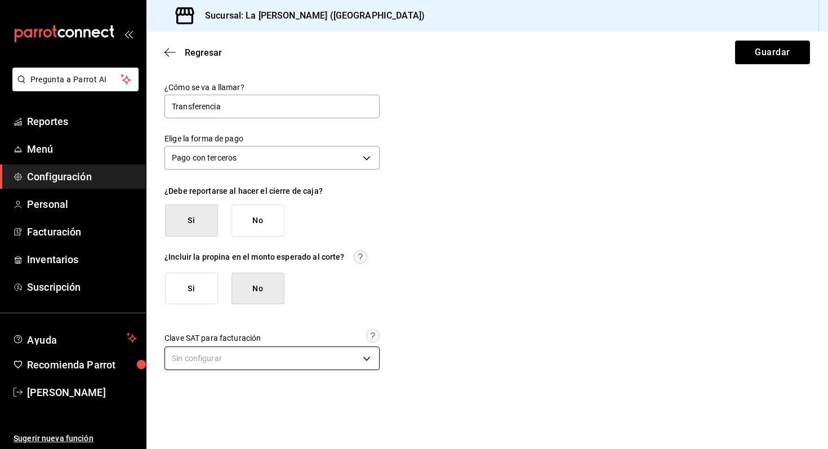
click at [370, 364] on body "Pregunta a Parrot AI Reportes Menú Configuración Personal Facturación Inventari…" at bounding box center [414, 224] width 828 height 449
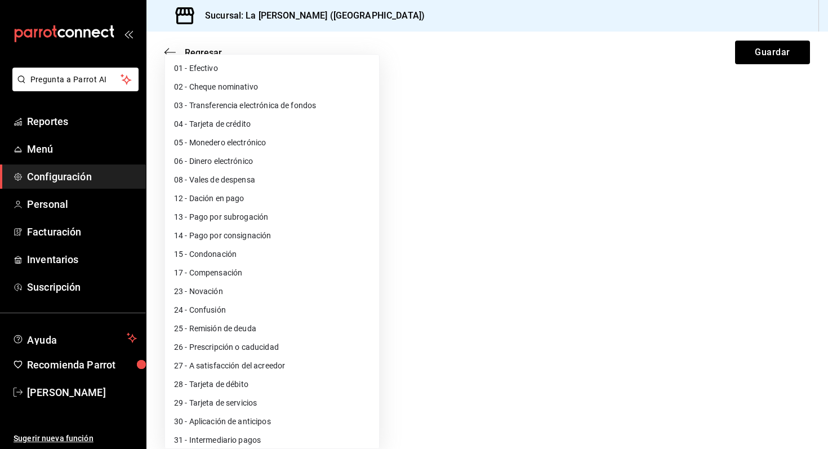
click at [282, 97] on li "03 - Transferencia electrónica de fondos" at bounding box center [272, 105] width 214 height 19
type input "03"
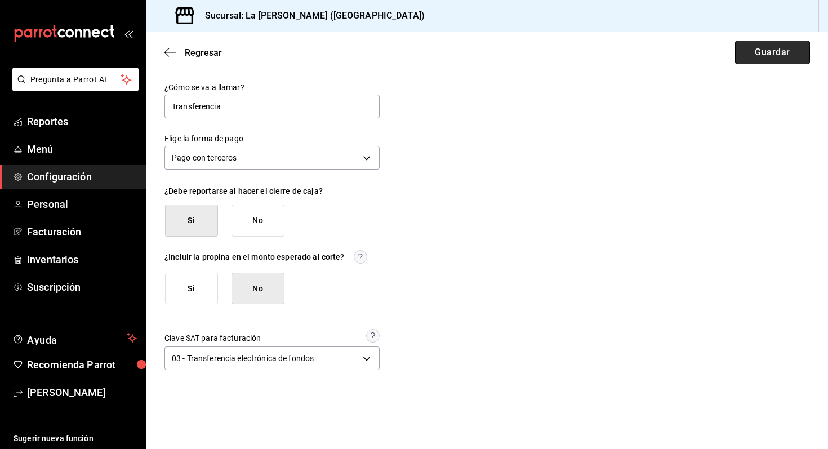
click at [753, 55] on button "Guardar" at bounding box center [772, 53] width 75 height 24
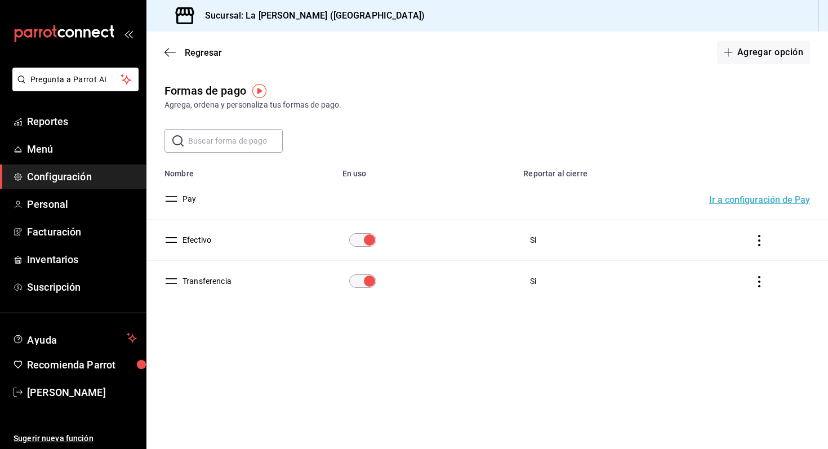
click at [740, 202] on button "Ir a configuración de Pay" at bounding box center [759, 200] width 101 height 9
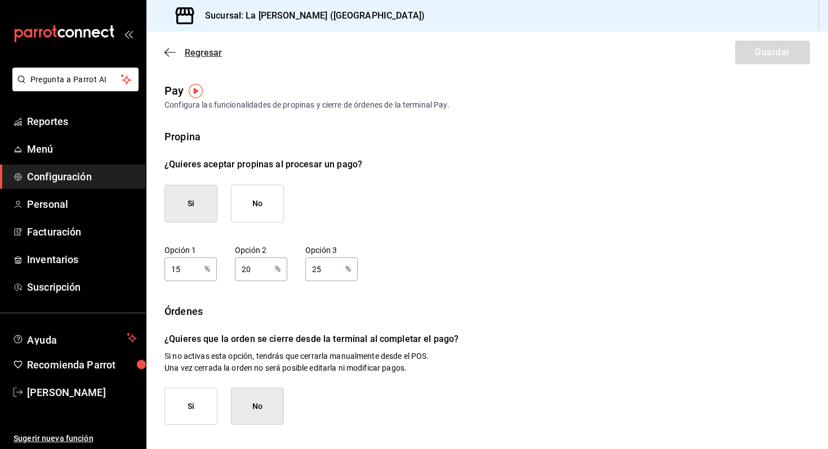
click at [183, 47] on span "Regresar" at bounding box center [193, 52] width 57 height 11
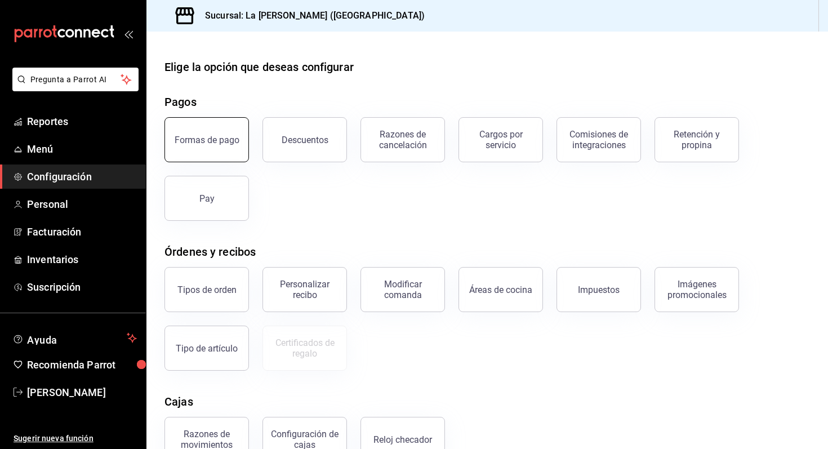
click at [236, 143] on div "Formas de pago" at bounding box center [207, 140] width 65 height 11
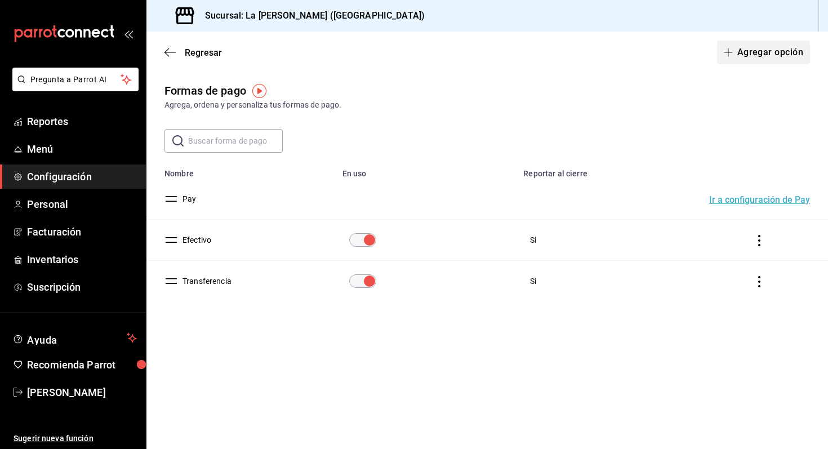
click at [769, 56] on button "Agregar opción" at bounding box center [763, 53] width 93 height 24
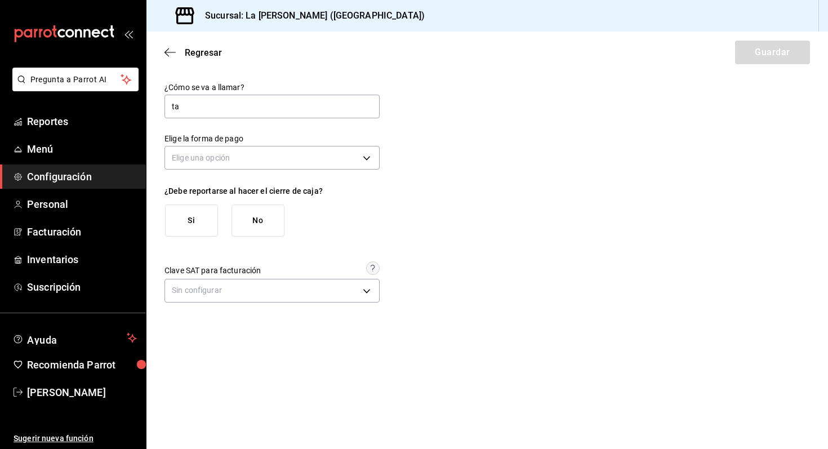
type input "t"
type input "Tarjeta"
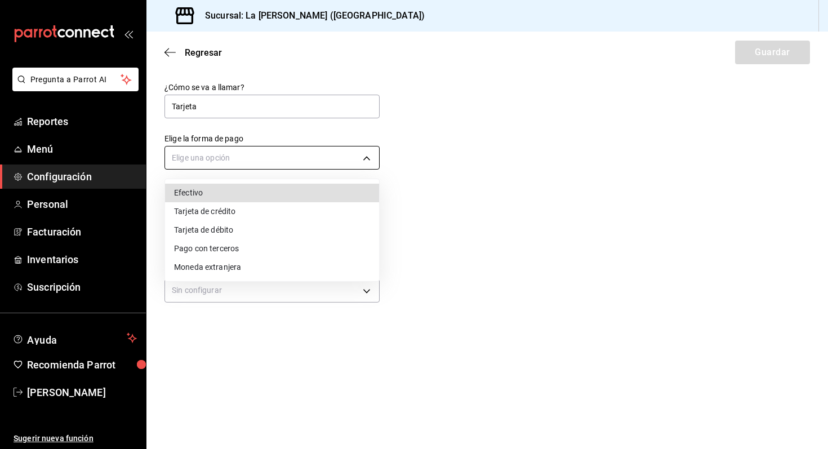
click at [331, 154] on body "Pregunta a Parrot AI Reportes Menú Configuración Personal Facturación Inventari…" at bounding box center [414, 224] width 828 height 449
click at [257, 223] on li "Tarjeta de débito" at bounding box center [272, 230] width 214 height 19
type input "DEBIT_CARD"
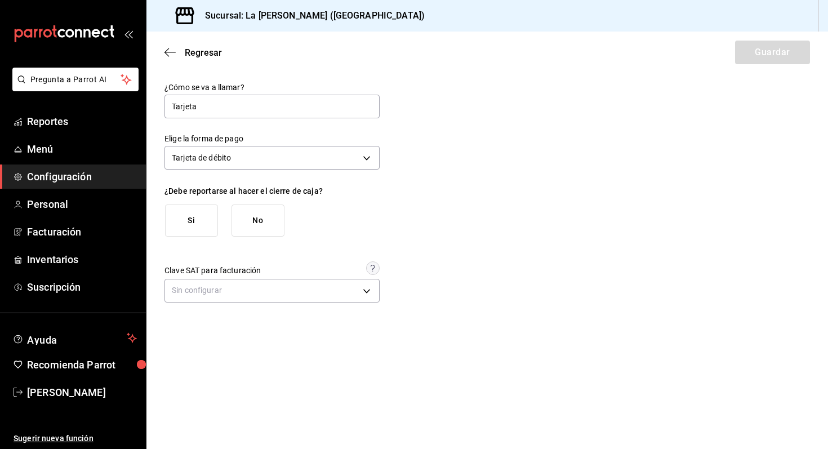
click at [194, 215] on button "Si" at bounding box center [191, 221] width 53 height 32
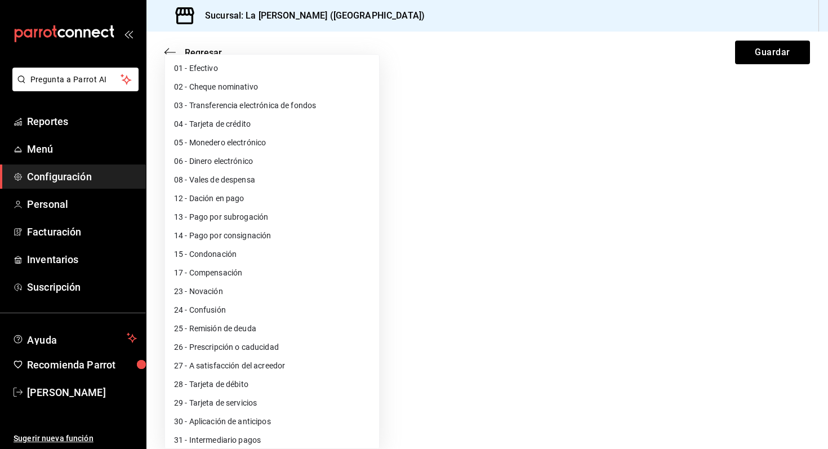
click at [346, 363] on body "Pregunta a Parrot AI Reportes Menú Configuración Personal Facturación Inventari…" at bounding box center [414, 224] width 828 height 449
click at [240, 66] on li "01 - Efectivo" at bounding box center [272, 68] width 214 height 19
type input "01"
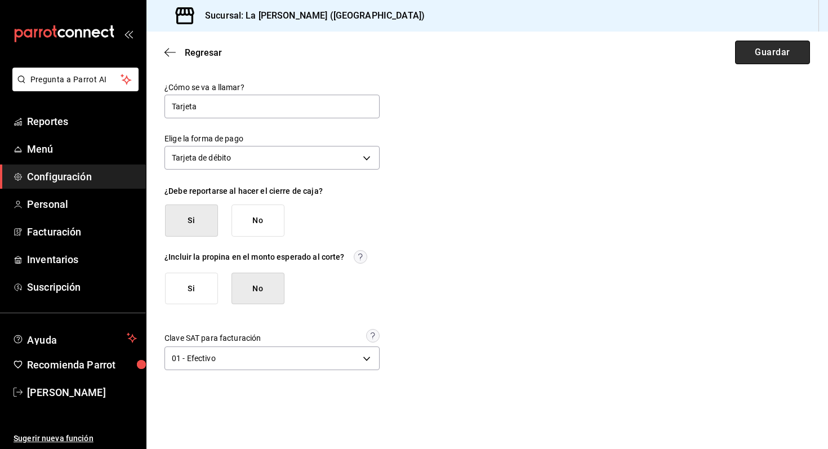
click at [779, 52] on button "Guardar" at bounding box center [772, 53] width 75 height 24
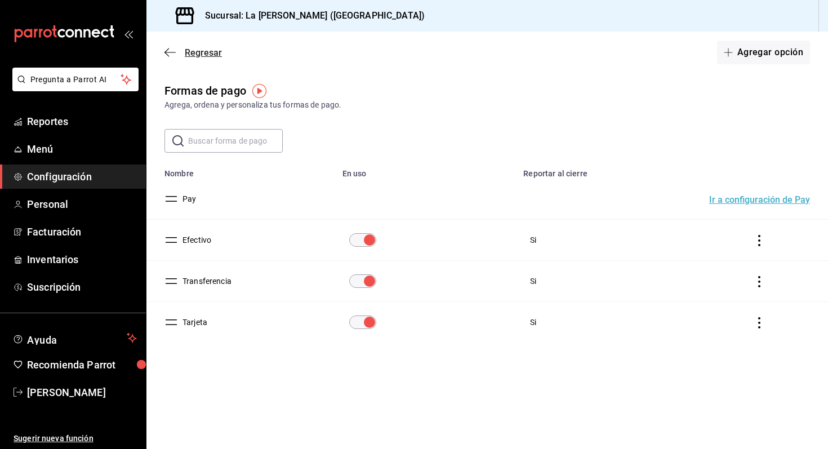
click at [186, 55] on span "Regresar" at bounding box center [203, 52] width 37 height 11
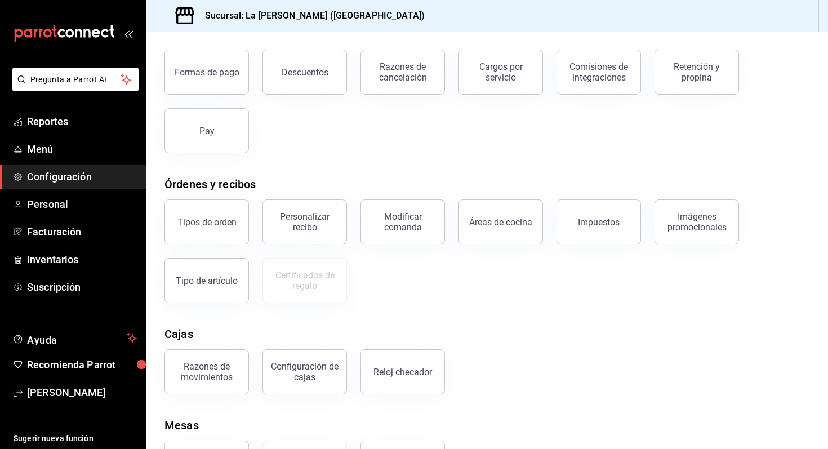
scroll to position [76, 0]
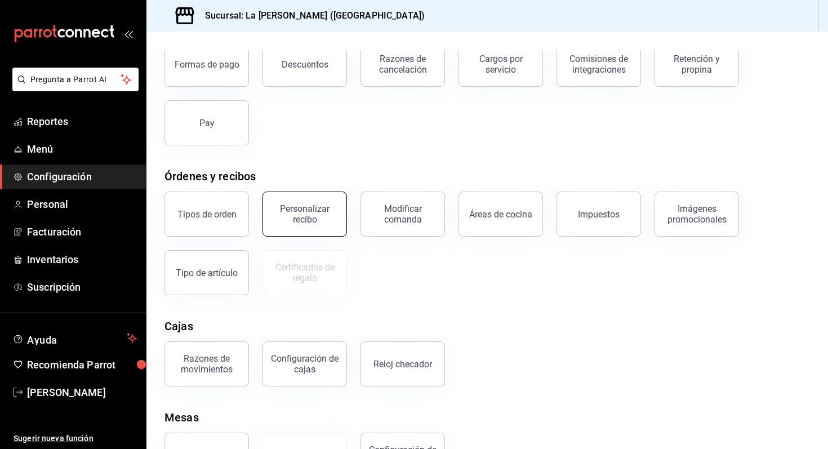
click at [311, 216] on div "Personalizar recibo" at bounding box center [305, 213] width 70 height 21
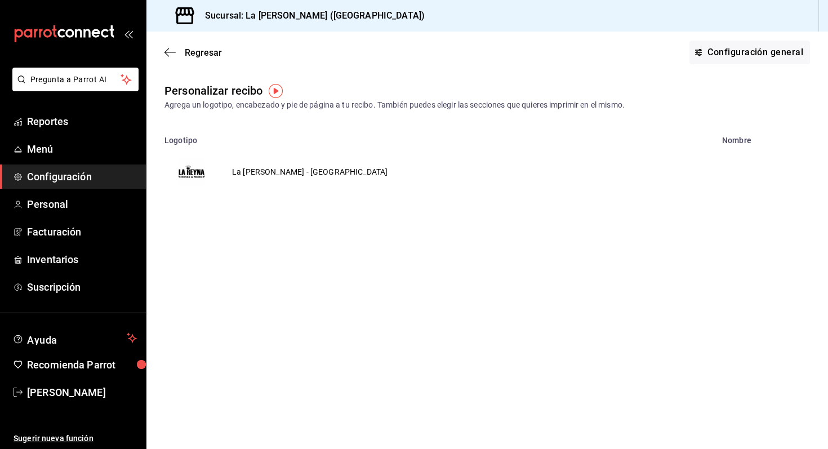
click at [239, 173] on td "La Reyna - NL" at bounding box center [310, 172] width 183 height 54
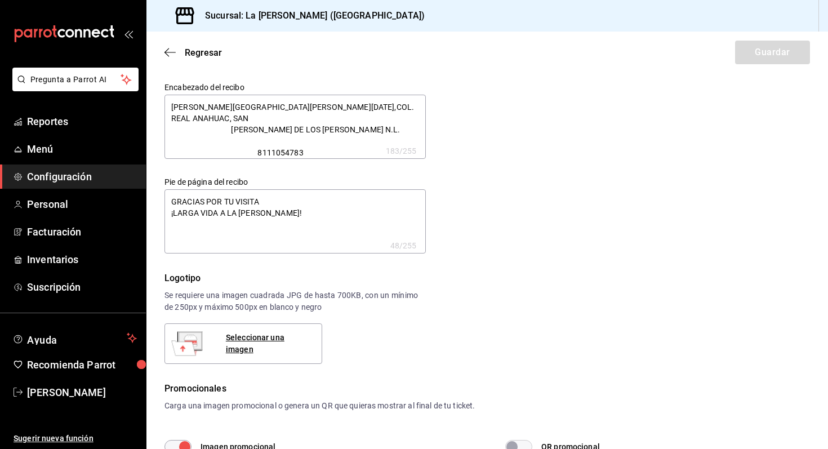
type textarea "x"
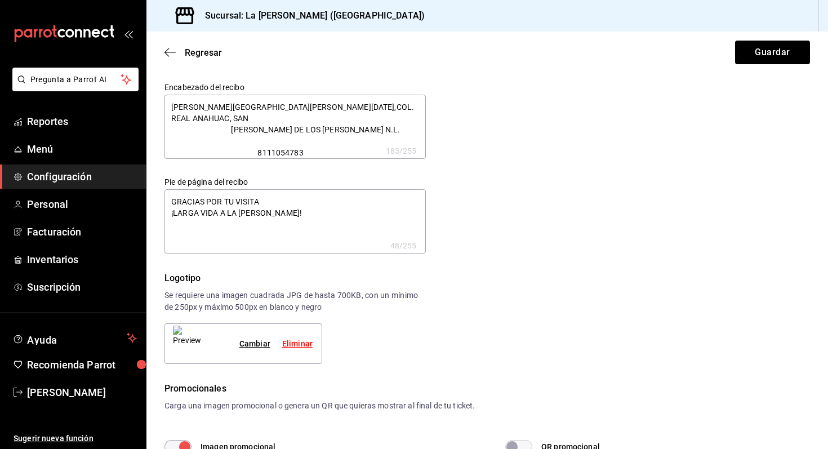
type textarea "x"
drag, startPoint x: 348, startPoint y: 122, endPoint x: 252, endPoint y: 122, distance: 95.8
click at [252, 122] on textarea "TORRES DE SANTO DOMINGO #1100,COL. REAL ANAHUAC, SAN NICOLAS DE LOS GARZA N.L. …" at bounding box center [295, 127] width 261 height 64
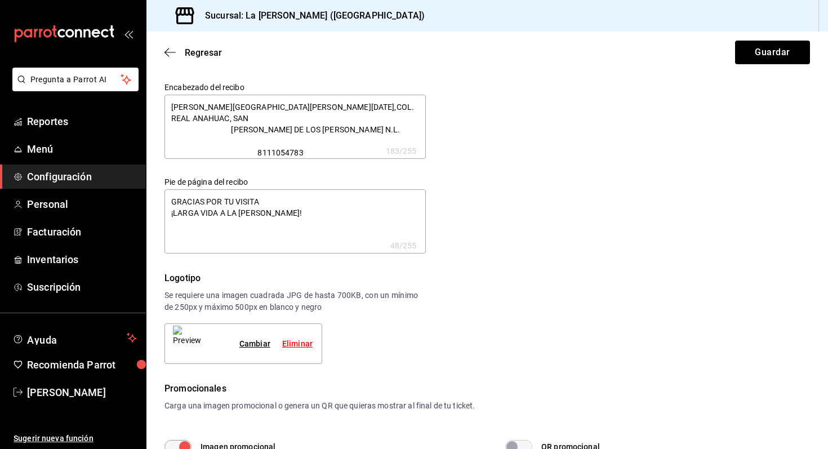
click at [247, 134] on textarea "TORRES DE SANTO DOMINGO #1100,COL. REAL ANAHUAC, SAN NICOLAS DE LOS GARZA N.L. …" at bounding box center [295, 127] width 261 height 64
click at [239, 119] on textarea "TORRES DE SANTO DOMINGO #1100,COL. REAL ANAHUAC, SAN NICOLAS DE LOS GARZA N.L. …" at bounding box center [295, 127] width 261 height 64
type textarea "TORRES DE SANTO DOMINGO #1100,COL. REAL ANAHUAC, SAN NICOLAS DE LOS GARZA N.L. …"
type textarea "x"
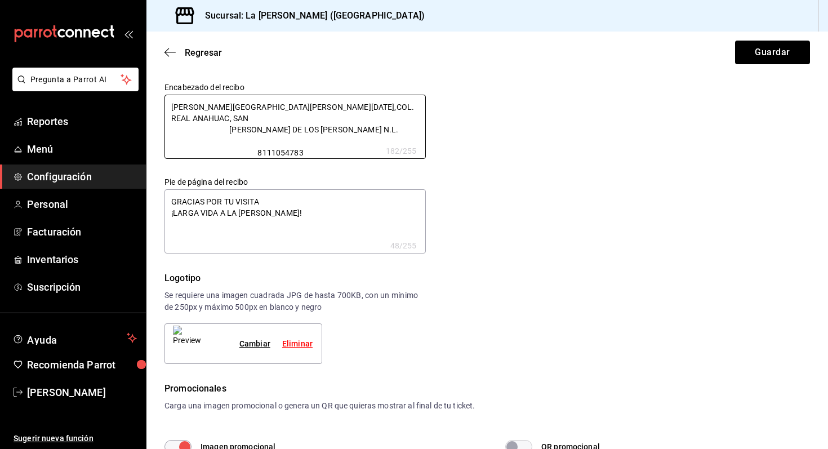
type textarea "TORRES DE SANTO DOMINGO #1100,COL. REAL ANAHUAC, SAN NICOLAS DE LOS GARZA N.L. …"
type textarea "x"
type textarea "TORRES DE SANTO DOMINGO #1100,COL. REAL ANAHUAC, SAN NICOLAS DE LOS GARZA N.L. …"
type textarea "x"
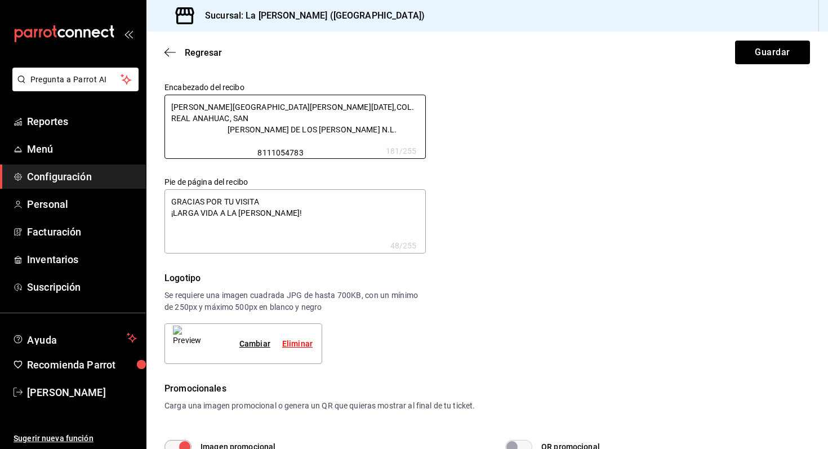
type textarea "x"
type textarea "TORRES DE SANTO DOMINGO #1100,COL. REAL ANAHUAC, SAN NICOLAS DE LOS GARZA N.L. …"
type textarea "x"
type textarea "TORRES DE SANTO DOMINGO #1100,COL. REAL ANAHUAC, SAN NICOLAS DE LOS GARZA N.L. …"
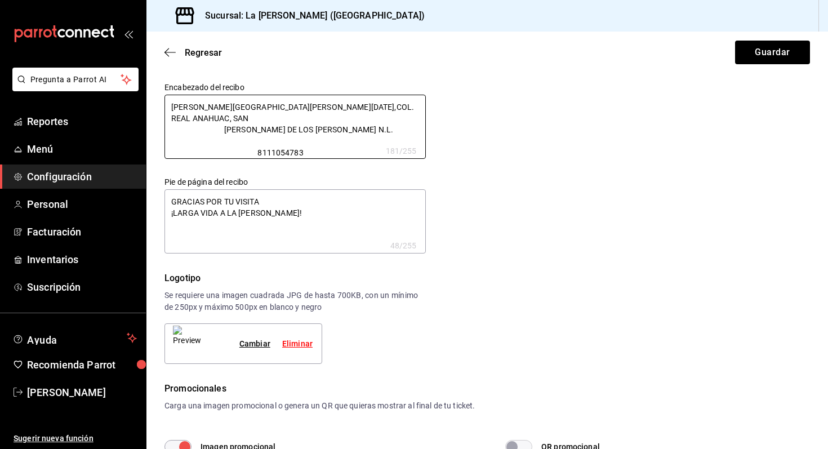
type textarea "x"
type textarea "TORRES DE SANTO DOMINGO #1100,COL. REAL ANAHUAC, SAN NICOLAS DE LOS GARZA N.L. …"
type textarea "x"
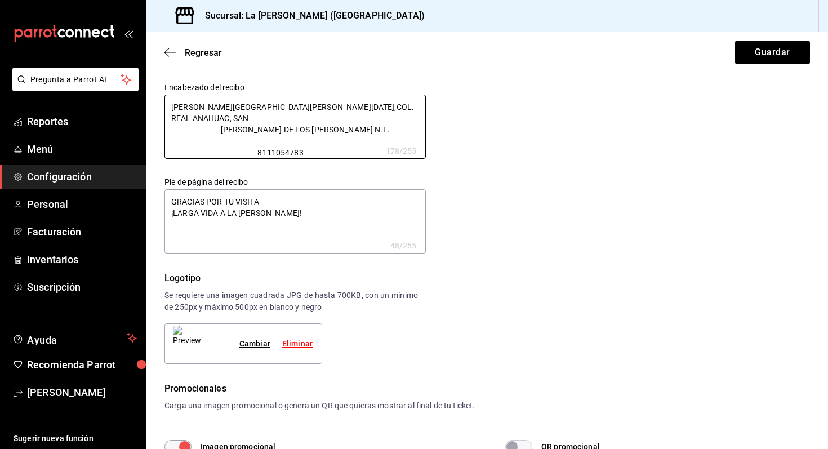
type textarea "TORRES DE SANTO DOMINGO #1100,COL. REAL ANAHUAC, SAN NICOLAS DE LOS GARZA N.L. …"
type textarea "x"
type textarea "TORRES DE SANTO DOMINGO #1100,COL. REAL ANAHUAC, SAN NICOLAS DE LOS GARZA N.L. …"
type textarea "x"
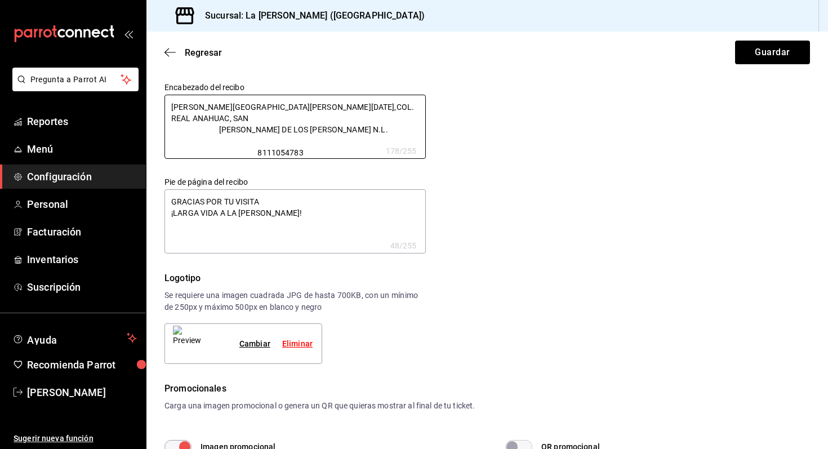
type textarea "x"
type textarea "TORRES DE SANTO DOMINGO #1100,COL. REAL ANAHUAC, SAN NICOLAS DE LOS GARZA N.L. …"
type textarea "x"
type textarea "TORRES DE SANTO DOMINGO #1100,COL. REAL ANAHUAC, SAN NICOLAS DE LOS GARZA N.L. …"
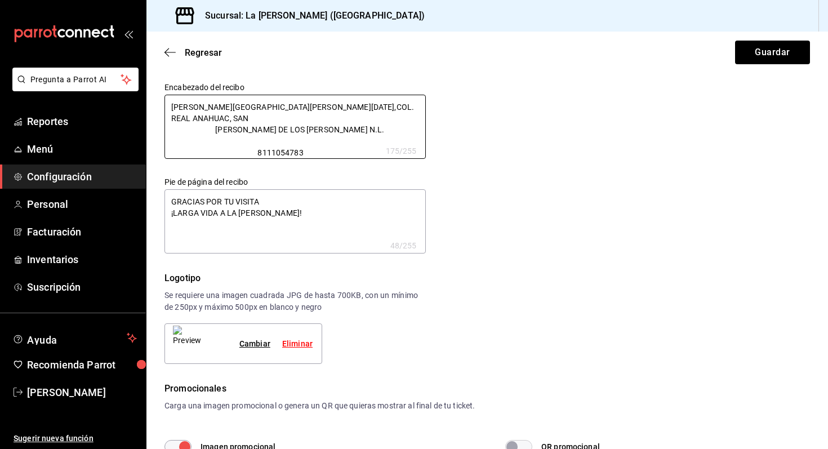
type textarea "x"
type textarea "TORRES DE SANTO DOMINGO #1100,COL. REAL ANAHUAC, SAN NICOLAS DE LOS GARZA N.L. …"
type textarea "x"
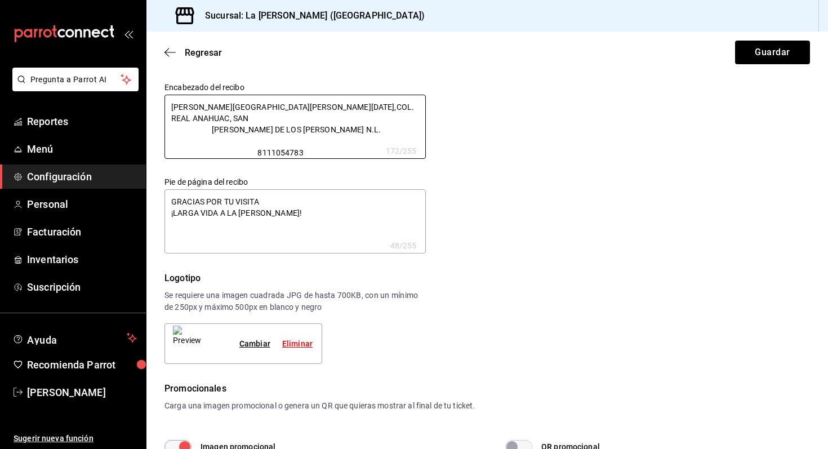
type textarea "TORRES DE SANTO DOMINGO #1100,COL. REAL ANAHUAC, SAN NICOLAS DE LOS GARZA N.L. …"
type textarea "x"
type textarea "TORRES DE SANTO DOMINGO #1100,COL. REAL ANAHUAC, SAN NICOLAS DE LOS GARZA N.L. …"
type textarea "x"
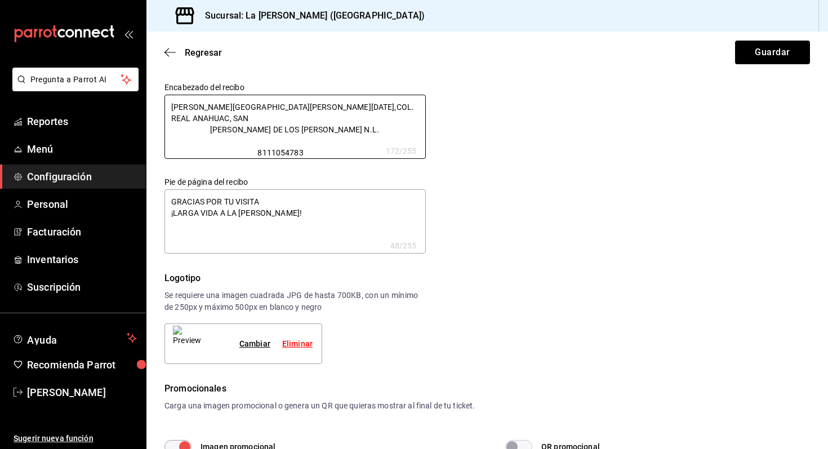
type textarea "x"
type textarea "TORRES DE SANTO DOMINGO #1100,COL. REAL ANAHUAC, SAN NICOLAS DE LOS GARZA N.L. …"
type textarea "x"
type textarea "TORRES DE SANTO DOMINGO #1100,COL. REAL ANAHUAC, SAN NICOLAS DE LOS GARZA N.L. …"
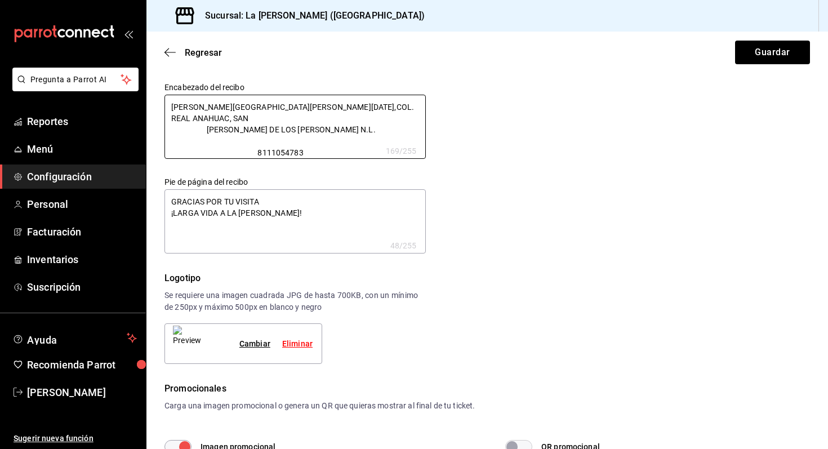
type textarea "x"
type textarea "TORRES DE SANTO DOMINGO #1100,COL. REAL ANAHUAC, SAN NICOLAS DE LOS GARZA N.L. …"
type textarea "x"
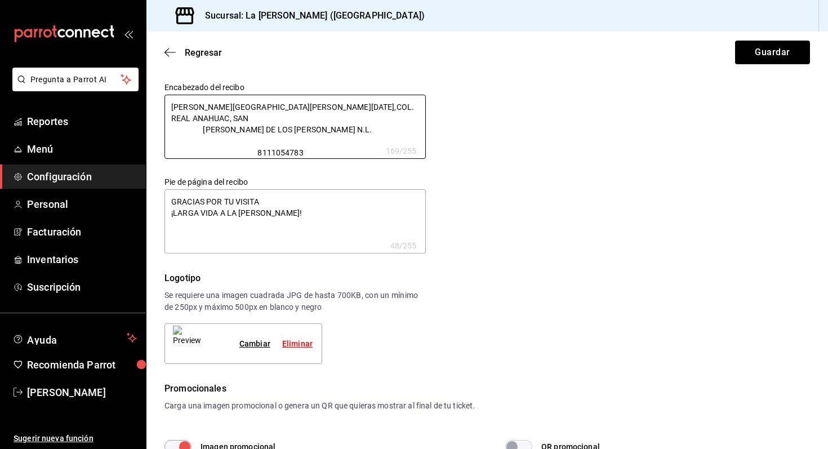
type textarea "TORRES DE SANTO DOMINGO #1100,COL. REAL ANAHUAC, SAN NICOLAS DE LOS GARZA N.L. …"
type textarea "x"
type textarea "TORRES DE SANTO DOMINGO #1100,COL. REAL ANAHUAC, SAN NICOLAS DE LOS GARZA N.L. …"
type textarea "x"
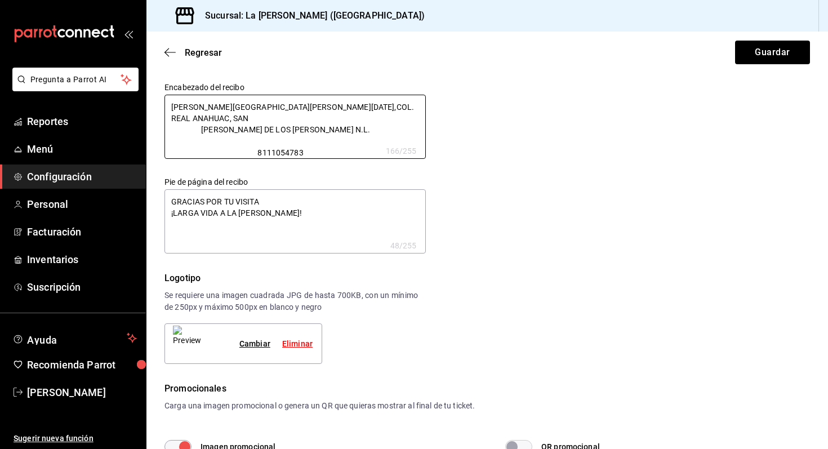
type textarea "x"
type textarea "TORRES DE SANTO DOMINGO #1100,COL. REAL ANAHUAC, SAN NICOLAS DE LOS GARZA N.L. …"
type textarea "x"
type textarea "TORRES DE SANTO DOMINGO #1100,COL. REAL ANAHUAC, SAN NICOLAS DE LOS GARZA N.L. …"
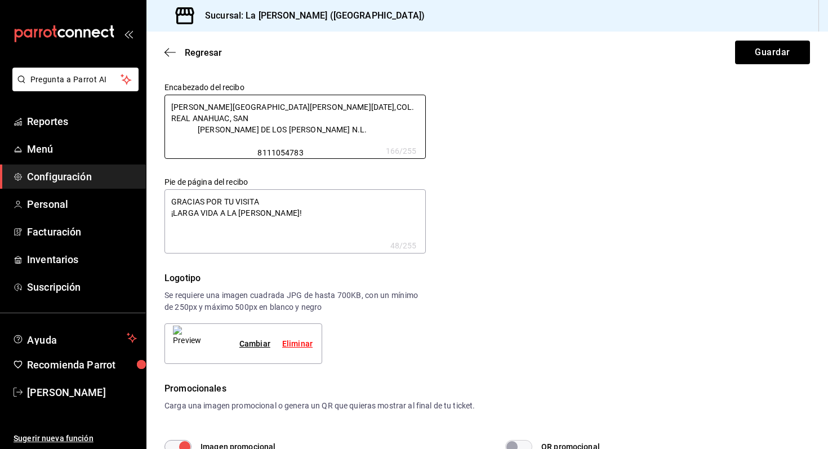
type textarea "x"
type textarea "TORRES DE SANTO DOMINGO #1100,COL. REAL ANAHUAC, SAN NICOLAS DE LOS GARZA N.L. …"
type textarea "x"
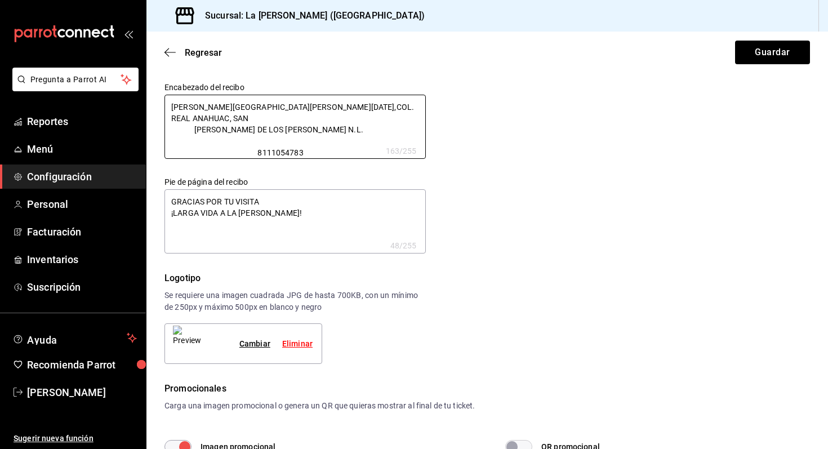
type textarea "TORRES DE SANTO DOMINGO #1100,COL. REAL ANAHUAC, SAN NICOLAS DE LOS GARZA N.L. …"
type textarea "x"
type textarea "TORRES DE SANTO DOMINGO #1100,COL. REAL ANAHUAC, SAN NICOLAS DE LOS GARZA N.L. …"
type textarea "x"
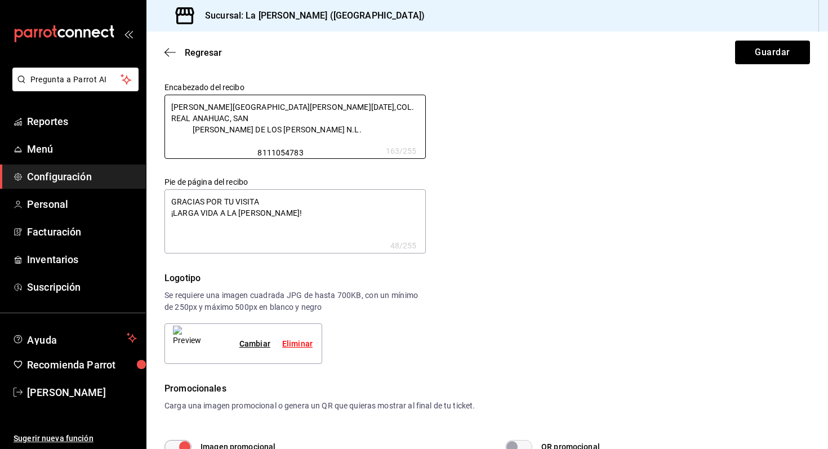
type textarea "x"
type textarea "TORRES DE SANTO DOMINGO #1100,COL. REAL ANAHUAC, SAN NICOLAS DE LOS GARZA N.L. …"
type textarea "x"
type textarea "TORRES DE SANTO DOMINGO #1100,COL. REAL ANAHUAC, SAN NICOLAS DE LOS GARZA N.L. …"
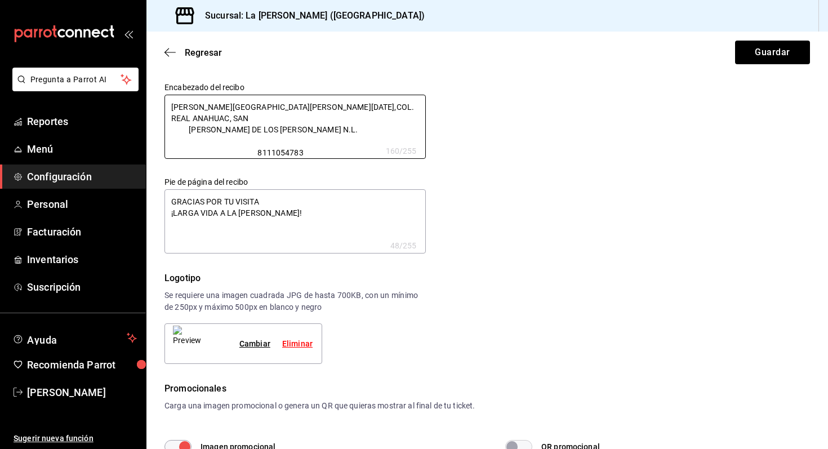
type textarea "x"
type textarea "TORRES DE SANTO DOMINGO #1100,COL. REAL ANAHUAC, SAN NICOLAS DE LOS GARZA N.L. …"
type textarea "x"
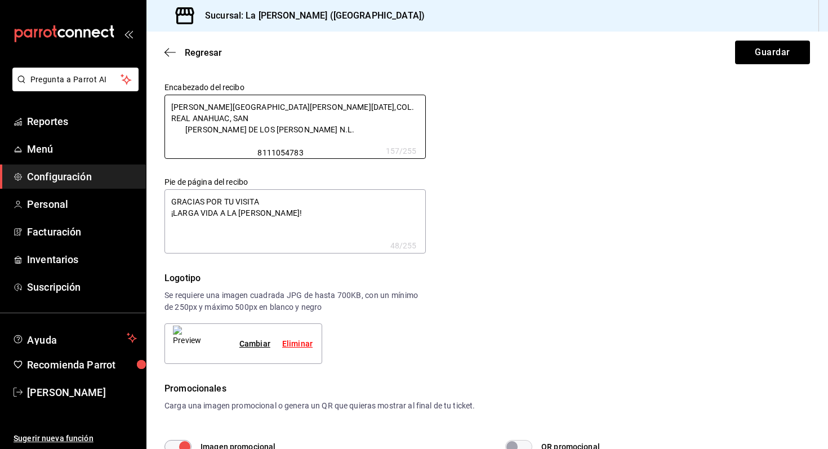
type textarea "TORRES DE SANTO DOMINGO #1100,COL. REAL ANAHUAC, SAN NICOLAS DE LOS GARZA N.L. …"
type textarea "x"
type textarea "TORRES DE SANTO DOMINGO #1100,COL. REAL ANAHUAC, SAN NICOLAS DE LOS GARZA N.L. …"
type textarea "x"
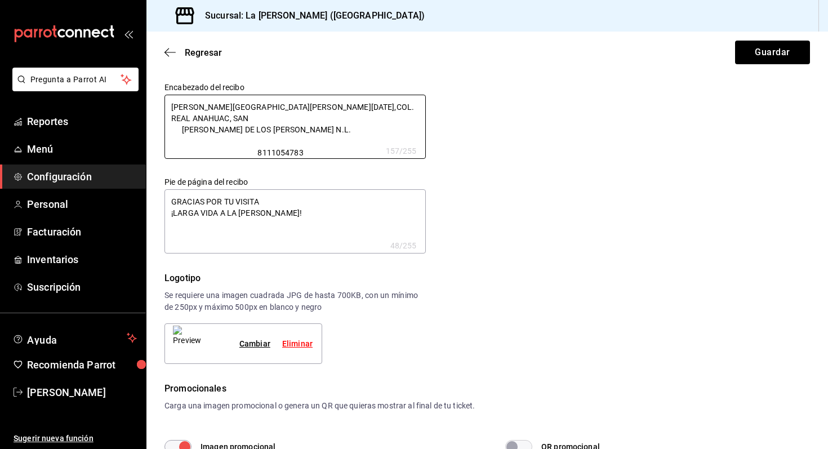
type textarea "x"
type textarea "TORRES DE SANTO DOMINGO #1100,COL. REAL ANAHUAC, SAN NICOLAS DE LOS GARZA N.L. …"
type textarea "x"
type textarea "TORRES DE SANTO DOMINGO #1100,COL. REAL ANAHUAC, SAN NICOLAS DE LOS GARZA N.L. …"
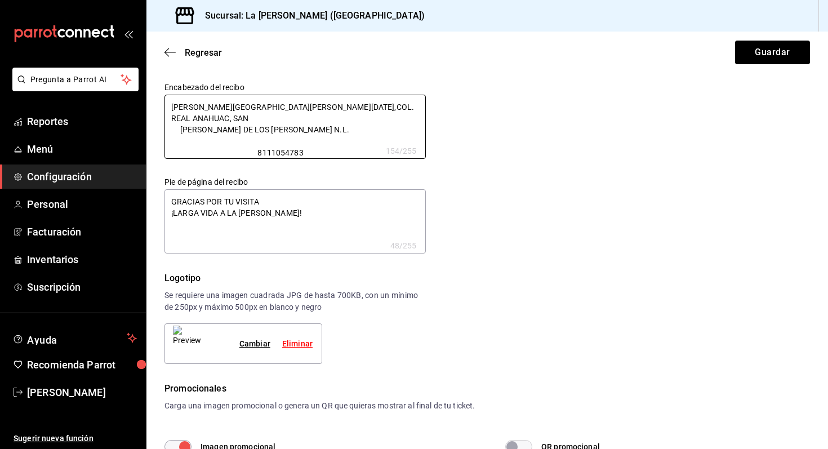
type textarea "x"
type textarea "TORRES DE SANTO DOMINGO #1100,COL. REAL ANAHUAC, SAN NICOLAS DE LOS GARZA N.L. …"
type textarea "x"
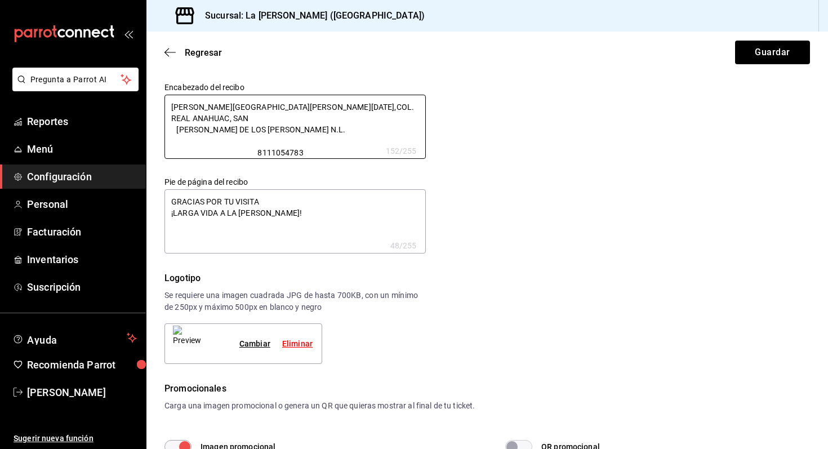
type textarea "TORRES DE SANTO DOMINGO #1100,COL. REAL ANAHUAC, SAN NICOLAS DE LOS GARZA N.L. …"
type textarea "x"
type textarea "TORRES DE SANTO DOMINGO #1100,COL. REAL ANAHUAC, SAN NICOLAS DE LOS GARZA N.L. …"
type textarea "x"
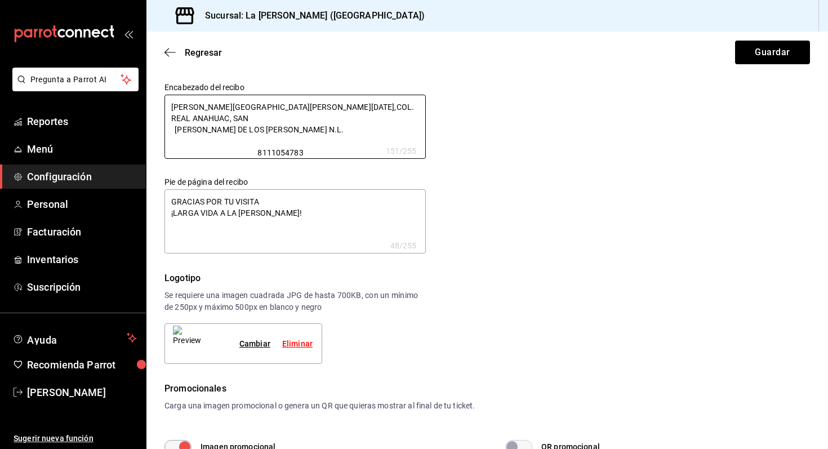
type textarea "x"
type textarea "TORRES DE SANTO DOMINGO #1100,COL. REAL ANAHUAC, SAN NICOLAS DE LOS GARZA N.L. …"
type textarea "x"
type textarea "TORRES DE SANTO DOMINGO #1100,COL. REAL ANAHUAC, SAN NICOLAS DE LOS GARZA N.L. …"
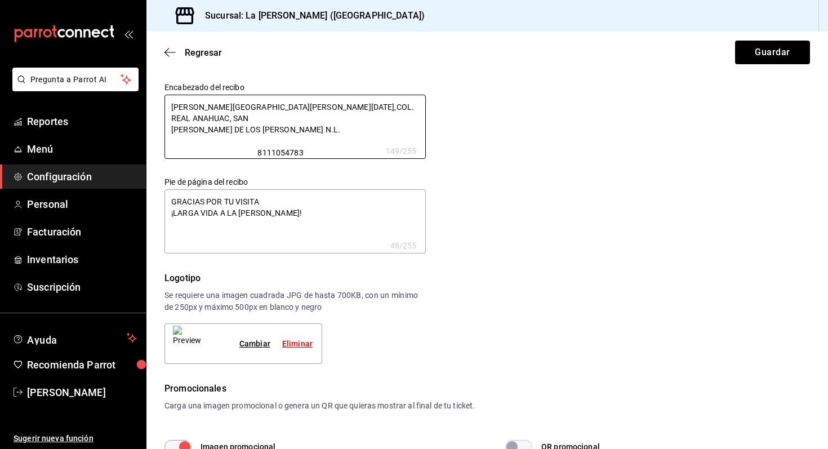
type textarea "x"
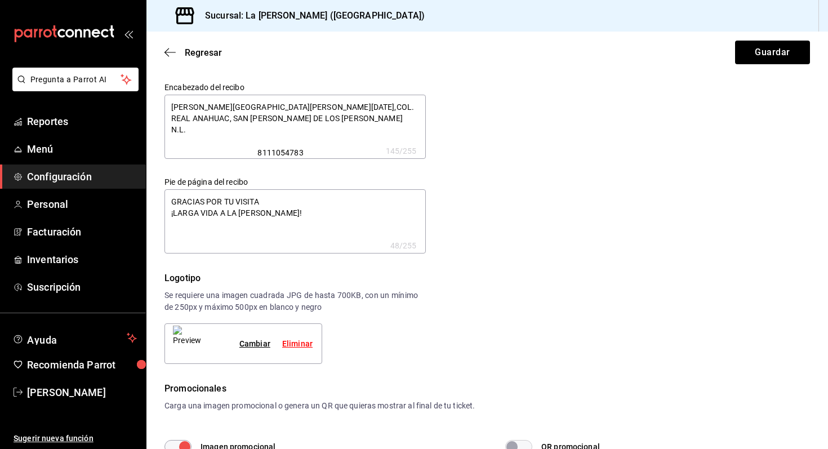
click at [171, 108] on textarea "TORRES DE SANTO DOMINGO #1100,COL. REAL ANAHUAC, SAN NICOLAS DE LOS GARZA N.L. …" at bounding box center [295, 127] width 261 height 64
click at [272, 144] on textarea "TORRES DE SANTO DOMINGO #1100,COL. REAL ANAHUAC, SAN NICOLAS DE LOS GARZA N.L. …" at bounding box center [295, 127] width 261 height 64
type textarea "TORRES DE SANTO DOMINGO #1100,COL. REAL ANAHUAC, SAN NICOLAS DE LOS GARZA N.L. …"
type textarea "x"
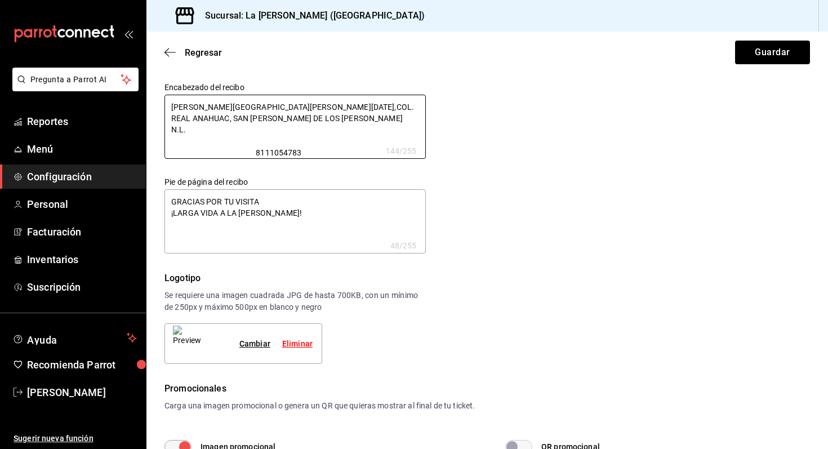
type textarea "TORRES DE SANTO DOMINGO #1100,COL. REAL ANAHUAC, SAN NICOLAS DE LOS GARZA N.L. …"
type textarea "x"
type textarea "TORRES DE SANTO DOMINGO #1100,COL. REAL ANAHUAC, SAN NICOLAS DE LOS GARZA N.L. …"
type textarea "x"
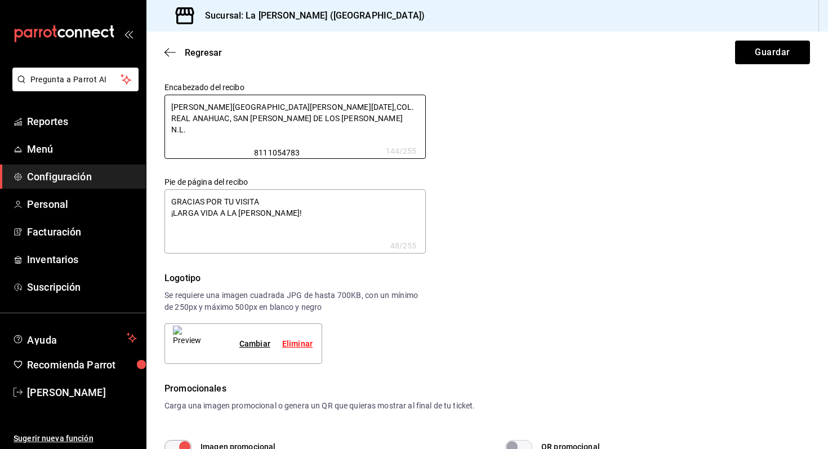
type textarea "x"
type textarea "TORRES DE SANTO DOMINGO #1100,COL. REAL ANAHUAC, SAN NICOLAS DE LOS GARZA N.L. …"
type textarea "x"
type textarea "TORRES DE SANTO DOMINGO #1100,COL. REAL ANAHUAC, SAN NICOLAS DE LOS GARZA N.L. …"
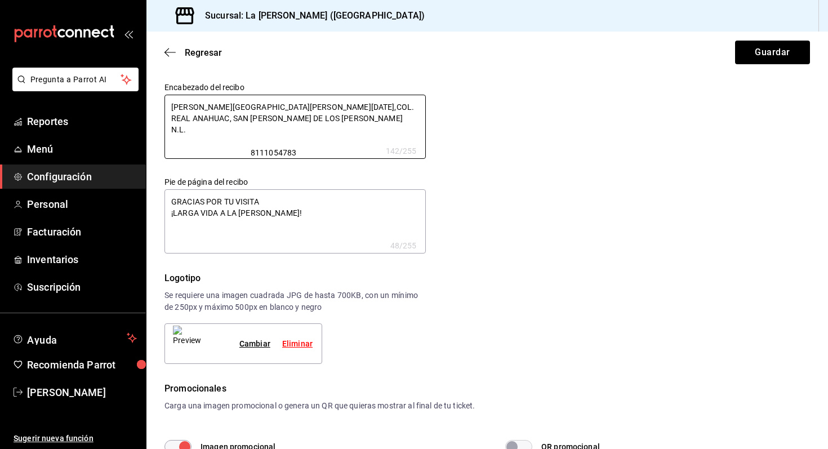
type textarea "x"
type textarea "TORRES DE SANTO DOMINGO #1100,COL. REAL ANAHUAC, SAN NICOLAS DE LOS GARZA N.L. …"
type textarea "x"
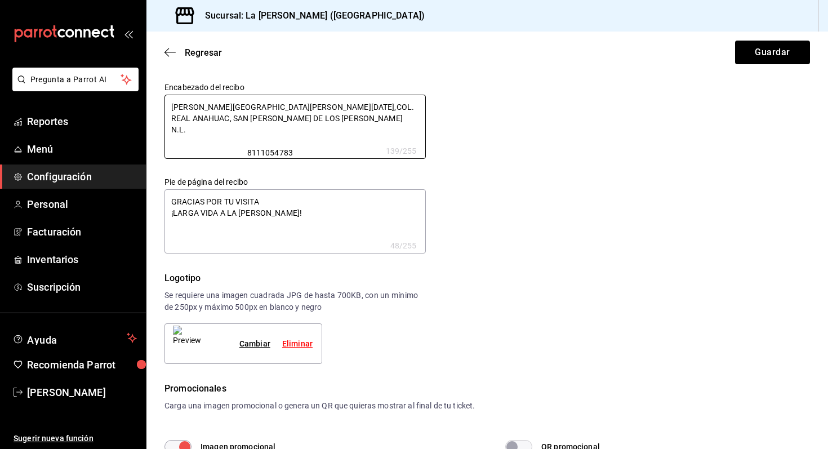
type textarea "TORRES DE SANTO DOMINGO #1100,COL. REAL ANAHUAC, SAN NICOLAS DE LOS GARZA N.L. …"
type textarea "x"
type textarea "TORRES DE SANTO DOMINGO #1100,COL. REAL ANAHUAC, SAN NICOLAS DE LOS GARZA N.L. …"
type textarea "x"
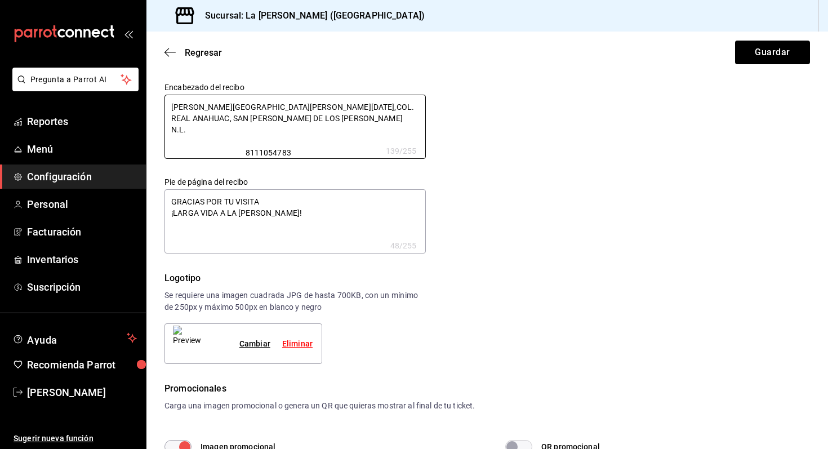
type textarea "x"
type textarea "TORRES DE SANTO DOMINGO #1100,COL. REAL ANAHUAC, SAN NICOLAS DE LOS GARZA N.L. …"
type textarea "x"
type textarea "TORRES DE SANTO DOMINGO #1100,COL. REAL ANAHUAC, SAN NICOLAS DE LOS GARZA N.L. …"
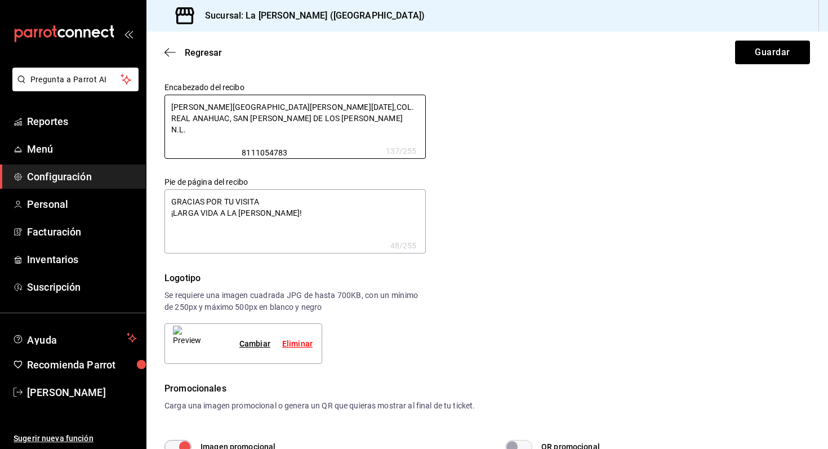
type textarea "x"
type textarea "TORRES DE SANTO DOMINGO #1100,COL. REAL ANAHUAC, SAN NICOLAS DE LOS GARZA N.L. …"
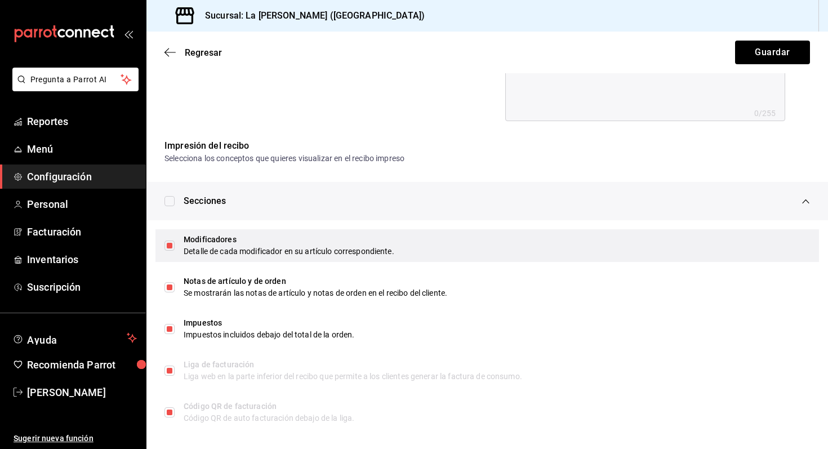
scroll to position [502, 0]
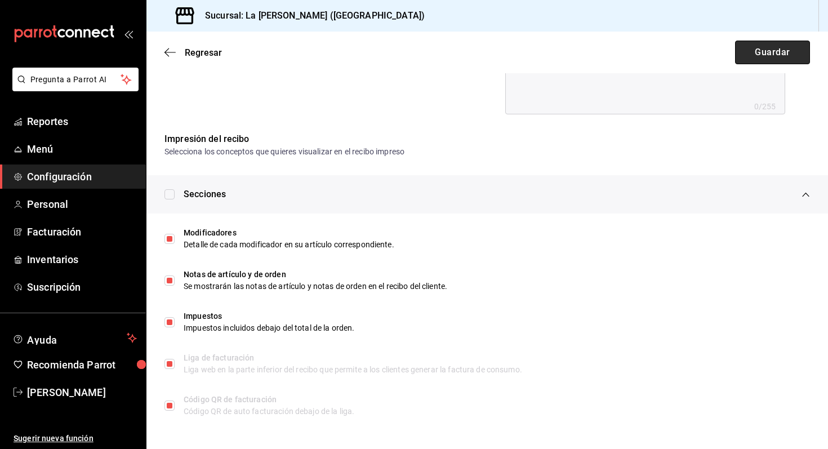
click at [765, 45] on button "Guardar" at bounding box center [772, 53] width 75 height 24
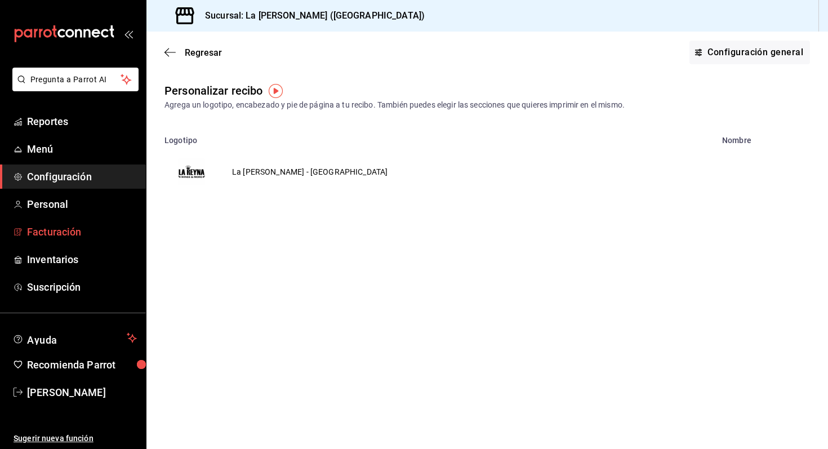
click at [88, 231] on span "Facturación" at bounding box center [82, 231] width 110 height 15
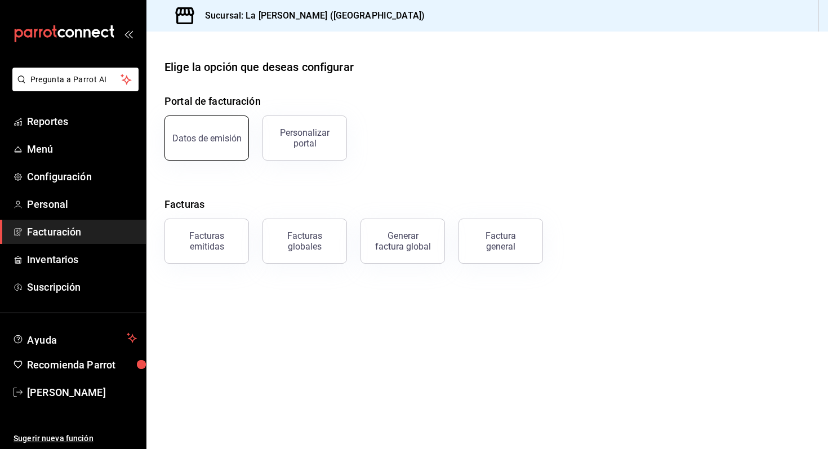
click at [232, 146] on button "Datos de emisión" at bounding box center [207, 138] width 85 height 45
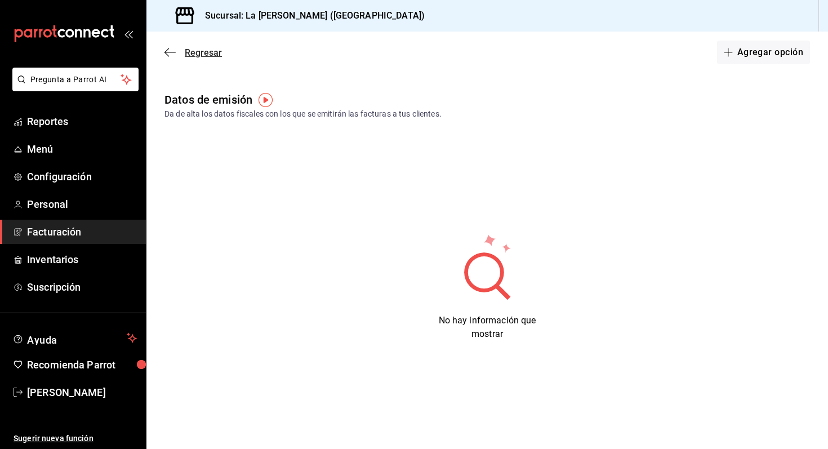
click at [168, 51] on icon "button" at bounding box center [170, 52] width 11 height 10
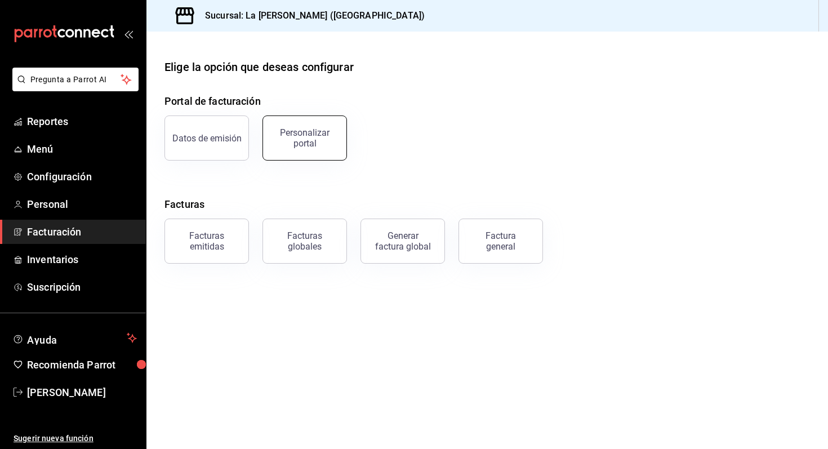
click at [273, 151] on button "Personalizar portal" at bounding box center [305, 138] width 85 height 45
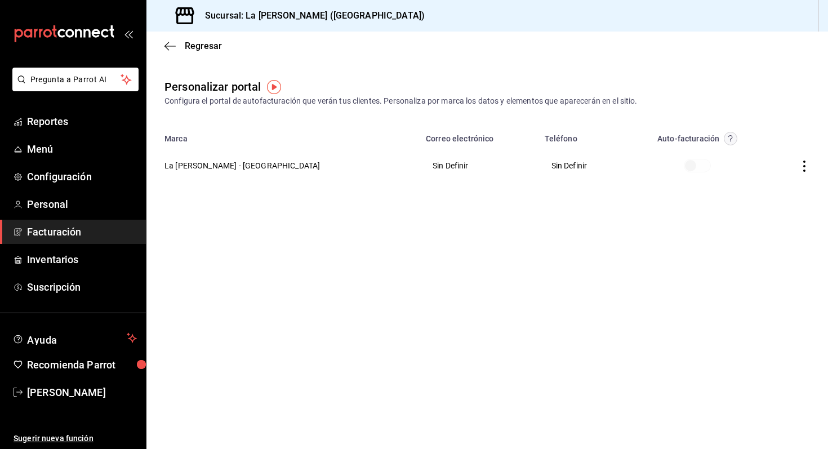
click at [804, 163] on icon "button" at bounding box center [804, 166] width 11 height 11
click at [611, 203] on div at bounding box center [414, 224] width 828 height 449
click at [684, 162] on span at bounding box center [697, 166] width 27 height 14
click at [811, 172] on th at bounding box center [797, 165] width 63 height 41
click at [806, 166] on icon "button" at bounding box center [804, 166] width 11 height 11
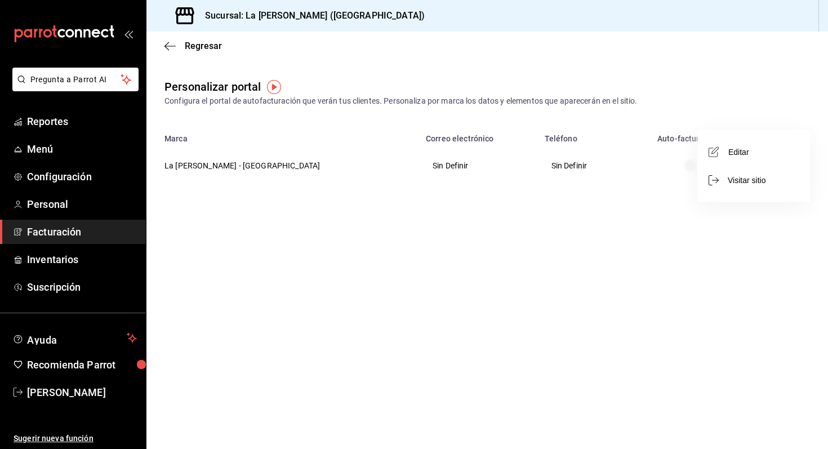
click at [736, 165] on li "Editar" at bounding box center [754, 151] width 113 height 29
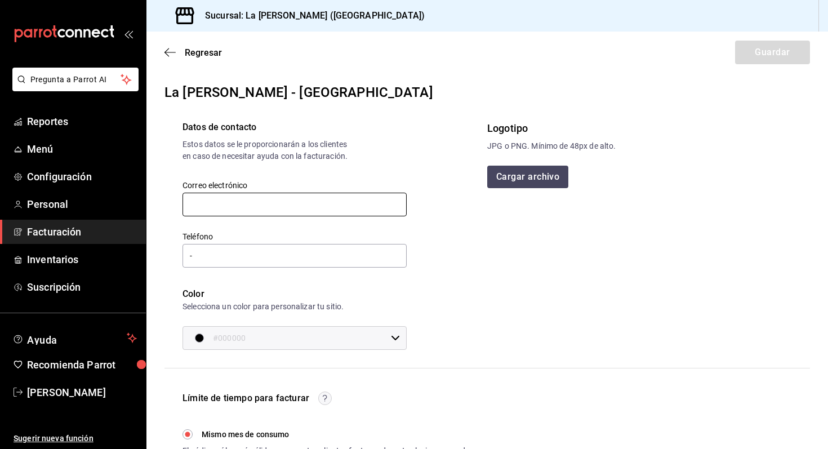
click at [341, 203] on input "text" at bounding box center [295, 205] width 224 height 24
click at [310, 250] on input "-" at bounding box center [295, 256] width 224 height 24
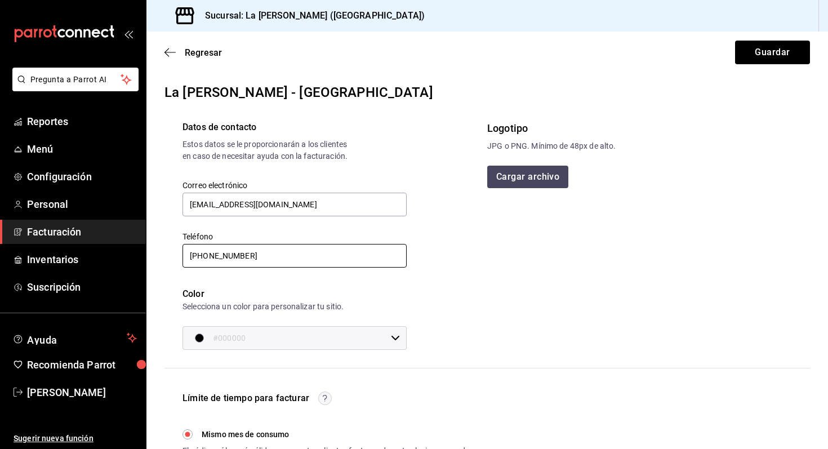
scroll to position [9, 0]
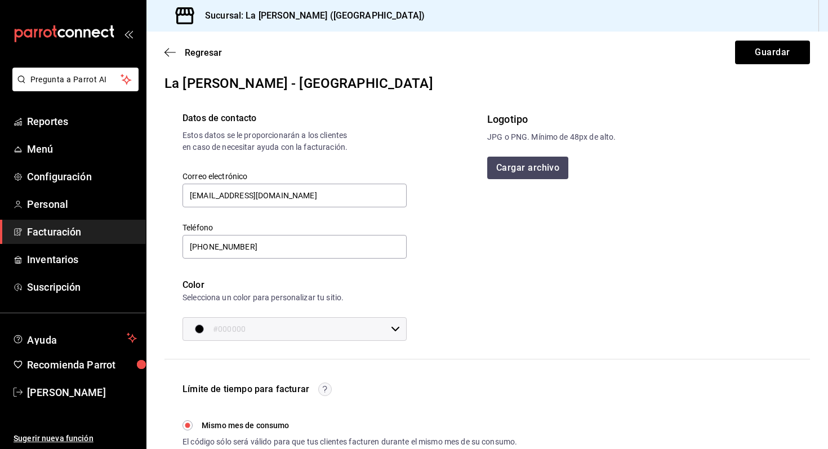
click at [394, 327] on icon at bounding box center [395, 329] width 9 height 9
click at [422, 315] on div at bounding box center [414, 224] width 828 height 449
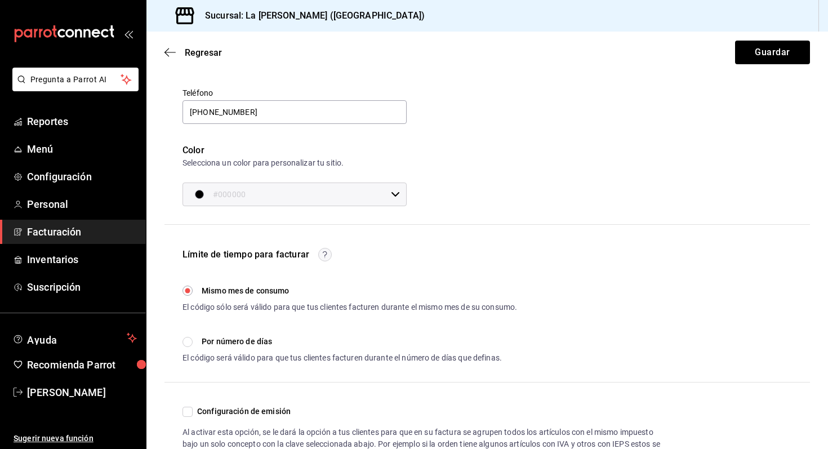
scroll to position [148, 0]
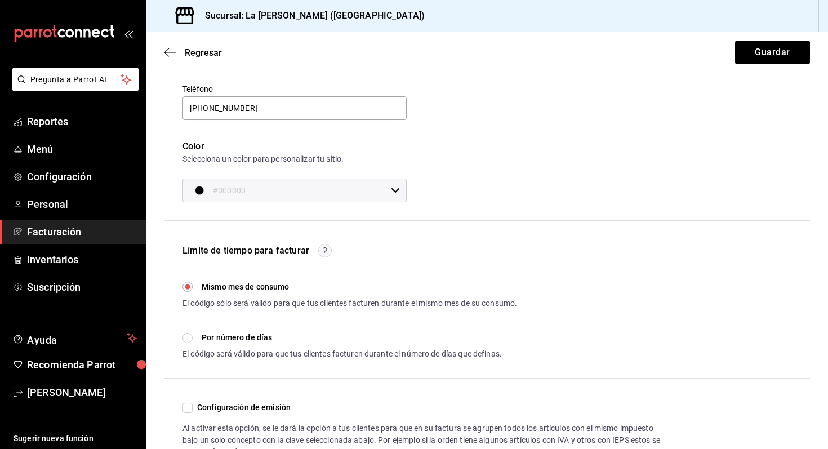
click at [192, 339] on input "Por número de días" at bounding box center [188, 338] width 10 height 10
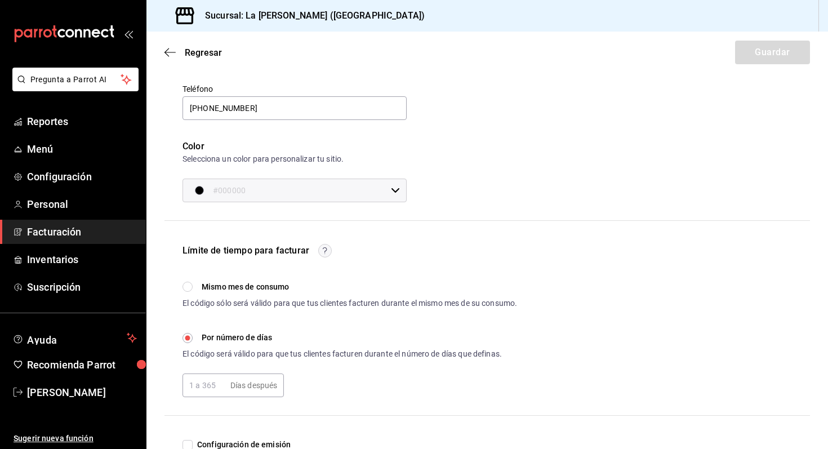
click at [208, 383] on input "text" at bounding box center [204, 385] width 43 height 23
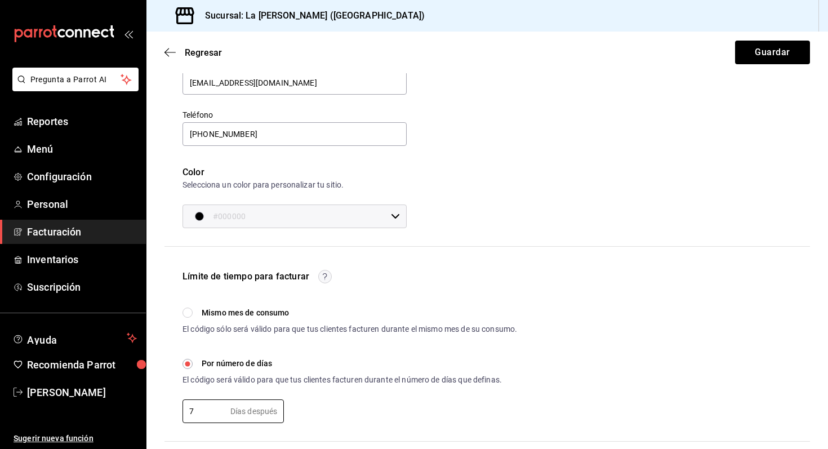
scroll to position [0, 0]
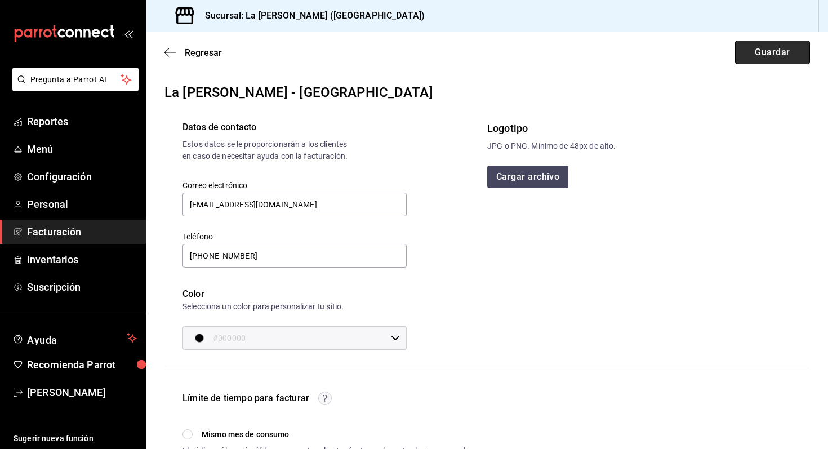
click at [758, 47] on button "Guardar" at bounding box center [772, 53] width 75 height 24
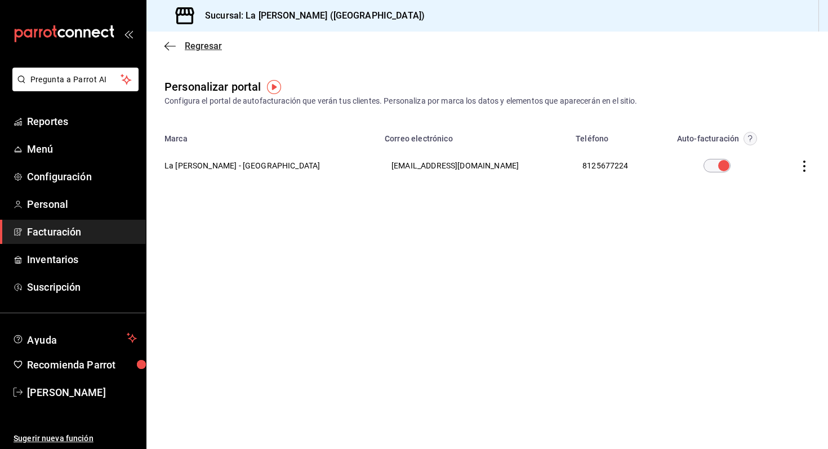
click at [167, 43] on icon "button" at bounding box center [170, 46] width 11 height 10
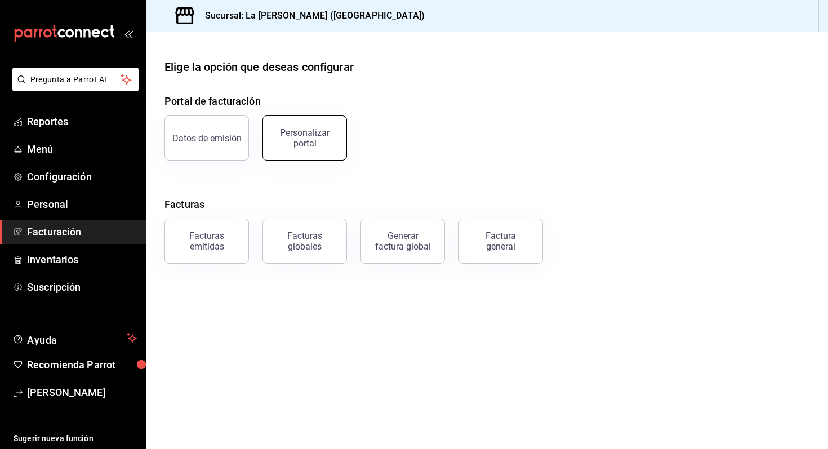
click at [302, 150] on button "Personalizar portal" at bounding box center [305, 138] width 85 height 45
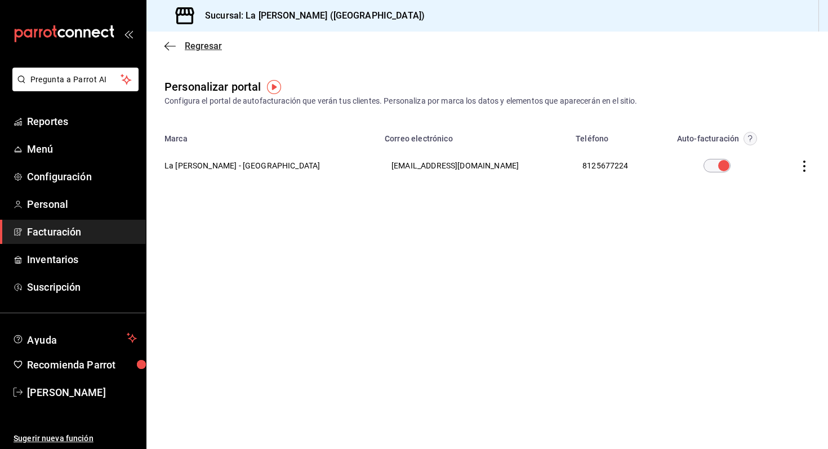
click at [165, 41] on icon "button" at bounding box center [170, 46] width 11 height 10
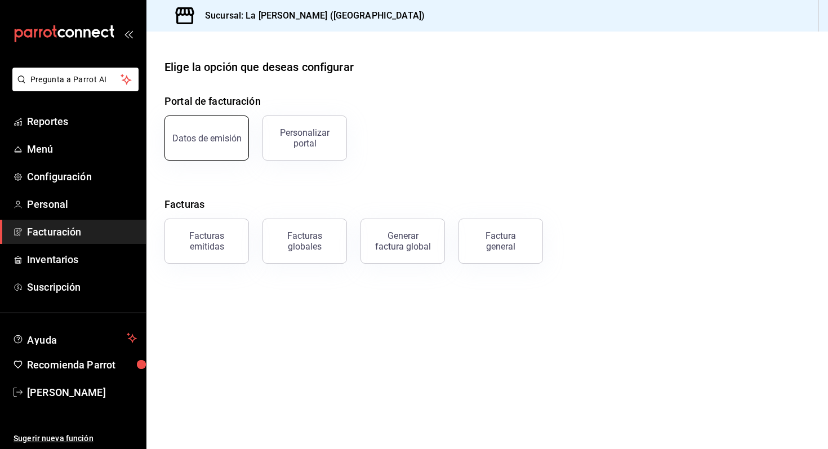
click at [206, 130] on button "Datos de emisión" at bounding box center [207, 138] width 85 height 45
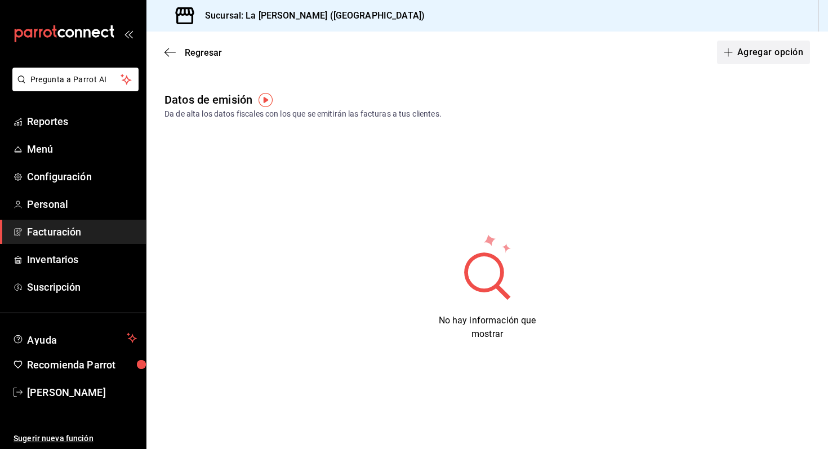
click at [754, 50] on button "Agregar opción" at bounding box center [763, 53] width 93 height 24
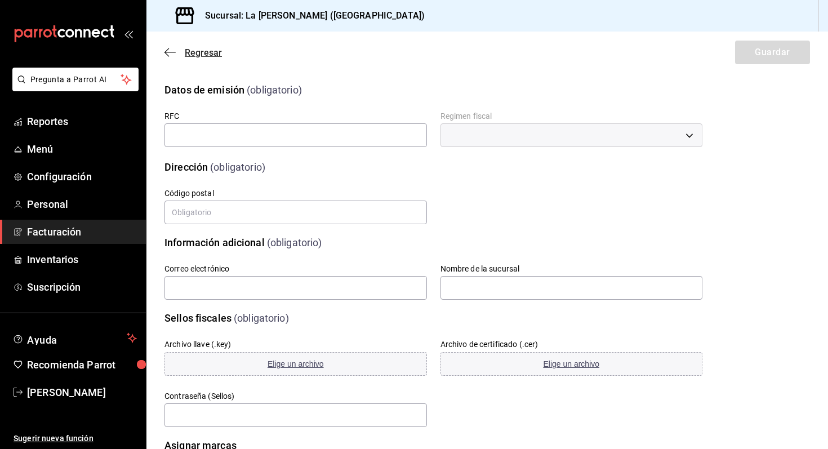
click at [166, 50] on icon "button" at bounding box center [170, 52] width 11 height 10
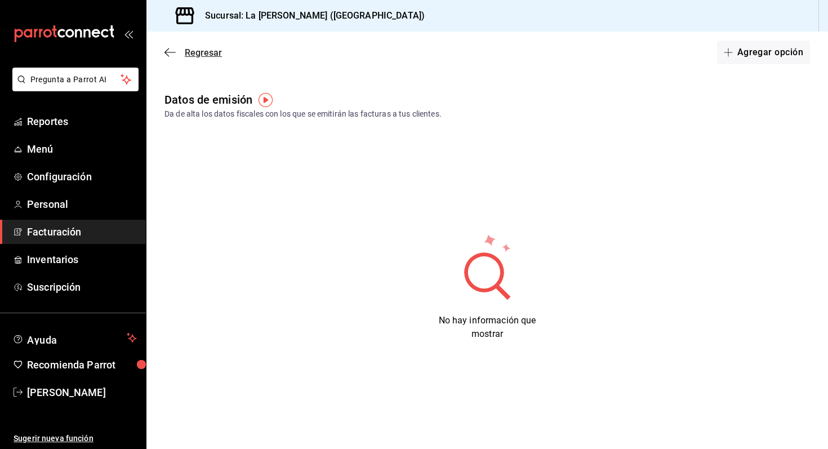
click at [182, 49] on span "Regresar" at bounding box center [193, 52] width 57 height 11
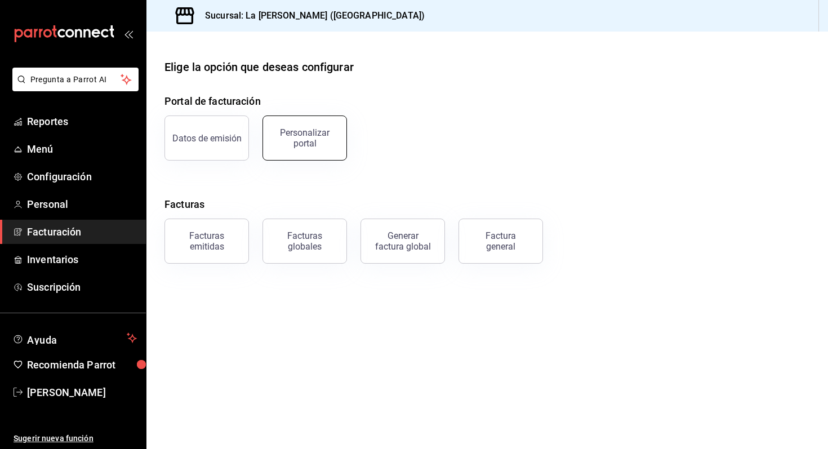
click at [328, 149] on button "Personalizar portal" at bounding box center [305, 138] width 85 height 45
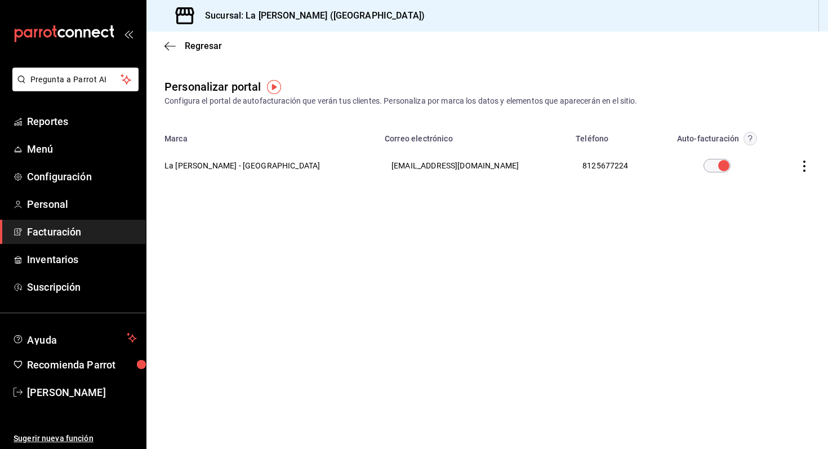
click at [803, 167] on icon "button" at bounding box center [804, 166] width 11 height 11
click at [730, 160] on li "Editar" at bounding box center [754, 151] width 113 height 29
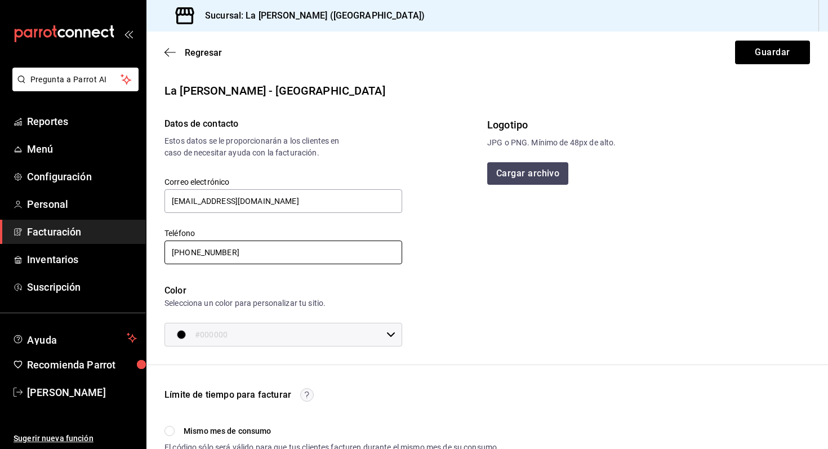
click at [257, 246] on input "81 2567-7224" at bounding box center [284, 253] width 238 height 24
click at [248, 255] on input "81 2567-7224" at bounding box center [284, 253] width 238 height 24
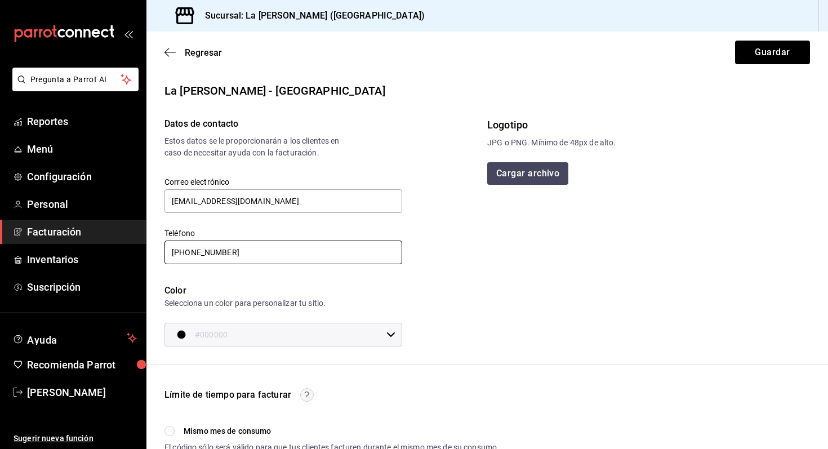
scroll to position [7, 0]
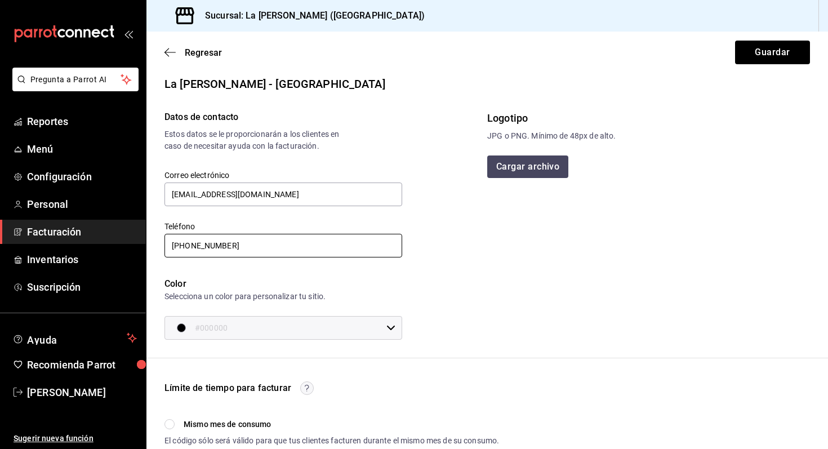
click at [203, 249] on input "81 1105-4783" at bounding box center [284, 246] width 238 height 24
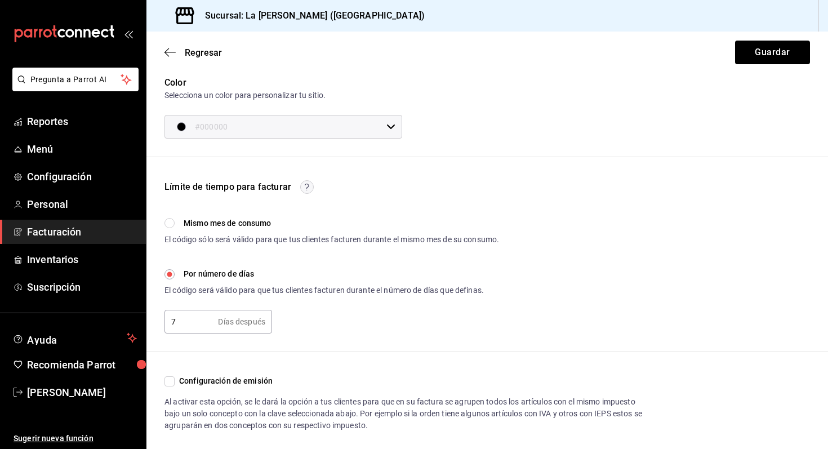
scroll to position [240, 0]
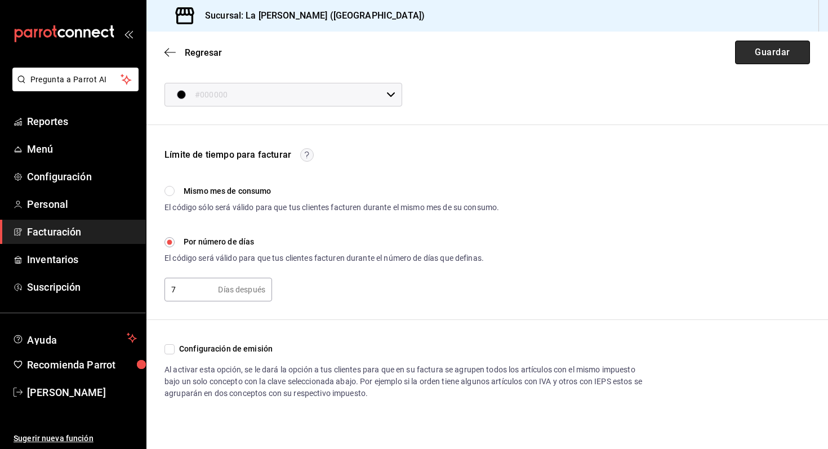
click at [765, 55] on button "Guardar" at bounding box center [772, 53] width 75 height 24
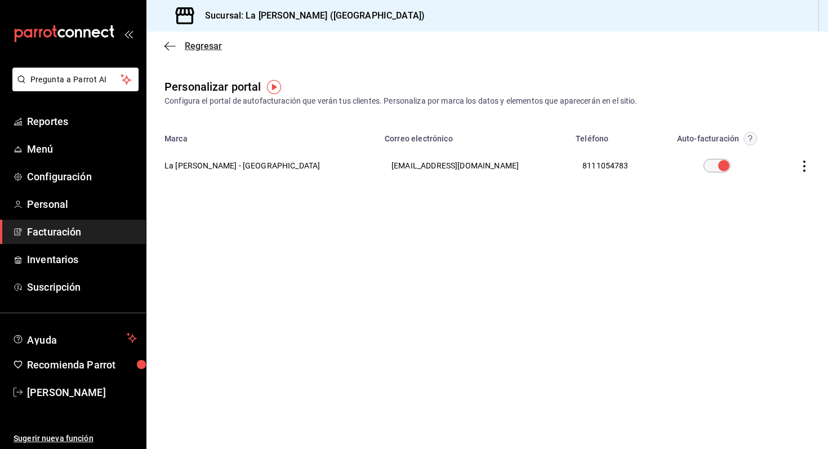
click at [172, 46] on icon "button" at bounding box center [170, 46] width 11 height 1
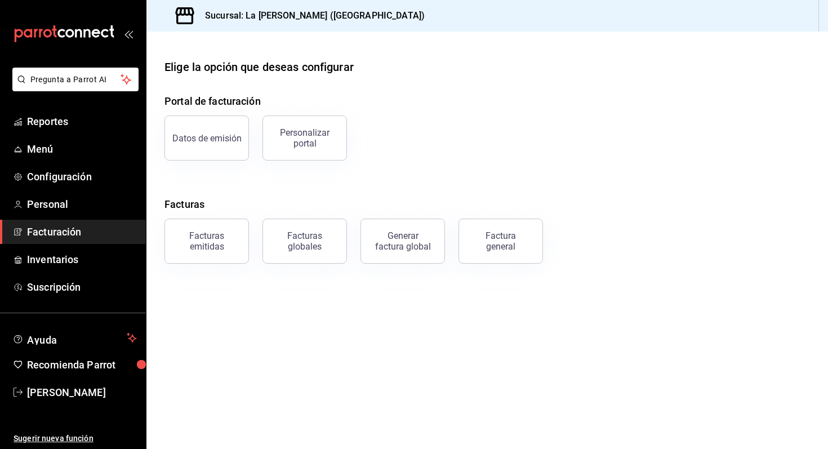
click at [64, 230] on span "Facturación" at bounding box center [82, 231] width 110 height 15
click at [219, 143] on button "Datos de emisión" at bounding box center [207, 138] width 85 height 45
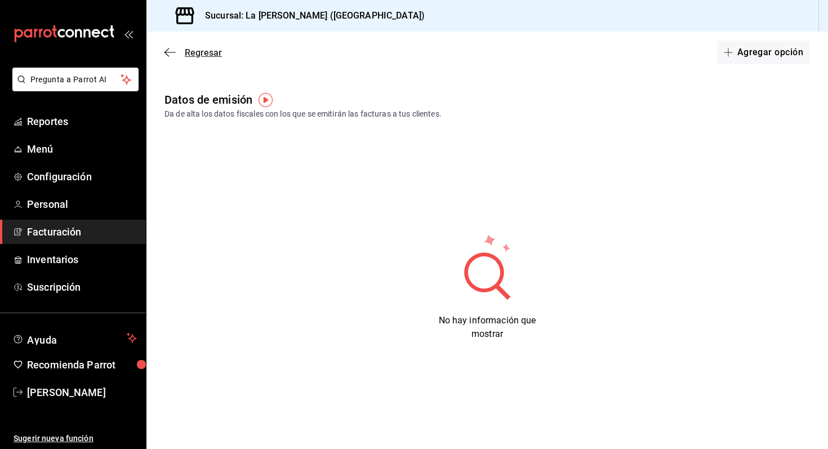
click at [170, 52] on icon "button" at bounding box center [170, 52] width 11 height 10
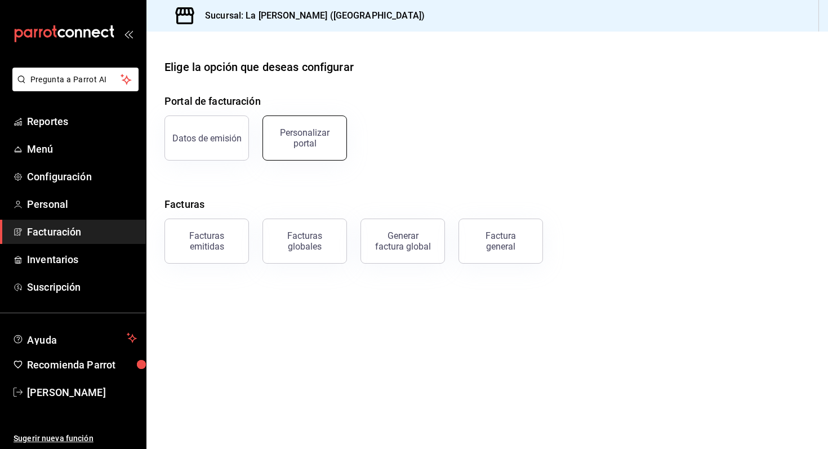
click at [316, 139] on div "Personalizar portal" at bounding box center [305, 137] width 70 height 21
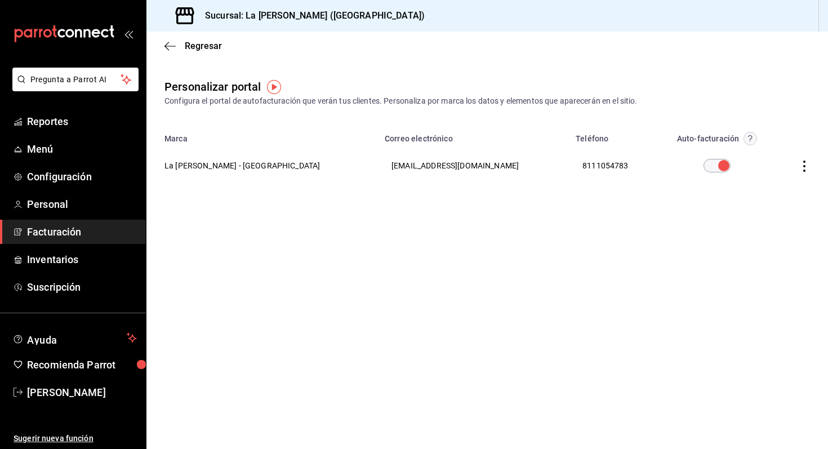
click at [805, 162] on icon "button" at bounding box center [804, 166] width 11 height 11
click at [551, 241] on div at bounding box center [414, 224] width 828 height 449
click at [808, 168] on icon "button" at bounding box center [804, 166] width 11 height 11
click at [770, 181] on li "Visitar sitio" at bounding box center [754, 180] width 113 height 28
click at [37, 125] on span "Reportes" at bounding box center [82, 121] width 110 height 15
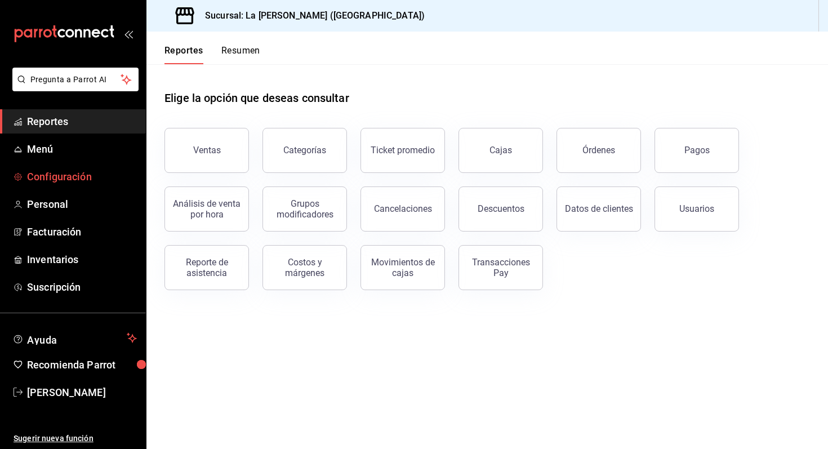
click at [45, 172] on span "Configuración" at bounding box center [82, 176] width 110 height 15
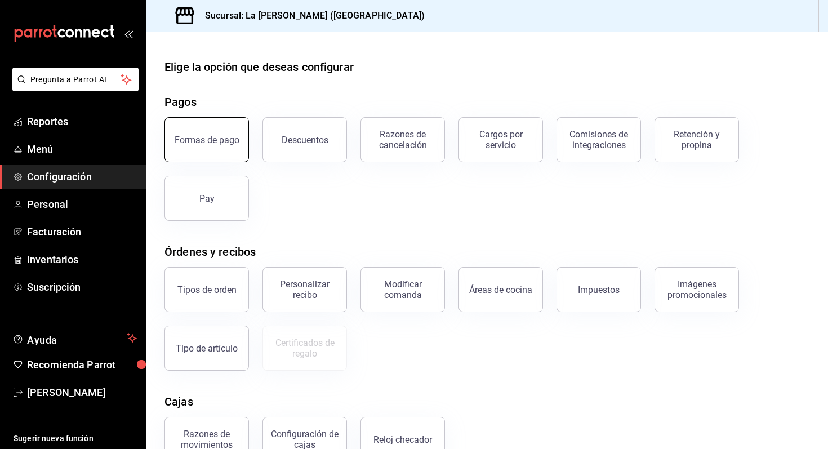
click at [196, 158] on button "Formas de pago" at bounding box center [207, 139] width 85 height 45
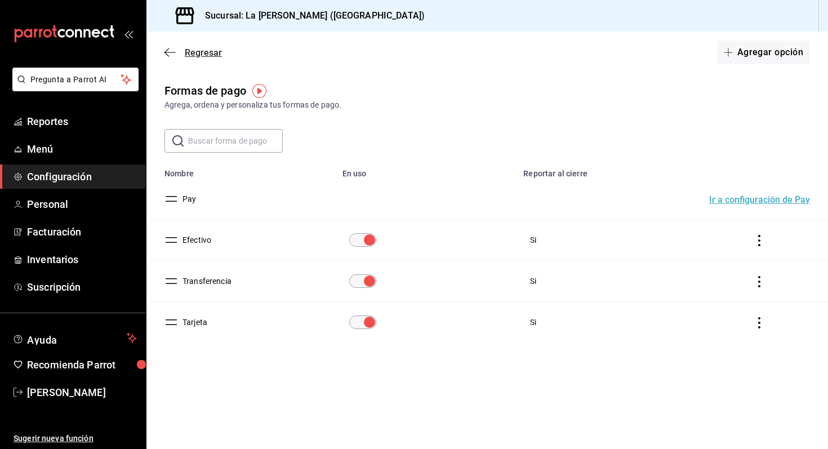
click at [168, 47] on icon "button" at bounding box center [170, 52] width 11 height 10
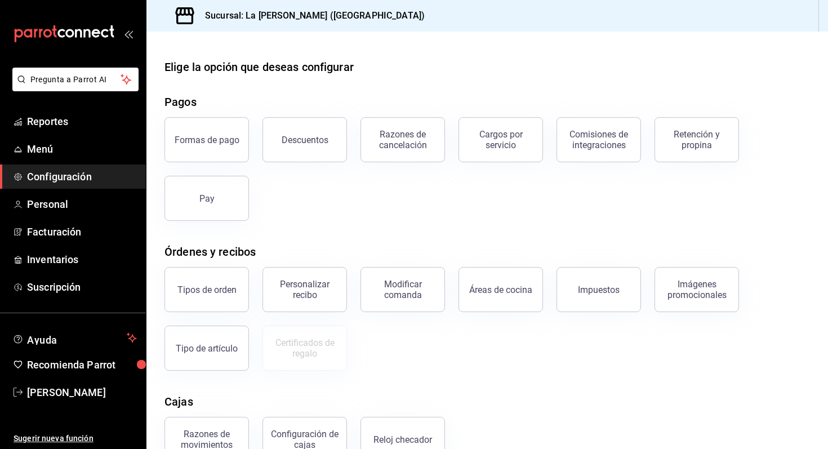
click at [128, 33] on icon "open_drawer_menu" at bounding box center [128, 33] width 9 height 9
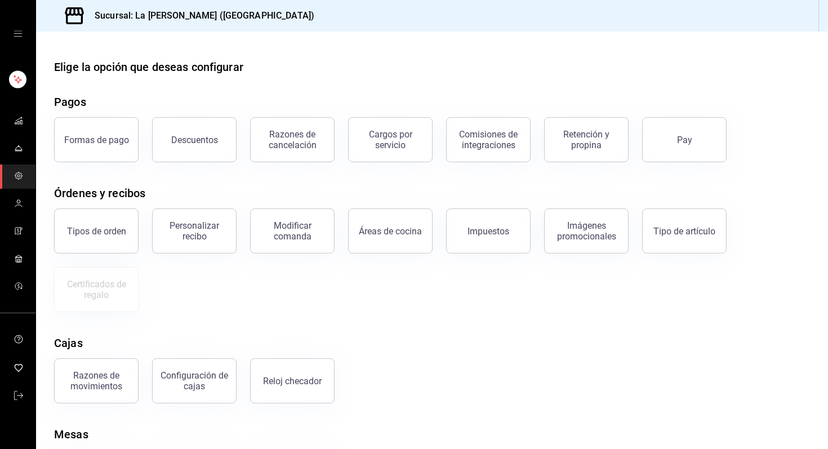
click at [15, 37] on icon "open drawer" at bounding box center [18, 33] width 9 height 9
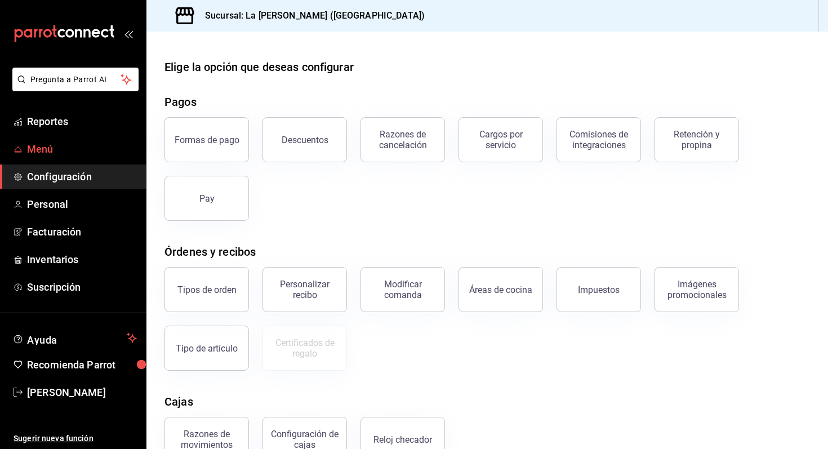
click at [47, 152] on span "Menú" at bounding box center [82, 148] width 110 height 15
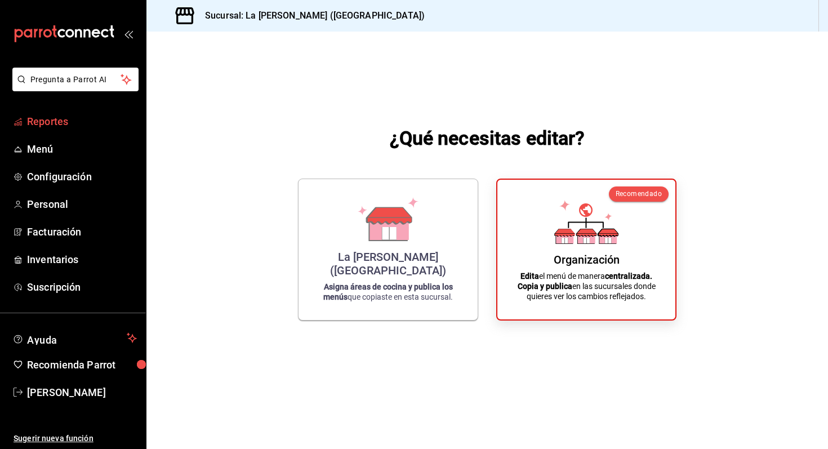
click at [60, 118] on span "Reportes" at bounding box center [82, 121] width 110 height 15
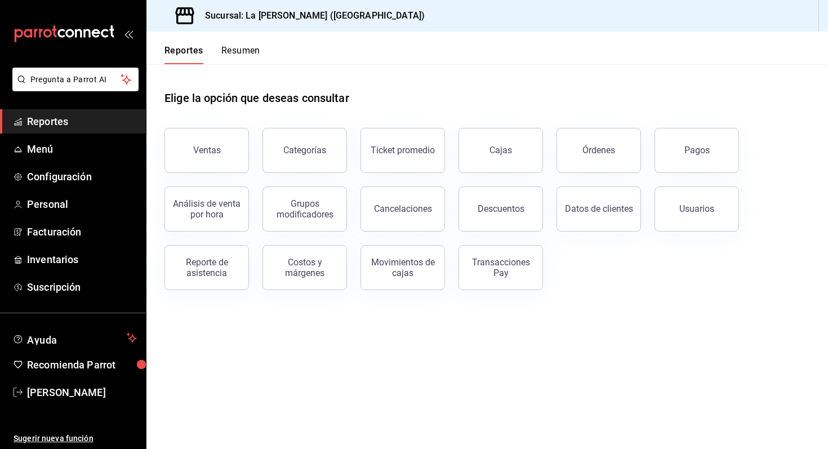
click at [249, 50] on button "Resumen" at bounding box center [240, 54] width 39 height 19
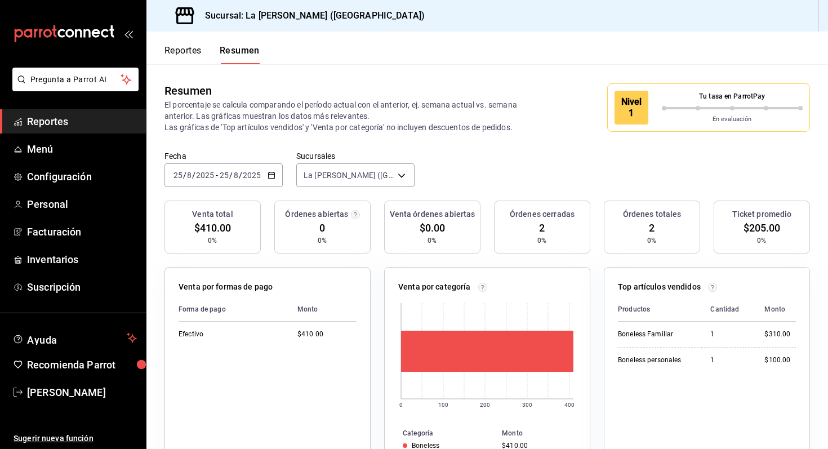
click at [176, 56] on button "Reportes" at bounding box center [183, 54] width 37 height 19
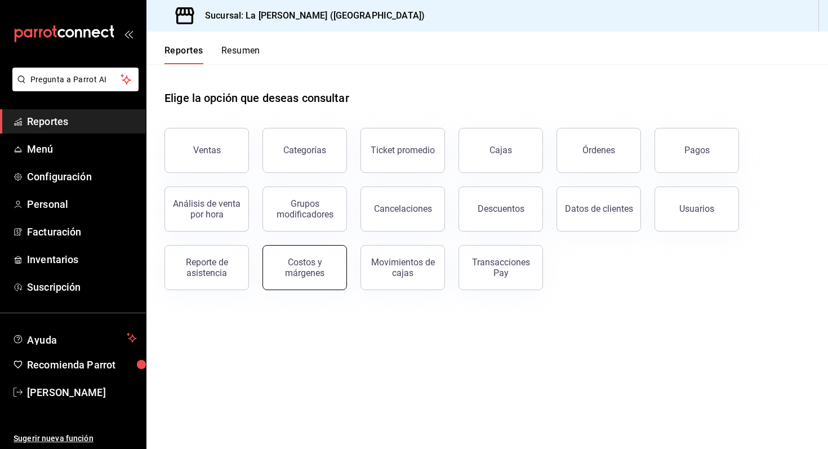
click at [318, 276] on div "Costos y márgenes" at bounding box center [305, 267] width 70 height 21
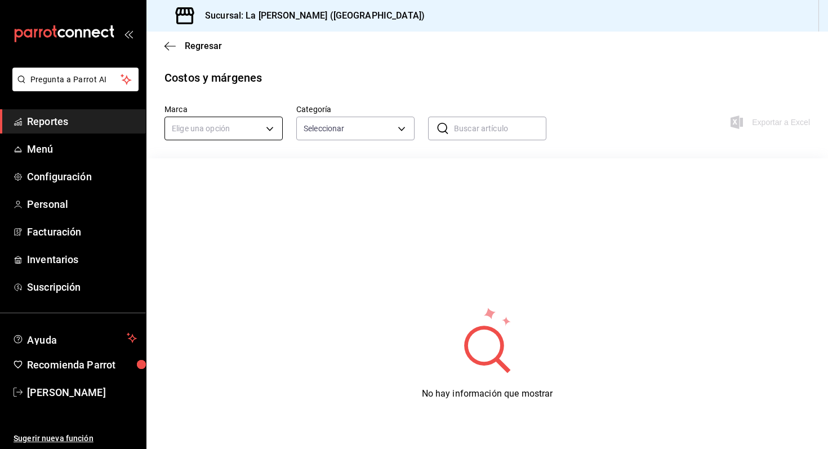
click at [279, 128] on body "Pregunta a Parrot AI Reportes Menú Configuración Personal Facturación Inventari…" at bounding box center [414, 224] width 828 height 449
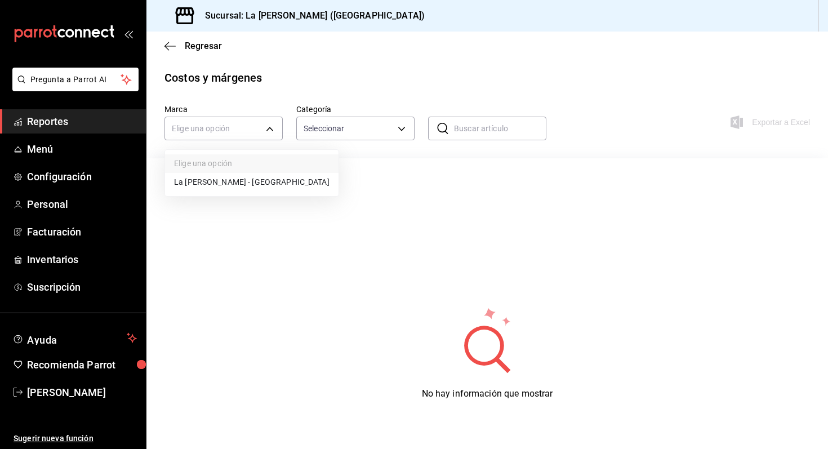
click at [268, 183] on li "La [PERSON_NAME] - [GEOGRAPHIC_DATA]" at bounding box center [252, 182] width 174 height 19
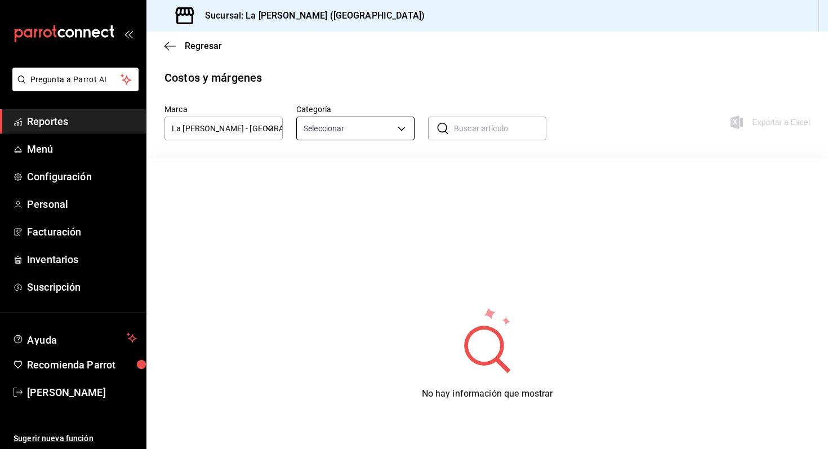
click at [351, 131] on body "Pregunta a Parrot AI Reportes Menú Configuración Personal Facturación Inventari…" at bounding box center [414, 224] width 828 height 449
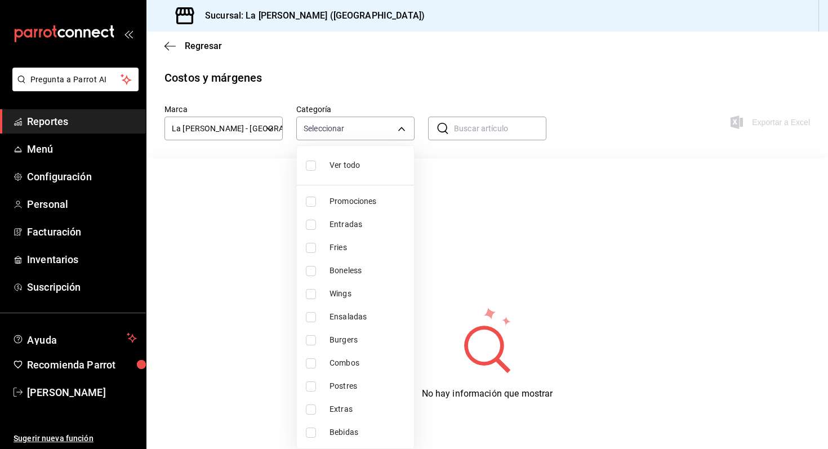
click at [349, 281] on li "Boneless" at bounding box center [355, 270] width 117 height 23
click at [395, 130] on div at bounding box center [414, 224] width 828 height 449
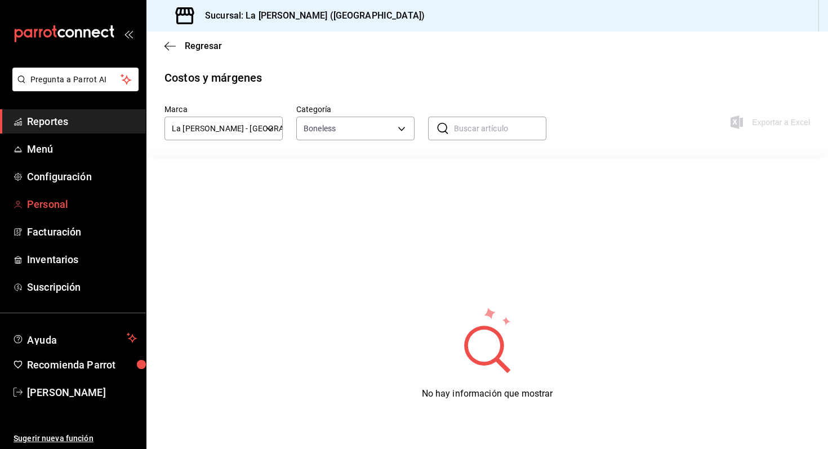
click at [47, 209] on span "Personal" at bounding box center [82, 204] width 110 height 15
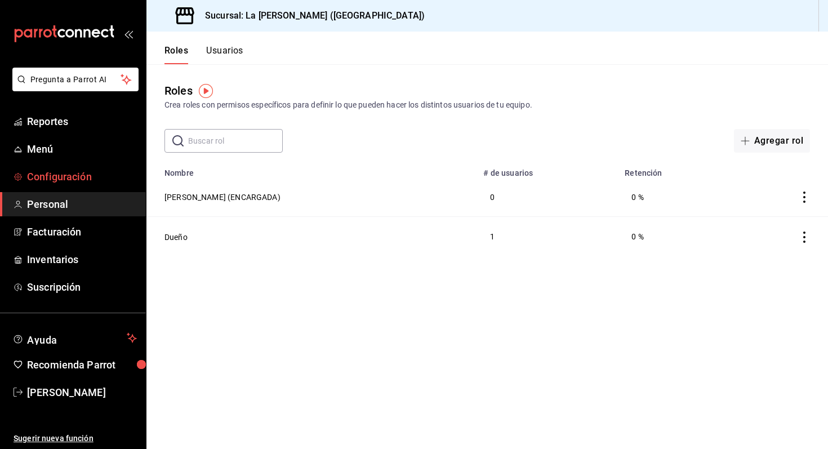
click at [67, 171] on span "Configuración" at bounding box center [82, 176] width 110 height 15
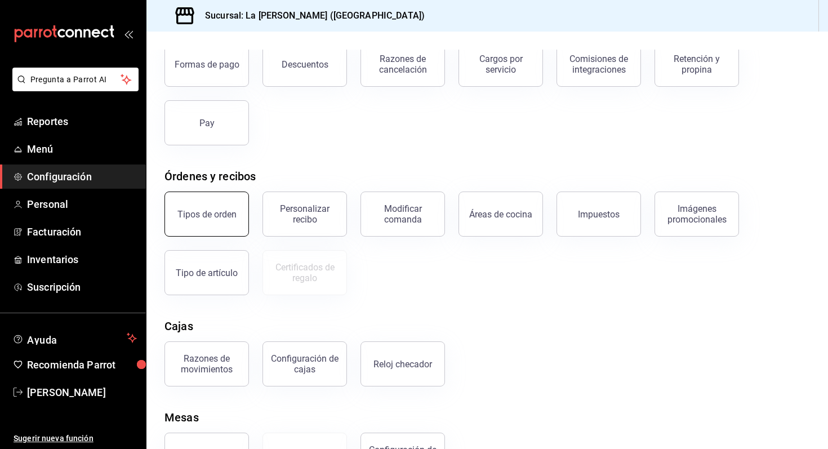
scroll to position [122, 0]
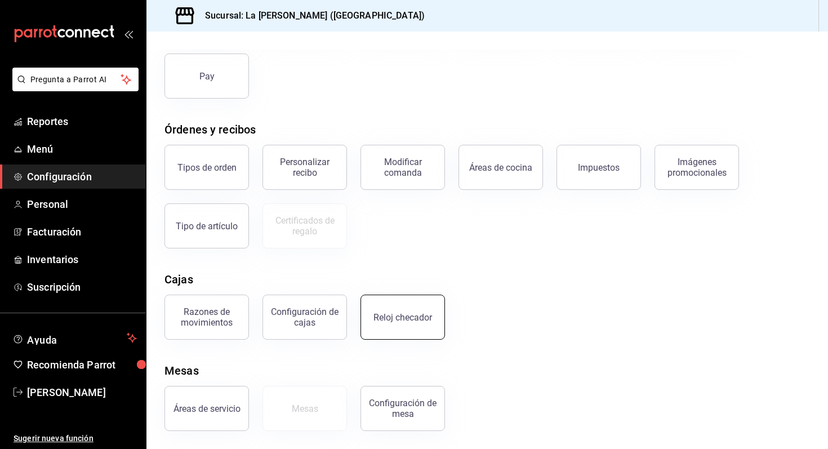
click at [362, 310] on div "Reloj checador" at bounding box center [396, 310] width 98 height 59
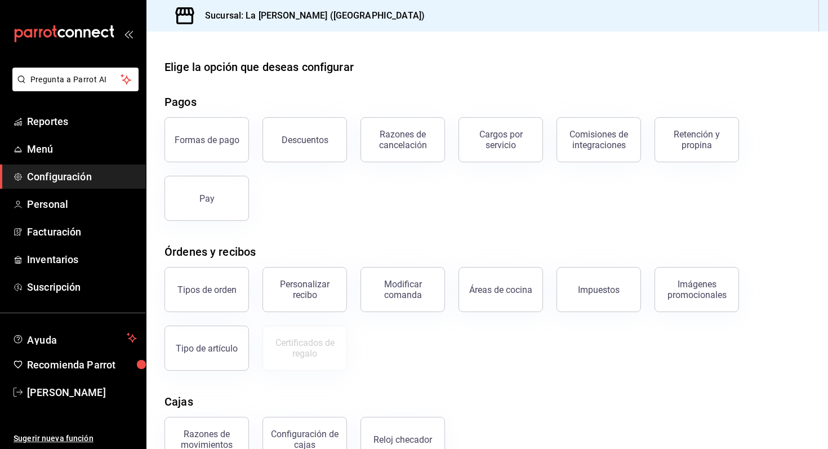
scroll to position [1, 0]
click at [42, 183] on span "Configuración" at bounding box center [82, 176] width 110 height 15
click at [71, 199] on span "Personal" at bounding box center [82, 204] width 110 height 15
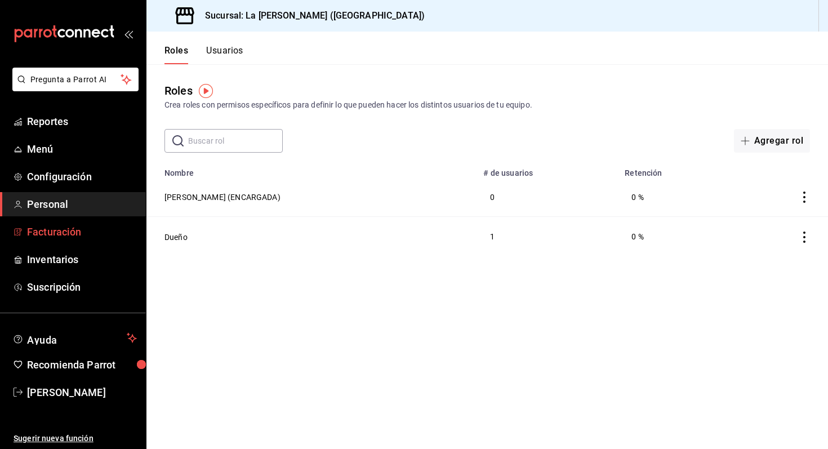
click at [57, 233] on span "Facturación" at bounding box center [82, 231] width 110 height 15
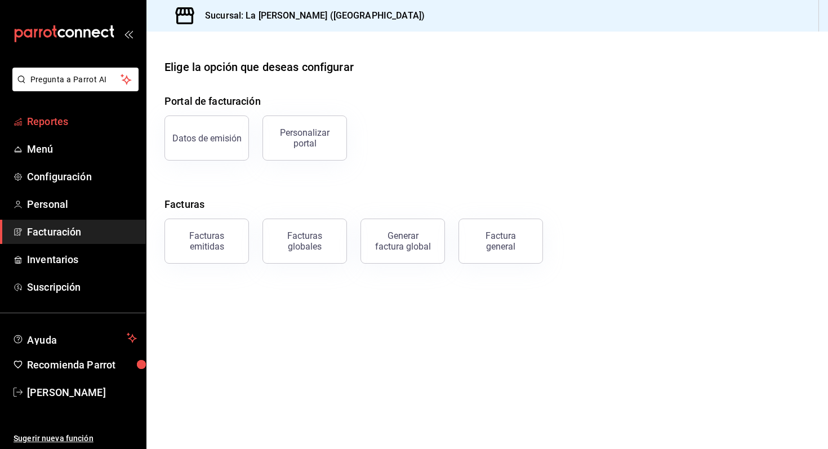
click at [71, 116] on span "Reportes" at bounding box center [82, 121] width 110 height 15
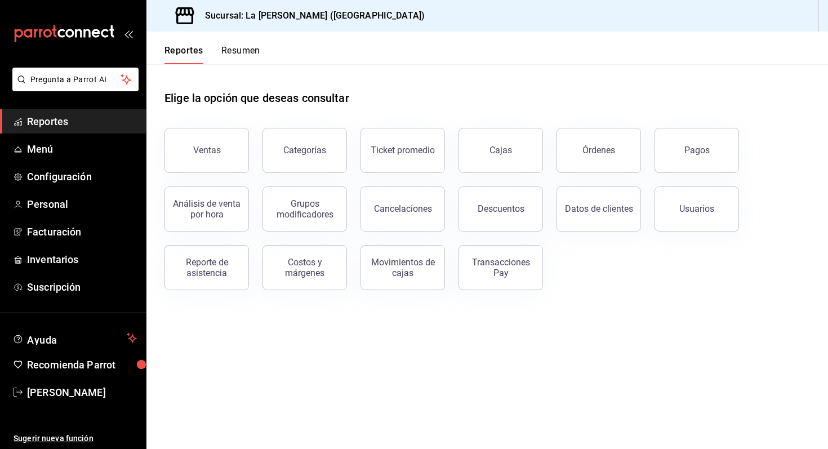
click at [251, 54] on button "Resumen" at bounding box center [240, 54] width 39 height 19
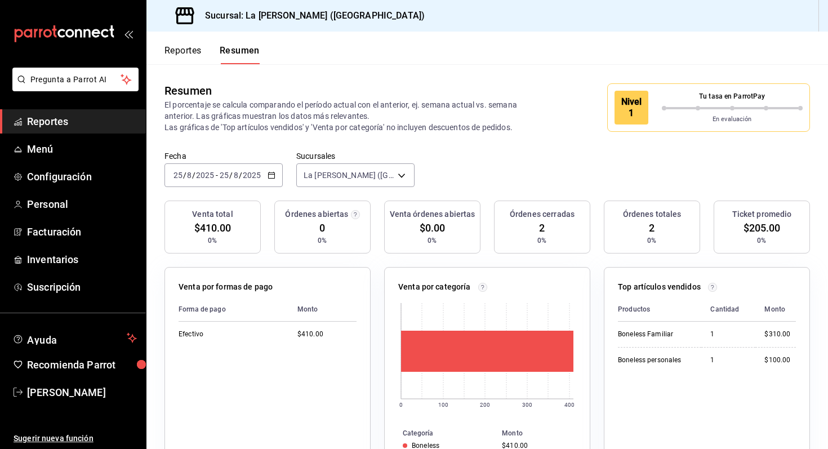
click at [192, 52] on button "Reportes" at bounding box center [183, 54] width 37 height 19
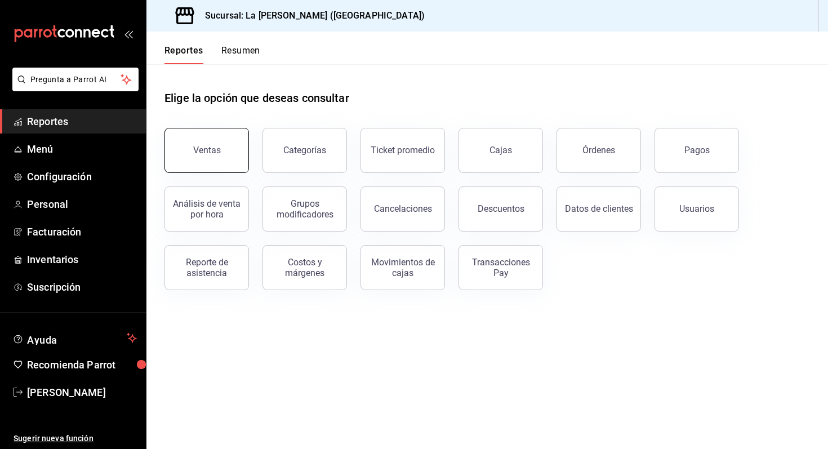
click at [204, 132] on button "Ventas" at bounding box center [207, 150] width 85 height 45
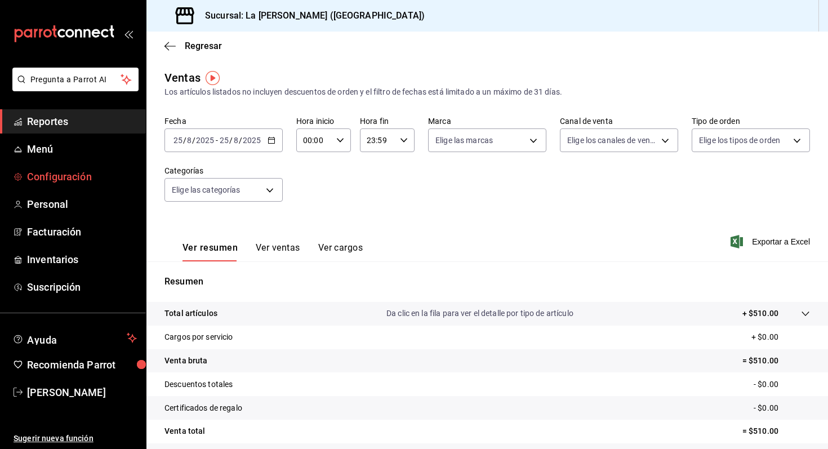
click at [62, 183] on span "Configuración" at bounding box center [82, 176] width 110 height 15
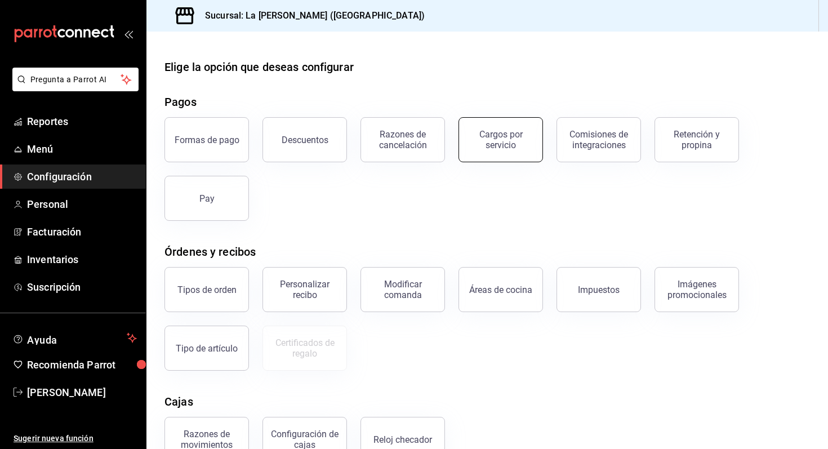
click at [480, 145] on div "Cargos por servicio" at bounding box center [501, 139] width 70 height 21
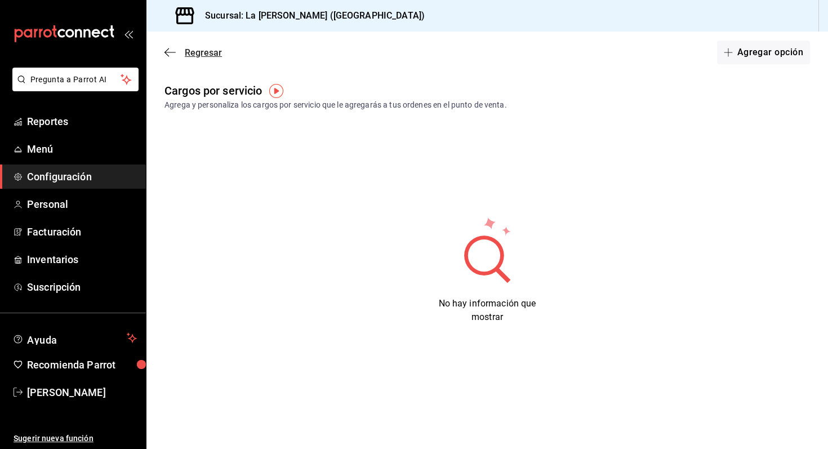
click at [171, 51] on icon "button" at bounding box center [170, 52] width 11 height 10
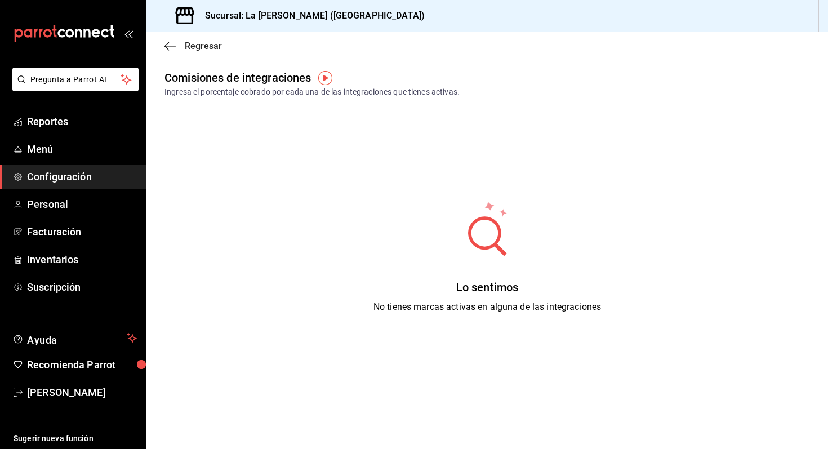
click at [166, 42] on icon "button" at bounding box center [170, 46] width 11 height 10
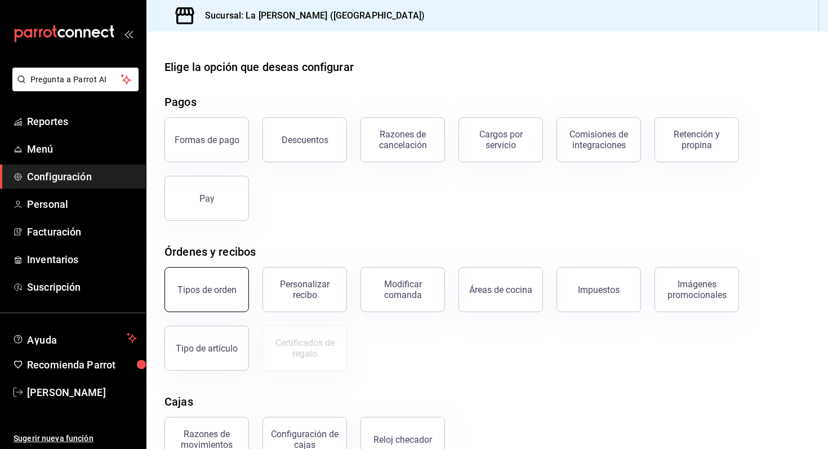
click at [236, 303] on button "Tipos de orden" at bounding box center [207, 289] width 85 height 45
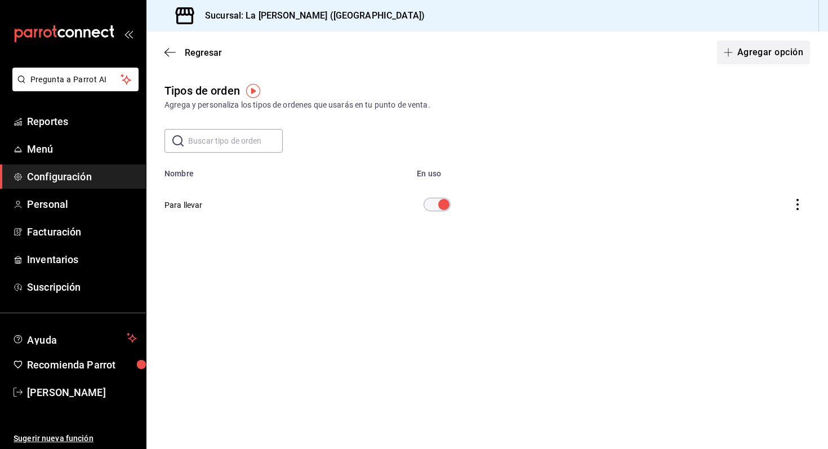
click at [749, 46] on button "Agregar opción" at bounding box center [763, 53] width 93 height 24
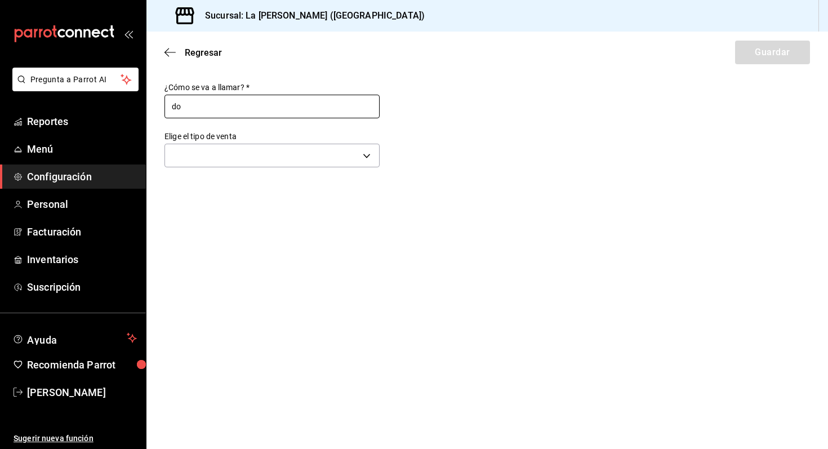
type input "d"
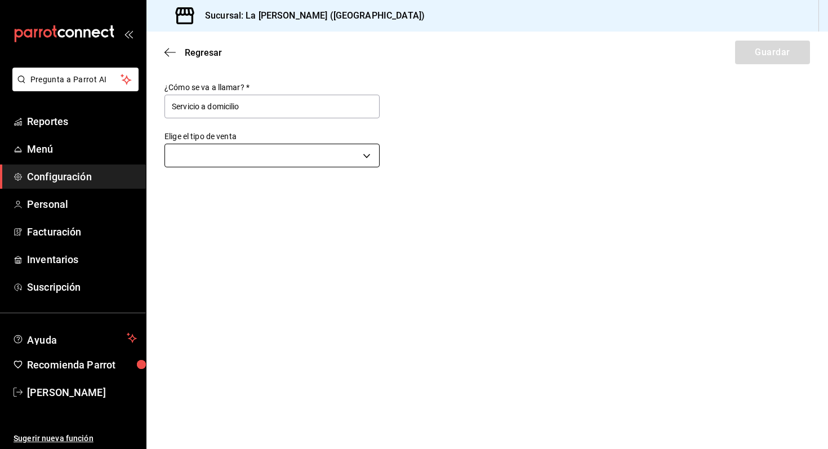
type input "Servicio a domicilio"
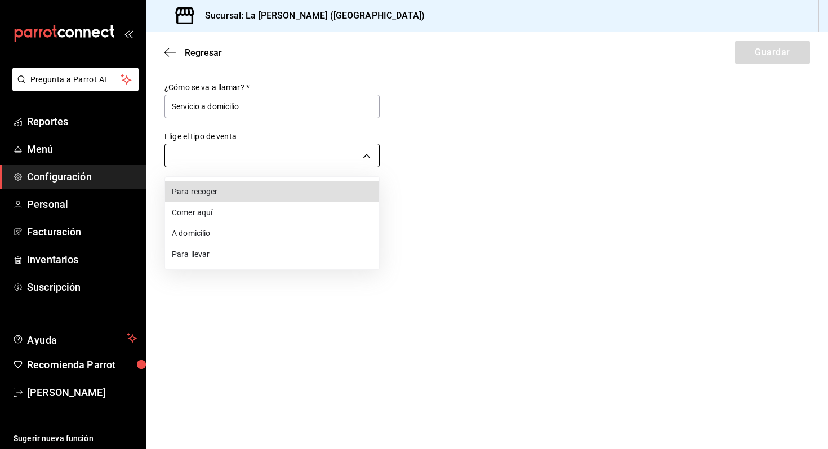
click at [304, 149] on body "Pregunta a Parrot AI Reportes Menú Configuración Personal Facturación Inventari…" at bounding box center [414, 224] width 828 height 449
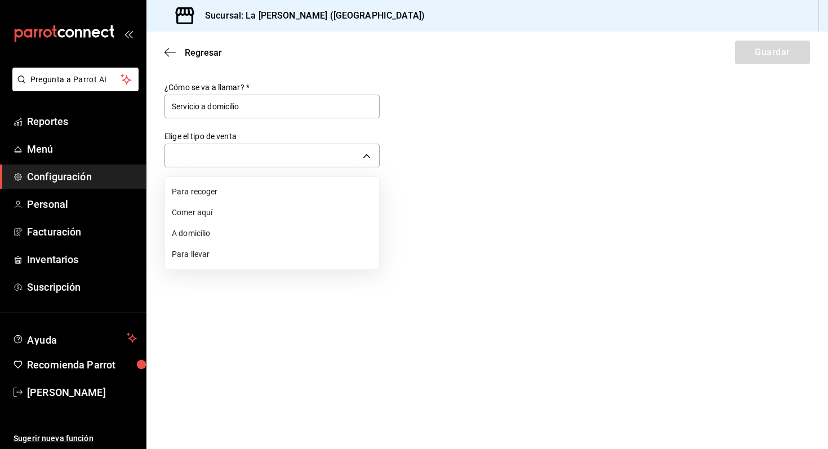
click at [239, 229] on li "A domicilio" at bounding box center [272, 233] width 214 height 21
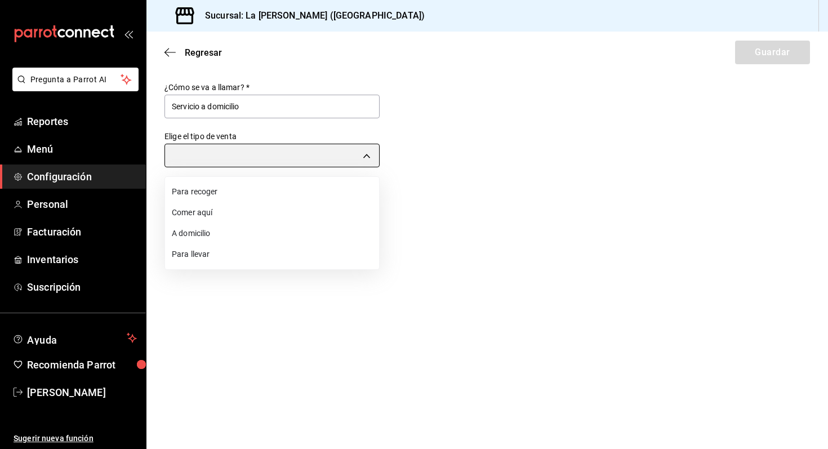
type input "DELIVERY"
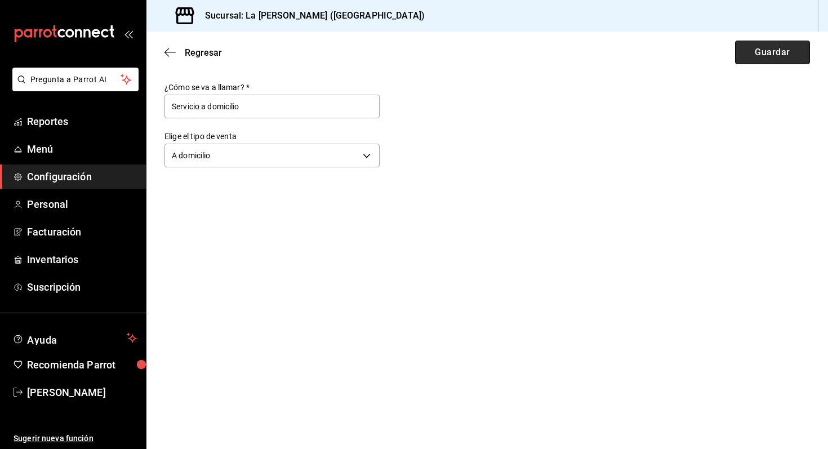
click at [769, 55] on button "Guardar" at bounding box center [772, 53] width 75 height 24
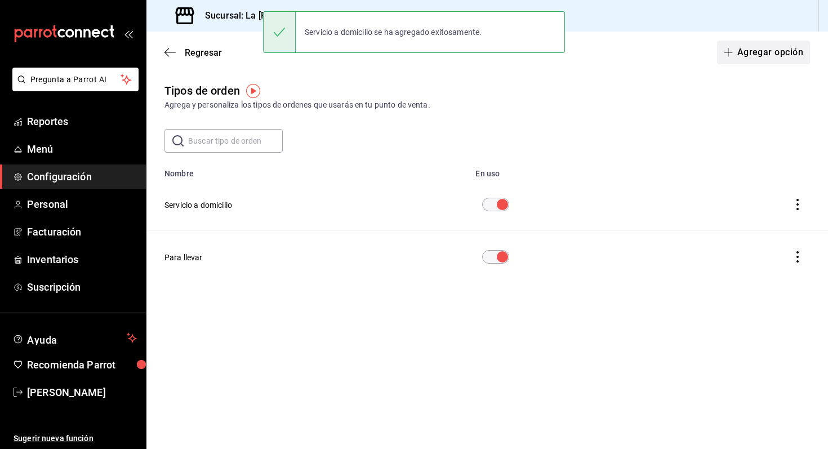
click at [762, 53] on button "Agregar opción" at bounding box center [763, 53] width 93 height 24
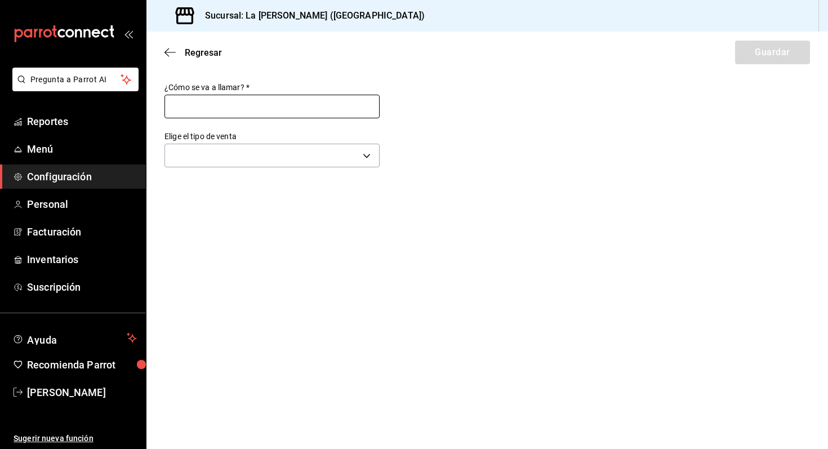
click at [259, 110] on input "text" at bounding box center [272, 107] width 215 height 24
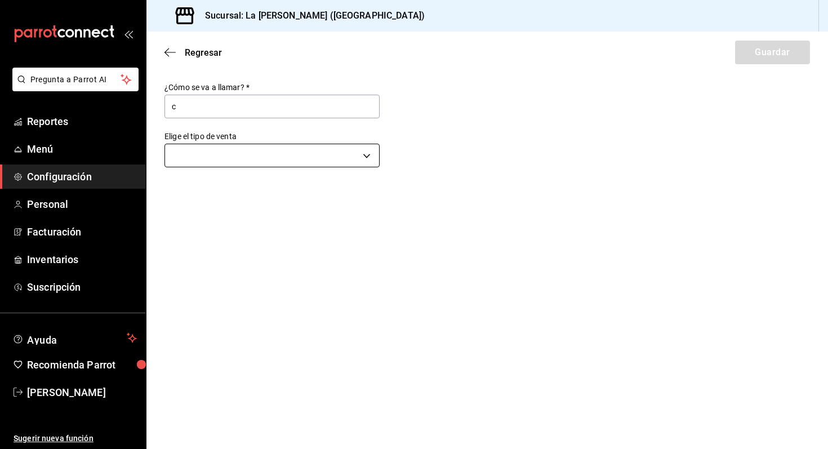
type input "c"
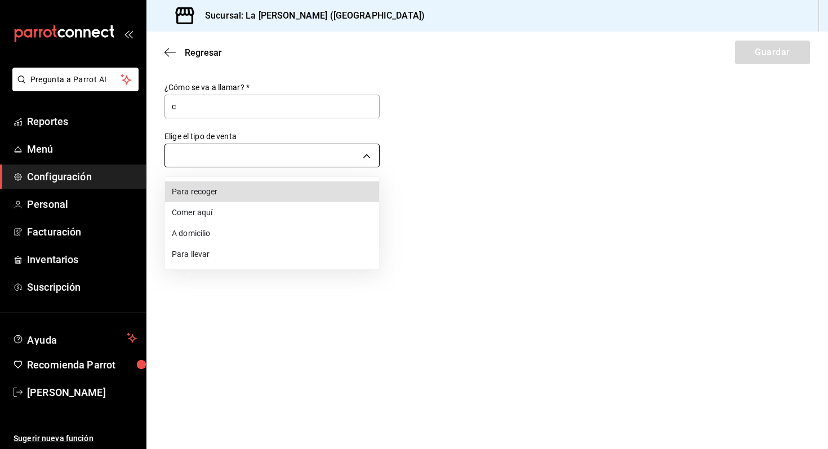
click at [295, 163] on body "Pregunta a Parrot AI Reportes Menú Configuración Personal Facturación Inventari…" at bounding box center [414, 224] width 828 height 449
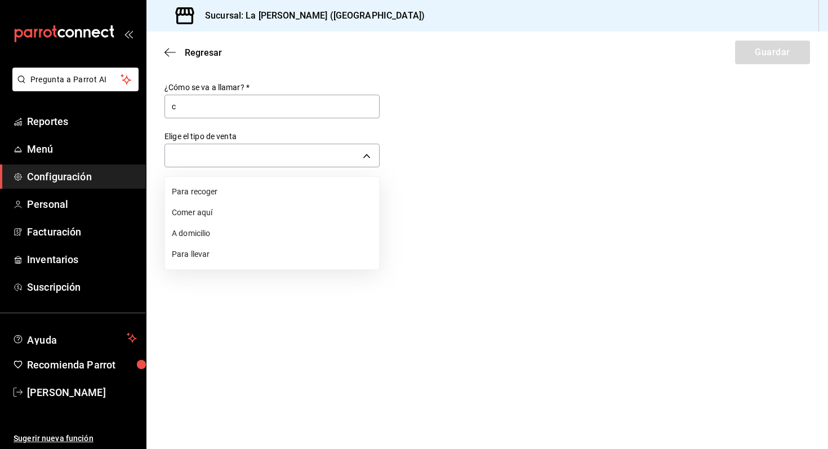
click at [296, 109] on div at bounding box center [414, 224] width 828 height 449
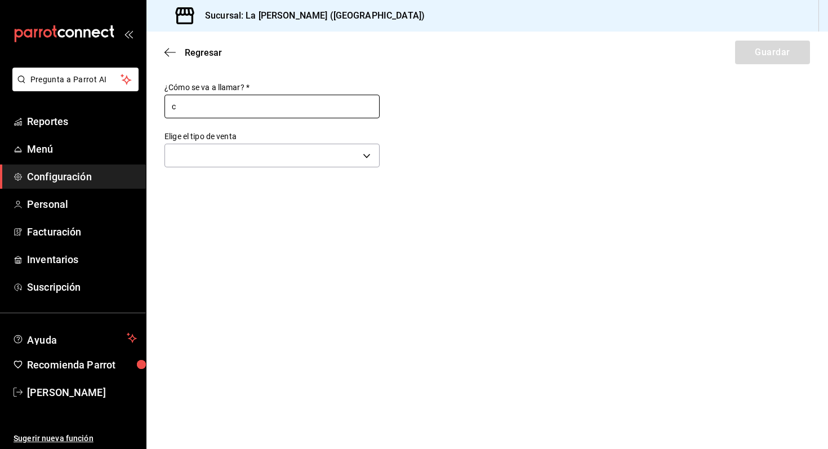
click at [296, 109] on input "c" at bounding box center [272, 107] width 215 height 24
type input "Comer aquí"
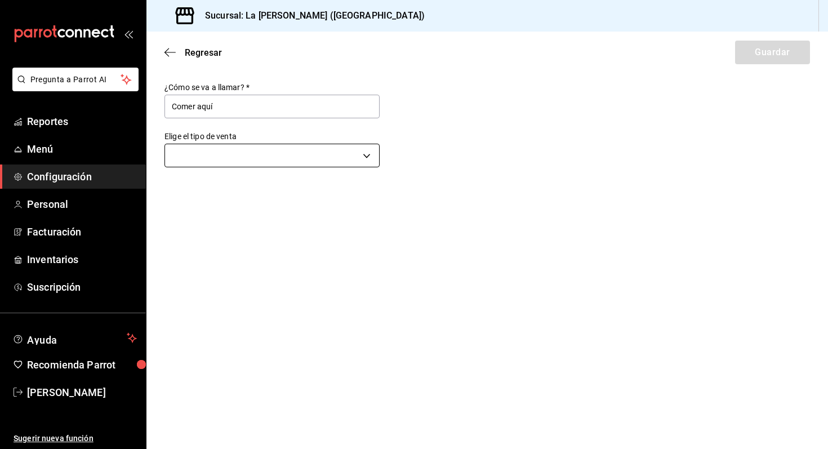
click at [287, 144] on body "Pregunta a Parrot AI Reportes Menú Configuración Personal Facturación Inventari…" at bounding box center [414, 224] width 828 height 449
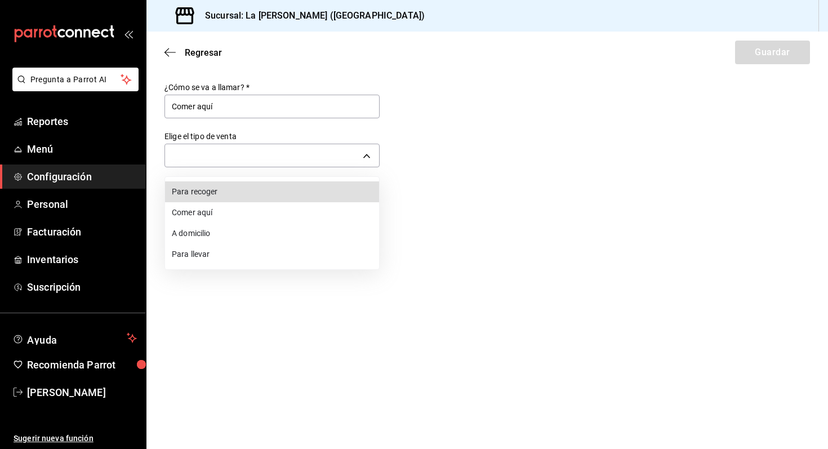
click at [253, 215] on li "Comer aquí" at bounding box center [272, 212] width 214 height 21
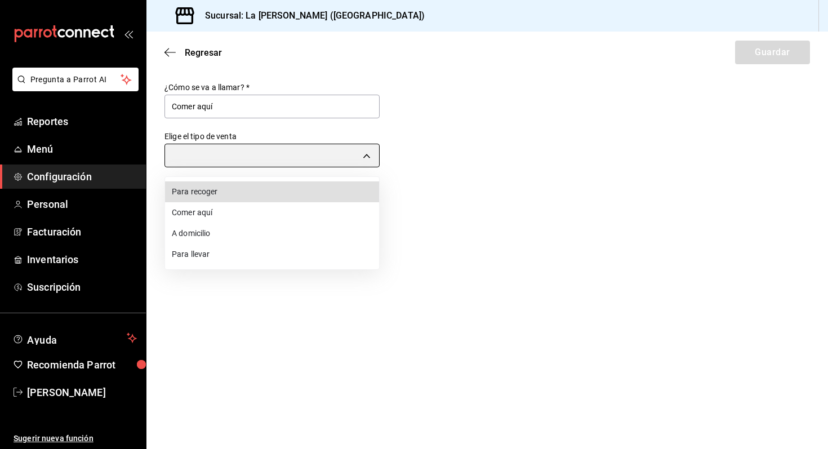
type input "DINE_IN"
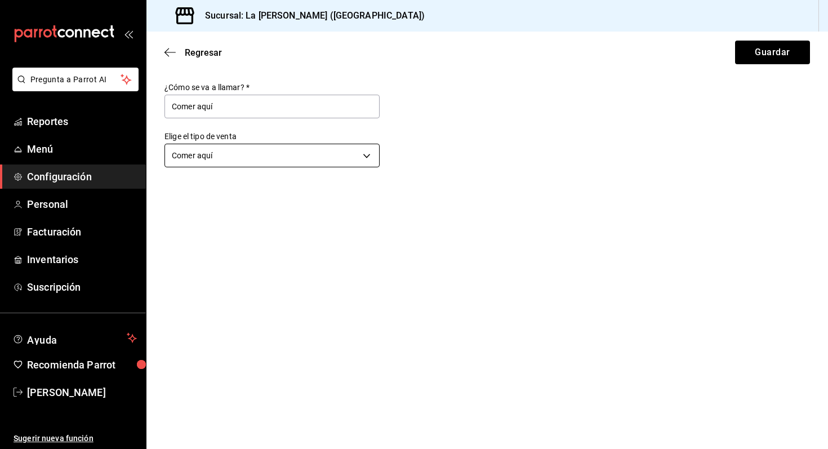
click at [304, 153] on body "Pregunta a Parrot AI Reportes Menú Configuración Personal Facturación Inventari…" at bounding box center [414, 224] width 828 height 449
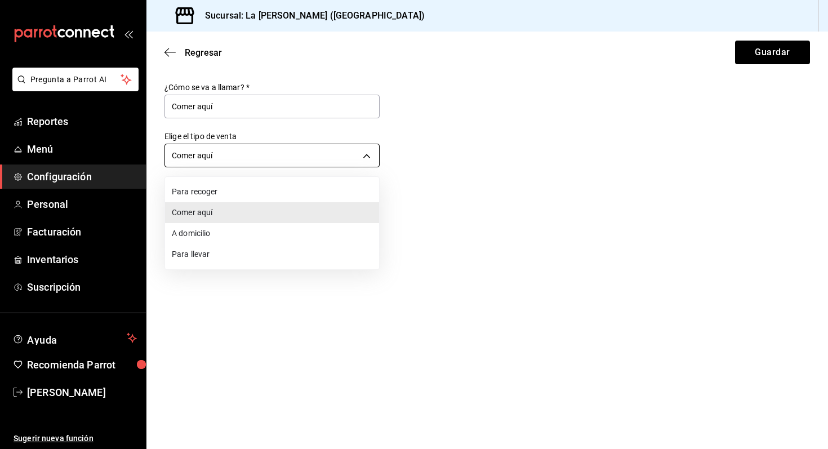
click at [304, 153] on div at bounding box center [414, 224] width 828 height 449
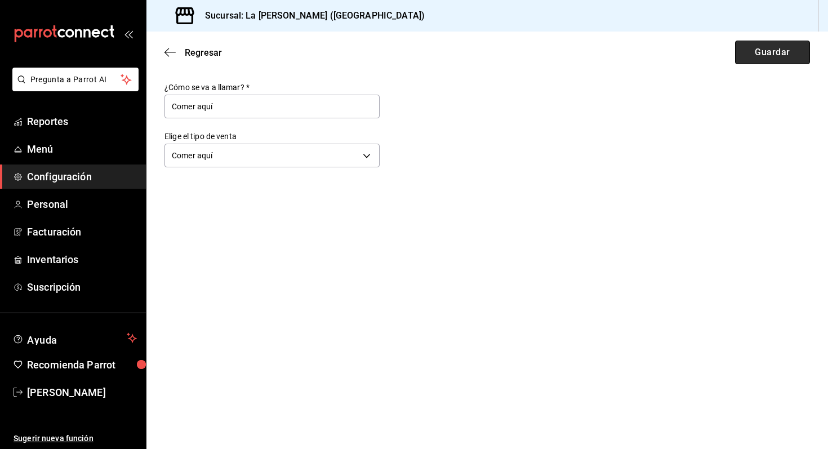
click at [765, 55] on button "Guardar" at bounding box center [772, 53] width 75 height 24
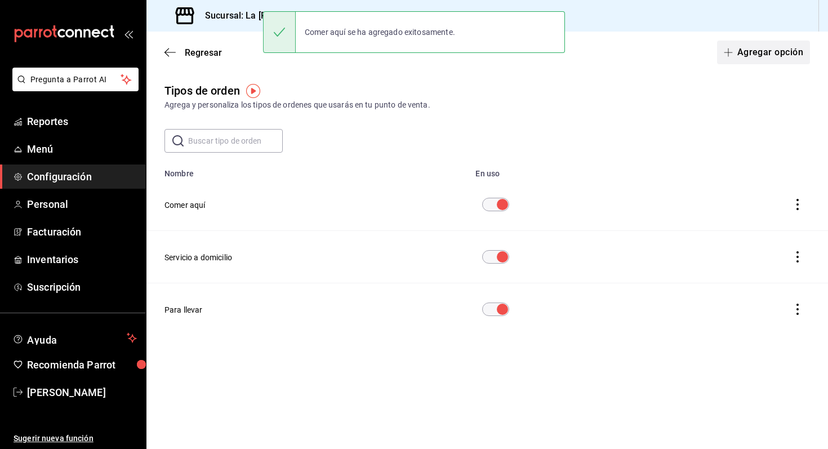
click at [769, 57] on button "Agregar opción" at bounding box center [763, 53] width 93 height 24
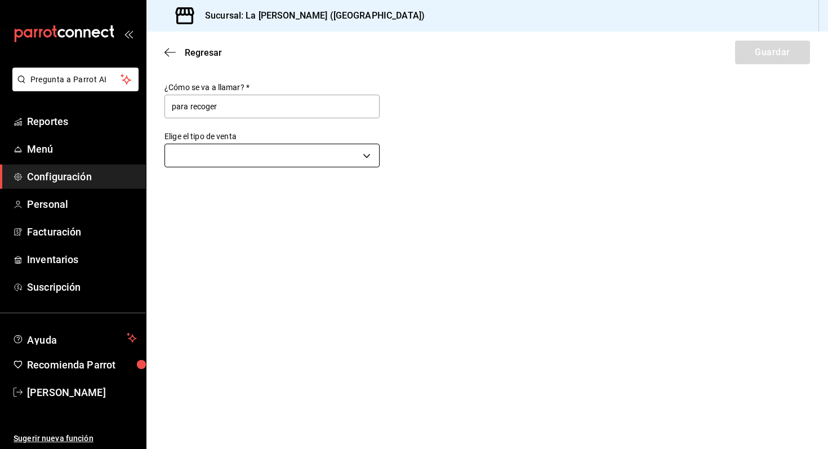
type input "para recoger"
click at [358, 156] on body "Pregunta a Parrot AI Reportes Menú Configuración Personal Facturación Inventari…" at bounding box center [414, 224] width 828 height 449
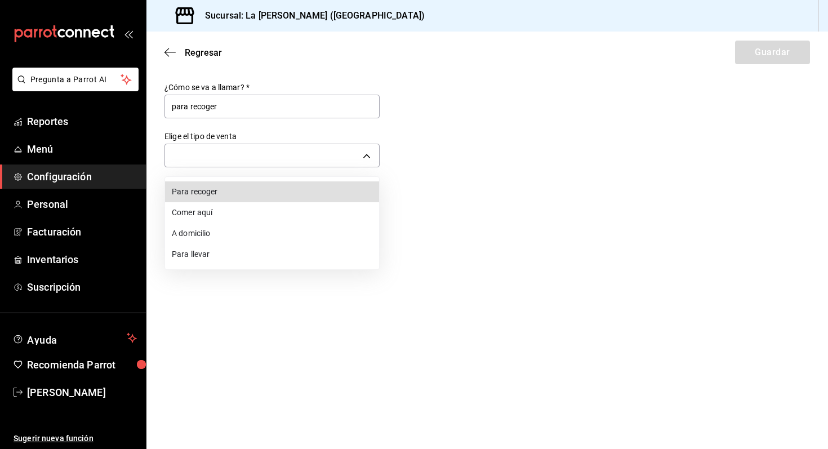
click at [267, 199] on li "Para recoger" at bounding box center [272, 191] width 214 height 21
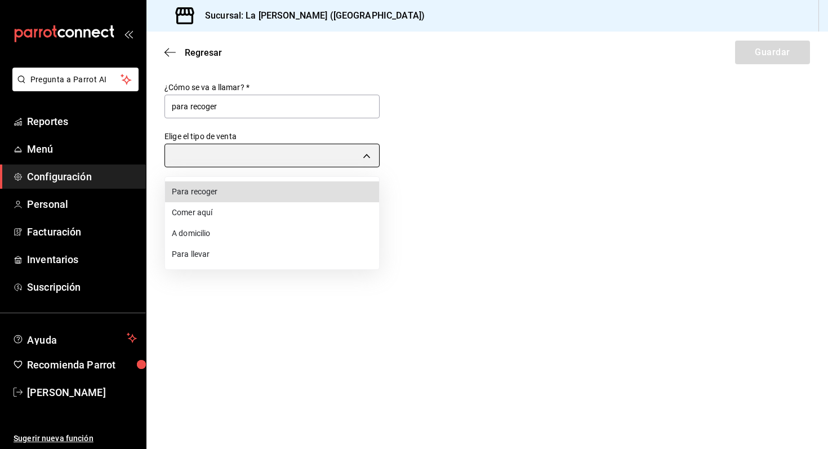
type input "PICK_UP"
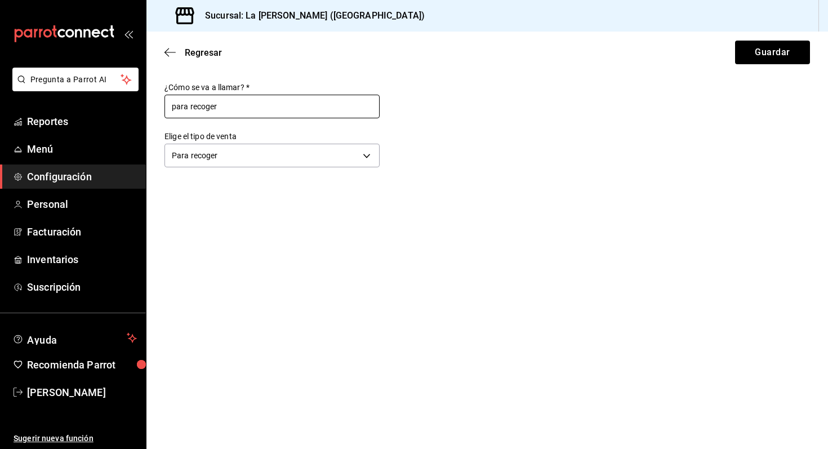
click at [175, 110] on input "para recoger" at bounding box center [272, 107] width 215 height 24
type input "Para recoger"
click at [763, 56] on button "Guardar" at bounding box center [772, 53] width 75 height 24
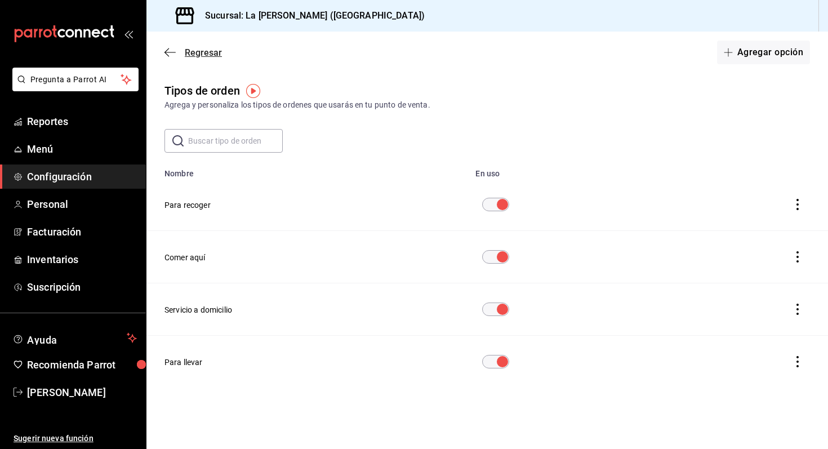
click at [215, 56] on span "Regresar" at bounding box center [203, 52] width 37 height 11
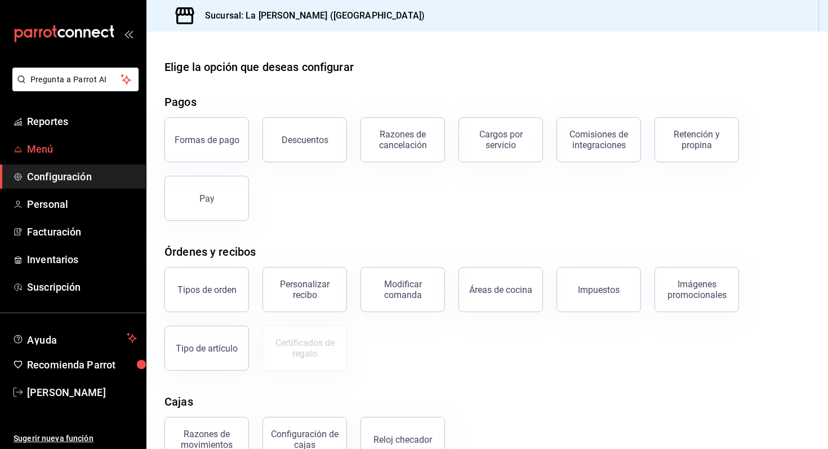
click at [66, 142] on span "Menú" at bounding box center [82, 148] width 110 height 15
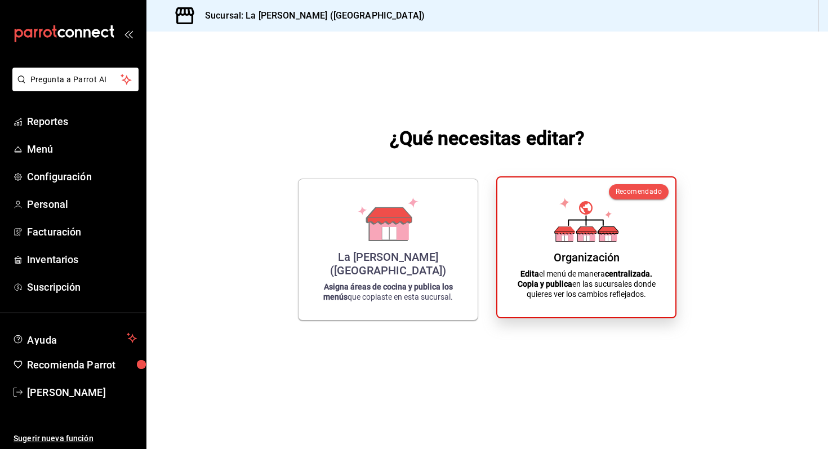
click at [619, 224] on div "Organización Edita el menú de manera centralizada. Copia y publica en las sucur…" at bounding box center [586, 248] width 151 height 122
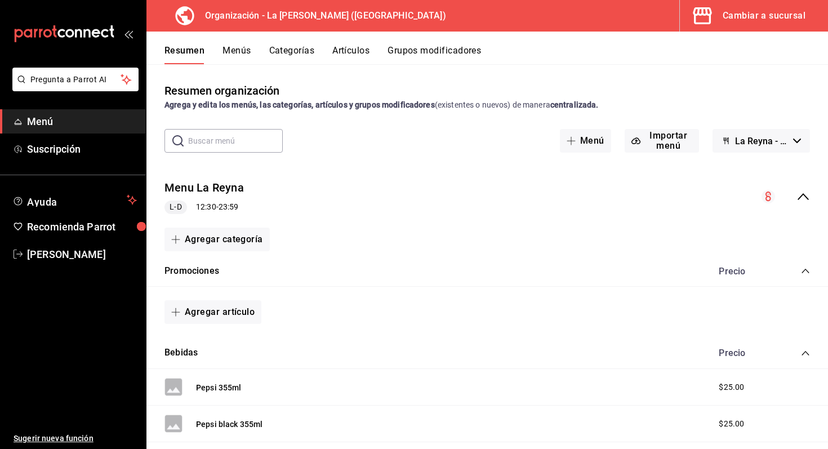
click at [782, 14] on div "Cambiar a sucursal" at bounding box center [764, 16] width 83 height 16
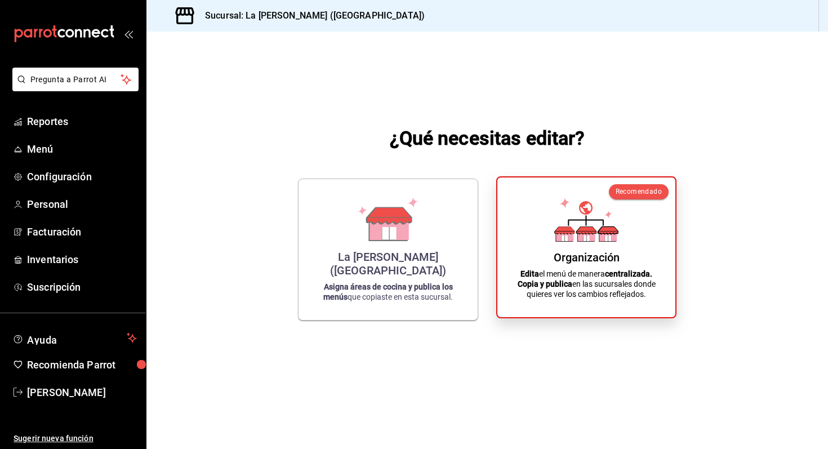
click at [557, 238] on icon at bounding box center [564, 235] width 17 height 11
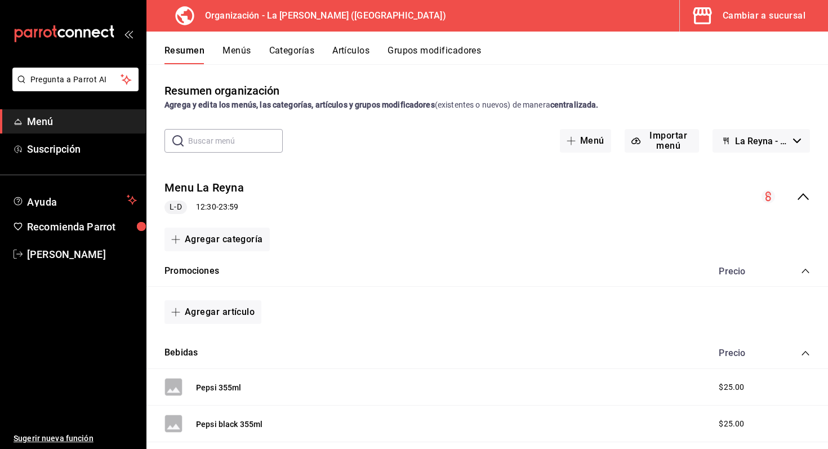
click at [238, 55] on button "Menús" at bounding box center [237, 54] width 28 height 19
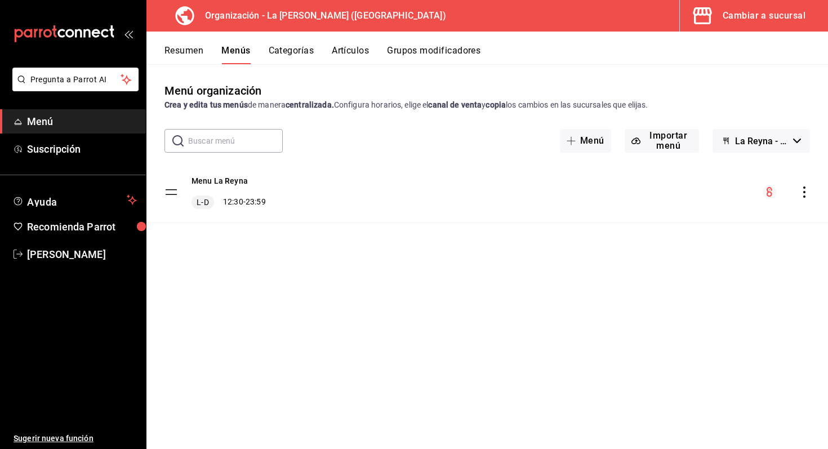
click at [805, 189] on icon "actions" at bounding box center [804, 192] width 11 height 11
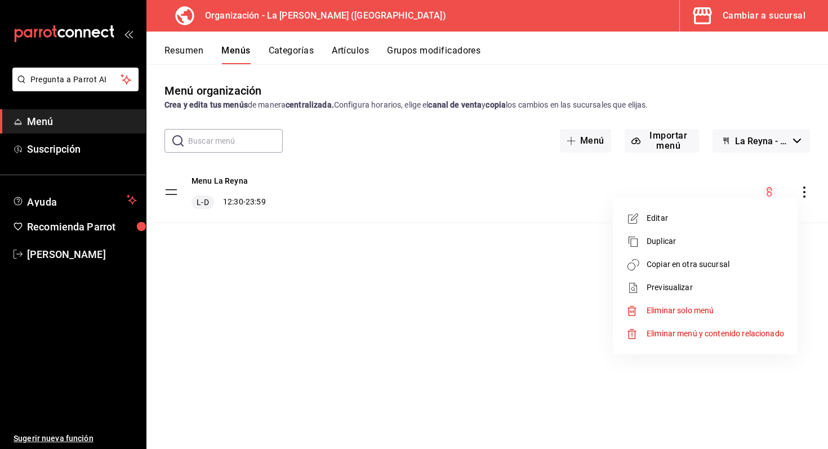
click at [669, 220] on span "Editar" at bounding box center [715, 218] width 137 height 12
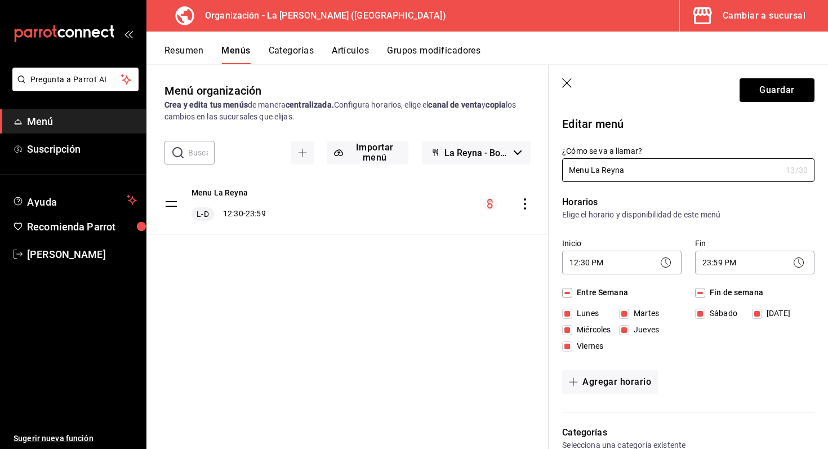
click at [568, 83] on icon "button" at bounding box center [567, 83] width 11 height 11
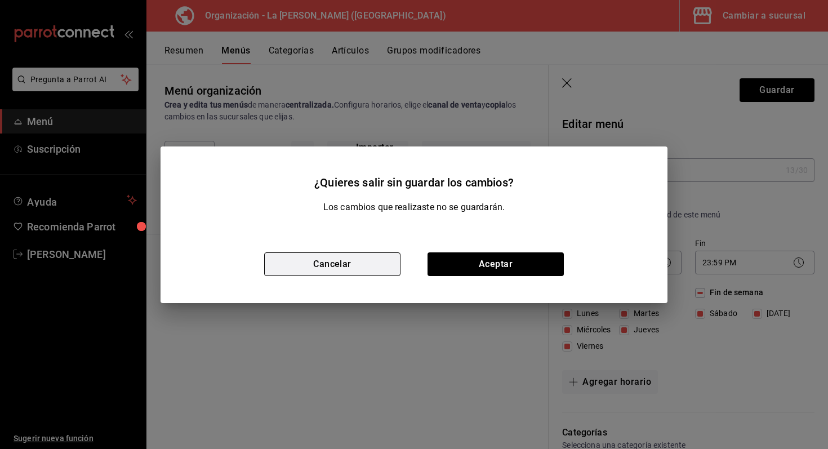
click at [371, 269] on button "Cancelar" at bounding box center [332, 264] width 136 height 24
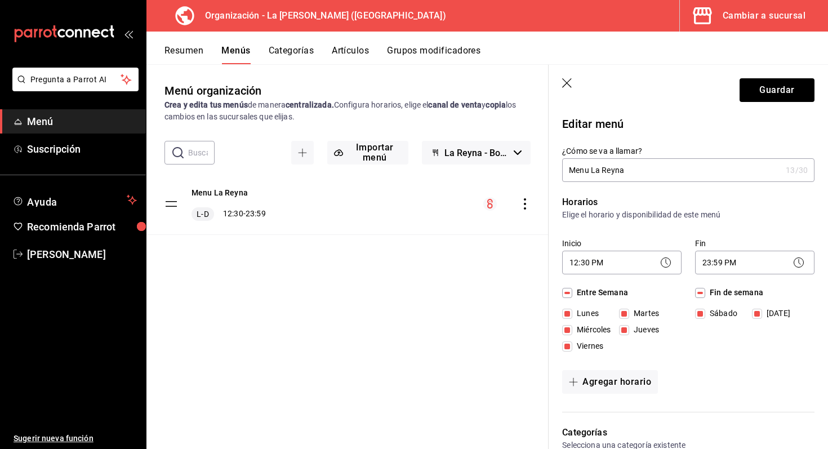
click at [565, 78] on icon "button" at bounding box center [567, 83] width 11 height 11
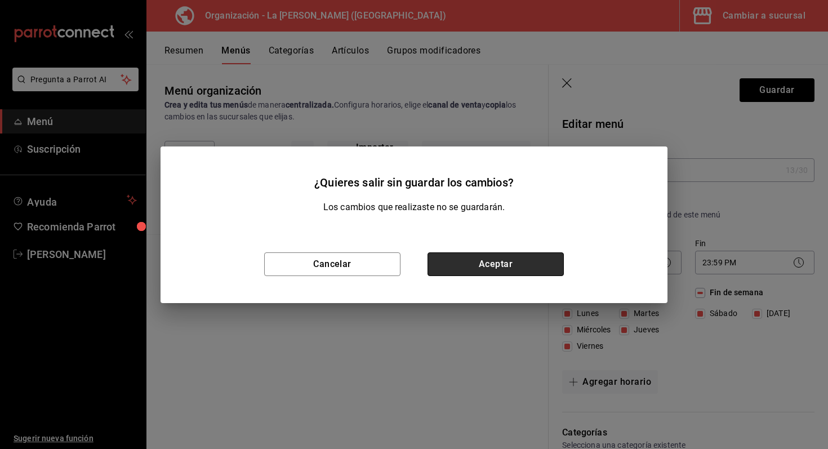
click at [490, 270] on button "Aceptar" at bounding box center [496, 264] width 136 height 24
checkbox input "false"
type input "1756166433000"
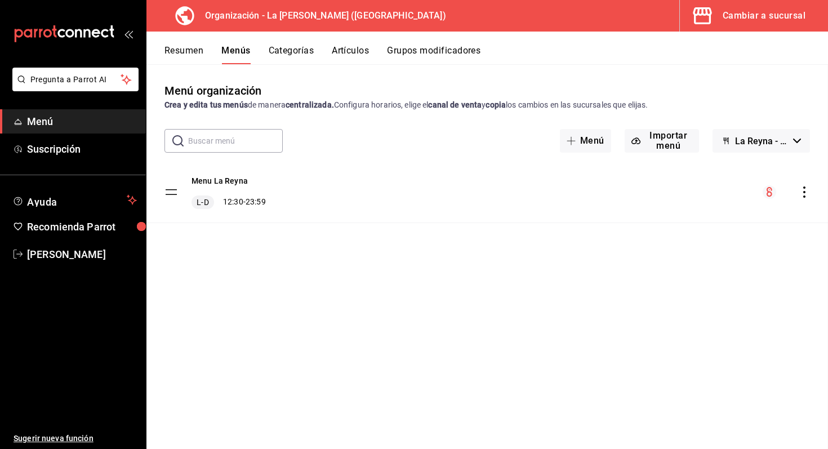
checkbox input "false"
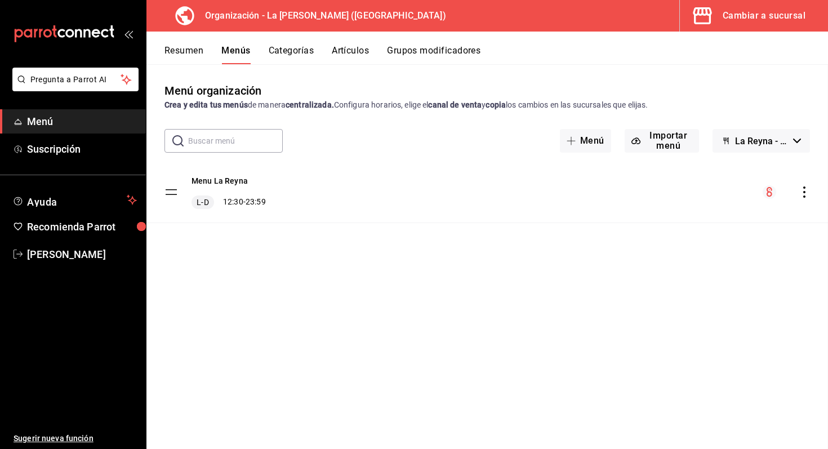
checkbox input "false"
click at [352, 58] on button "Artículos" at bounding box center [350, 54] width 37 height 19
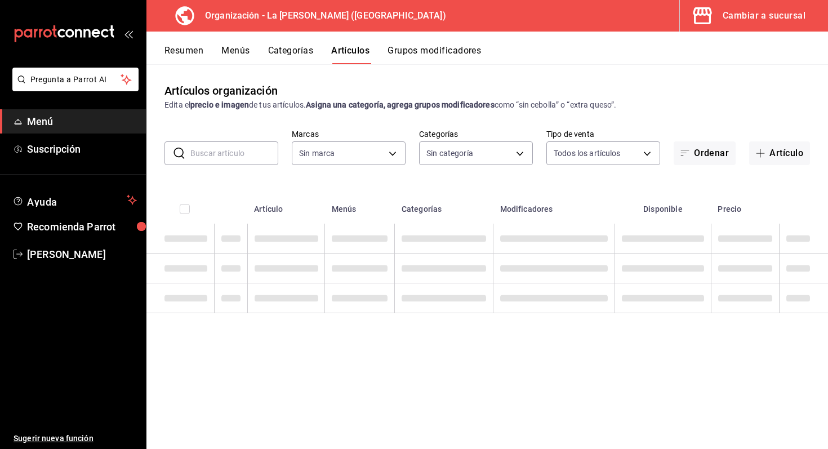
type input "21e8f741-d7e9-4a52-ba38-779e4aaec189"
type input "0b86c16e-0827-4d1e-86bd-c22f5e8398db,51611846-7282-4160-8bc2-1aa9d450d589,e3437…"
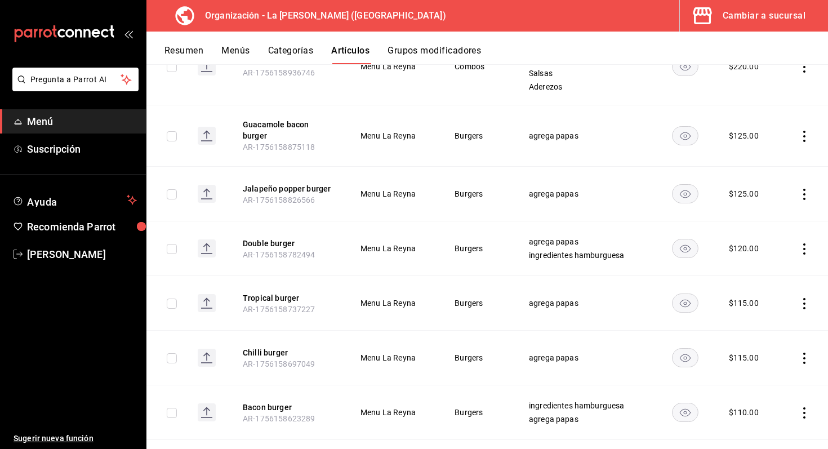
scroll to position [1523, 0]
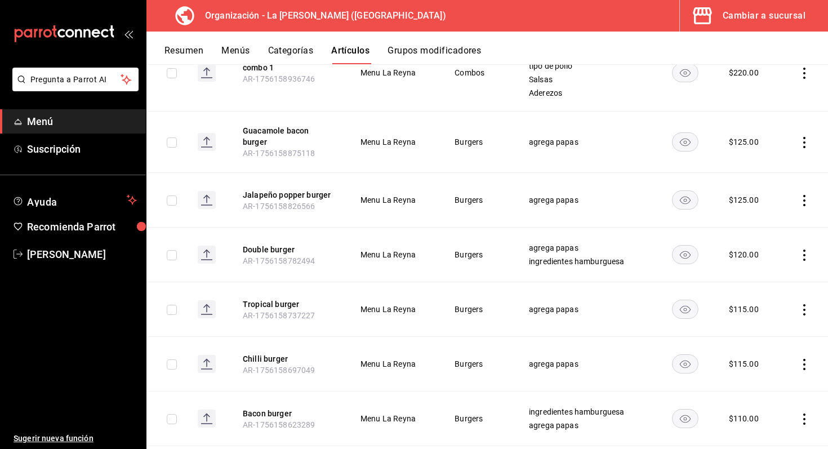
click at [809, 137] on icon "actions" at bounding box center [804, 142] width 11 height 11
click at [782, 144] on span "Editar" at bounding box center [770, 141] width 29 height 12
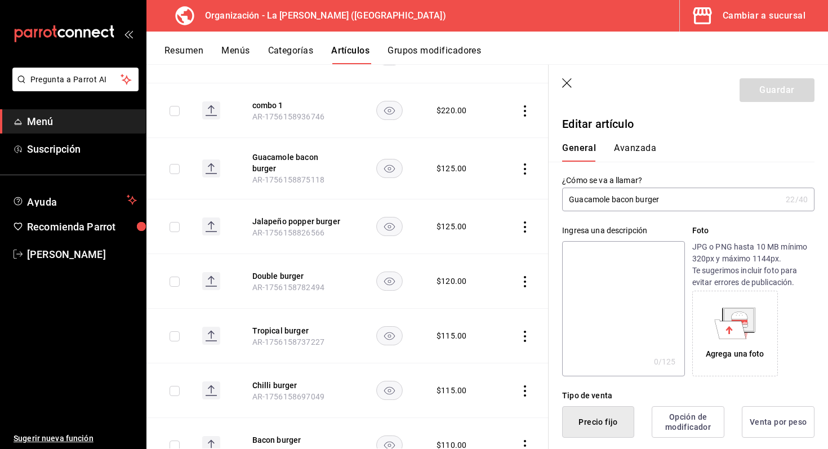
click at [629, 153] on button "Avanzada" at bounding box center [635, 152] width 42 height 19
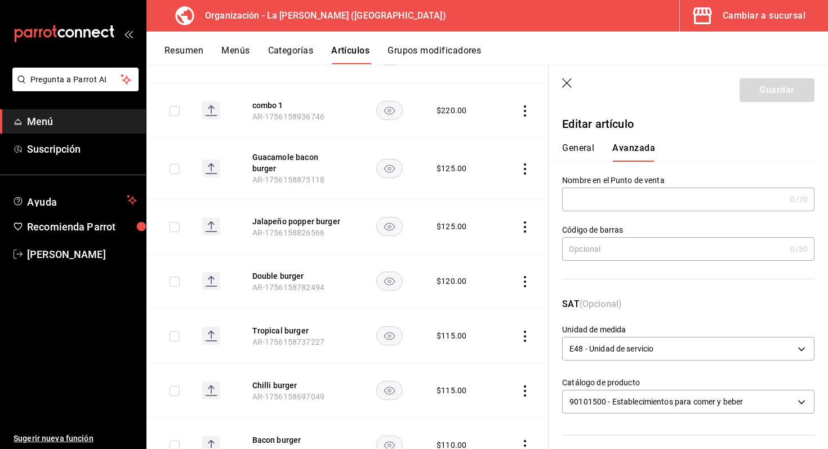
scroll to position [347, 0]
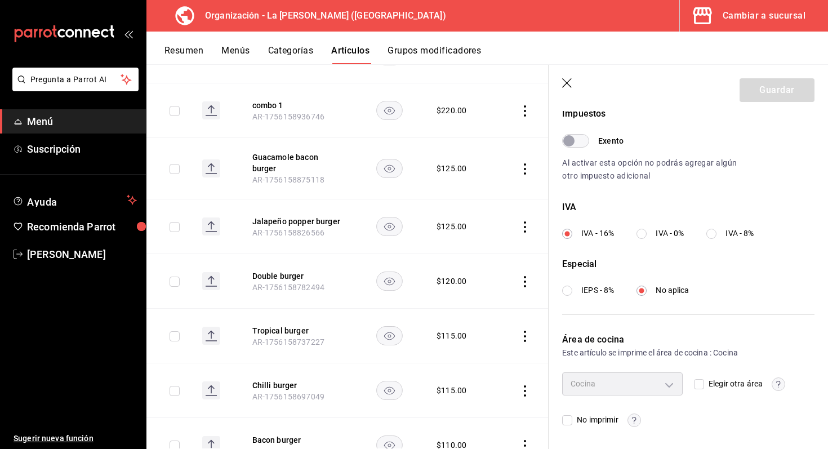
click at [671, 384] on div "Cocina" at bounding box center [622, 383] width 121 height 23
click at [567, 79] on icon "button" at bounding box center [567, 83] width 11 height 11
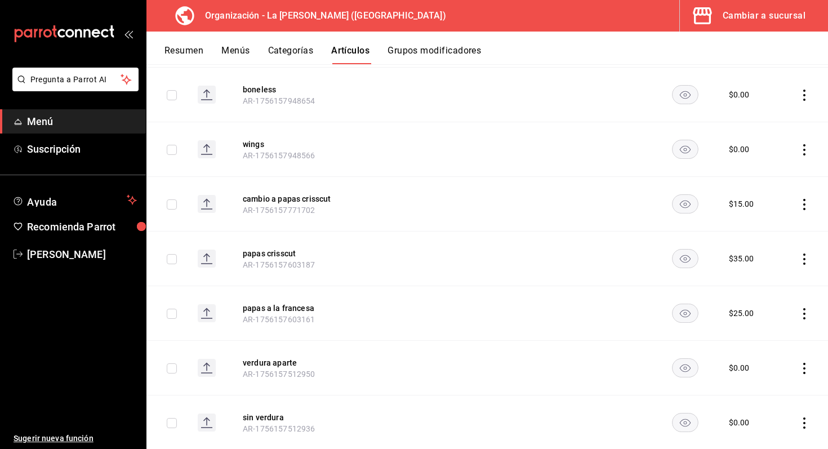
scroll to position [2453, 0]
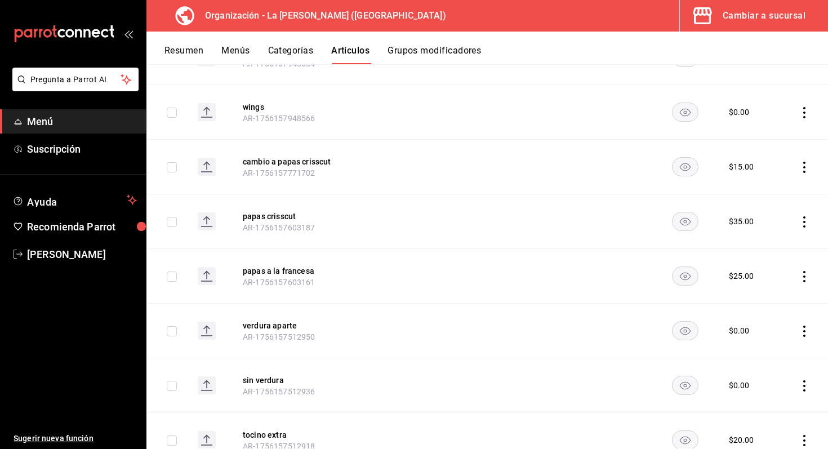
click at [306, 56] on button "Categorías" at bounding box center [291, 54] width 46 height 19
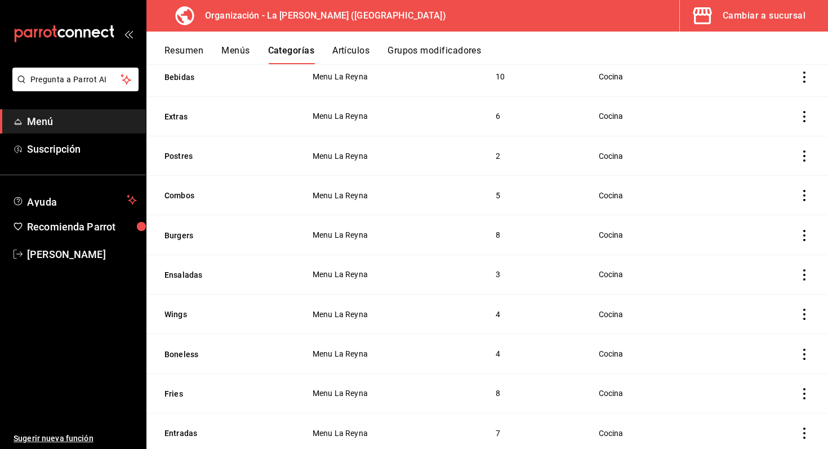
scroll to position [178, 0]
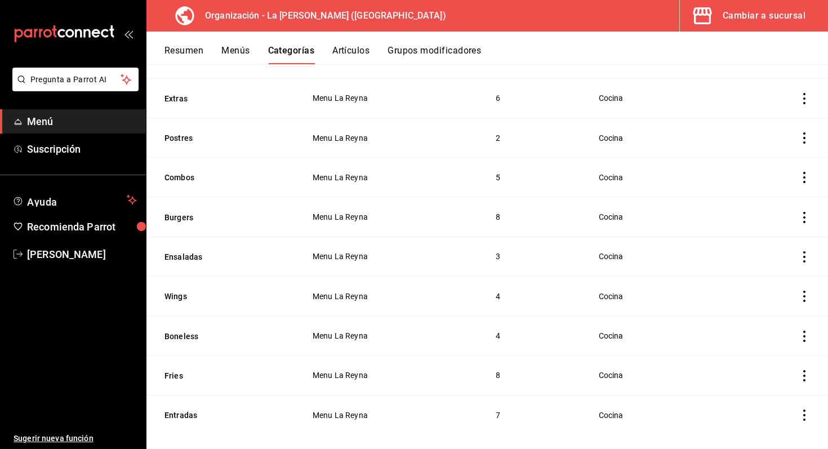
click at [358, 50] on button "Artículos" at bounding box center [350, 54] width 37 height 19
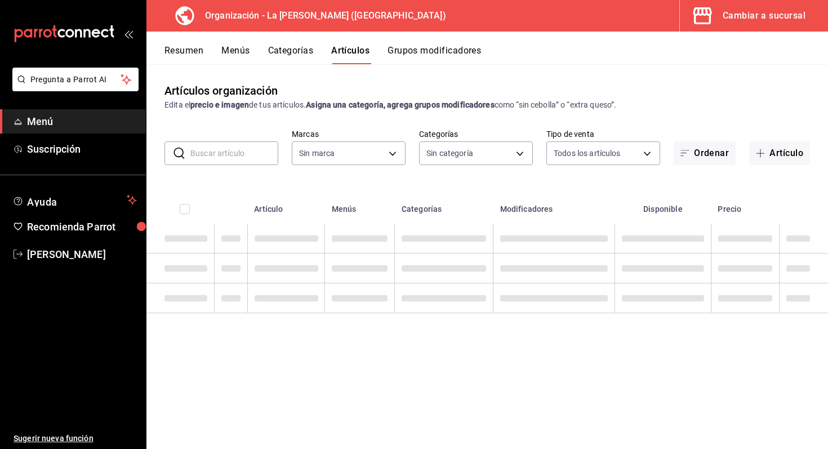
type input "21e8f741-d7e9-4a52-ba38-779e4aaec189"
type input "0b86c16e-0827-4d1e-86bd-c22f5e8398db,51611846-7282-4160-8bc2-1aa9d450d589,e3437…"
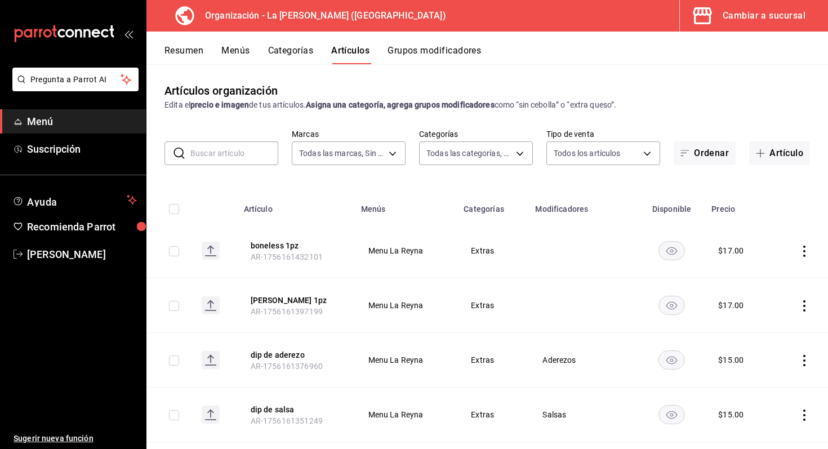
click at [393, 141] on div "Todas las marcas, Sin marca 21e8f741-d7e9-4a52-ba38-779e4aaec189" at bounding box center [349, 151] width 114 height 28
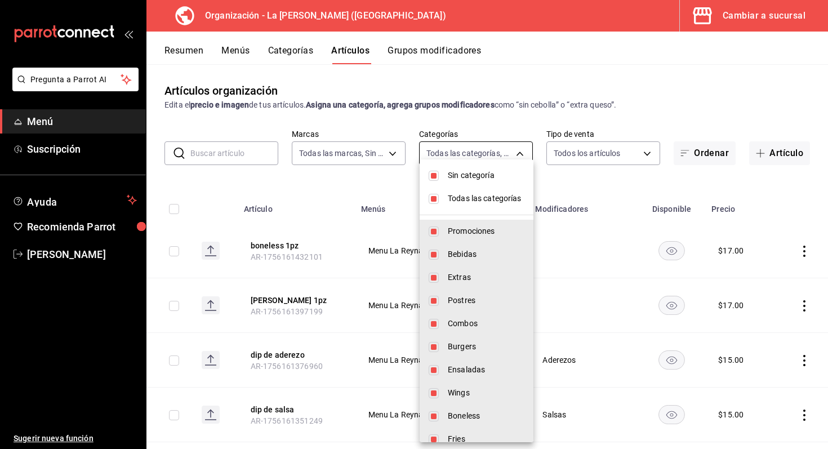
click at [464, 159] on body "Pregunta a Parrot AI Menú Suscripción Ayuda Recomienda Parrot Marco Romo Sugeri…" at bounding box center [414, 224] width 828 height 449
click at [431, 194] on input "checkbox" at bounding box center [434, 199] width 10 height 10
checkbox input "false"
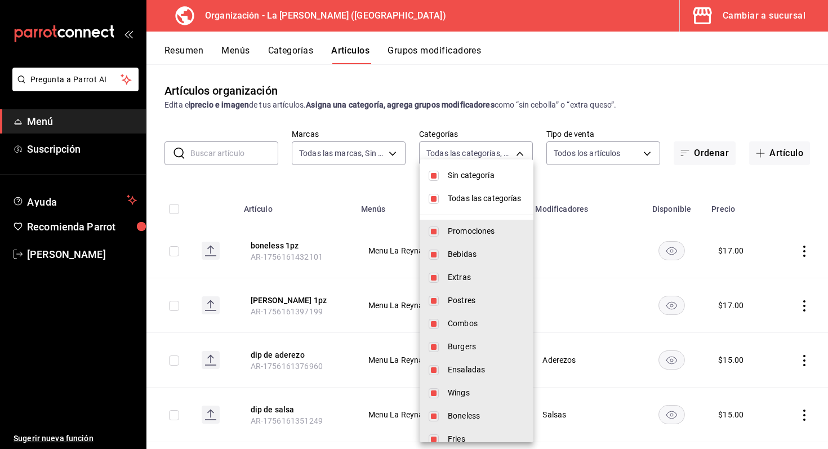
checkbox input "false"
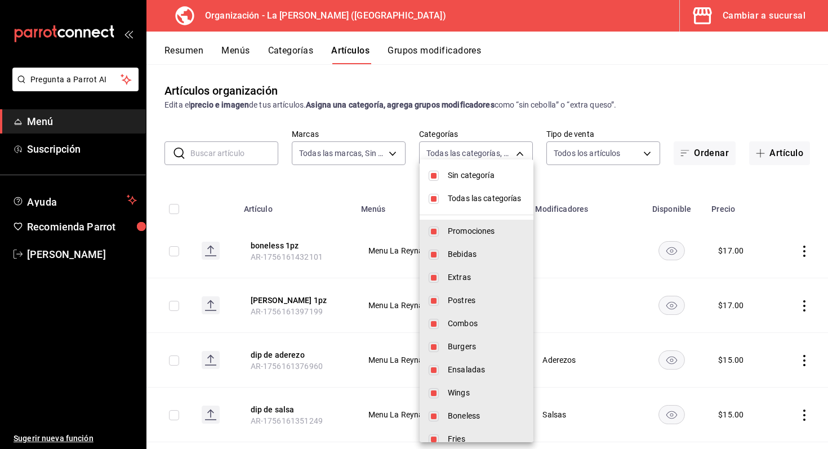
checkbox input "false"
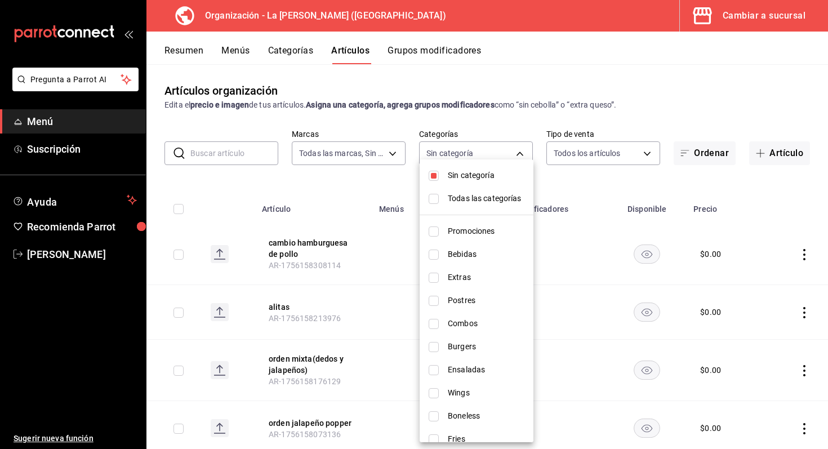
click at [433, 176] on input "checkbox" at bounding box center [434, 176] width 10 height 10
checkbox input "false"
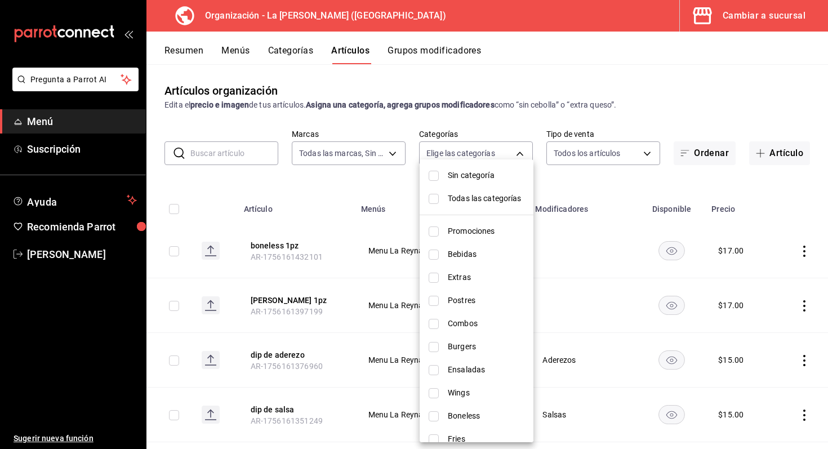
scroll to position [36, 0]
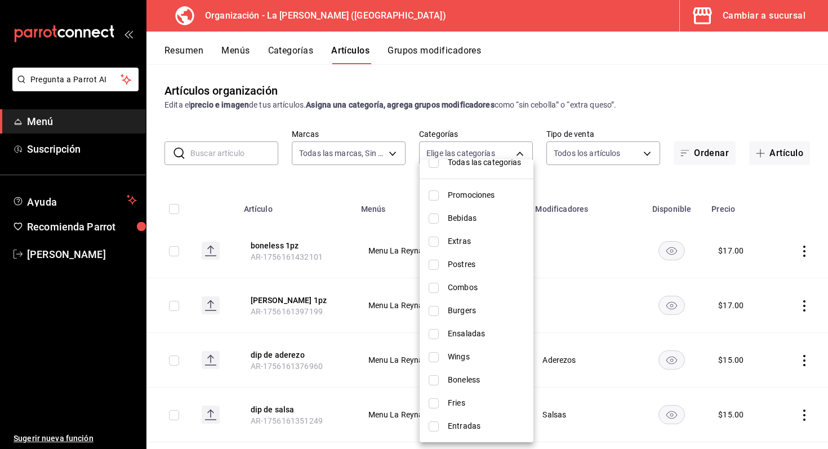
click at [437, 384] on input "checkbox" at bounding box center [434, 380] width 10 height 10
checkbox input "true"
type input "43437a88-f5e9-4abc-847f-8de2ed73f29f"
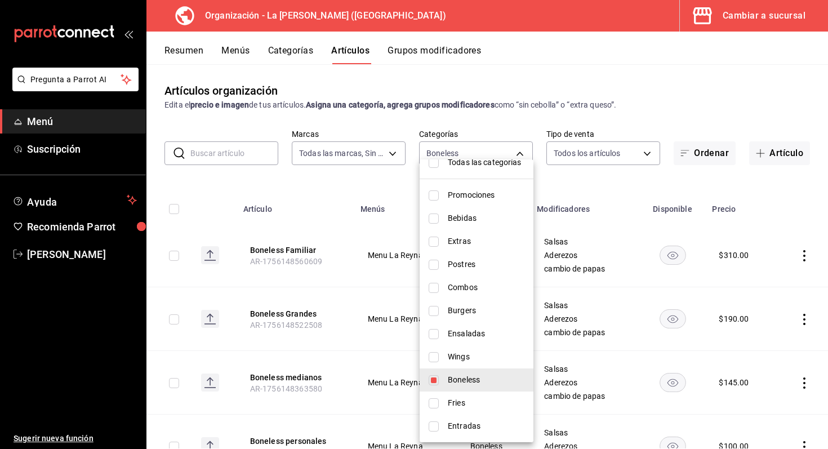
click at [293, 436] on div at bounding box center [414, 224] width 828 height 449
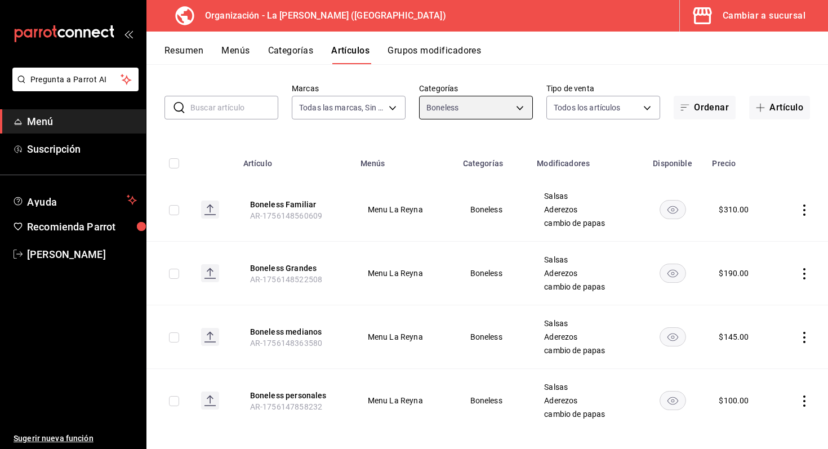
scroll to position [56, 0]
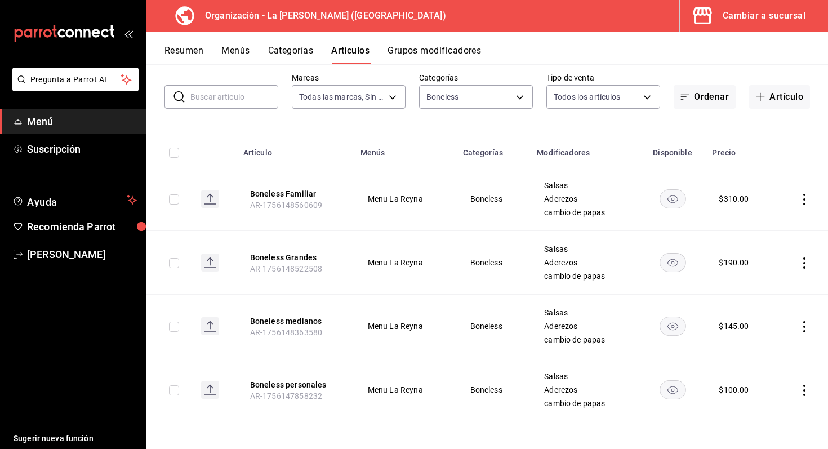
click at [806, 387] on icon "actions" at bounding box center [804, 390] width 11 height 11
click at [778, 365] on li "Editar" at bounding box center [761, 373] width 68 height 23
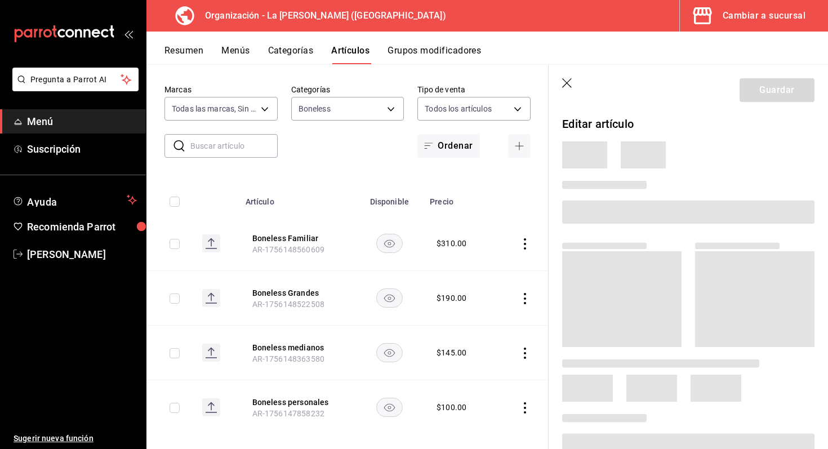
scroll to position [20, 0]
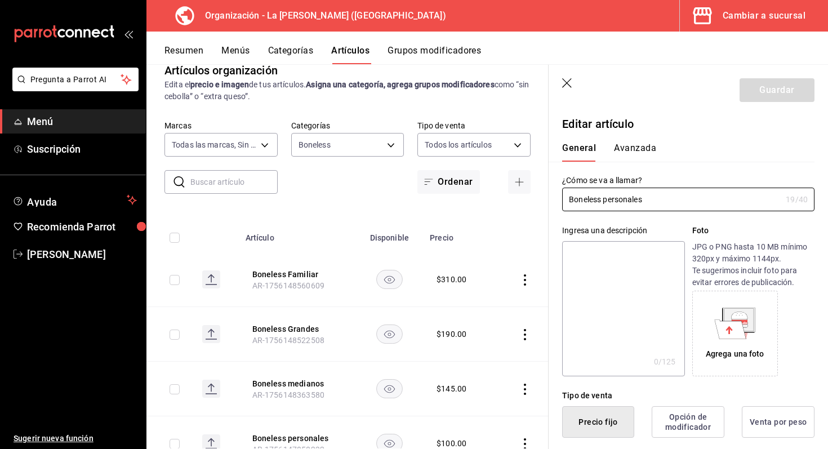
click at [632, 148] on button "Avanzada" at bounding box center [635, 152] width 42 height 19
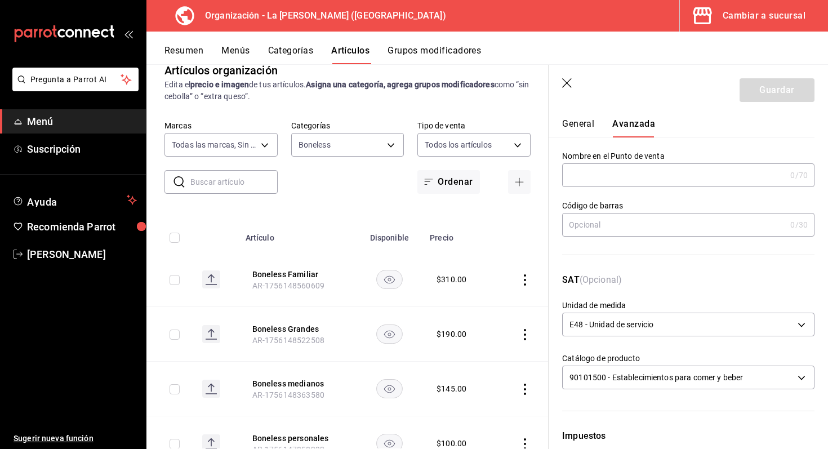
scroll to position [0, 0]
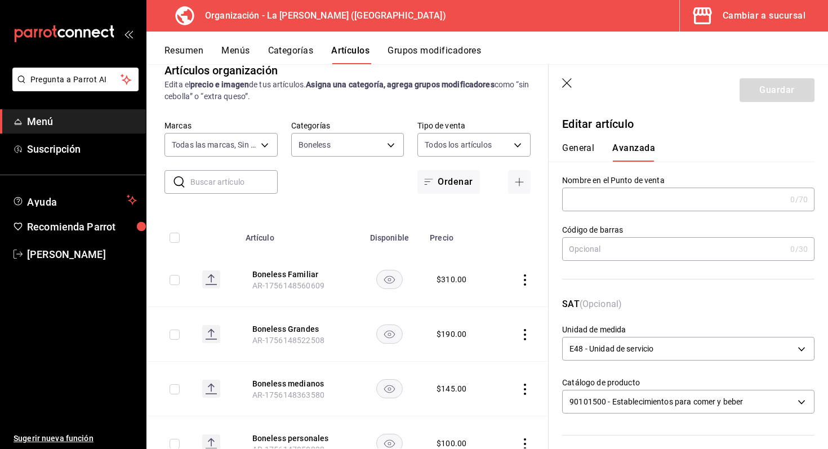
click at [567, 81] on icon "button" at bounding box center [567, 83] width 11 height 11
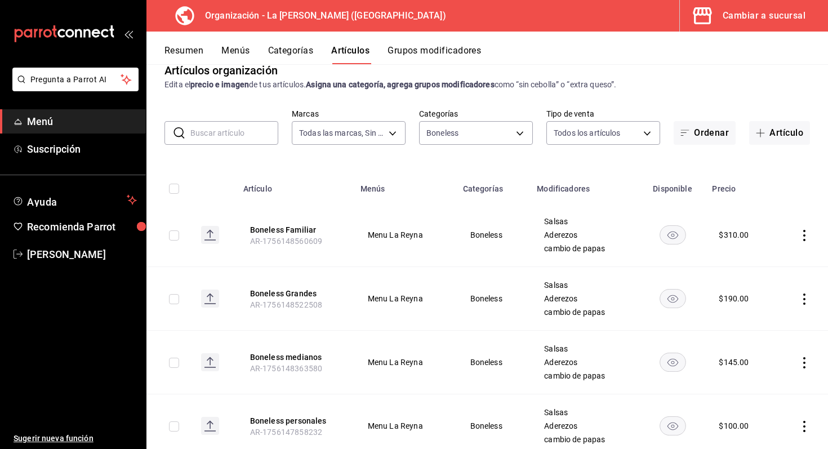
click at [765, 8] on div "Cambiar a sucursal" at bounding box center [764, 16] width 83 height 16
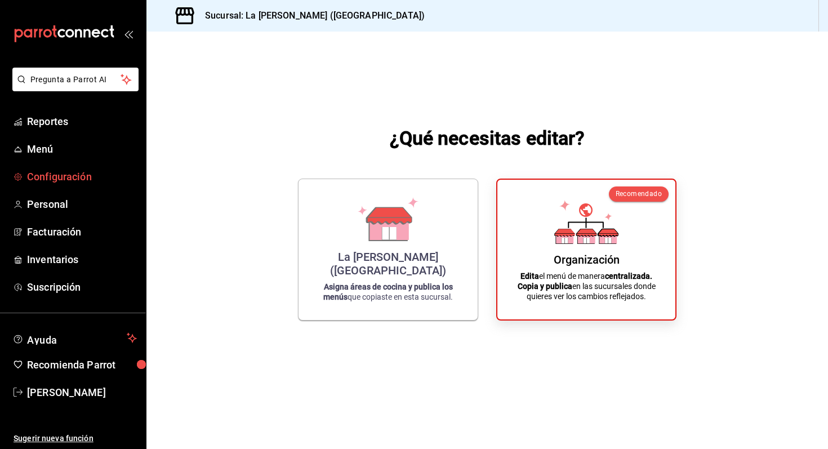
click at [55, 185] on link "Configuración" at bounding box center [73, 177] width 146 height 24
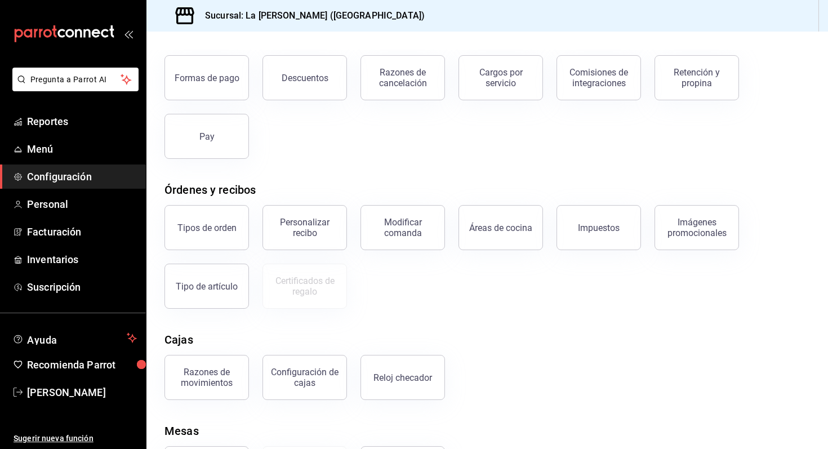
scroll to position [122, 0]
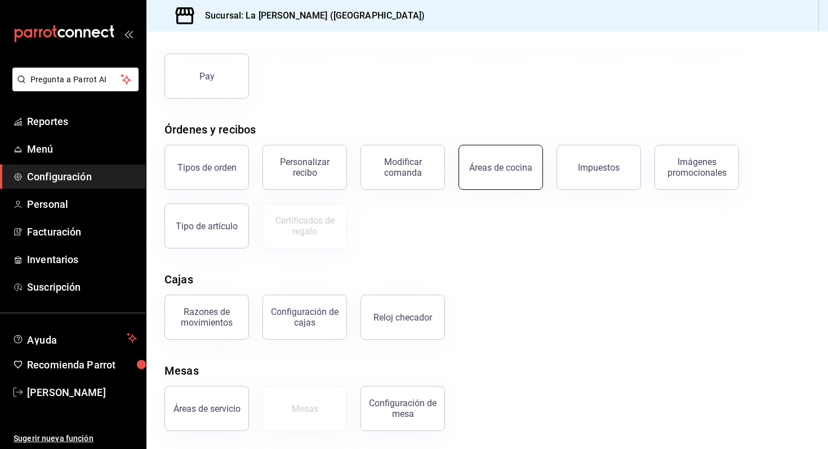
click at [479, 183] on button "Áreas de cocina" at bounding box center [501, 167] width 85 height 45
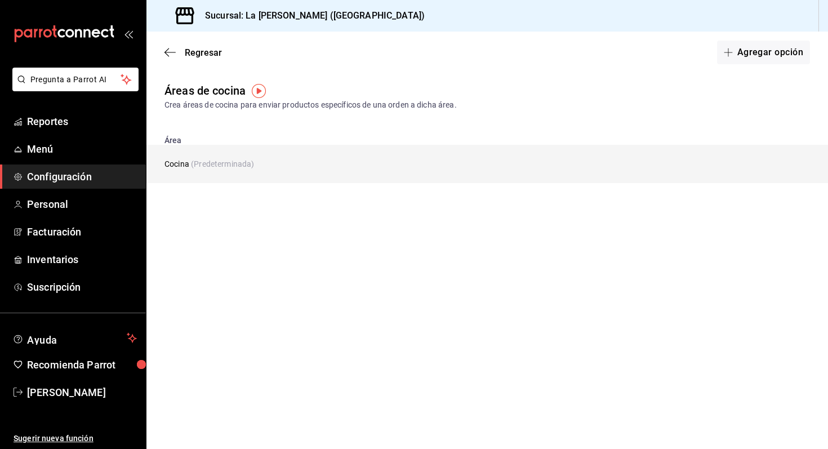
click at [281, 172] on td "Cocina (Predeterminada)" at bounding box center [417, 164] width 541 height 38
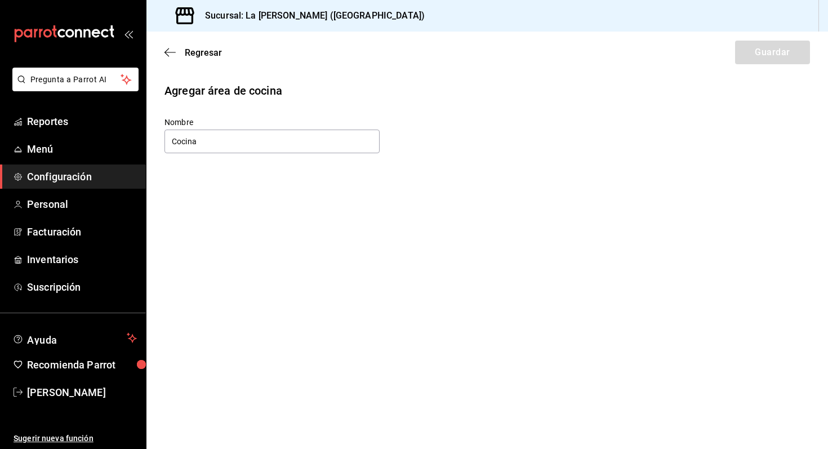
click at [168, 45] on div "Regresar Guardar" at bounding box center [488, 53] width 682 height 42
click at [168, 54] on icon "button" at bounding box center [170, 52] width 11 height 10
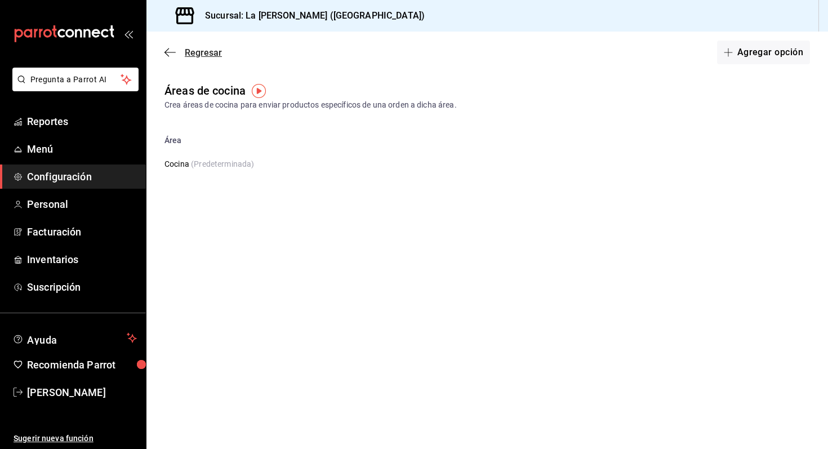
click at [172, 52] on icon "button" at bounding box center [170, 52] width 11 height 1
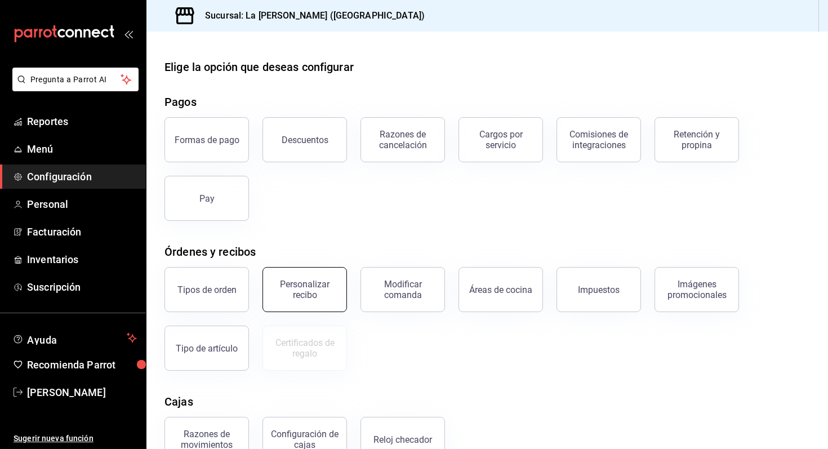
click at [296, 300] on button "Personalizar recibo" at bounding box center [305, 289] width 85 height 45
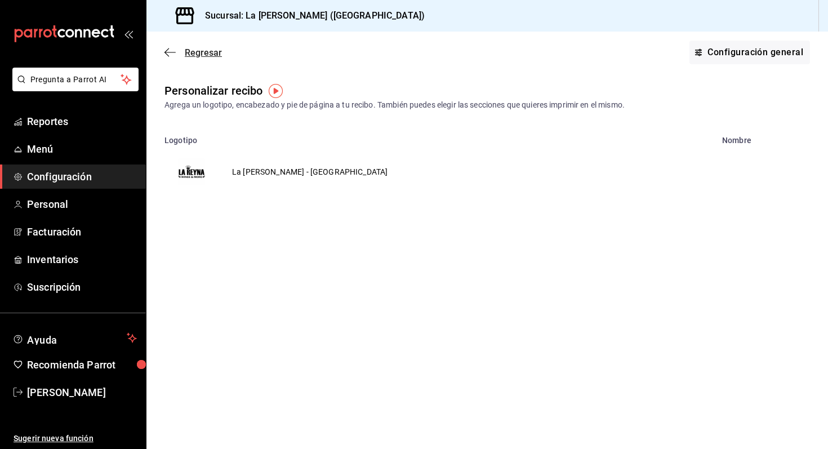
click at [175, 47] on icon "button" at bounding box center [170, 52] width 11 height 10
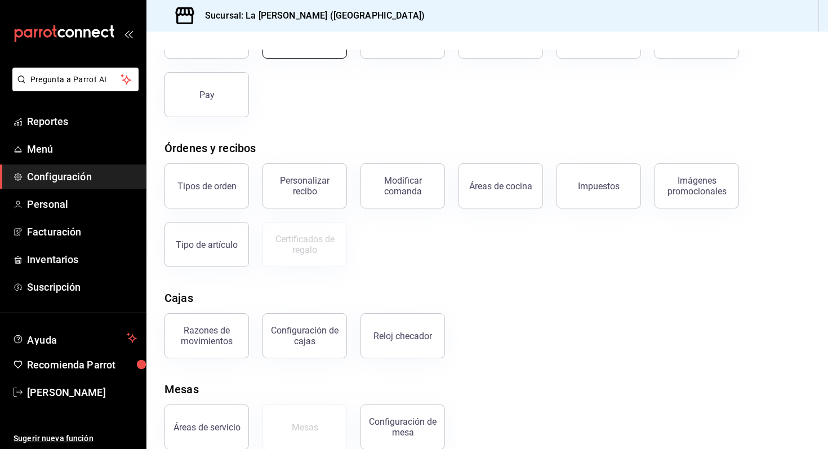
scroll to position [122, 0]
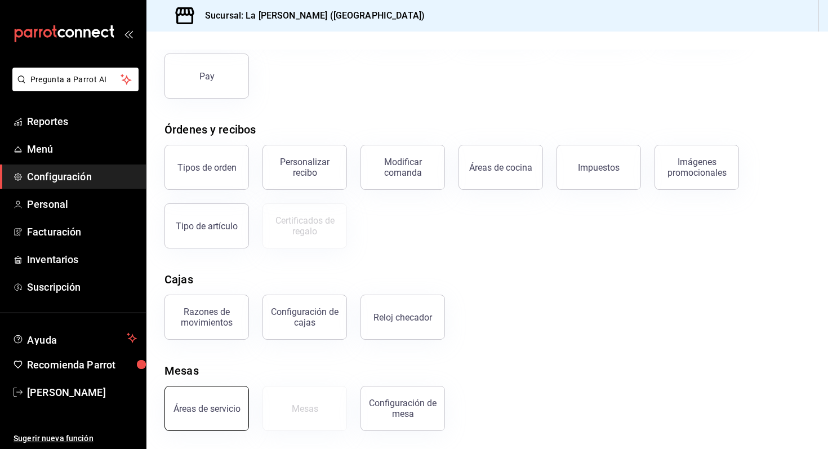
click at [204, 415] on button "Áreas de servicio" at bounding box center [207, 408] width 85 height 45
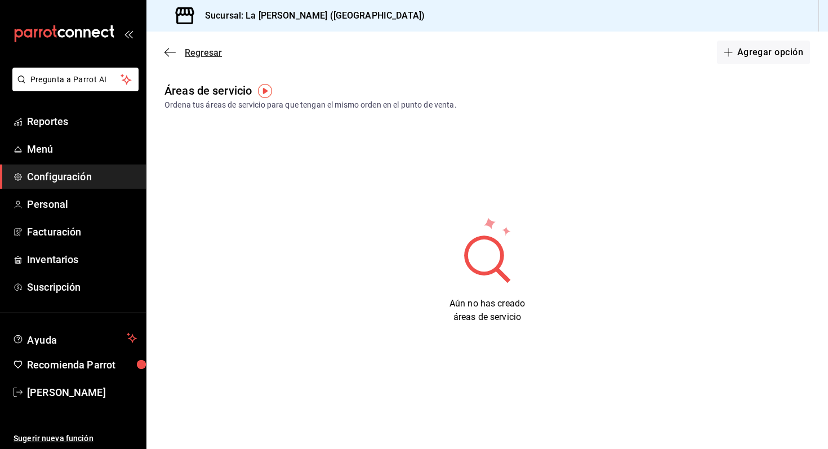
click at [174, 49] on icon "button" at bounding box center [170, 52] width 11 height 10
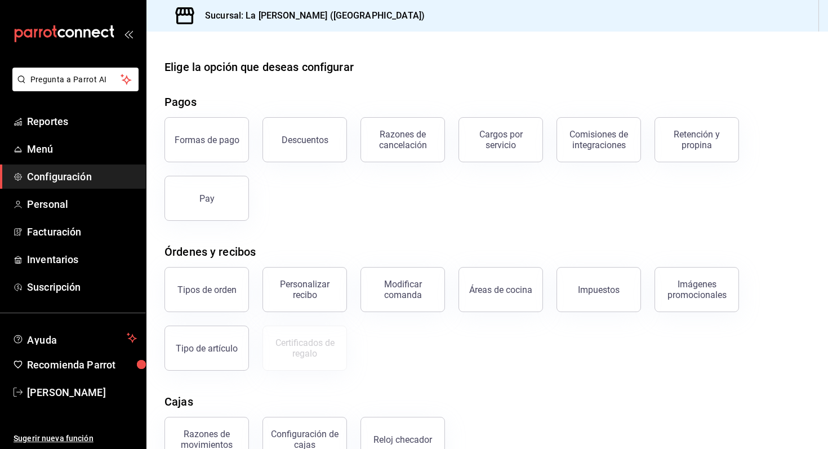
click at [68, 183] on span "Configuración" at bounding box center [82, 176] width 110 height 15
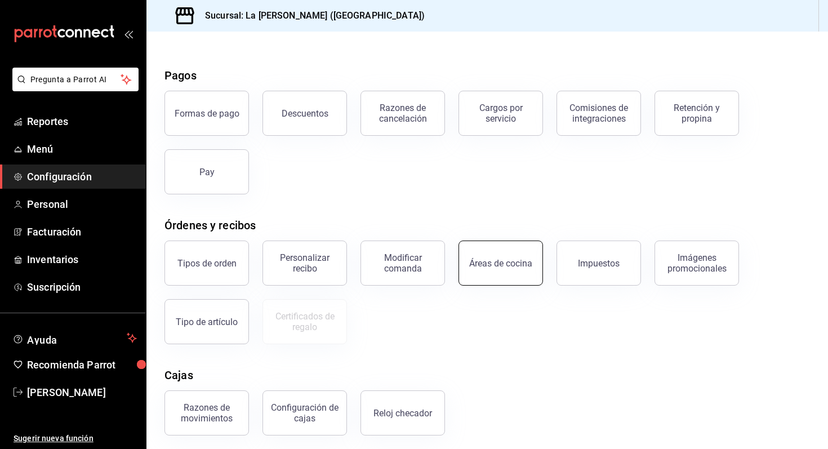
scroll to position [26, 0]
click at [45, 147] on span "Menú" at bounding box center [82, 148] width 110 height 15
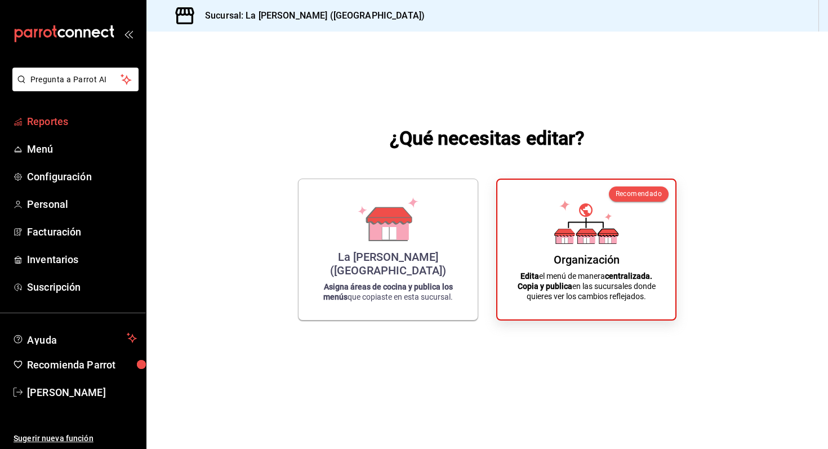
click at [45, 120] on span "Reportes" at bounding box center [82, 121] width 110 height 15
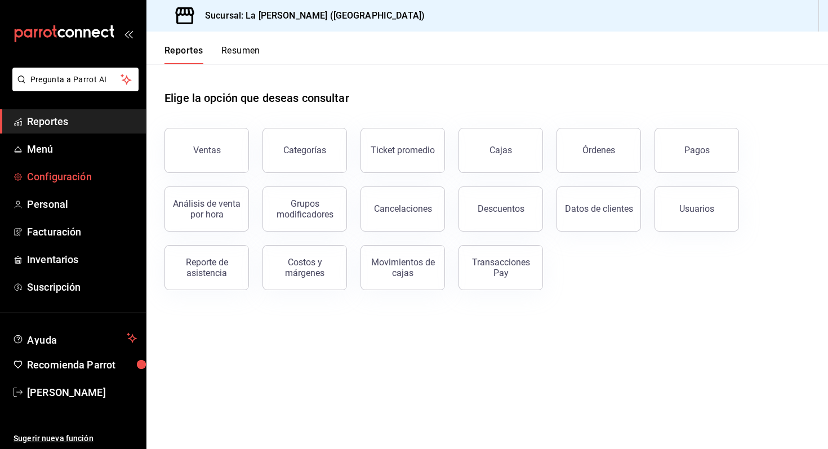
click at [39, 175] on span "Configuración" at bounding box center [82, 176] width 110 height 15
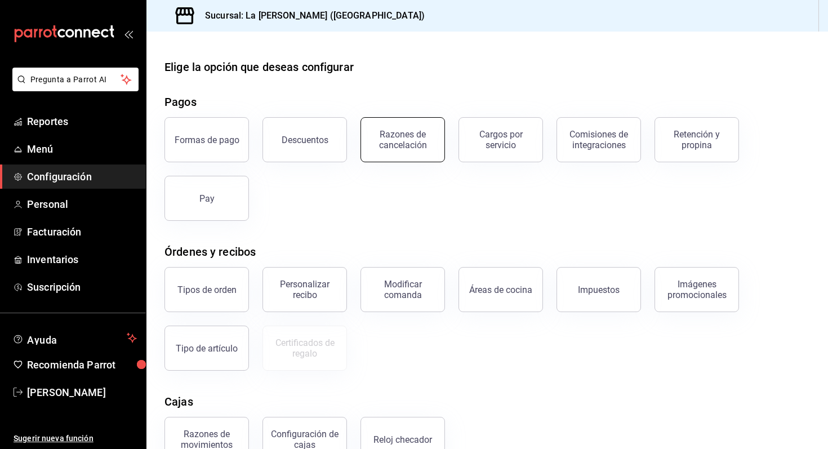
click at [375, 147] on div "Razones de cancelación" at bounding box center [403, 139] width 70 height 21
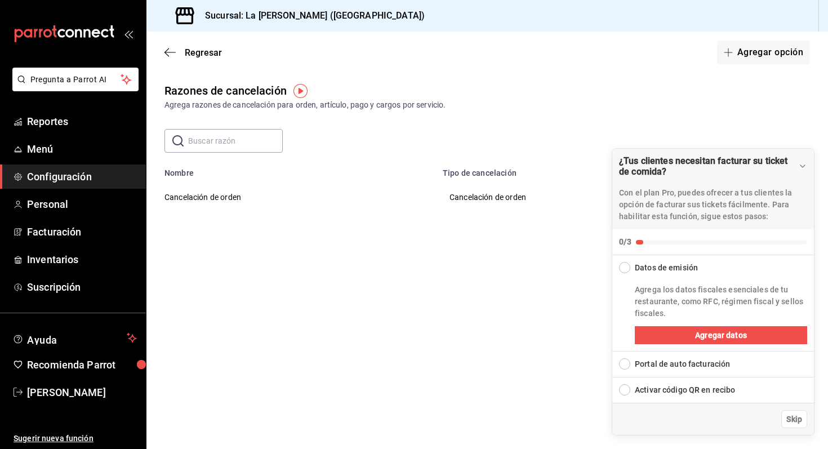
click at [626, 267] on div "Collapse Checklist" at bounding box center [624, 267] width 11 height 11
click at [626, 365] on div "Expand Checklist" at bounding box center [624, 363] width 11 height 11
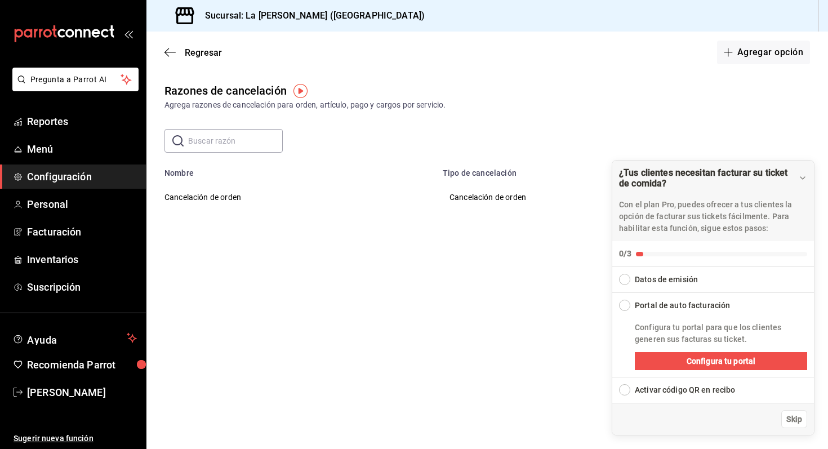
click at [624, 276] on div "Expand Checklist" at bounding box center [624, 279] width 11 height 11
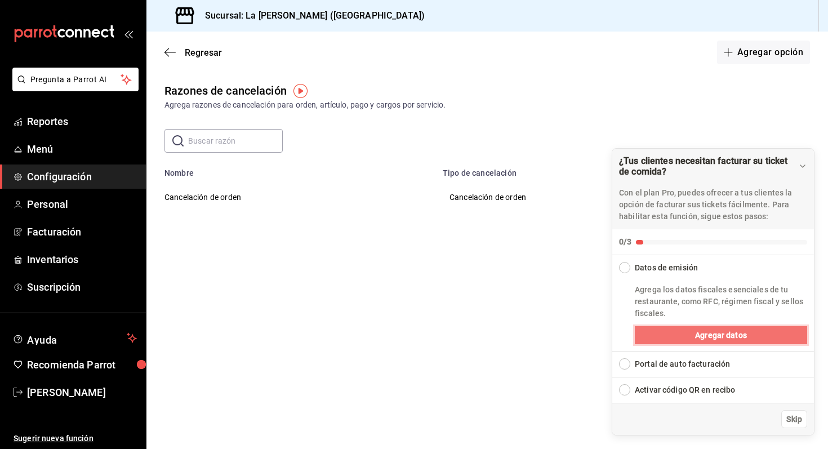
click at [678, 335] on button "Agregar datos" at bounding box center [721, 335] width 172 height 18
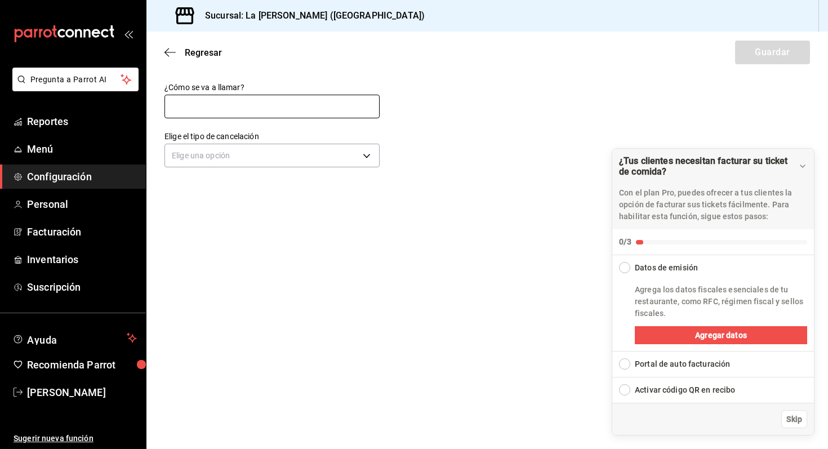
click at [289, 114] on input "text" at bounding box center [272, 107] width 215 height 24
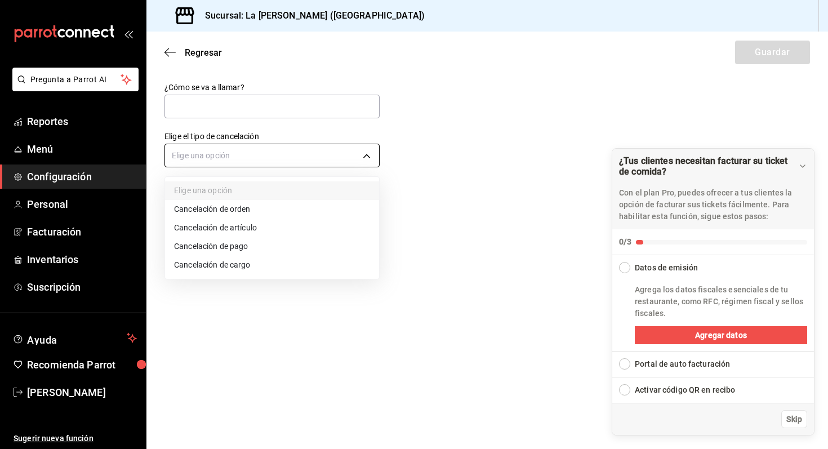
click at [358, 160] on body "Pregunta a Parrot AI Reportes Menú Configuración Personal Facturación Inventari…" at bounding box center [414, 224] width 828 height 449
click at [304, 213] on li "Cancelación de orden" at bounding box center [272, 209] width 214 height 19
type input "ORDER"
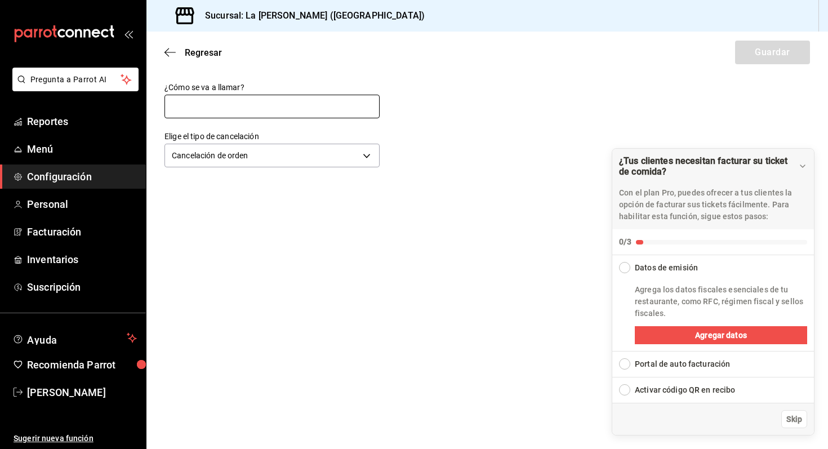
click at [276, 103] on input "text" at bounding box center [272, 107] width 215 height 24
click at [464, 126] on div "¿Cómo se va a llamar? Elige el tipo de cancelación Cancelación de orden ORDER" at bounding box center [488, 126] width 682 height 88
click at [705, 334] on span "Agregar datos" at bounding box center [721, 336] width 52 height 12
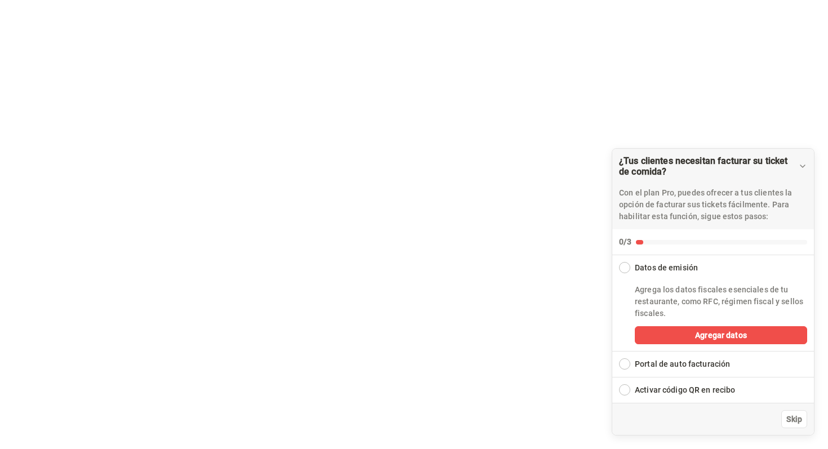
click at [534, 0] on html "Texto original Valora esta traducción Tu opinión servirá para ayudar a mejorar …" at bounding box center [414, 0] width 828 height 0
click at [653, 366] on font "Portal de facturación de automóviles" at bounding box center [702, 364] width 135 height 9
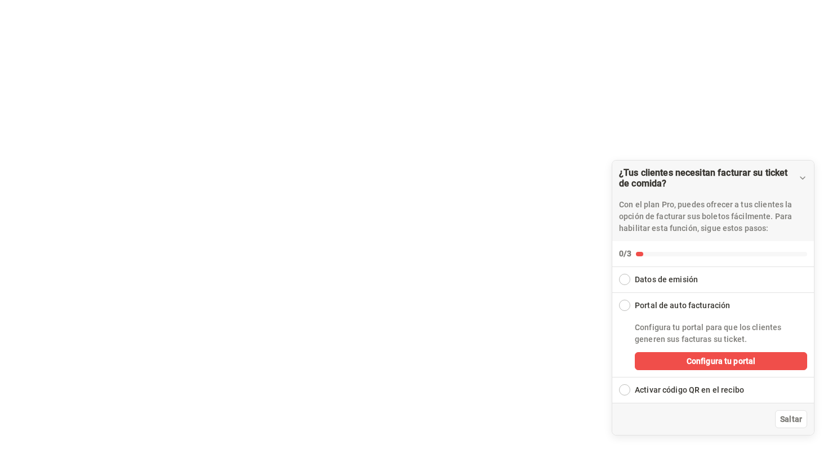
click at [651, 393] on font "Activar código QR en el recibo" at bounding box center [689, 389] width 109 height 9
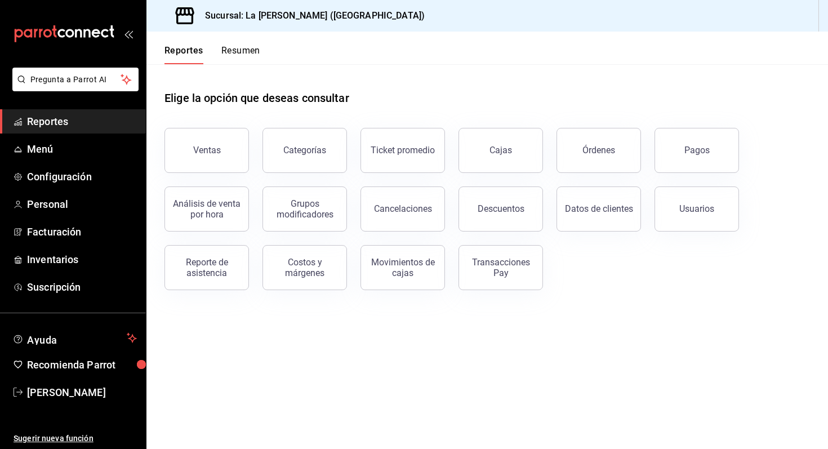
click at [336, 304] on div "Elige la opción que deseas consultar Ventas Categorías Ticket promedio Cajas Ór…" at bounding box center [488, 186] width 682 height 244
click at [77, 229] on span "Facturación" at bounding box center [82, 231] width 110 height 15
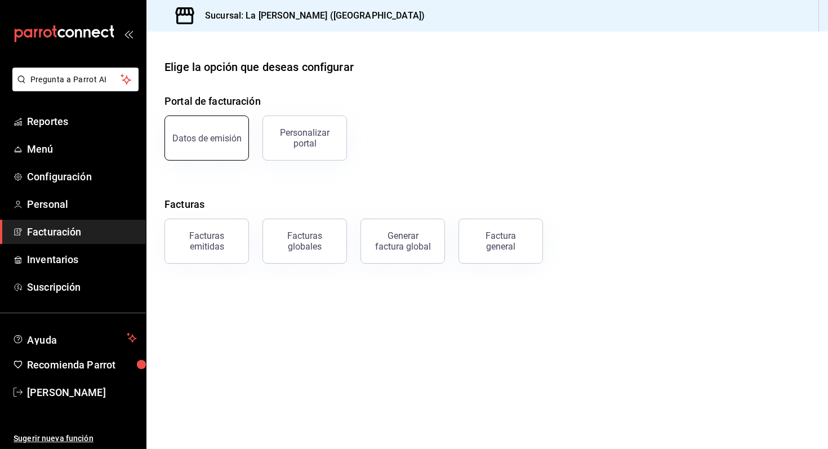
click at [216, 149] on button "Datos de emisión" at bounding box center [207, 138] width 85 height 45
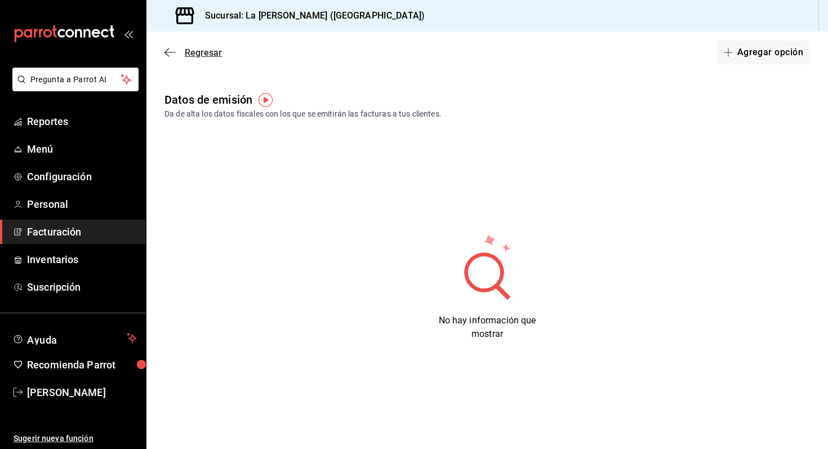
click at [166, 50] on icon "button" at bounding box center [170, 52] width 11 height 10
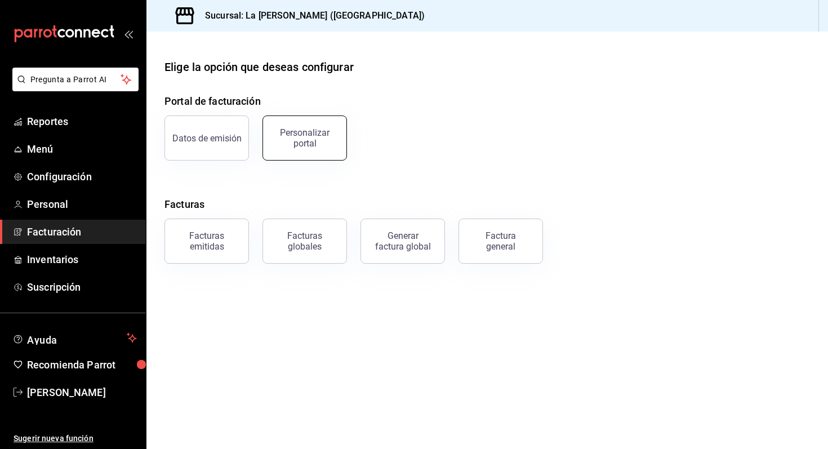
click at [294, 143] on div "Personalizar portal" at bounding box center [305, 137] width 70 height 21
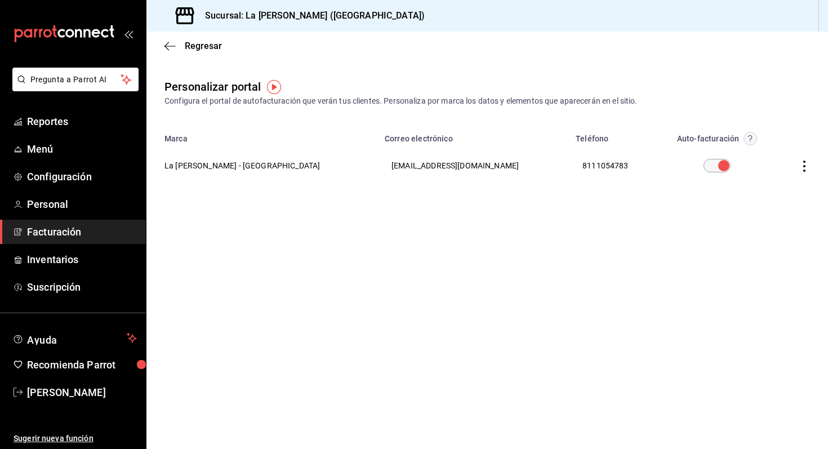
click at [800, 166] on icon "button" at bounding box center [804, 166] width 11 height 11
click at [764, 142] on li "Editar" at bounding box center [754, 151] width 113 height 29
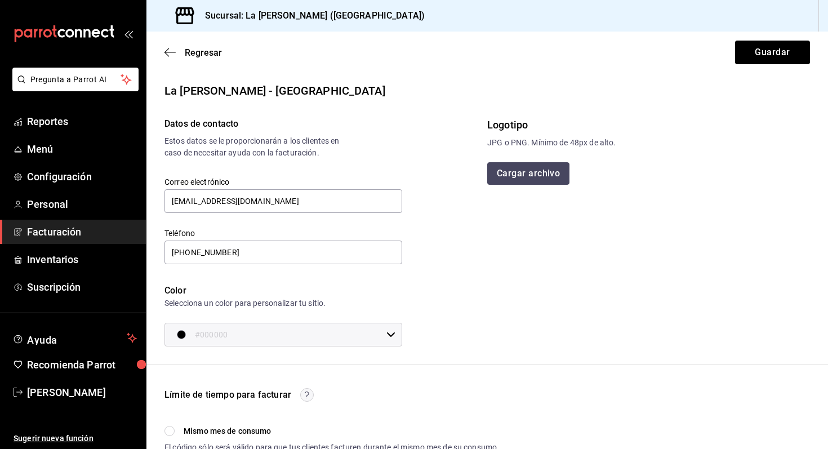
click at [518, 175] on button "Cargar archivo" at bounding box center [528, 173] width 82 height 23
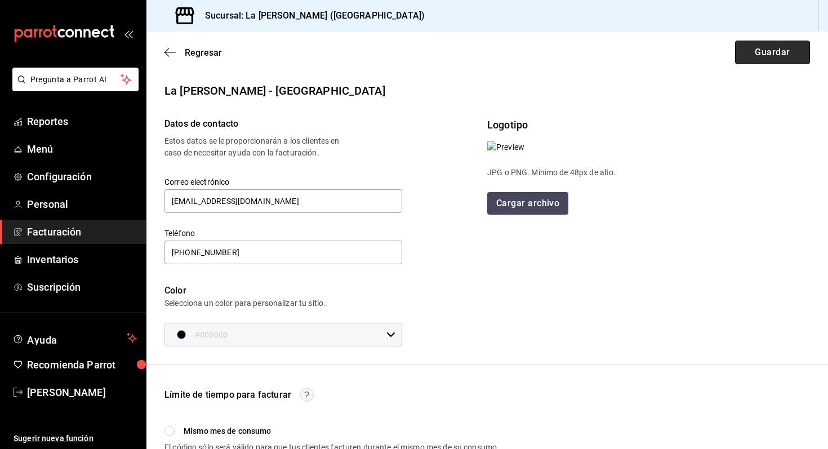
click at [758, 51] on button "Guardar" at bounding box center [772, 53] width 75 height 24
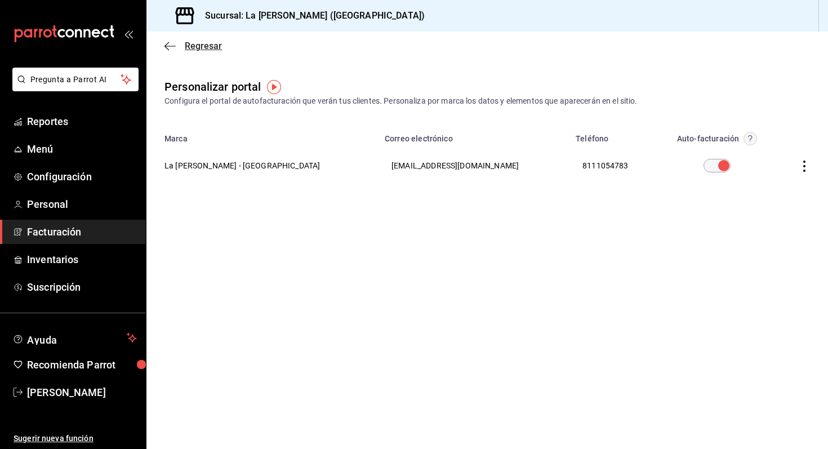
click at [172, 47] on icon "button" at bounding box center [170, 46] width 11 height 10
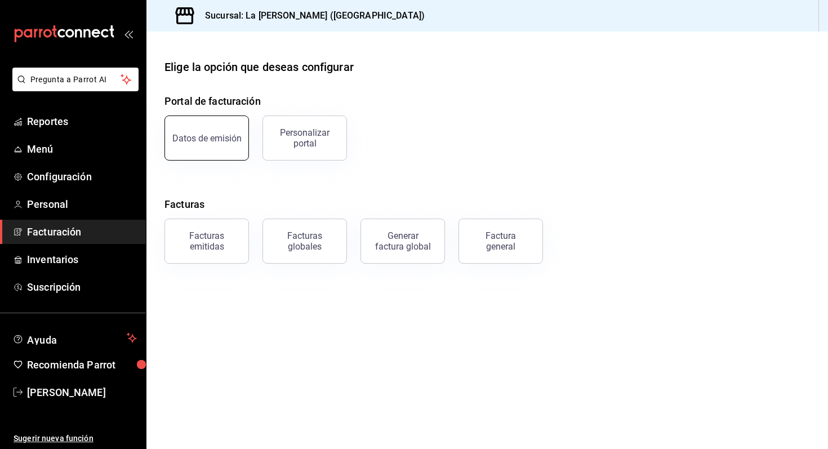
click at [218, 148] on button "Datos de emisión" at bounding box center [207, 138] width 85 height 45
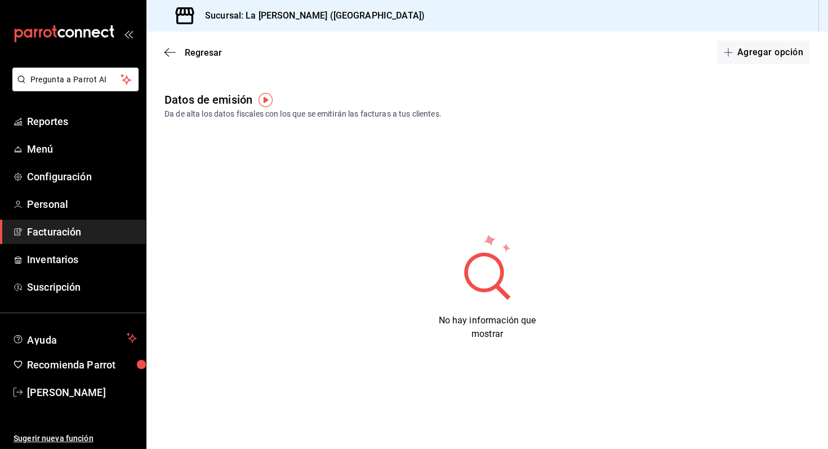
click at [266, 99] on img "button" at bounding box center [266, 100] width 14 height 14
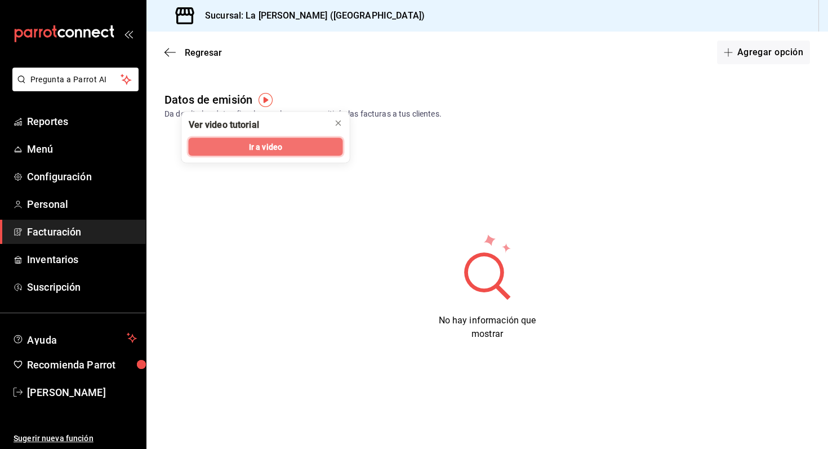
click at [264, 145] on span "Ir a video" at bounding box center [265, 147] width 33 height 12
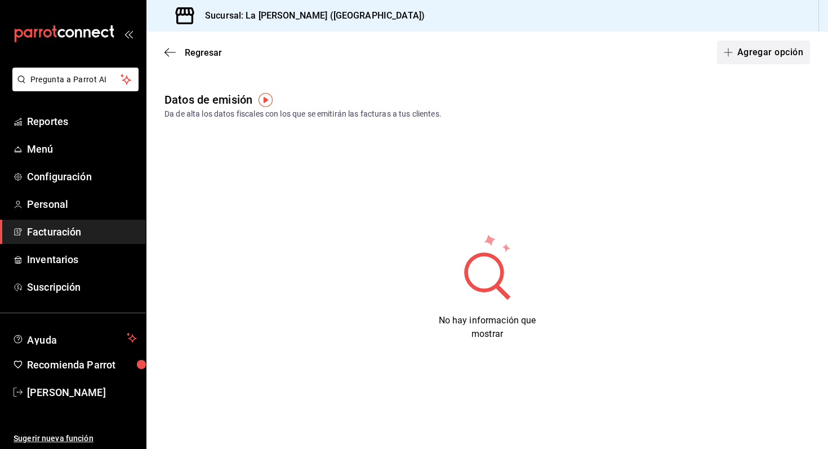
click at [746, 50] on button "Agregar opción" at bounding box center [763, 53] width 93 height 24
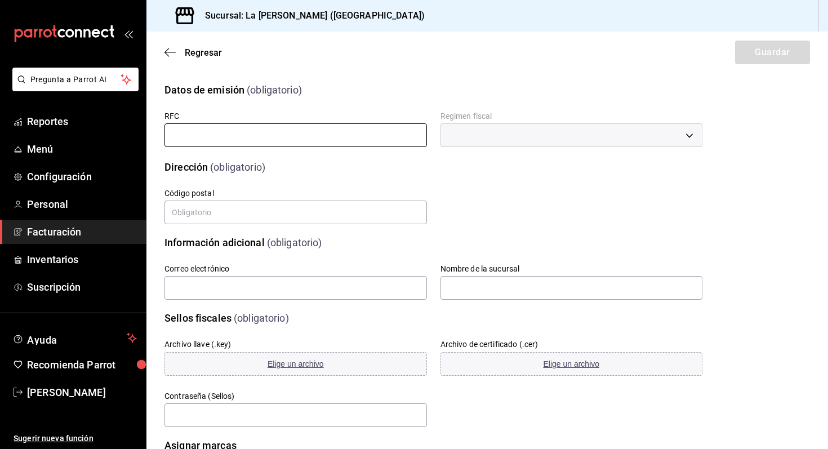
click at [393, 137] on input "text" at bounding box center [296, 135] width 263 height 24
click at [292, 139] on input "text" at bounding box center [296, 135] width 263 height 24
click at [259, 139] on input "text" at bounding box center [296, 135] width 263 height 24
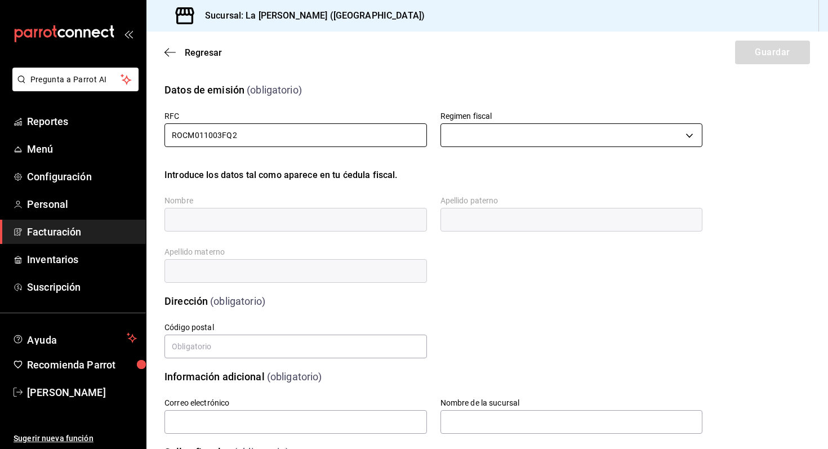
type input "ROCM011003FQ2"
click at [463, 135] on body "Pregunta a Parrot AI Reportes Menú Configuración Personal Facturación Inventari…" at bounding box center [414, 224] width 828 height 449
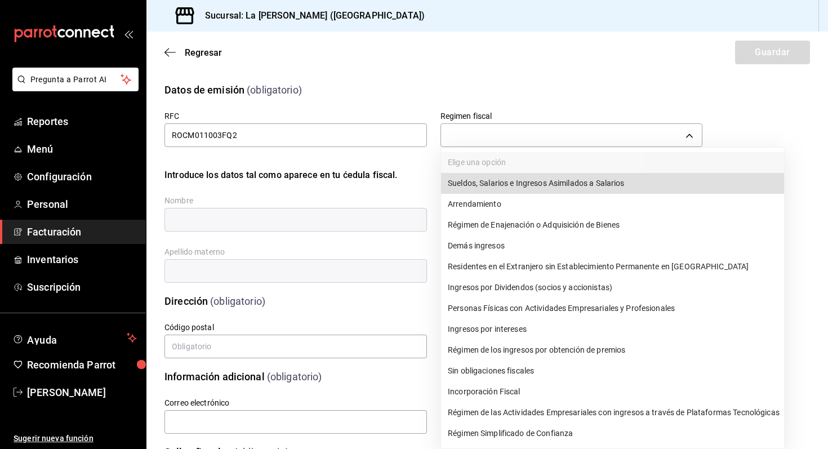
click at [477, 309] on li "Personas Físicas con Actividades Empresariales y Profesionales" at bounding box center [612, 308] width 343 height 21
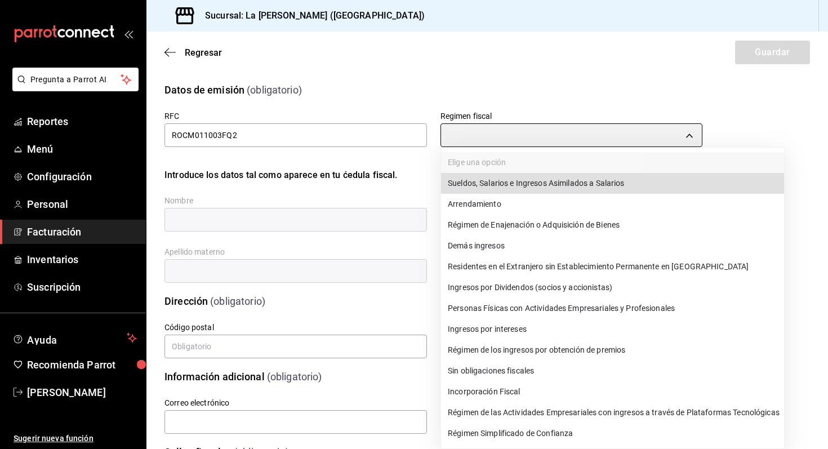
type input "612"
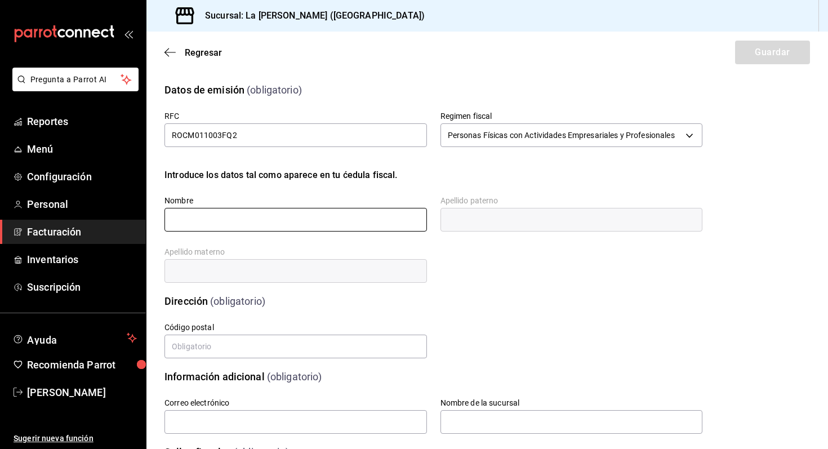
click at [358, 218] on input "text" at bounding box center [296, 220] width 263 height 24
click at [465, 220] on input "text" at bounding box center [572, 220] width 263 height 24
drag, startPoint x: 301, startPoint y: 223, endPoint x: 234, endPoint y: 217, distance: 67.3
click at [234, 217] on input "MRCO ANTONIO ROMO CARMONA" at bounding box center [296, 220] width 263 height 24
type input "MRCO ANTONIO"
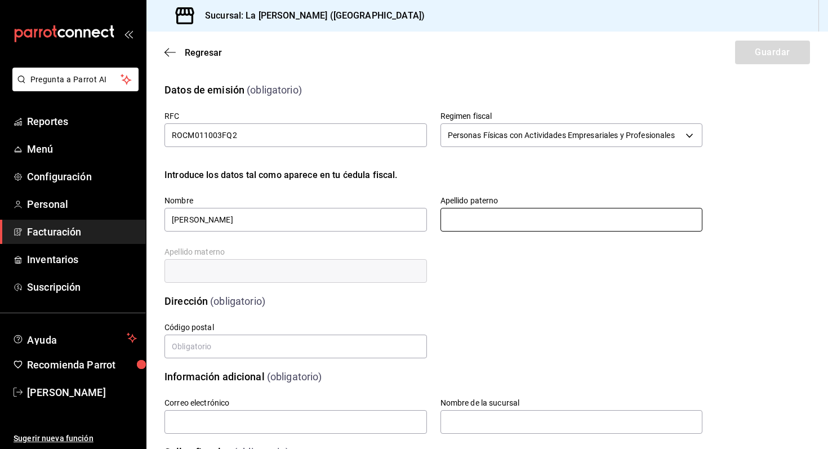
click at [482, 218] on input "text" at bounding box center [572, 220] width 263 height 24
type input "ROMO"
click at [330, 277] on input "text" at bounding box center [296, 271] width 263 height 24
type input "CARMONA"
type input "612"
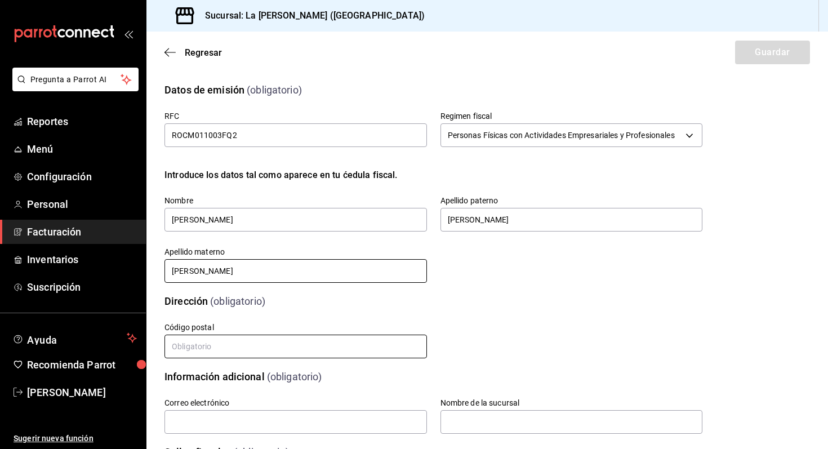
type input "66440"
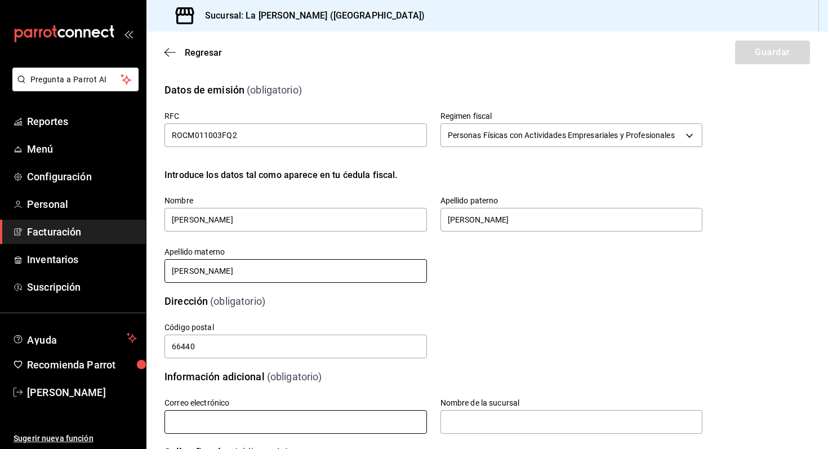
type input "romom3933@gmail.com"
type input "612"
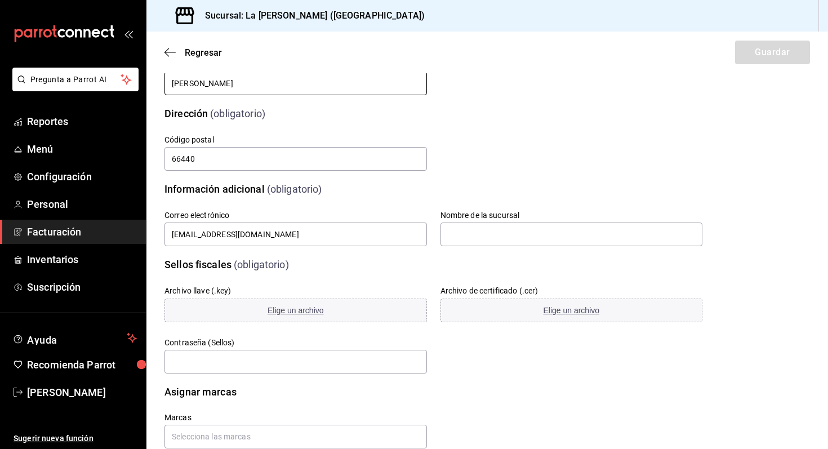
scroll to position [188, 0]
click at [462, 235] on input "text" at bounding box center [572, 234] width 263 height 24
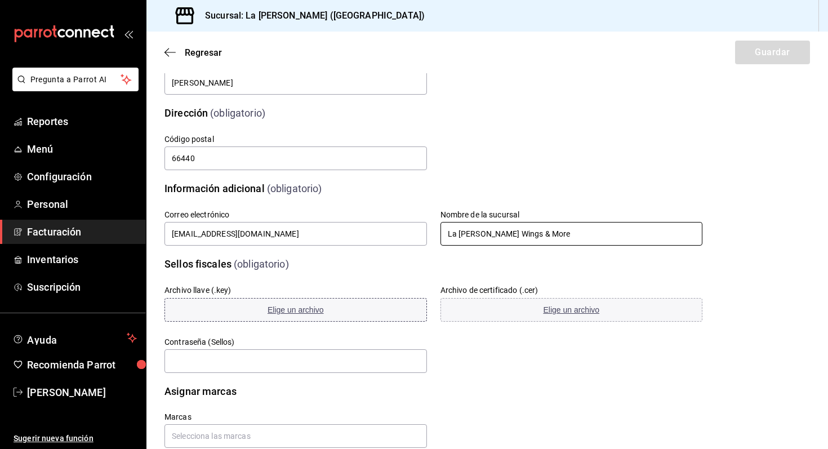
scroll to position [214, 0]
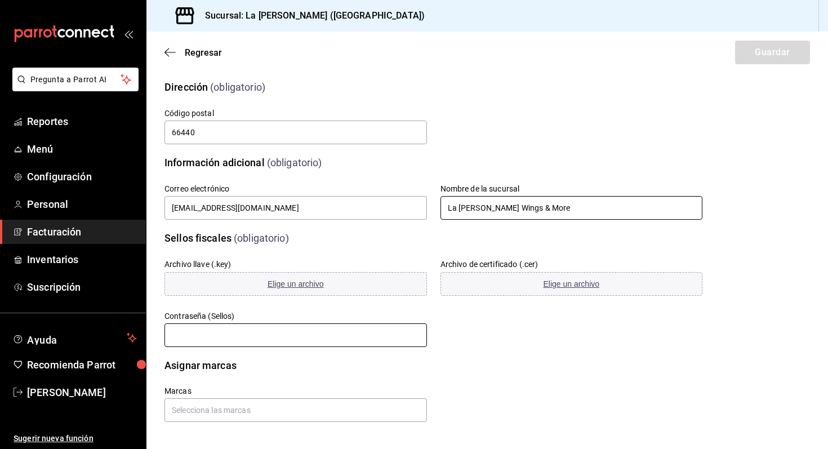
type input "La Reyna Wings & More"
click at [322, 332] on input "text" at bounding box center [296, 335] width 263 height 24
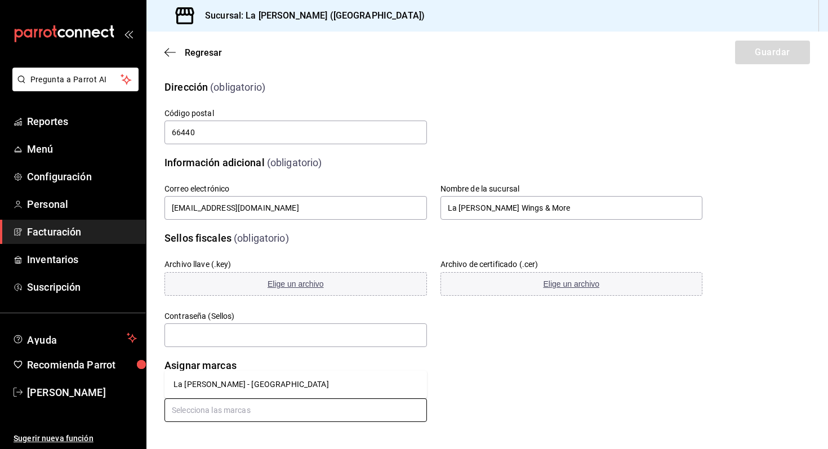
click at [222, 414] on input "text" at bounding box center [296, 410] width 263 height 24
click at [202, 388] on li "La [PERSON_NAME] - [GEOGRAPHIC_DATA]" at bounding box center [296, 384] width 263 height 19
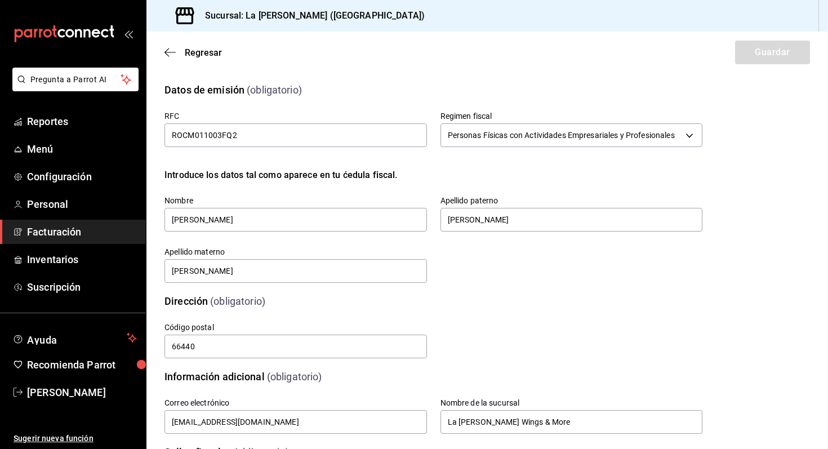
scroll to position [251, 0]
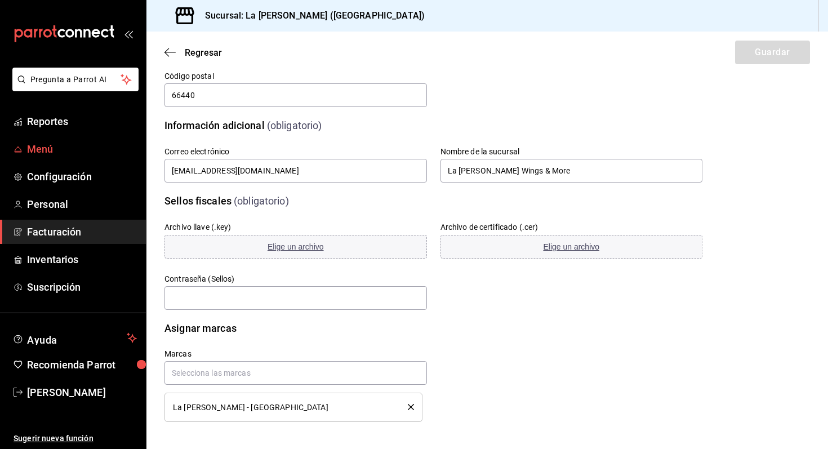
click at [48, 152] on span "Menú" at bounding box center [82, 148] width 110 height 15
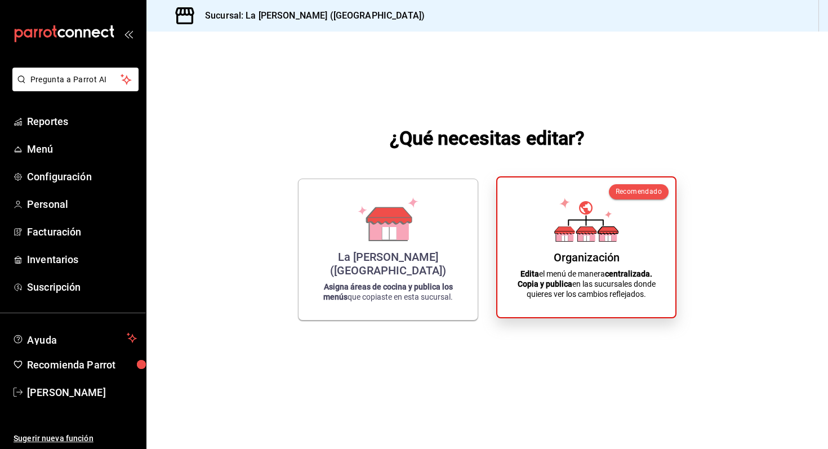
click at [530, 221] on div "Organización Edita el menú de manera centralizada. Copia y publica en las sucur…" at bounding box center [586, 248] width 151 height 122
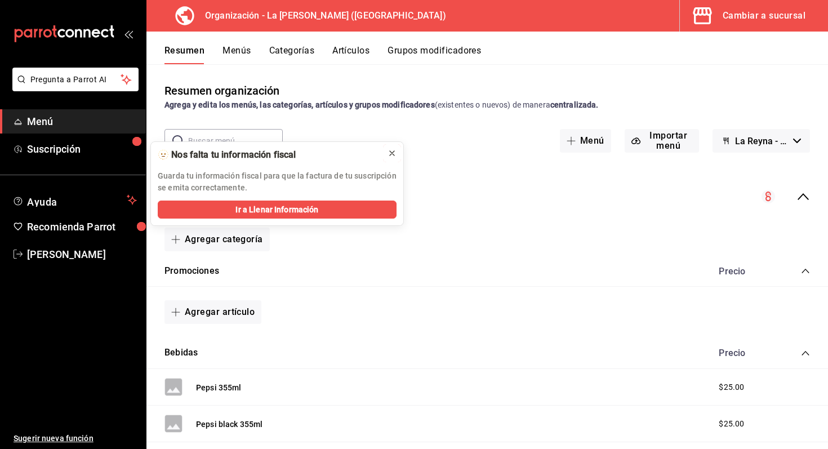
click at [393, 152] on icon at bounding box center [392, 153] width 5 height 5
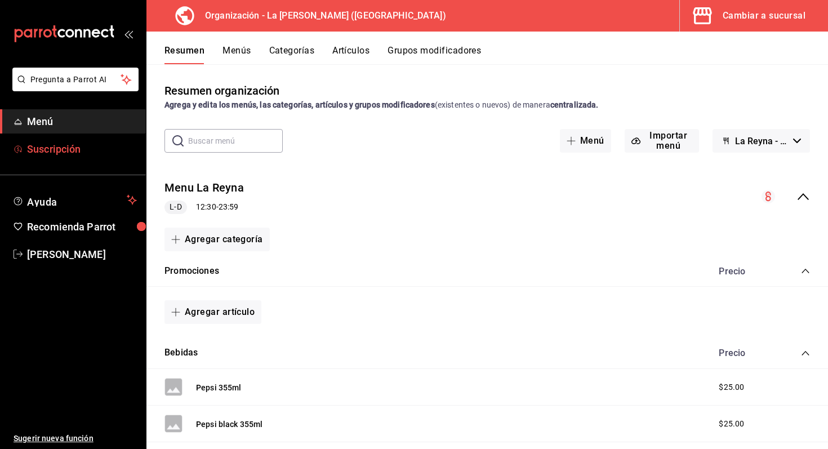
click at [113, 149] on span "Suscripción" at bounding box center [82, 148] width 110 height 15
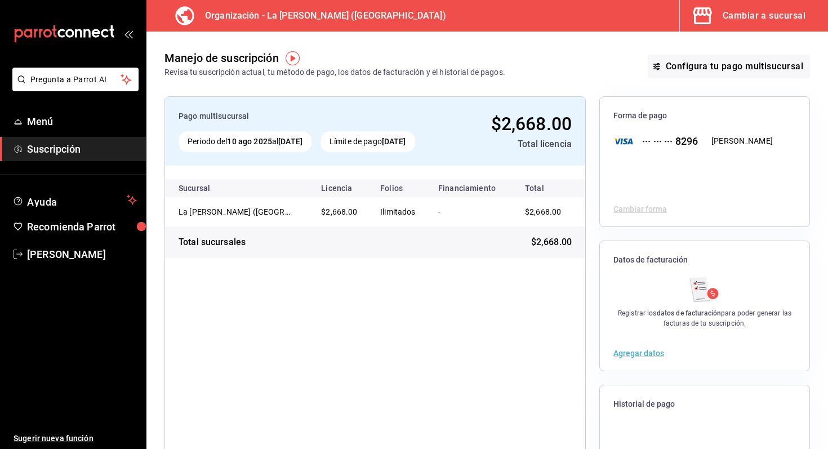
click at [652, 354] on button "Agregar datos" at bounding box center [639, 353] width 51 height 8
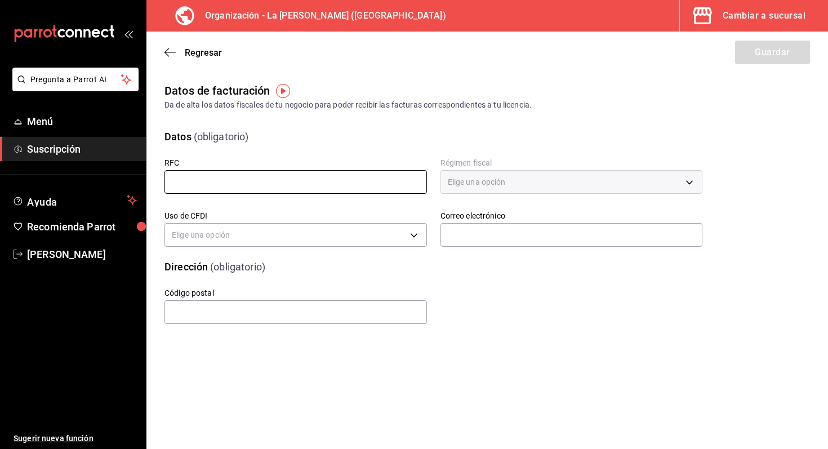
click at [402, 176] on input "text" at bounding box center [296, 182] width 263 height 24
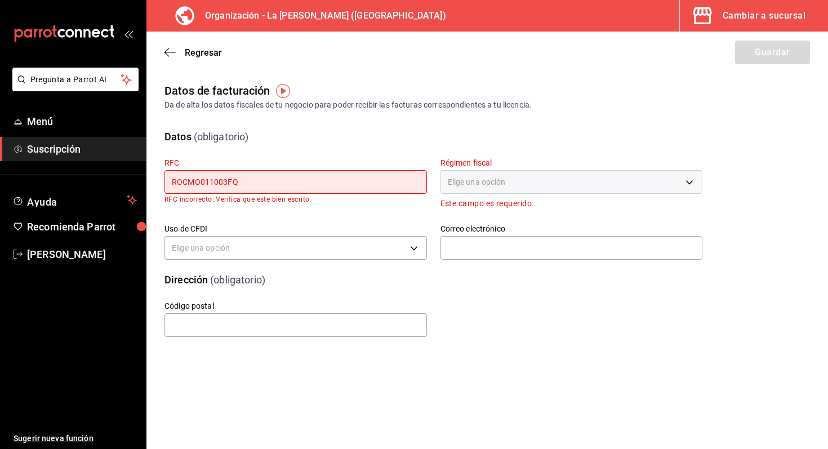
click at [203, 183] on input "ROCMO011003FQ" at bounding box center [296, 182] width 263 height 24
click at [331, 183] on input "ROCMO11003FQ" at bounding box center [296, 182] width 263 height 24
click at [513, 179] on div "Elige una opción" at bounding box center [572, 182] width 263 height 24
click at [331, 179] on input "ROCMO11003FQ2" at bounding box center [296, 182] width 263 height 24
type input "R"
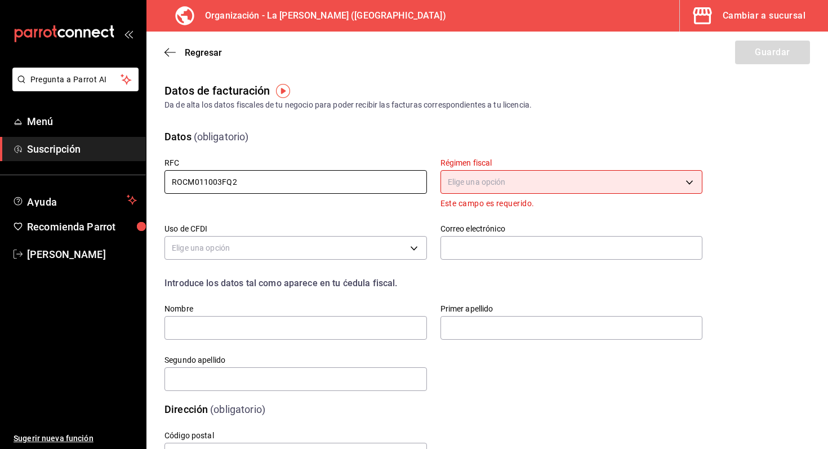
type input "ROCM011003FQ2"
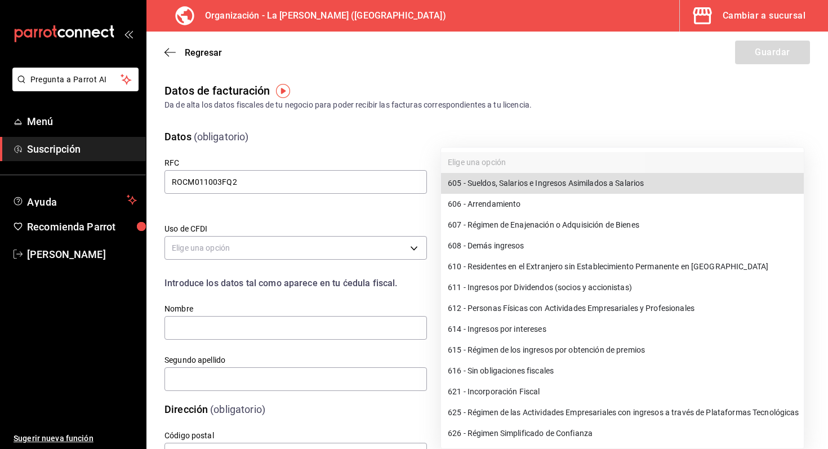
click at [469, 179] on body "Pregunta a Parrot AI Menú Suscripción Ayuda Recomienda Parrot Marco Romo Sugeri…" at bounding box center [414, 224] width 828 height 449
click at [525, 305] on li "612 - Personas Físicas con Actividades Empresariales y Profesionales" at bounding box center [622, 308] width 363 height 21
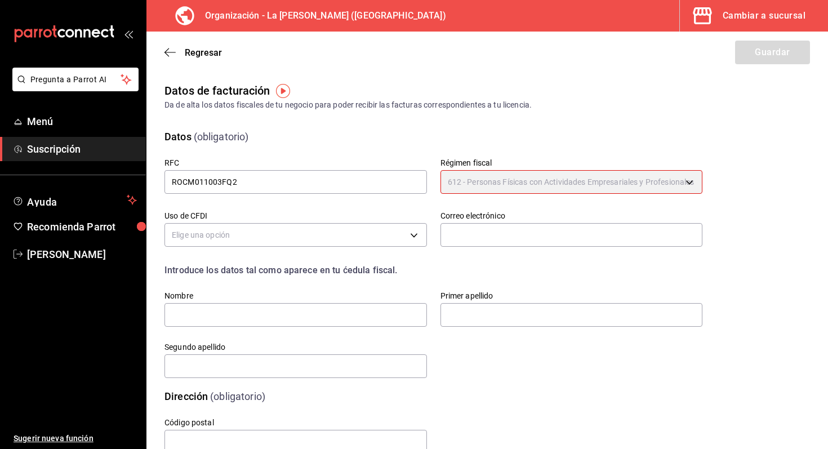
type input "612"
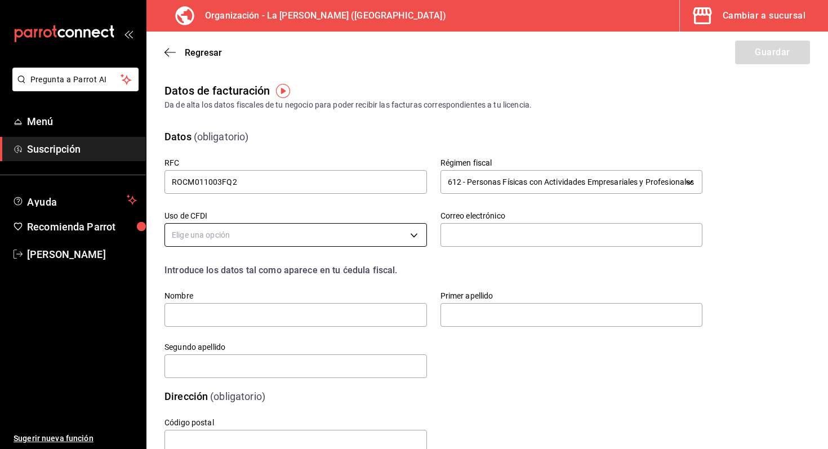
click at [393, 244] on body "Pregunta a Parrot AI Menú Suscripción Ayuda Recomienda Parrot Marco Romo Sugeri…" at bounding box center [414, 224] width 828 height 449
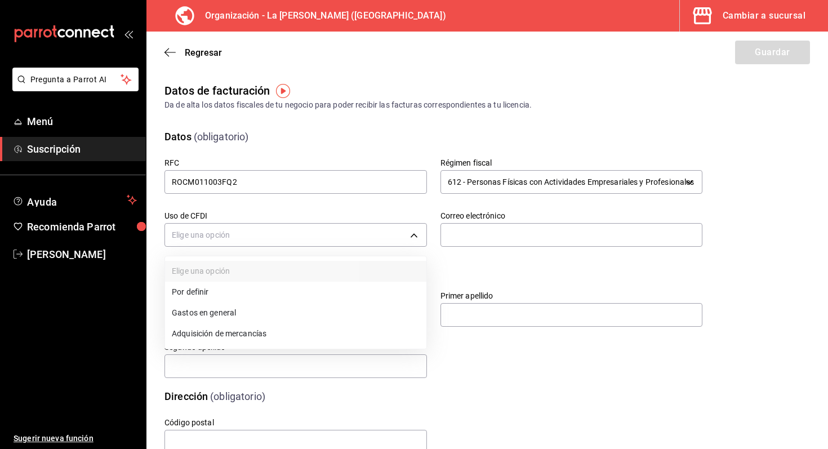
click at [315, 309] on li "Gastos en general" at bounding box center [295, 313] width 261 height 21
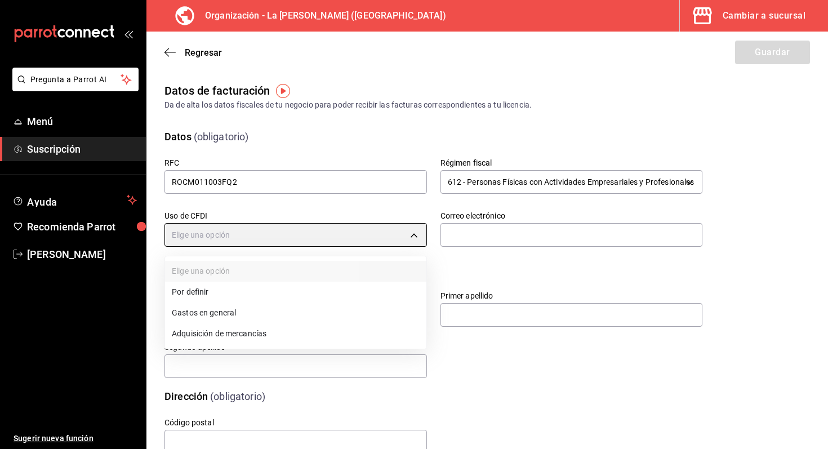
type input "G03"
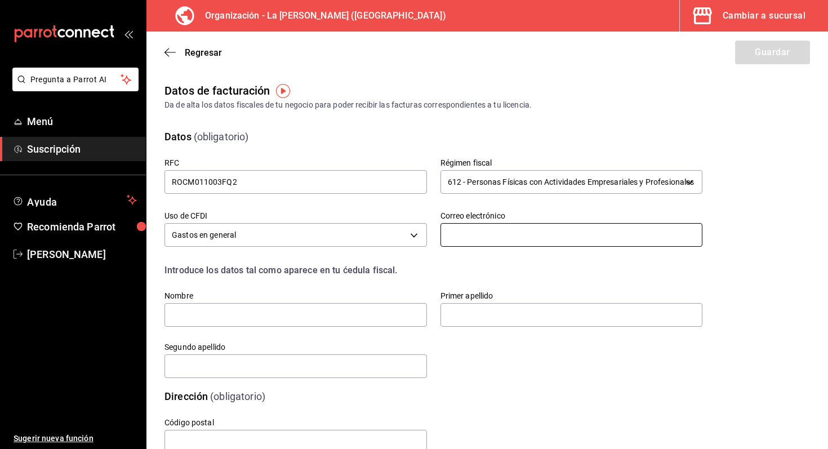
click at [473, 239] on input "text" at bounding box center [572, 235] width 263 height 24
type input "romom3933@gmail.com"
type input "612"
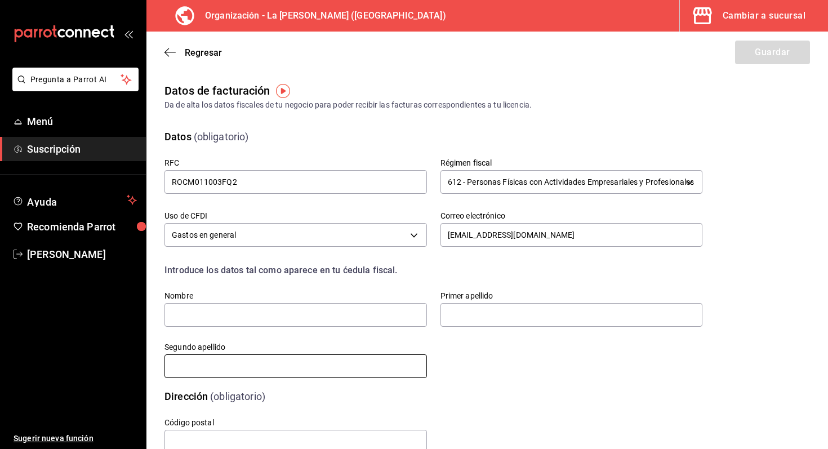
type input "CARMONA"
type input "66440"
type input "612"
click at [371, 318] on input "text" at bounding box center [296, 315] width 263 height 24
type input "MARCO"
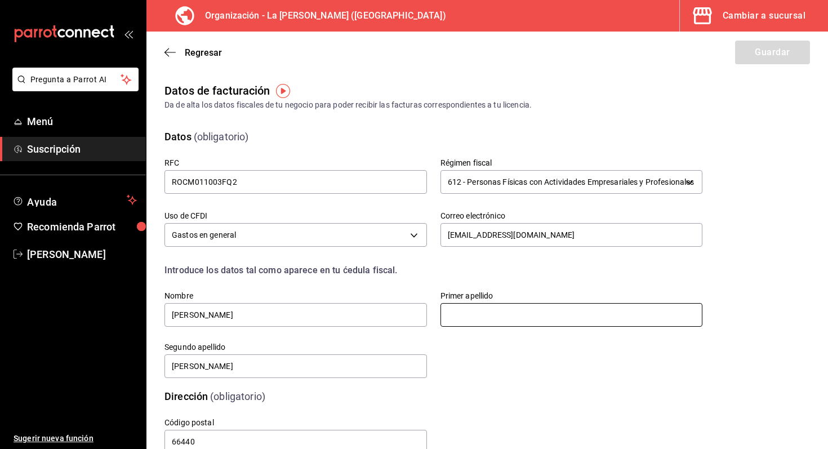
click at [467, 315] on input "text" at bounding box center [572, 315] width 263 height 24
type input "ROMO"
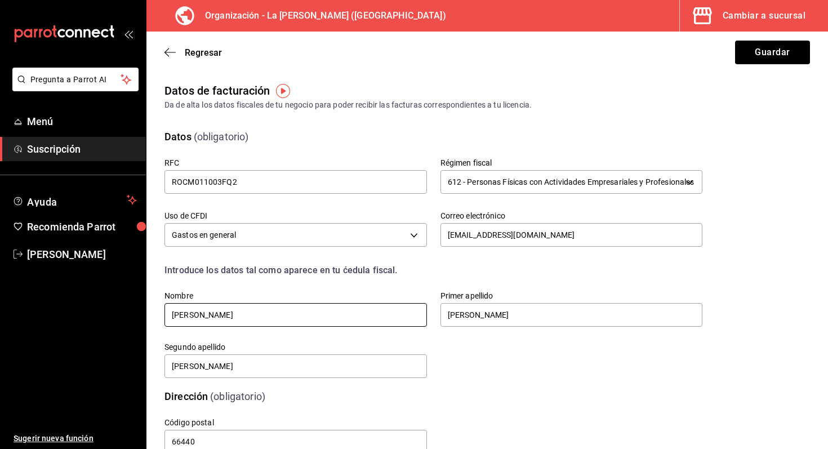
click at [319, 316] on input "MARCO" at bounding box center [296, 315] width 263 height 24
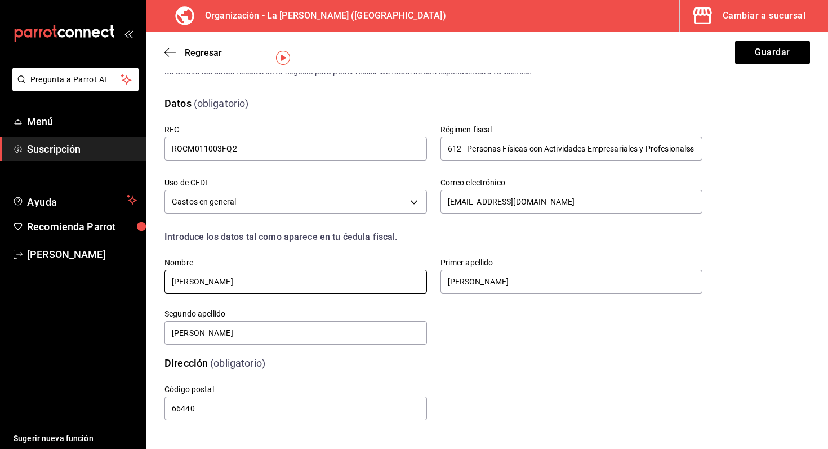
type input "MARCO ANTONIO"
click at [477, 419] on div "Código postal 66440" at bounding box center [419, 389] width 565 height 65
click at [777, 46] on button "Guardar" at bounding box center [772, 53] width 75 height 24
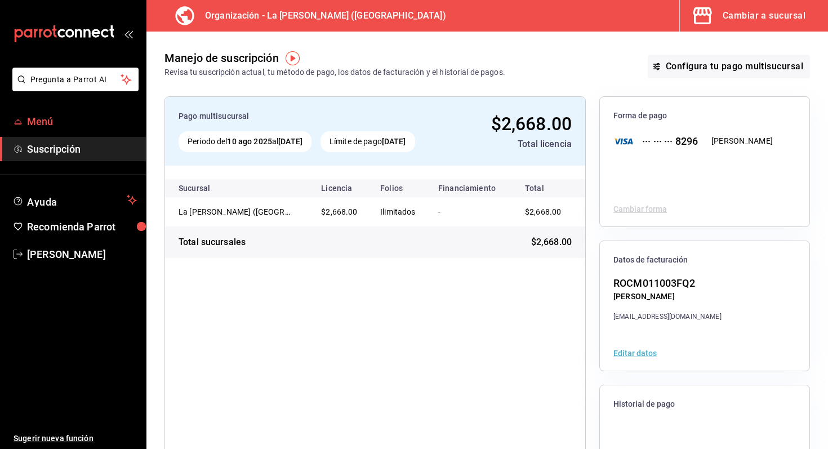
click at [43, 128] on span "Menú" at bounding box center [82, 121] width 110 height 15
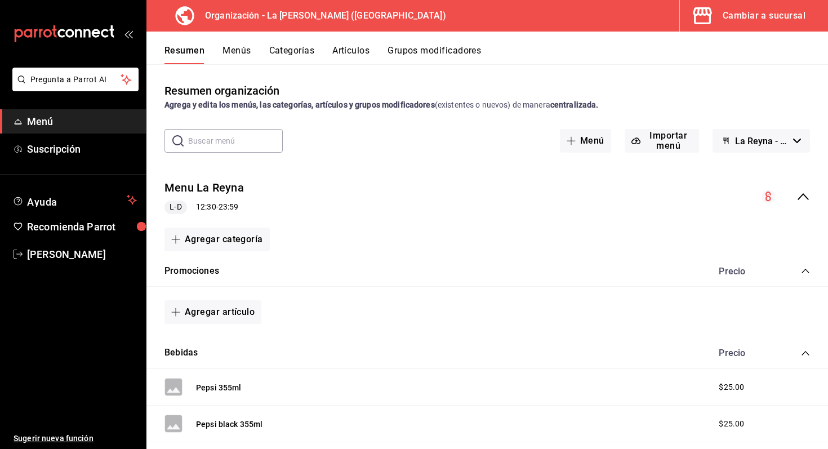
click at [786, 21] on div "Cambiar a sucursal" at bounding box center [764, 16] width 83 height 16
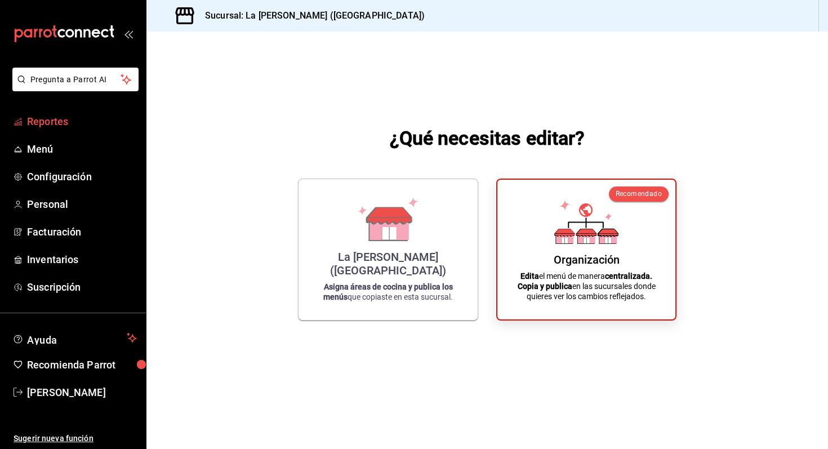
click at [75, 126] on span "Reportes" at bounding box center [82, 121] width 110 height 15
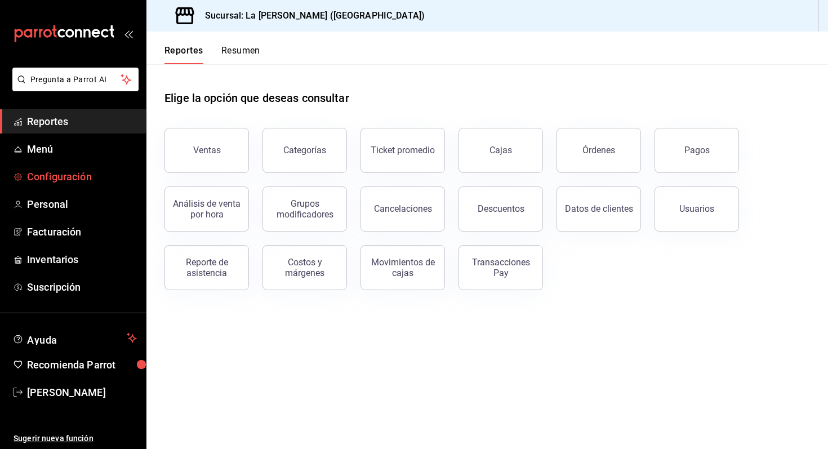
click at [85, 181] on span "Configuración" at bounding box center [82, 176] width 110 height 15
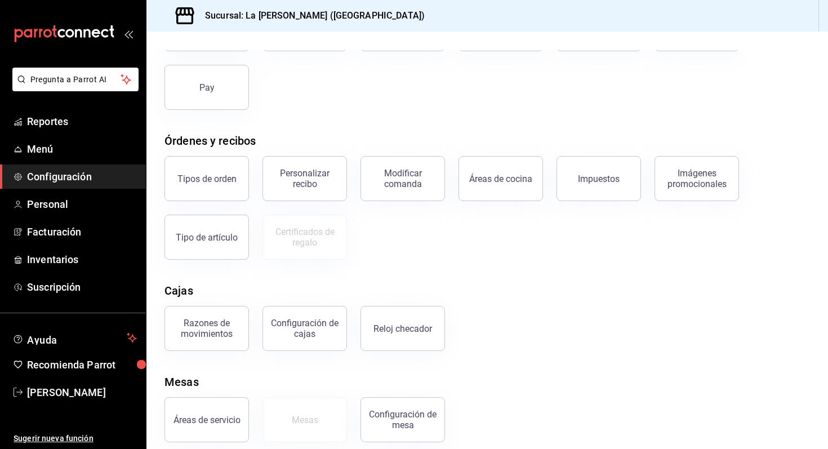
scroll to position [122, 0]
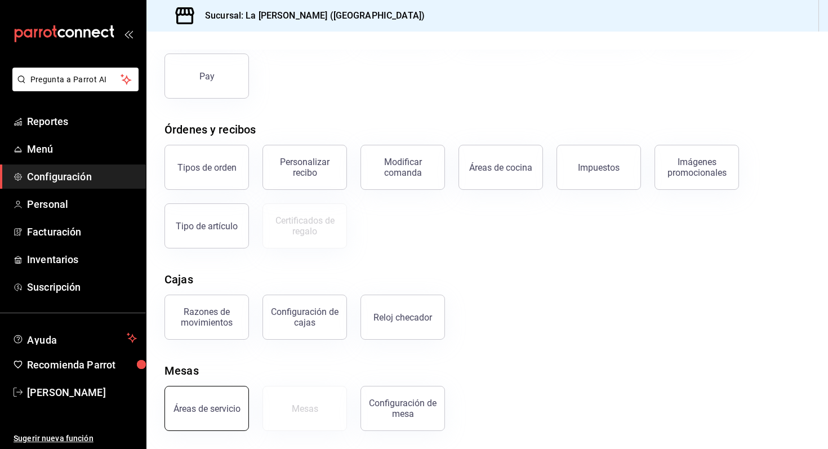
click at [202, 408] on div "Áreas de servicio" at bounding box center [207, 408] width 67 height 11
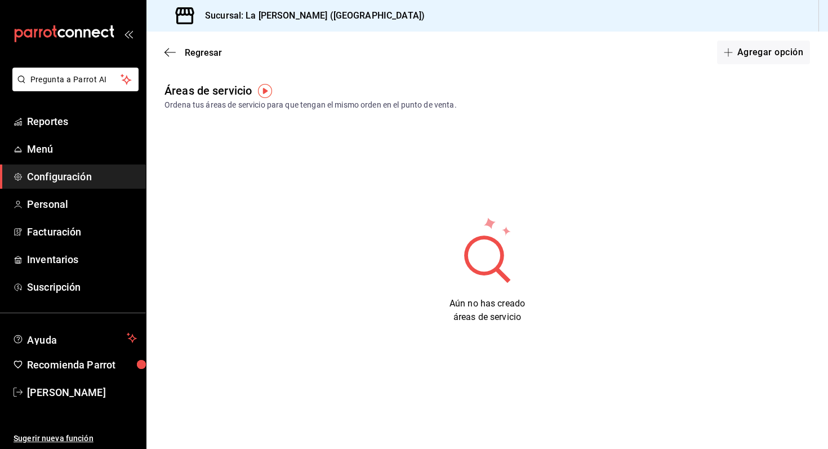
click at [264, 95] on img "button" at bounding box center [265, 91] width 14 height 14
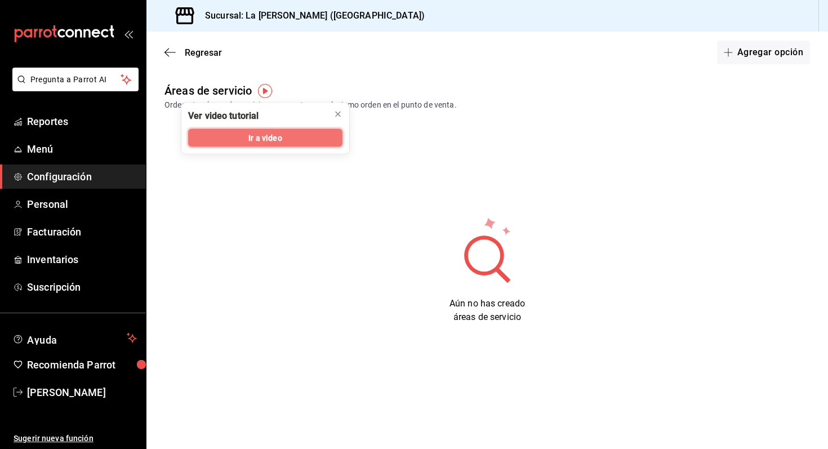
click at [272, 133] on span "Ir a video" at bounding box center [265, 138] width 33 height 12
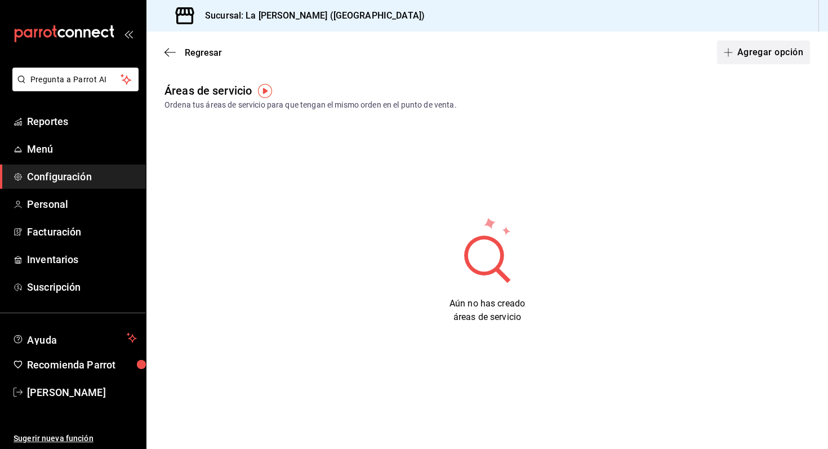
click at [743, 49] on button "Agregar opción" at bounding box center [763, 53] width 93 height 24
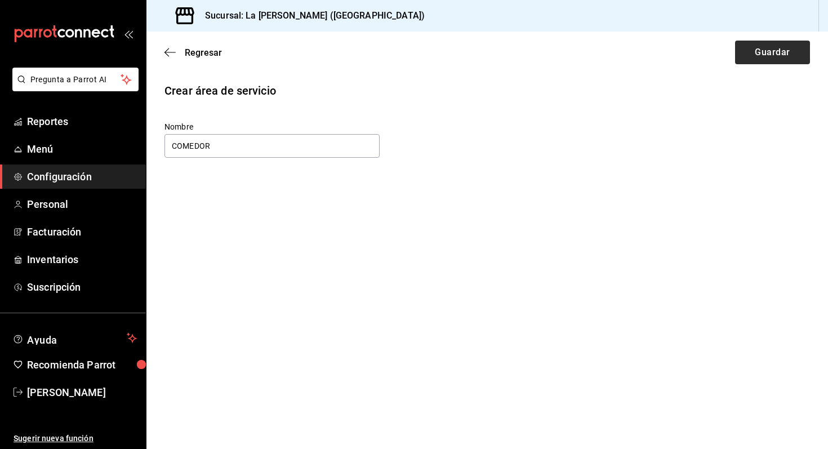
type input "COMEDOR"
click at [748, 60] on button "Guardar" at bounding box center [772, 53] width 75 height 24
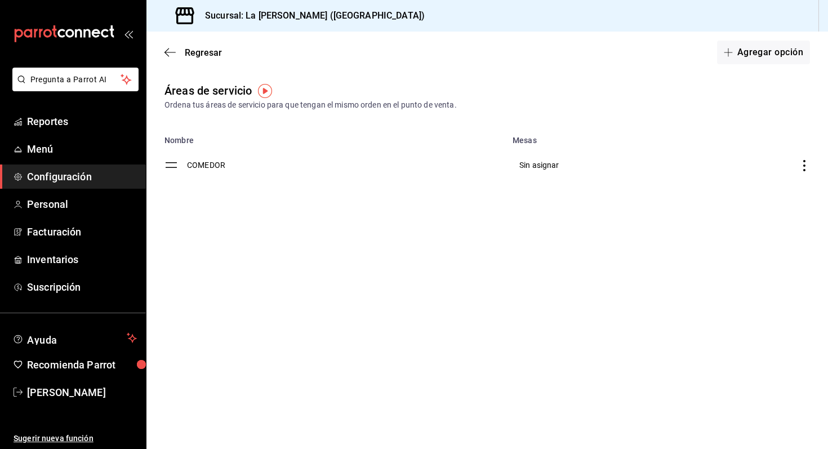
click at [802, 161] on icon "discountsTable" at bounding box center [804, 165] width 11 height 11
click at [567, 225] on div at bounding box center [414, 224] width 828 height 449
click at [802, 168] on icon "discountsTable" at bounding box center [804, 165] width 11 height 11
click at [802, 168] on li "Marcar como predeterminada" at bounding box center [743, 163] width 133 height 30
click at [230, 161] on td "COMEDOR (Predeterminado)" at bounding box center [347, 165] width 320 height 41
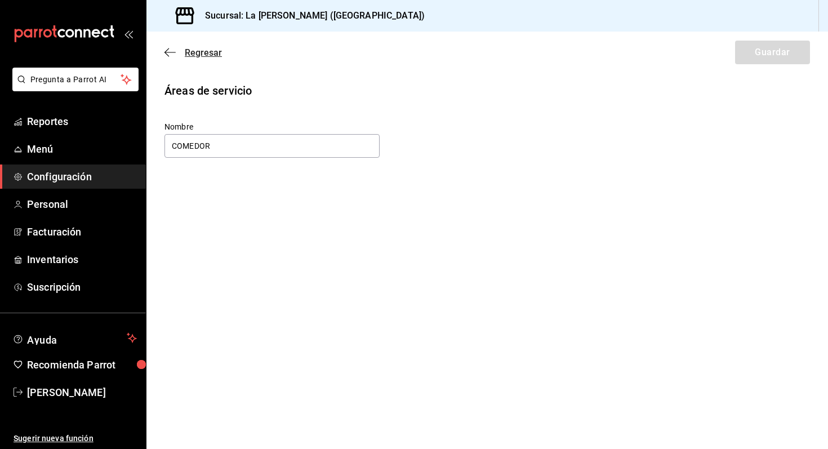
click at [170, 48] on icon "button" at bounding box center [170, 52] width 11 height 10
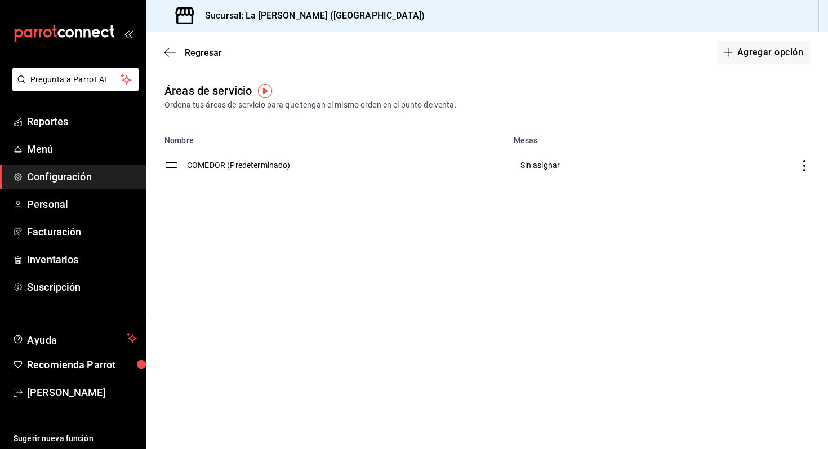
click at [804, 163] on icon "discountsTable" at bounding box center [804, 165] width 11 height 11
click at [777, 163] on span "Remover como predeterminada" at bounding box center [740, 163] width 112 height 12
click at [184, 51] on span "Regresar" at bounding box center [193, 52] width 57 height 11
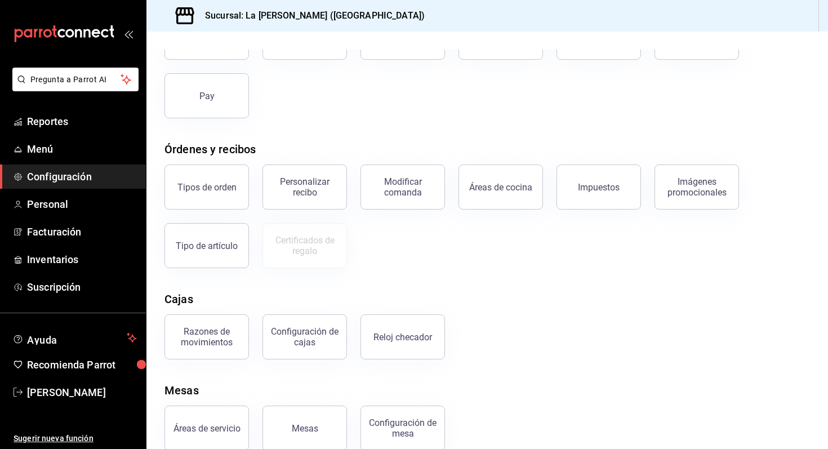
scroll to position [122, 0]
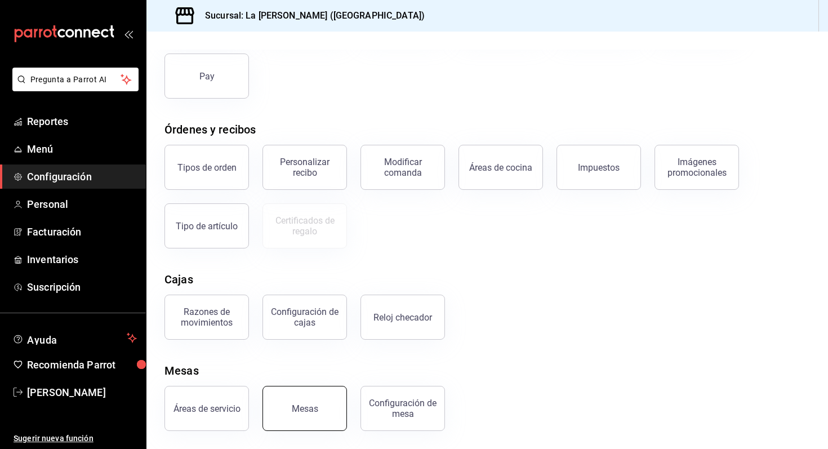
click at [343, 421] on div "Mesas" at bounding box center [298, 401] width 98 height 59
click at [324, 406] on button "Mesas" at bounding box center [305, 408] width 85 height 45
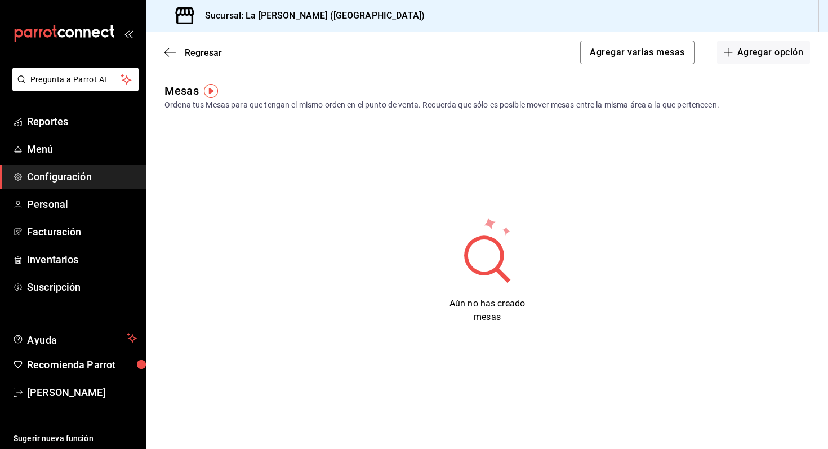
click at [212, 90] on img "button" at bounding box center [211, 91] width 14 height 14
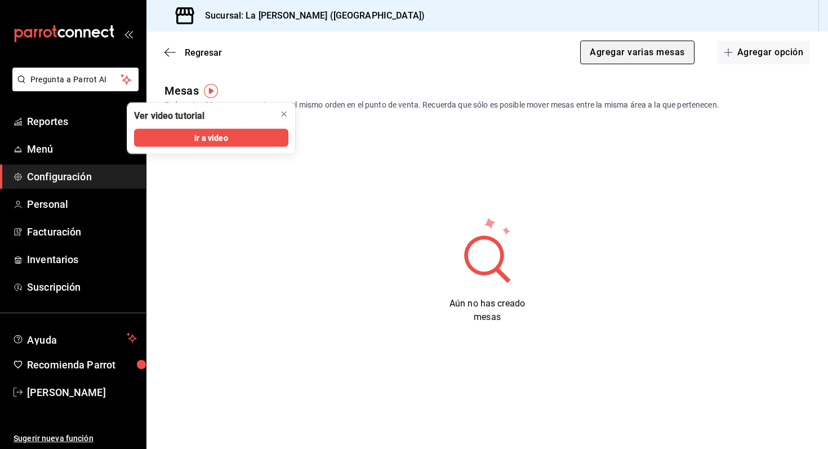
click at [636, 51] on button "Agregar varias mesas" at bounding box center [637, 53] width 114 height 24
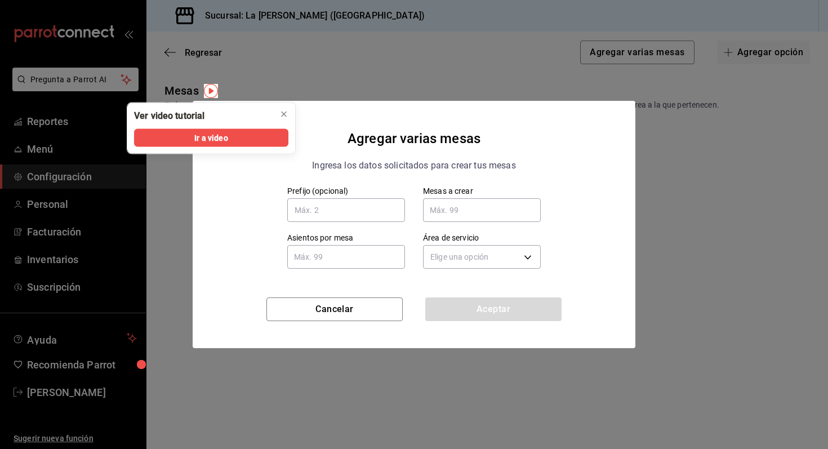
click at [350, 70] on div "Agregar varias mesas Ingresa los datos solicitados para crear tus mesas Prefijo…" at bounding box center [414, 224] width 828 height 449
click at [280, 112] on icon "close" at bounding box center [284, 114] width 9 height 9
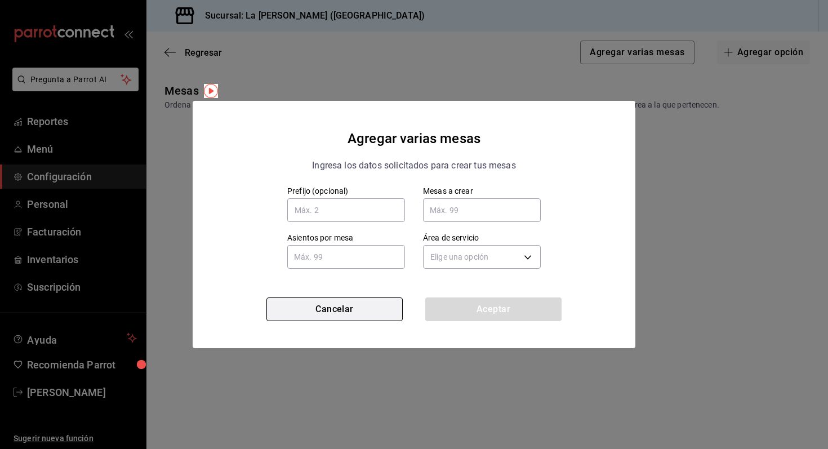
click at [316, 317] on button "Cancelar" at bounding box center [335, 310] width 136 height 24
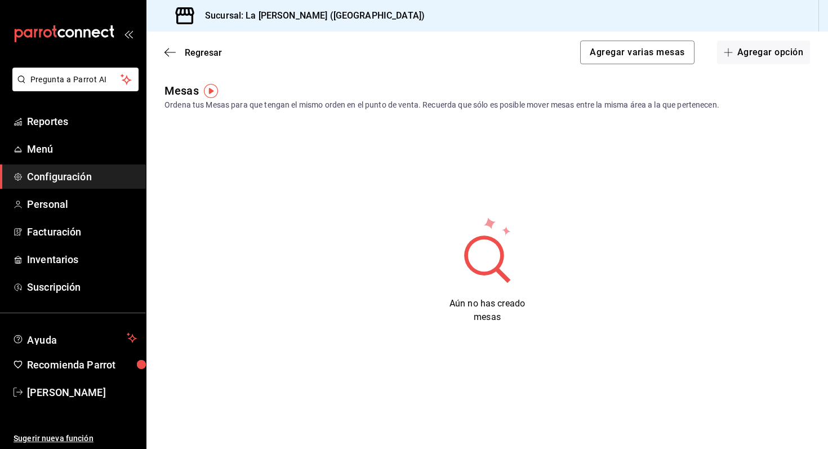
click at [214, 92] on img "button" at bounding box center [211, 91] width 14 height 14
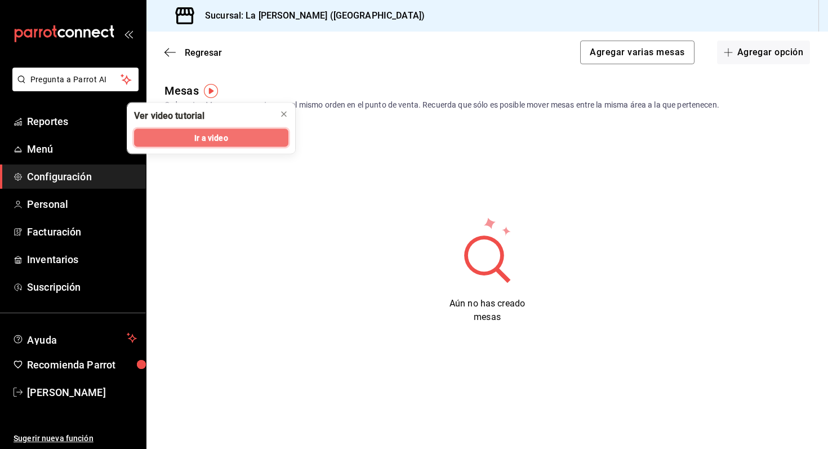
click at [220, 143] on span "Ir a video" at bounding box center [210, 138] width 33 height 12
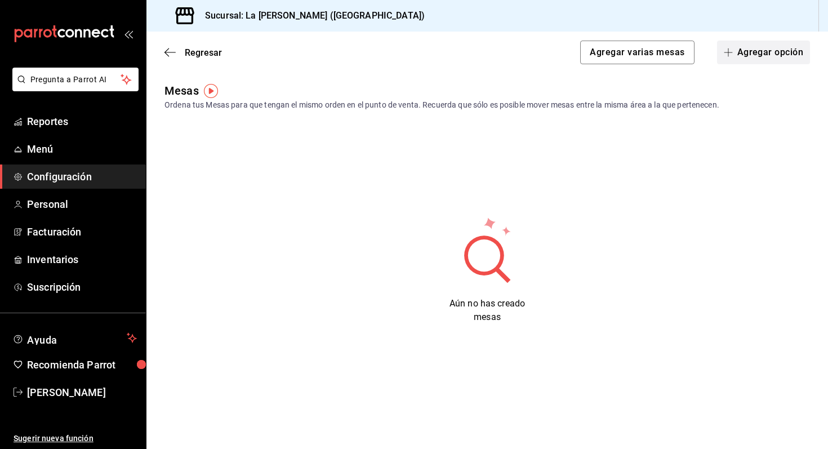
click at [748, 55] on button "Agregar opción" at bounding box center [763, 53] width 93 height 24
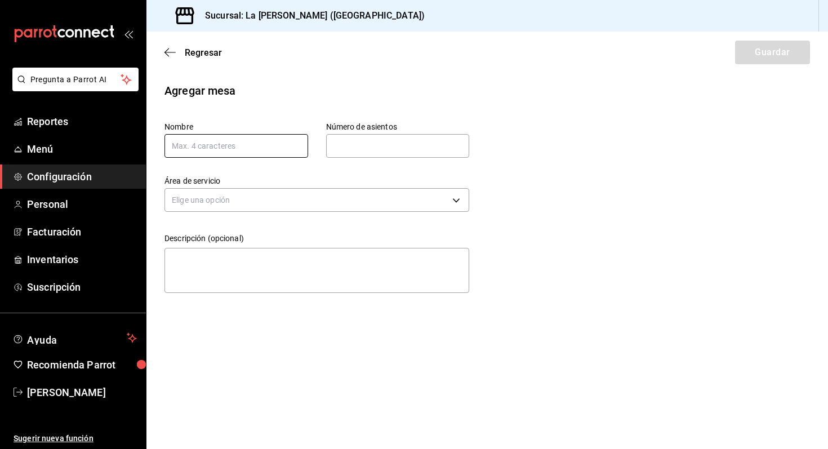
click at [246, 147] on input "text" at bounding box center [237, 146] width 144 height 24
click at [258, 144] on input "MESA" at bounding box center [237, 146] width 144 height 24
type input "M"
type input "M.1"
click at [344, 140] on input "text" at bounding box center [398, 146] width 144 height 23
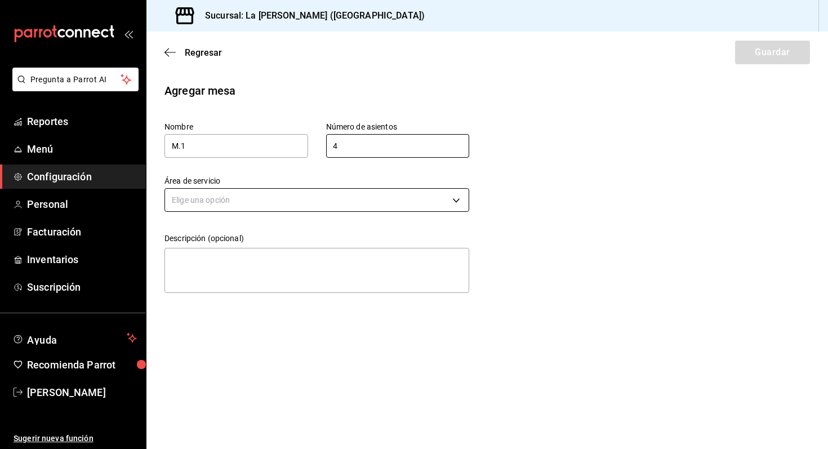
type input "4"
click at [335, 205] on body "Pregunta a Parrot AI Reportes Menú Configuración Personal Facturación Inventari…" at bounding box center [414, 224] width 828 height 449
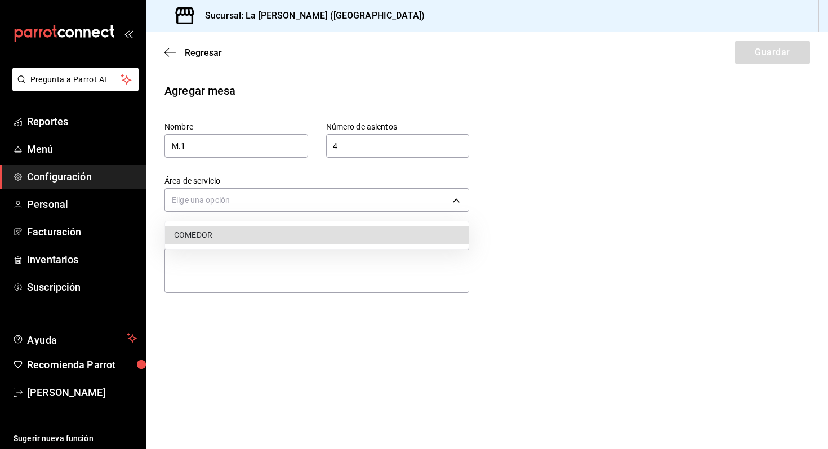
click at [310, 240] on li "COMEDOR" at bounding box center [317, 235] width 304 height 19
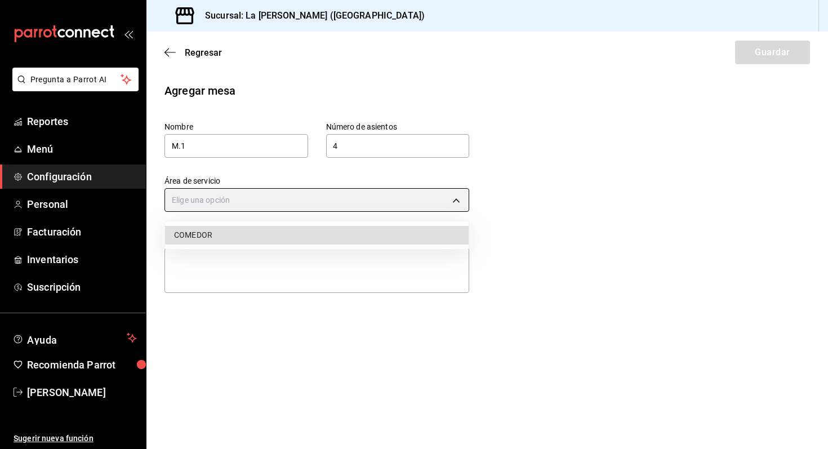
type input "5bd97273-6dae-46e6-8513-f228070c04c6"
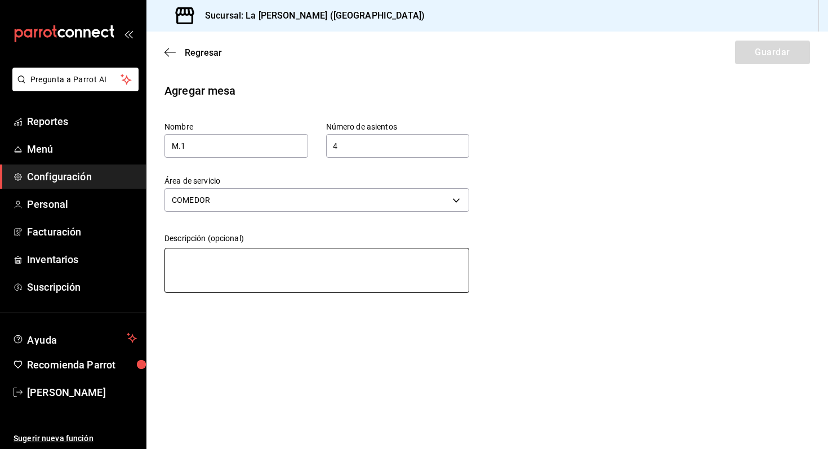
click at [278, 272] on textarea at bounding box center [317, 270] width 305 height 45
click at [278, 254] on textarea at bounding box center [317, 270] width 305 height 45
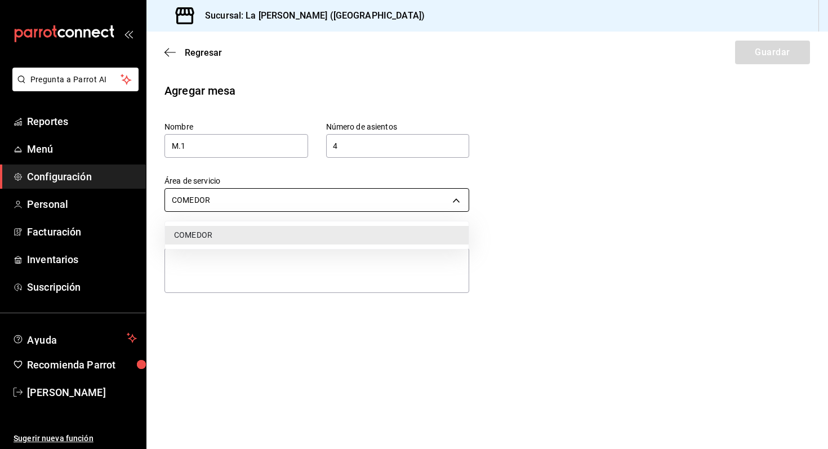
click at [389, 190] on body "Pregunta a Parrot AI Reportes Menú Configuración Personal Facturación Inventari…" at bounding box center [414, 224] width 828 height 449
click at [265, 147] on div at bounding box center [414, 224] width 828 height 449
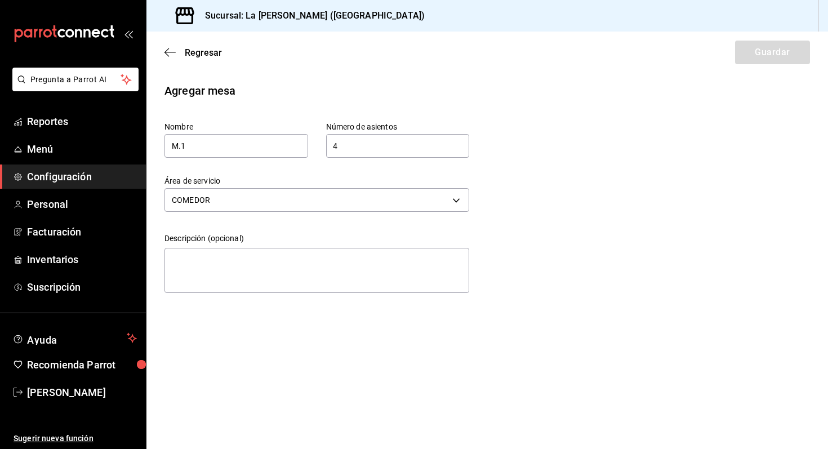
click at [787, 54] on div "Regresar Guardar" at bounding box center [488, 53] width 682 height 42
click at [186, 55] on span "Regresar" at bounding box center [203, 52] width 37 height 11
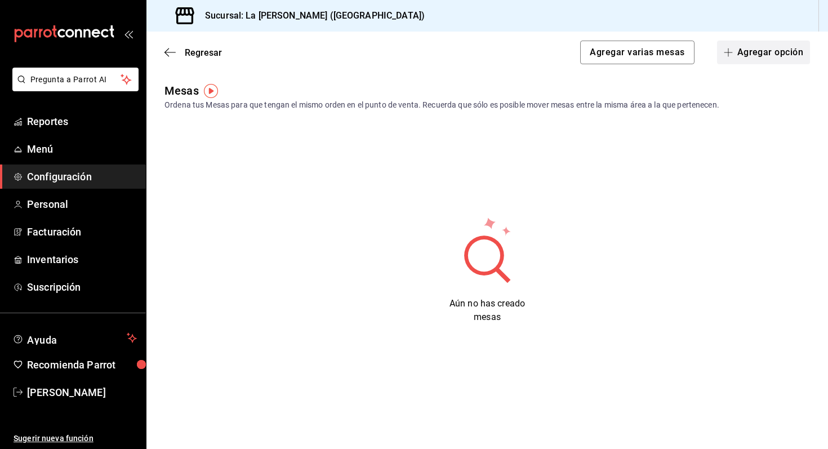
click at [770, 57] on button "Agregar opción" at bounding box center [763, 53] width 93 height 24
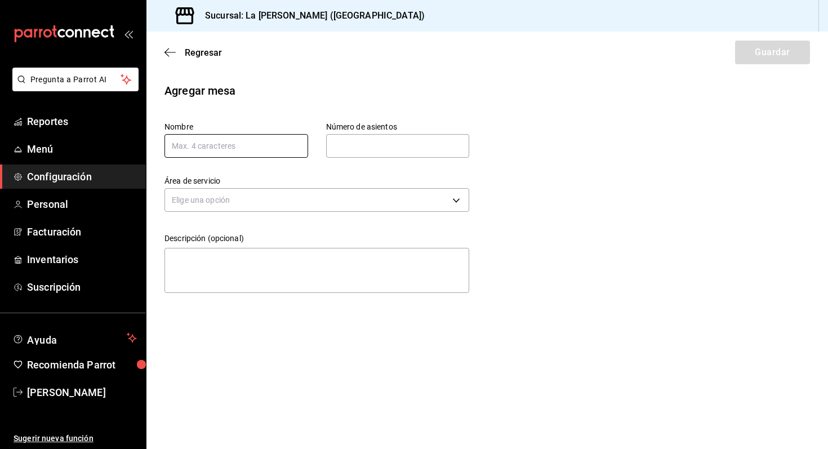
click at [255, 156] on input "text" at bounding box center [237, 146] width 144 height 24
type input "M1"
click at [384, 141] on input "text" at bounding box center [398, 146] width 144 height 23
type input "4"
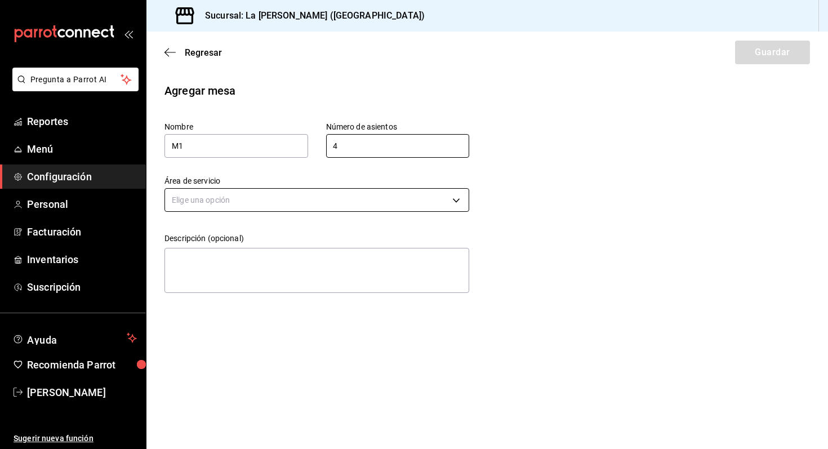
click at [392, 203] on body "Pregunta a Parrot AI Reportes Menú Configuración Personal Facturación Inventari…" at bounding box center [414, 224] width 828 height 449
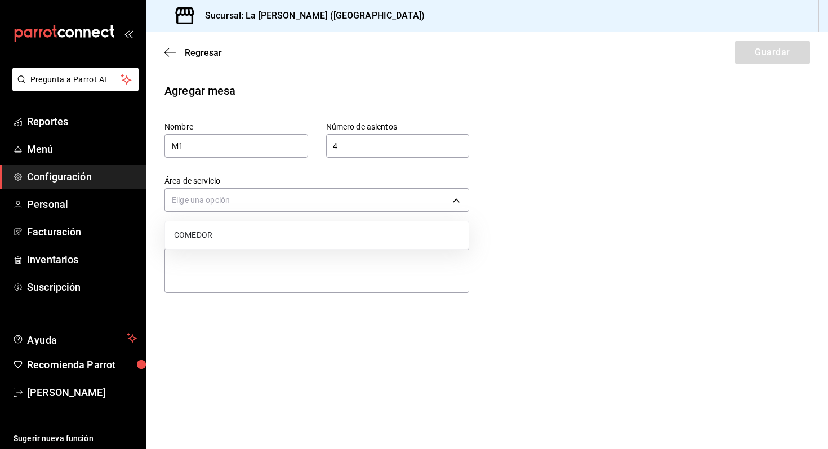
click at [300, 240] on li "COMEDOR" at bounding box center [317, 235] width 304 height 19
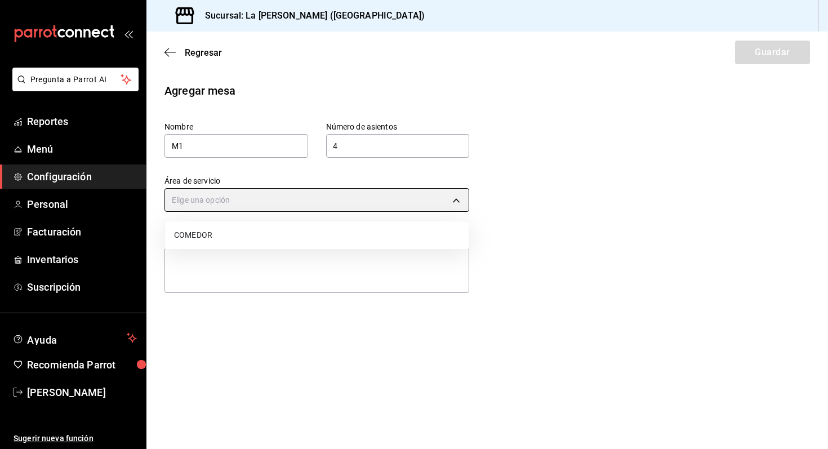
type input "5bd97273-6dae-46e6-8513-f228070c04c6"
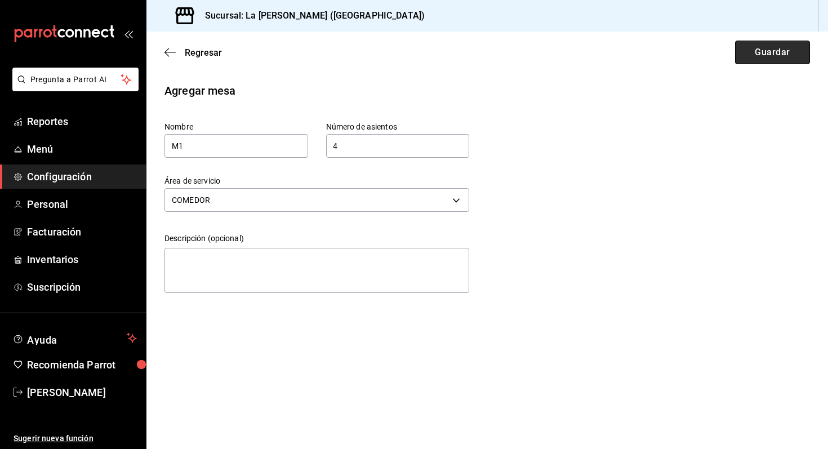
click at [774, 55] on button "Guardar" at bounding box center [772, 53] width 75 height 24
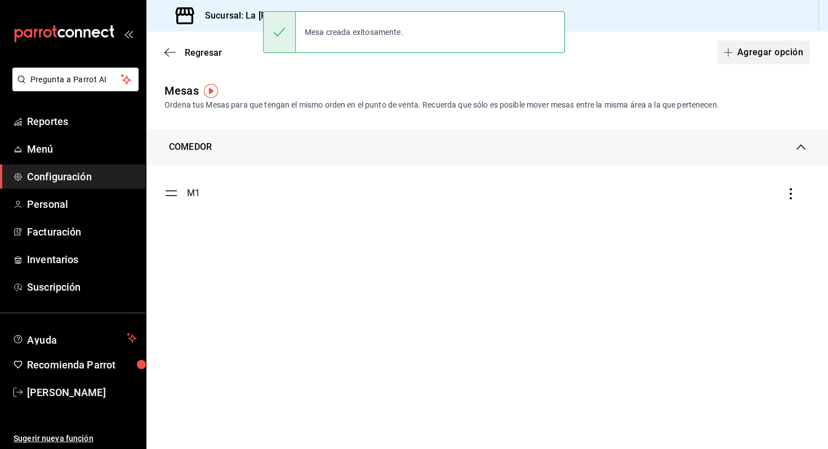
click at [768, 55] on button "Agregar opción" at bounding box center [763, 53] width 93 height 24
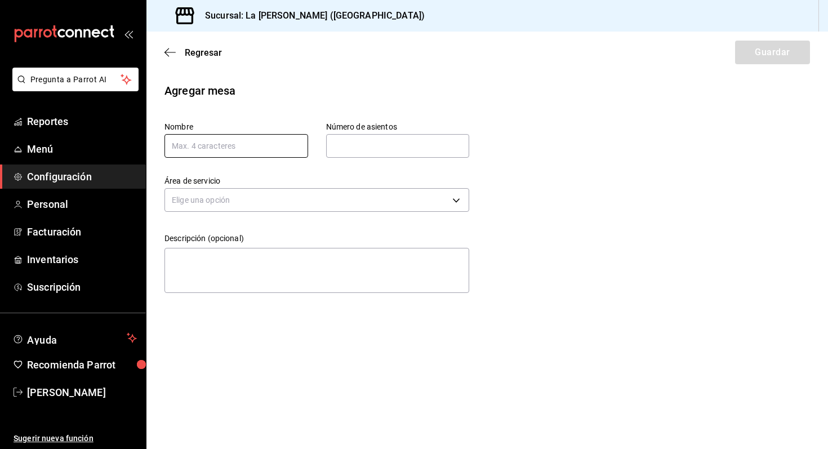
click at [254, 145] on input "text" at bounding box center [237, 146] width 144 height 24
type input "M2"
click at [387, 151] on input "text" at bounding box center [398, 146] width 144 height 23
type input "4"
click at [287, 212] on div "Elige una opción" at bounding box center [317, 199] width 305 height 30
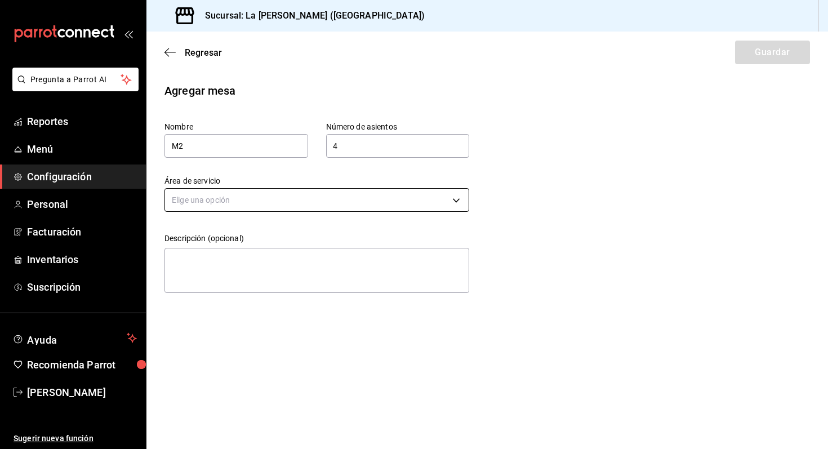
click at [274, 204] on body "Pregunta a Parrot AI Reportes Menú Configuración Personal Facturación Inventari…" at bounding box center [414, 224] width 828 height 449
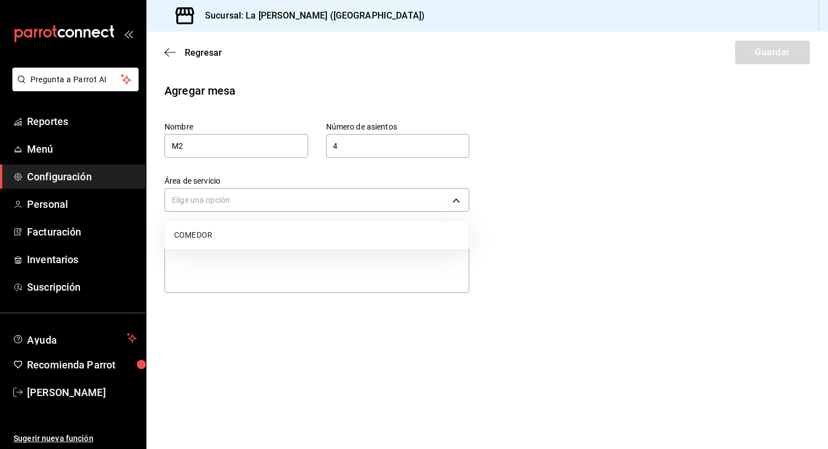
click at [246, 234] on li "COMEDOR" at bounding box center [317, 235] width 304 height 19
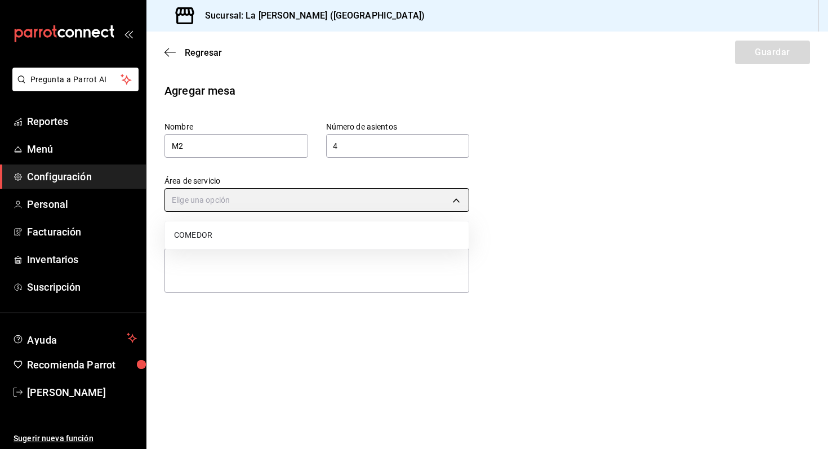
type input "5bd97273-6dae-46e6-8513-f228070c04c6"
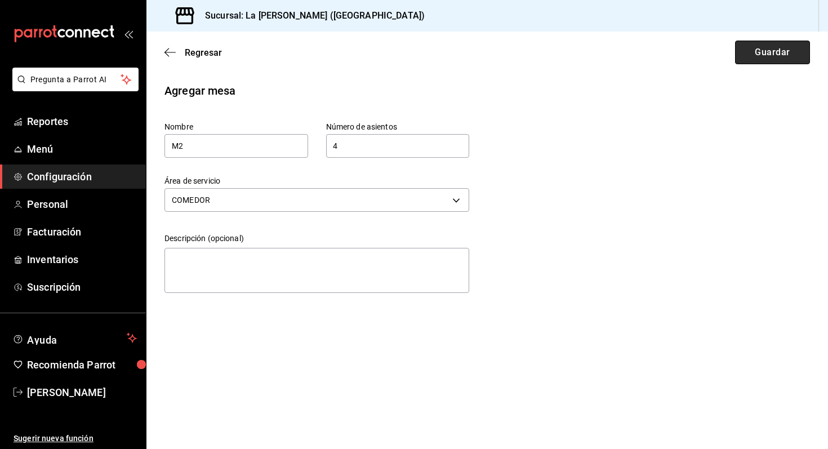
click at [780, 47] on button "Guardar" at bounding box center [772, 53] width 75 height 24
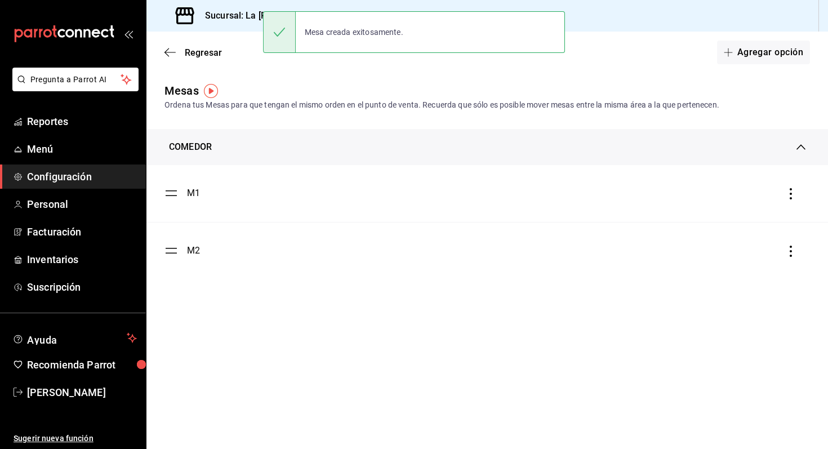
click at [229, 158] on div "COMEDOR" at bounding box center [488, 147] width 682 height 36
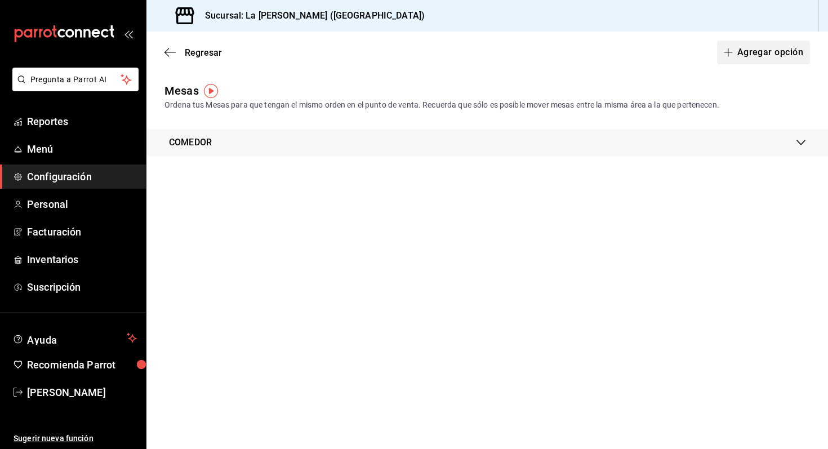
click at [752, 57] on button "Agregar opción" at bounding box center [763, 53] width 93 height 24
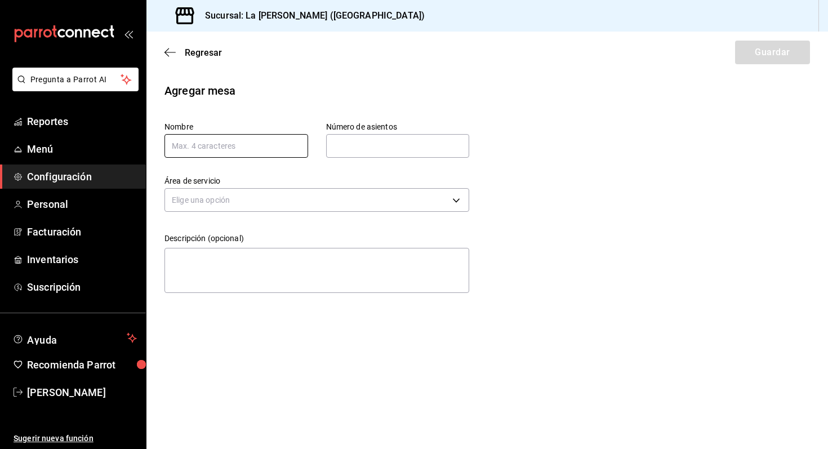
click at [282, 155] on input "text" at bounding box center [237, 146] width 144 height 24
type input "M3"
click at [385, 143] on input "text" at bounding box center [398, 146] width 144 height 23
type input "4"
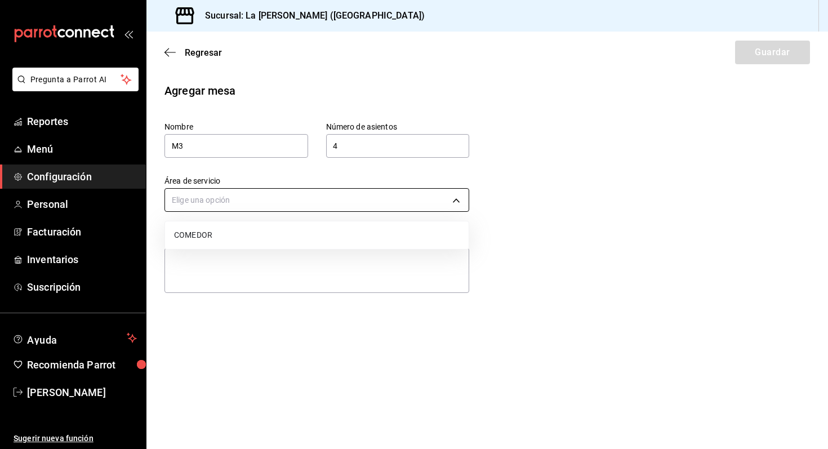
click at [355, 203] on body "Pregunta a Parrot AI Reportes Menú Configuración Personal Facturación Inventari…" at bounding box center [414, 224] width 828 height 449
click at [327, 227] on li "COMEDOR" at bounding box center [317, 235] width 304 height 19
type input "5bd97273-6dae-46e6-8513-f228070c04c6"
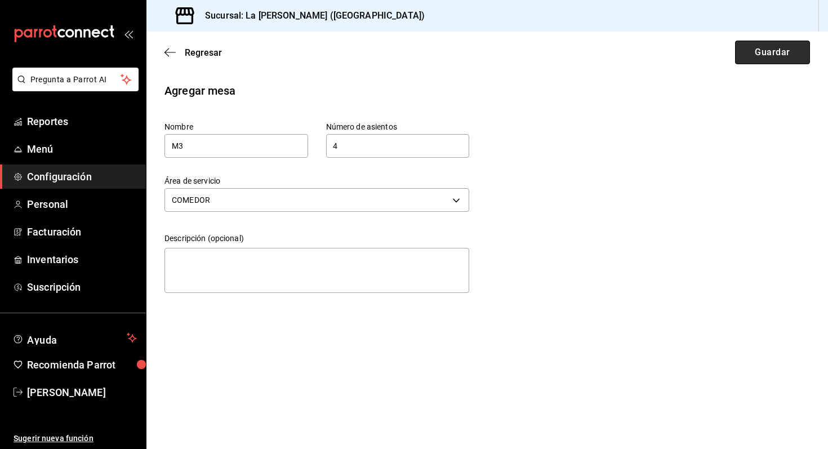
click at [799, 50] on button "Guardar" at bounding box center [772, 53] width 75 height 24
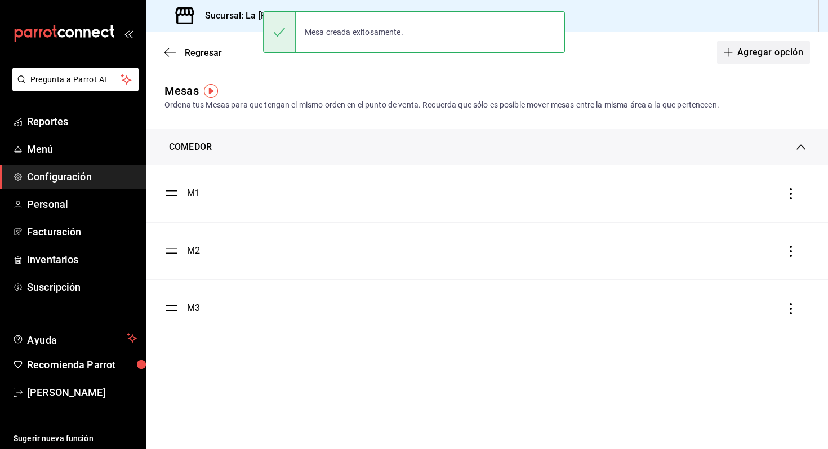
click at [753, 46] on button "Agregar opción" at bounding box center [763, 53] width 93 height 24
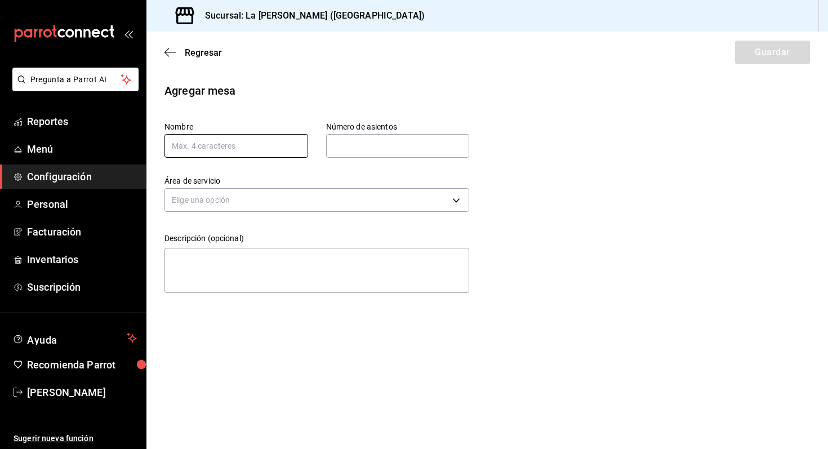
click at [258, 155] on input "text" at bounding box center [237, 146] width 144 height 24
type input "M5"
click at [336, 145] on input "text" at bounding box center [398, 146] width 144 height 23
type input "4"
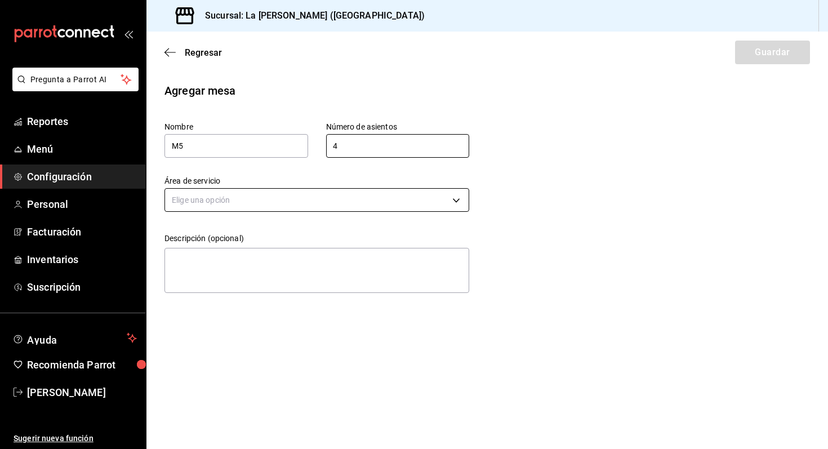
click at [360, 196] on body "Pregunta a Parrot AI Reportes Menú Configuración Personal Facturación Inventari…" at bounding box center [414, 224] width 828 height 449
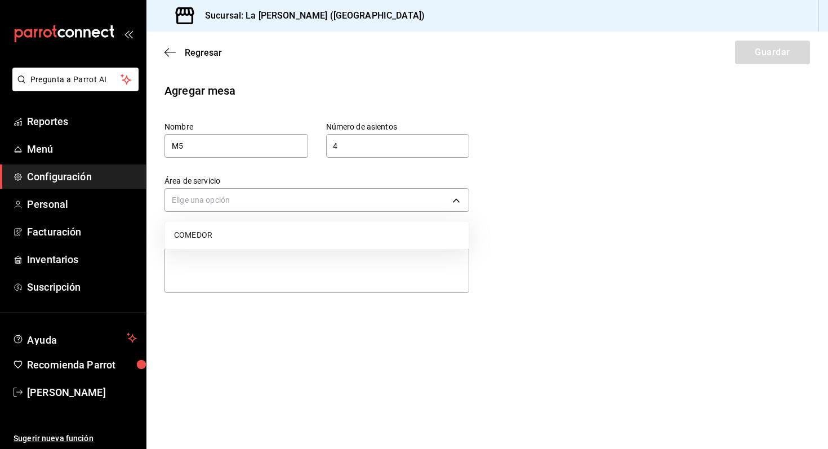
click at [304, 244] on li "COMEDOR" at bounding box center [317, 235] width 304 height 19
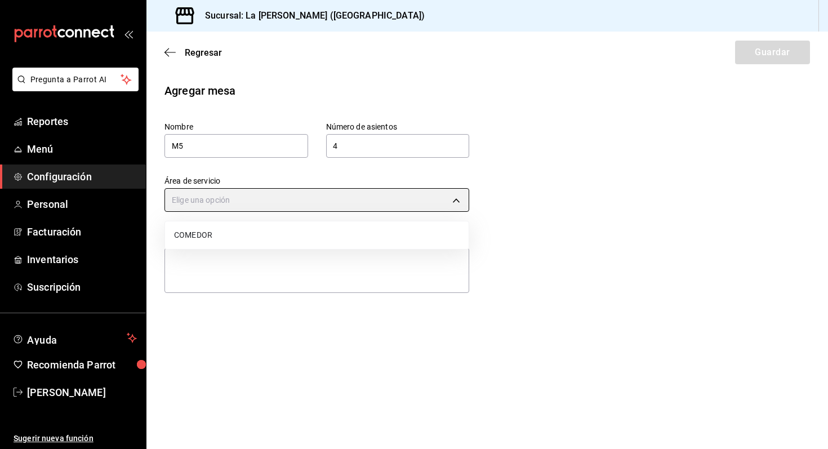
type input "5bd97273-6dae-46e6-8513-f228070c04c6"
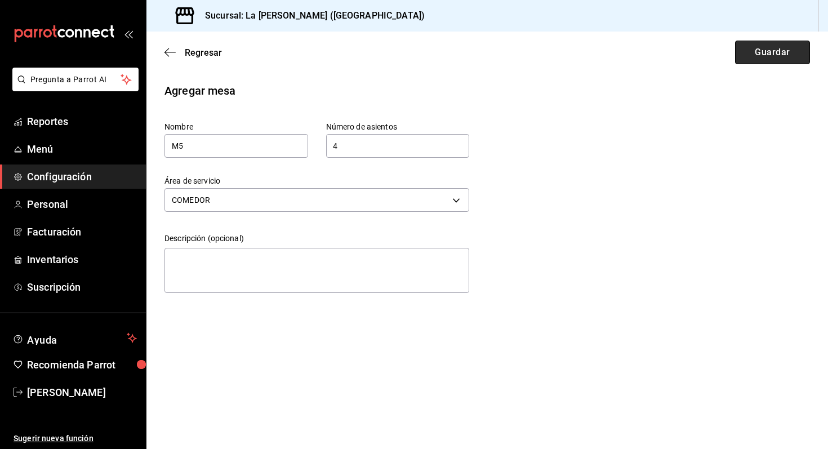
click at [782, 45] on button "Guardar" at bounding box center [772, 53] width 75 height 24
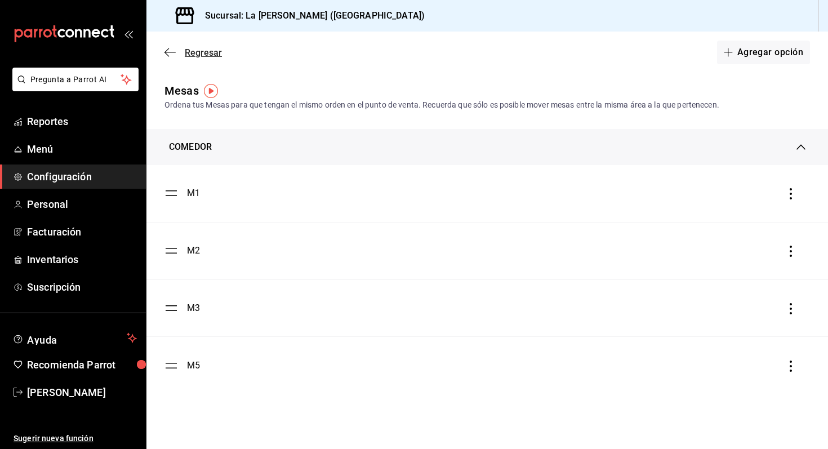
click at [195, 55] on span "Regresar" at bounding box center [203, 52] width 37 height 11
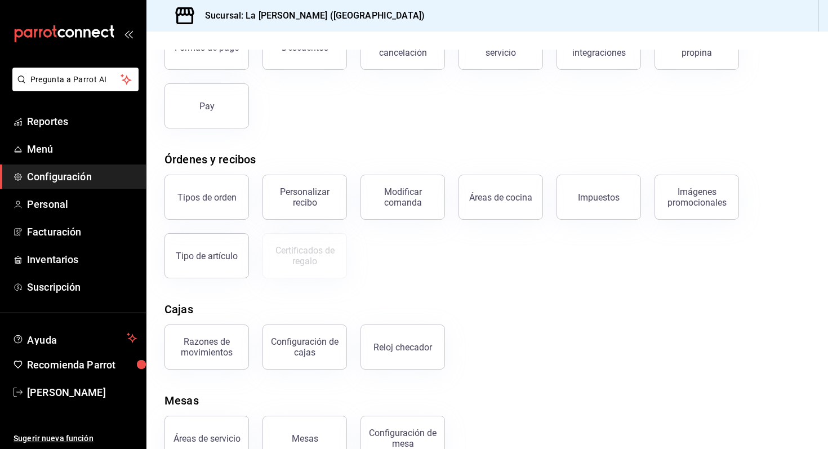
scroll to position [122, 0]
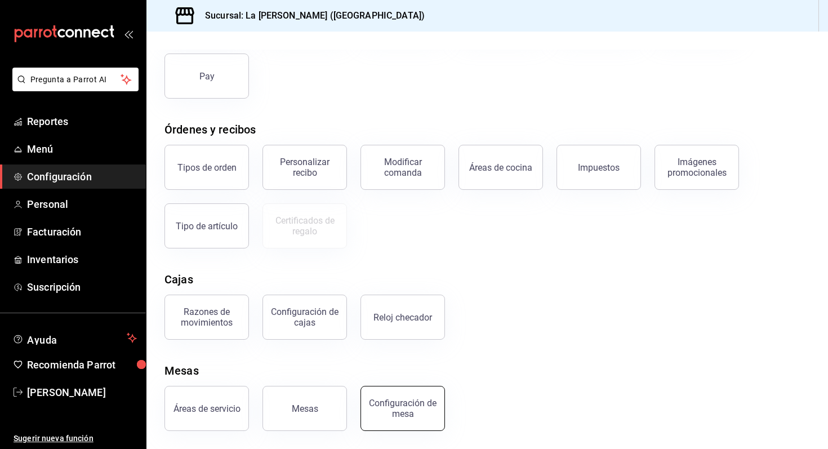
click at [388, 406] on div "Configuración de mesa" at bounding box center [403, 408] width 70 height 21
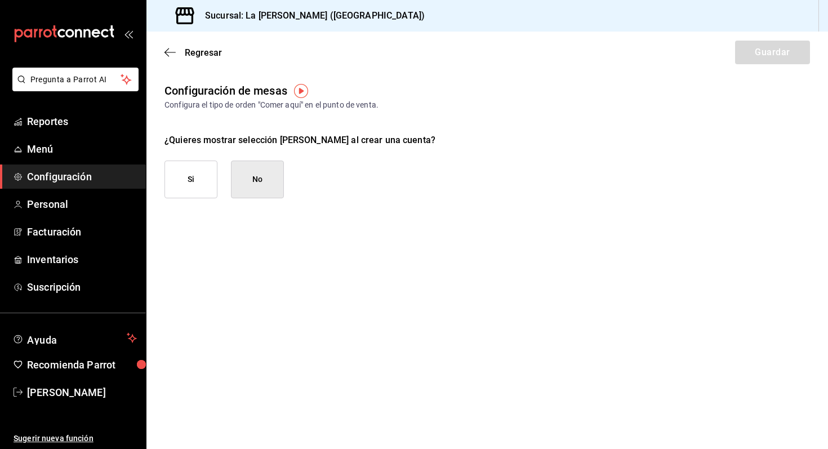
click at [184, 190] on button "Si" at bounding box center [191, 180] width 53 height 38
checkbox input "true"
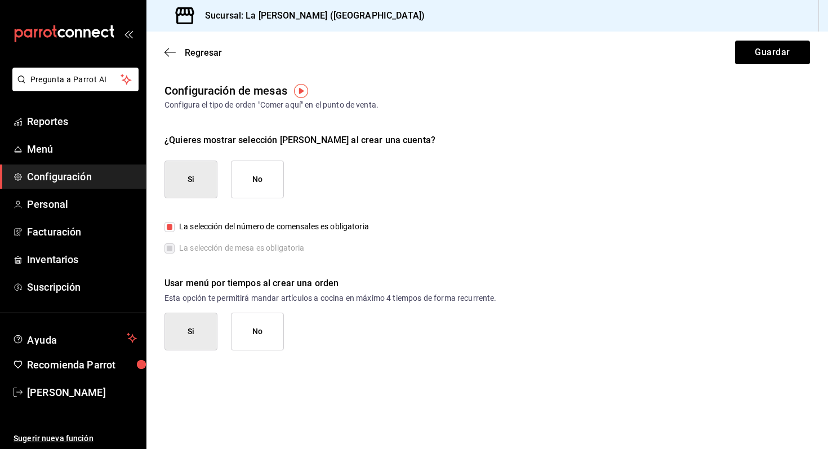
click at [259, 183] on button "No" at bounding box center [257, 180] width 53 height 38
checkbox input "false"
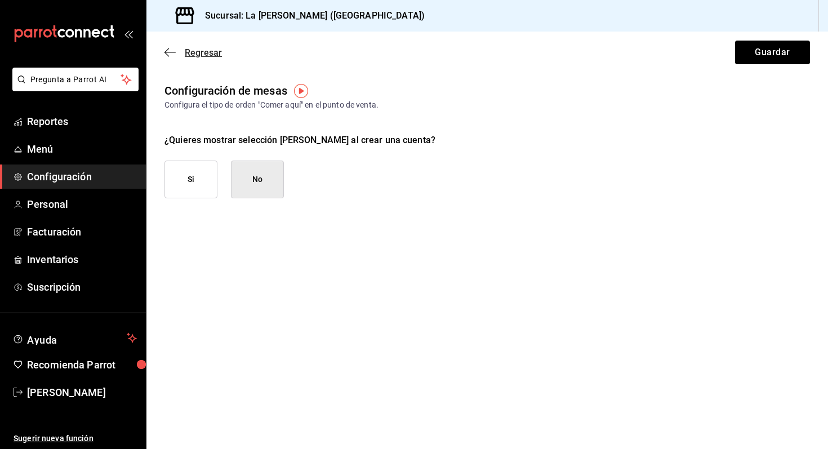
click at [172, 47] on icon "button" at bounding box center [170, 52] width 11 height 10
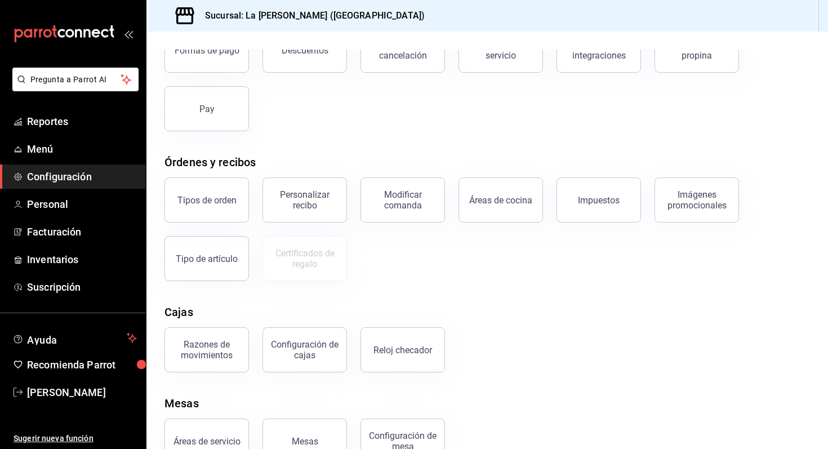
scroll to position [122, 0]
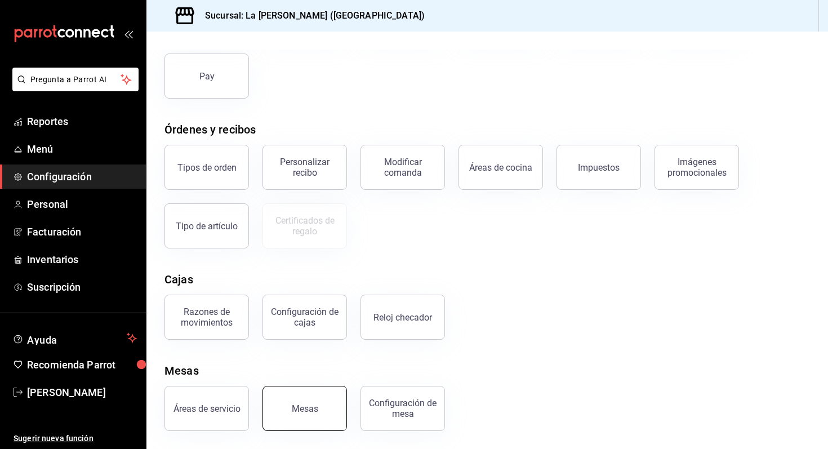
click at [321, 405] on button "Mesas" at bounding box center [305, 408] width 85 height 45
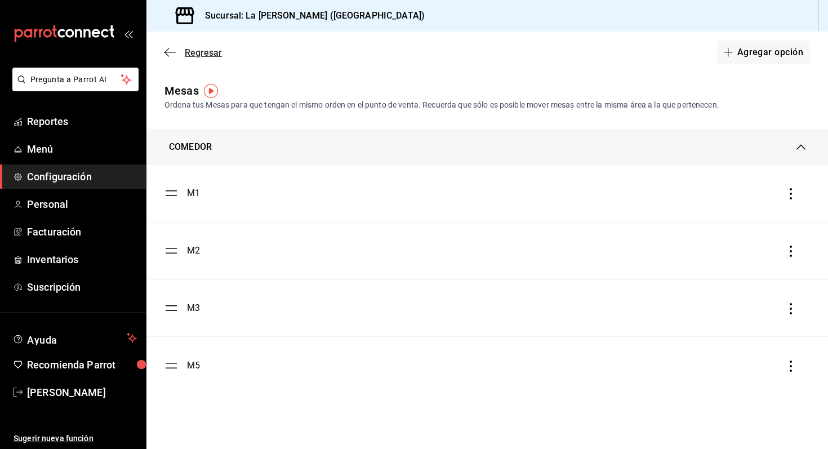
click at [182, 55] on span "Regresar" at bounding box center [193, 52] width 57 height 11
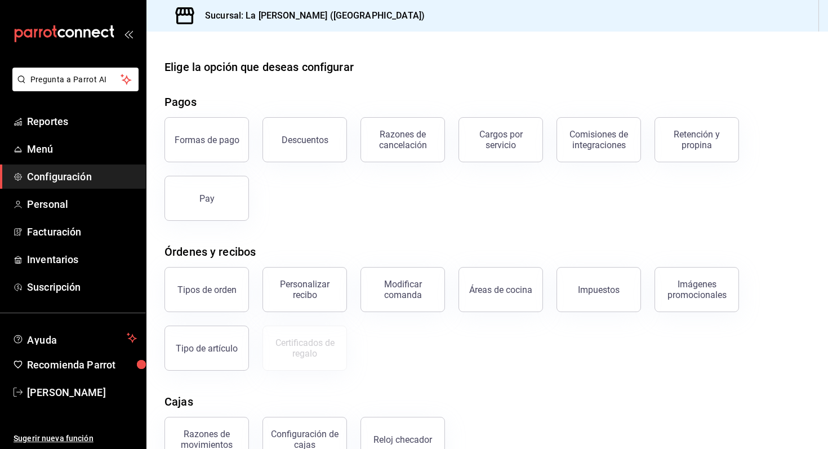
click at [83, 171] on span "Configuración" at bounding box center [82, 176] width 110 height 15
click at [78, 42] on icon "mailbox folders" at bounding box center [64, 33] width 101 height 17
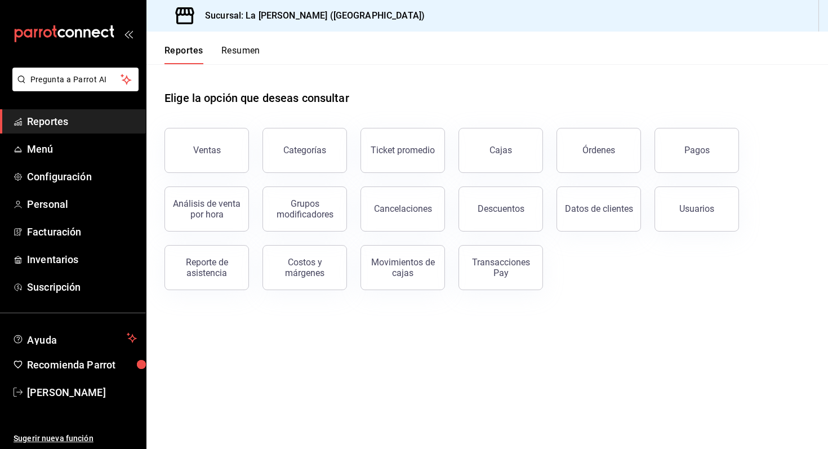
click at [78, 38] on icon "mailbox folders" at bounding box center [64, 33] width 101 height 17
click at [82, 174] on span "Configuración" at bounding box center [82, 176] width 110 height 15
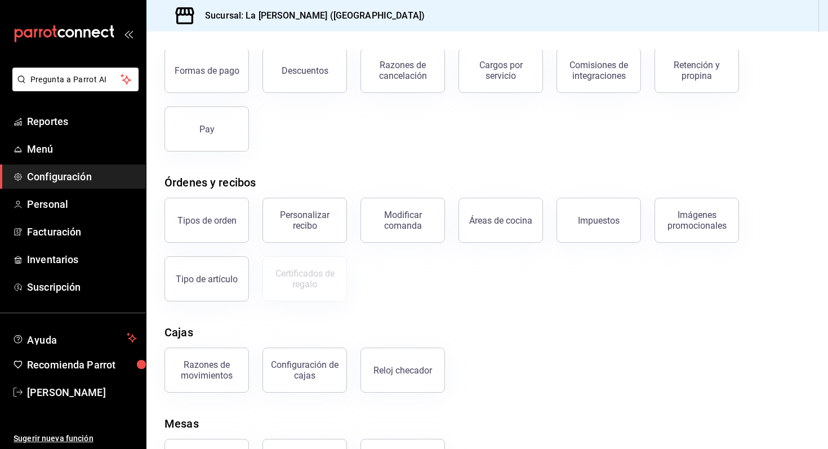
scroll to position [70, 0]
click at [410, 207] on button "Modificar comanda" at bounding box center [403, 219] width 85 height 45
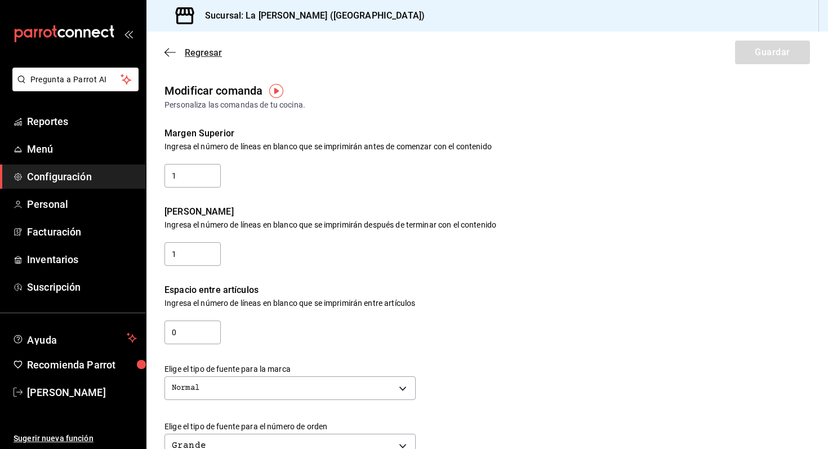
click at [183, 47] on span "Regresar" at bounding box center [193, 52] width 57 height 11
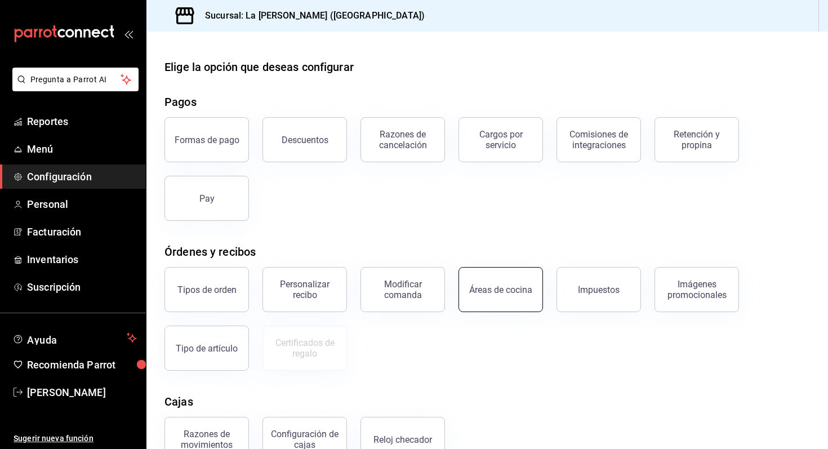
click at [520, 302] on button "Áreas de cocina" at bounding box center [501, 289] width 85 height 45
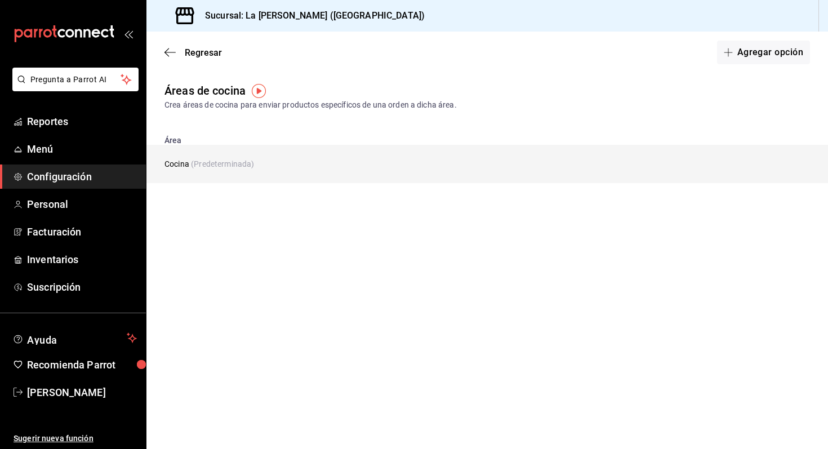
click at [246, 167] on span "(Predeterminada)" at bounding box center [222, 163] width 63 height 9
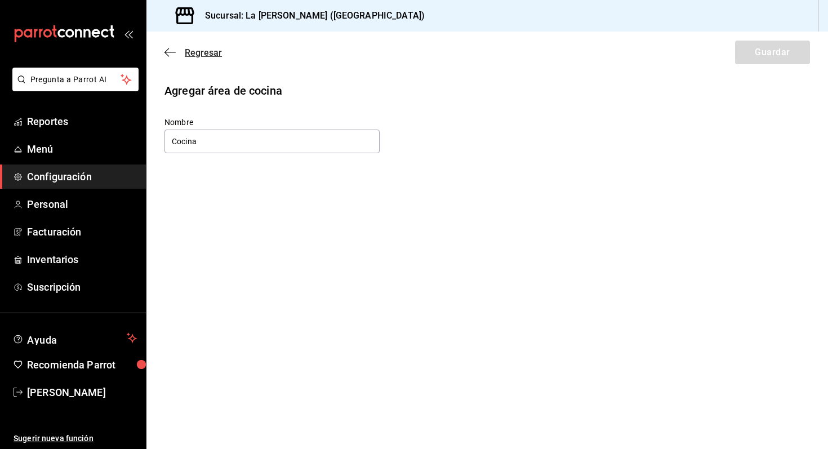
click at [194, 53] on span "Regresar" at bounding box center [203, 52] width 37 height 11
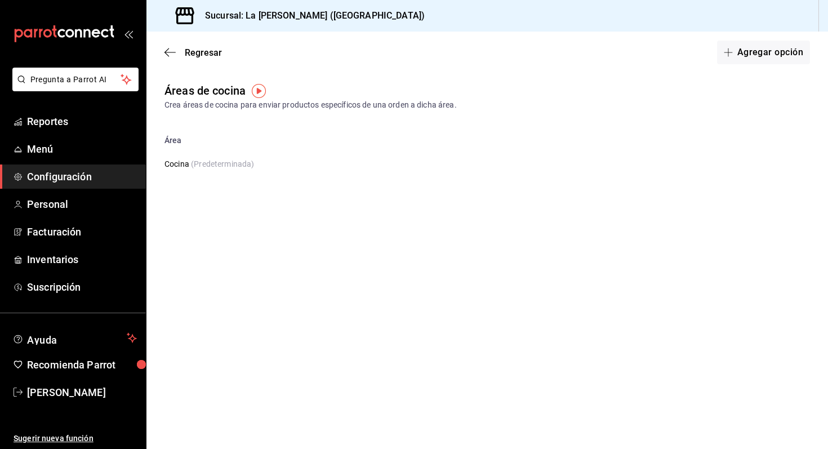
click at [194, 53] on span "Regresar" at bounding box center [203, 52] width 37 height 11
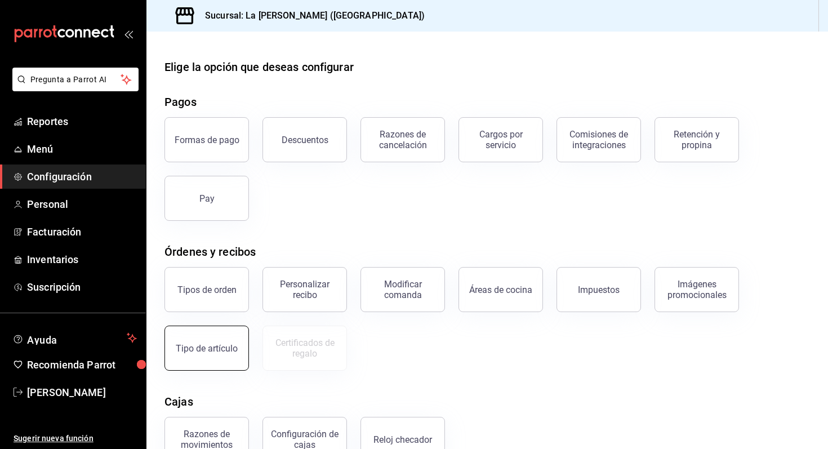
click at [211, 347] on div "Tipo de artículo" at bounding box center [207, 348] width 62 height 11
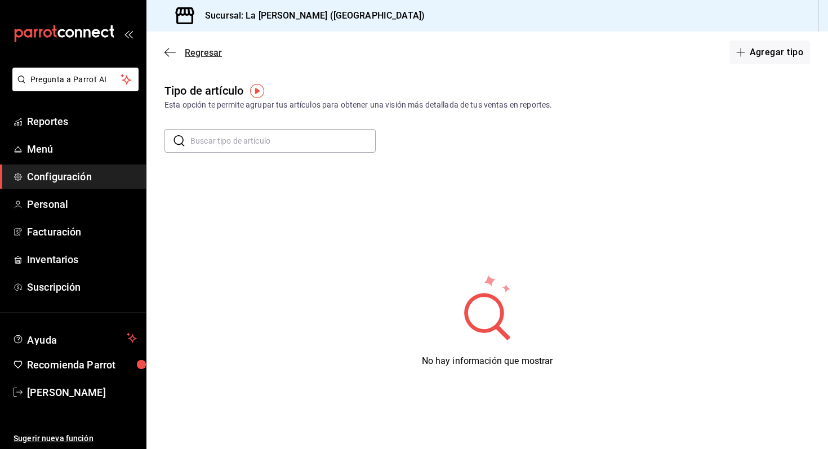
click at [172, 52] on icon "button" at bounding box center [170, 52] width 11 height 10
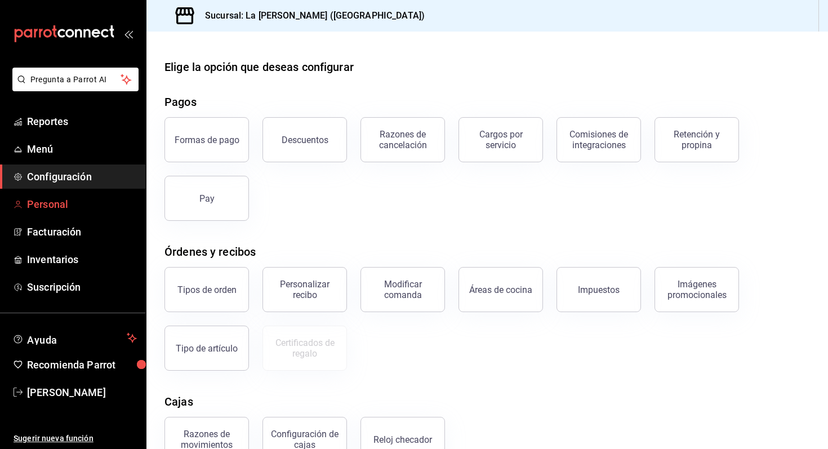
click at [96, 210] on span "Personal" at bounding box center [82, 204] width 110 height 15
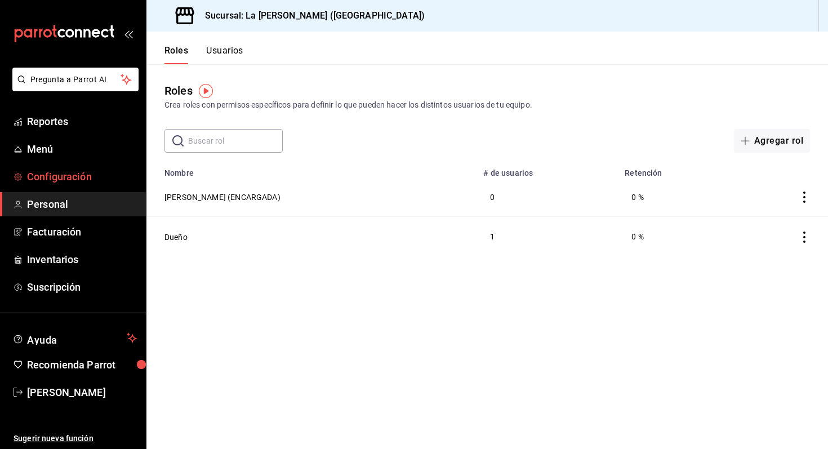
click at [38, 185] on link "Configuración" at bounding box center [73, 177] width 146 height 24
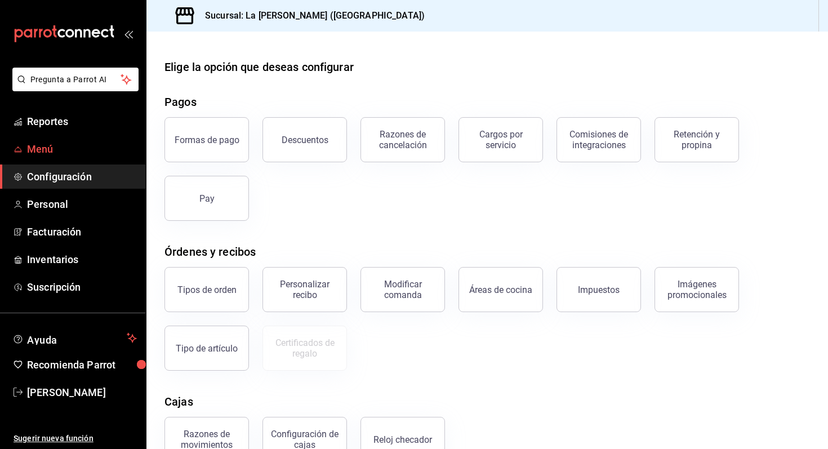
click at [47, 150] on span "Menú" at bounding box center [82, 148] width 110 height 15
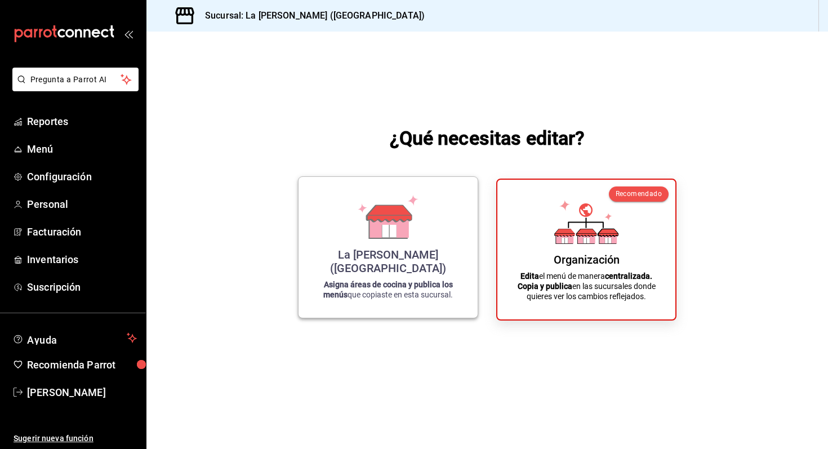
click at [422, 250] on div "La Reyna (NL) Asigna áreas de cocina y publica los menús que copiaste en esta s…" at bounding box center [388, 247] width 152 height 123
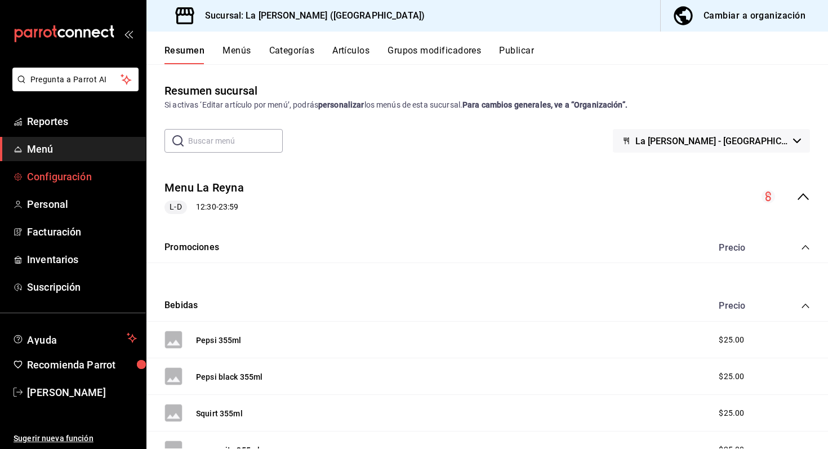
click at [94, 181] on span "Configuración" at bounding box center [82, 176] width 110 height 15
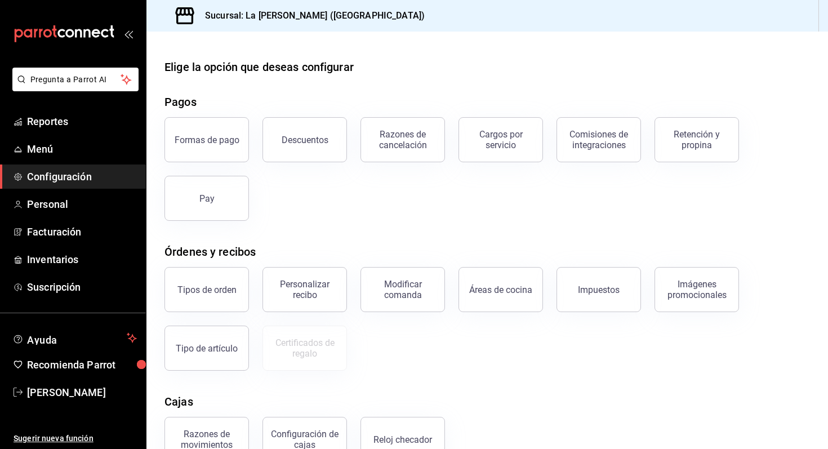
click at [110, 27] on icon "mailbox folders" at bounding box center [111, 31] width 5 height 12
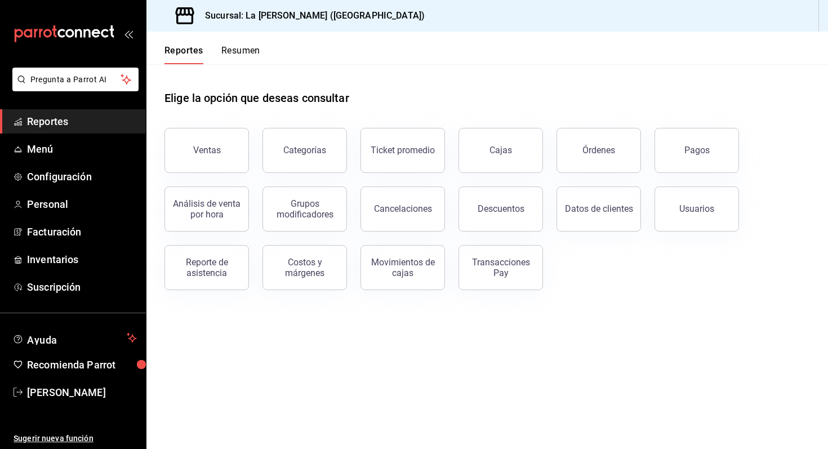
click at [81, 130] on link "Reportes" at bounding box center [73, 121] width 146 height 24
click at [69, 150] on span "Menú" at bounding box center [82, 148] width 110 height 15
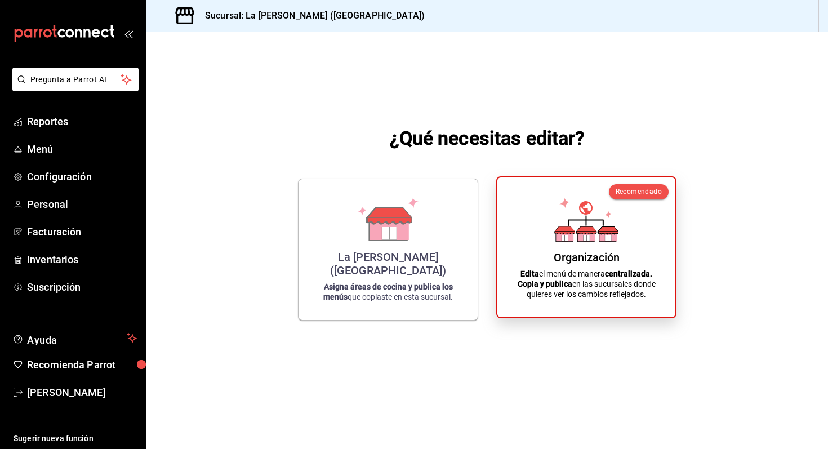
click at [626, 226] on div "Organización Edita el menú de manera centralizada. Copia y publica en las sucur…" at bounding box center [586, 248] width 151 height 122
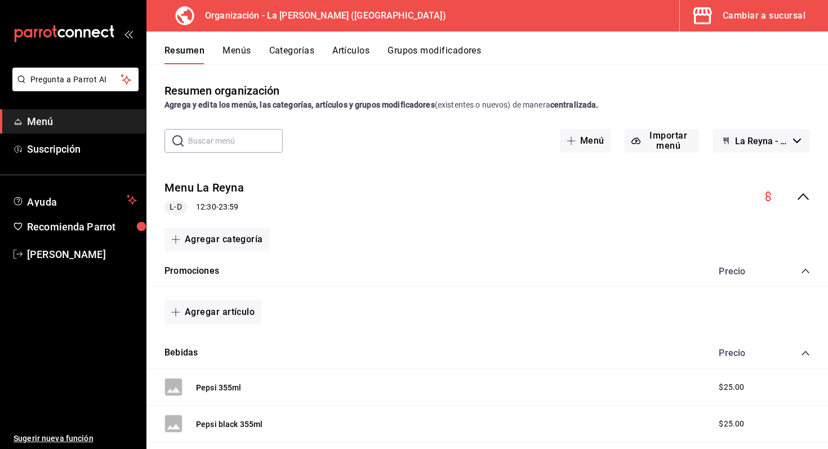
click at [726, 21] on div "Cambiar a sucursal" at bounding box center [764, 16] width 83 height 16
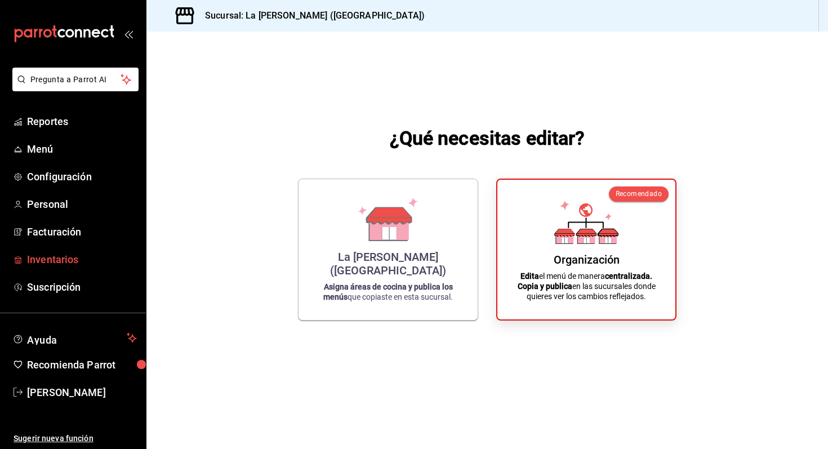
click at [86, 256] on span "Inventarios" at bounding box center [82, 259] width 110 height 15
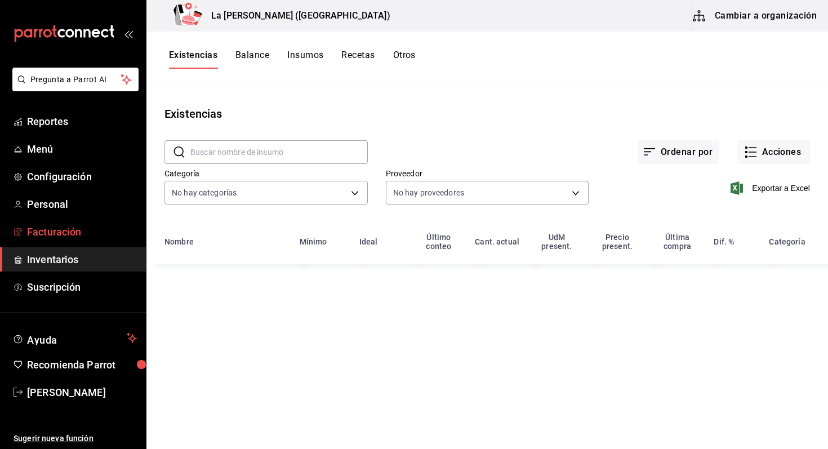
click at [61, 230] on span "Facturación" at bounding box center [82, 231] width 110 height 15
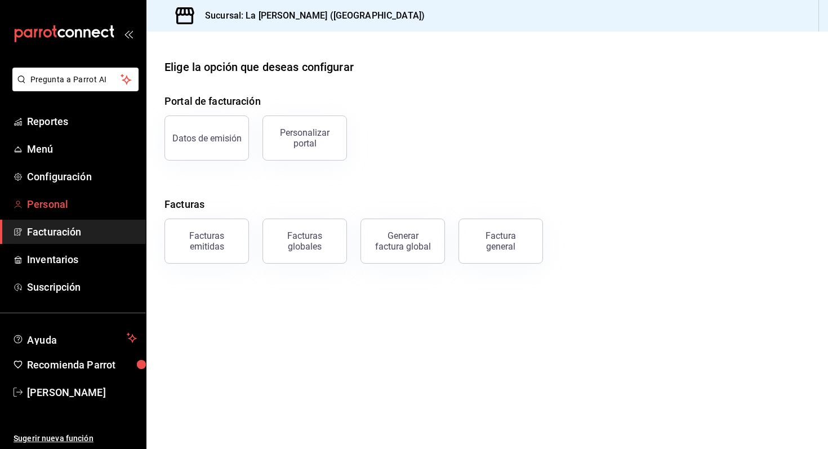
click at [62, 211] on span "Personal" at bounding box center [82, 204] width 110 height 15
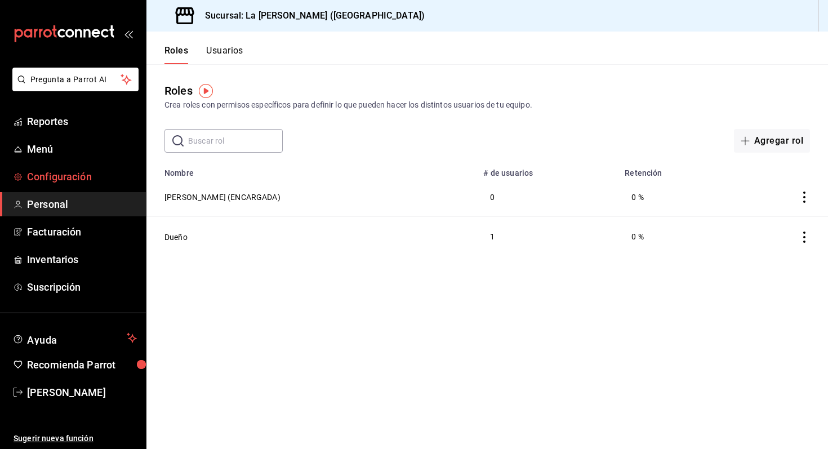
click at [69, 180] on span "Configuración" at bounding box center [82, 176] width 110 height 15
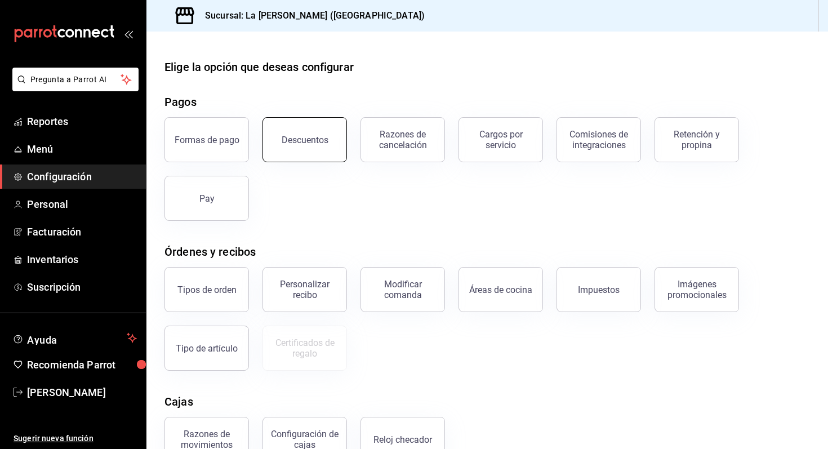
click at [315, 139] on div "Descuentos" at bounding box center [305, 140] width 47 height 11
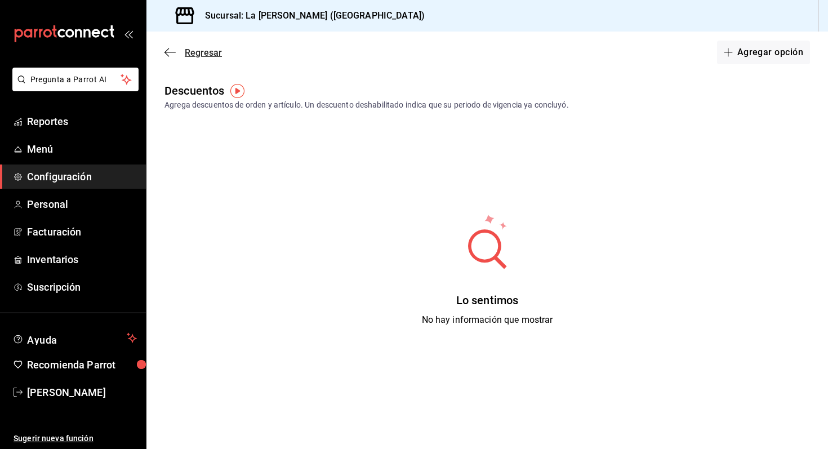
click at [182, 48] on span "Regresar" at bounding box center [193, 52] width 57 height 11
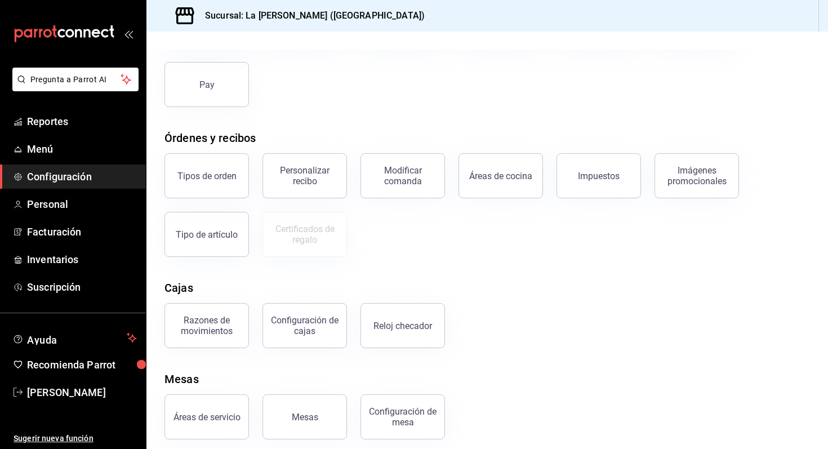
scroll to position [122, 0]
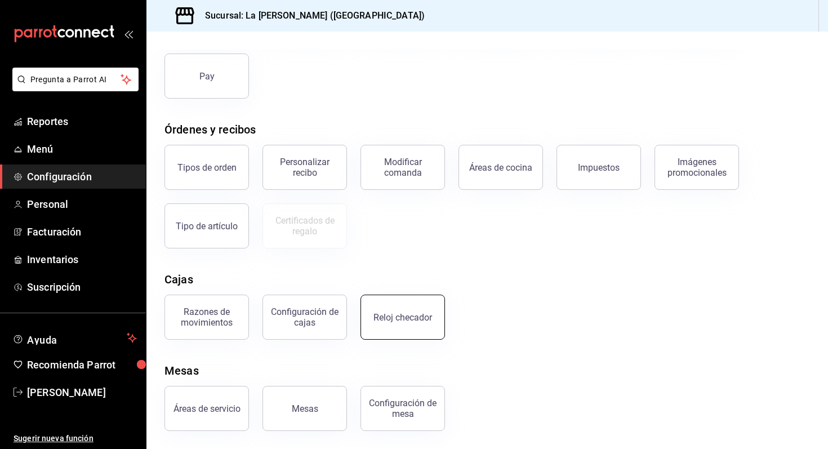
click at [393, 320] on div "Reloj checador" at bounding box center [403, 317] width 59 height 11
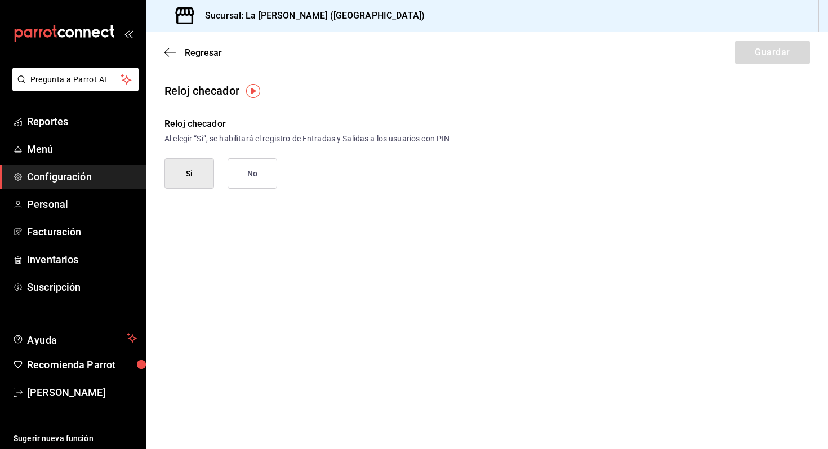
click at [209, 166] on button "Si" at bounding box center [190, 173] width 50 height 30
click at [167, 54] on icon "button" at bounding box center [170, 52] width 11 height 10
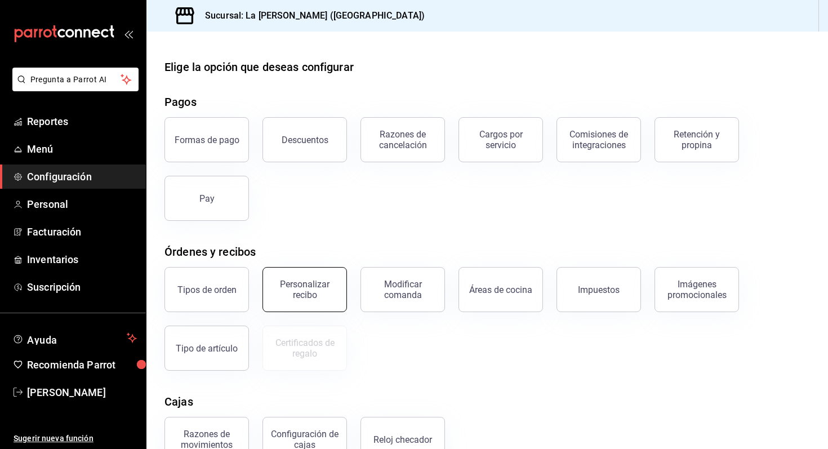
click at [323, 308] on button "Personalizar recibo" at bounding box center [305, 289] width 85 height 45
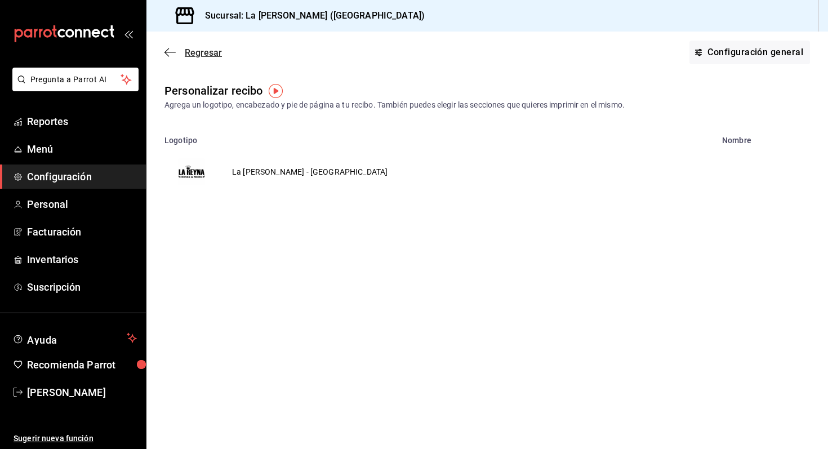
click at [175, 51] on icon "button" at bounding box center [170, 52] width 11 height 10
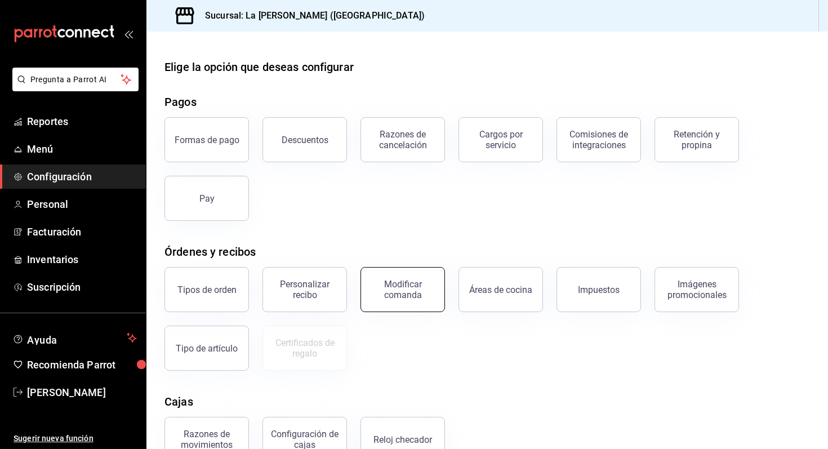
click at [423, 306] on button "Modificar comanda" at bounding box center [403, 289] width 85 height 45
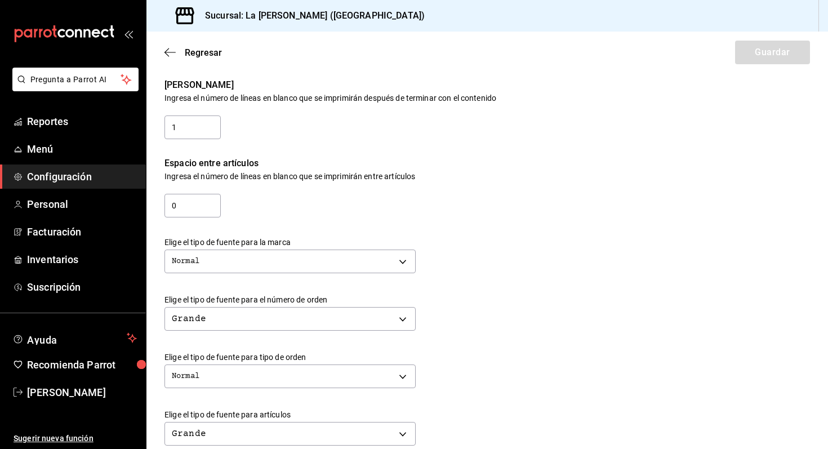
scroll to position [139, 0]
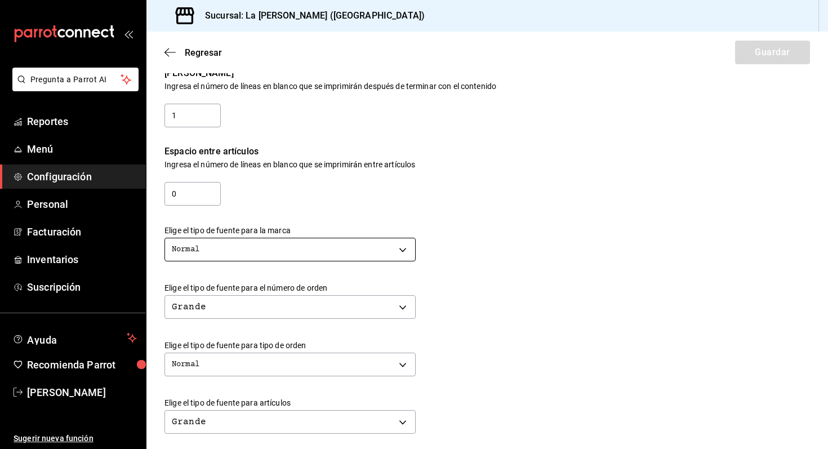
click at [347, 245] on body "Pregunta a Parrot AI Reportes Menú Configuración Personal Facturación Inventari…" at bounding box center [414, 224] width 828 height 449
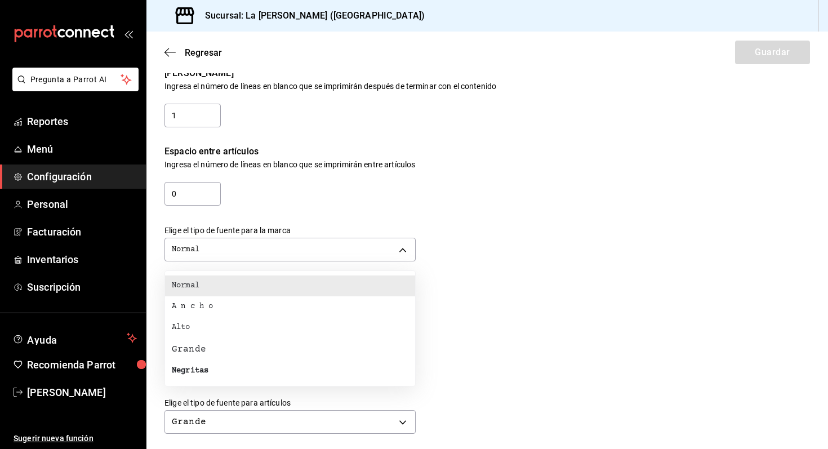
click at [345, 245] on div at bounding box center [414, 224] width 828 height 449
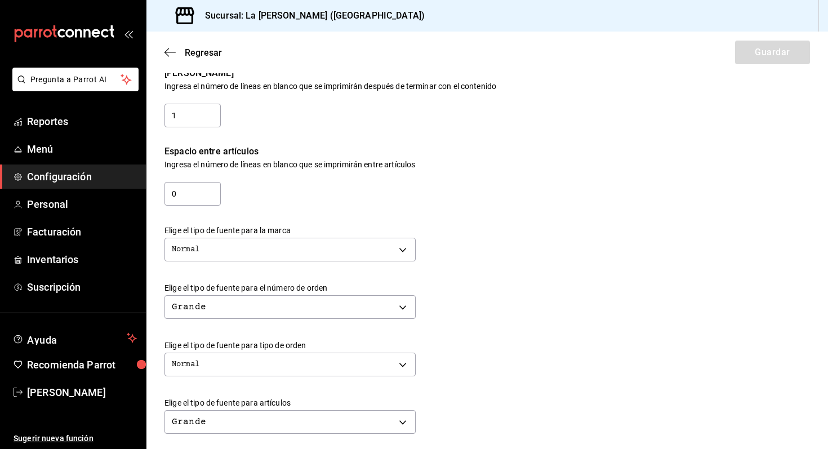
click at [345, 245] on body "Pregunta a Parrot AI Reportes Menú Configuración Personal Facturación Inventari…" at bounding box center [414, 224] width 828 height 449
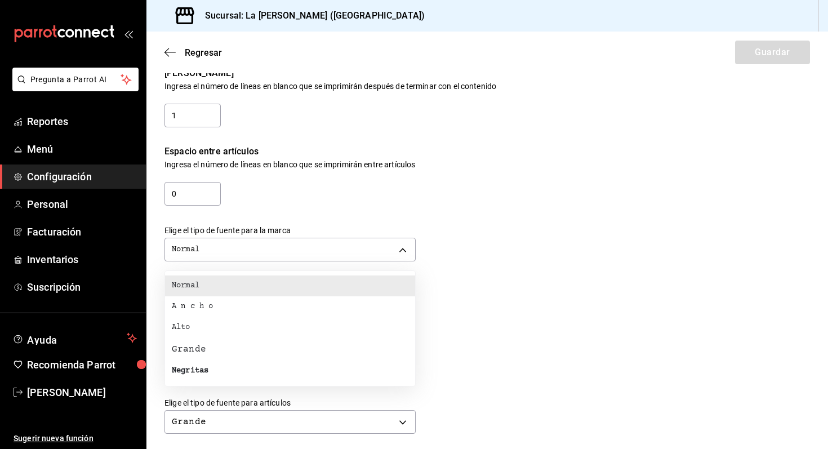
click at [228, 376] on li "Negritas" at bounding box center [290, 371] width 250 height 21
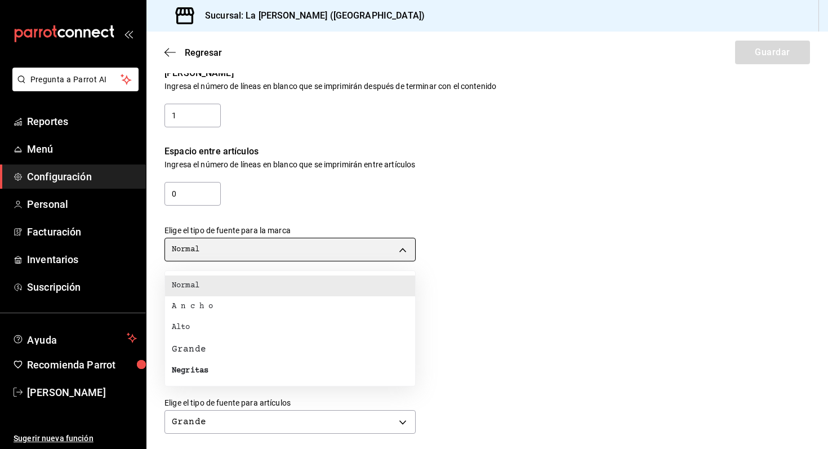
type input "BOLD"
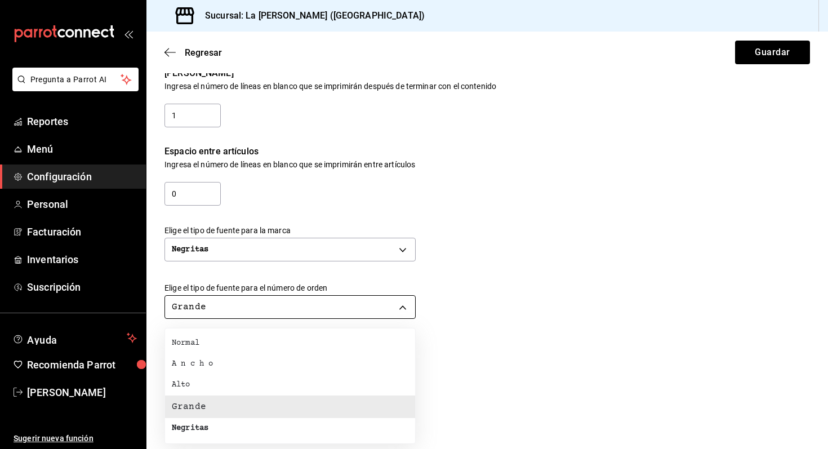
click at [336, 309] on body "Pregunta a Parrot AI Reportes Menú Configuración Personal Facturación Inventari…" at bounding box center [414, 224] width 828 height 449
click at [220, 433] on li "Negritas" at bounding box center [290, 428] width 250 height 21
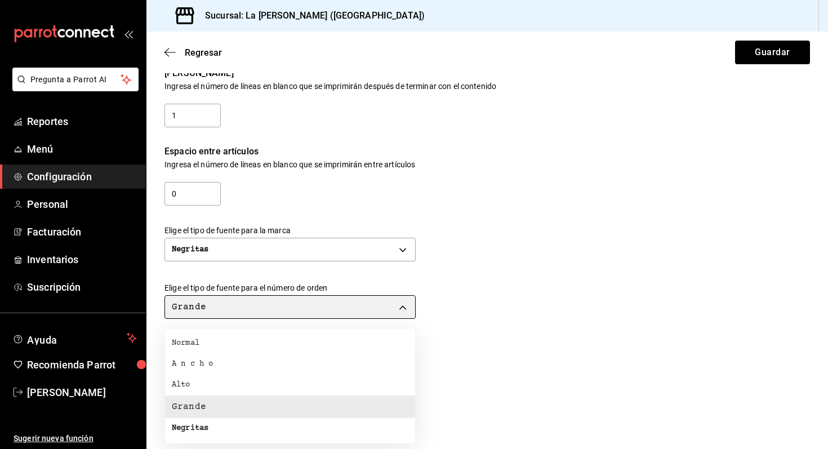
type input "BOLD"
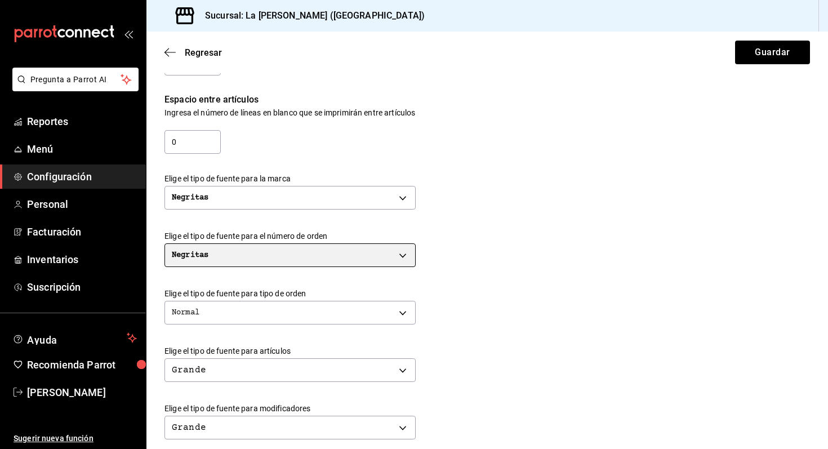
scroll to position [220, 0]
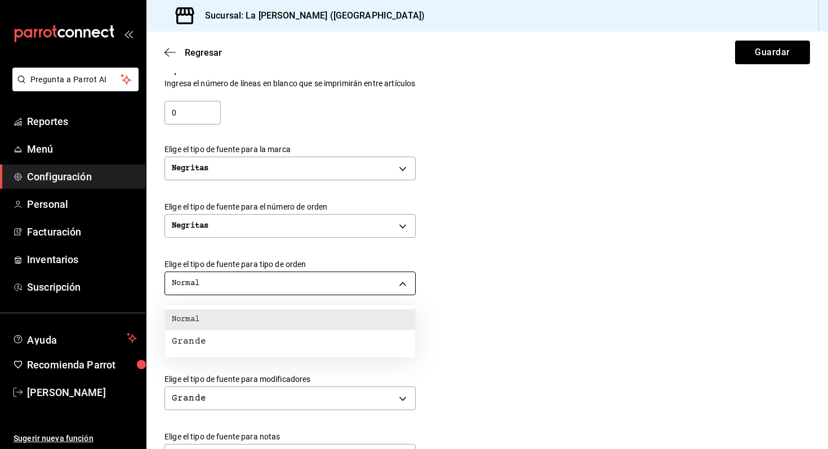
click at [311, 279] on body "Pregunta a Parrot AI Reportes Menú Configuración Personal Facturación Inventari…" at bounding box center [414, 224] width 828 height 449
click at [311, 279] on div at bounding box center [414, 224] width 828 height 449
click at [311, 286] on body "Pregunta a Parrot AI Reportes Menú Configuración Personal Facturación Inventari…" at bounding box center [414, 224] width 828 height 449
click at [275, 344] on li "Grande" at bounding box center [290, 341] width 250 height 23
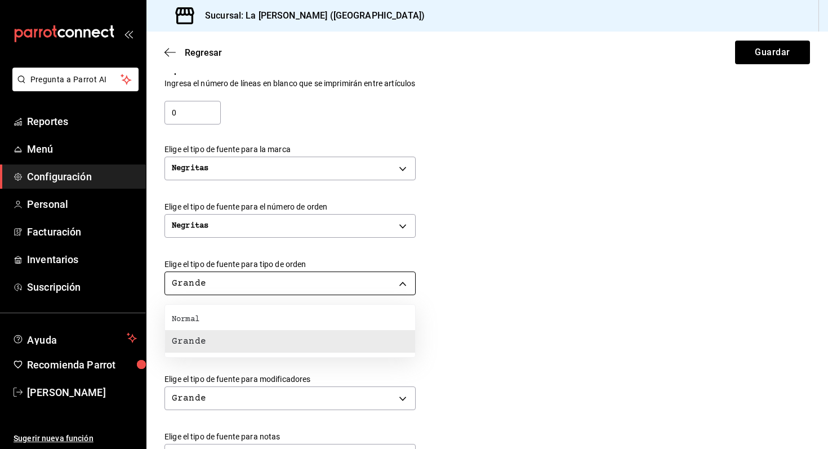
click at [317, 281] on body "Pregunta a Parrot AI Reportes Menú Configuración Personal Facturación Inventari…" at bounding box center [414, 224] width 828 height 449
click at [286, 327] on li "Normal" at bounding box center [290, 319] width 250 height 21
type input "NORMAL"
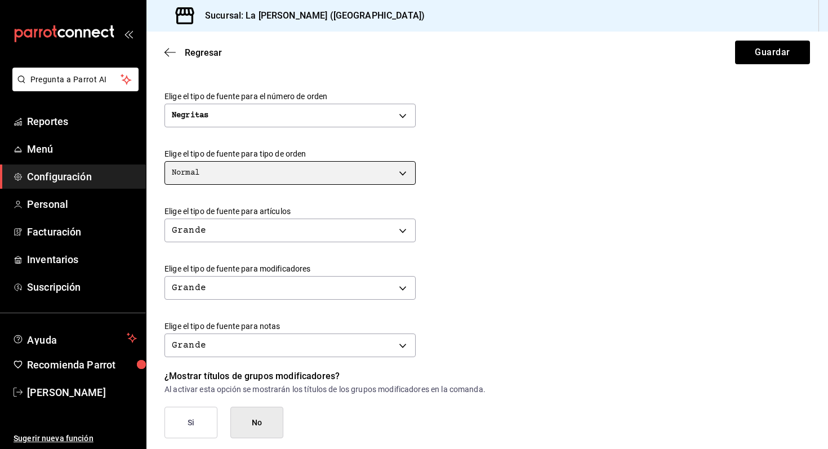
scroll to position [451, 0]
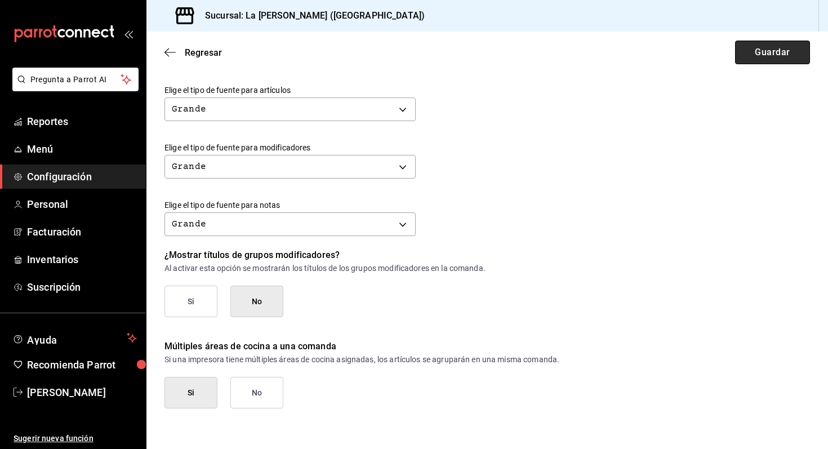
click at [757, 55] on button "Guardar" at bounding box center [772, 53] width 75 height 24
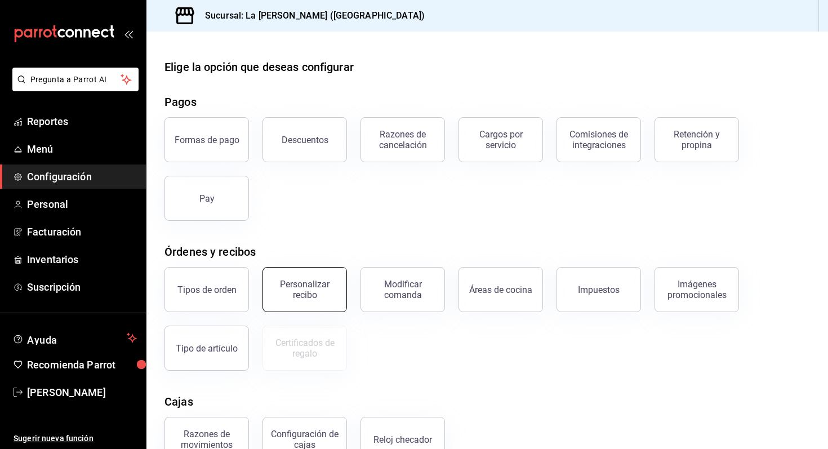
click at [314, 298] on div "Personalizar recibo" at bounding box center [305, 289] width 70 height 21
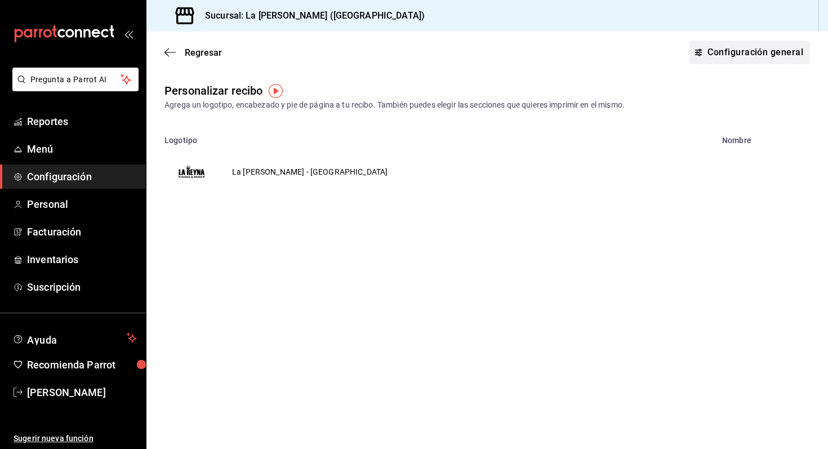
click at [746, 51] on button "Configuración general" at bounding box center [750, 53] width 121 height 24
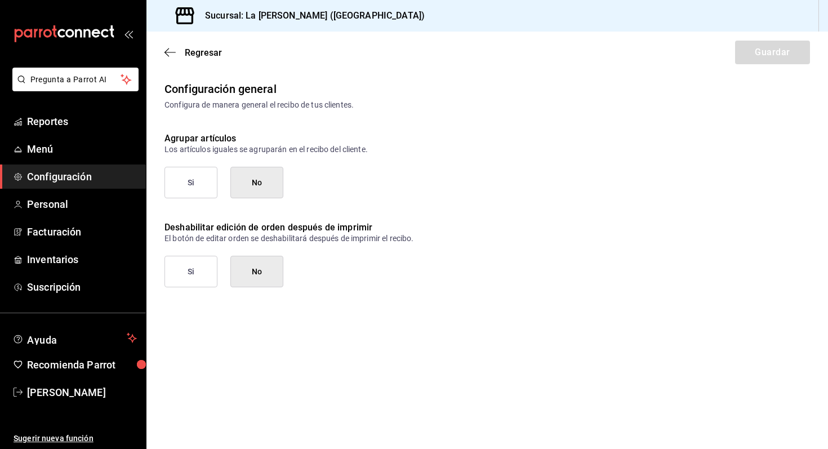
click at [175, 168] on button "Si" at bounding box center [191, 183] width 53 height 32
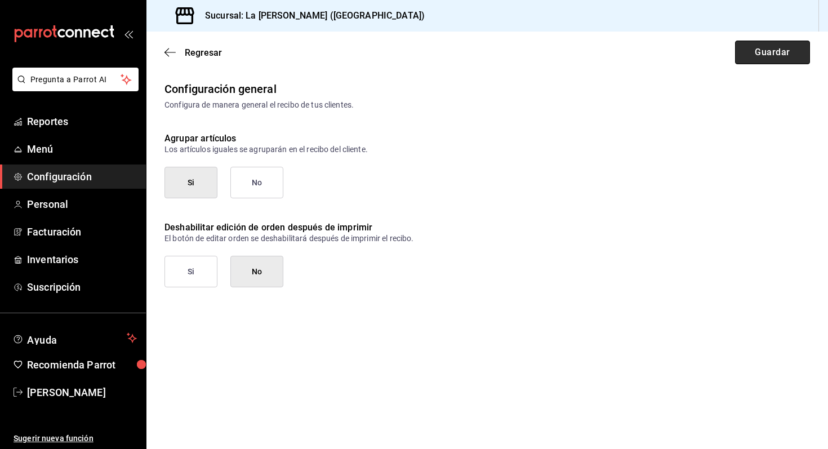
click at [758, 59] on button "Guardar" at bounding box center [772, 53] width 75 height 24
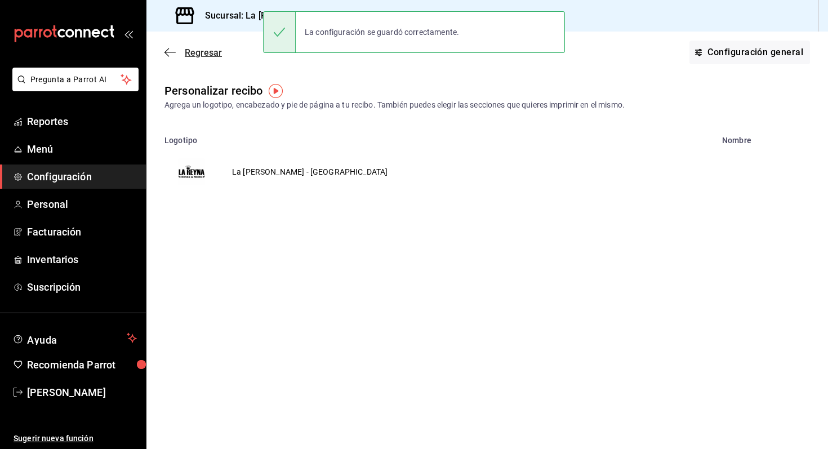
click at [184, 51] on span "Regresar" at bounding box center [193, 52] width 57 height 11
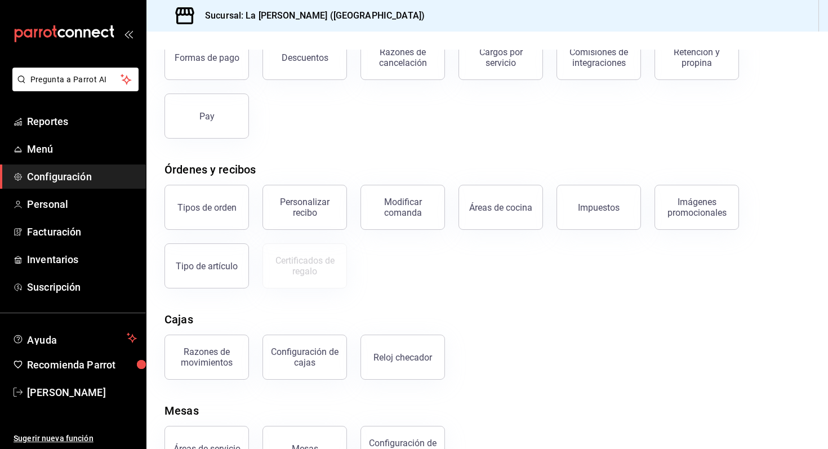
scroll to position [122, 0]
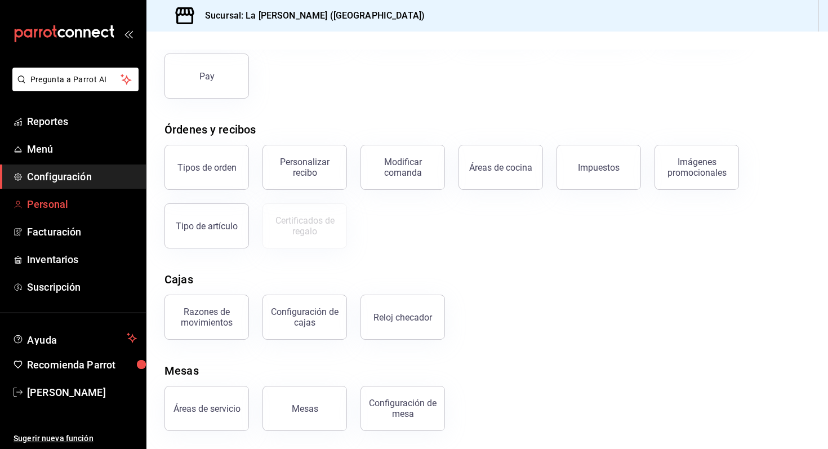
click at [82, 199] on span "Personal" at bounding box center [82, 204] width 110 height 15
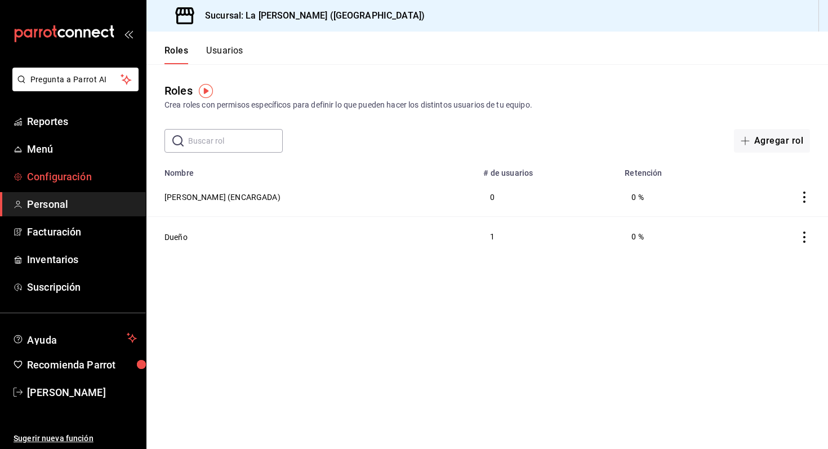
click at [36, 179] on span "Configuración" at bounding box center [82, 176] width 110 height 15
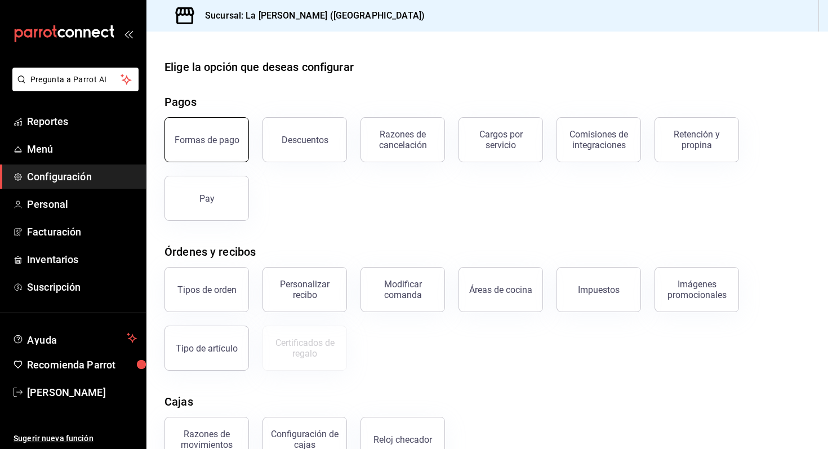
click at [179, 144] on div "Formas de pago" at bounding box center [207, 140] width 65 height 11
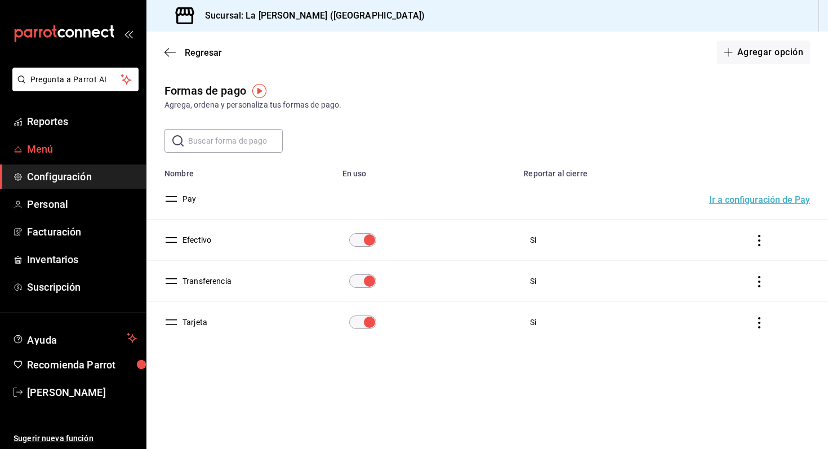
click at [84, 147] on span "Menú" at bounding box center [82, 148] width 110 height 15
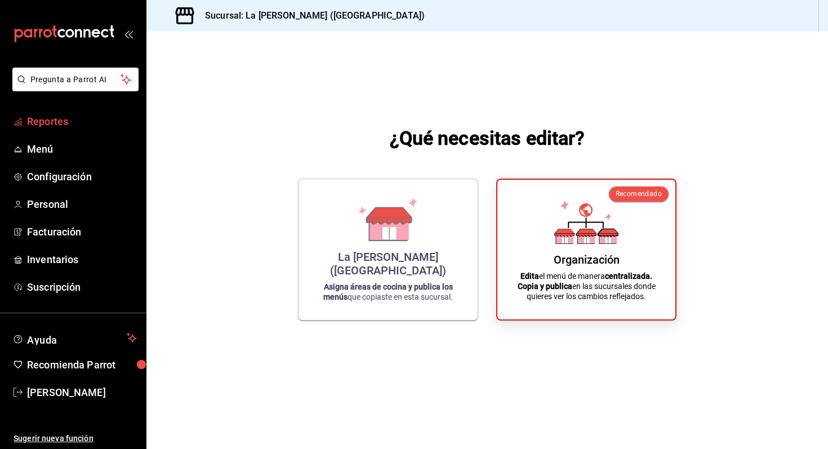
click at [63, 126] on span "Reportes" at bounding box center [82, 121] width 110 height 15
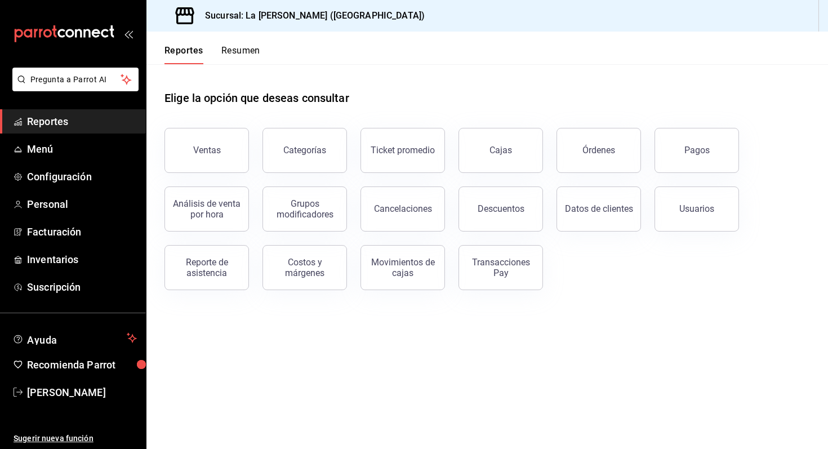
click at [233, 45] on button "Resumen" at bounding box center [240, 54] width 39 height 19
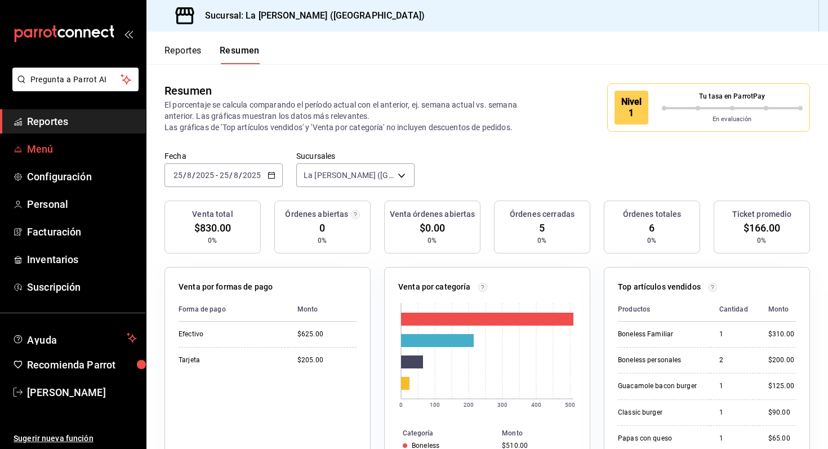
click at [74, 154] on span "Menú" at bounding box center [82, 148] width 110 height 15
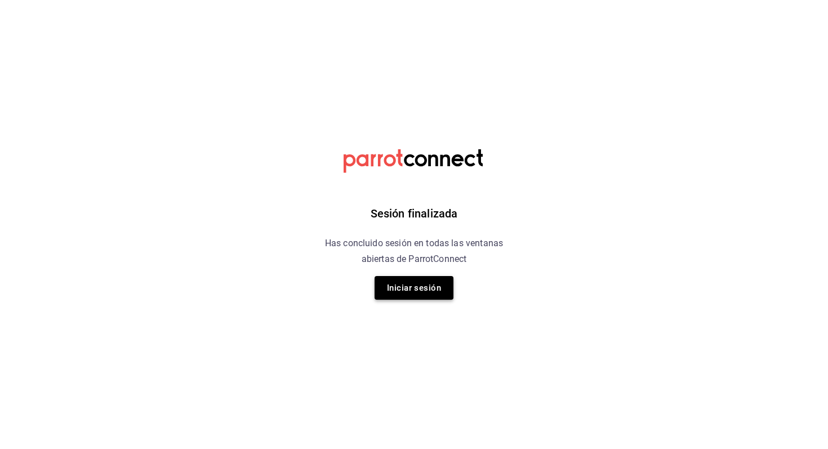
click at [406, 294] on button "Iniciar sesión" at bounding box center [414, 288] width 79 height 24
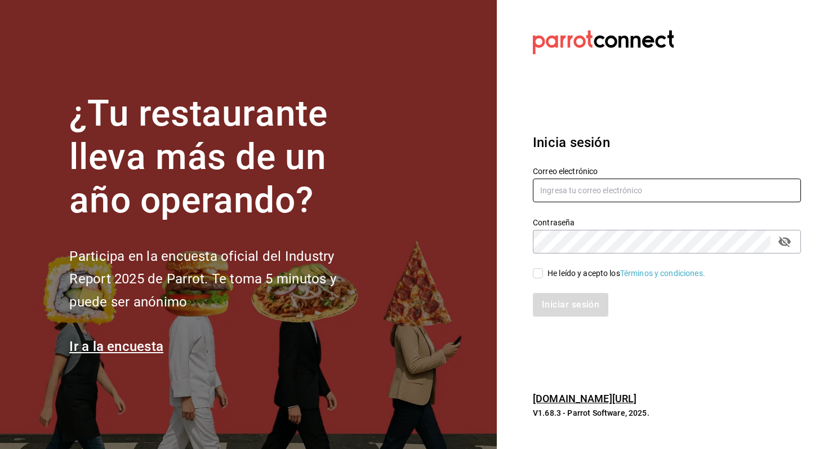
click at [582, 183] on input "text" at bounding box center [667, 191] width 268 height 24
type input "R"
type input "romom3933@gmail.com"
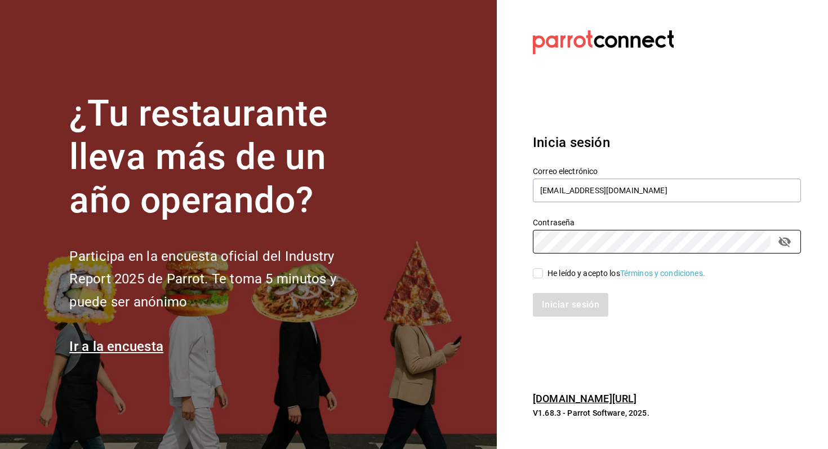
click at [543, 272] on input "He leído y acepto los Términos y condiciones." at bounding box center [538, 273] width 10 height 10
checkbox input "true"
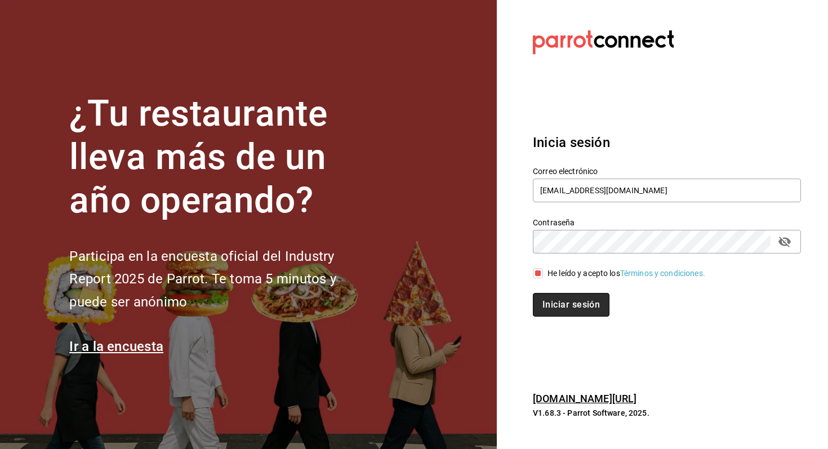
click at [549, 297] on button "Iniciar sesión" at bounding box center [571, 305] width 77 height 24
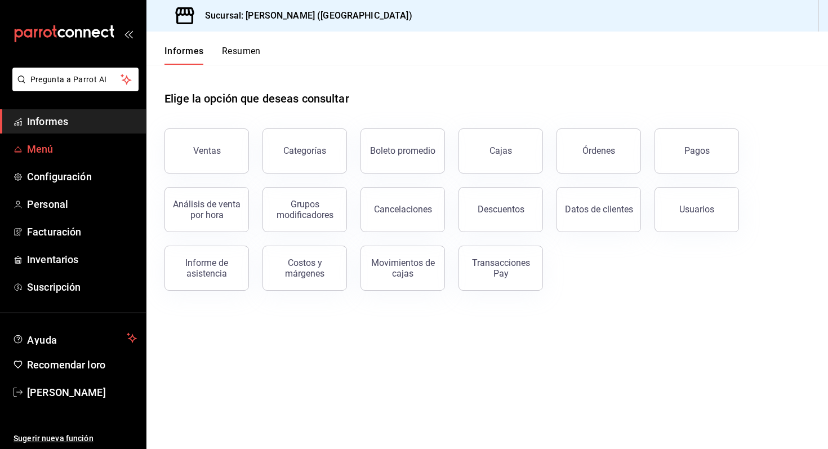
click at [64, 150] on span "Menú" at bounding box center [82, 148] width 110 height 15
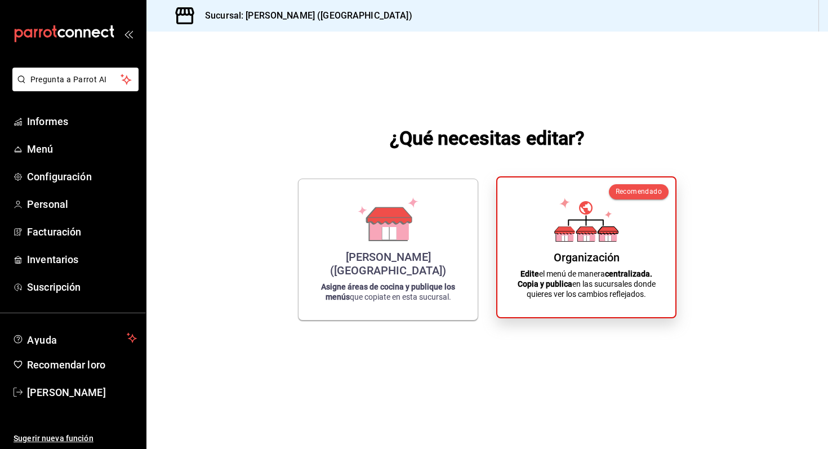
click at [651, 197] on div "Recomendado" at bounding box center [639, 192] width 60 height 16
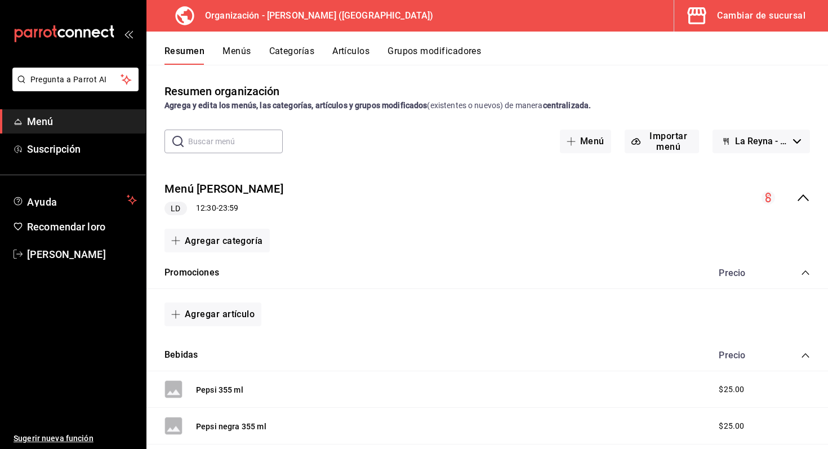
click at [767, 23] on div "Cambiar de sucursal" at bounding box center [761, 16] width 88 height 16
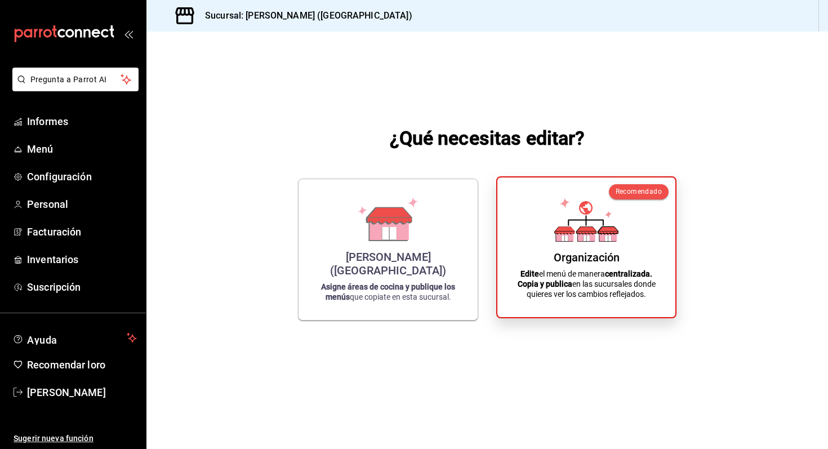
click at [565, 257] on font "Organización" at bounding box center [587, 258] width 66 height 14
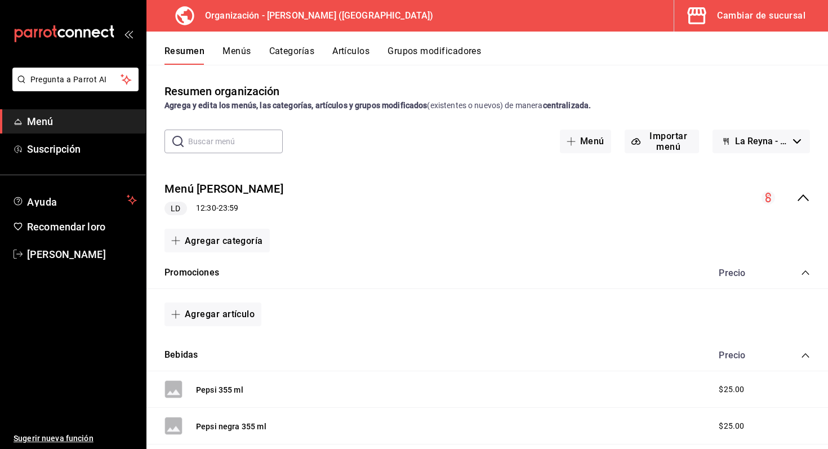
click at [300, 49] on font "Categorías" at bounding box center [292, 51] width 46 height 11
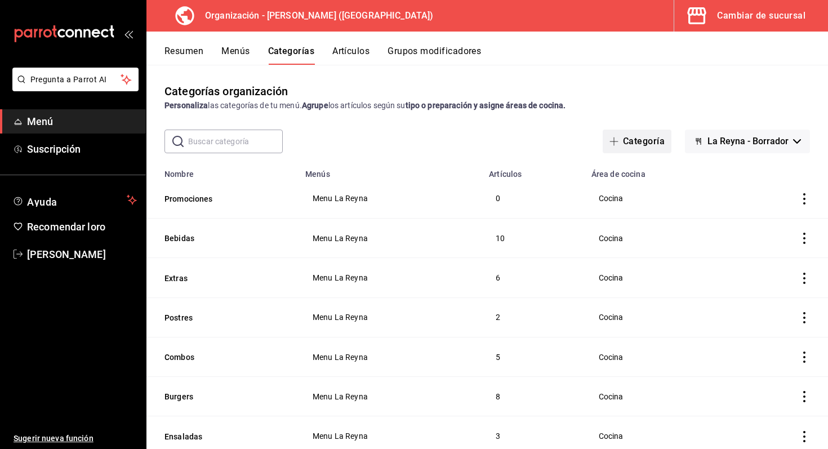
click at [656, 149] on button "Categoría" at bounding box center [637, 142] width 69 height 24
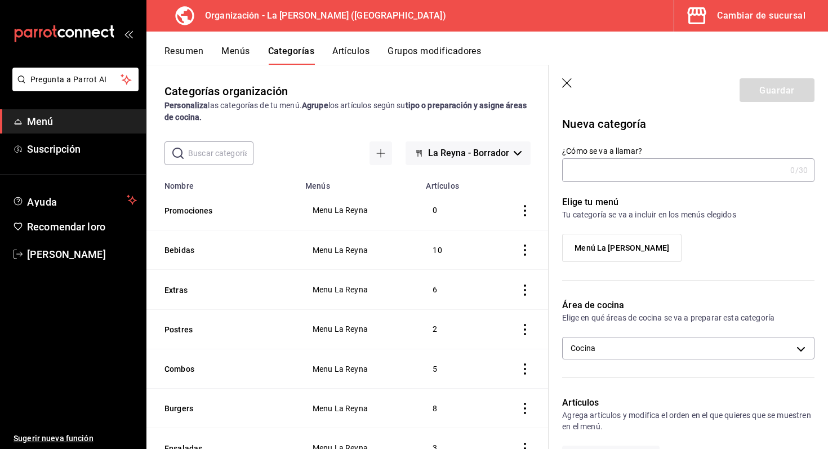
click at [622, 175] on input "¿Cómo se va a llamar?" at bounding box center [674, 170] width 224 height 23
type input "Envios"
click at [642, 237] on label "Menú La [PERSON_NAME]" at bounding box center [622, 247] width 118 height 27
click at [0, 0] on input "Menú La [PERSON_NAME]" at bounding box center [0, 0] width 0 height 0
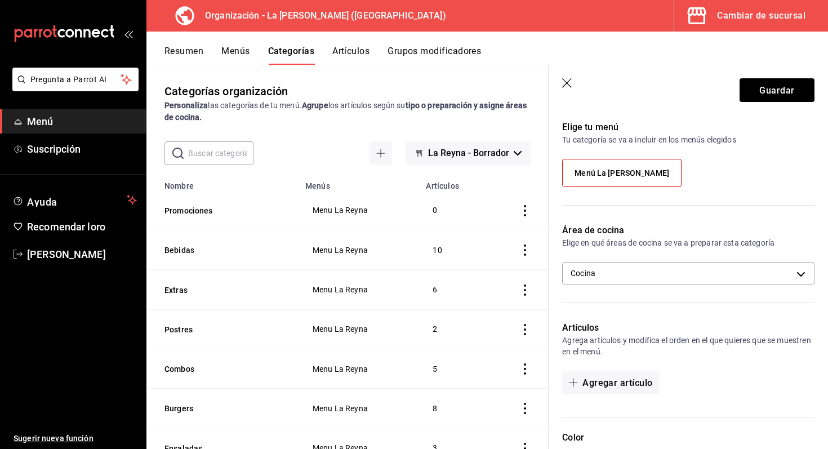
scroll to position [20, 0]
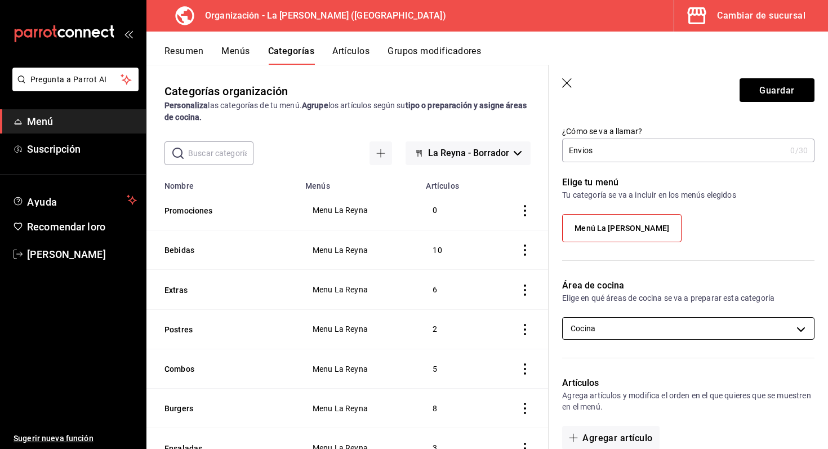
click at [690, 325] on body "Pregunta a Parrot AI Menú Suscripción Ayuda Recomendar loro [PERSON_NAME] Suger…" at bounding box center [414, 224] width 828 height 449
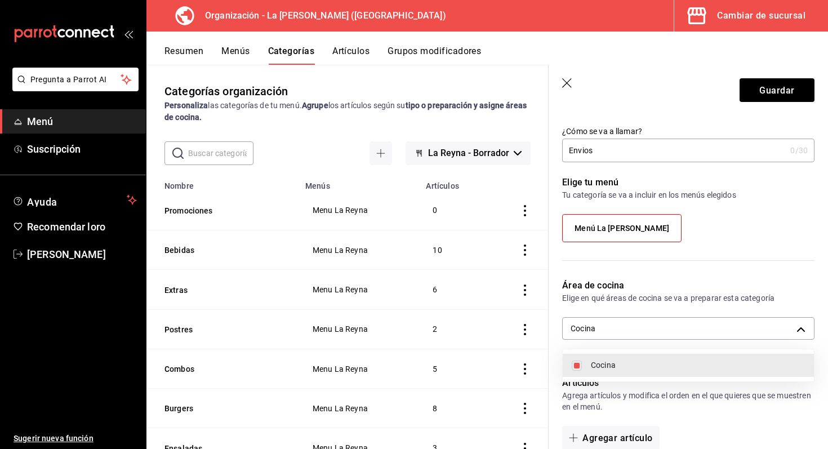
click at [670, 375] on li "Cocina" at bounding box center [688, 365] width 251 height 23
checkbox input "false"
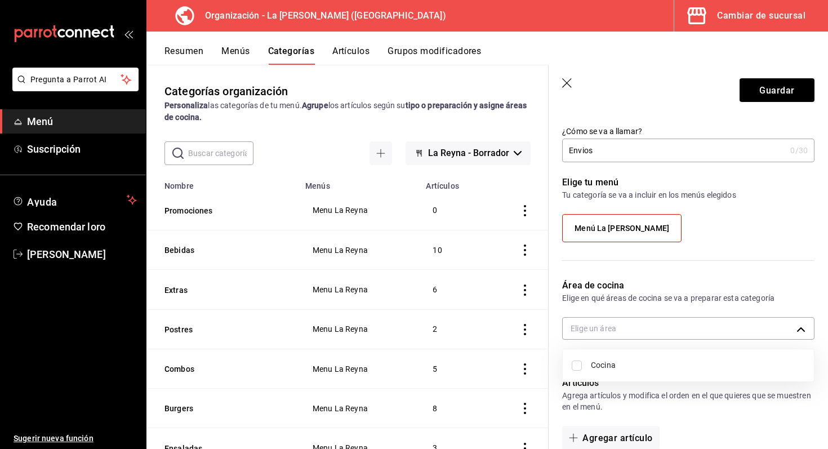
click at [762, 281] on div at bounding box center [414, 224] width 828 height 449
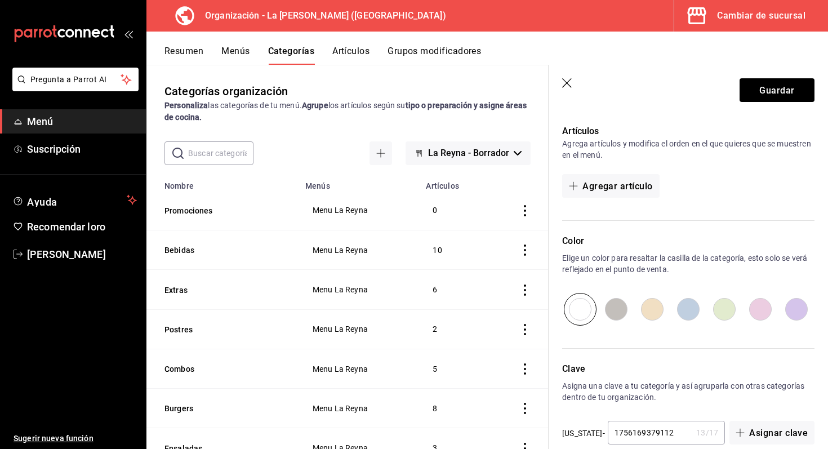
scroll to position [291, 0]
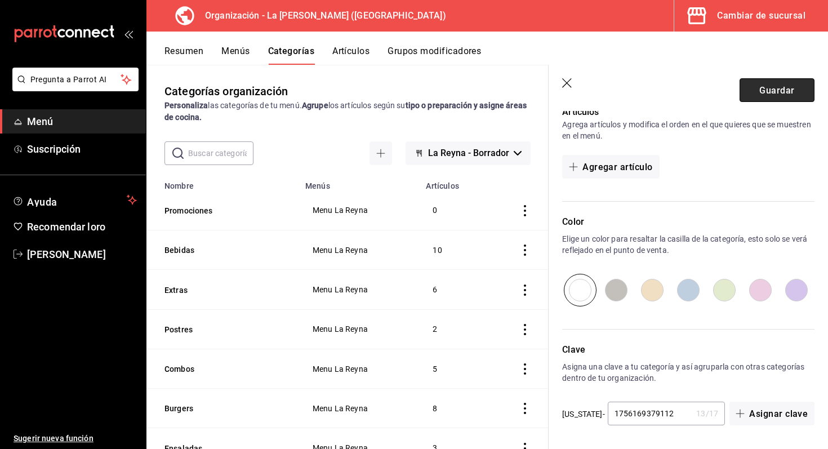
click at [770, 83] on button "Guardar" at bounding box center [777, 90] width 75 height 24
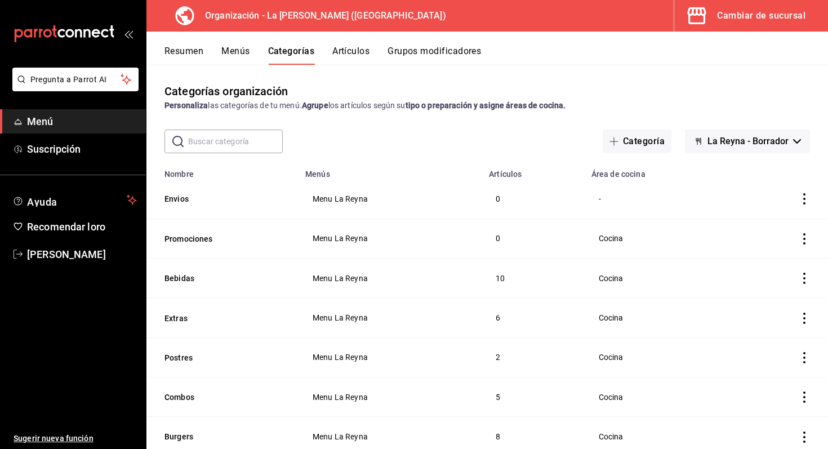
click at [345, 52] on font "Artículos" at bounding box center [350, 51] width 37 height 11
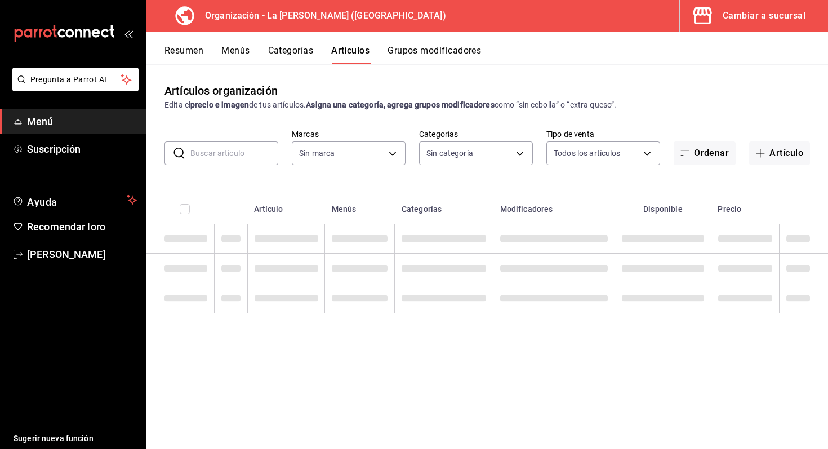
type input "21e8f741-d7e9-4a52-ba38-779e4aaec189"
type input "8b7a4d37-4db6-4c9a-b450-26b11c077d84,0b86c16e-0827-4d1e-86bd-c22f5e8398db,51611…"
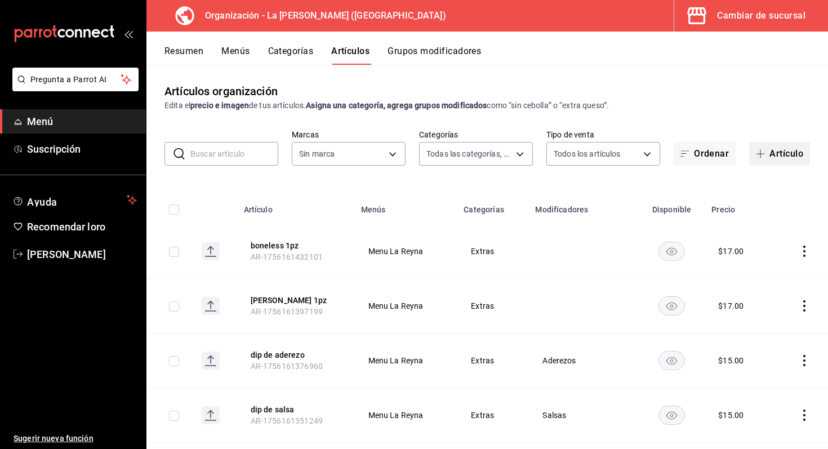
click at [770, 154] on font "Artículo" at bounding box center [787, 153] width 34 height 11
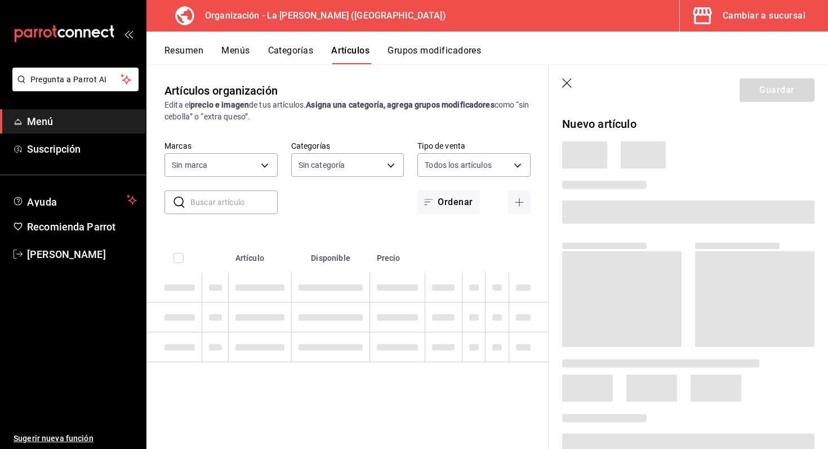
type input "8b7a4d37-4db6-4c9a-b450-26b11c077d84,0b86c16e-0827-4d1e-86bd-c22f5e8398db,51611…"
type input "21e8f741-d7e9-4a52-ba38-779e4aaec189"
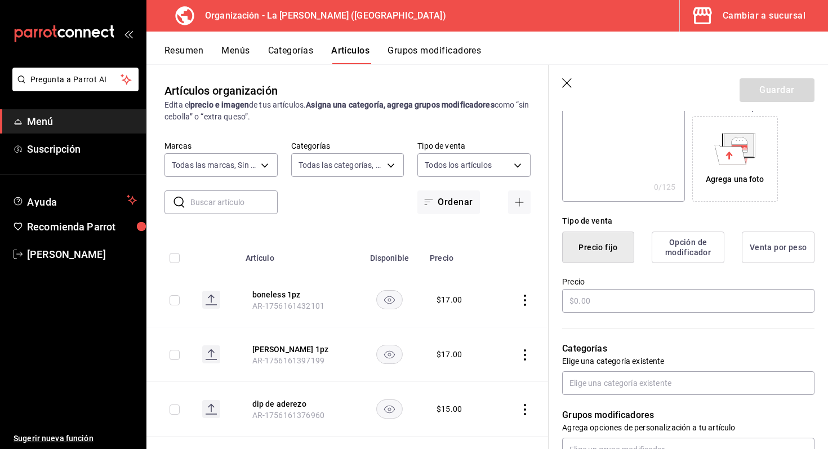
scroll to position [186, 0]
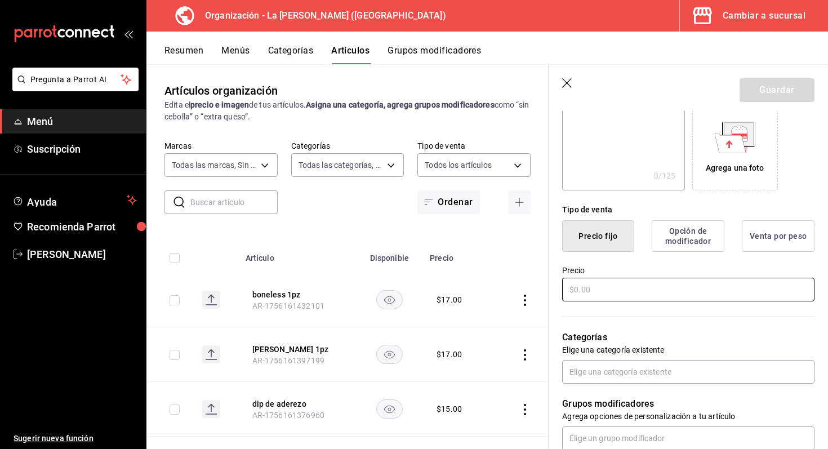
type input "envio 0-2.5km"
click at [601, 295] on input "text" at bounding box center [688, 290] width 252 height 24
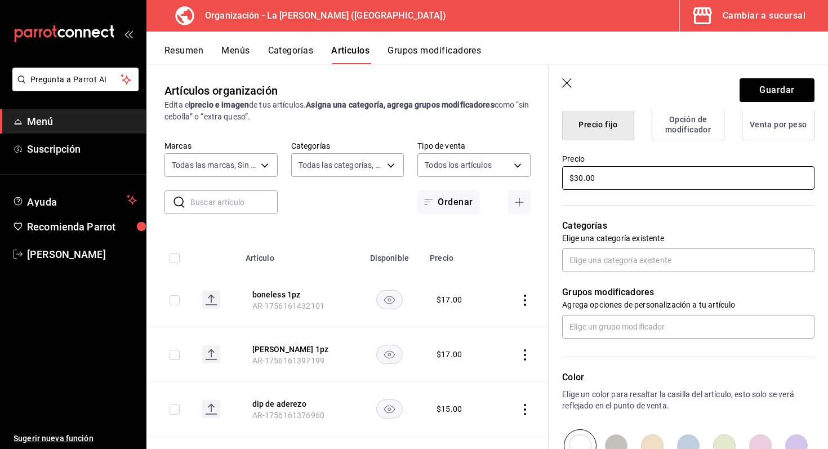
scroll to position [301, 0]
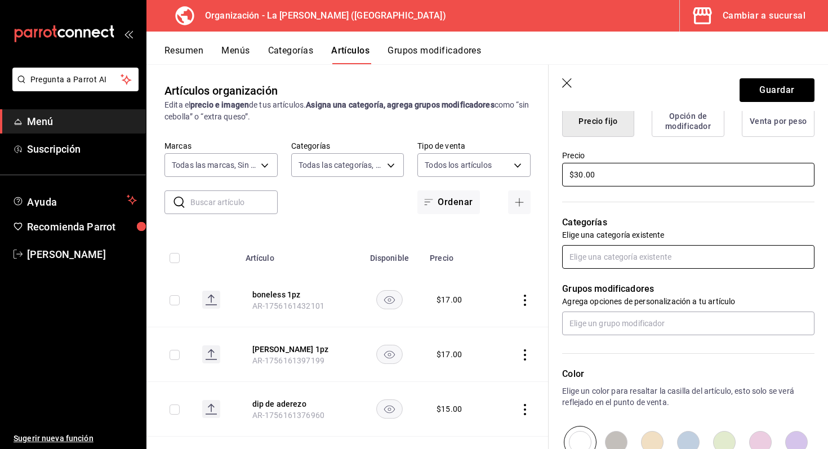
type input "$30.00"
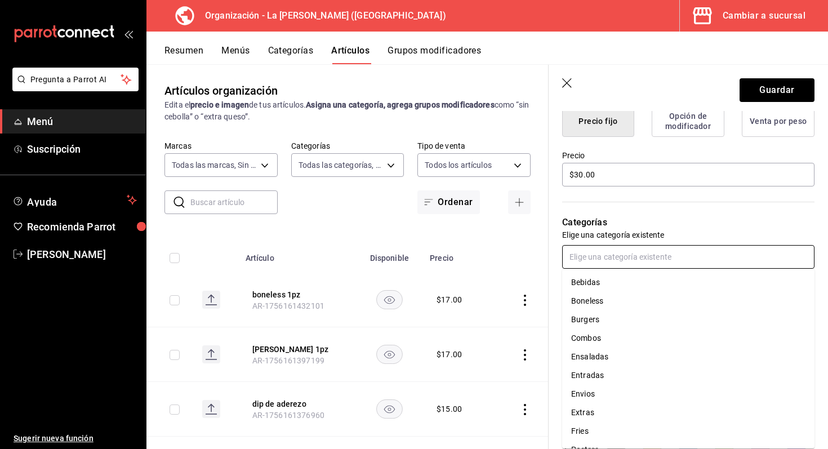
click at [668, 265] on input "text" at bounding box center [688, 257] width 252 height 24
click at [614, 340] on li "Envios" at bounding box center [688, 341] width 252 height 19
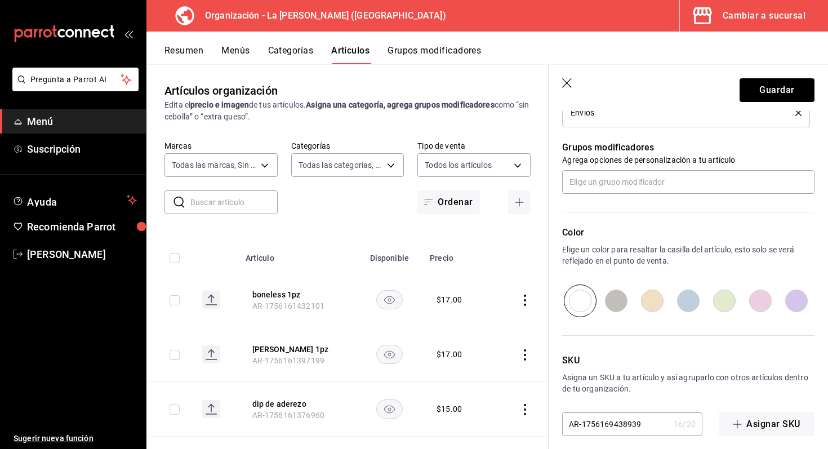
scroll to position [489, 0]
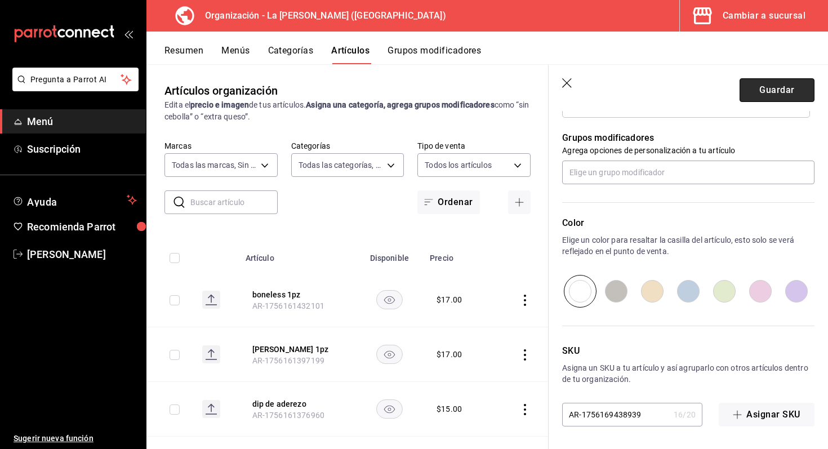
click at [778, 83] on button "Guardar" at bounding box center [777, 90] width 75 height 24
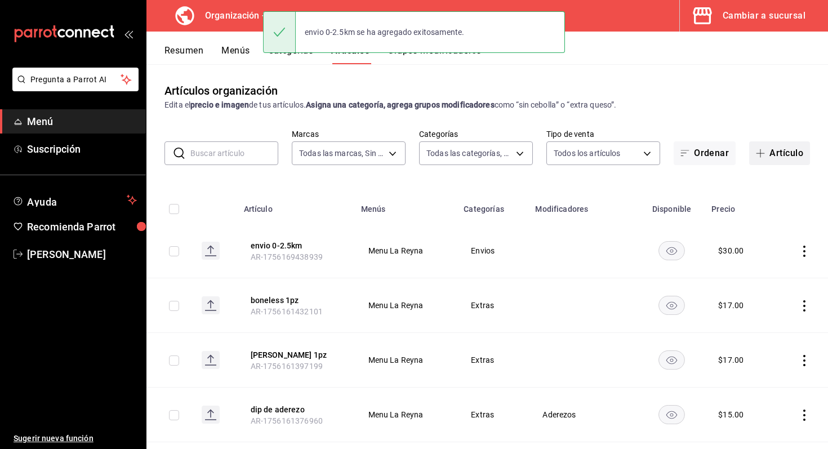
click at [772, 156] on button "Artículo" at bounding box center [779, 153] width 61 height 24
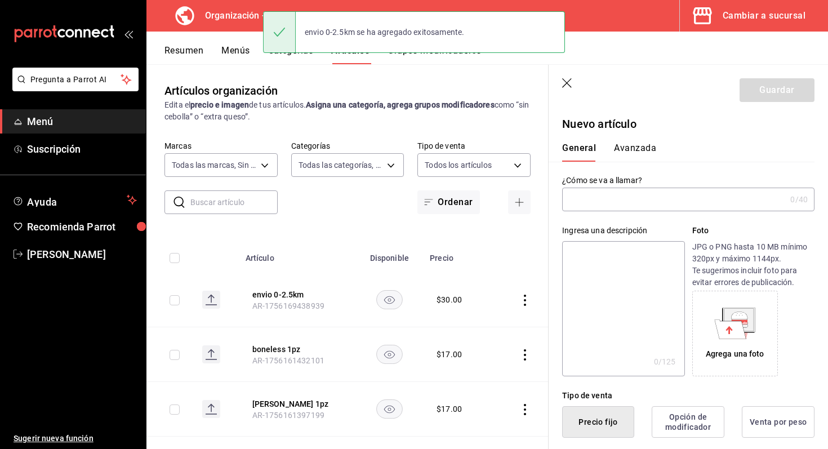
click at [634, 202] on input "text" at bounding box center [674, 199] width 224 height 23
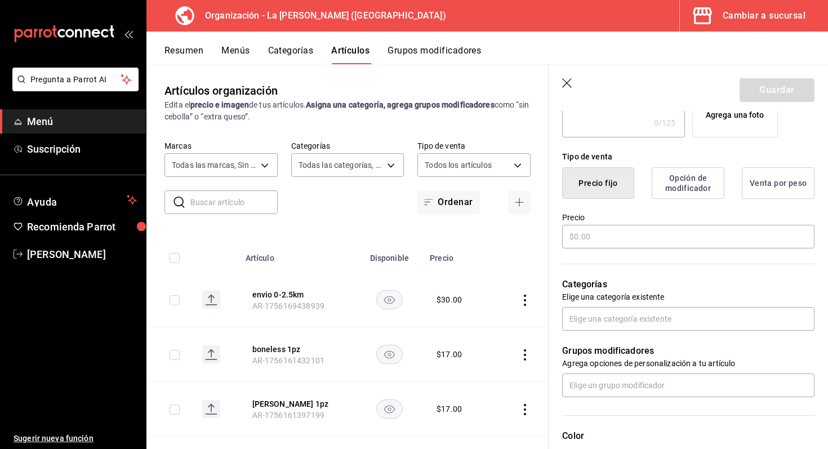
scroll to position [242, 0]
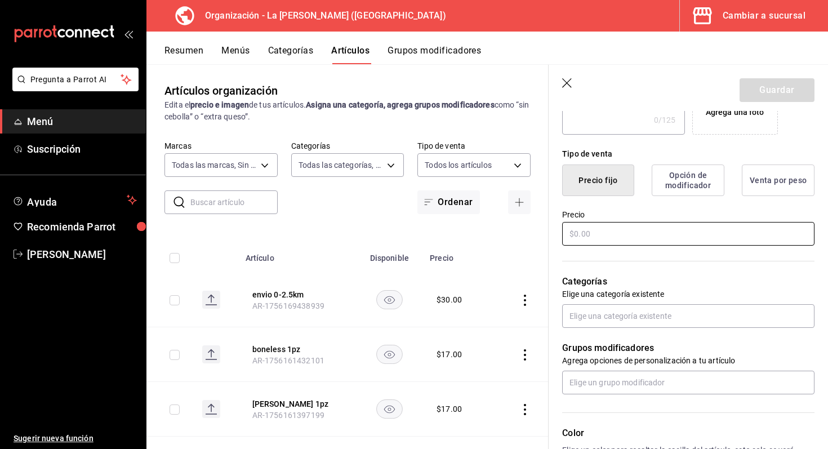
type input "envio 2.5-3km"
click at [629, 233] on input "text" at bounding box center [688, 234] width 252 height 24
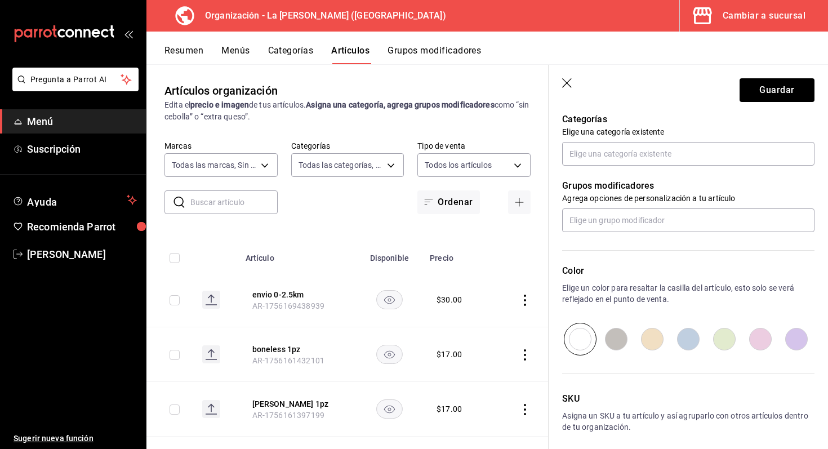
scroll to position [382, 0]
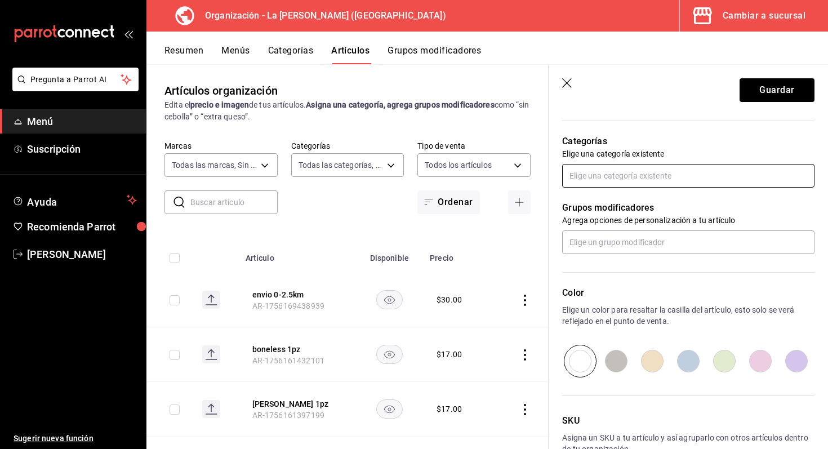
type input "$35.00"
click at [616, 179] on input "text" at bounding box center [688, 176] width 252 height 24
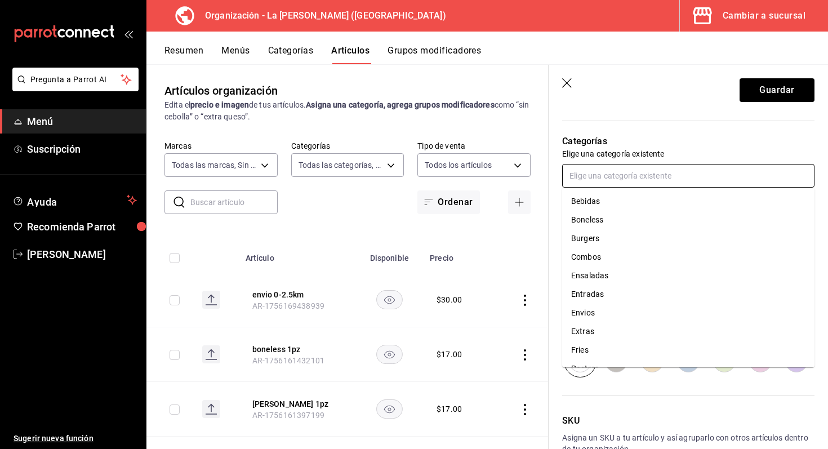
click at [623, 309] on li "Envios" at bounding box center [688, 313] width 252 height 19
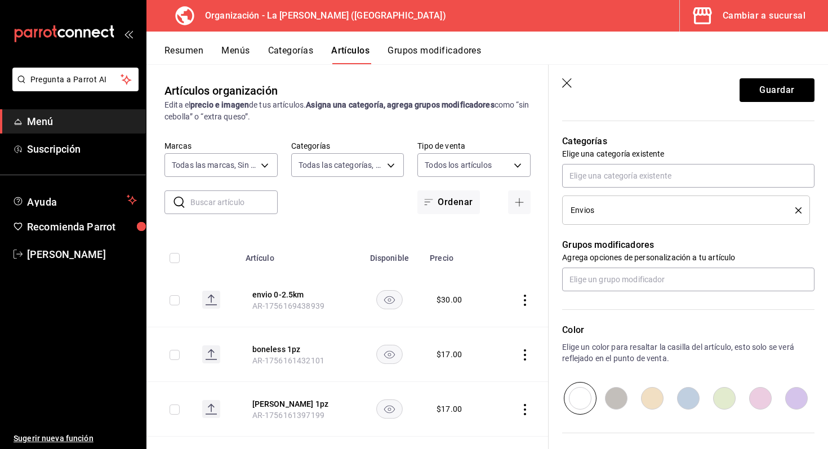
click at [619, 394] on input "radio" at bounding box center [616, 398] width 36 height 33
radio input "true"
click at [783, 95] on button "Guardar" at bounding box center [777, 90] width 75 height 24
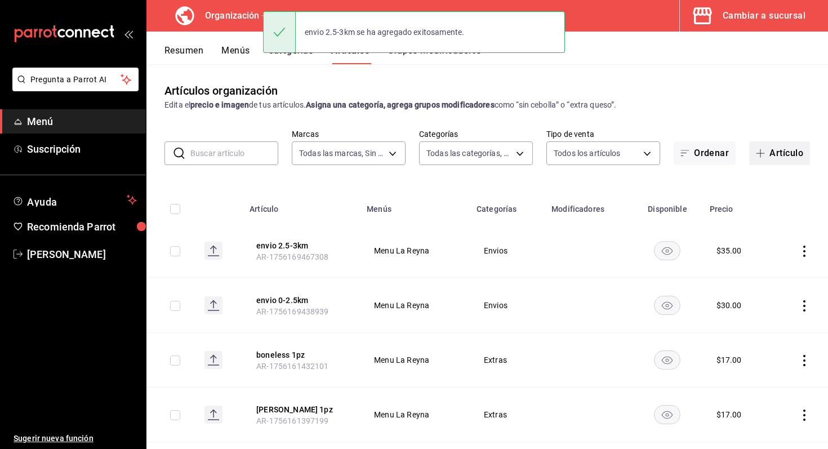
click at [779, 154] on button "Artículo" at bounding box center [779, 153] width 61 height 24
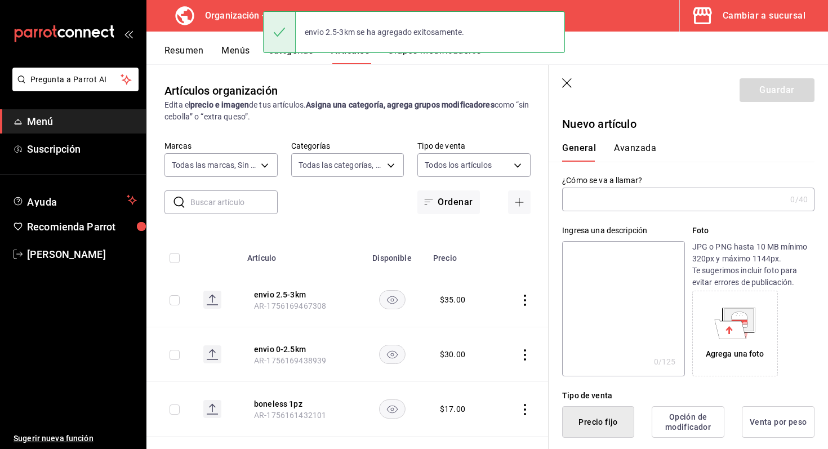
click at [631, 197] on input "text" at bounding box center [674, 199] width 224 height 23
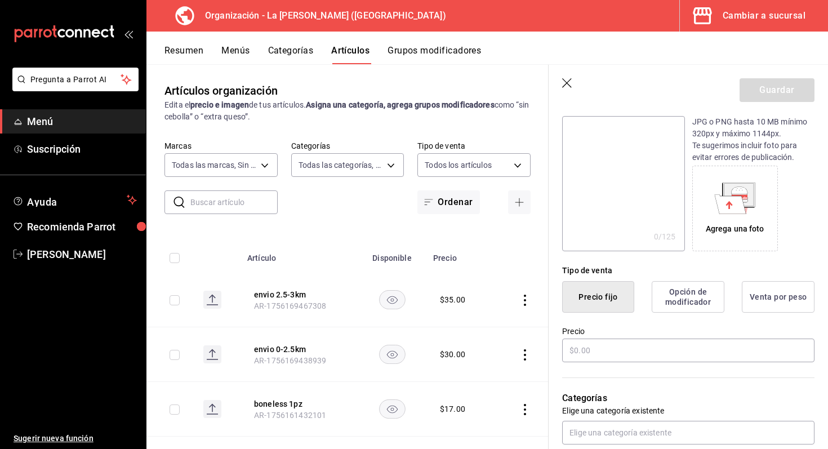
scroll to position [141, 0]
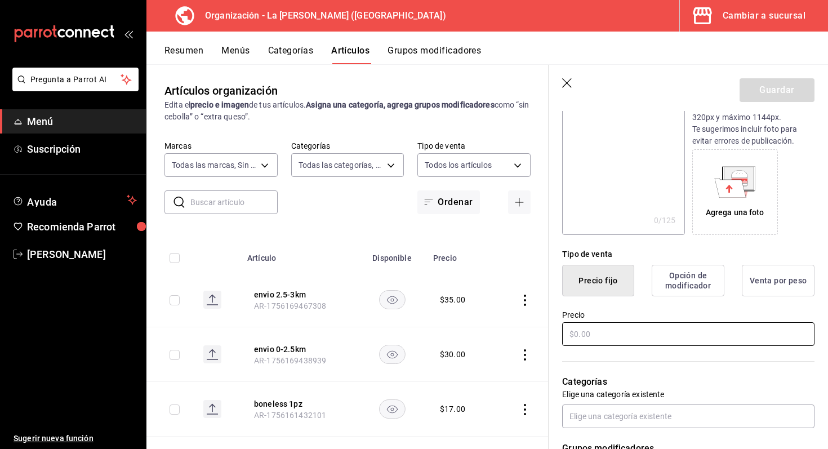
type input "envio 3-4km"
click at [658, 325] on input "text" at bounding box center [688, 334] width 252 height 24
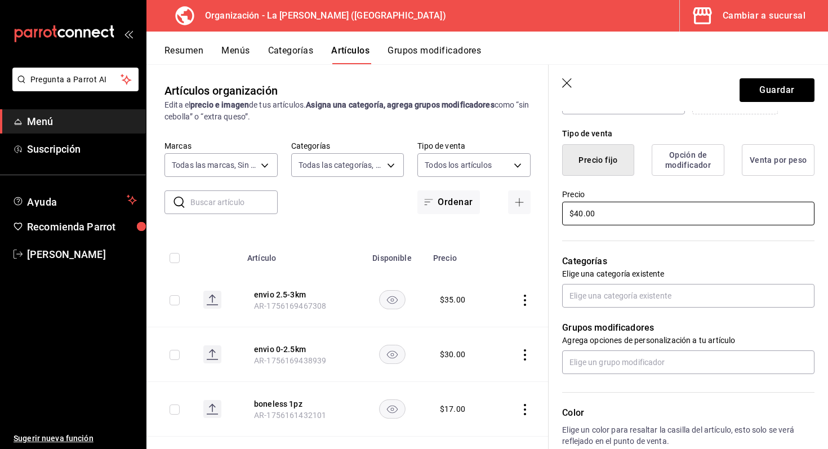
scroll to position [284, 0]
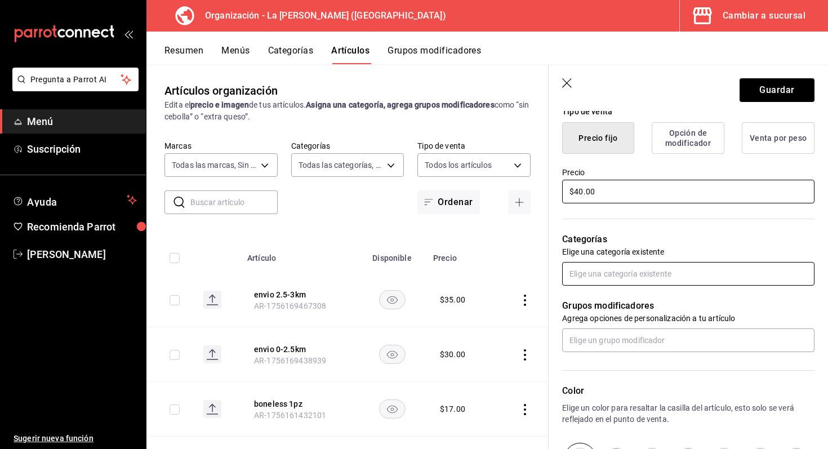
type input "$40.00"
click at [674, 274] on input "text" at bounding box center [688, 274] width 252 height 24
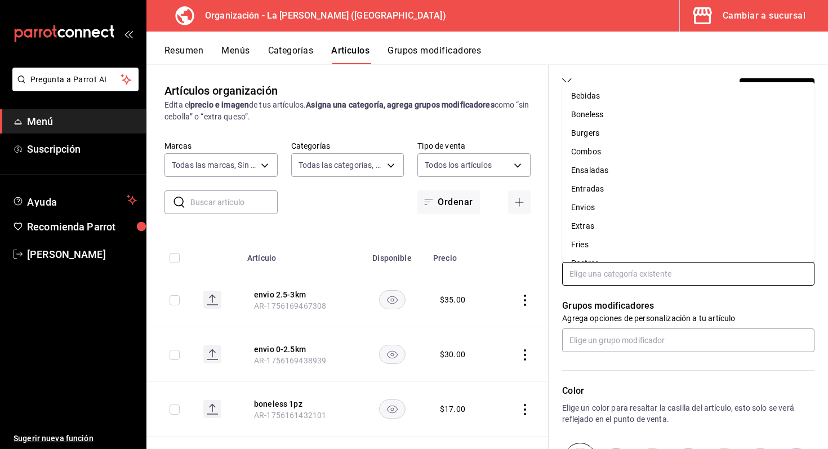
click at [612, 204] on li "Envios" at bounding box center [688, 207] width 252 height 19
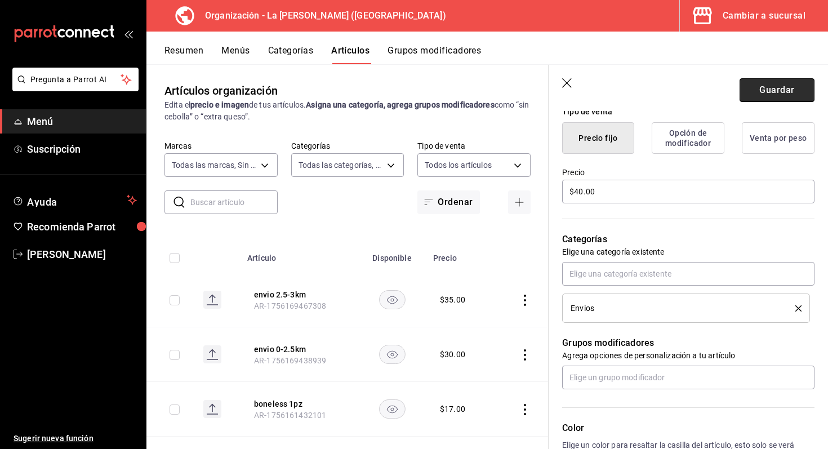
click at [770, 95] on button "Guardar" at bounding box center [777, 90] width 75 height 24
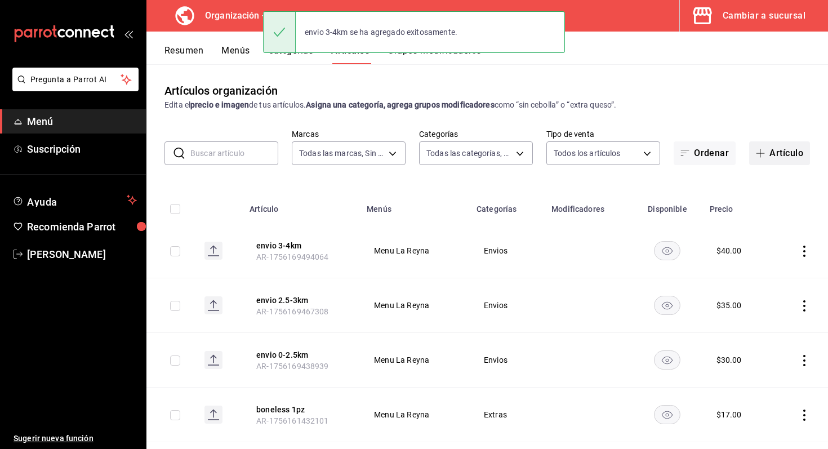
click at [773, 152] on button "Artículo" at bounding box center [779, 153] width 61 height 24
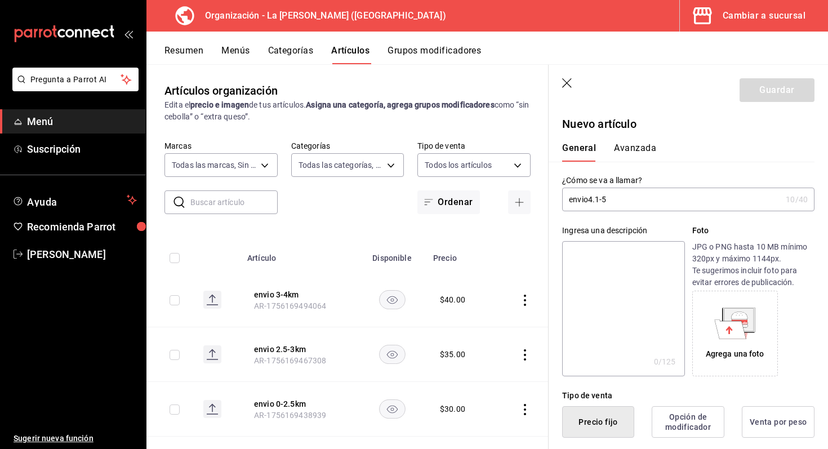
click at [591, 204] on input "envio4.1-5" at bounding box center [671, 199] width 219 height 23
click at [628, 206] on input "envio 4.1-5" at bounding box center [671, 199] width 219 height 23
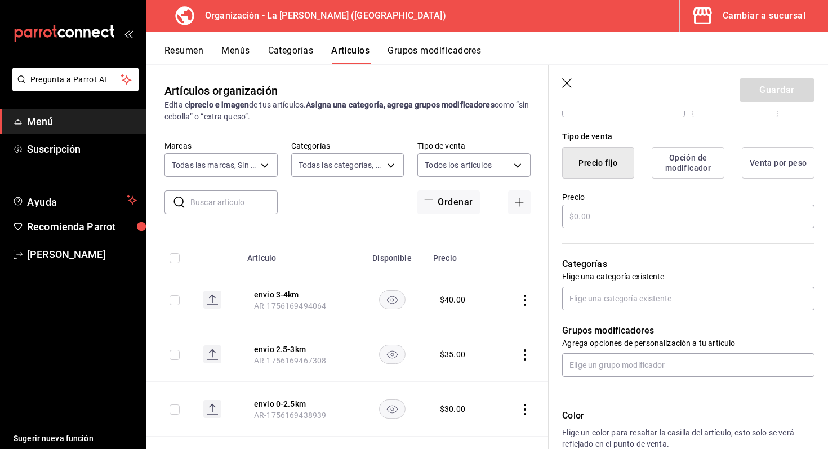
scroll to position [293, 0]
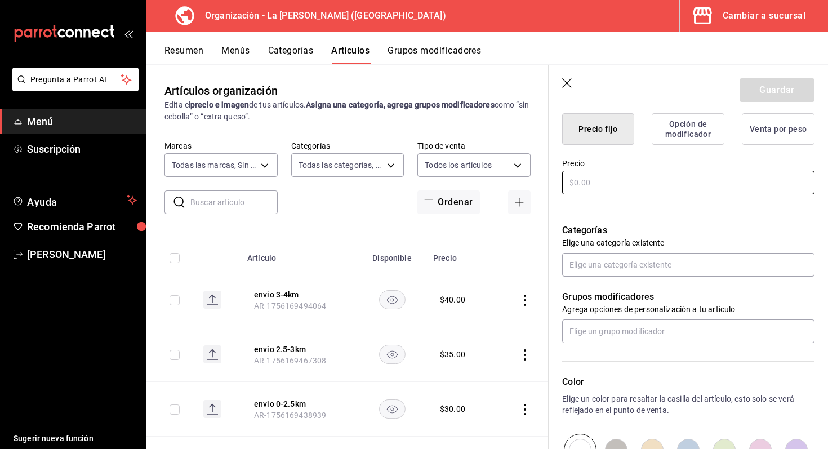
type input "envio 4.1-5km"
click at [607, 186] on input "text" at bounding box center [688, 183] width 252 height 24
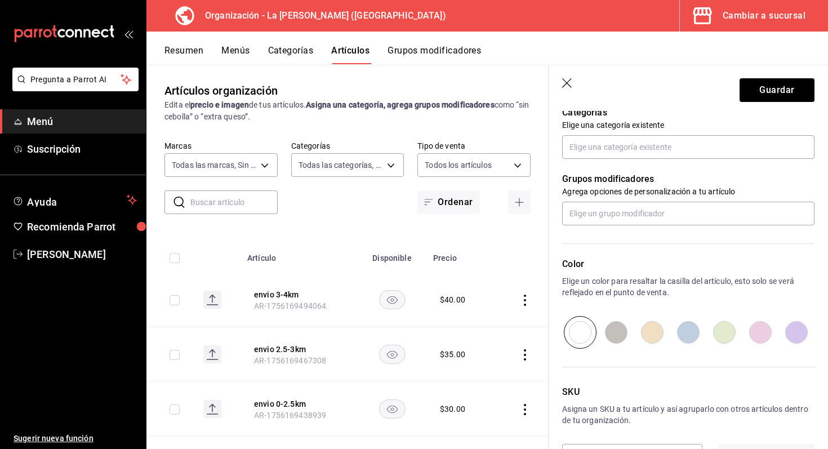
scroll to position [452, 0]
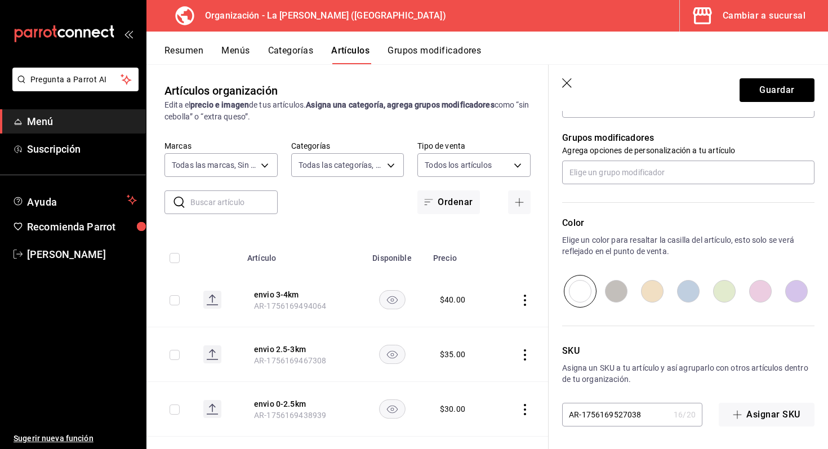
type input "$45.00"
click at [665, 300] on input "radio" at bounding box center [653, 291] width 36 height 33
radio input "true"
click at [758, 97] on button "Guardar" at bounding box center [777, 90] width 75 height 24
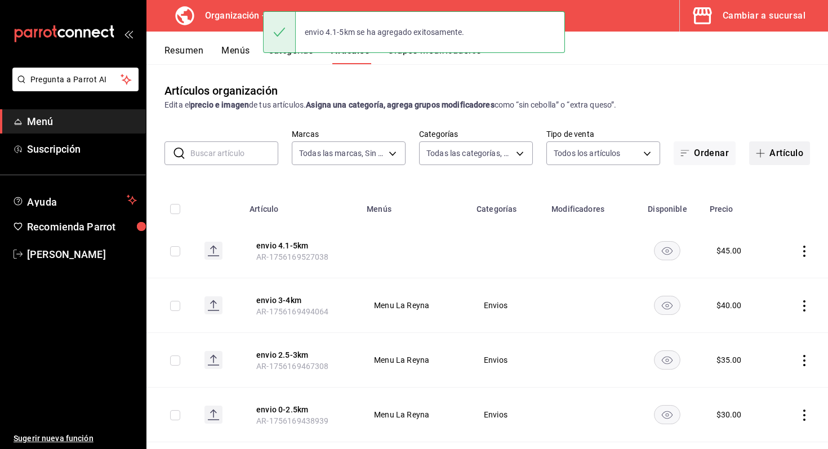
click at [782, 150] on button "Artículo" at bounding box center [779, 153] width 61 height 24
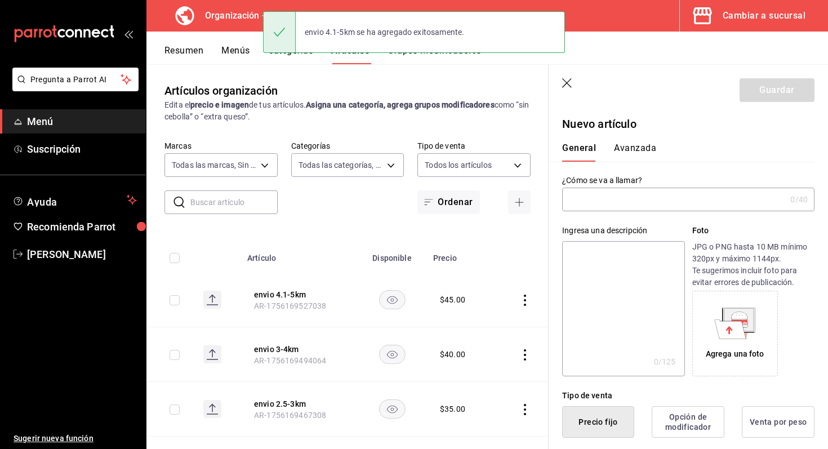
click at [680, 202] on input "text" at bounding box center [674, 199] width 224 height 23
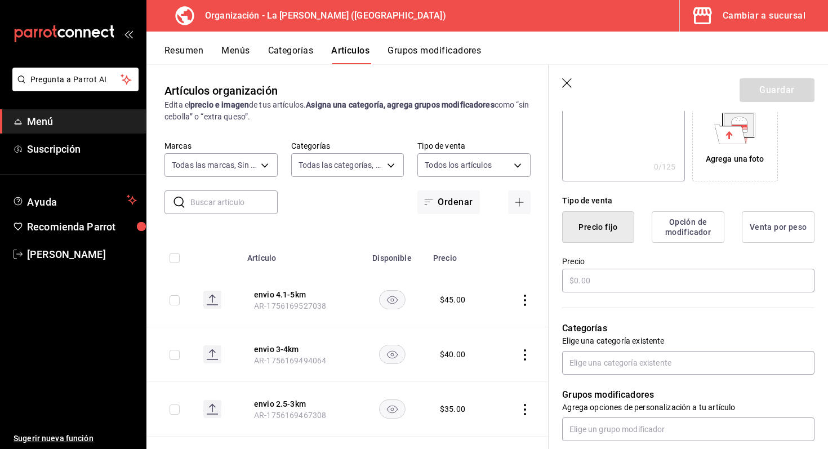
scroll to position [277, 0]
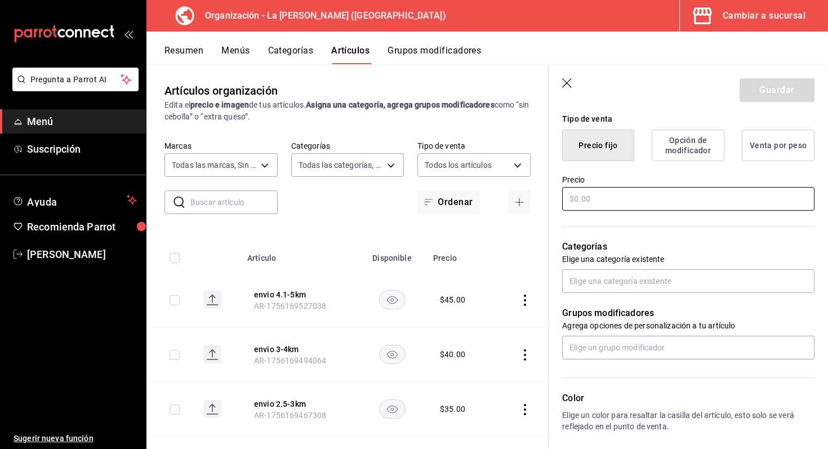
type input "envio 5.1-6km"
click at [632, 201] on input "text" at bounding box center [688, 199] width 252 height 24
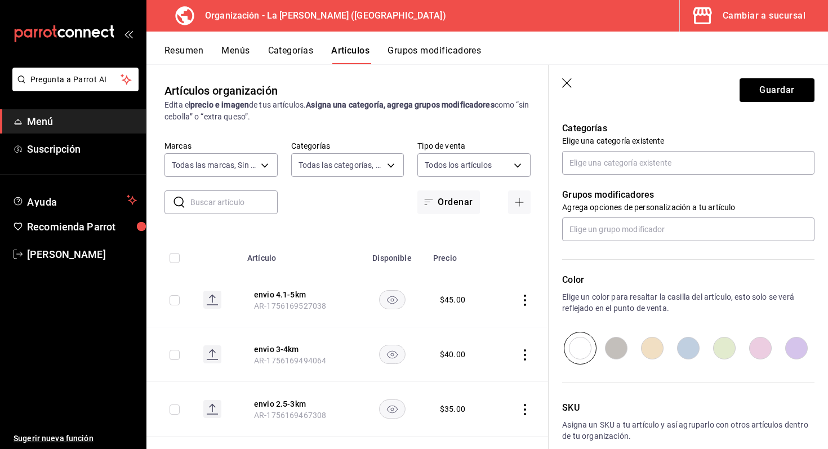
scroll to position [427, 0]
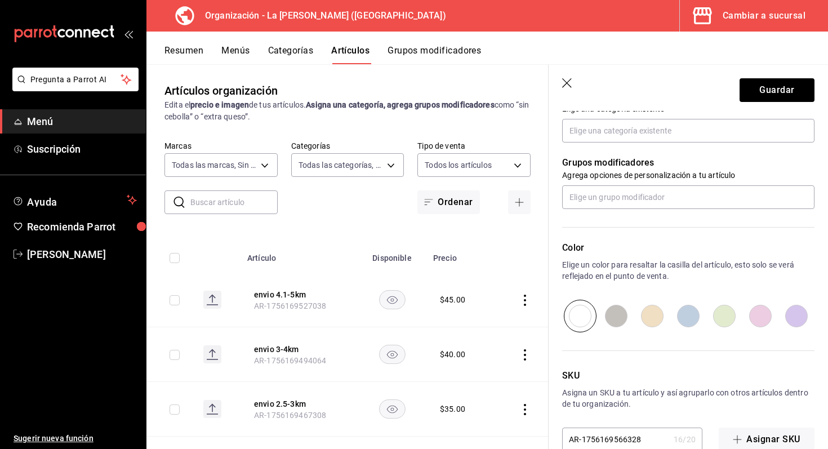
type input "$55.00"
click at [693, 321] on input "radio" at bounding box center [689, 316] width 36 height 33
radio input "true"
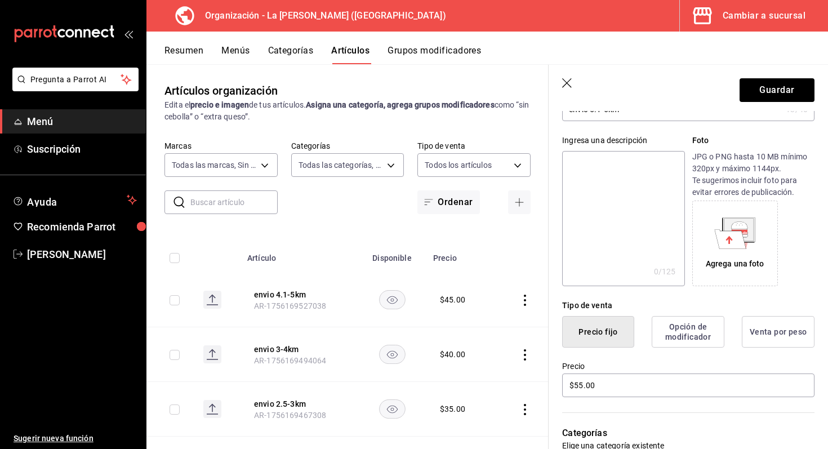
scroll to position [0, 0]
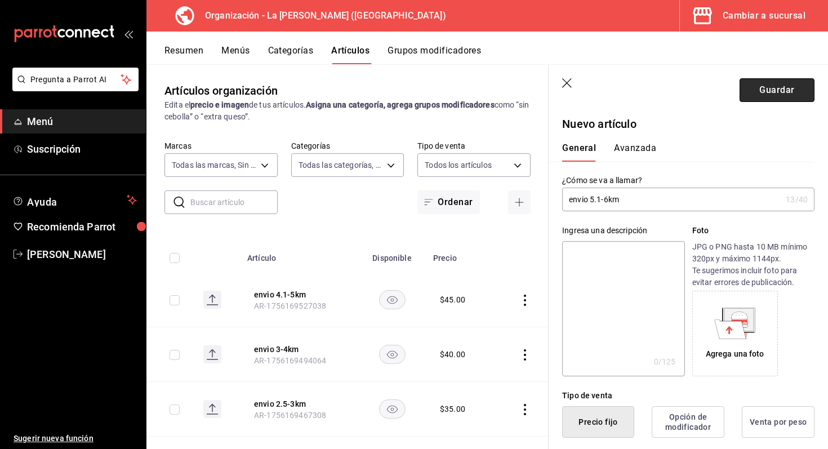
click at [759, 90] on button "Guardar" at bounding box center [777, 90] width 75 height 24
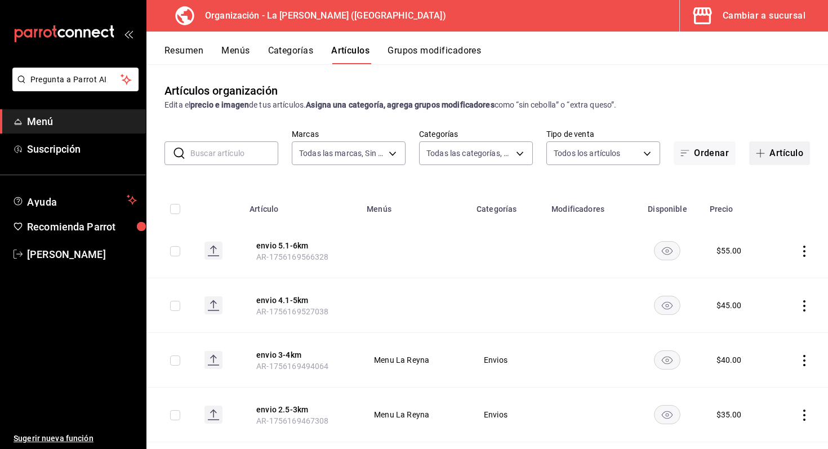
click at [772, 155] on button "Artículo" at bounding box center [779, 153] width 61 height 24
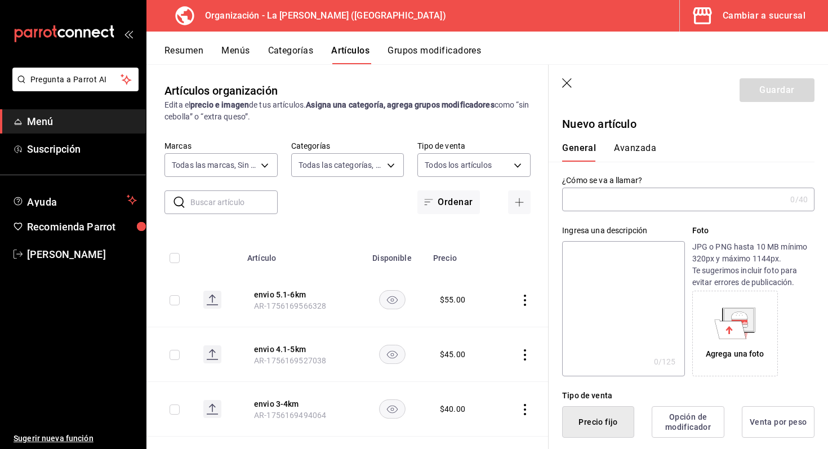
click at [637, 189] on input "text" at bounding box center [674, 199] width 224 height 23
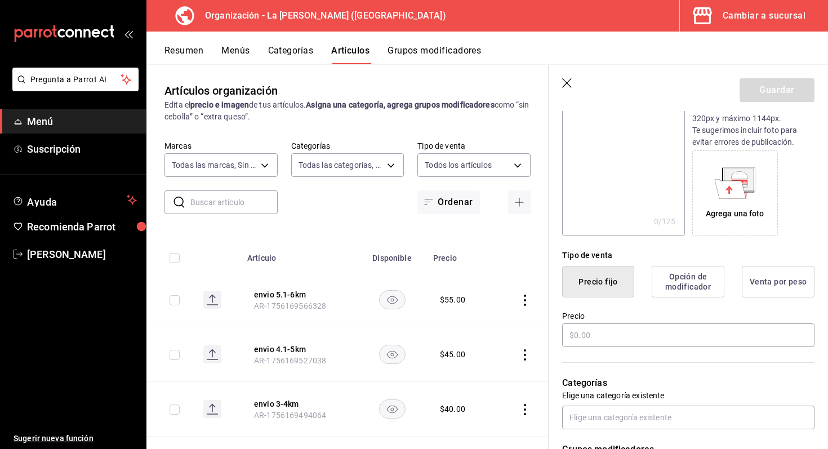
scroll to position [173, 0]
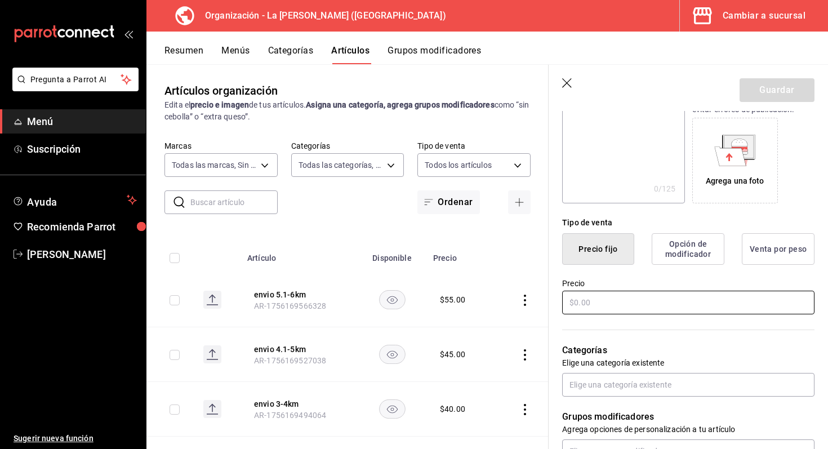
type input "envio 6.1km-7km"
click at [596, 302] on input "text" at bounding box center [688, 303] width 252 height 24
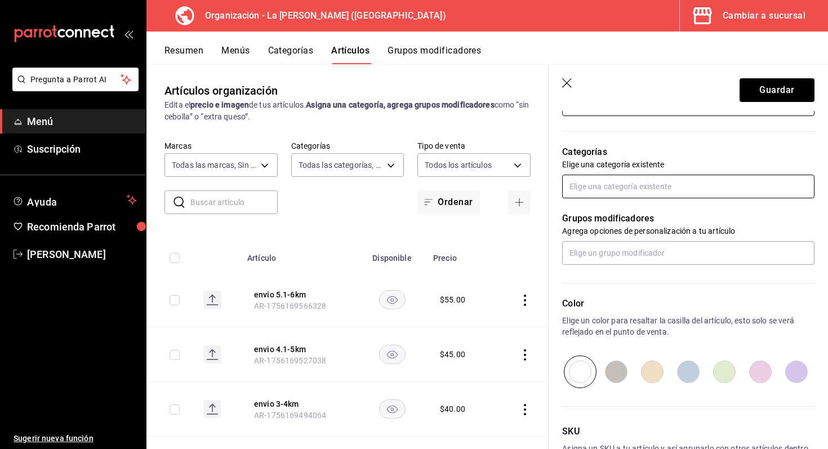
scroll to position [385, 0]
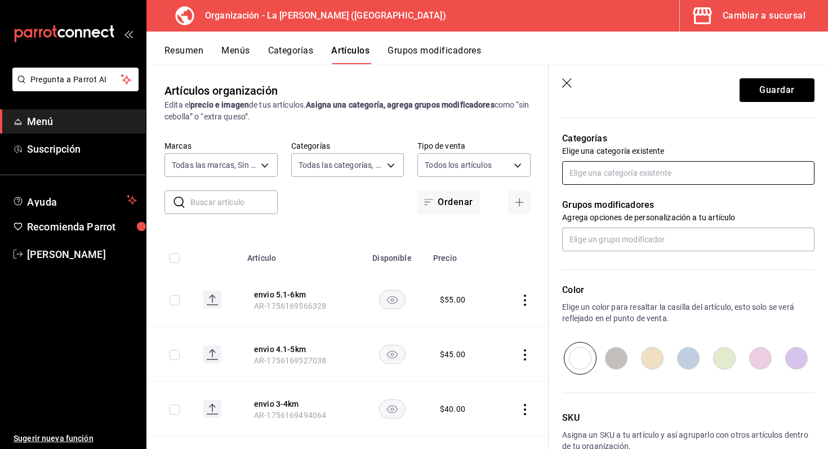
type input "$65.00"
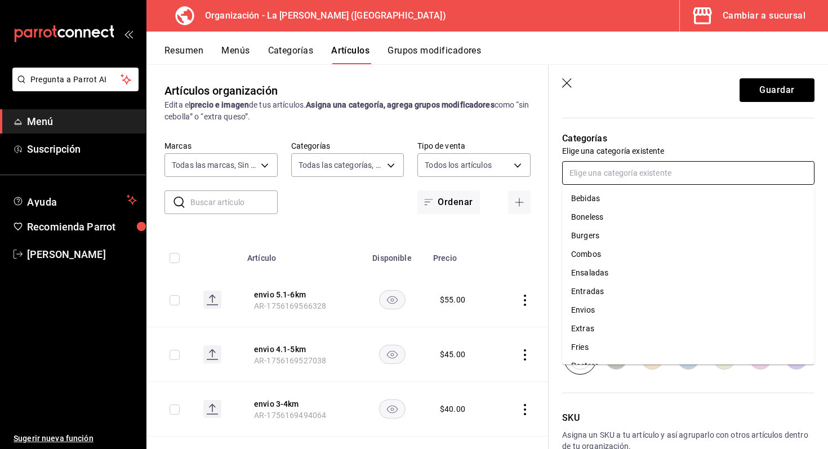
click at [690, 167] on input "text" at bounding box center [688, 173] width 252 height 24
click at [617, 280] on li "Envios" at bounding box center [688, 279] width 252 height 19
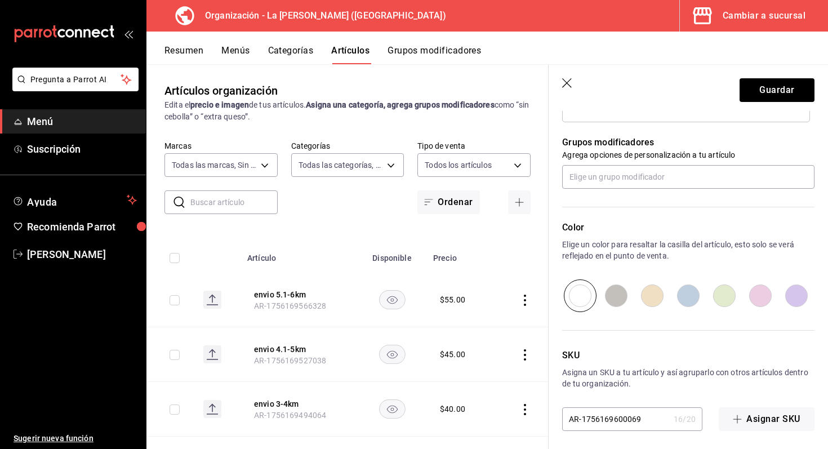
scroll to position [489, 0]
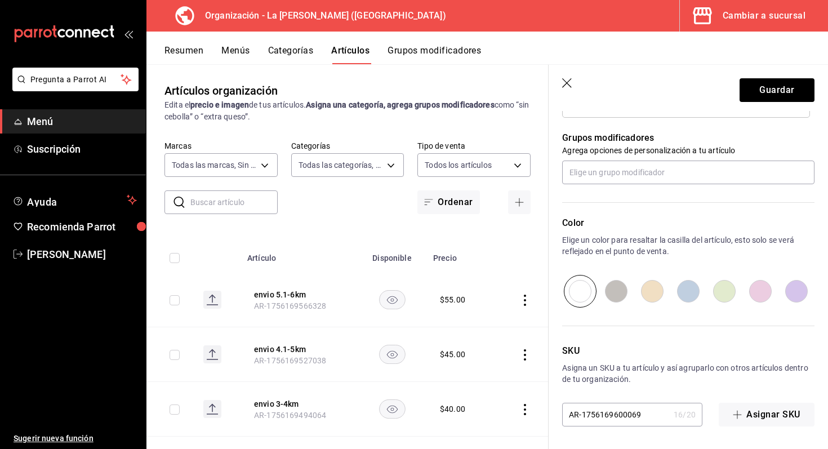
click at [683, 298] on input "radio" at bounding box center [689, 291] width 36 height 33
radio input "true"
click at [768, 90] on button "Guardar" at bounding box center [777, 90] width 75 height 24
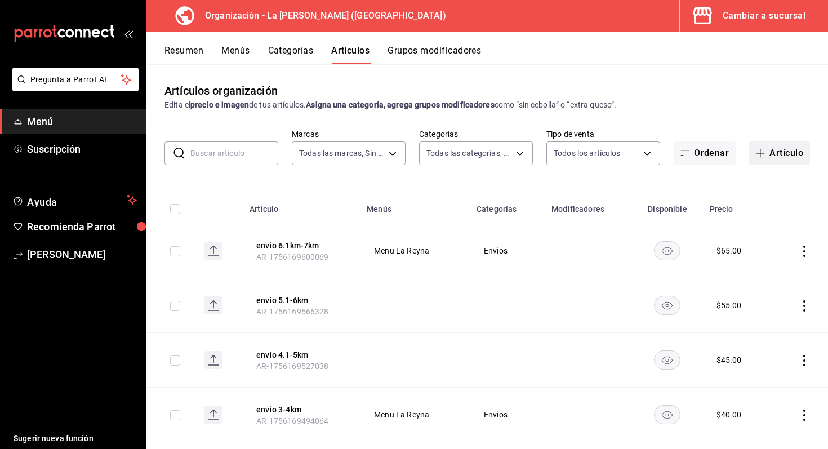
click at [788, 152] on button "Artículo" at bounding box center [779, 153] width 61 height 24
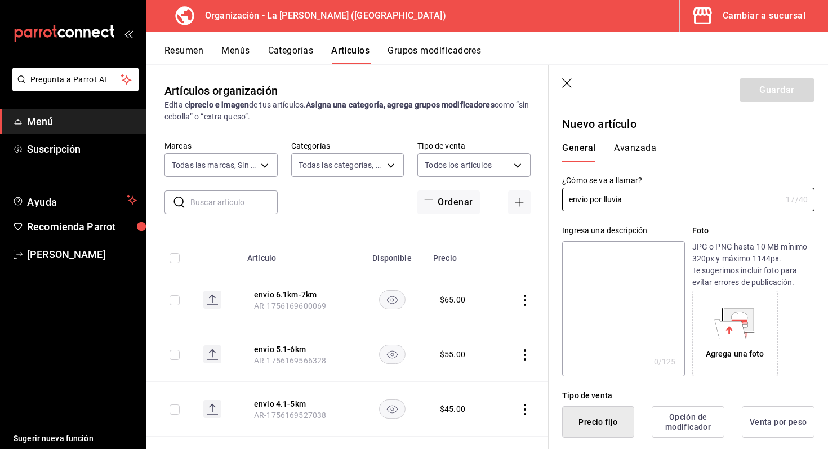
scroll to position [304, 0]
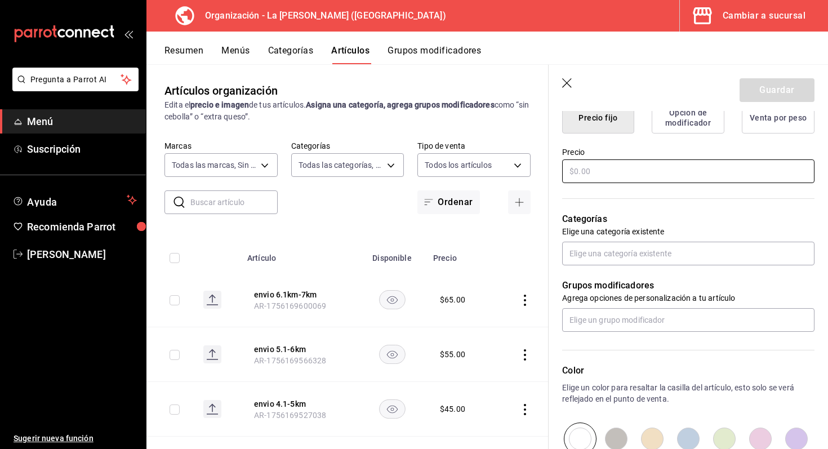
type input "envio por lluvia"
click at [626, 165] on input "text" at bounding box center [688, 171] width 252 height 24
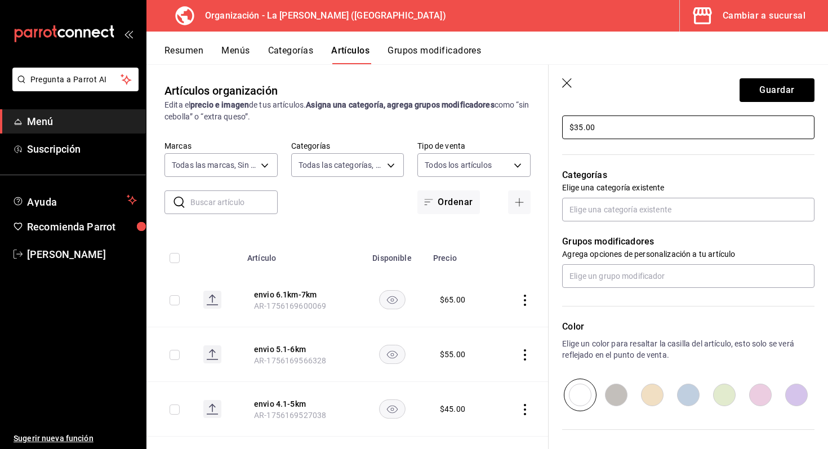
scroll to position [360, 0]
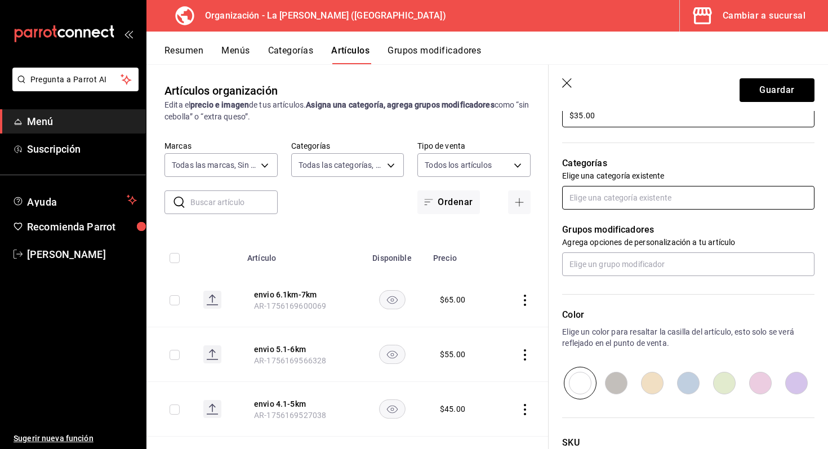
type input "$35.00"
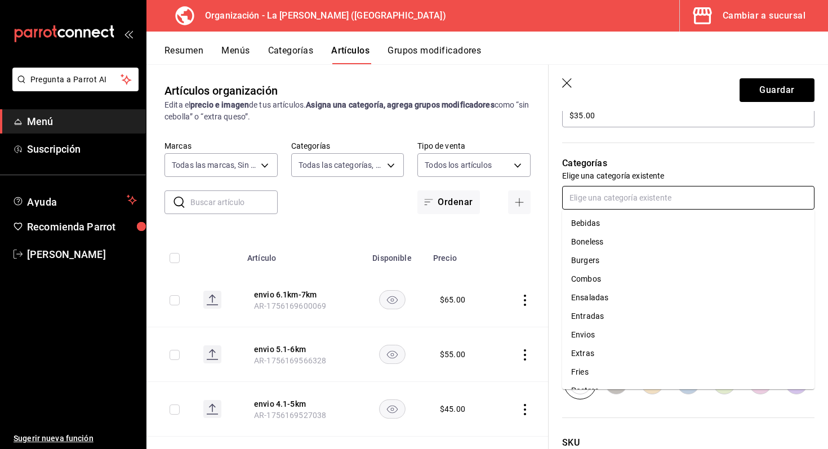
click at [602, 207] on input "text" at bounding box center [688, 198] width 252 height 24
click at [597, 334] on li "Envios" at bounding box center [688, 335] width 252 height 19
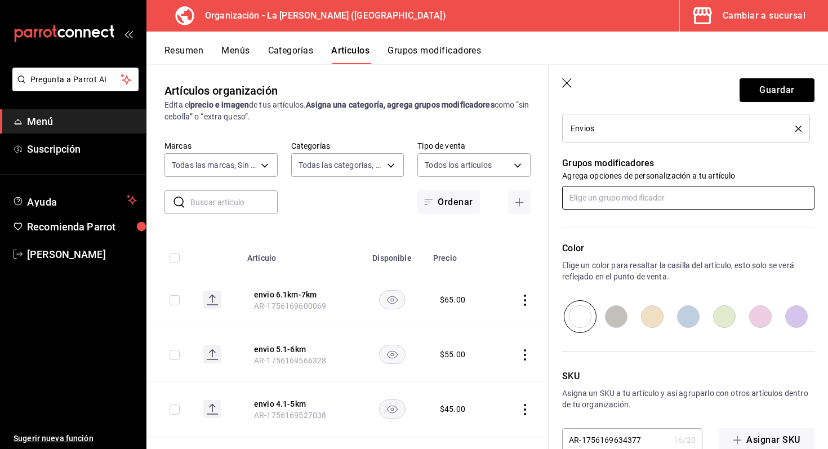
scroll to position [489, 0]
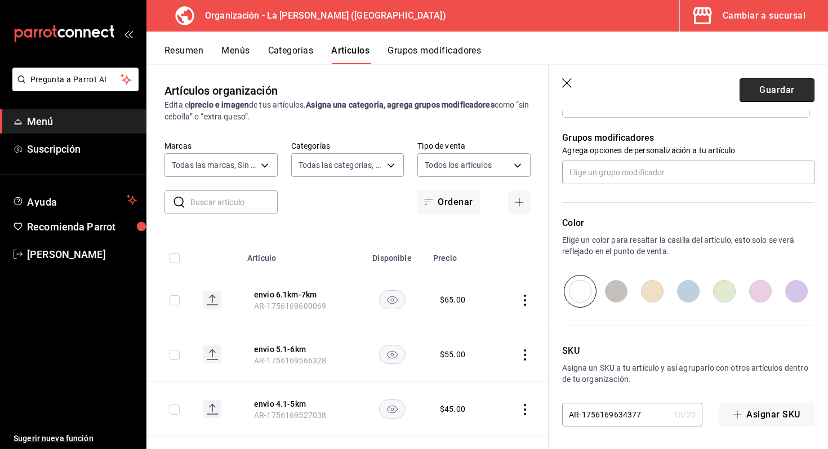
click at [780, 92] on button "Guardar" at bounding box center [777, 90] width 75 height 24
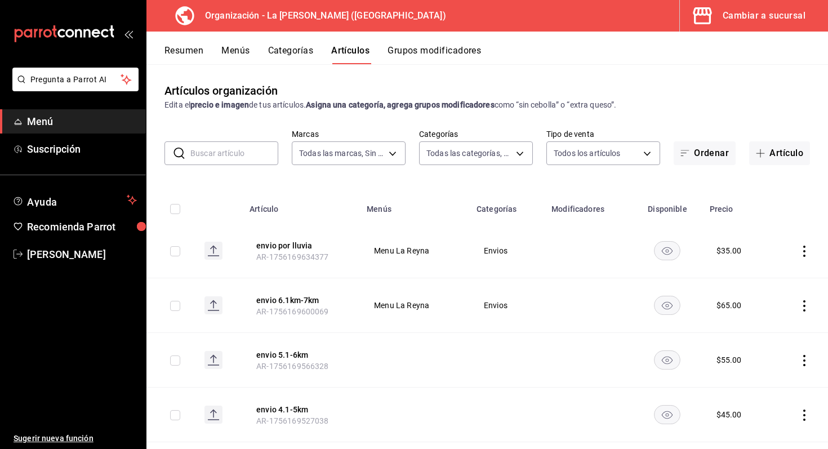
click at [181, 60] on button "Resumen" at bounding box center [184, 54] width 39 height 19
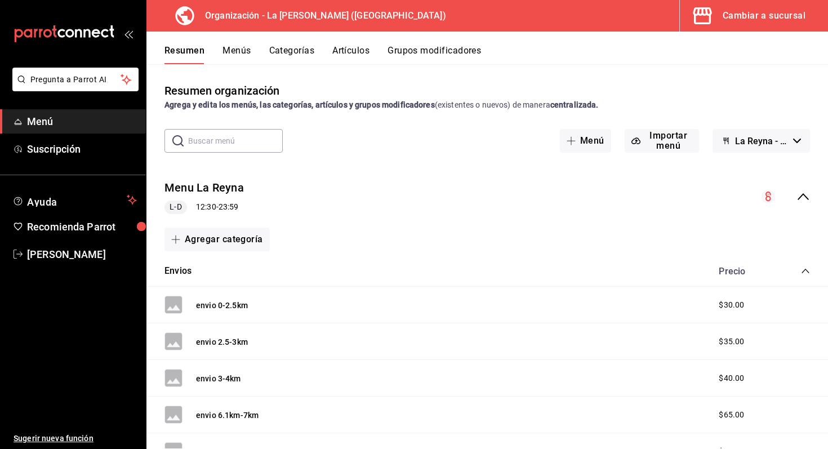
click at [747, 26] on button "Cambiar a sucursal" at bounding box center [749, 16] width 139 height 32
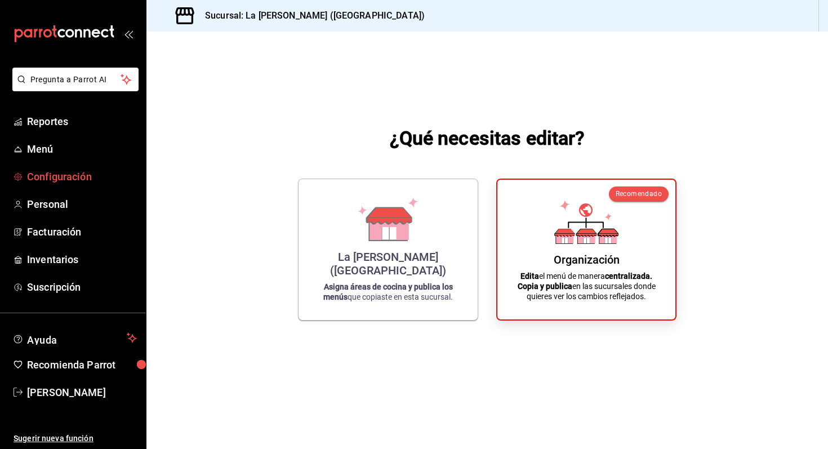
click at [55, 176] on span "Configuración" at bounding box center [82, 176] width 110 height 15
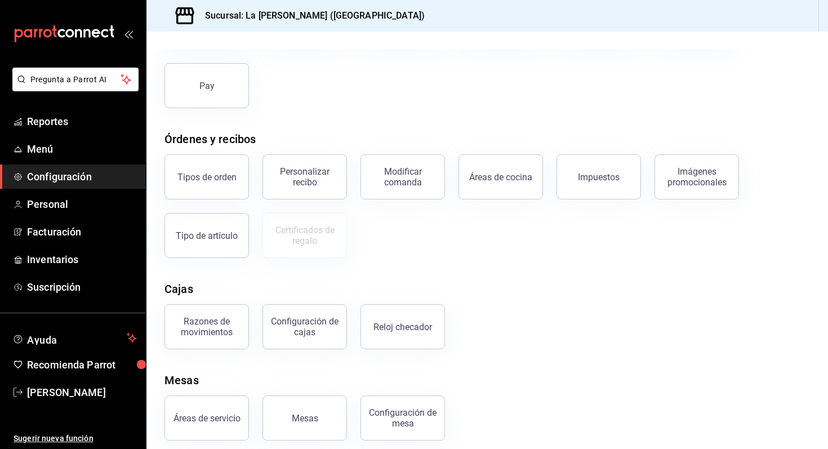
scroll to position [122, 0]
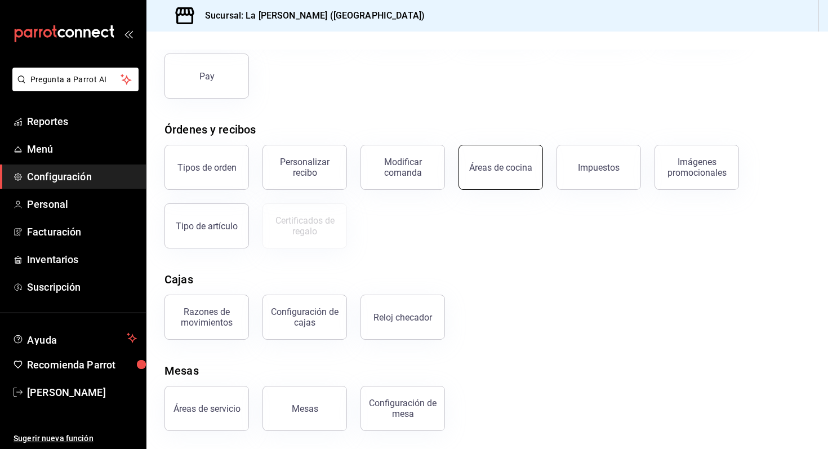
click at [477, 180] on button "Áreas de cocina" at bounding box center [501, 167] width 85 height 45
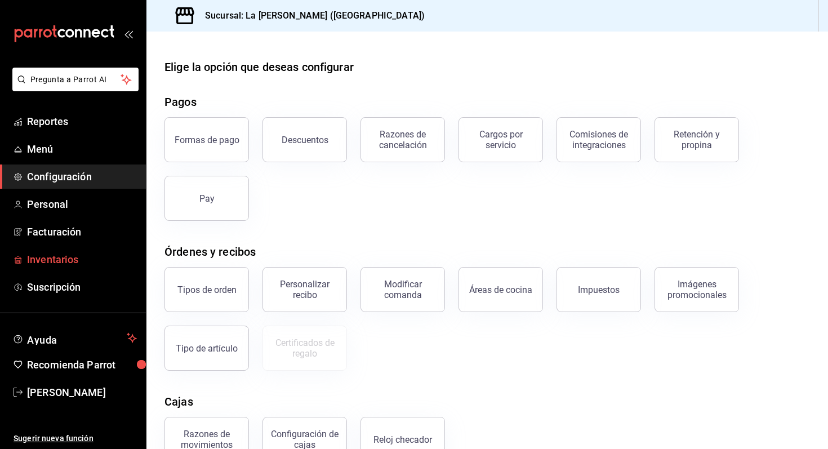
click at [69, 268] on link "Inventarios" at bounding box center [73, 259] width 146 height 24
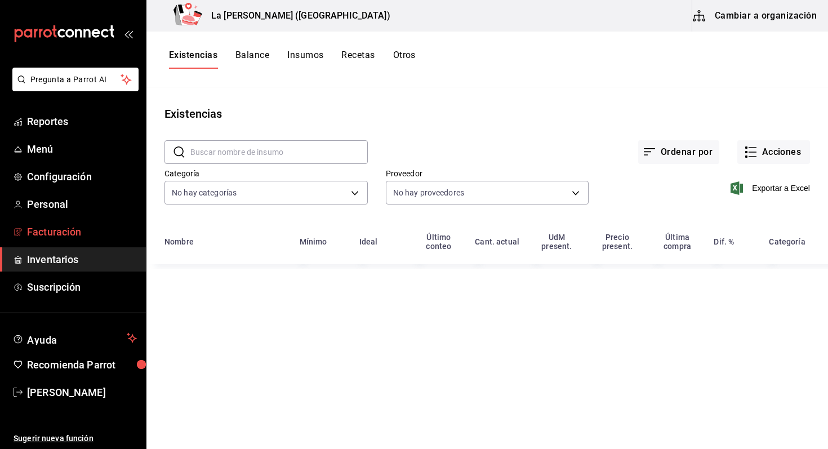
click at [74, 232] on span "Facturación" at bounding box center [82, 231] width 110 height 15
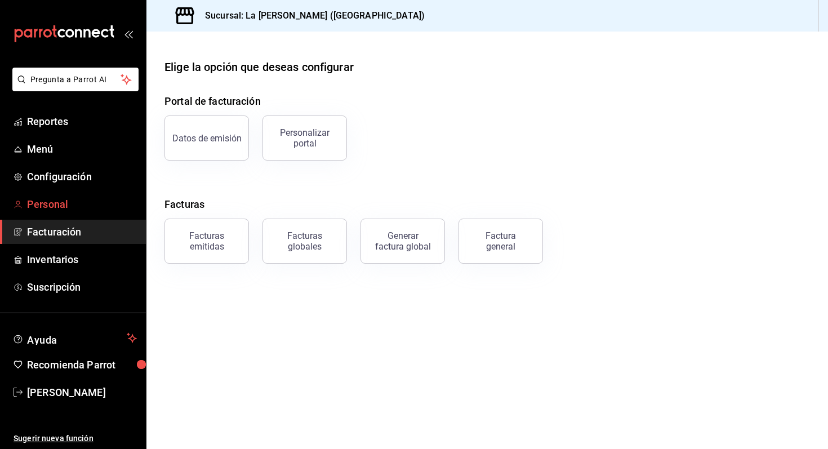
click at [69, 200] on span "Personal" at bounding box center [82, 204] width 110 height 15
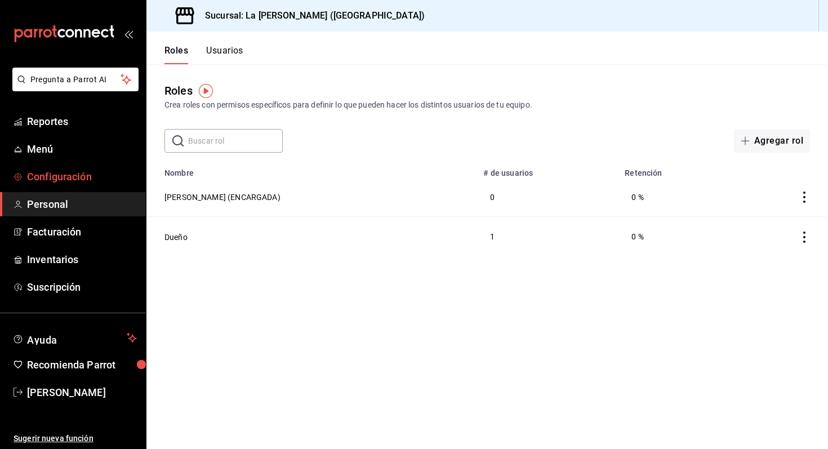
click at [85, 179] on span "Configuración" at bounding box center [82, 176] width 110 height 15
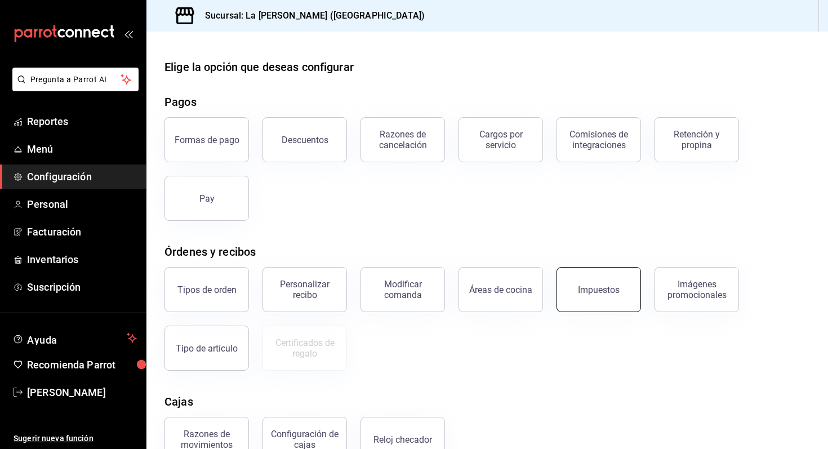
click at [622, 289] on button "Impuestos" at bounding box center [599, 289] width 85 height 45
click at [362, 295] on div "Modificar comanda" at bounding box center [396, 283] width 98 height 59
click at [401, 289] on div "Modificar comanda" at bounding box center [403, 289] width 70 height 21
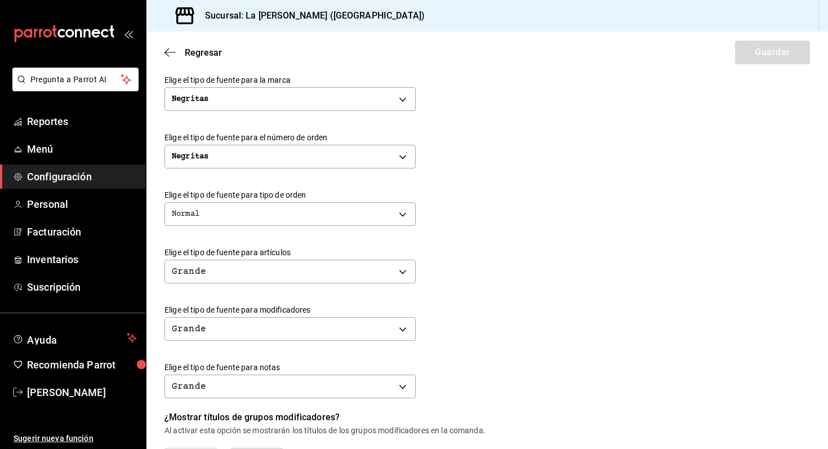
scroll to position [451, 0]
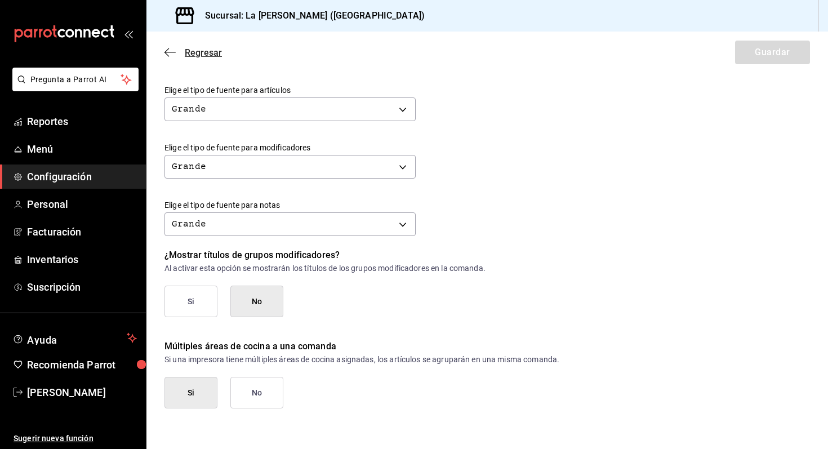
click at [167, 50] on icon "button" at bounding box center [167, 52] width 5 height 8
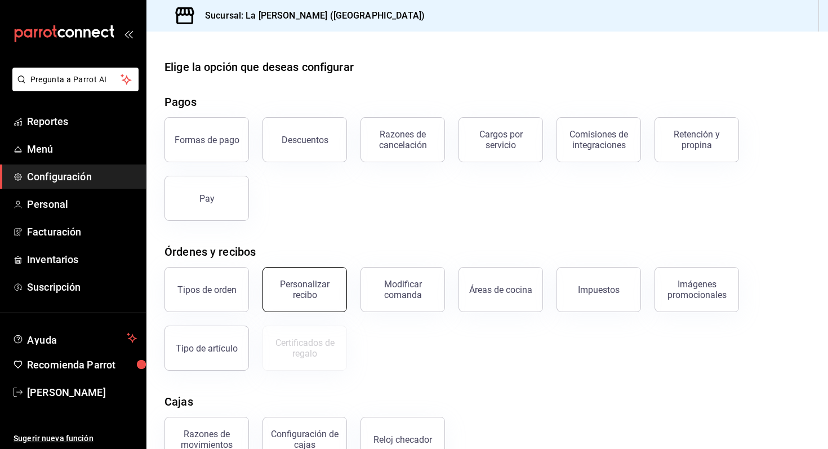
click at [334, 298] on div "Personalizar recibo" at bounding box center [305, 289] width 70 height 21
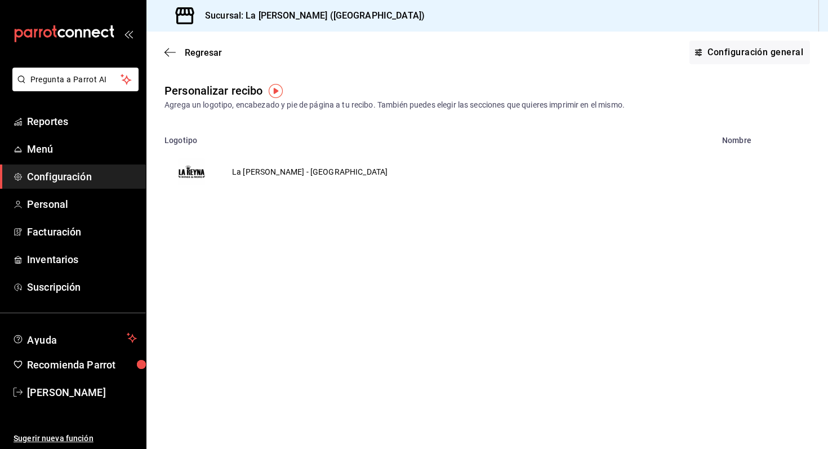
click at [252, 174] on td "La [PERSON_NAME] - [GEOGRAPHIC_DATA]" at bounding box center [310, 172] width 183 height 54
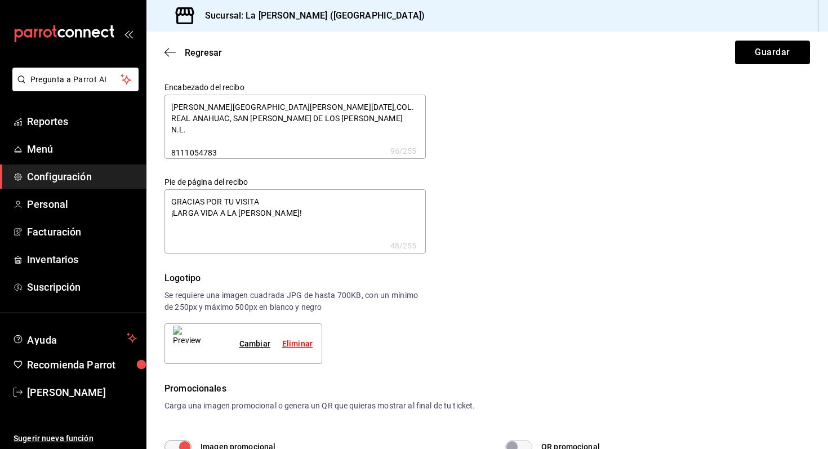
type textarea "x"
click at [774, 61] on button "Guardar" at bounding box center [772, 53] width 75 height 24
type textarea "x"
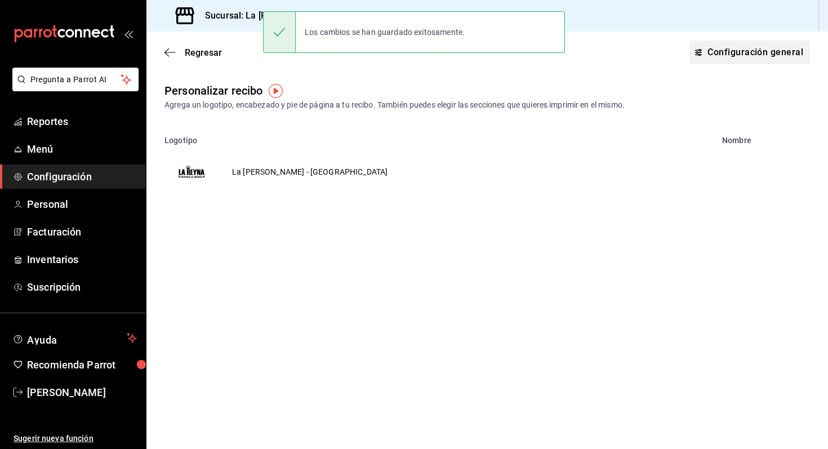
click at [729, 57] on button "Configuración general" at bounding box center [750, 53] width 121 height 24
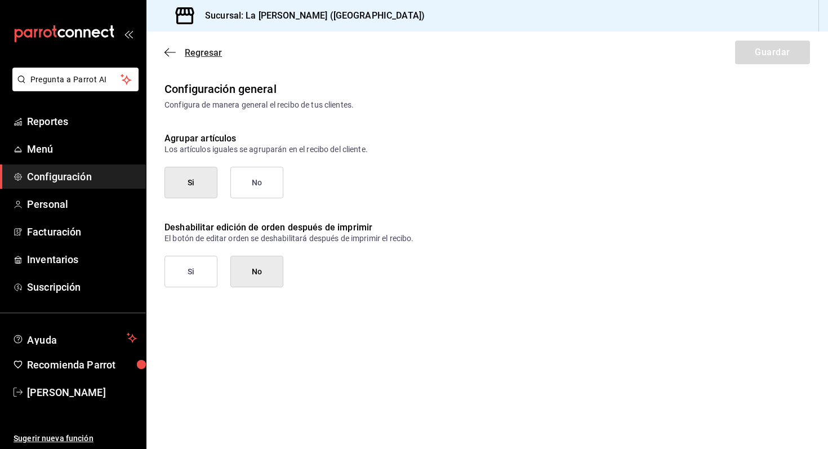
click at [194, 48] on span "Regresar" at bounding box center [203, 52] width 37 height 11
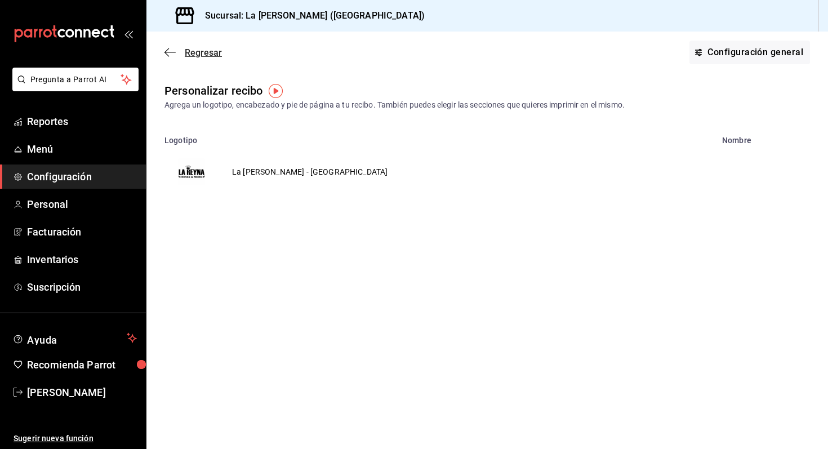
click at [204, 55] on span "Regresar" at bounding box center [203, 52] width 37 height 11
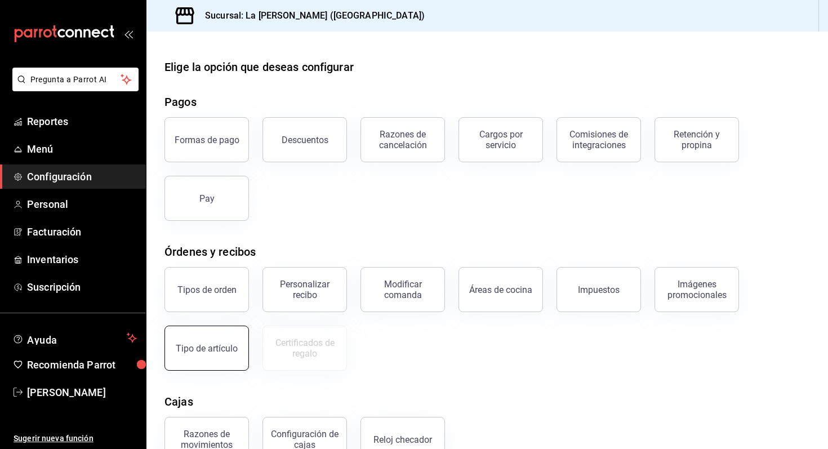
click at [219, 346] on div "Tipo de artículo" at bounding box center [207, 348] width 62 height 11
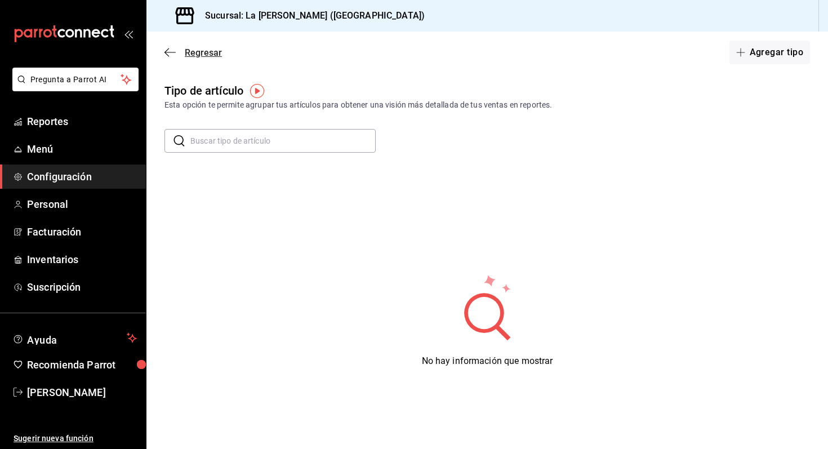
click at [179, 55] on span "Regresar" at bounding box center [193, 52] width 57 height 11
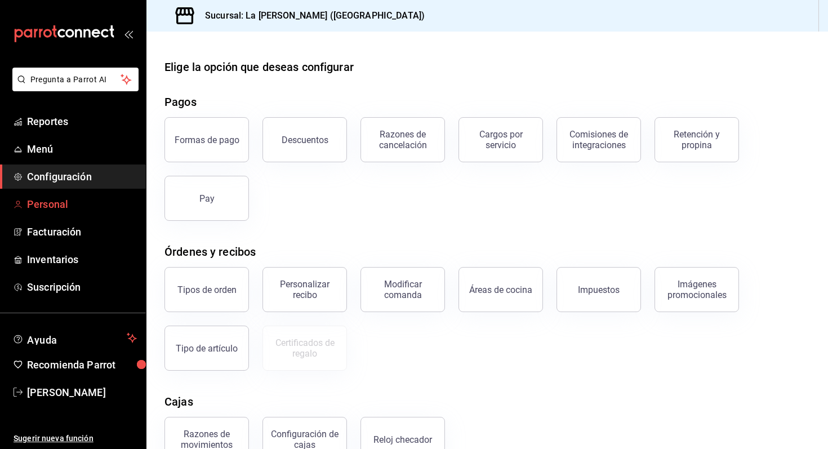
click at [76, 210] on span "Personal" at bounding box center [82, 204] width 110 height 15
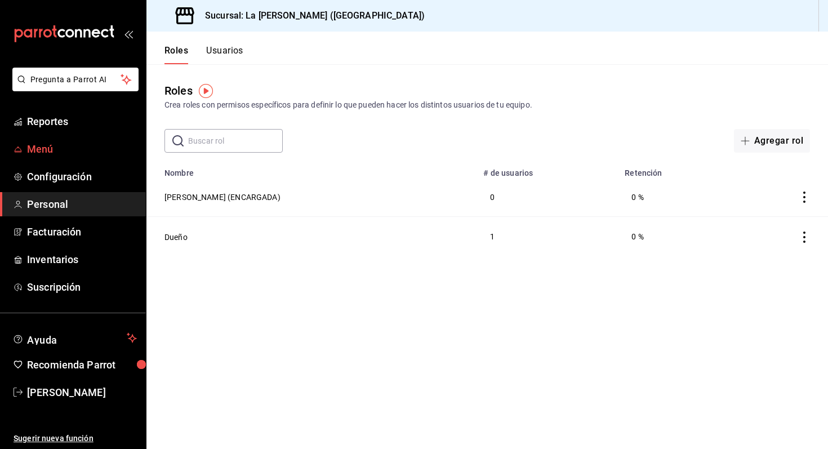
click at [57, 148] on span "Menú" at bounding box center [82, 148] width 110 height 15
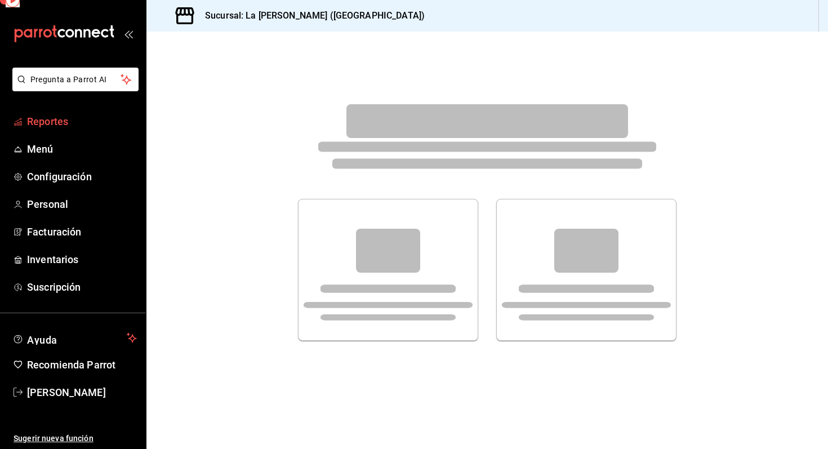
click at [55, 122] on span "Reportes" at bounding box center [82, 121] width 110 height 15
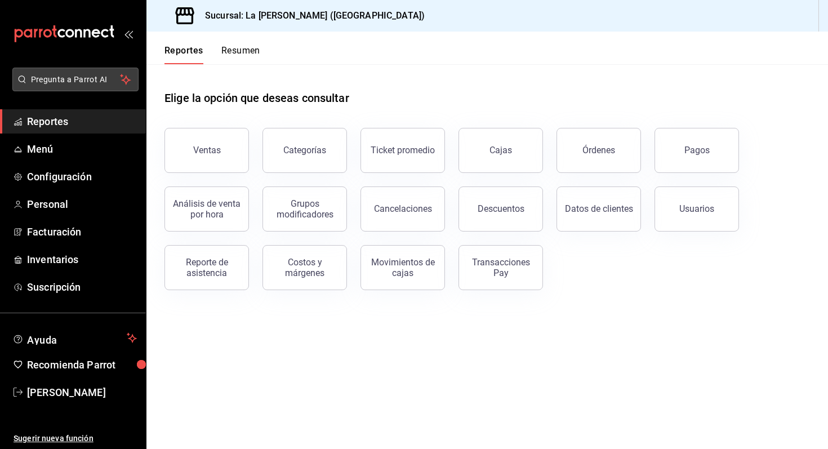
click at [72, 85] on button "Pregunta a Parrot AI" at bounding box center [75, 80] width 126 height 24
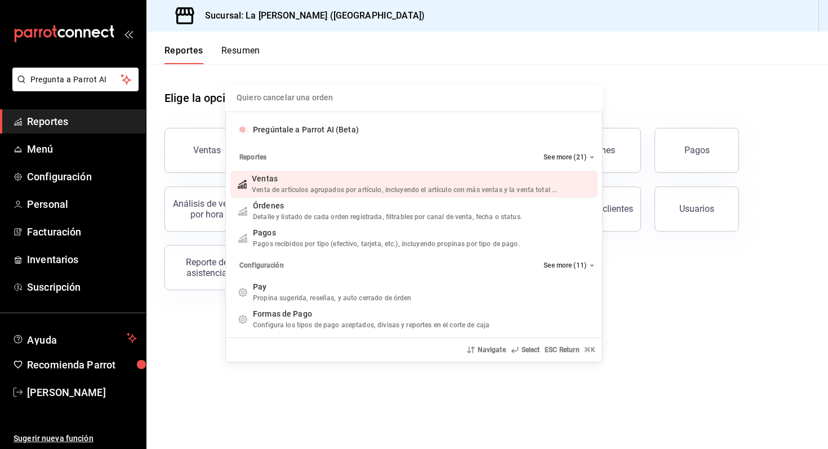
click at [71, 81] on div "Quiero cancelar una orden Pregúntale a Parrot AI (Beta) Reportes See more (21) …" at bounding box center [414, 224] width 828 height 449
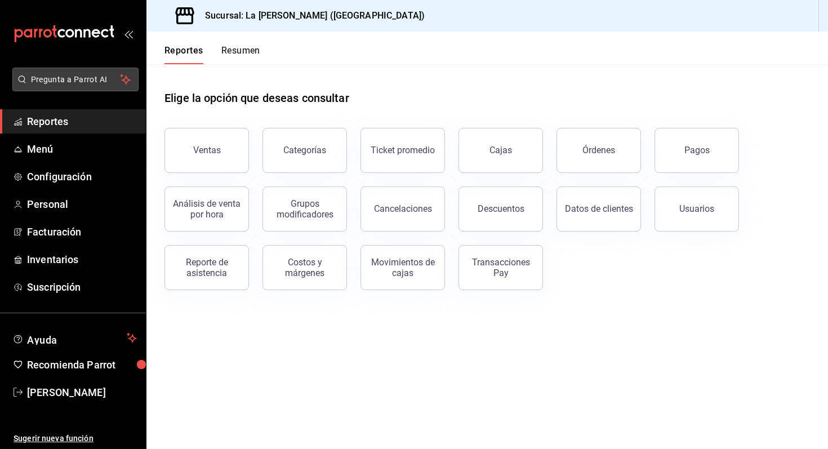
click at [73, 78] on span "Pregunta a Parrot AI" at bounding box center [76, 80] width 90 height 12
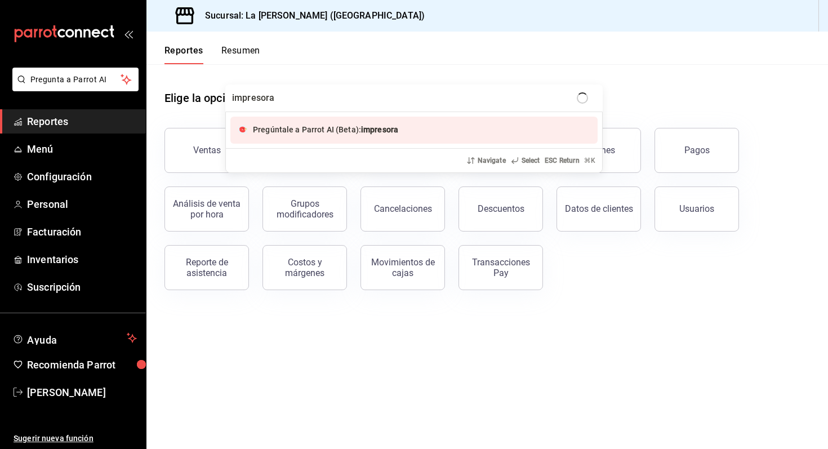
type input "impresoras"
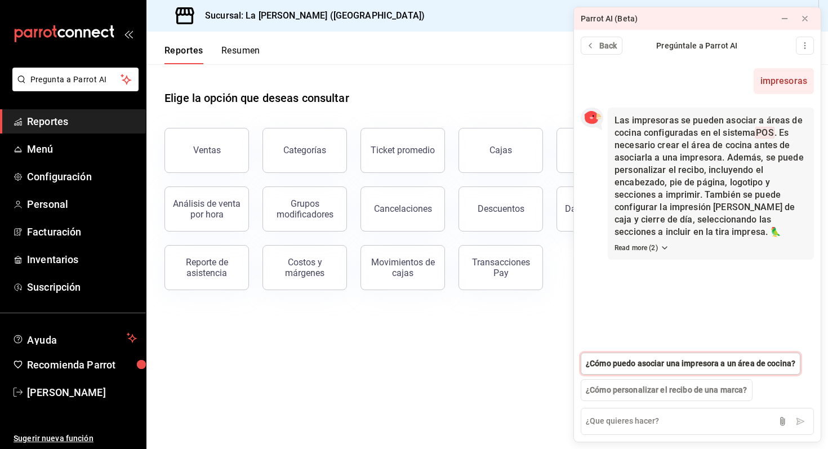
click at [689, 372] on button "¿Cómo puedo asociar una impresora a un área de cocina?" at bounding box center [691, 364] width 220 height 22
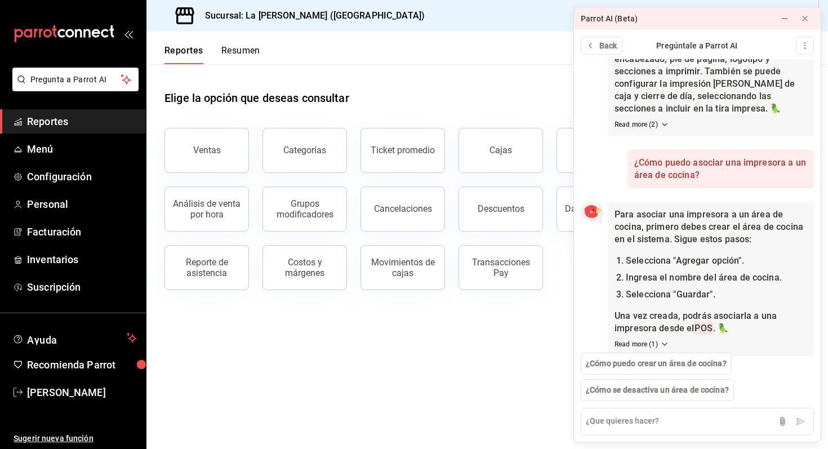
scroll to position [137, 0]
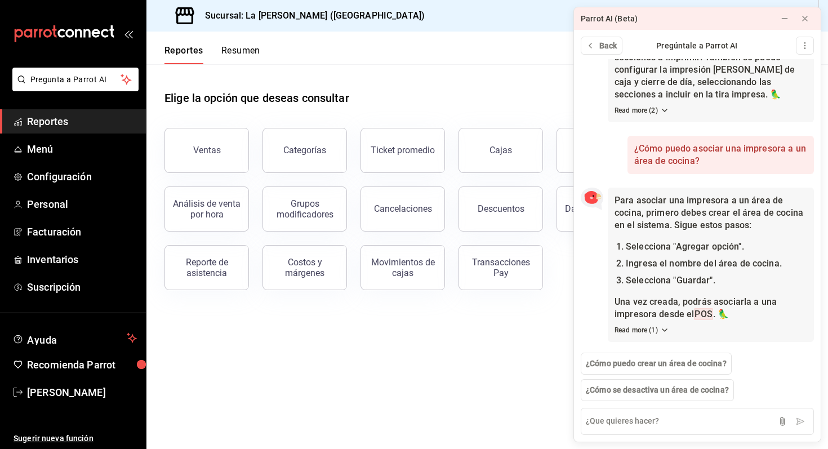
click at [575, 321] on div at bounding box center [575, 225] width 3 height 422
click at [807, 24] on div at bounding box center [805, 18] width 9 height 11
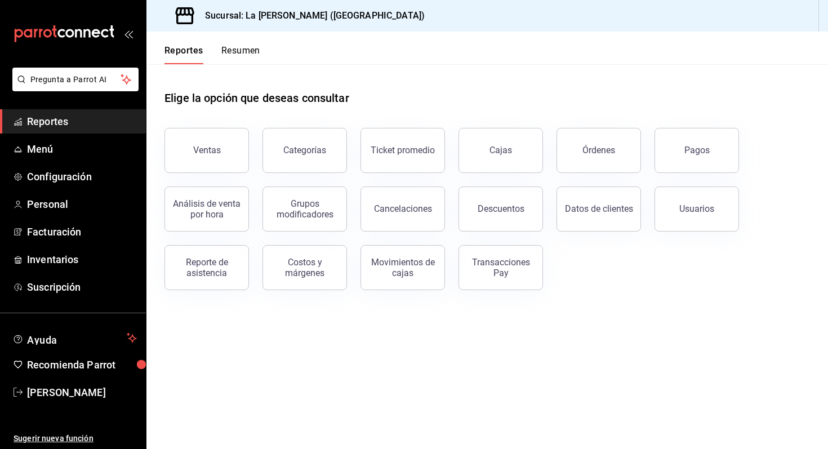
click at [86, 125] on span "Reportes" at bounding box center [82, 121] width 110 height 15
click at [105, 153] on span "Menú" at bounding box center [82, 148] width 110 height 15
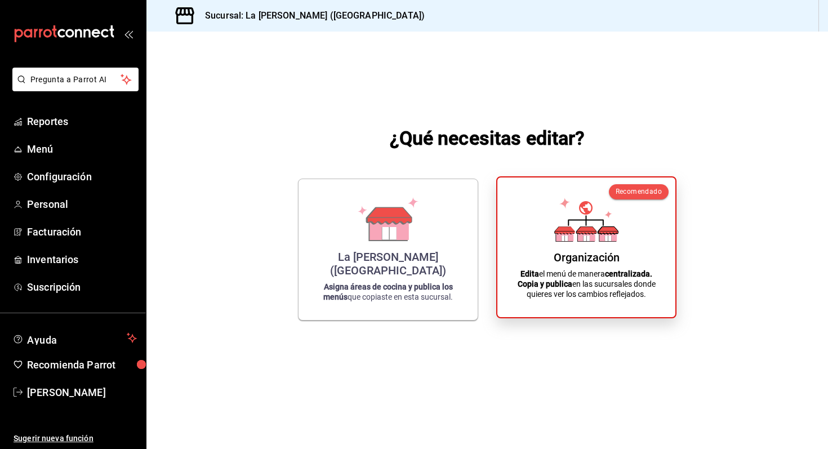
click at [571, 218] on icon at bounding box center [587, 220] width 64 height 44
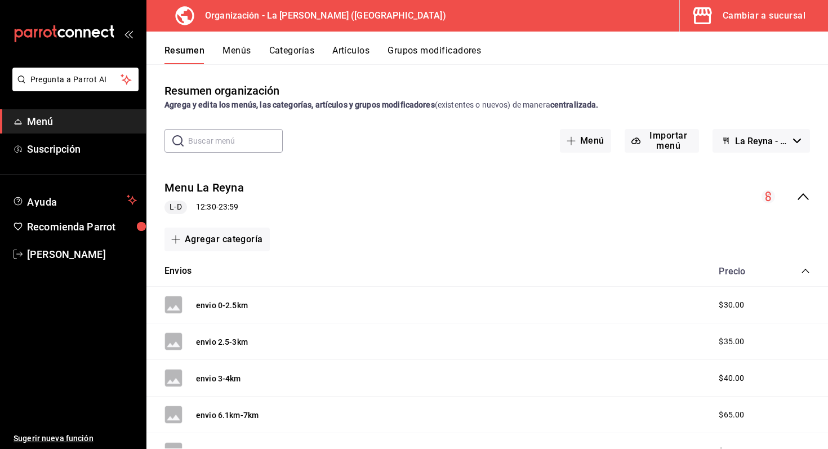
click at [770, 10] on div "Cambiar a sucursal" at bounding box center [764, 16] width 83 height 16
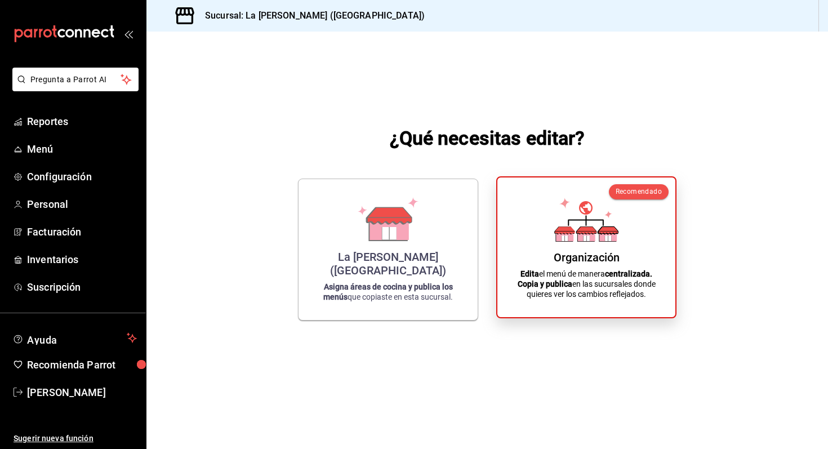
click at [631, 210] on div "Organización Edita el menú de manera centralizada. Copia y publica en las sucur…" at bounding box center [586, 248] width 151 height 122
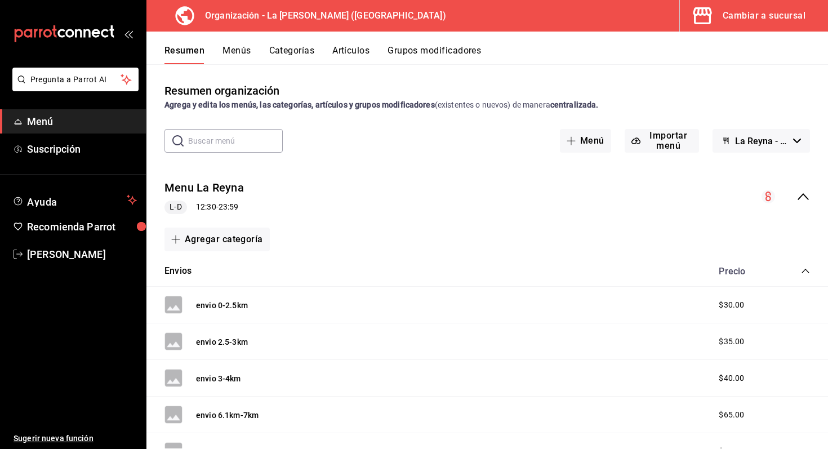
click at [249, 53] on button "Menús" at bounding box center [237, 54] width 28 height 19
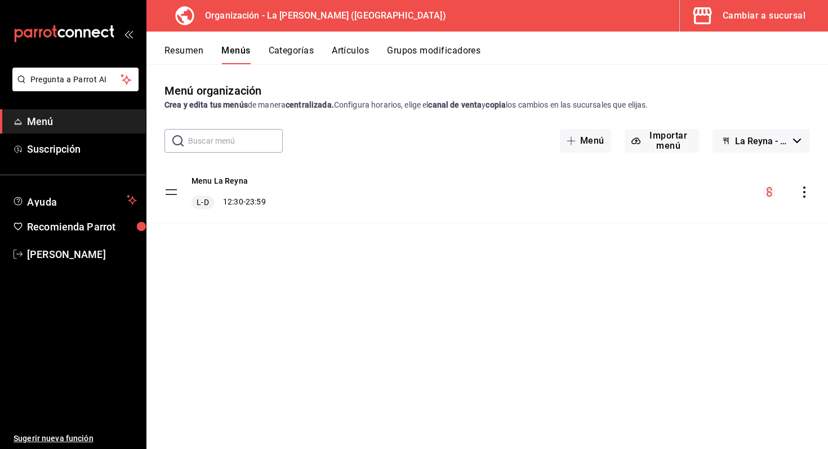
click at [803, 198] on div "menu-maker-table" at bounding box center [786, 192] width 47 height 14
click at [804, 194] on icon "actions" at bounding box center [804, 192] width 11 height 11
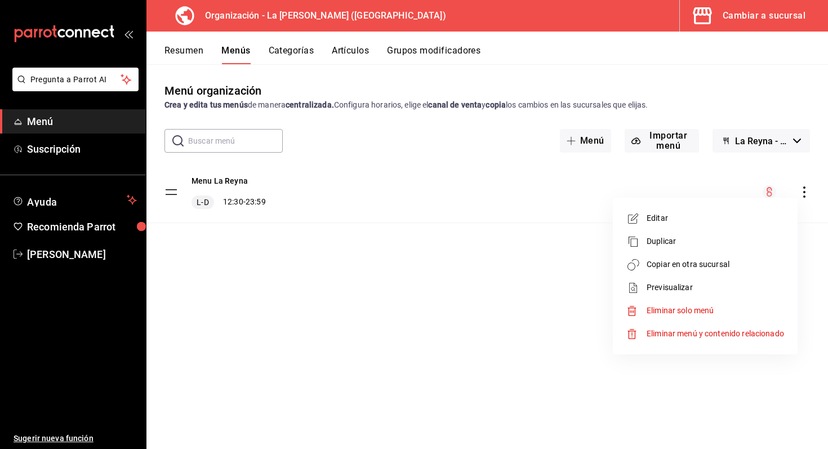
click at [757, 260] on span "Copiar en otra sucursal" at bounding box center [715, 265] width 137 height 12
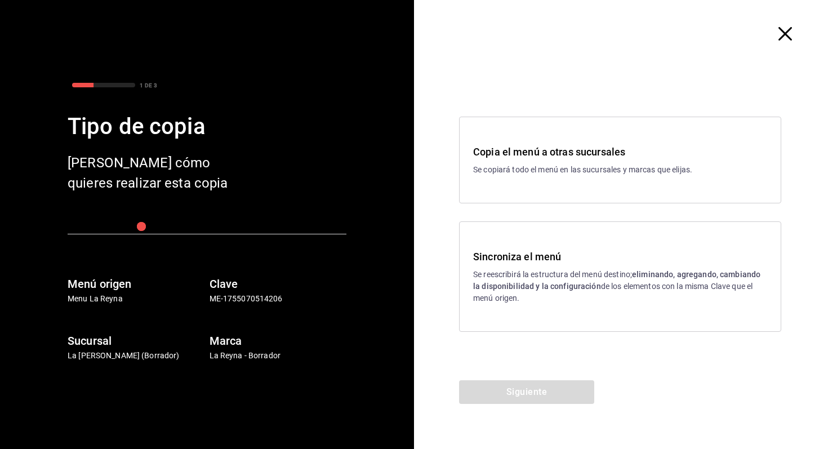
click at [525, 261] on h3 "Sincroniza el menú" at bounding box center [620, 256] width 294 height 15
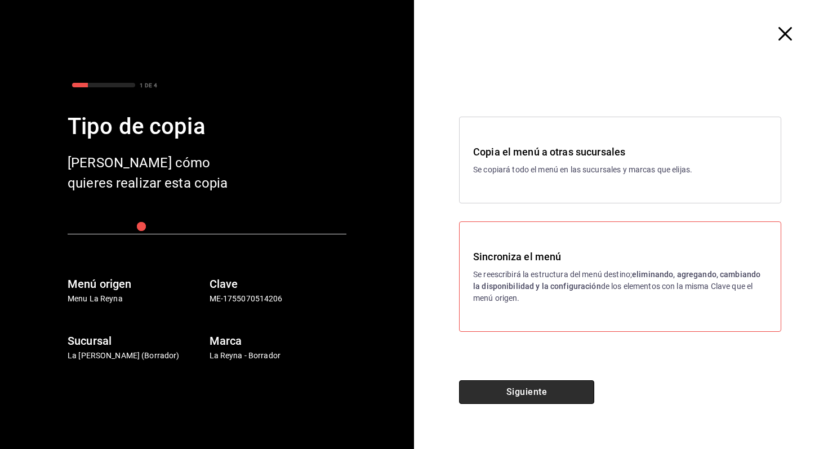
click at [524, 388] on button "Siguiente" at bounding box center [526, 392] width 135 height 24
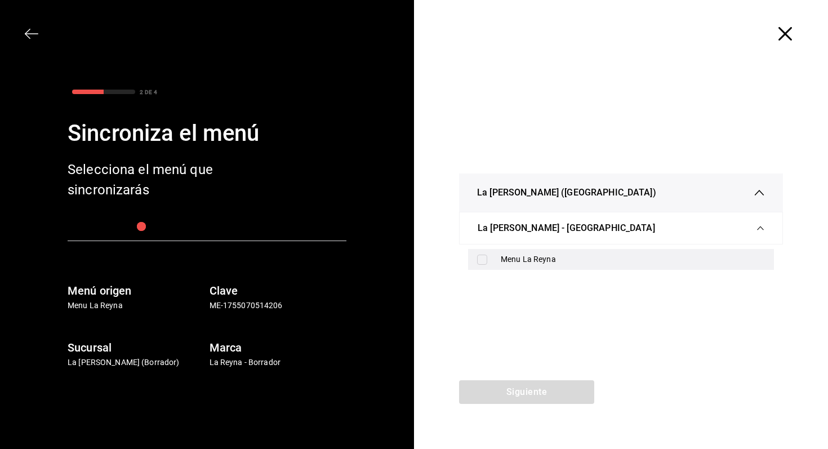
click at [518, 261] on div "Menu La Reyna" at bounding box center [633, 260] width 264 height 12
checkbox input "true"
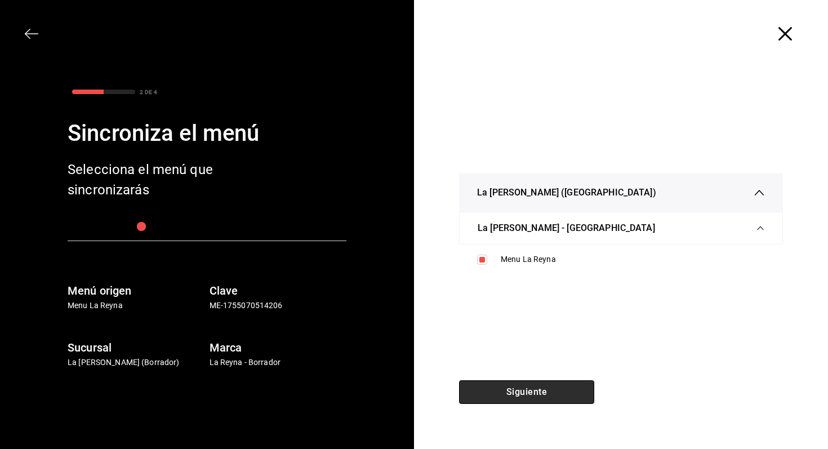
click at [526, 393] on button "Siguiente" at bounding box center [526, 392] width 135 height 24
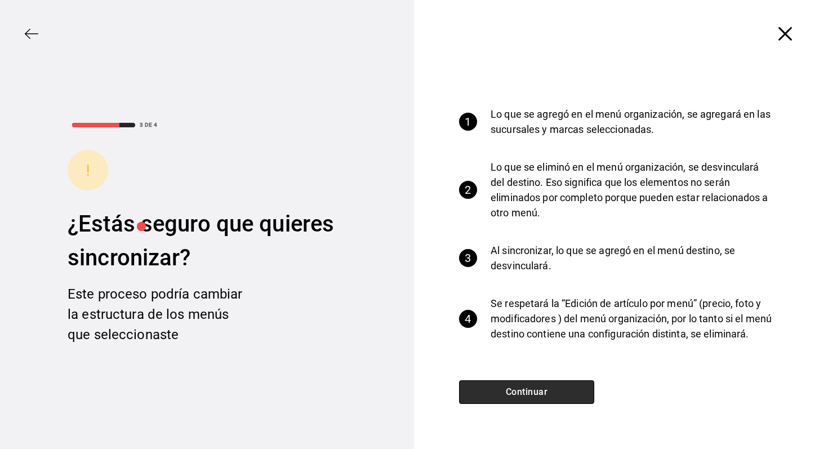
click at [536, 384] on button "Continuar" at bounding box center [526, 392] width 135 height 24
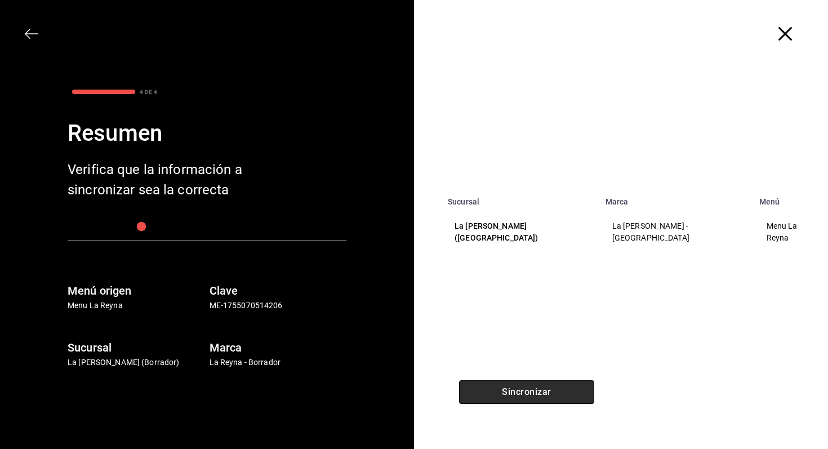
click at [536, 396] on button "Sincronizar" at bounding box center [526, 392] width 135 height 24
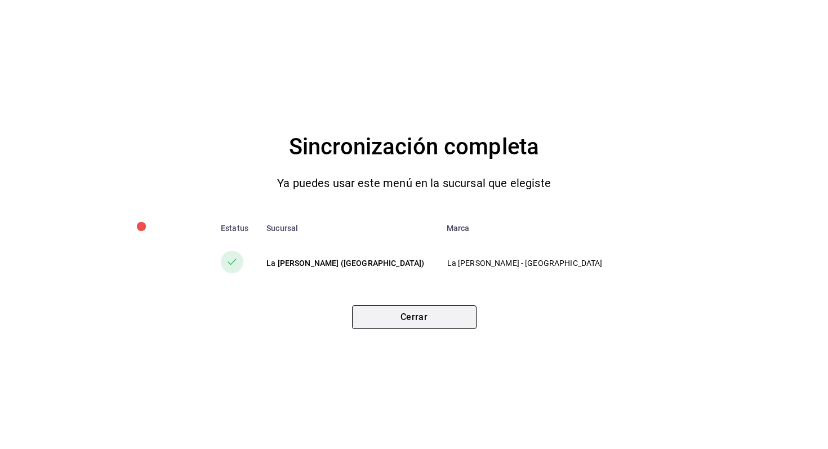
click at [451, 321] on button "Cerrar" at bounding box center [414, 317] width 125 height 24
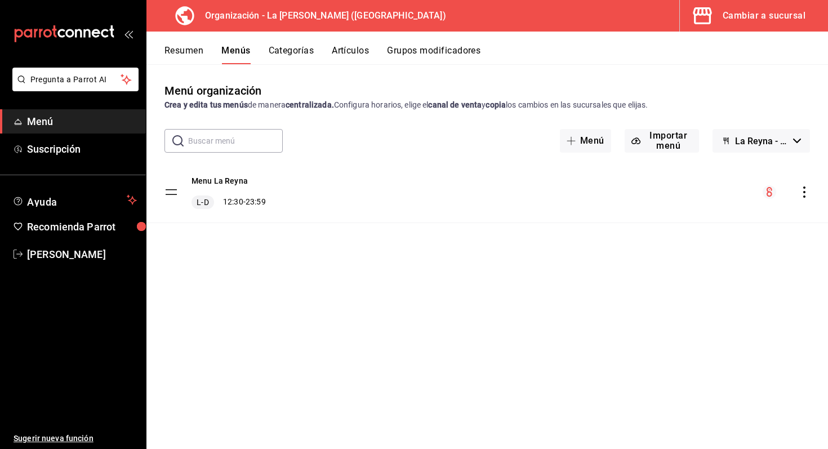
click at [716, 17] on span "button" at bounding box center [704, 16] width 27 height 23
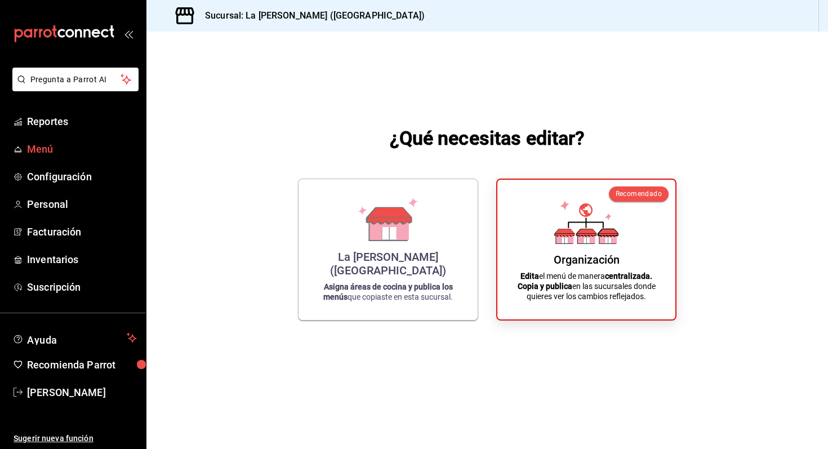
click at [62, 152] on span "Menú" at bounding box center [82, 148] width 110 height 15
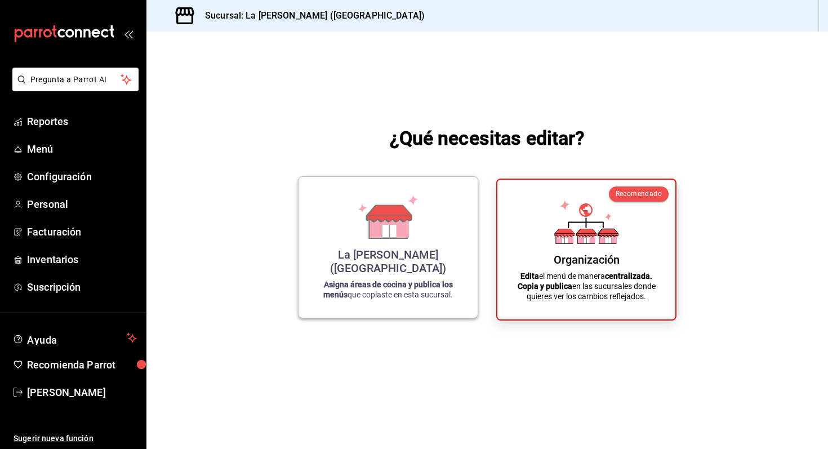
click at [377, 254] on div "La Reyna (NL) Asigna áreas de cocina y publica los menús que copiaste en esta s…" at bounding box center [388, 247] width 152 height 123
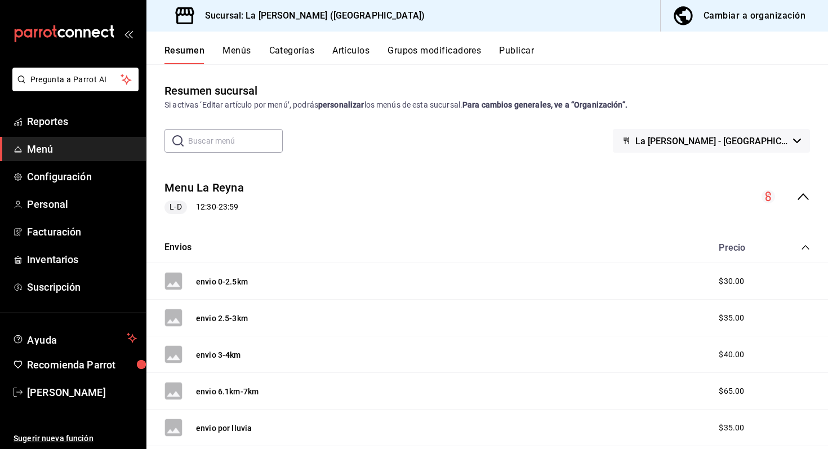
click at [239, 52] on button "Menús" at bounding box center [237, 54] width 28 height 19
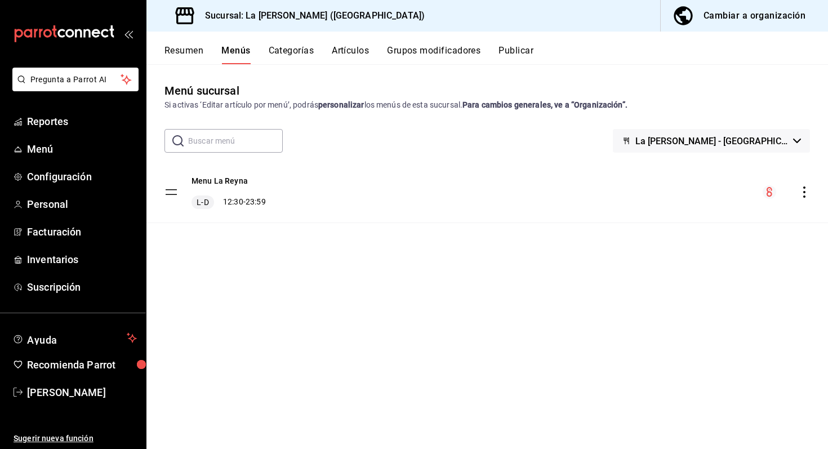
click at [804, 198] on div "menu-maker-table" at bounding box center [786, 192] width 47 height 14
click at [804, 185] on div "menu-maker-table" at bounding box center [786, 192] width 47 height 14
click at [802, 196] on icon "actions" at bounding box center [804, 192] width 11 height 11
click at [709, 179] on div at bounding box center [414, 224] width 828 height 449
click at [522, 52] on button "Publicar" at bounding box center [516, 54] width 35 height 19
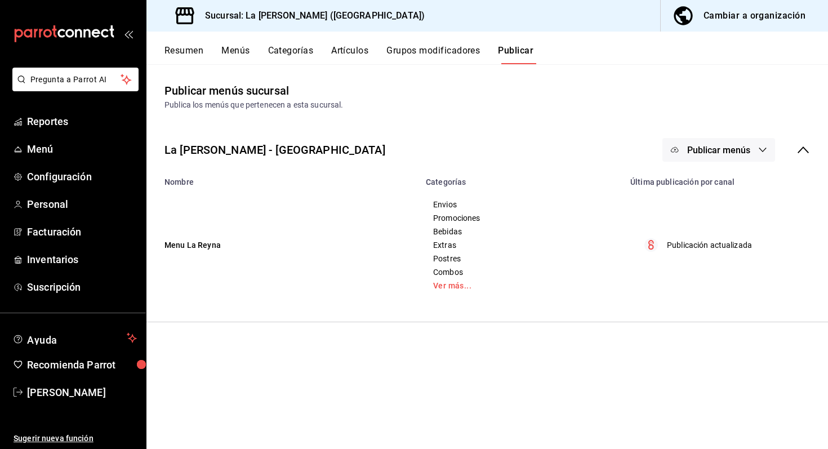
click at [716, 155] on button "Publicar menús" at bounding box center [719, 150] width 113 height 24
click at [706, 187] on div at bounding box center [693, 187] width 32 height 18
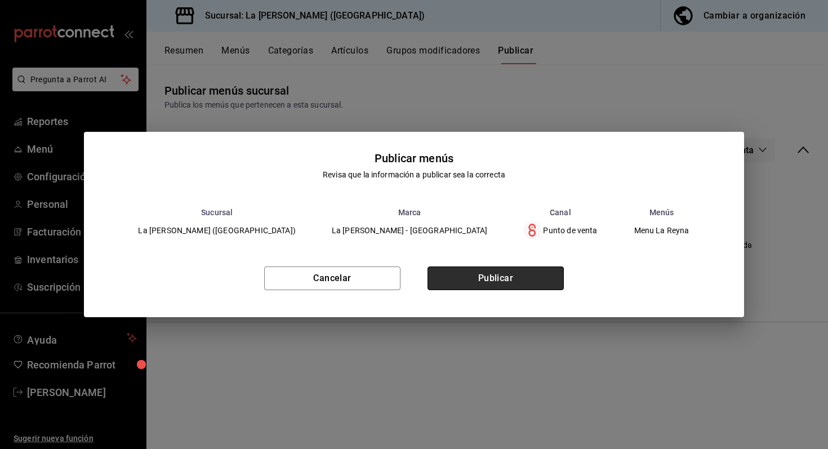
click at [561, 273] on button "Publicar" at bounding box center [496, 279] width 136 height 24
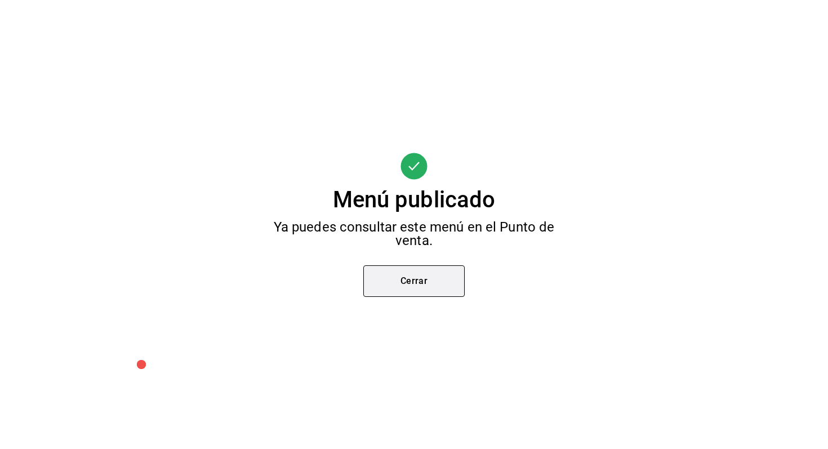
click at [441, 281] on button "Cerrar" at bounding box center [413, 281] width 101 height 32
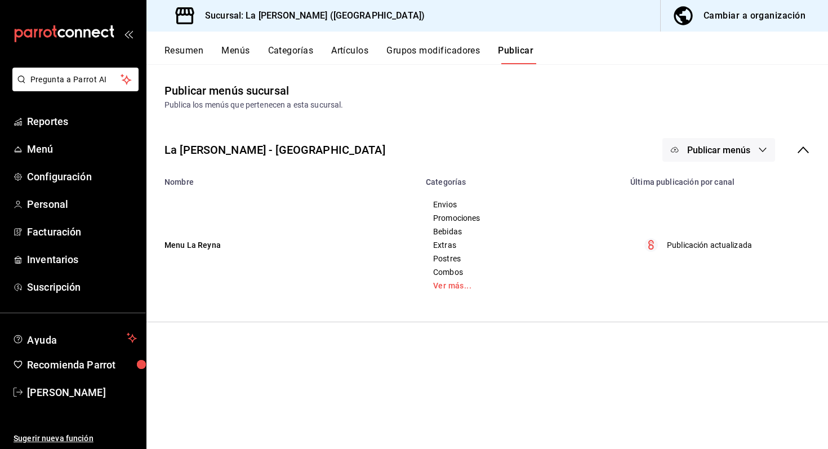
click at [748, 22] on div "Cambiar a organización" at bounding box center [755, 16] width 102 height 16
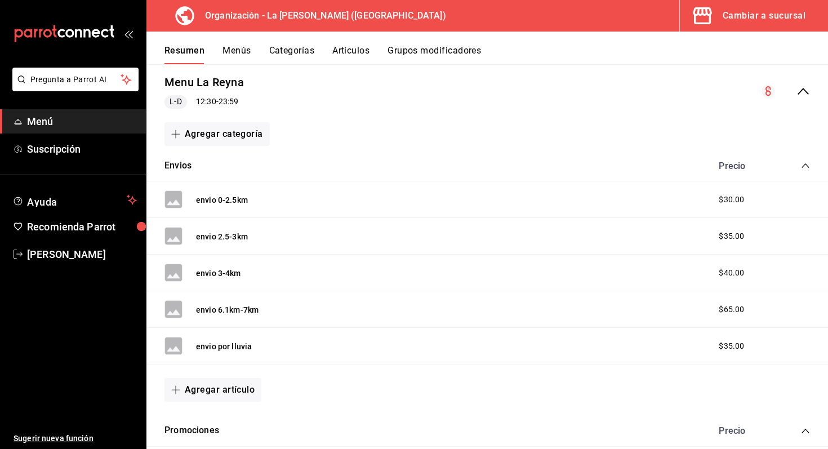
scroll to position [109, 0]
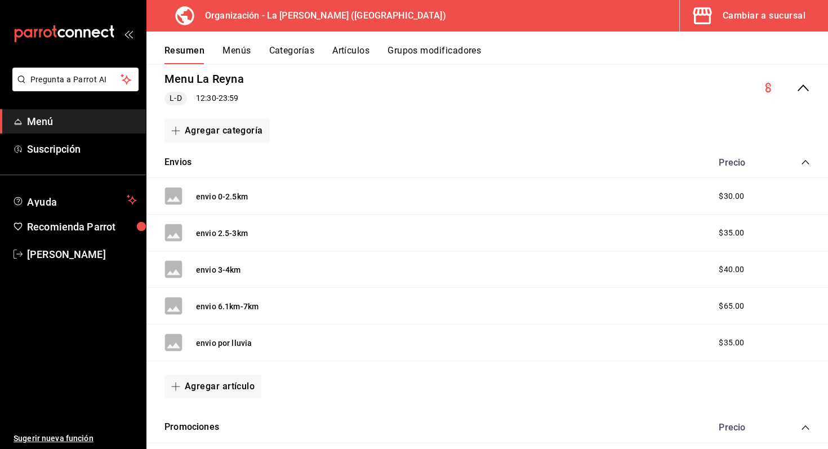
click at [294, 55] on button "Categorías" at bounding box center [292, 54] width 46 height 19
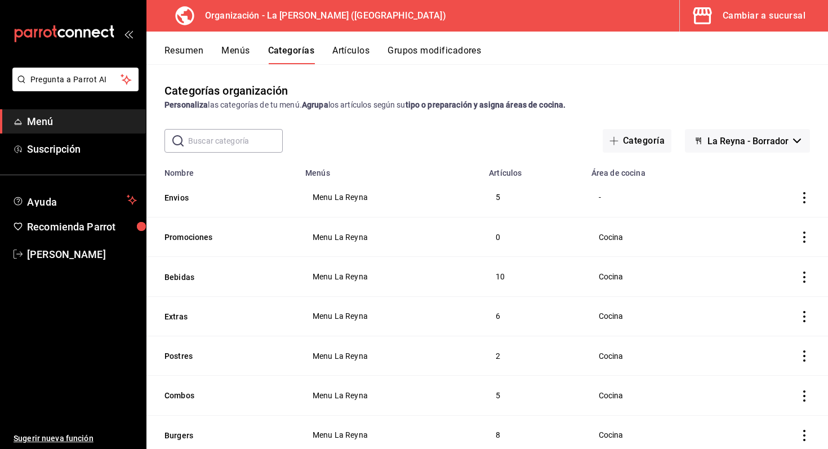
click at [340, 60] on button "Artículos" at bounding box center [350, 54] width 37 height 19
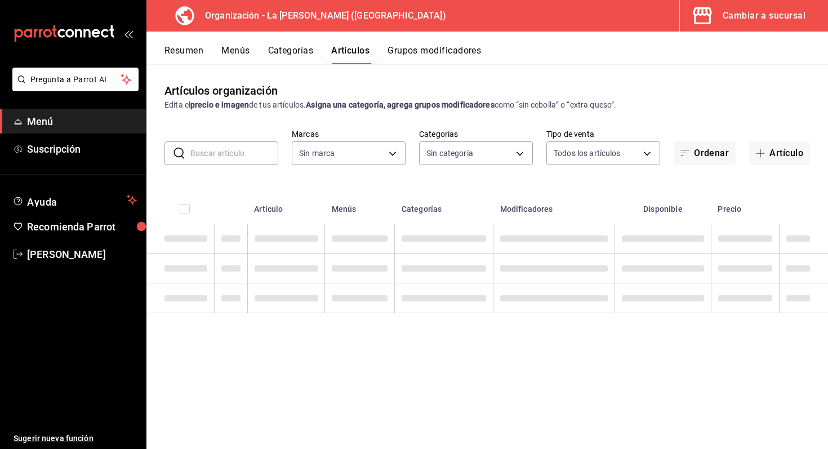
type input "21e8f741-d7e9-4a52-ba38-779e4aaec189"
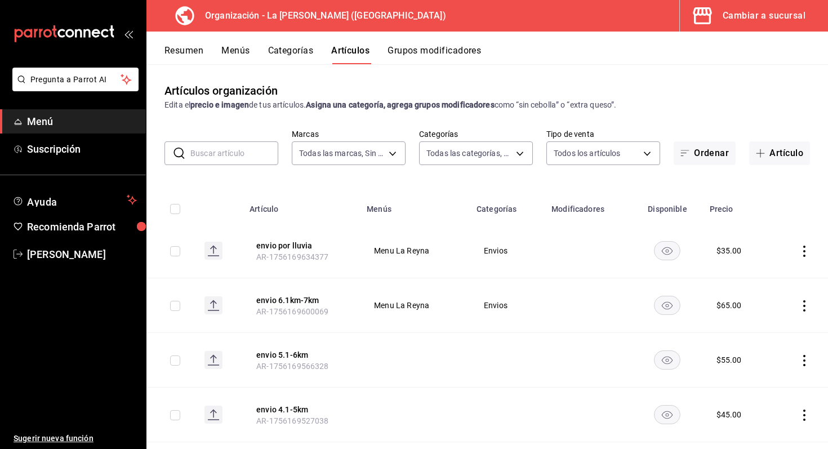
type input "8b7a4d37-4db6-4c9a-b450-26b11c077d84,0b86c16e-0827-4d1e-86bd-c22f5e8398db,51611…"
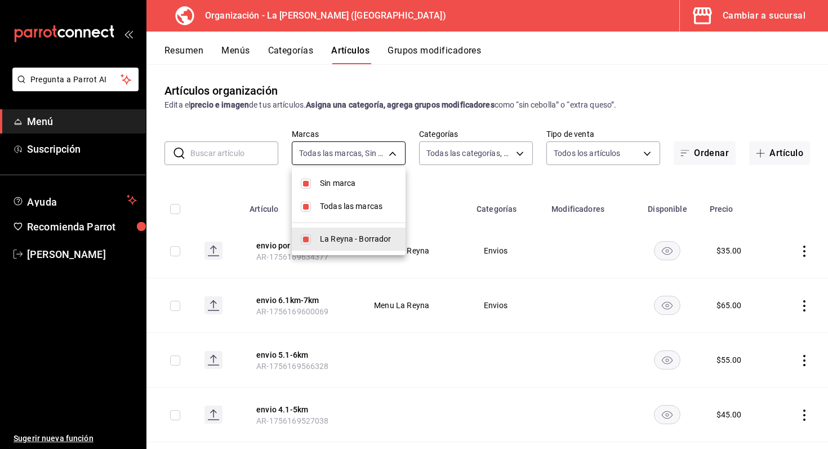
click at [388, 153] on body "Pregunta a Parrot AI Menú Suscripción Ayuda Recomienda Parrot [PERSON_NAME] Sug…" at bounding box center [414, 224] width 828 height 449
click at [451, 152] on div at bounding box center [414, 224] width 828 height 449
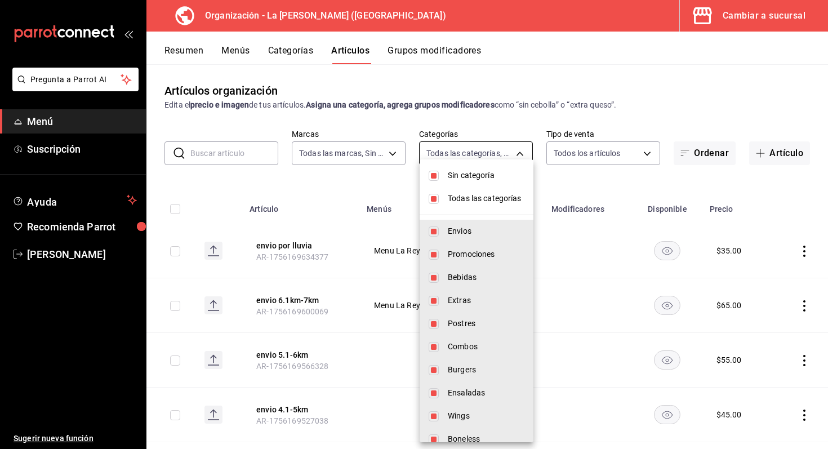
click at [447, 159] on body "Pregunta a Parrot AI Menú Suscripción Ayuda Recomienda Parrot [PERSON_NAME] Sug…" at bounding box center [414, 224] width 828 height 449
click at [455, 196] on span "Todas las categorías" at bounding box center [486, 199] width 77 height 12
checkbox input "false"
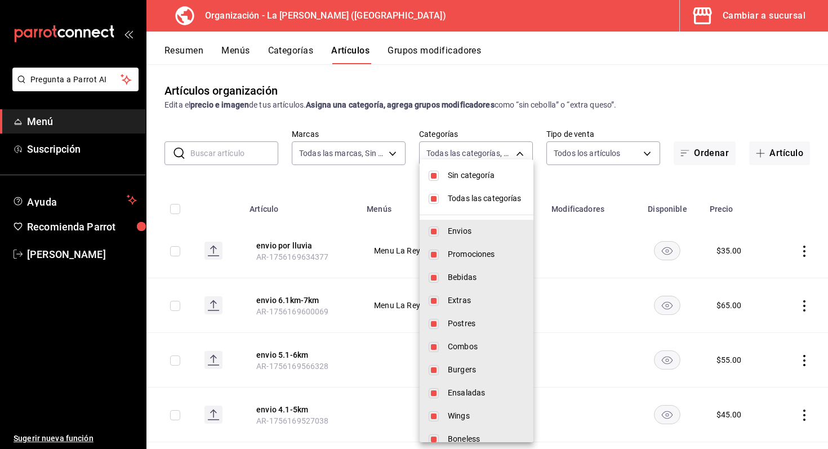
checkbox input "false"
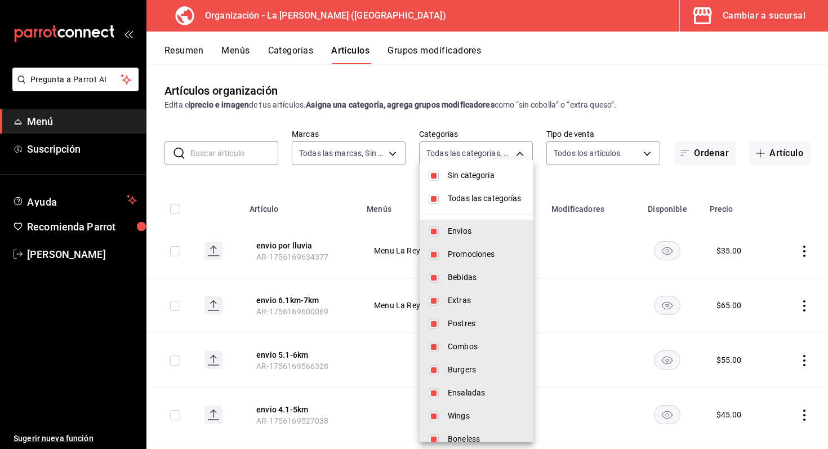
checkbox input "false"
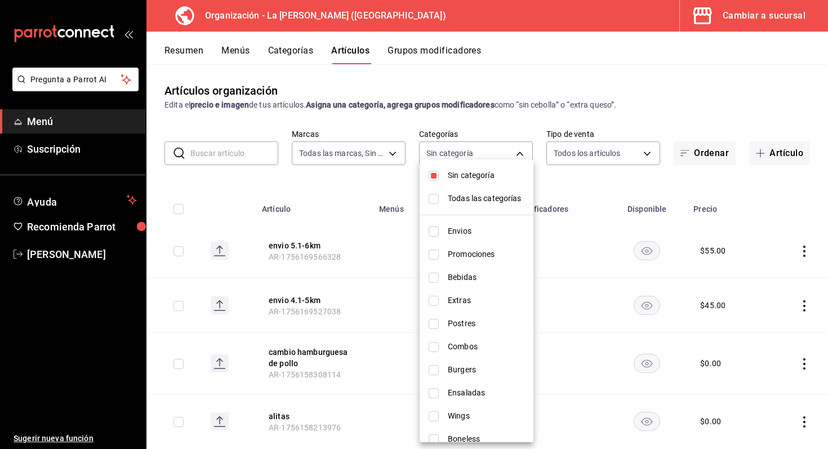
click at [637, 183] on div at bounding box center [414, 224] width 828 height 449
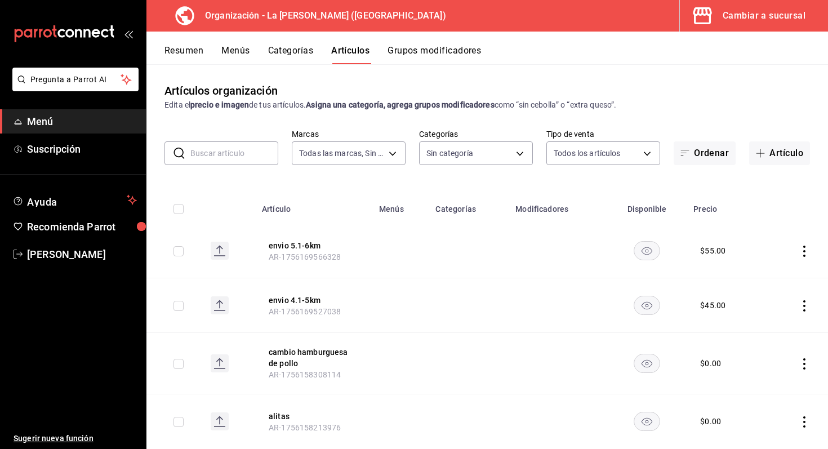
click at [807, 253] on icon "actions" at bounding box center [804, 251] width 11 height 11
click at [769, 256] on div "Editar Duplicar Eliminar" at bounding box center [760, 299] width 77 height 87
click at [803, 253] on div at bounding box center [414, 224] width 828 height 449
click at [803, 309] on icon "actions" at bounding box center [804, 305] width 11 height 11
click at [783, 340] on li "Editar" at bounding box center [761, 331] width 68 height 23
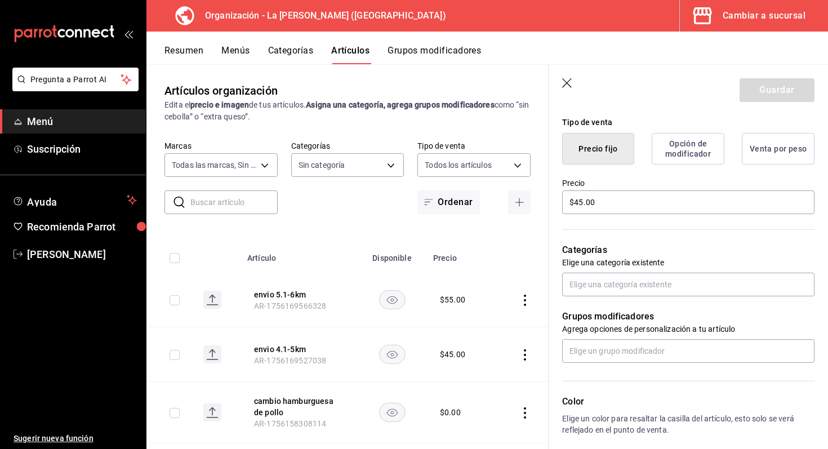
scroll to position [260, 0]
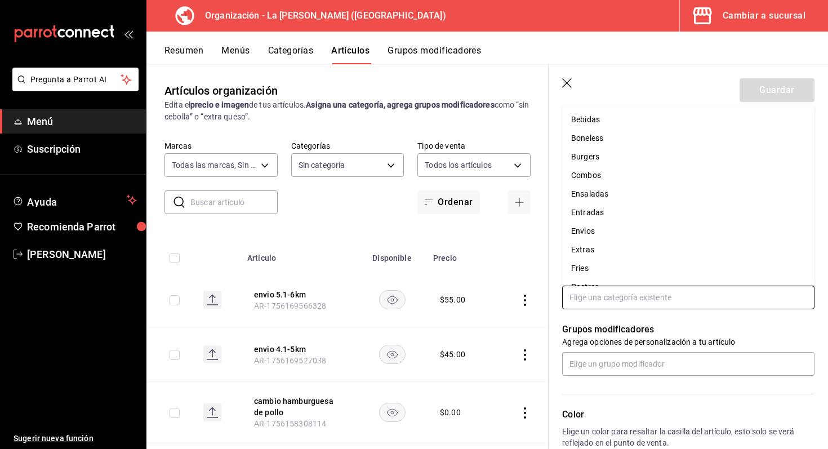
click at [634, 307] on input "text" at bounding box center [688, 298] width 252 height 24
click at [610, 236] on li "Envios" at bounding box center [688, 231] width 252 height 19
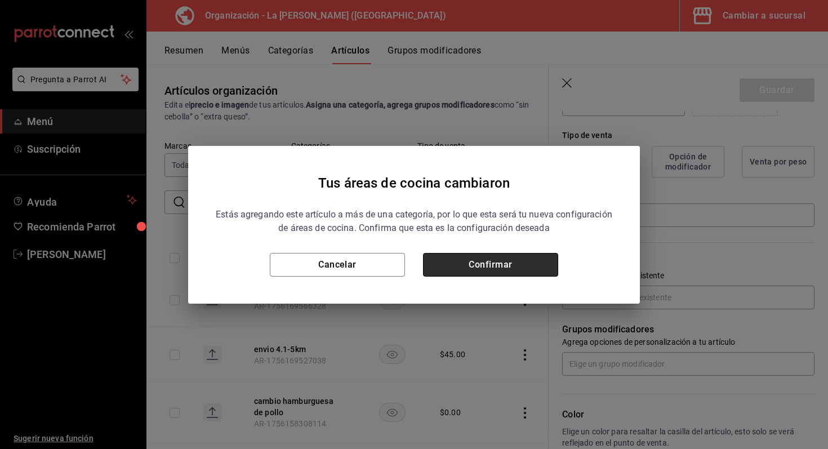
click at [545, 260] on button "Confirmar" at bounding box center [490, 265] width 135 height 24
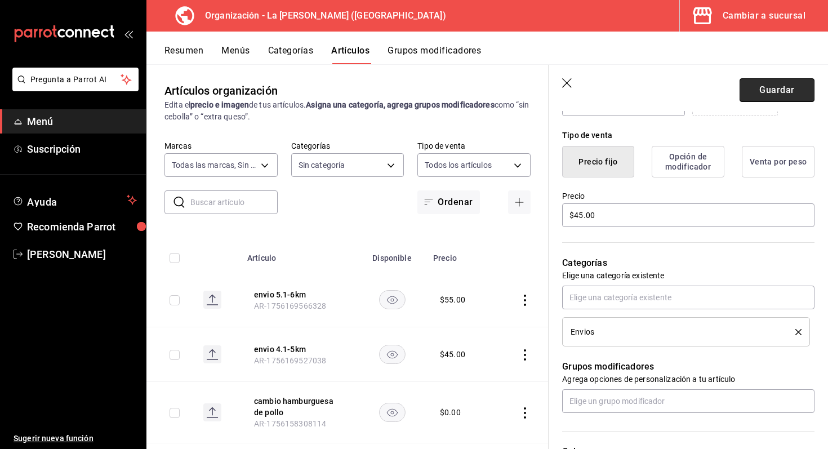
click at [773, 95] on button "Guardar" at bounding box center [777, 90] width 75 height 24
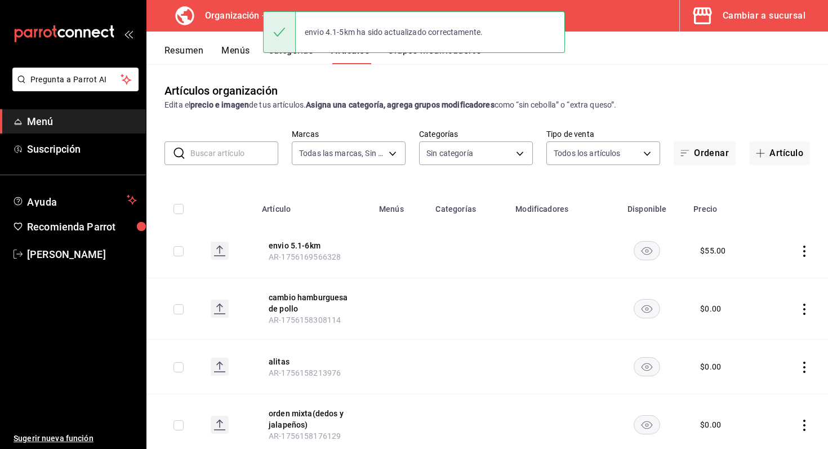
click at [806, 251] on icon "actions" at bounding box center [804, 251] width 11 height 11
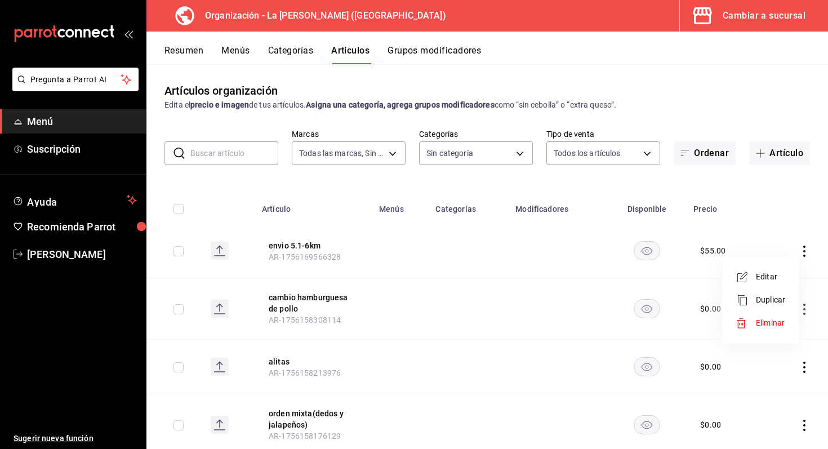
click at [786, 281] on li "Editar" at bounding box center [761, 276] width 68 height 23
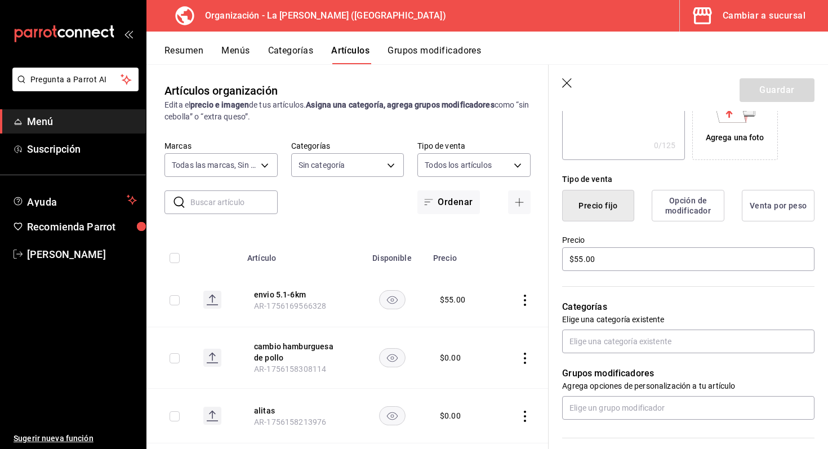
scroll to position [232, 0]
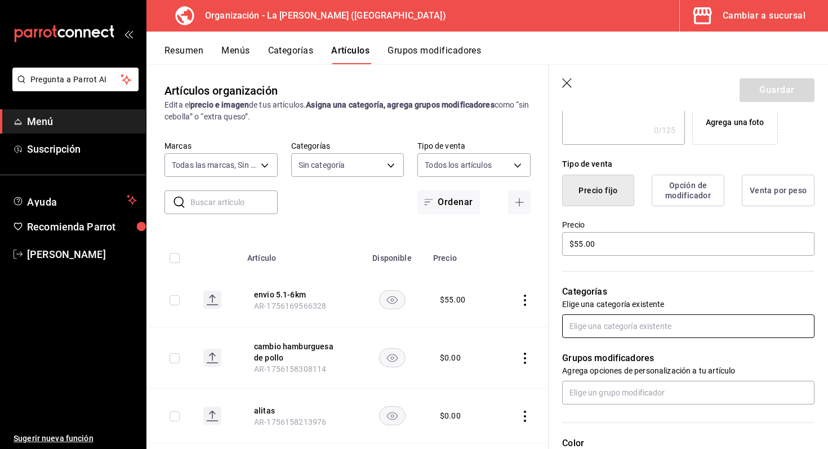
click at [641, 332] on input "text" at bounding box center [688, 326] width 252 height 24
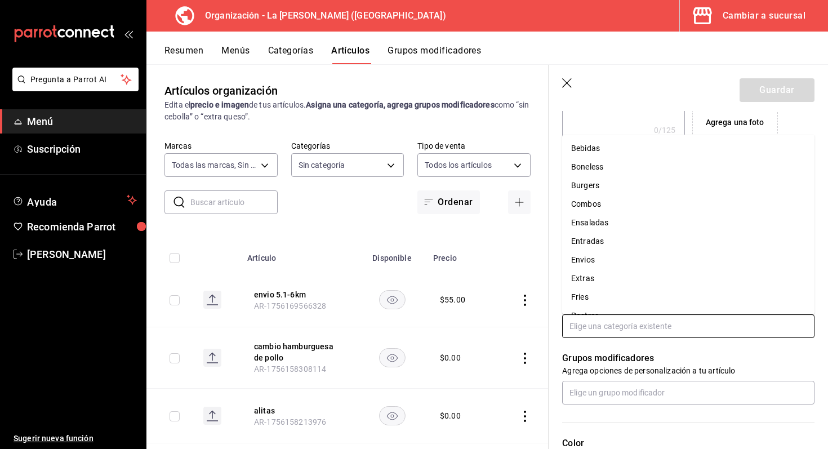
click at [613, 265] on li "Envios" at bounding box center [688, 260] width 252 height 19
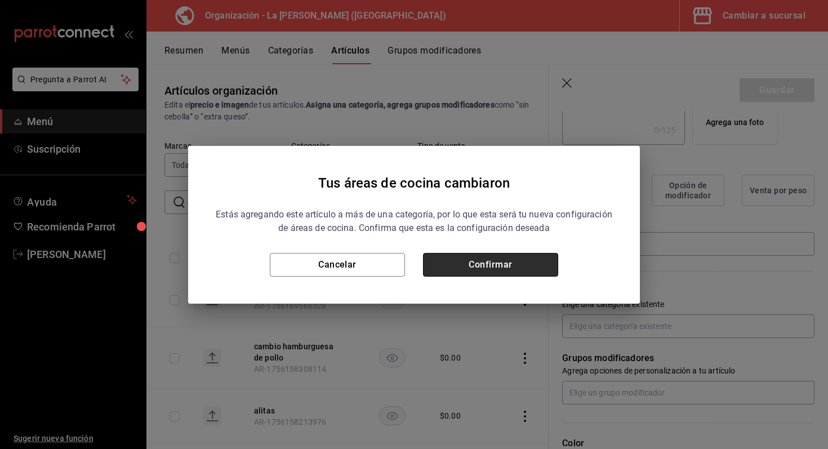
click at [541, 263] on button "Confirmar" at bounding box center [490, 265] width 135 height 24
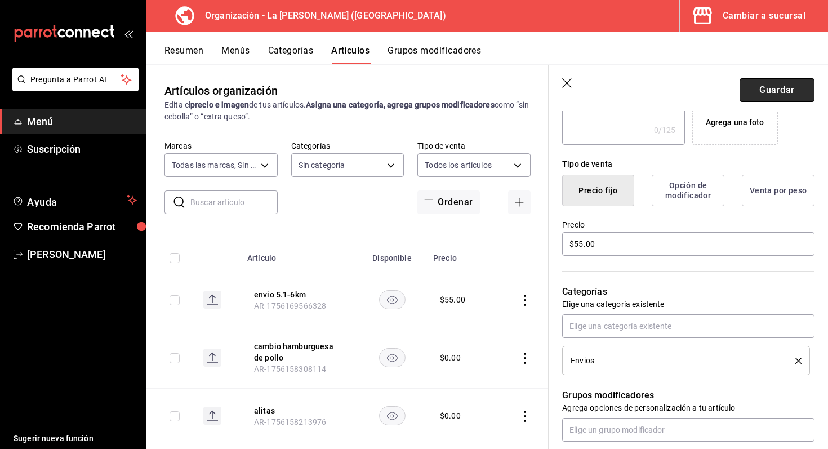
click at [774, 96] on button "Guardar" at bounding box center [777, 90] width 75 height 24
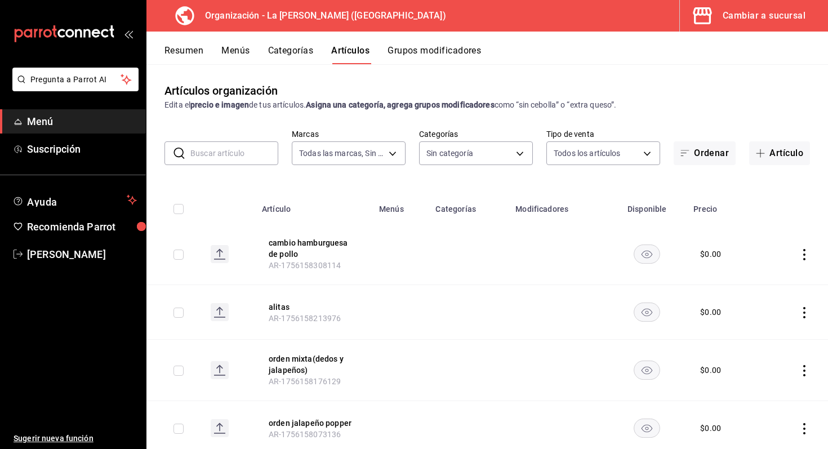
click at [243, 52] on button "Menús" at bounding box center [235, 54] width 28 height 19
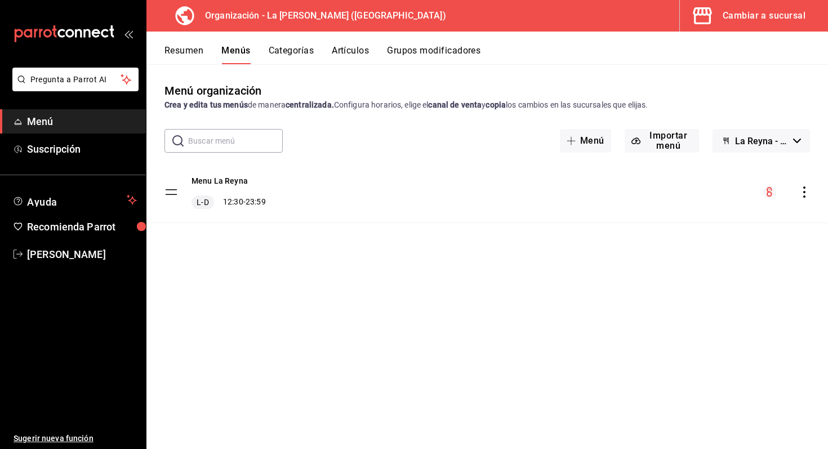
click at [809, 199] on div "Menu La [PERSON_NAME] L-D 12:30 - 23:59" at bounding box center [488, 192] width 682 height 61
click at [805, 194] on icon "actions" at bounding box center [804, 192] width 11 height 11
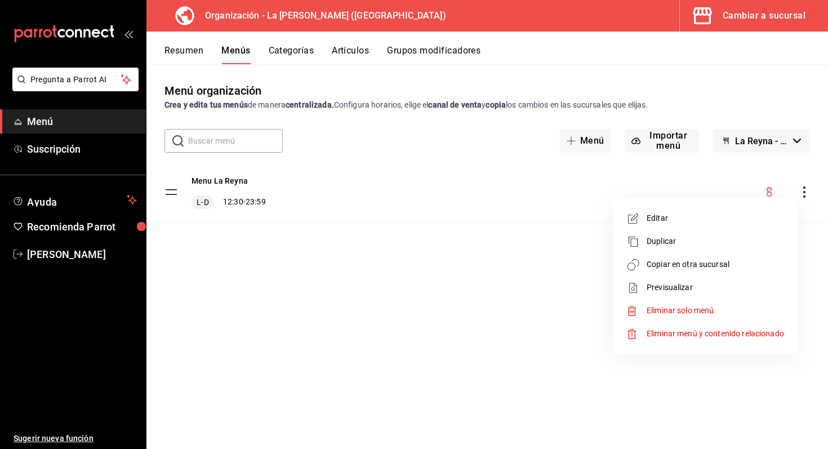
click at [754, 261] on span "Copiar en otra sucursal" at bounding box center [715, 265] width 137 height 12
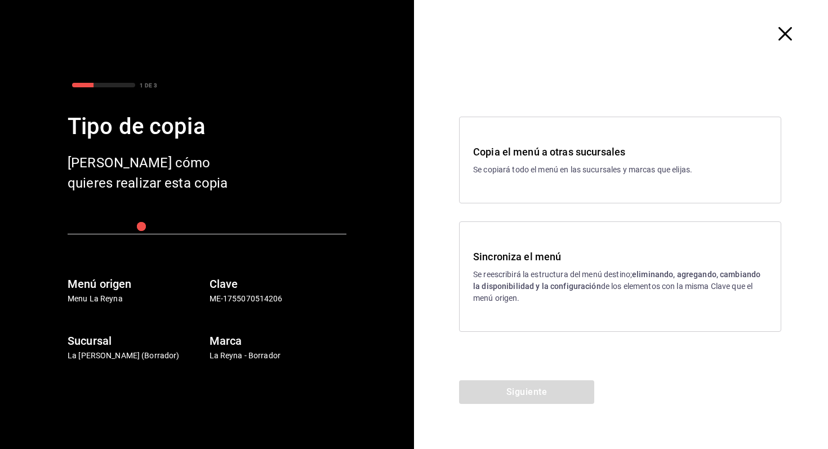
click at [528, 277] on p "Se reescribirá la estructura del menú destino; eliminando, agregando, cambiando…" at bounding box center [620, 287] width 294 height 36
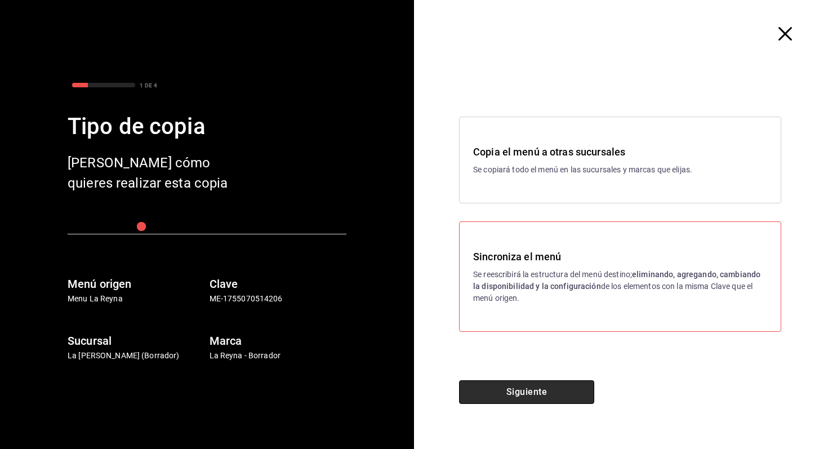
click at [537, 387] on button "Siguiente" at bounding box center [526, 392] width 135 height 24
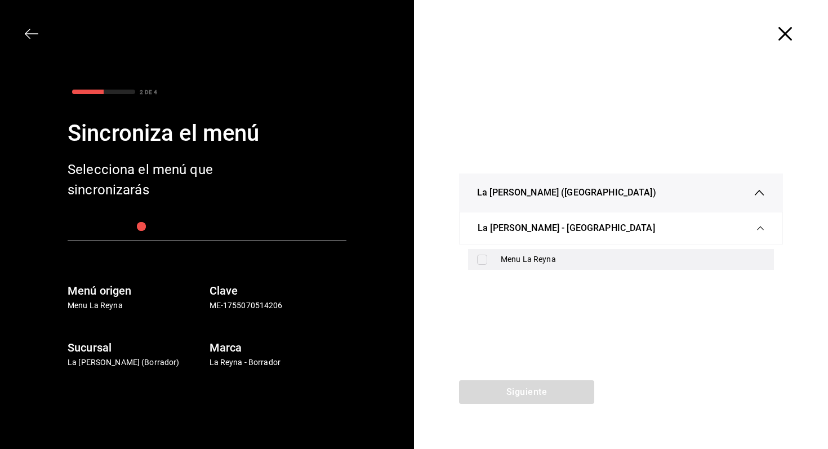
click at [571, 261] on div "Menu La Reyna" at bounding box center [633, 260] width 264 height 12
checkbox input "true"
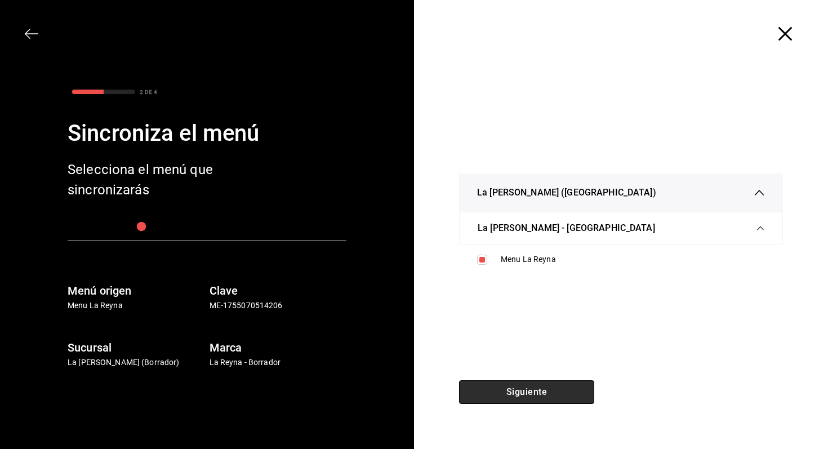
click at [531, 403] on button "Siguiente" at bounding box center [526, 392] width 135 height 24
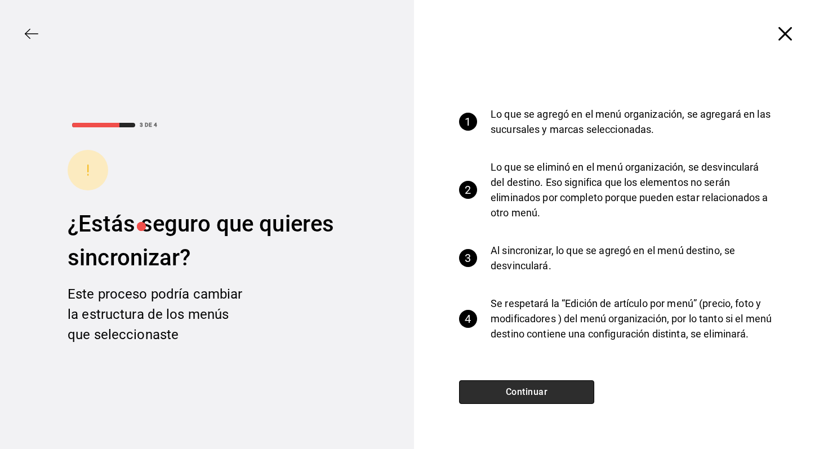
click at [535, 393] on button "Continuar" at bounding box center [526, 392] width 135 height 24
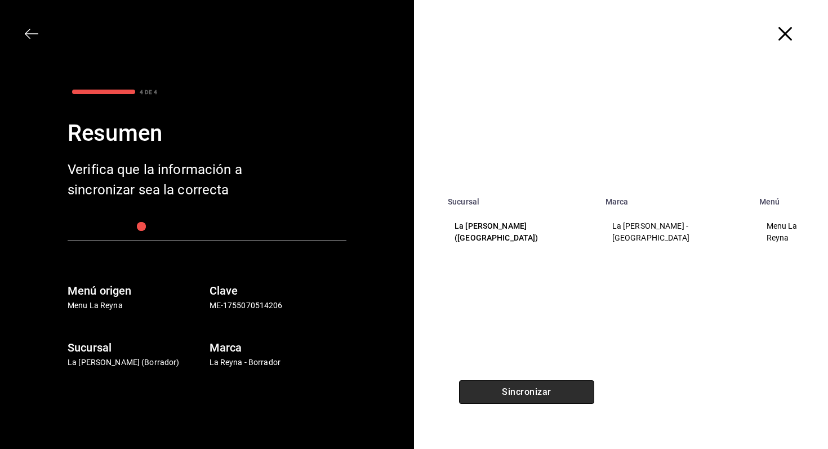
click at [535, 393] on button "Sincronizar" at bounding box center [526, 392] width 135 height 24
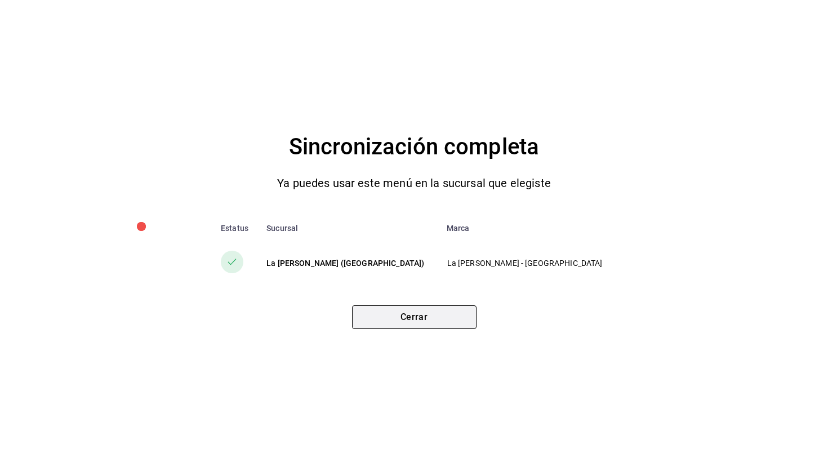
click at [423, 323] on button "Cerrar" at bounding box center [414, 317] width 125 height 24
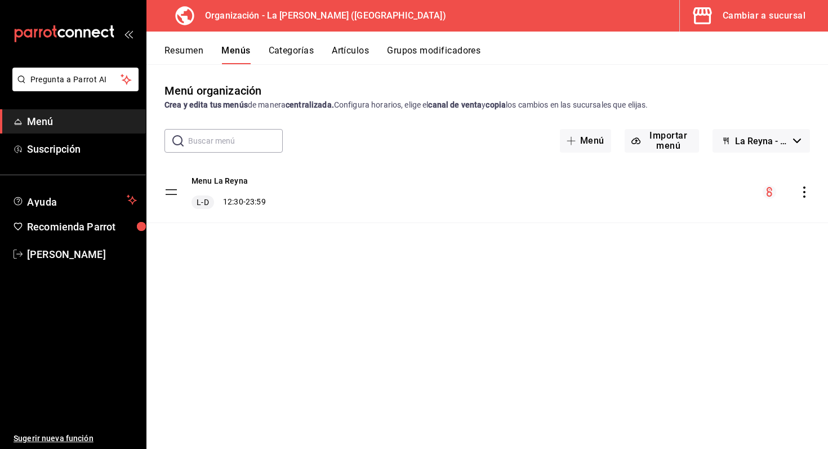
click at [726, 20] on div "Cambiar a sucursal" at bounding box center [764, 16] width 83 height 16
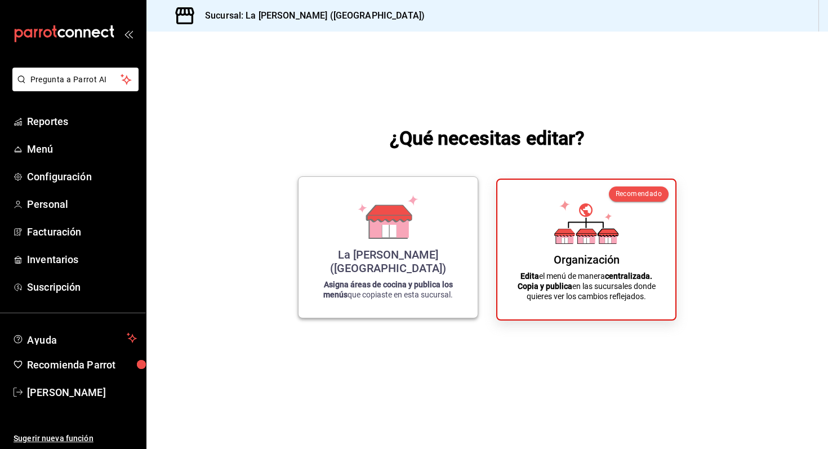
click at [368, 239] on icon at bounding box center [388, 217] width 64 height 44
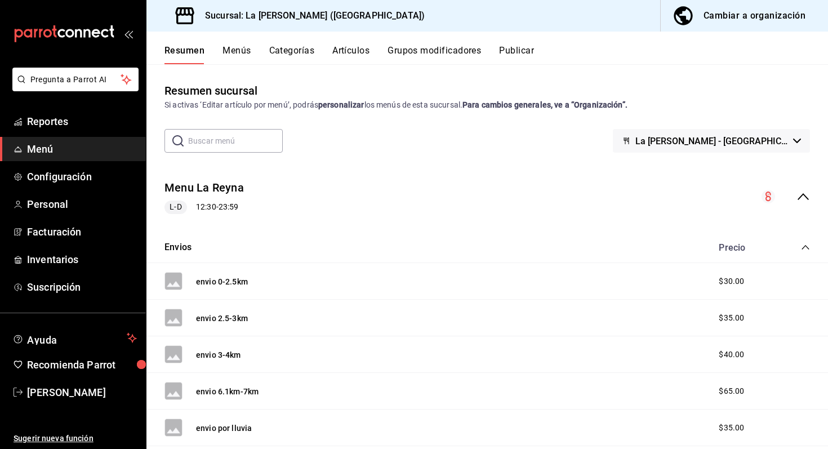
click at [239, 48] on button "Menús" at bounding box center [237, 54] width 28 height 19
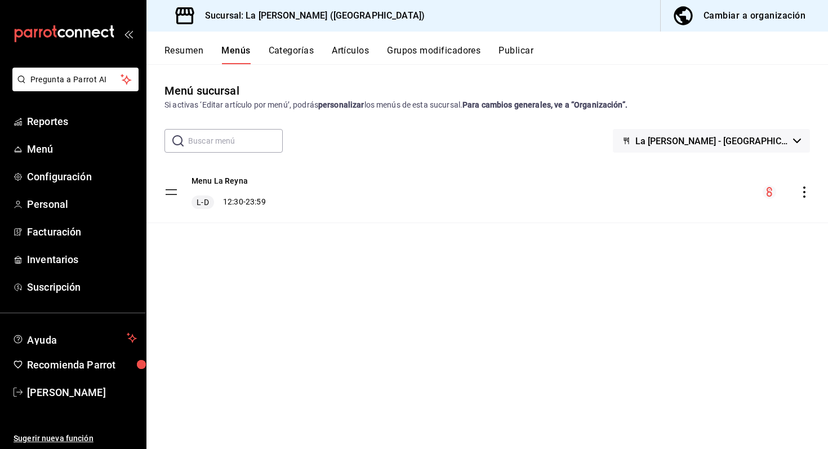
click at [525, 45] on button "Publicar" at bounding box center [516, 54] width 35 height 19
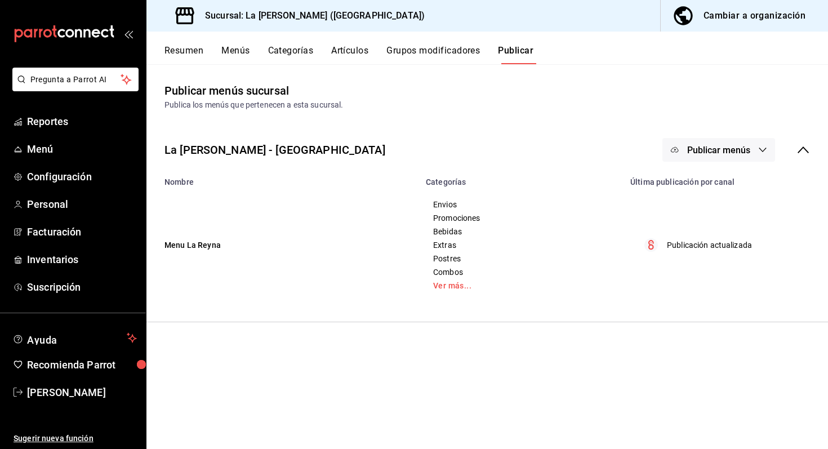
click at [755, 142] on button "Publicar menús" at bounding box center [719, 150] width 113 height 24
click at [720, 196] on li "Punto de venta" at bounding box center [720, 187] width 104 height 32
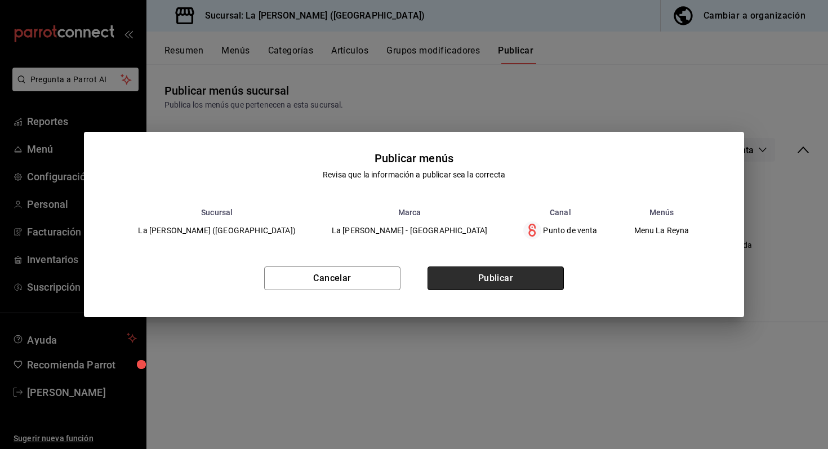
click at [555, 271] on button "Publicar" at bounding box center [496, 279] width 136 height 24
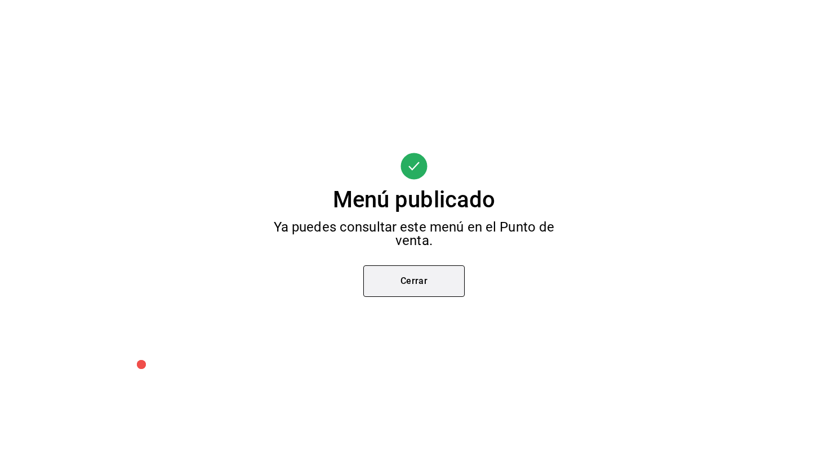
click at [384, 272] on button "Cerrar" at bounding box center [413, 281] width 101 height 32
